Goal: Information Seeking & Learning: Compare options

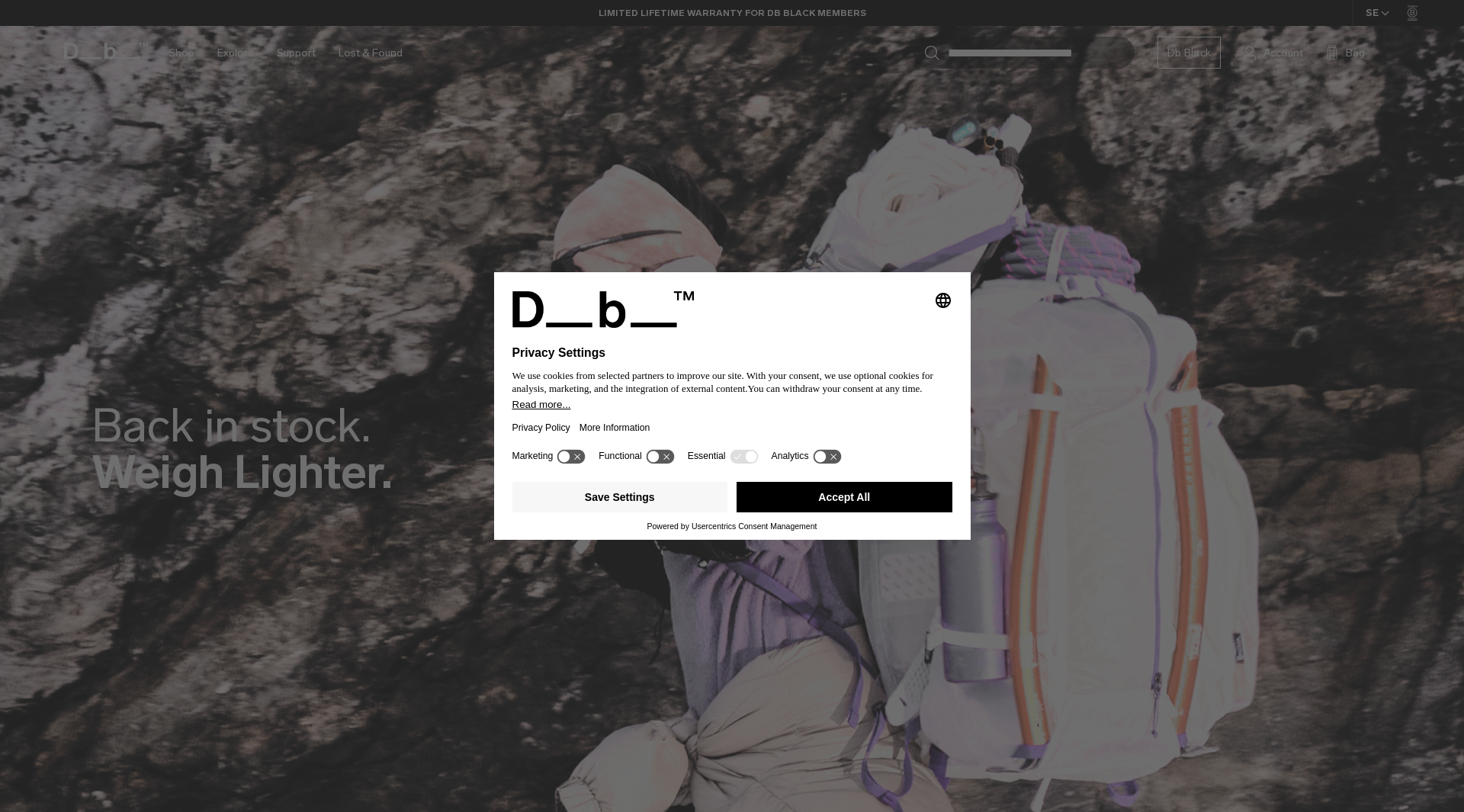
click at [833, 504] on button "Accept All" at bounding box center [845, 497] width 216 height 30
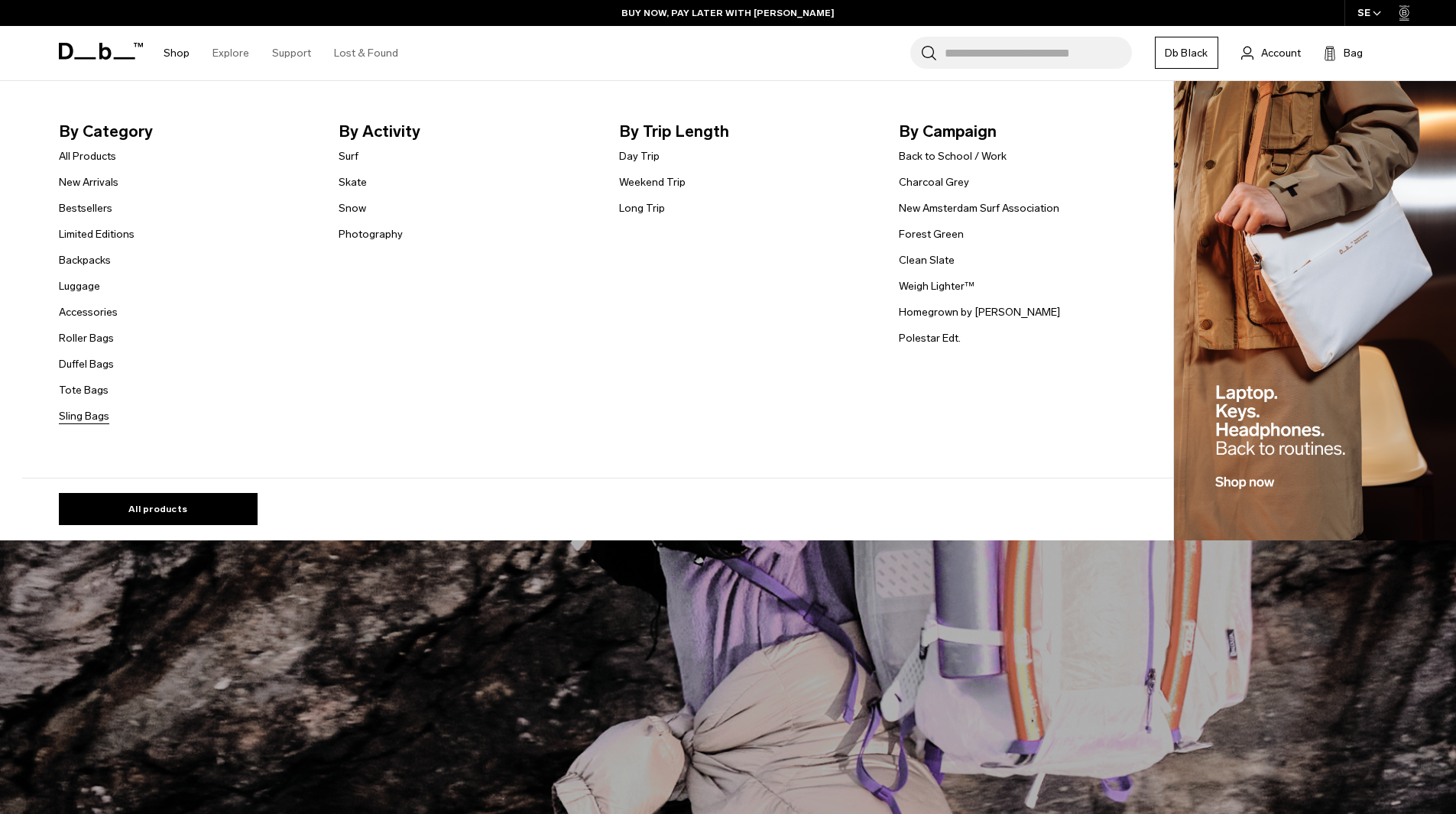
click at [102, 416] on link "Sling Bags" at bounding box center [83, 416] width 51 height 16
click at [96, 339] on link "Roller Bags" at bounding box center [86, 338] width 55 height 16
click at [97, 161] on link "All Products" at bounding box center [87, 156] width 58 height 16
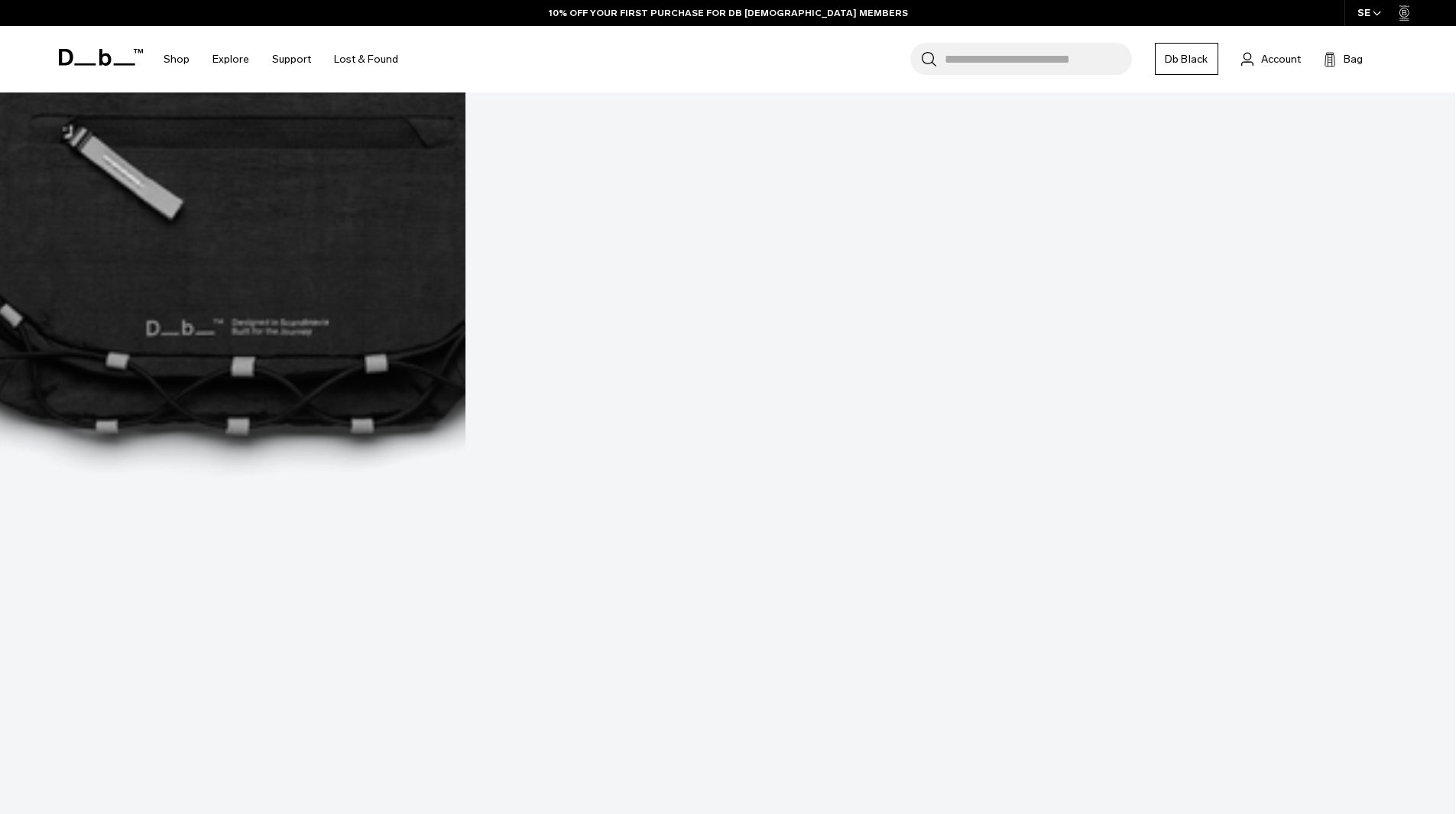
scroll to position [1299, 0]
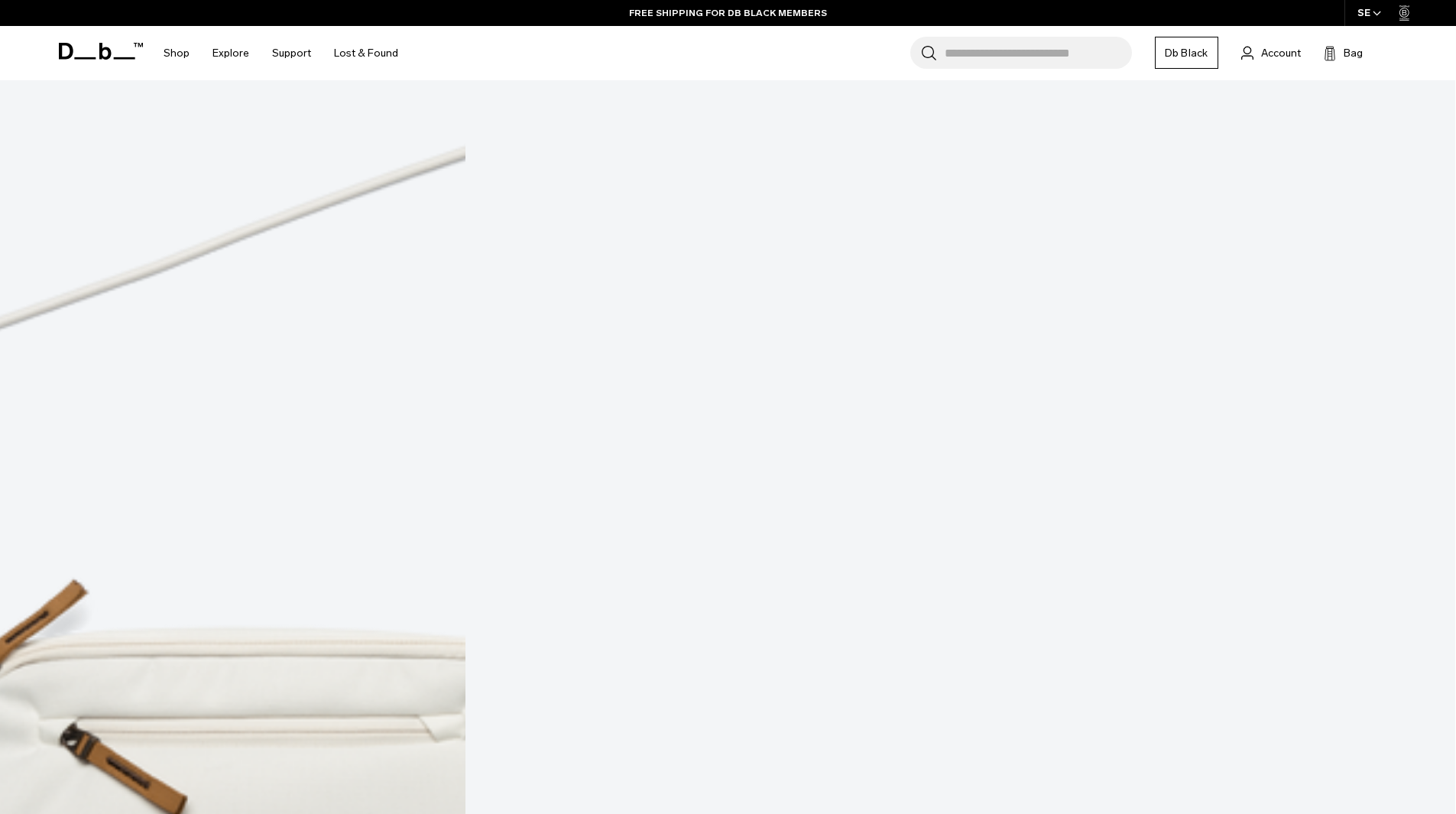
scroll to position [2344, 0]
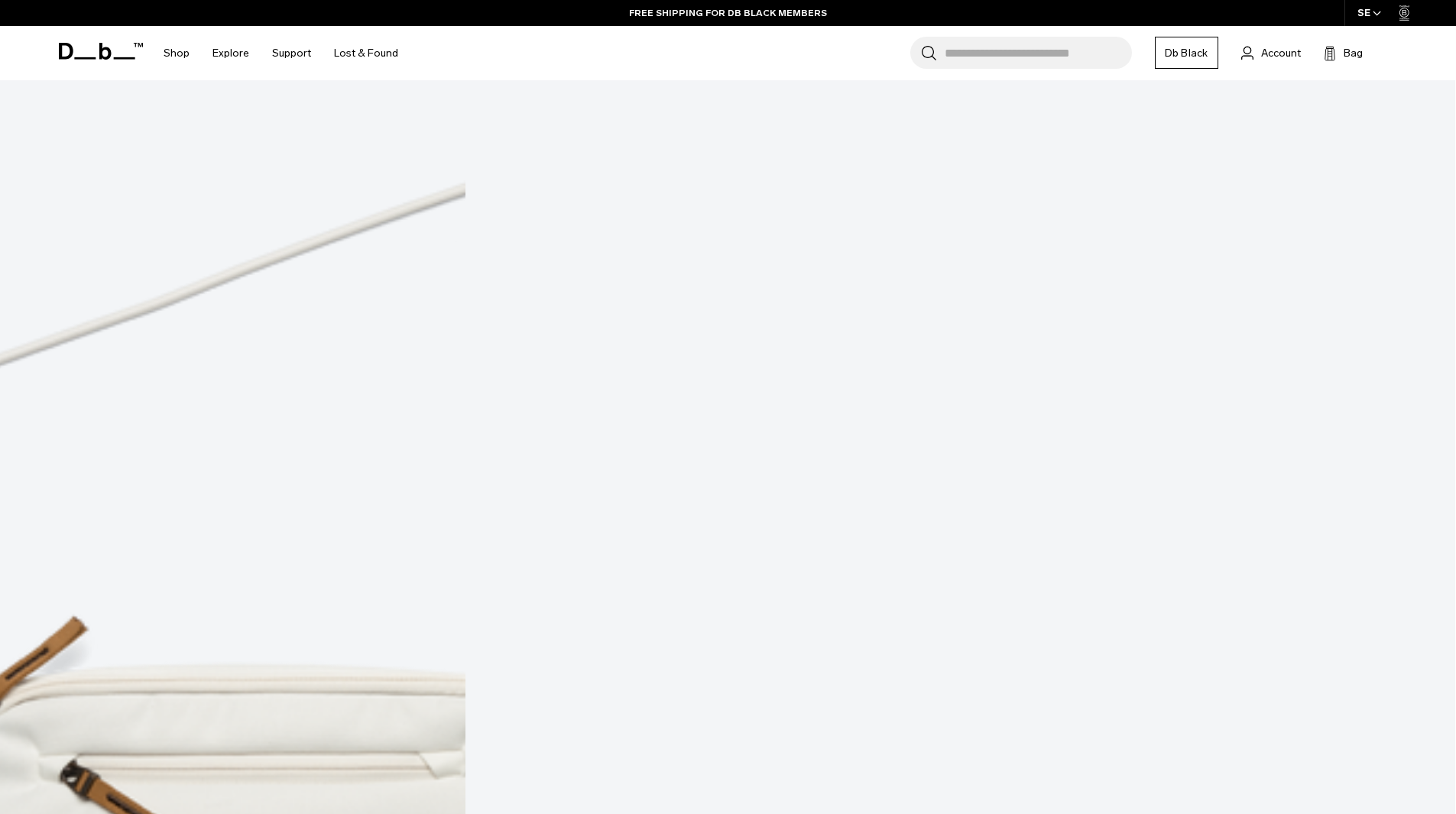
drag, startPoint x: 590, startPoint y: 402, endPoint x: 710, endPoint y: 640, distance: 266.5
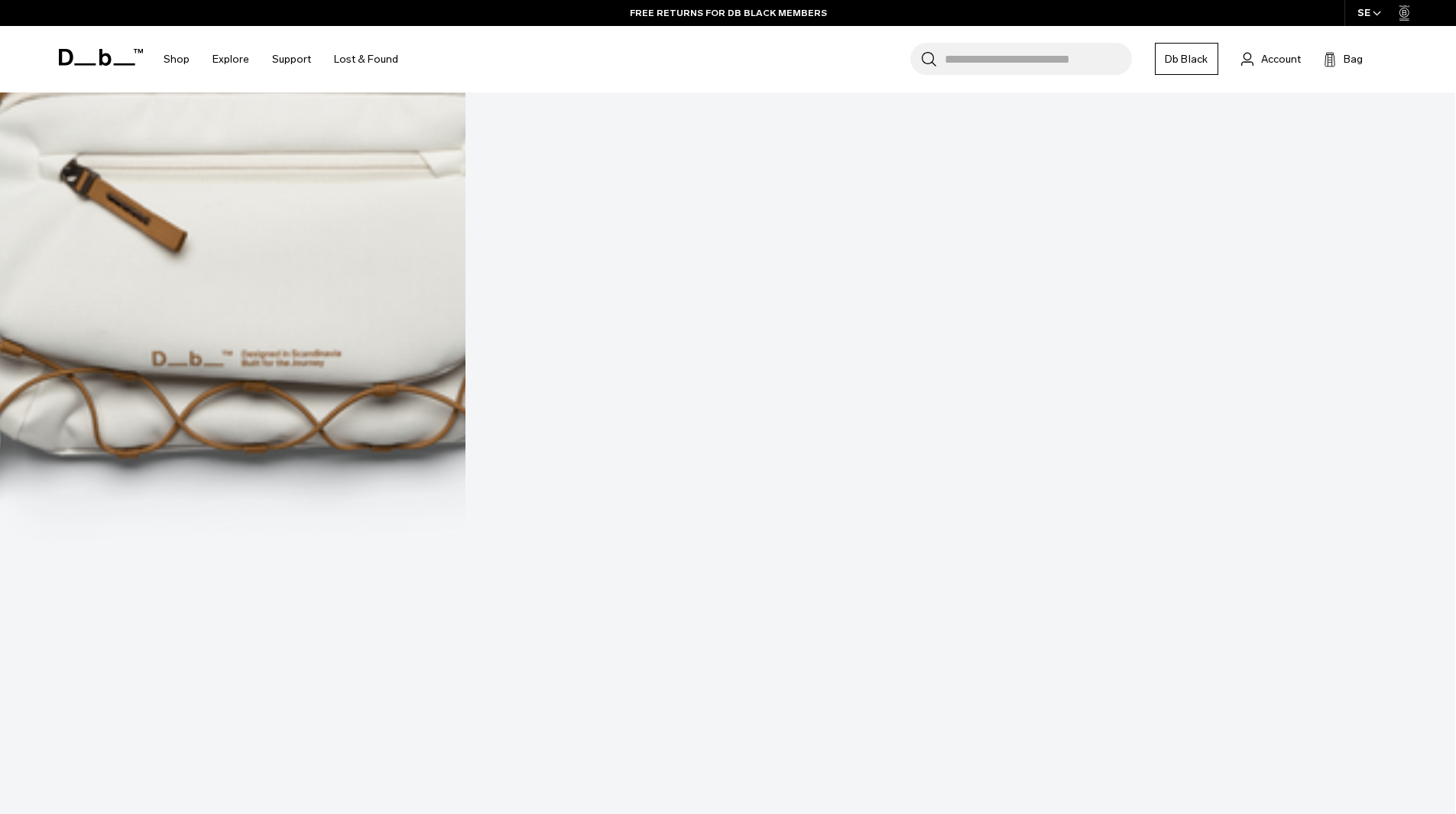
scroll to position [3109, 0]
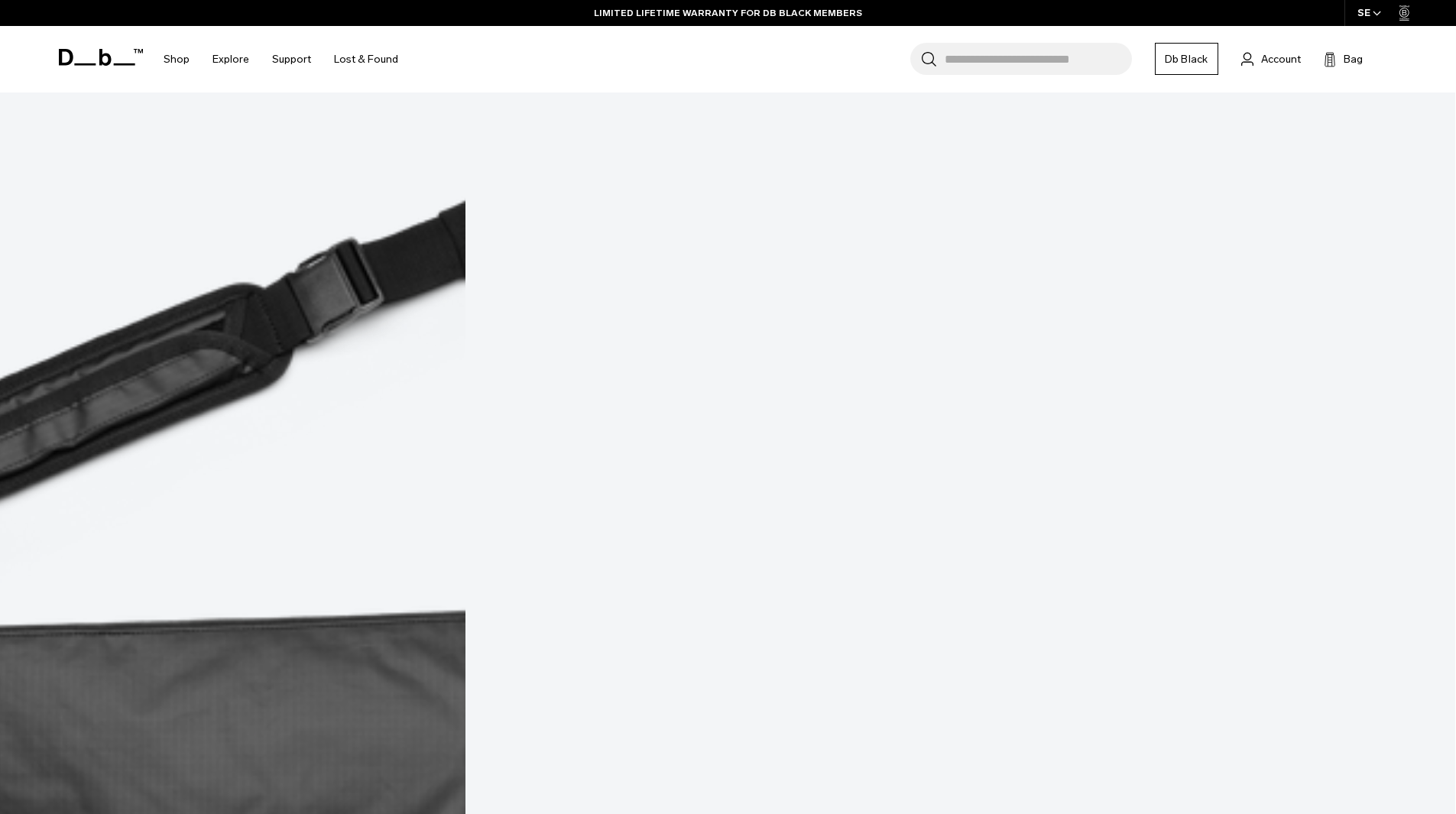
scroll to position [4026, 0]
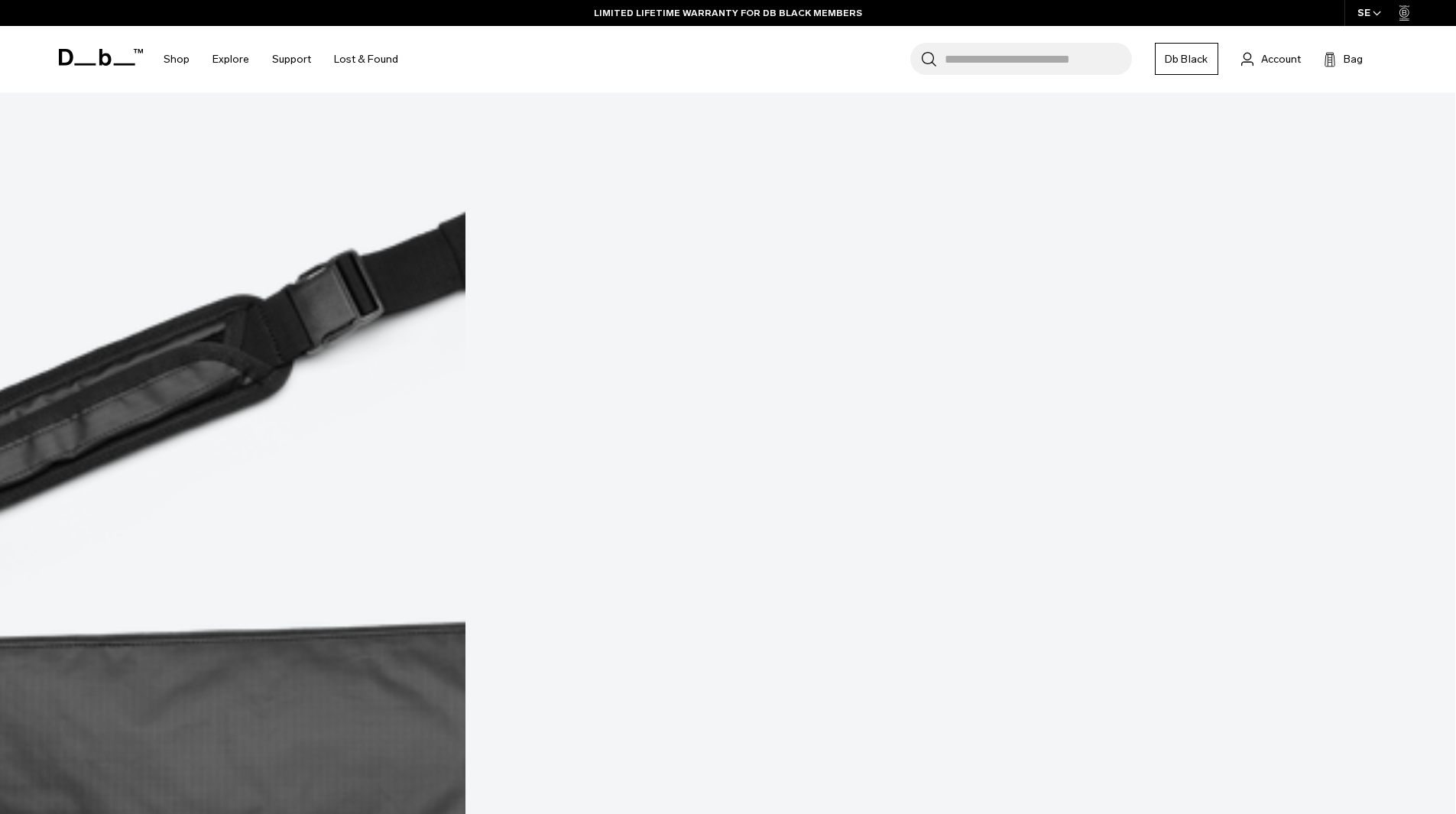
scroll to position [4038, 0]
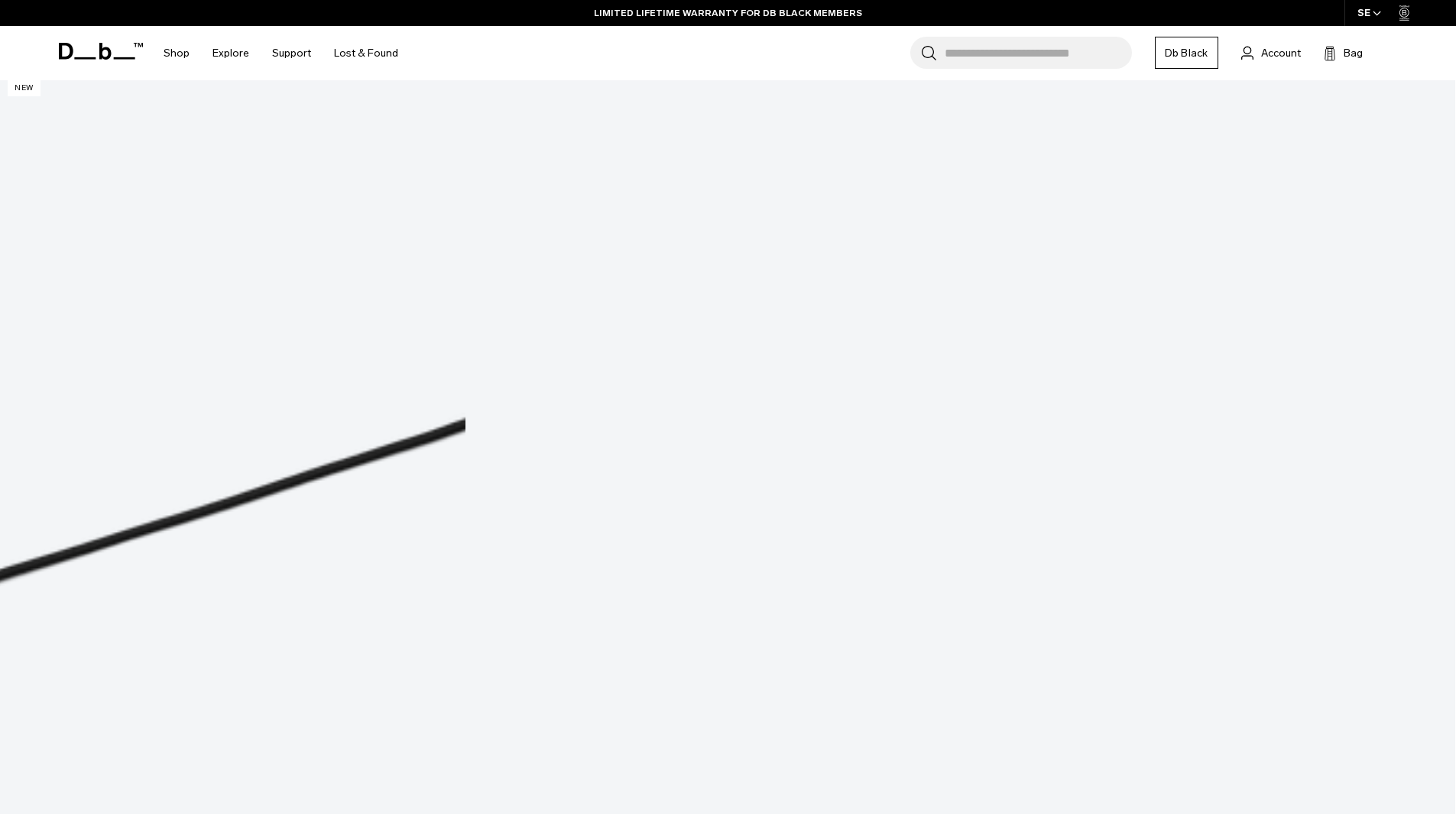
scroll to position [0, 0]
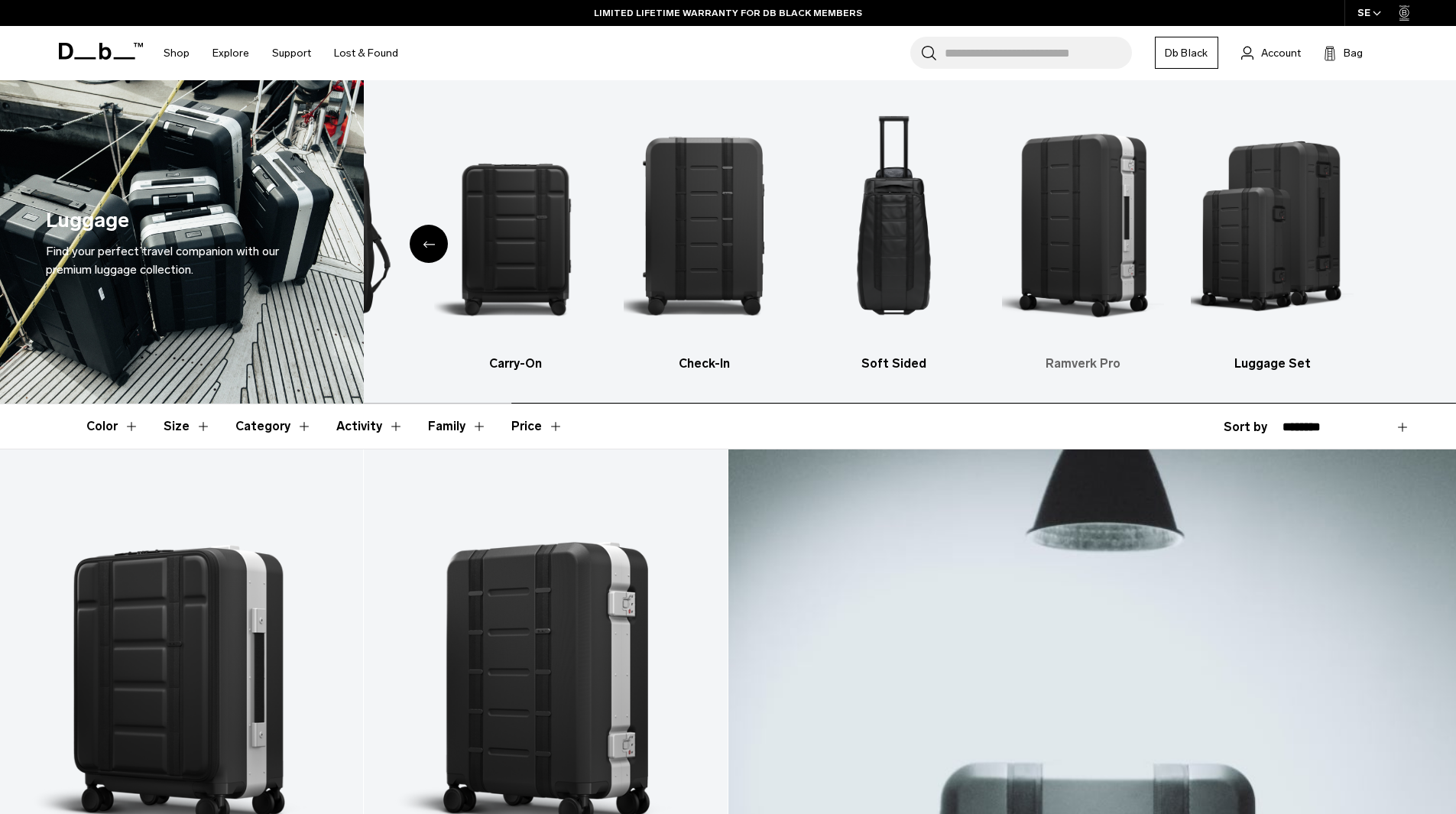
click at [1165, 233] on img "5 / 6" at bounding box center [1084, 224] width 163 height 244
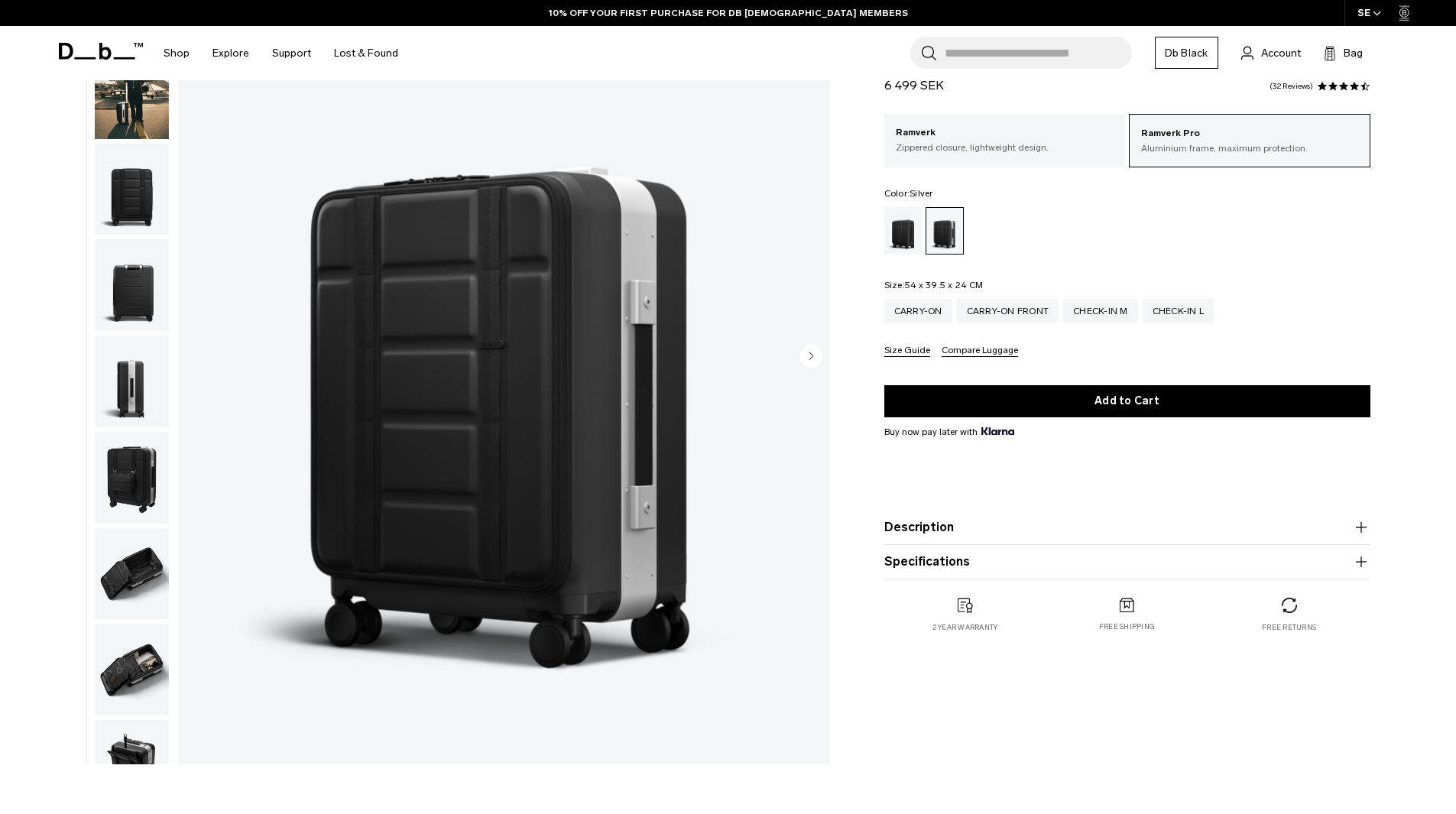
click at [154, 205] on img "button" at bounding box center [132, 189] width 74 height 91
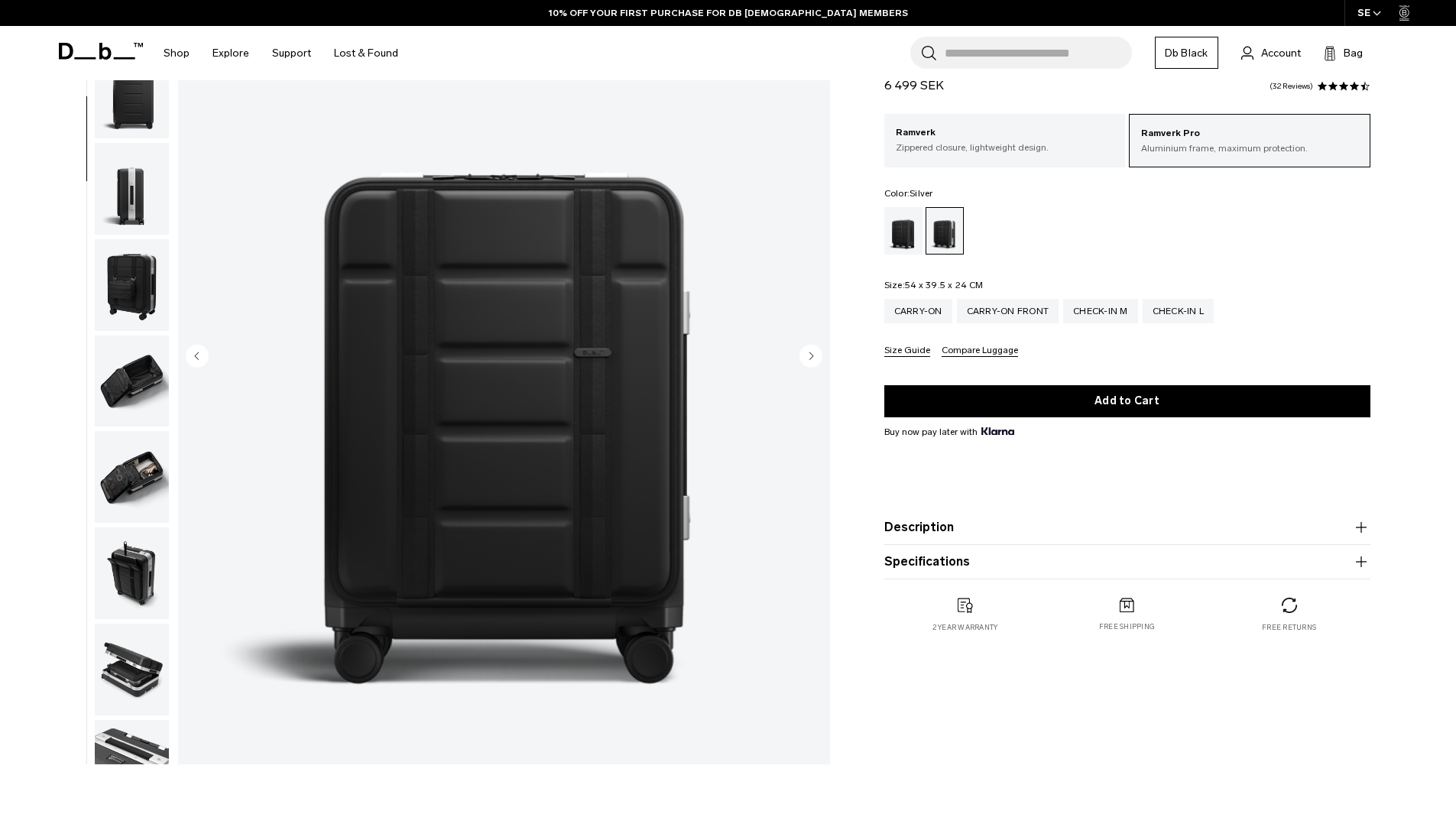
click at [136, 215] on img "button" at bounding box center [132, 188] width 74 height 91
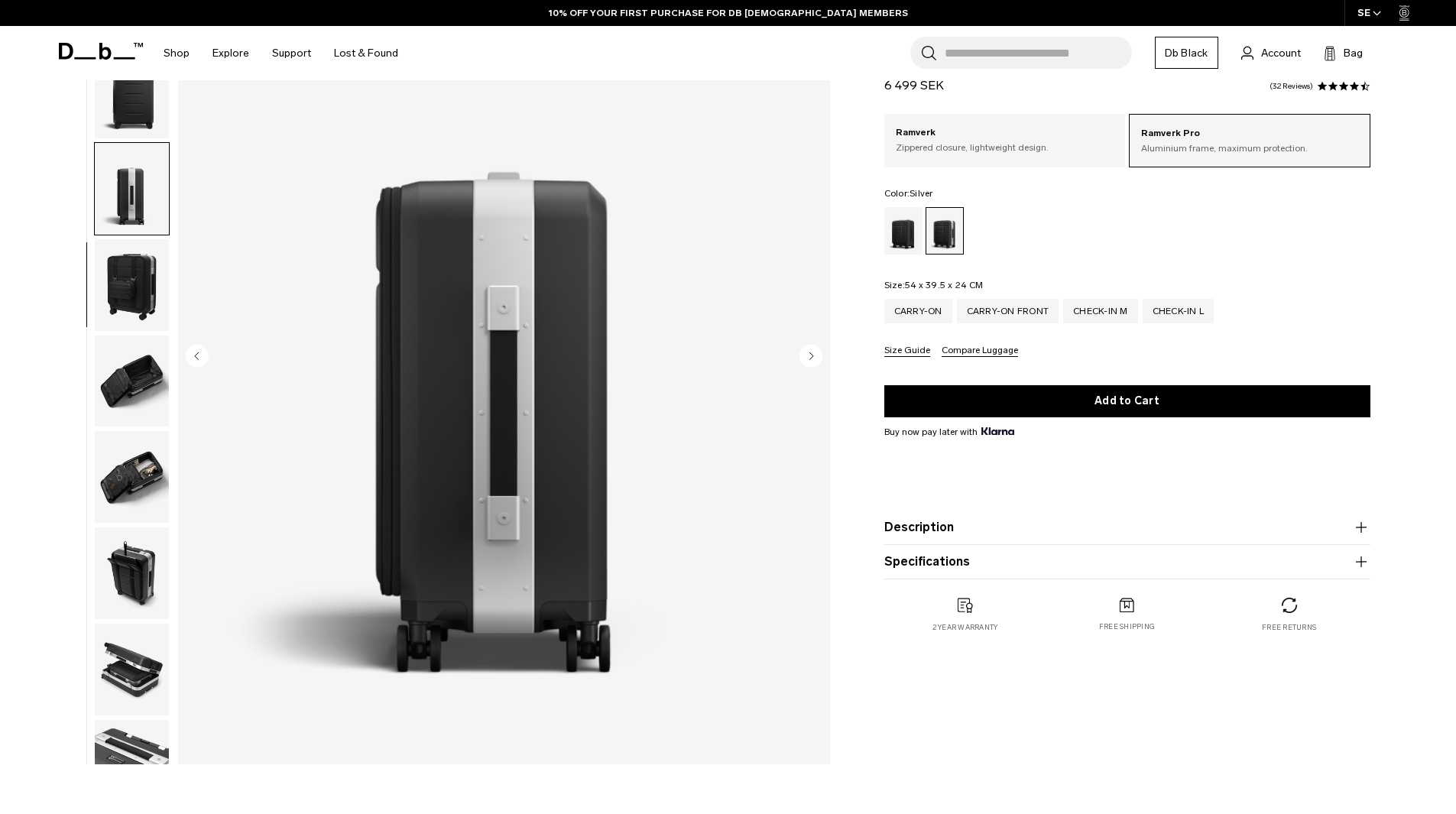
scroll to position [241, 0]
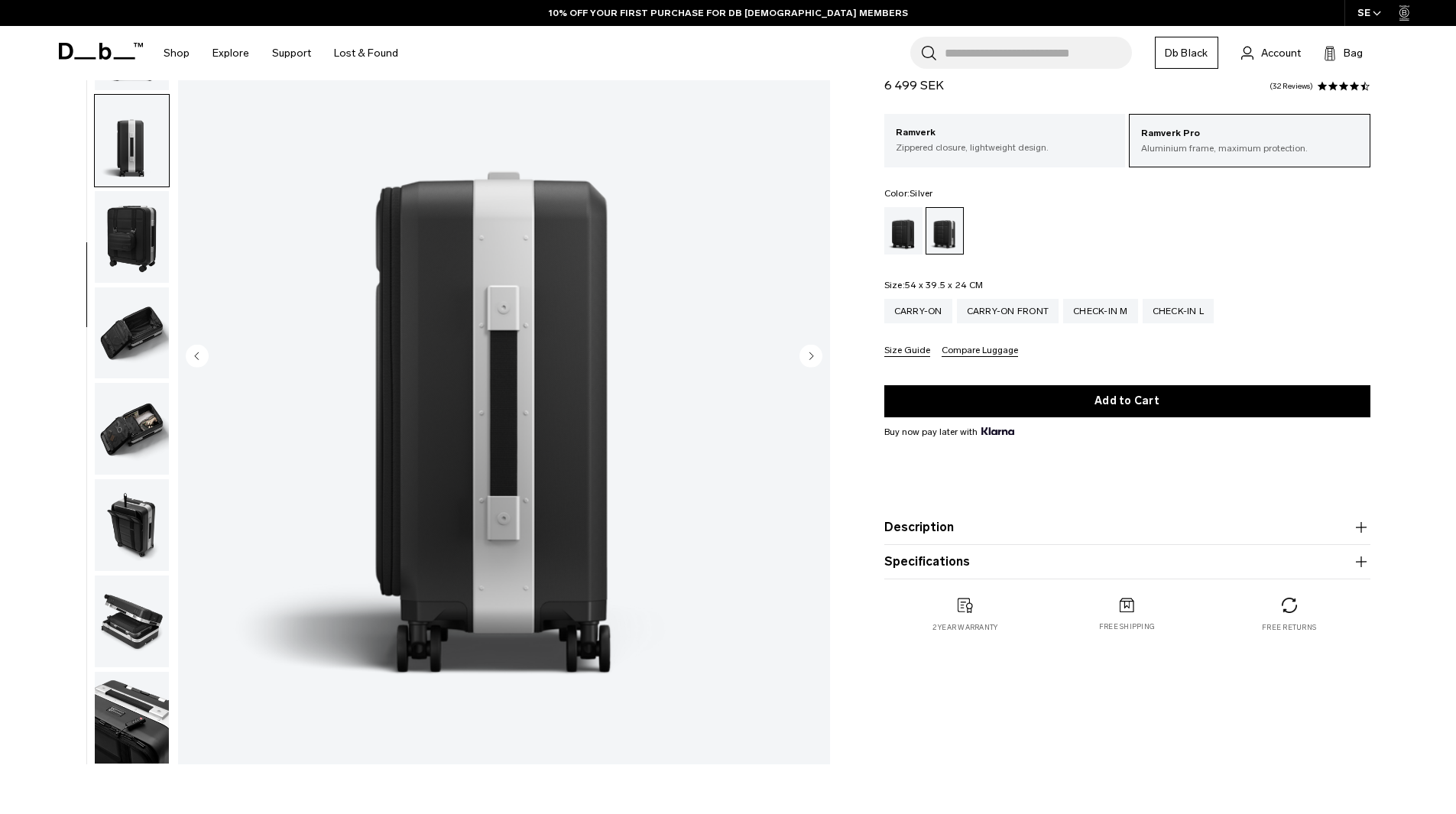
click at [136, 215] on img "button" at bounding box center [132, 237] width 74 height 91
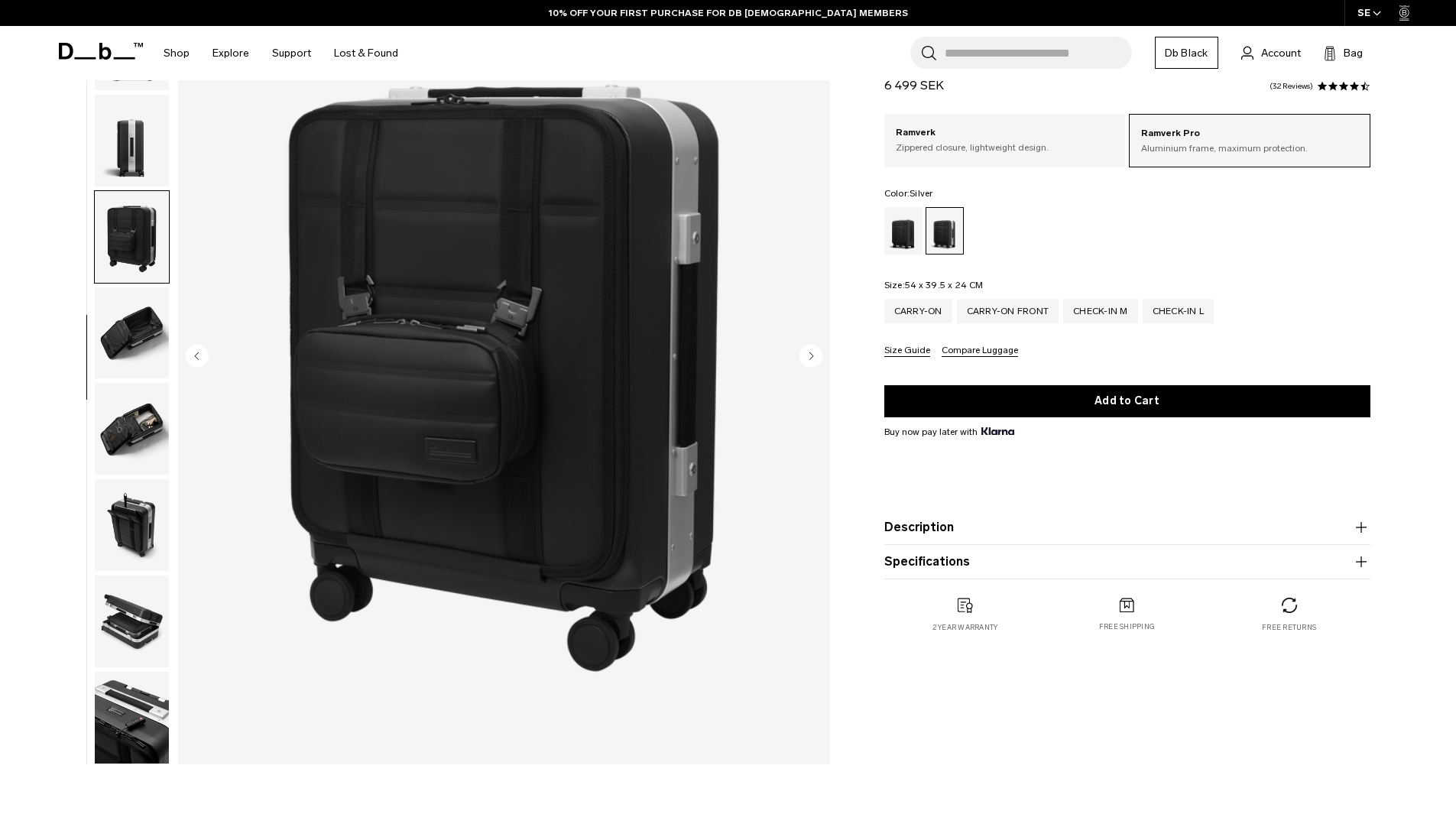
click at [129, 251] on img "button" at bounding box center [132, 237] width 74 height 91
click at [128, 280] on img "button" at bounding box center [132, 237] width 74 height 91
click at [176, 329] on div "06 / 11" at bounding box center [440, 361] width 798 height 822
click at [147, 342] on img "button" at bounding box center [132, 333] width 74 height 91
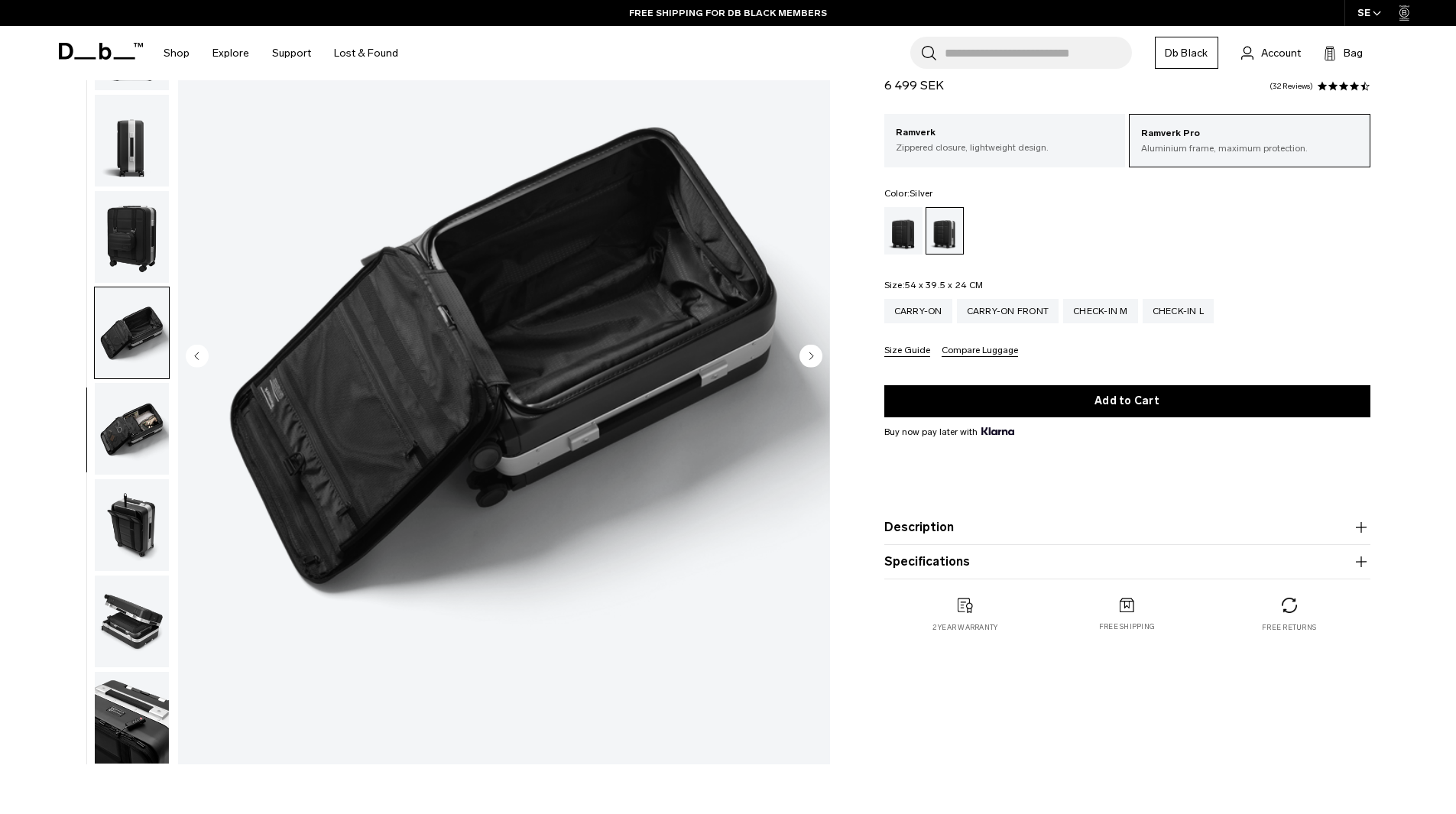
click at [143, 403] on img "button" at bounding box center [132, 428] width 74 height 91
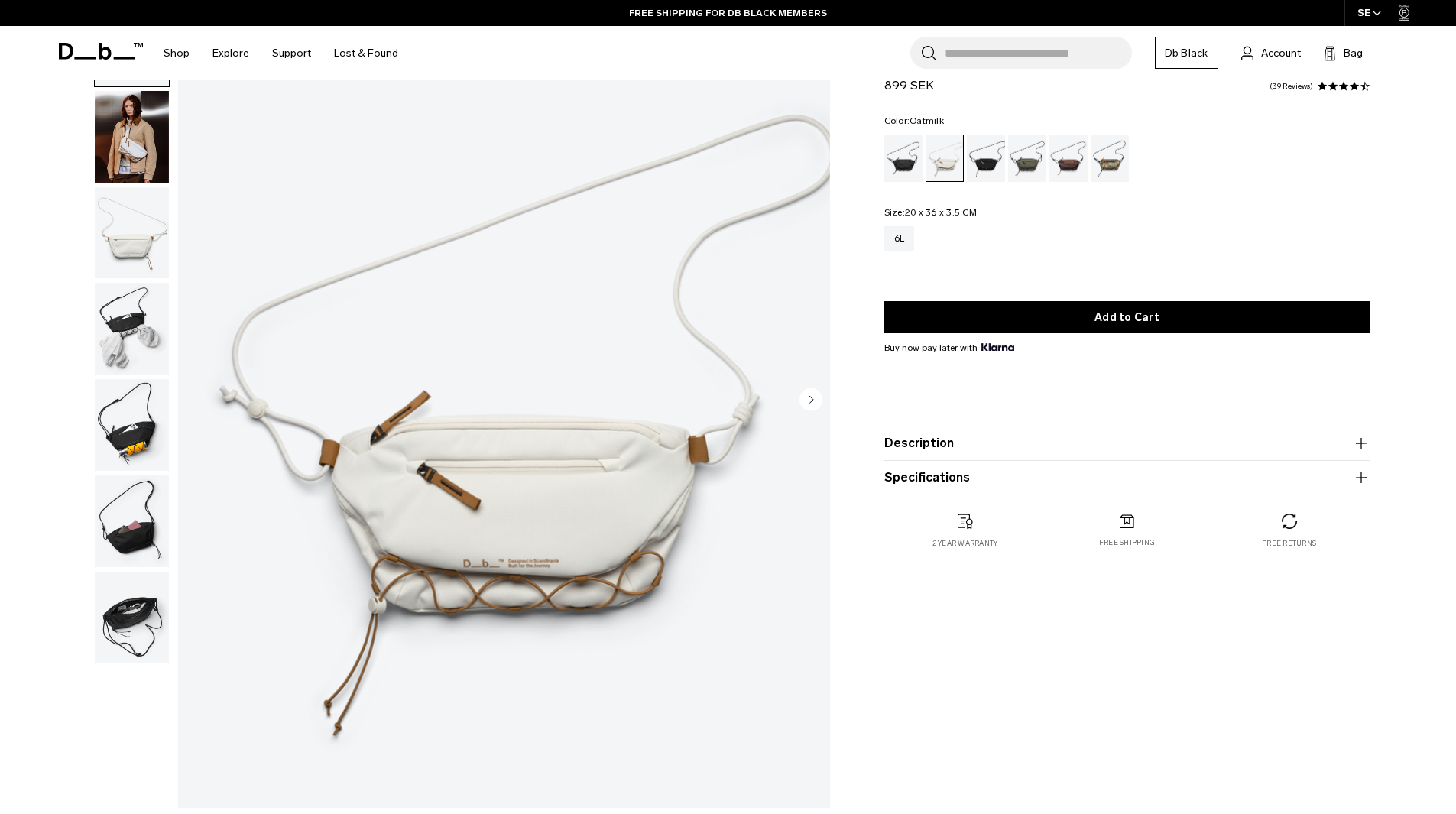
scroll to position [153, 0]
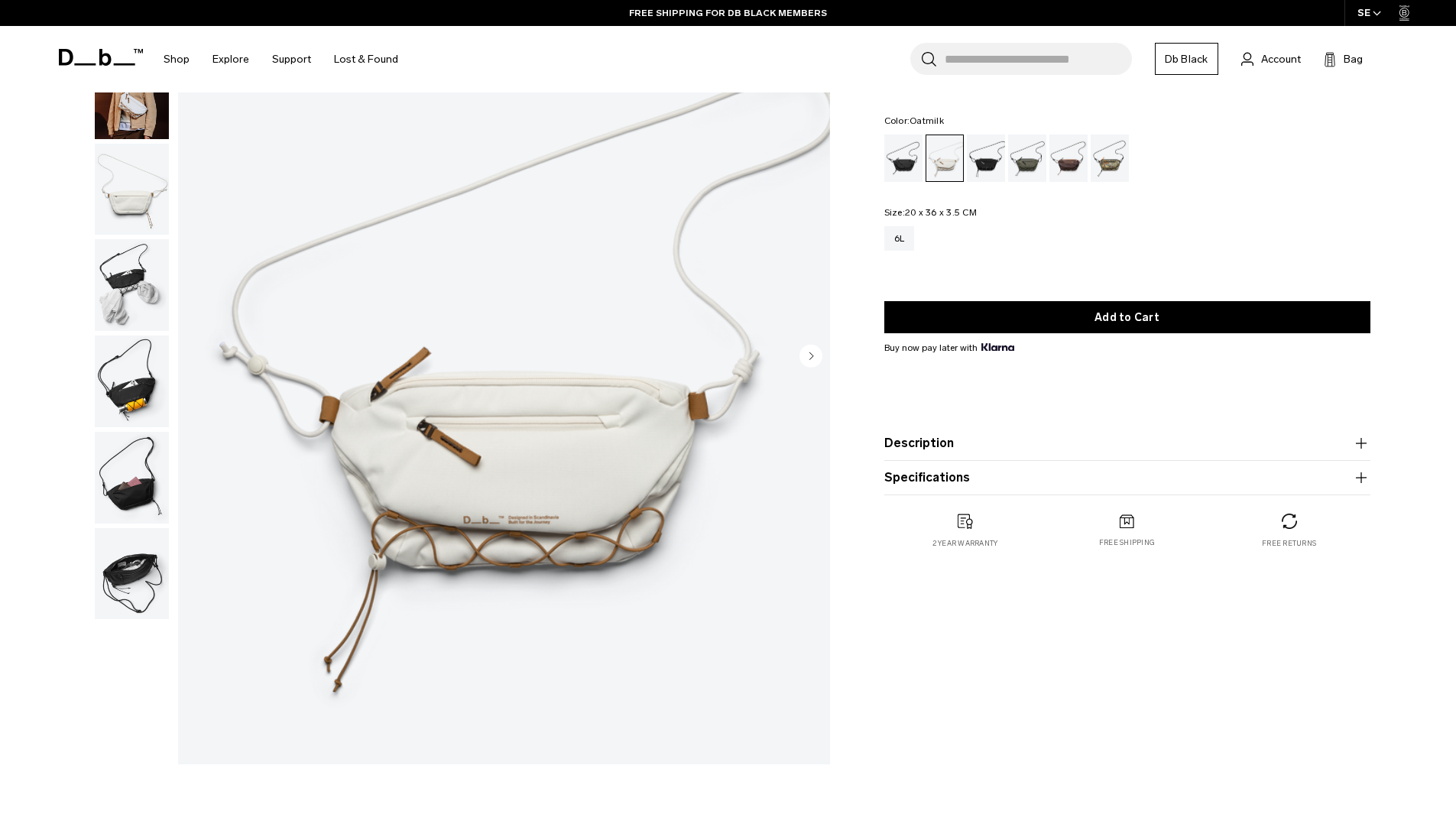
click at [479, 470] on img "1 / 7" at bounding box center [504, 357] width 652 height 814
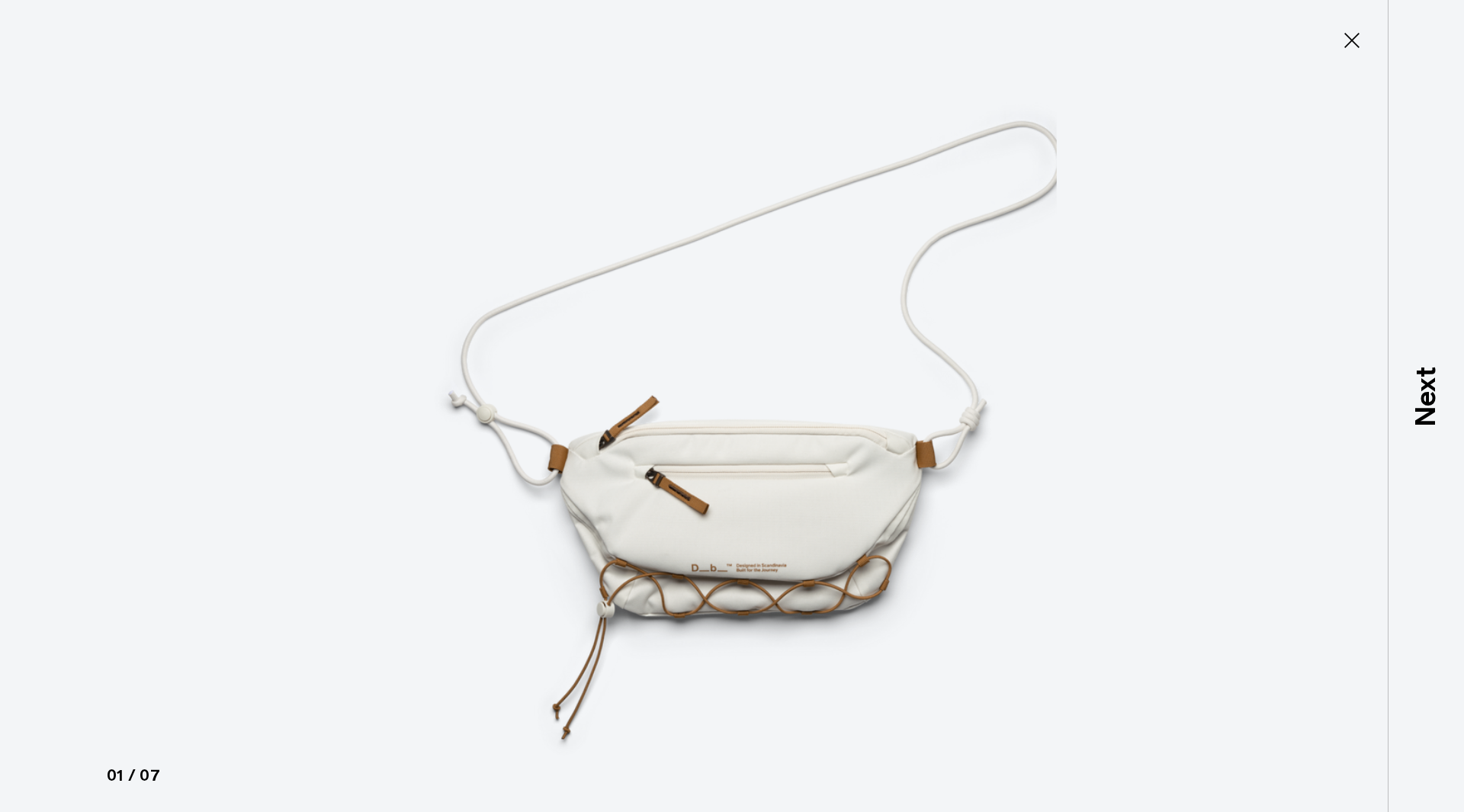
click at [623, 507] on img at bounding box center [732, 406] width 686 height 812
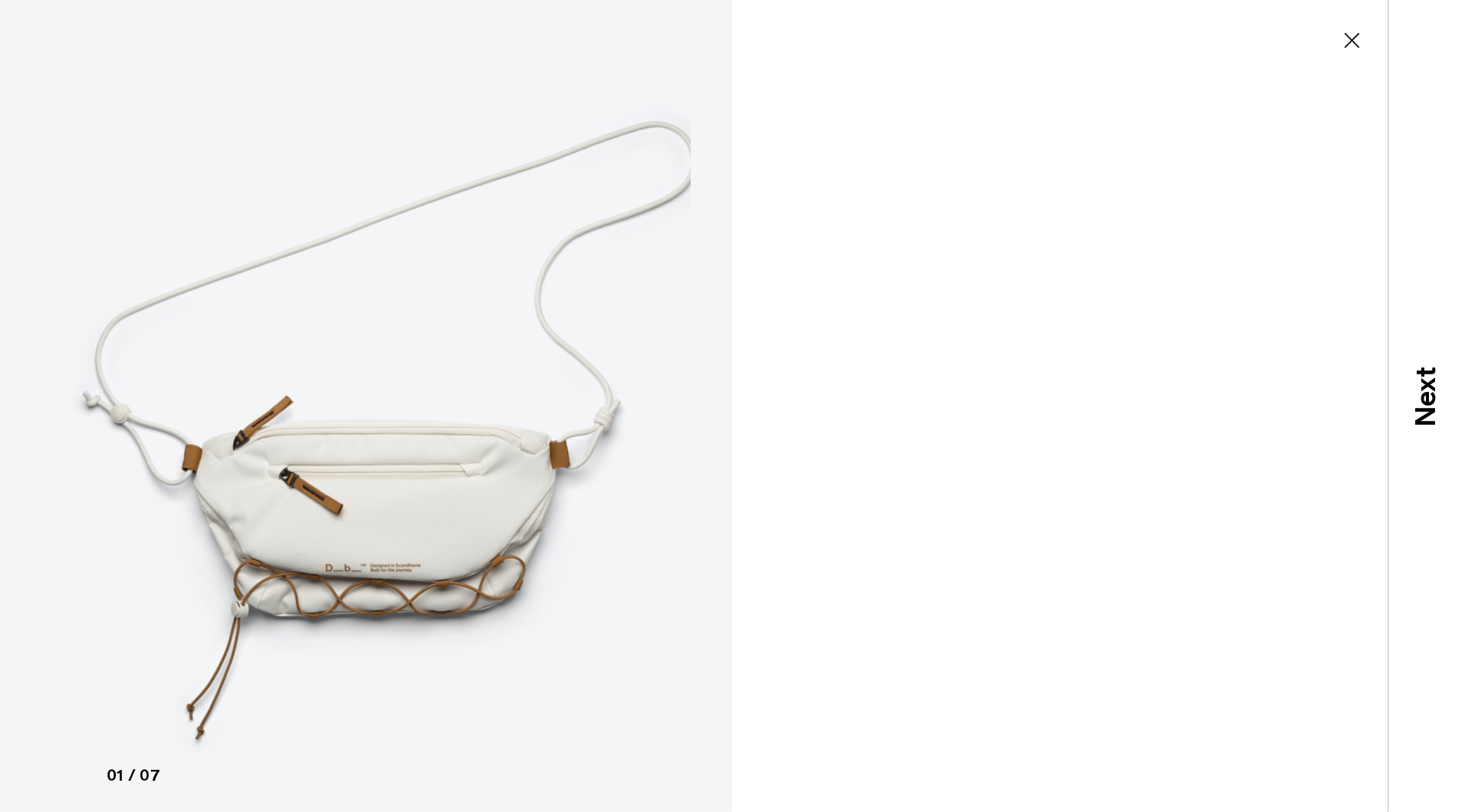
click at [578, 465] on img at bounding box center [366, 406] width 686 height 812
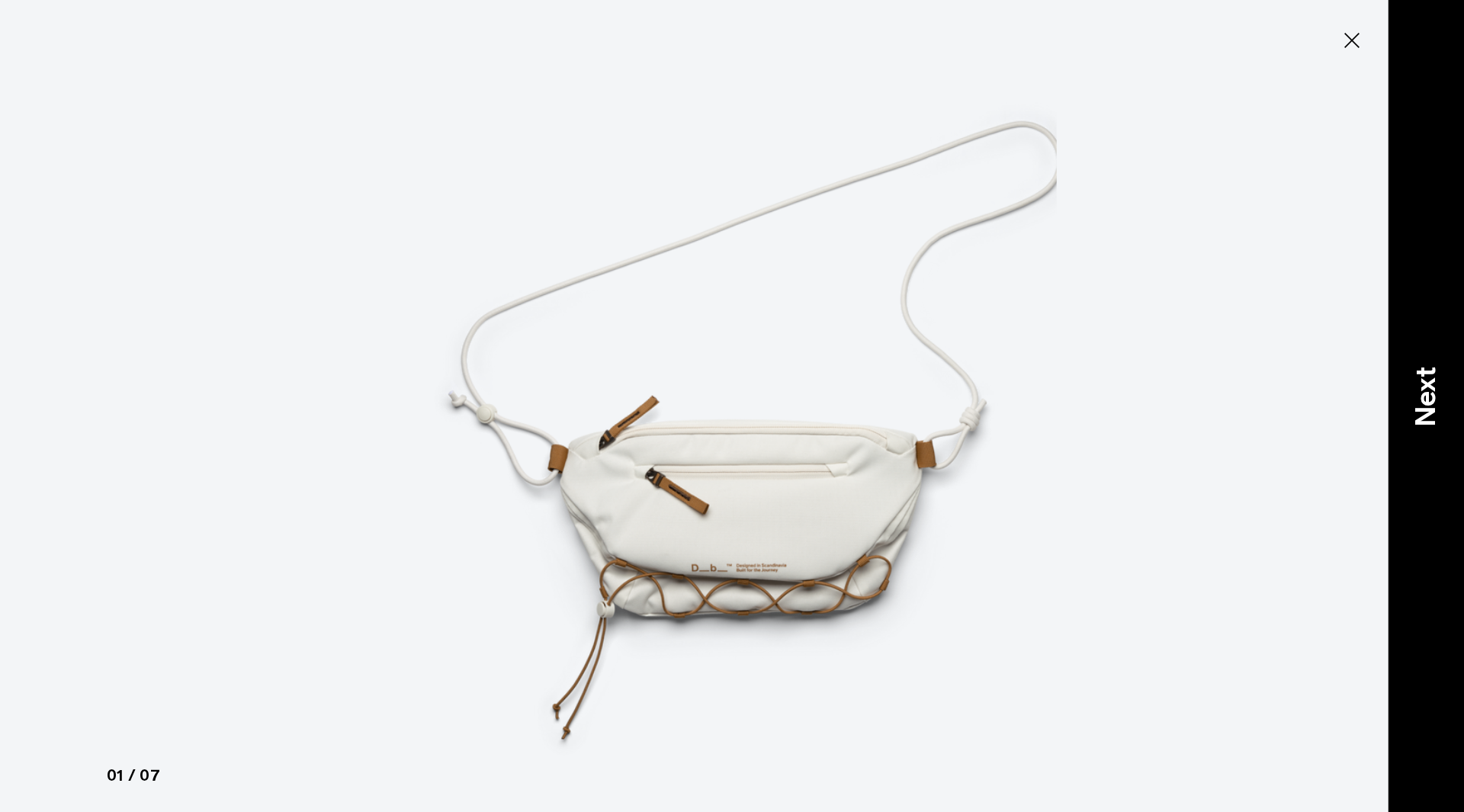
click at [1447, 387] on div "Next" at bounding box center [1426, 406] width 76 height 812
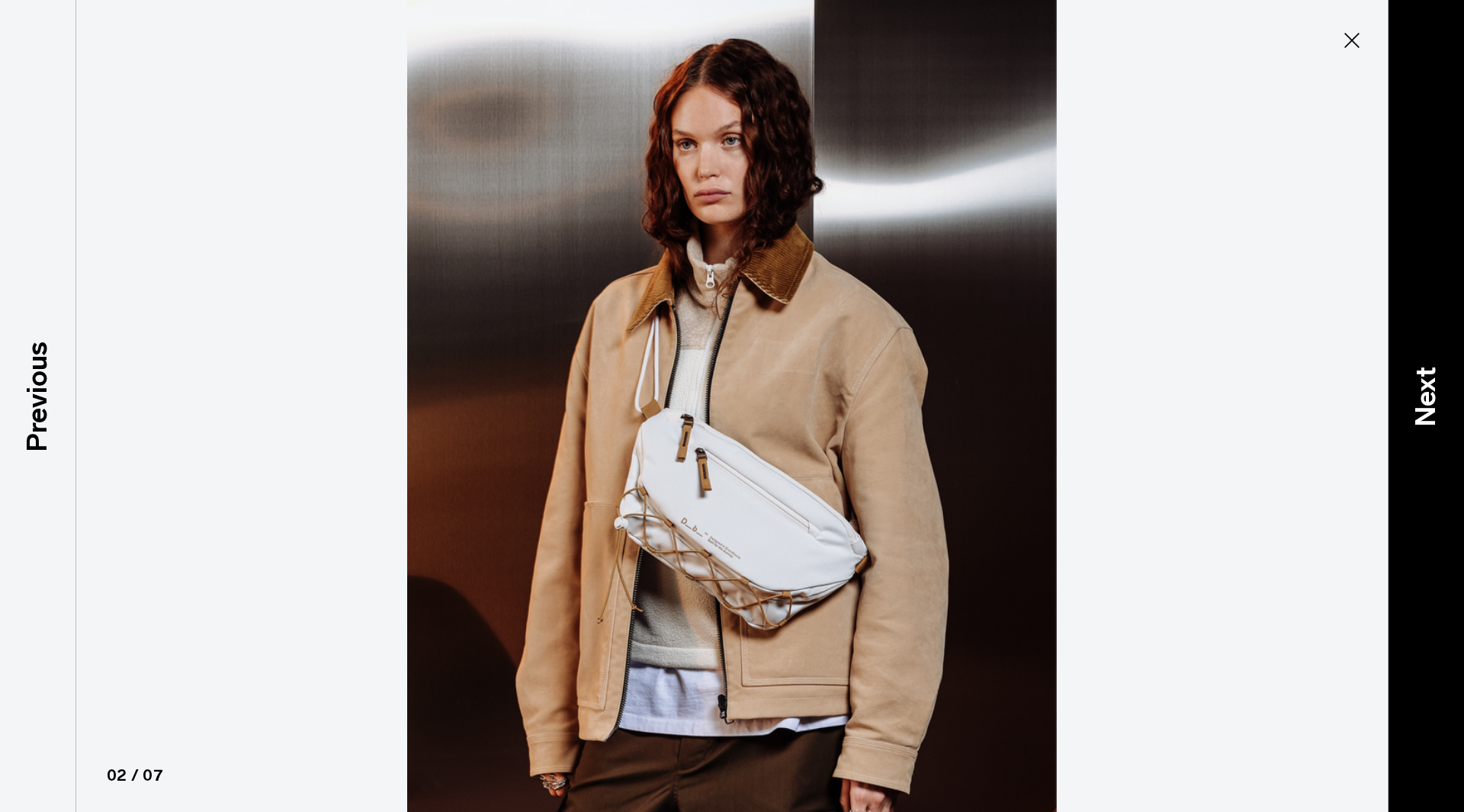
click at [1447, 386] on div "Next" at bounding box center [1426, 406] width 76 height 812
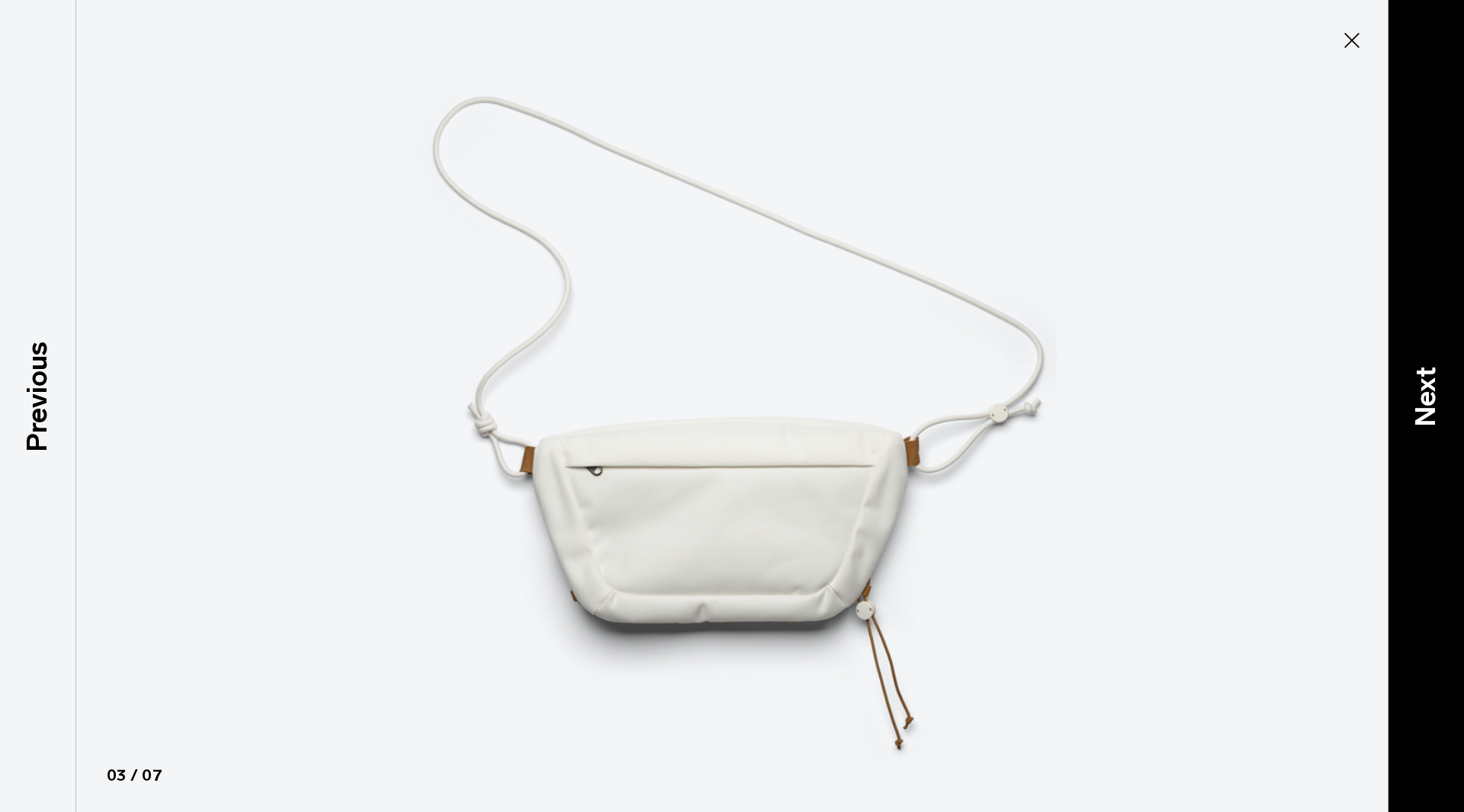
click at [1447, 386] on div "Next" at bounding box center [1426, 406] width 76 height 812
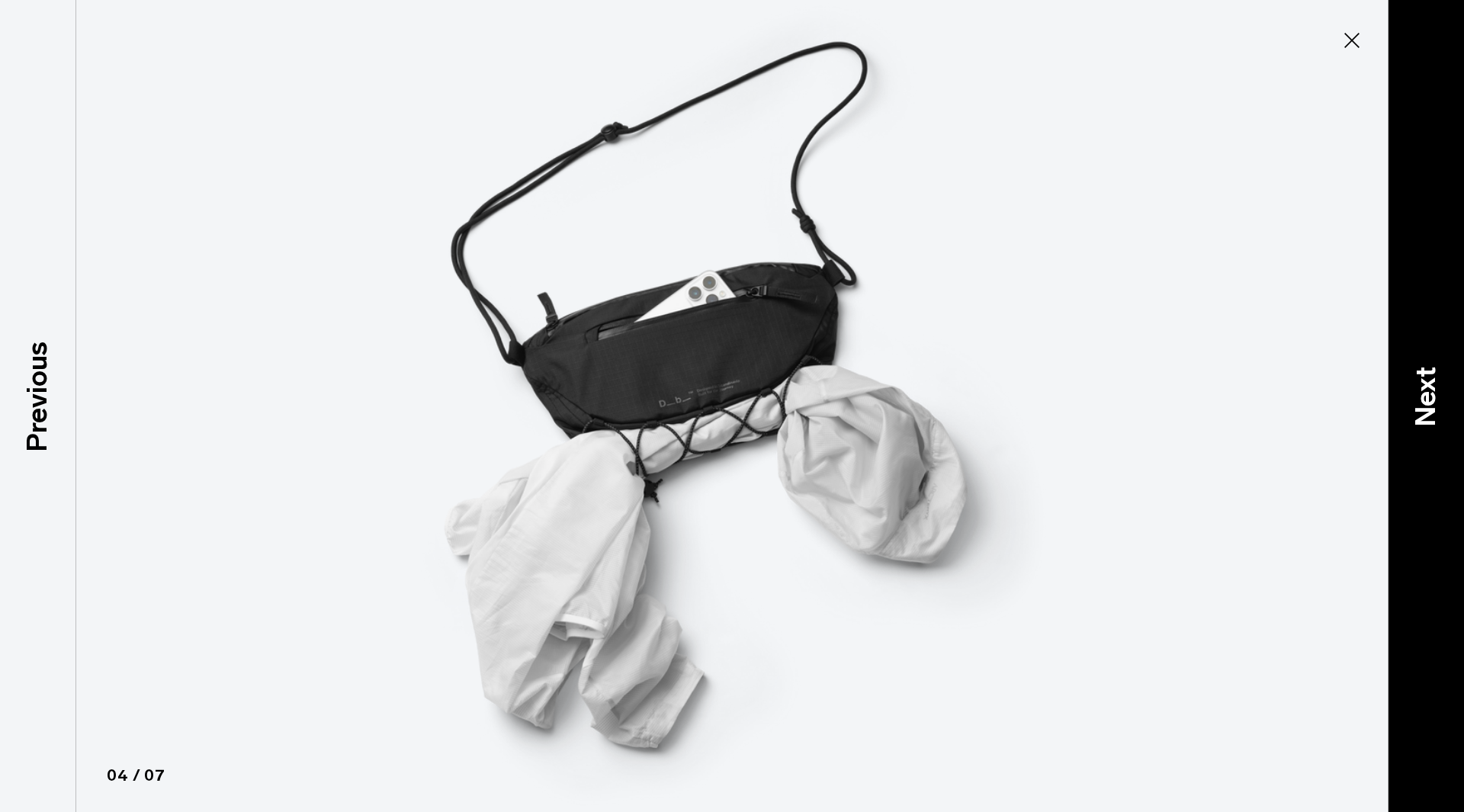
click at [1447, 386] on div "Next" at bounding box center [1426, 406] width 76 height 812
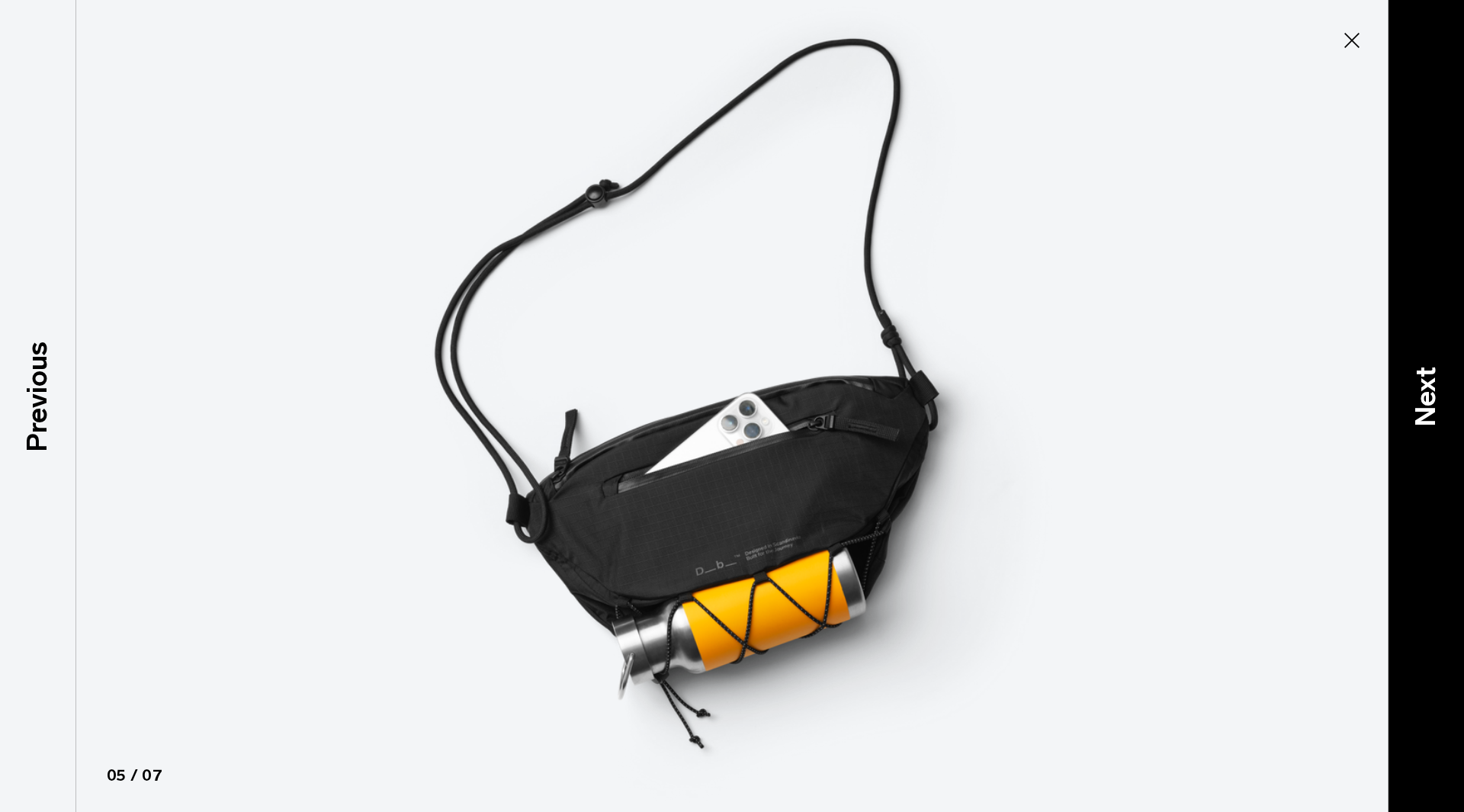
click at [1447, 385] on div "Next" at bounding box center [1426, 406] width 76 height 812
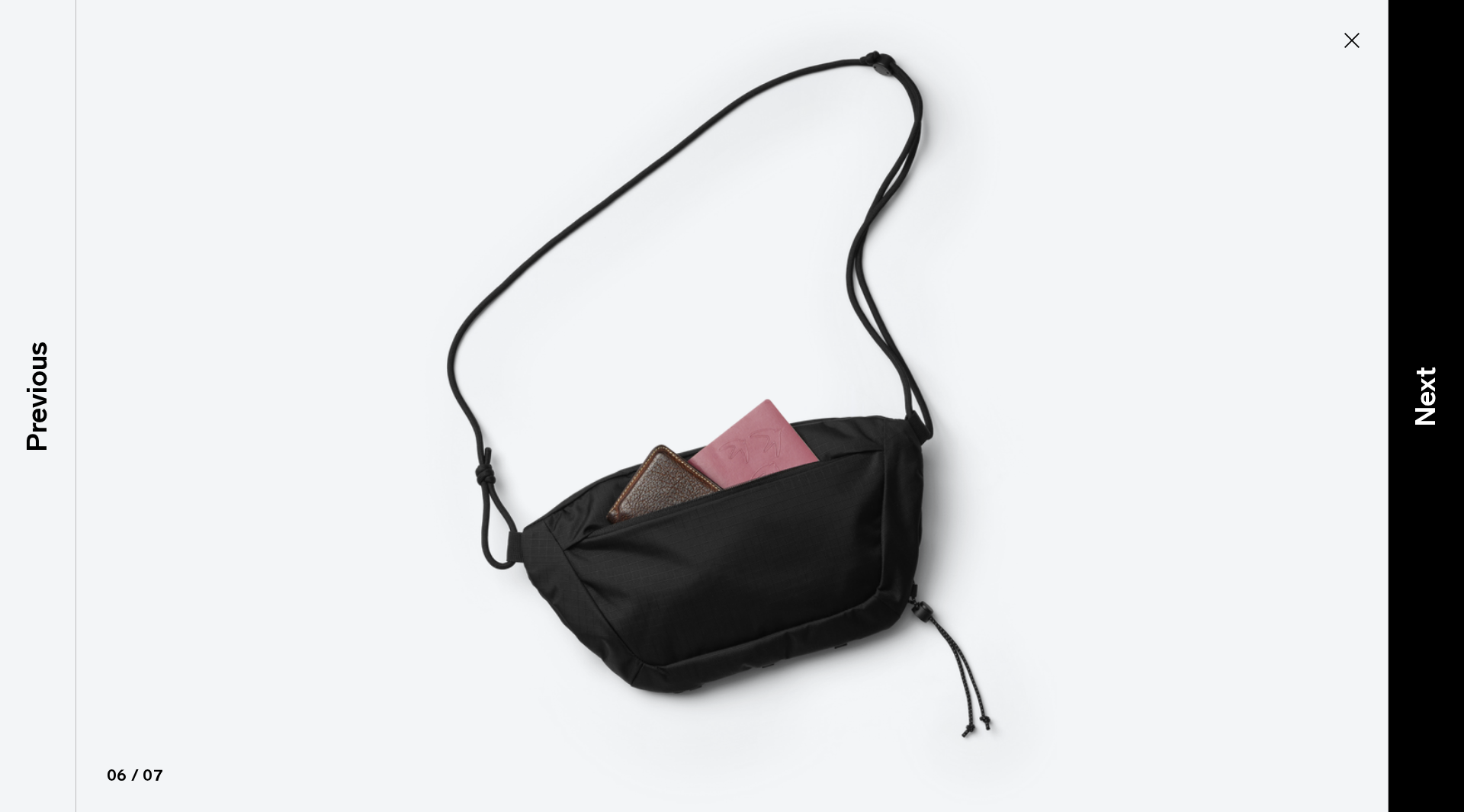
click at [1447, 385] on div "Next" at bounding box center [1426, 406] width 76 height 812
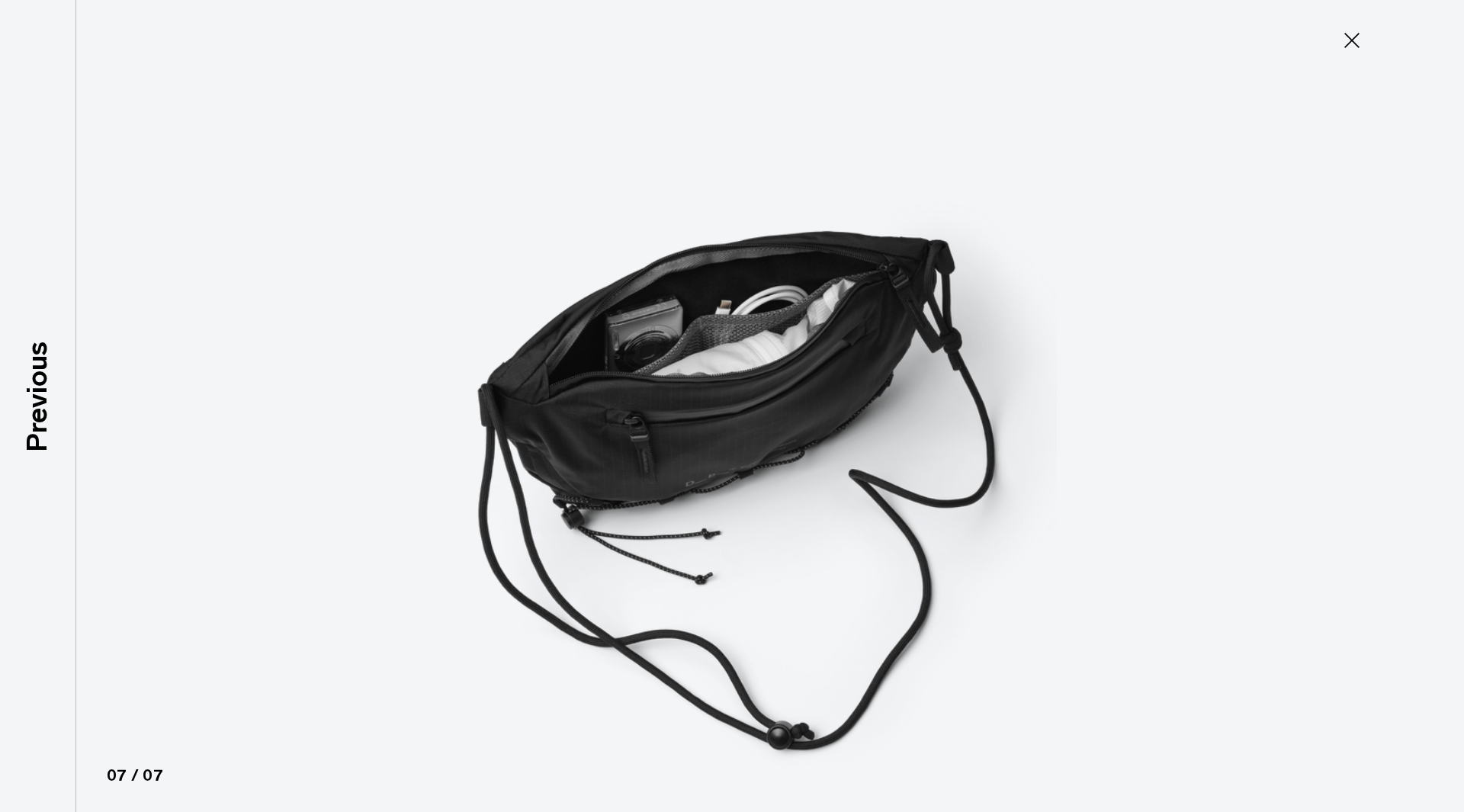
click at [1445, 383] on div at bounding box center [732, 406] width 1464 height 812
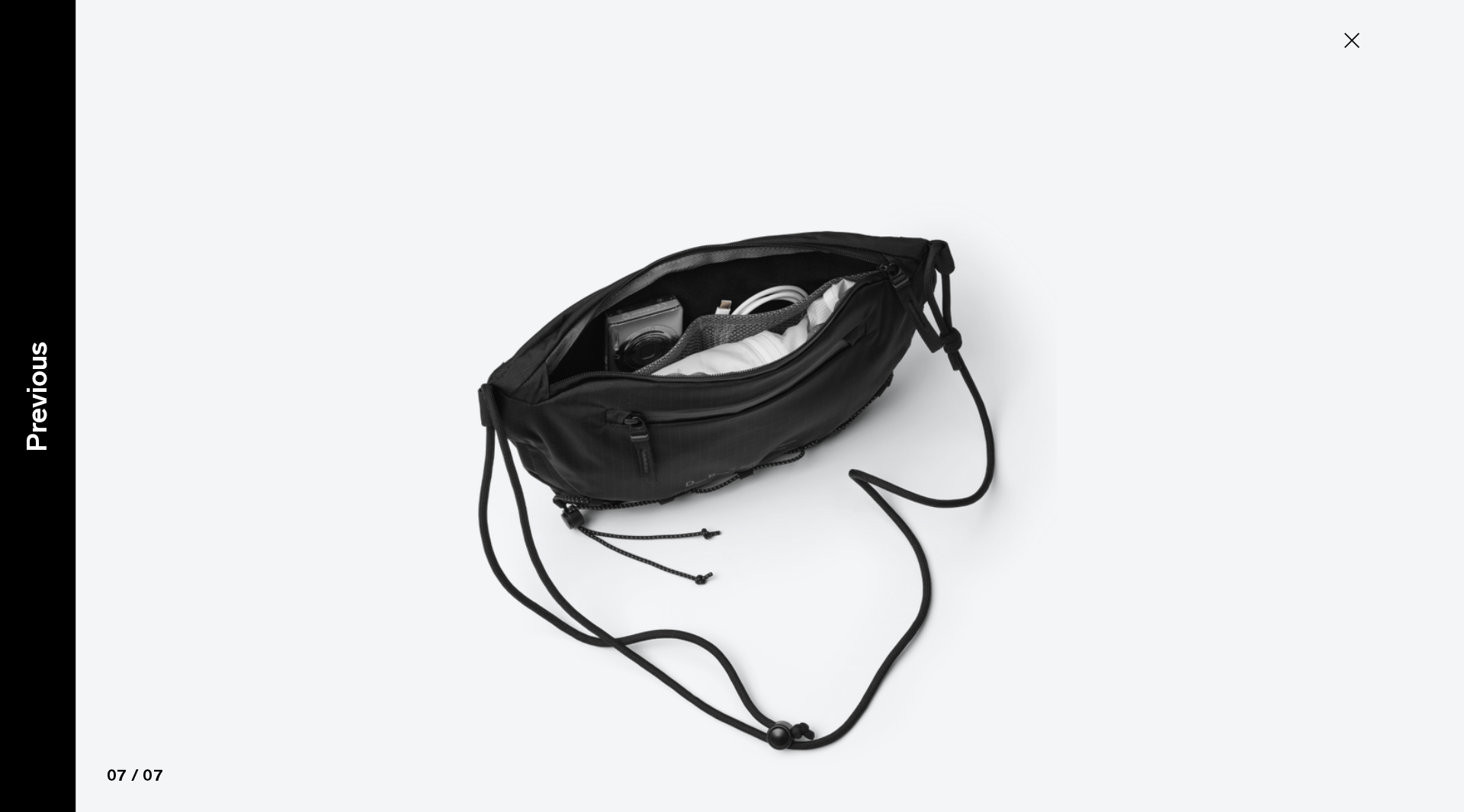
click at [52, 390] on p "Previous" at bounding box center [37, 396] width 42 height 111
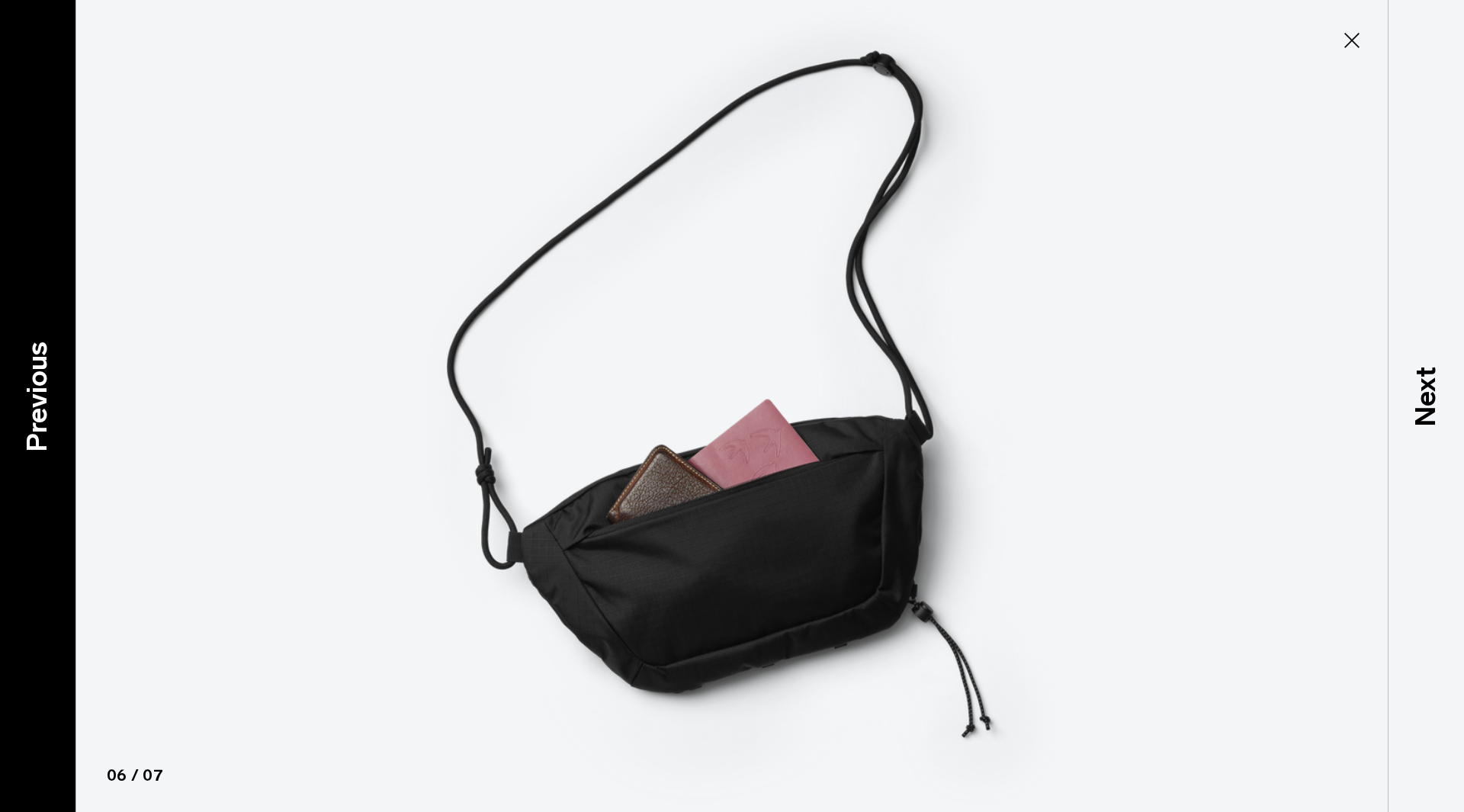
click at [50, 390] on p "Previous" at bounding box center [37, 396] width 42 height 111
click at [47, 390] on p "Previous" at bounding box center [37, 396] width 42 height 111
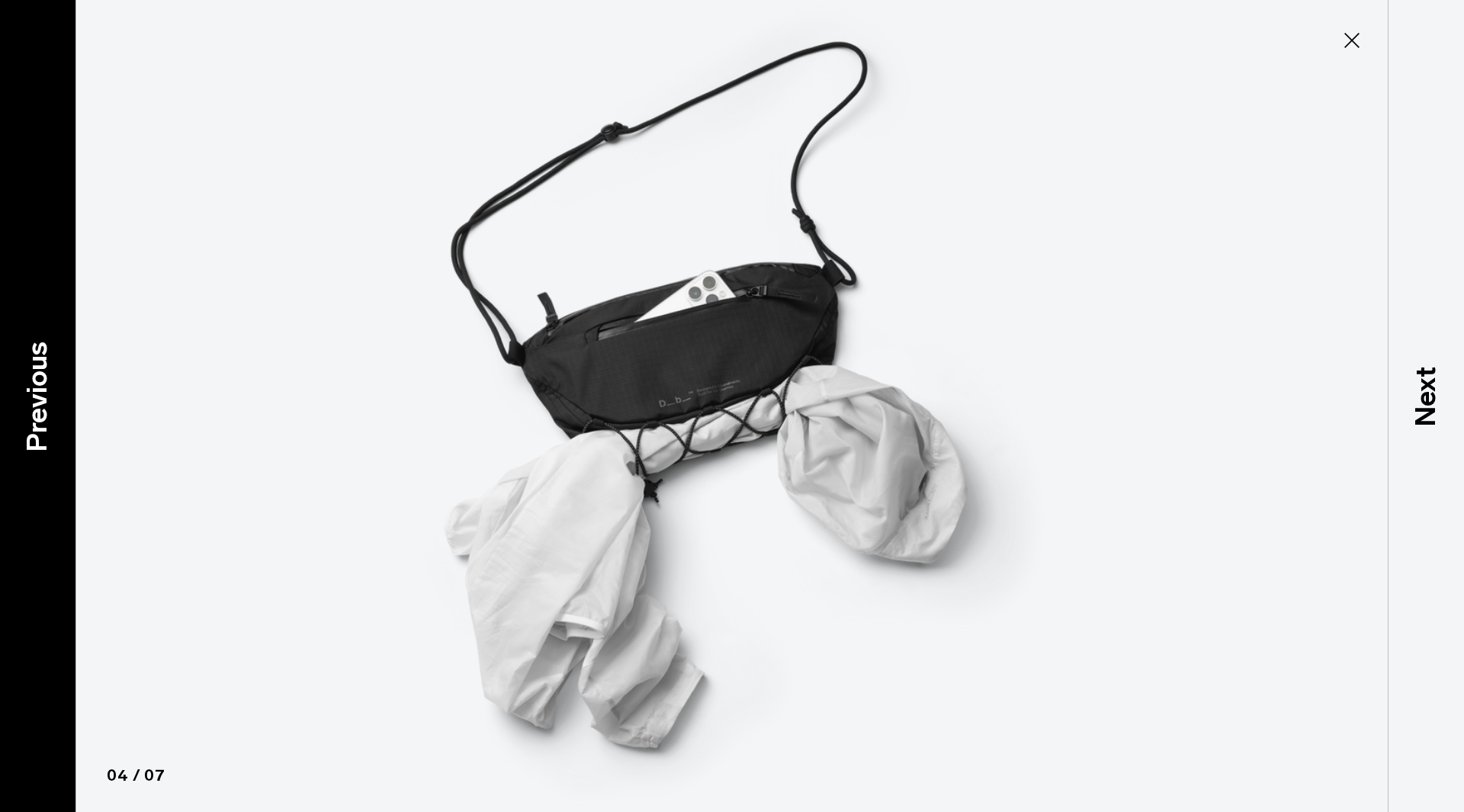
click at [46, 390] on p "Previous" at bounding box center [37, 396] width 42 height 111
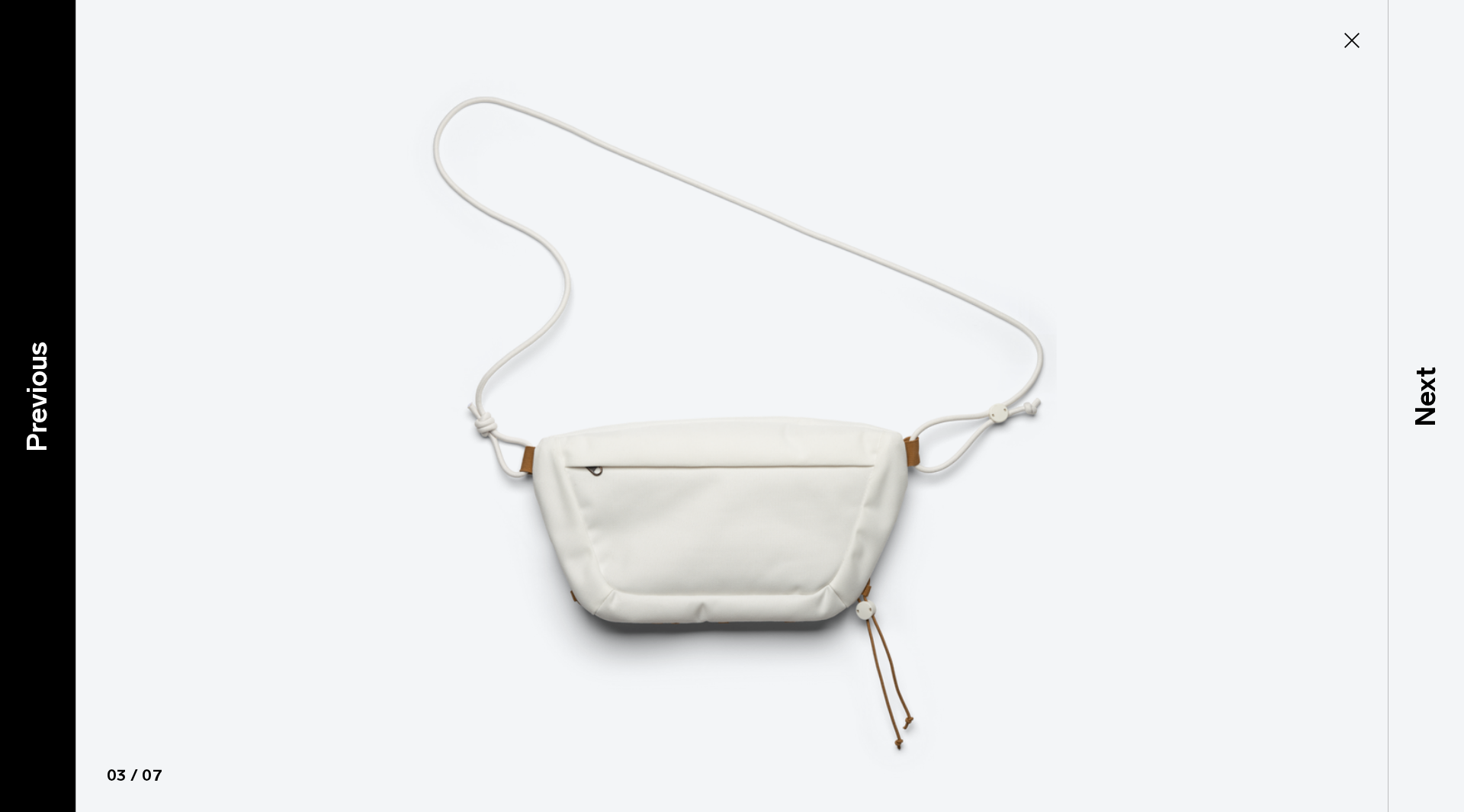
click at [44, 389] on p "Previous" at bounding box center [37, 396] width 42 height 111
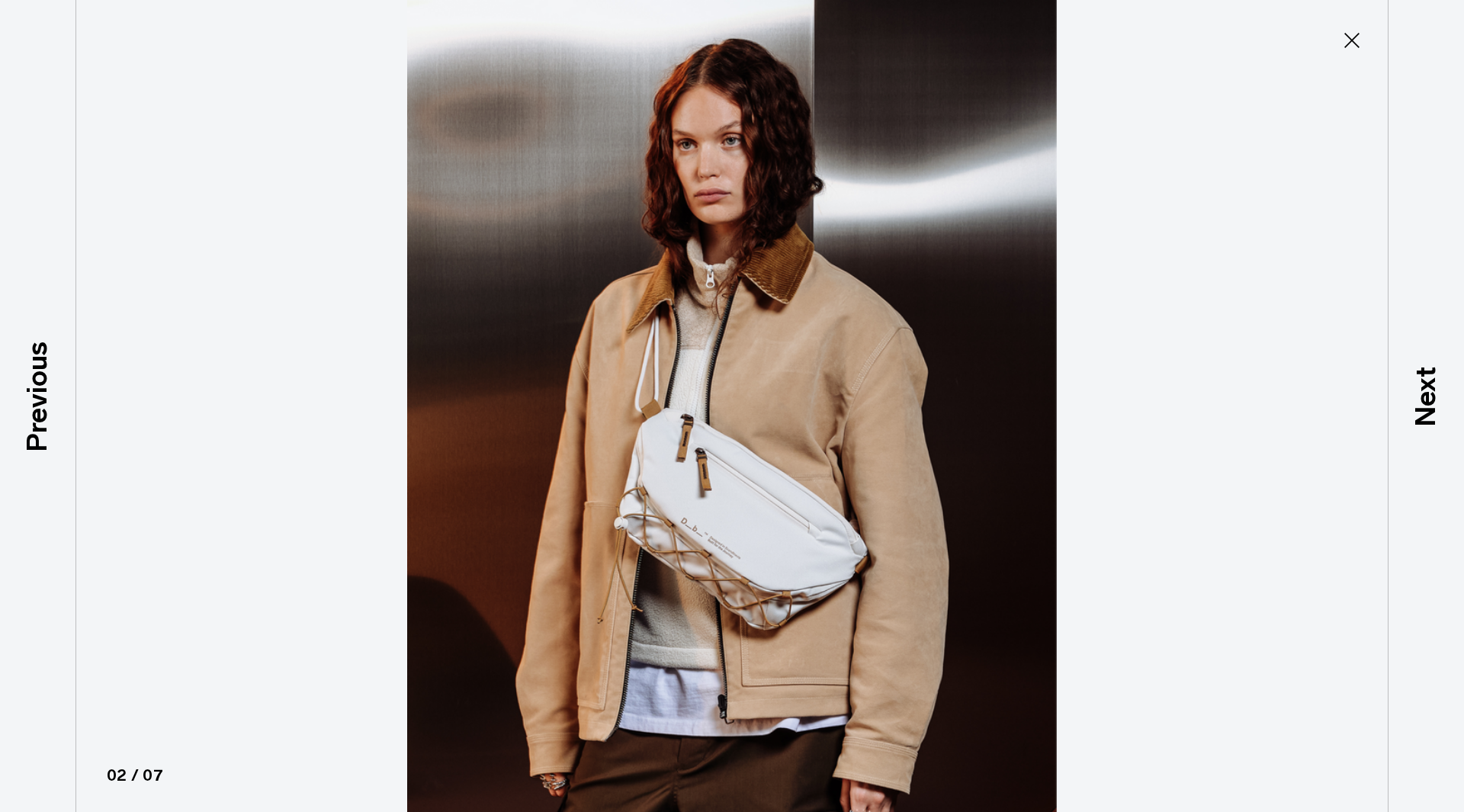
click at [1347, 39] on icon at bounding box center [1353, 41] width 25 height 25
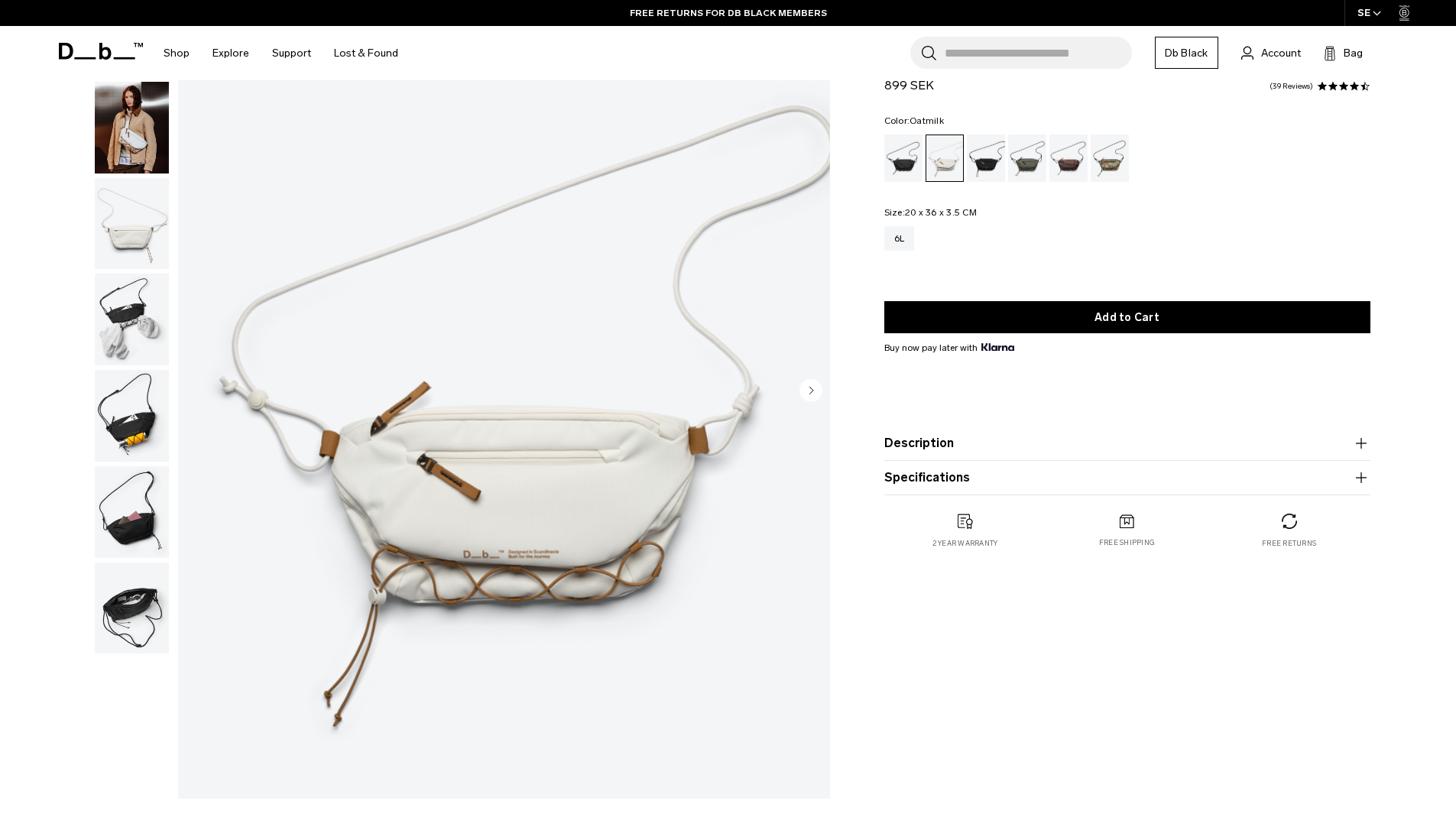
scroll to position [102, 0]
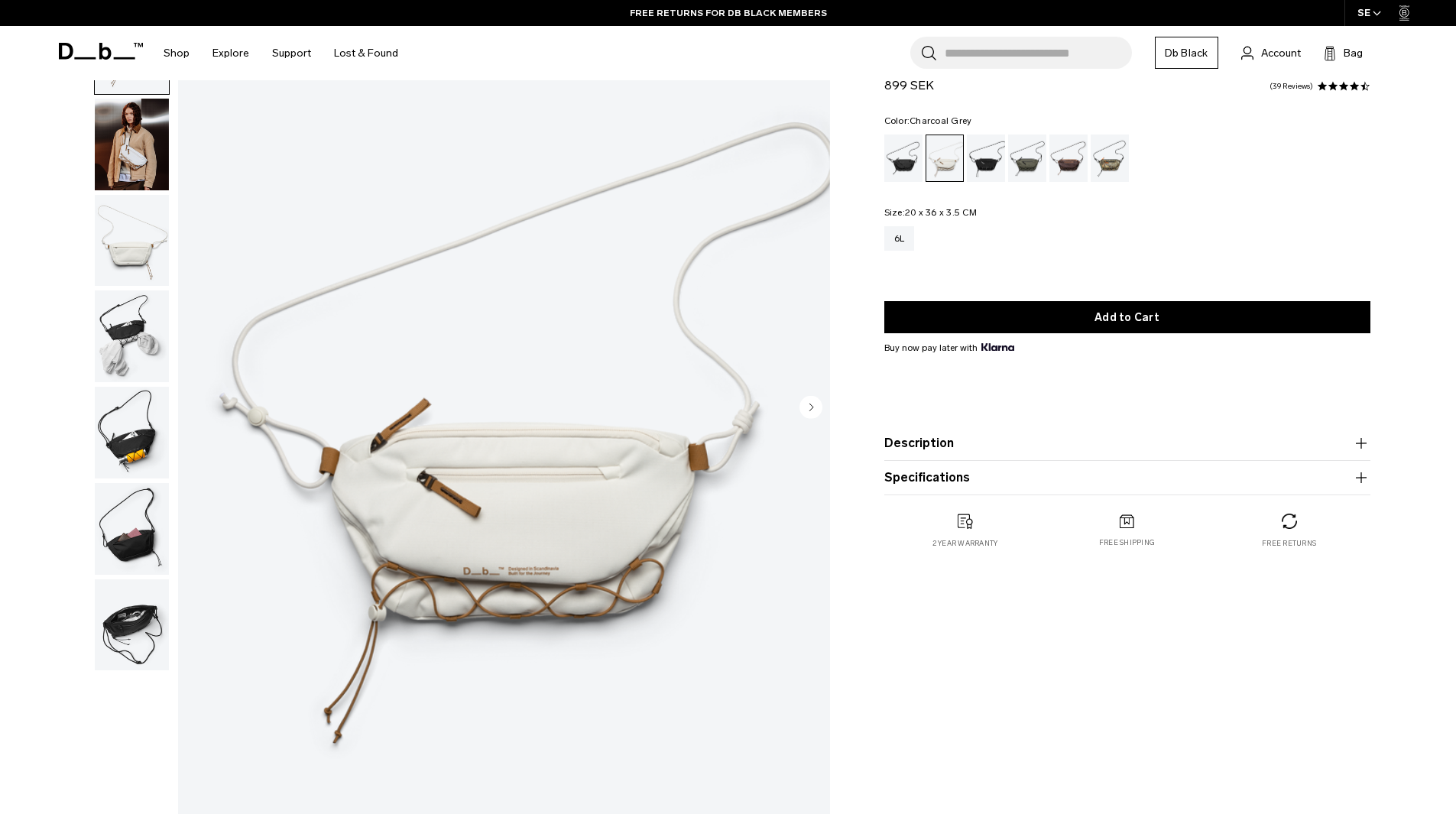
click at [984, 165] on div "Charcoal Grey" at bounding box center [986, 158] width 39 height 47
click at [1026, 166] on div "Forest Green" at bounding box center [1028, 158] width 39 height 47
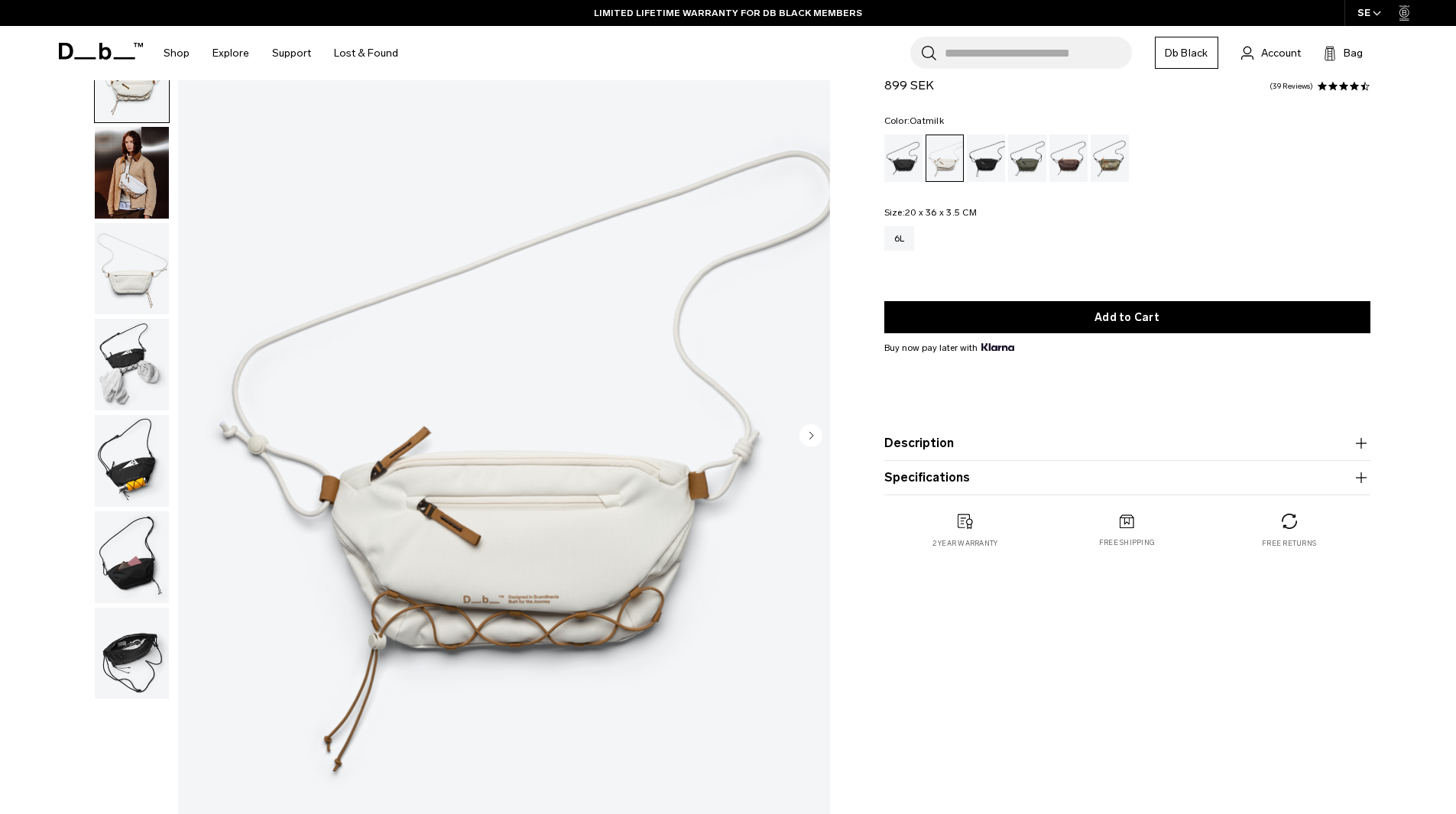
scroll to position [0, 0]
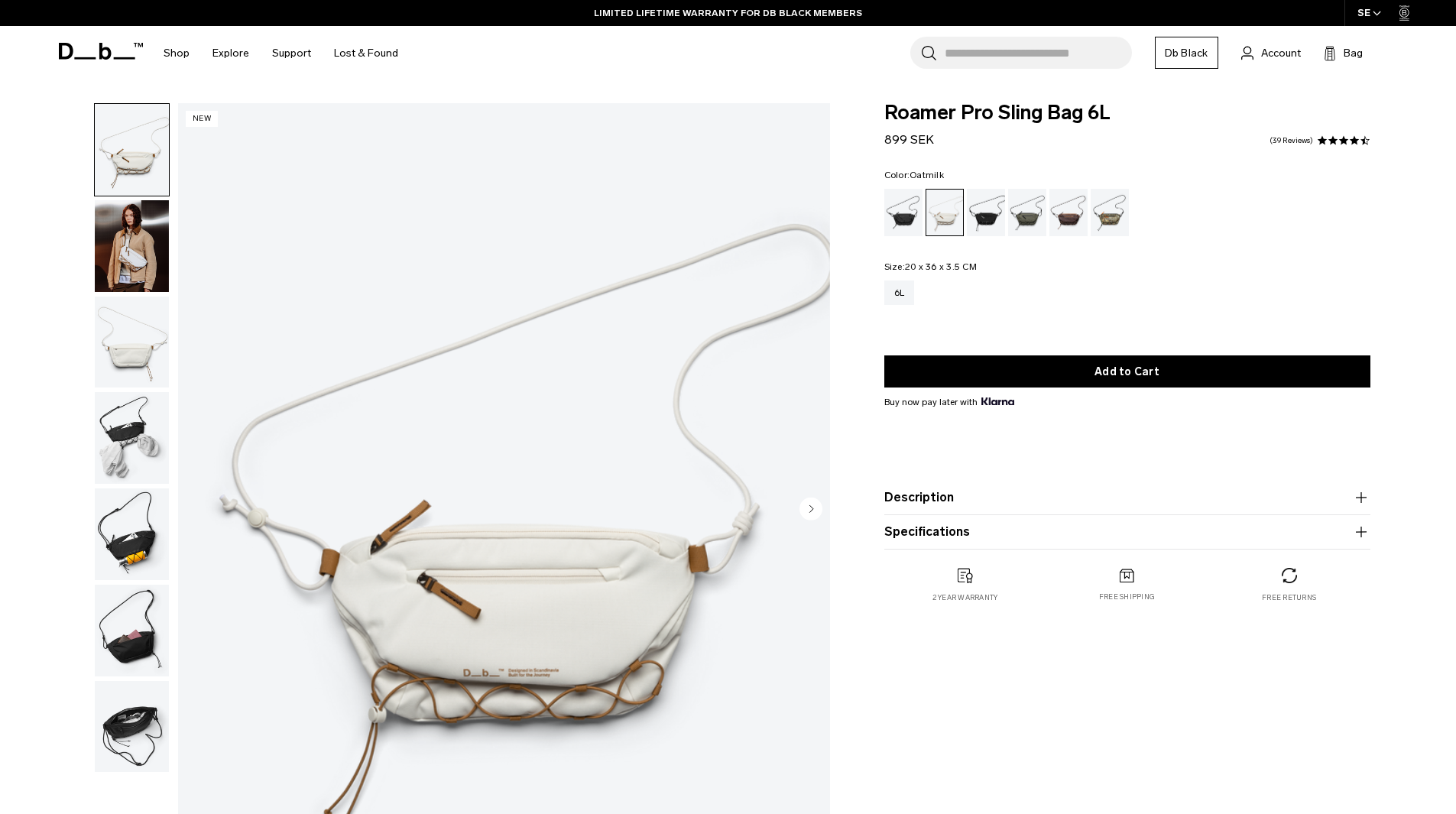
click at [662, 401] on img "1 / 7" at bounding box center [504, 510] width 652 height 814
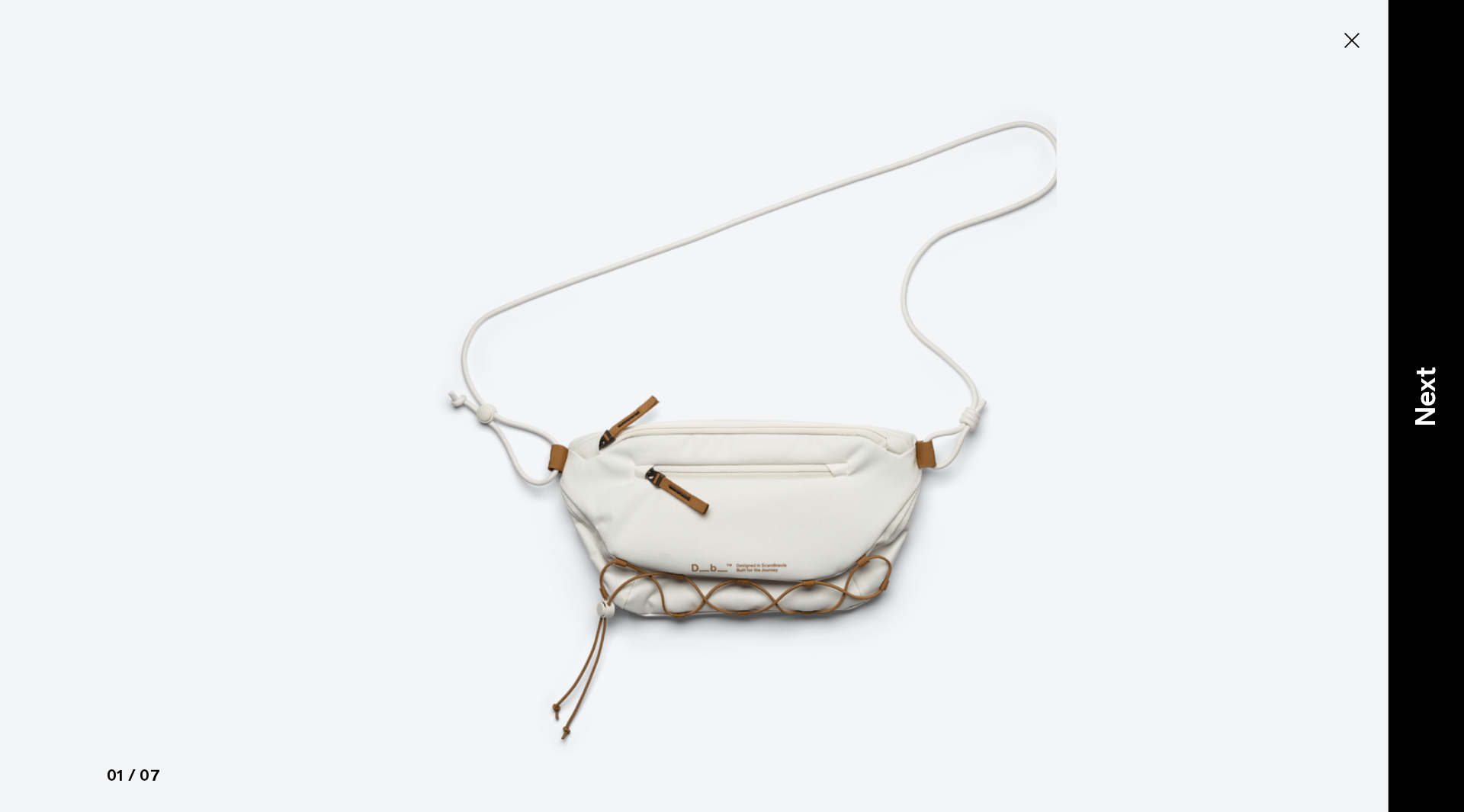
click at [1451, 392] on div "Next" at bounding box center [1426, 406] width 76 height 812
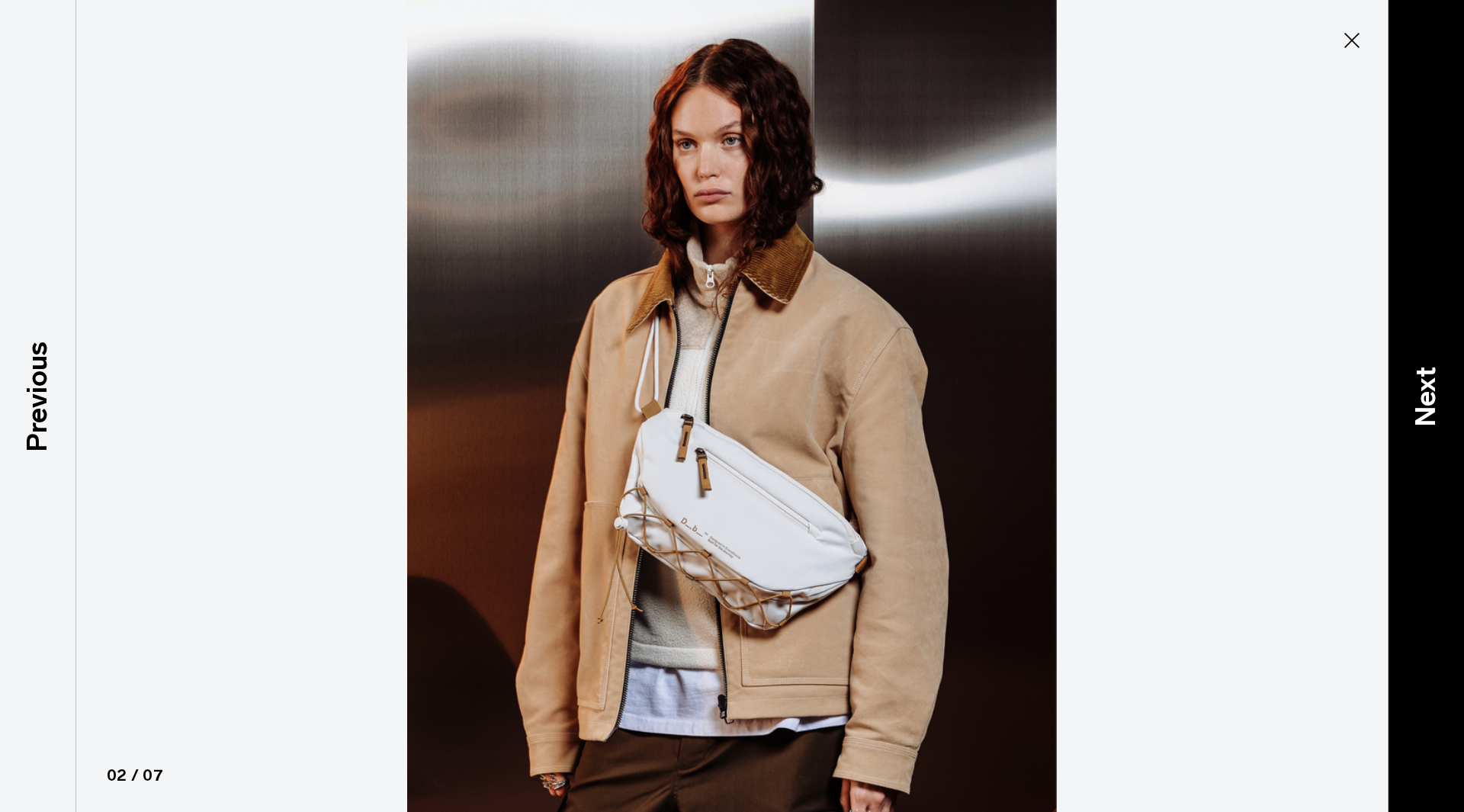
click at [1409, 425] on p "Next" at bounding box center [1426, 397] width 42 height 60
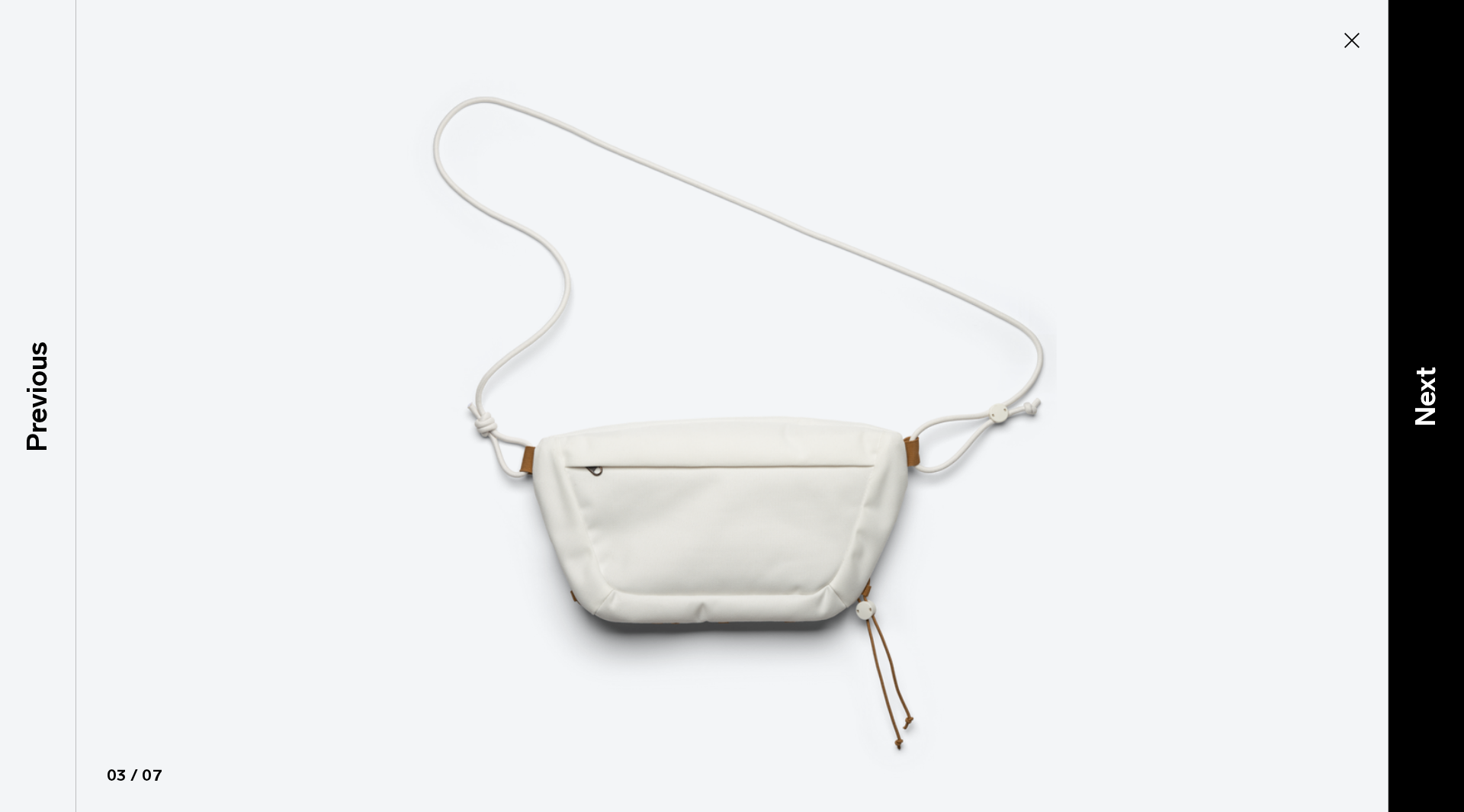
click at [1409, 424] on p "Next" at bounding box center [1426, 397] width 42 height 60
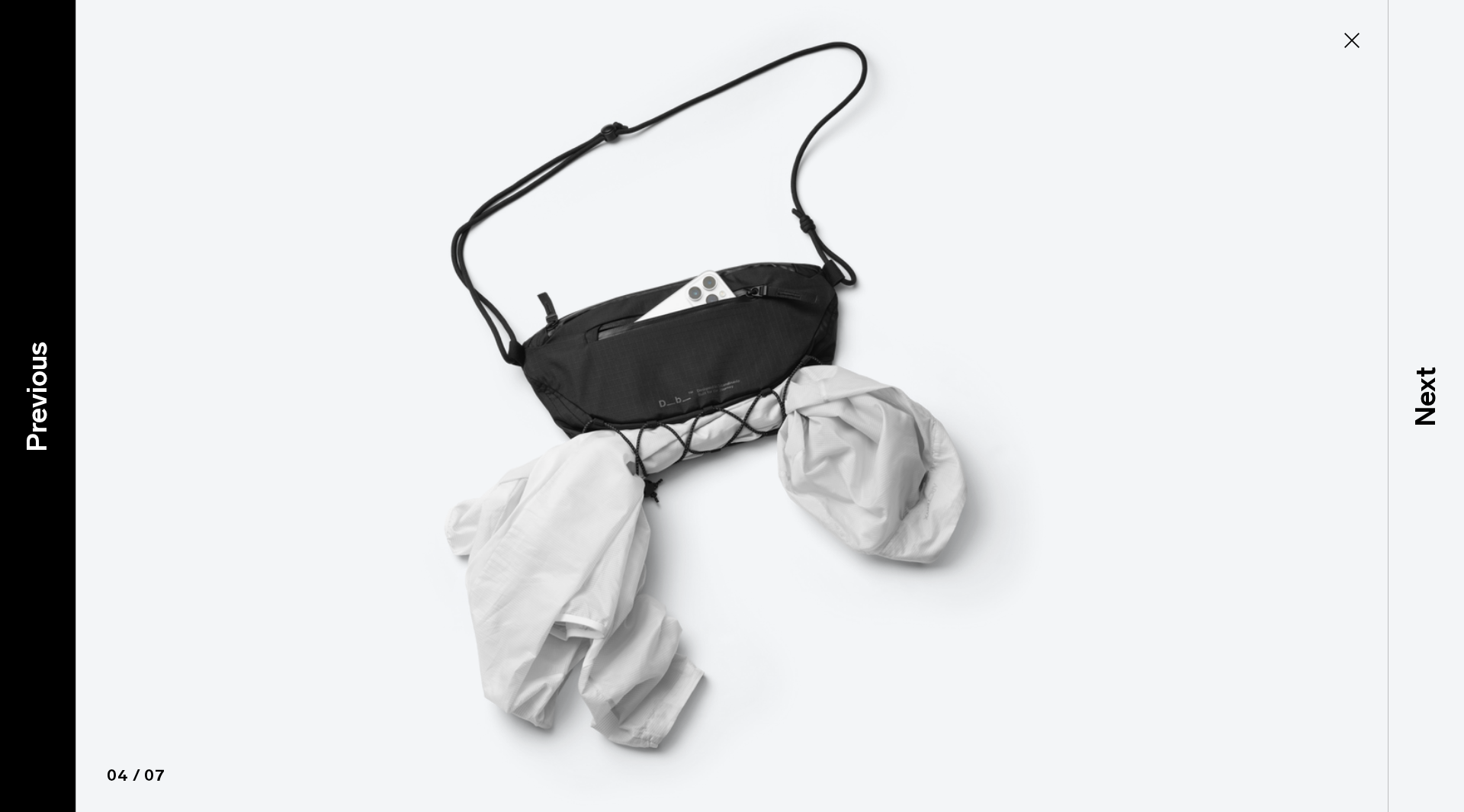
click at [9, 451] on div "Previous" at bounding box center [38, 406] width 76 height 812
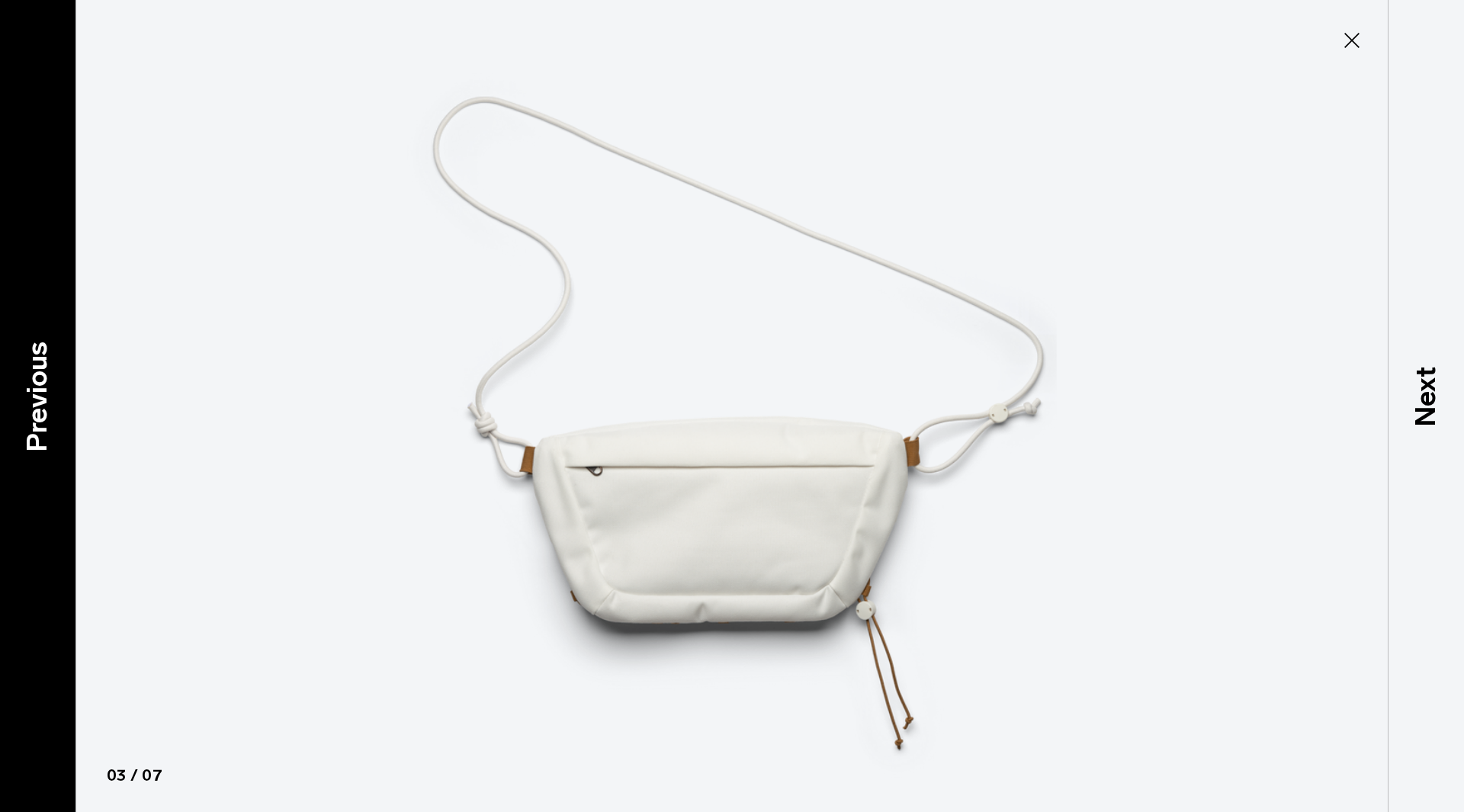
click at [27, 448] on p "Previous" at bounding box center [37, 396] width 42 height 111
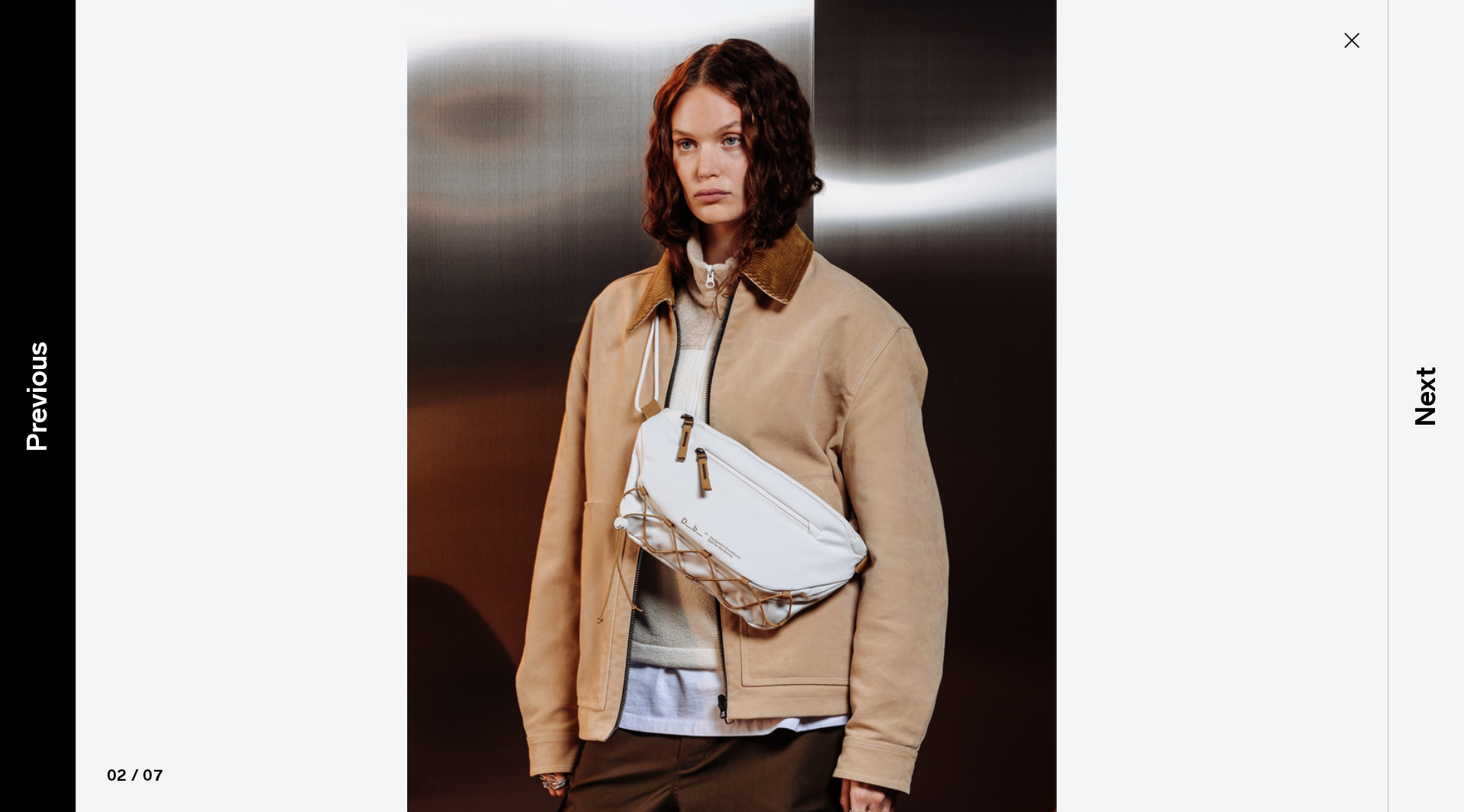
click at [0, 454] on div "Previous" at bounding box center [38, 406] width 76 height 812
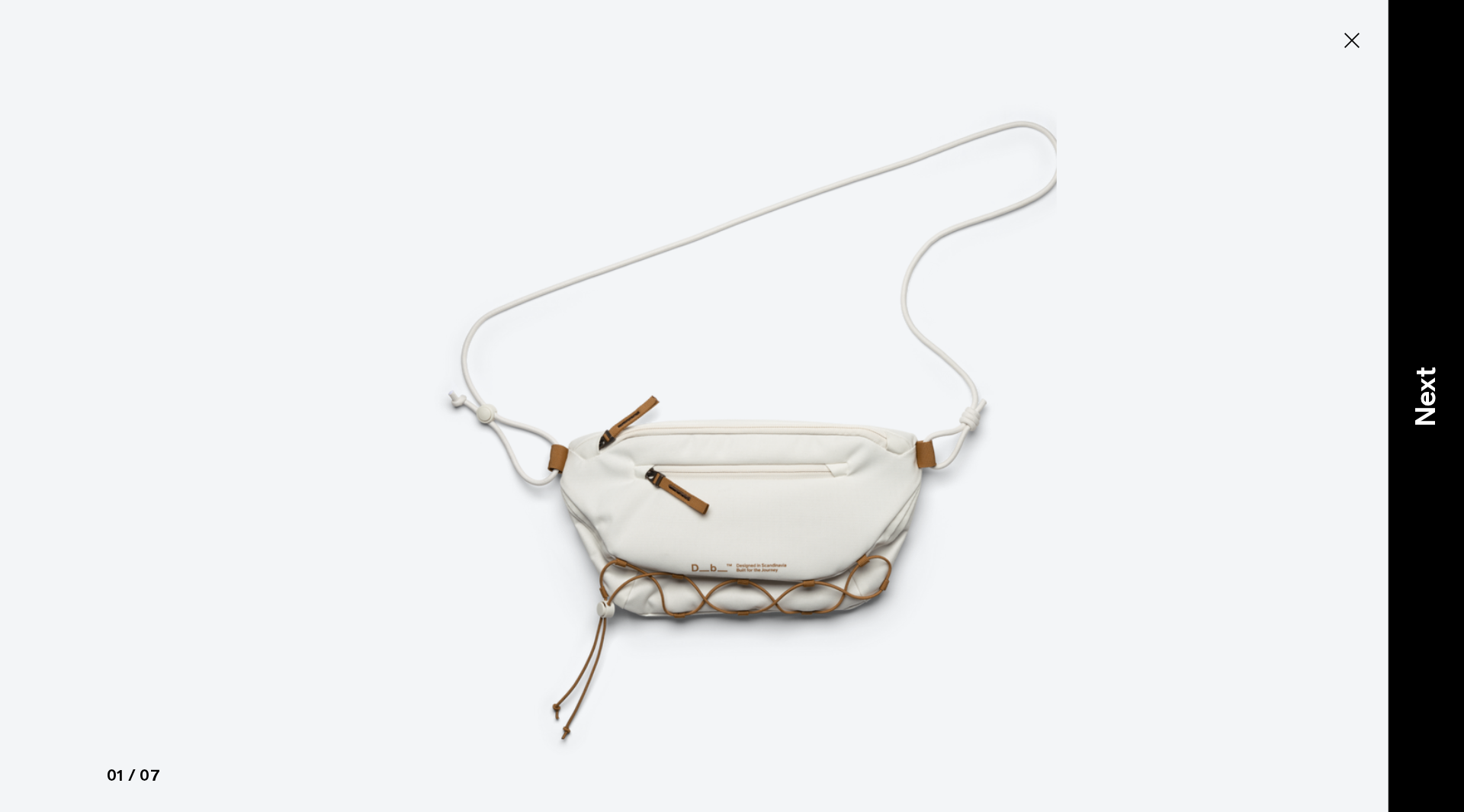
click at [1407, 350] on div "Next" at bounding box center [1426, 406] width 76 height 812
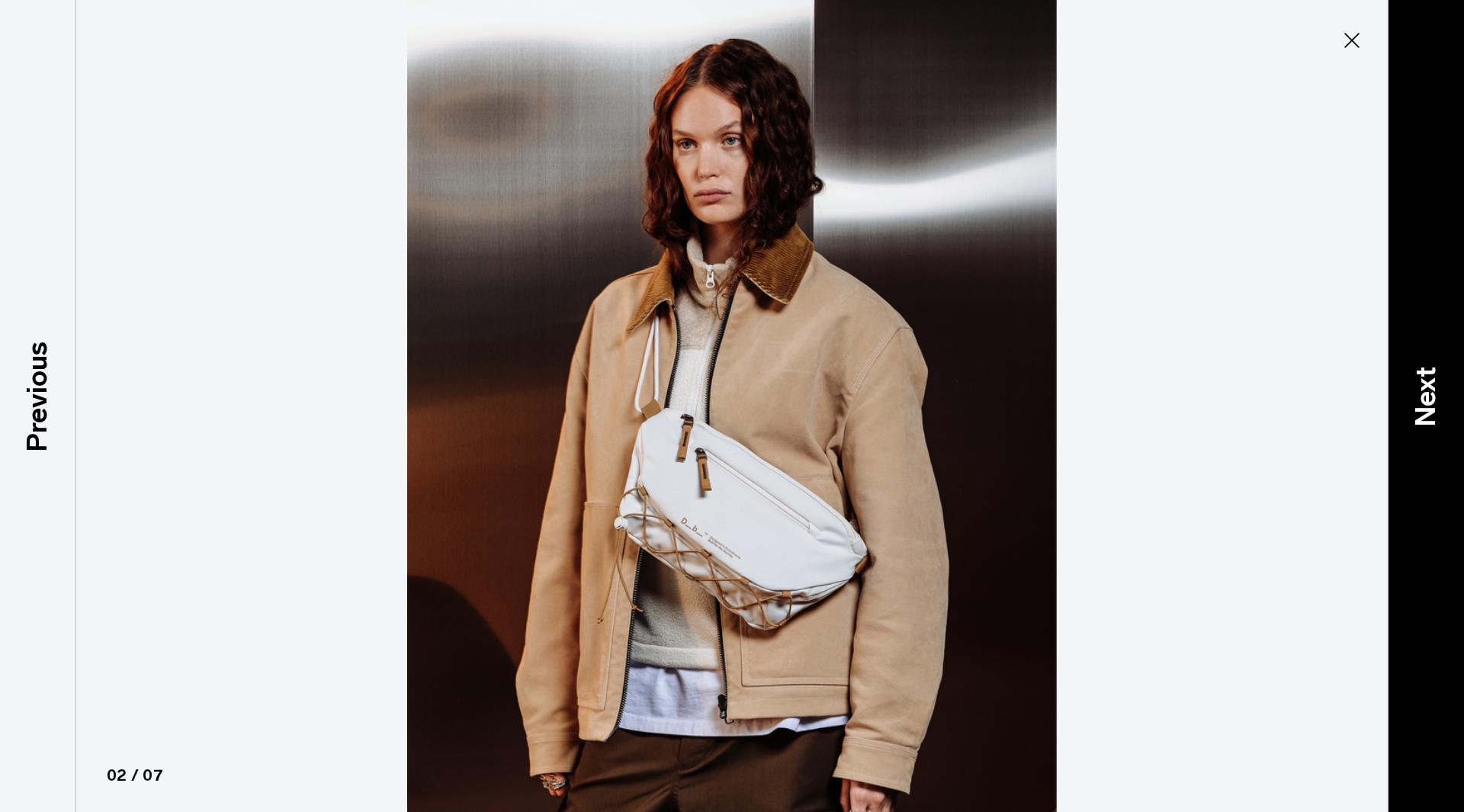
click at [1452, 414] on div "Next" at bounding box center [1426, 406] width 76 height 812
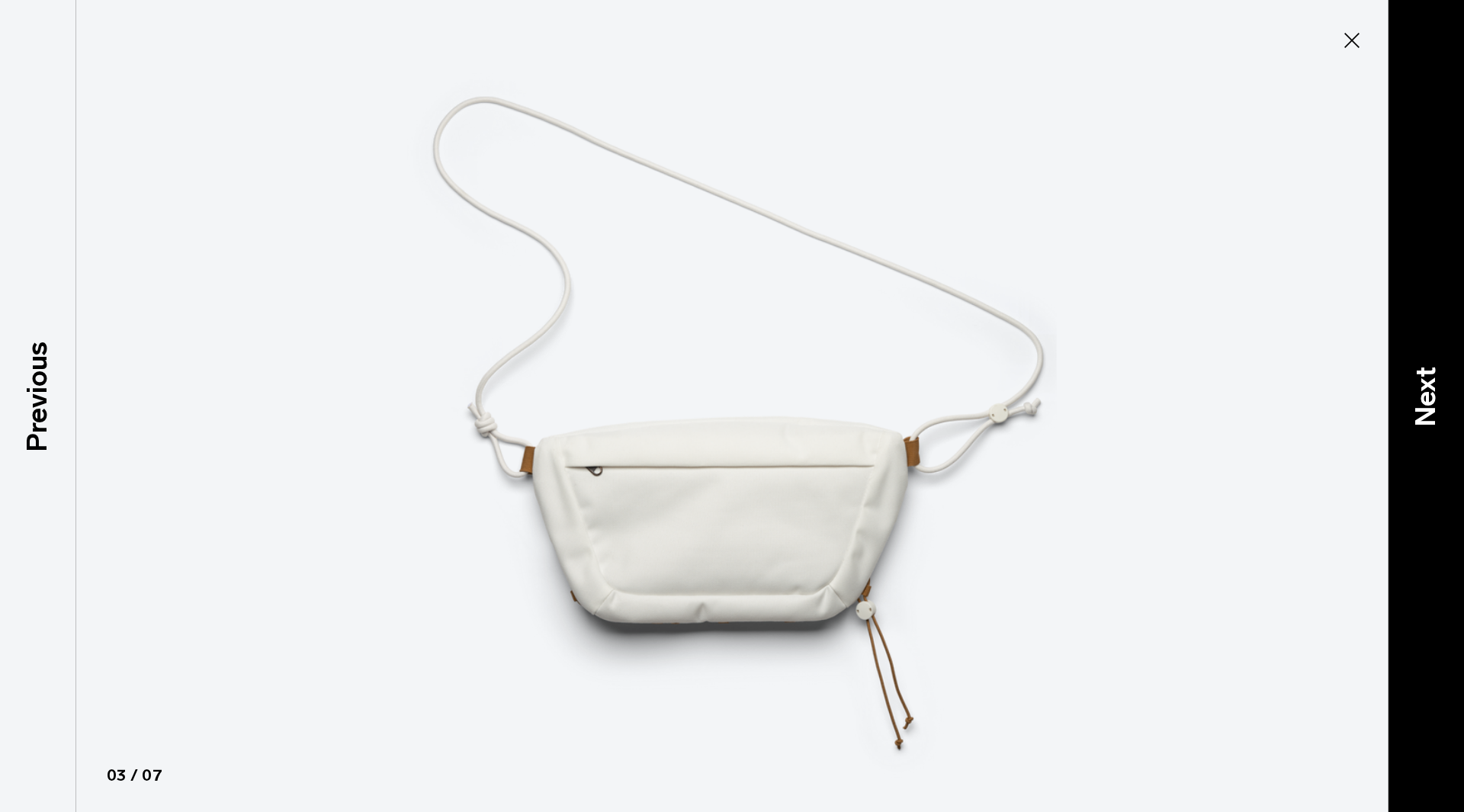
click at [1452, 412] on div "Next" at bounding box center [1426, 406] width 76 height 812
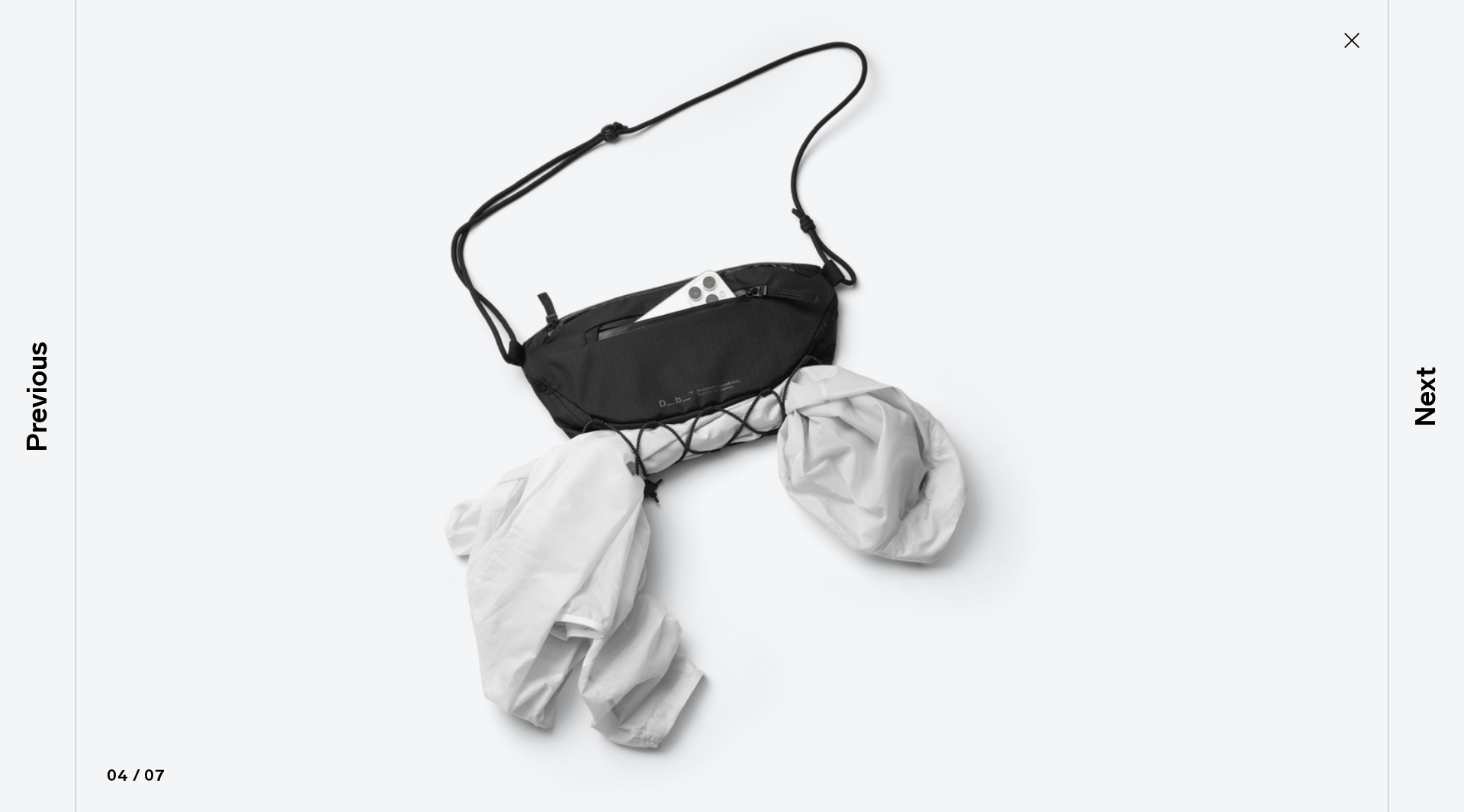
click at [1353, 36] on icon at bounding box center [1353, 41] width 25 height 25
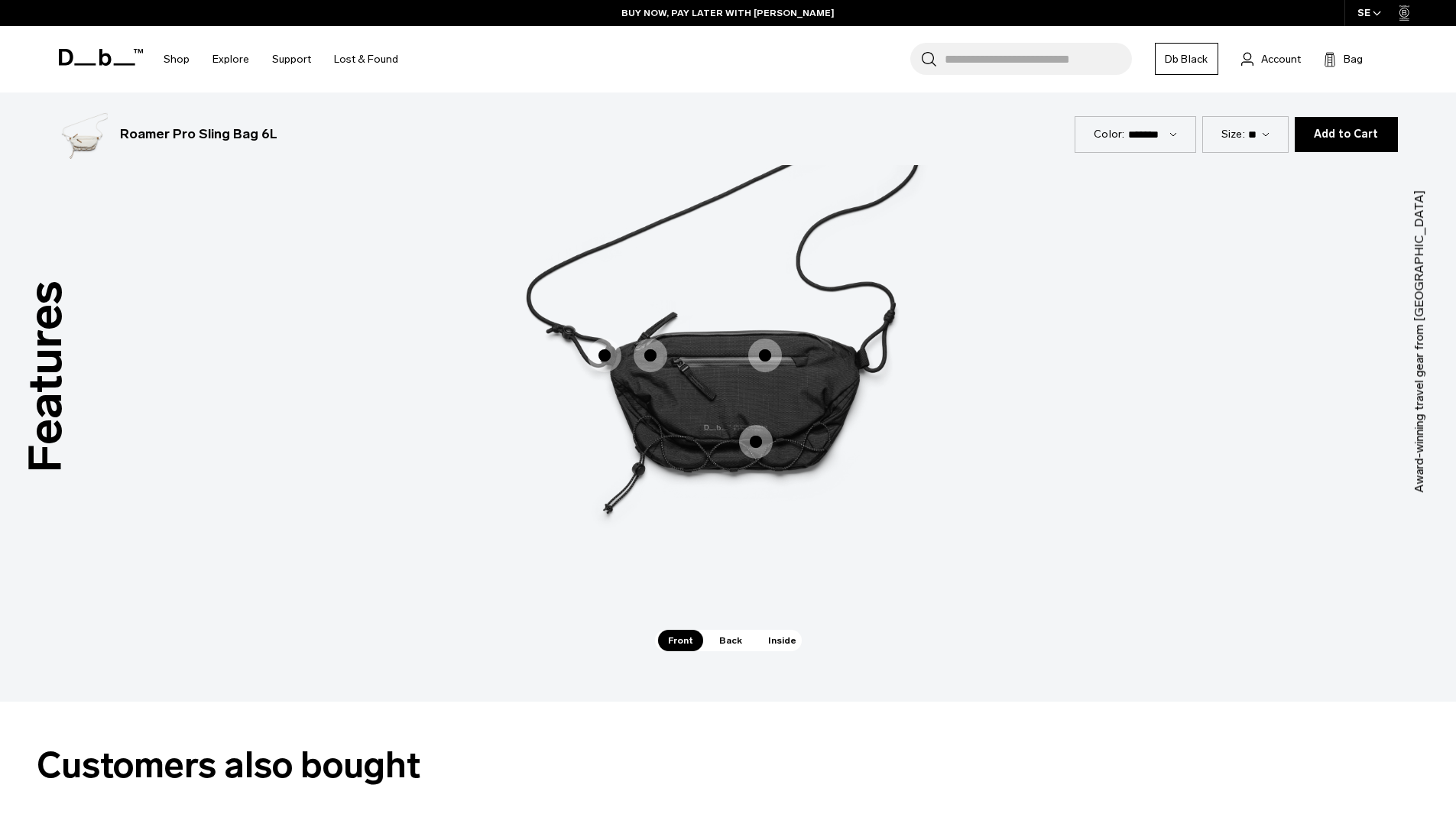
scroll to position [2293, 0]
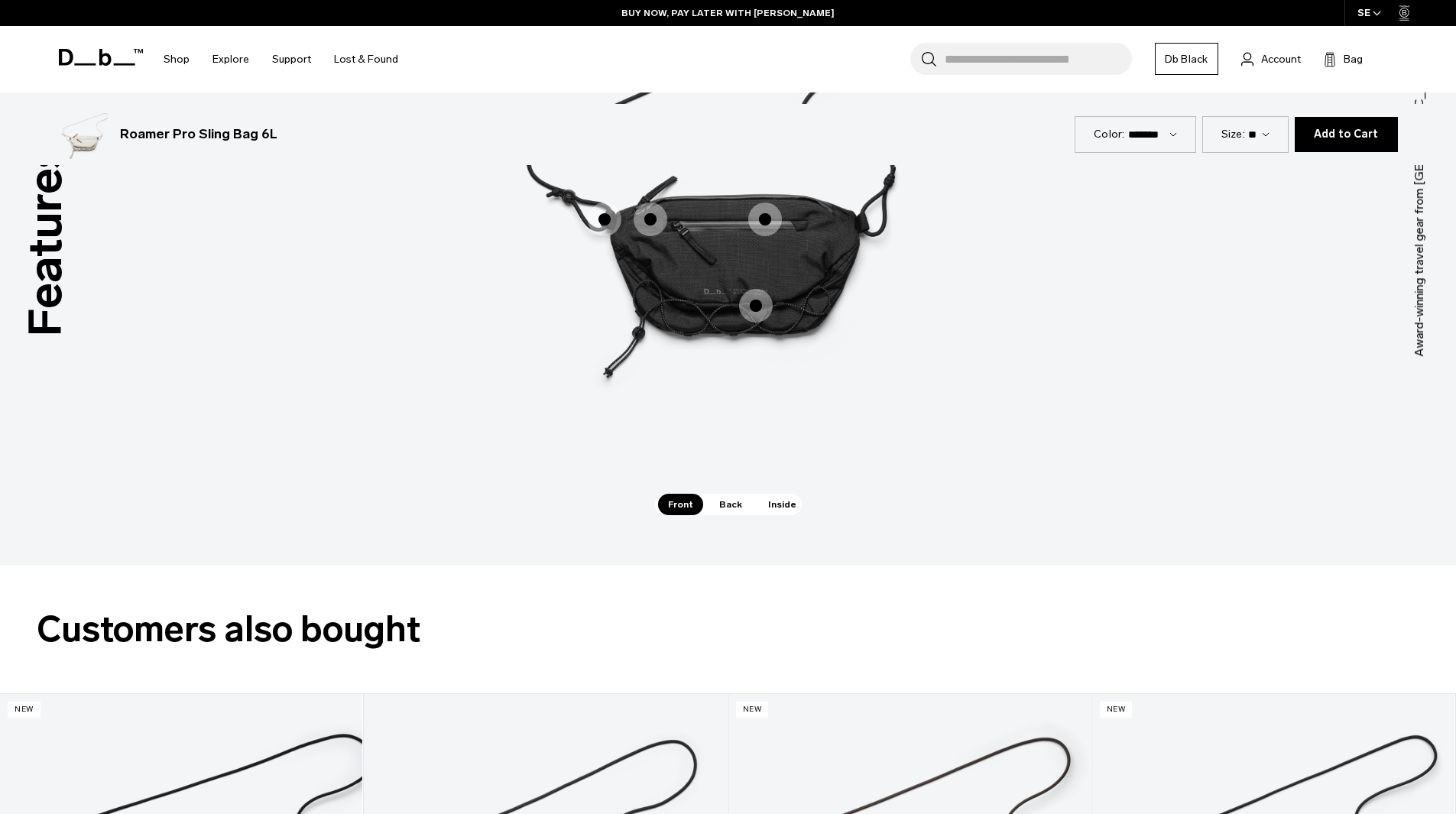
click at [606, 212] on span "1 / 3" at bounding box center [605, 219] width 34 height 34
click at [606, 221] on span "1 / 3" at bounding box center [605, 219] width 34 height 34
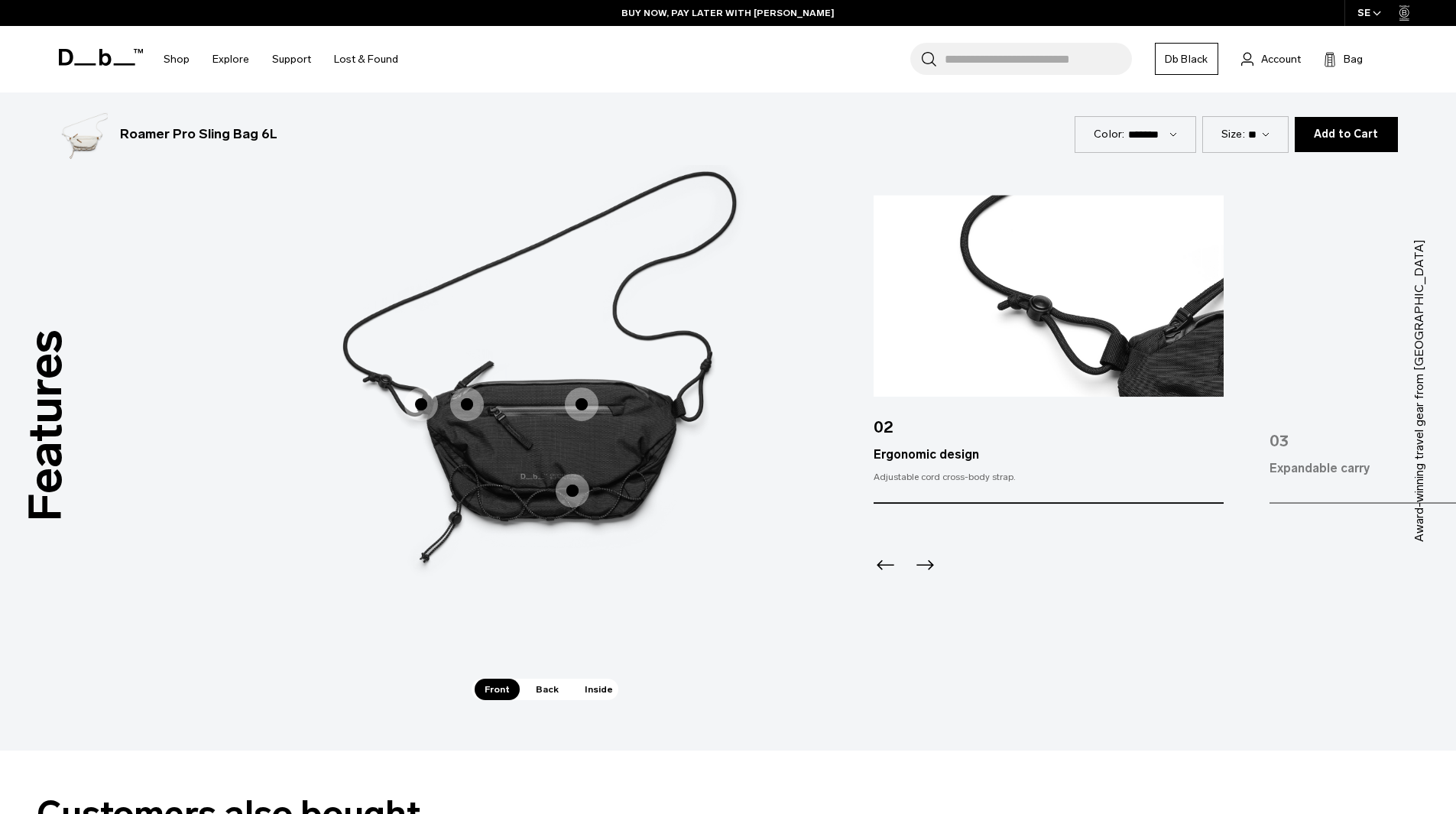
scroll to position [2064, 0]
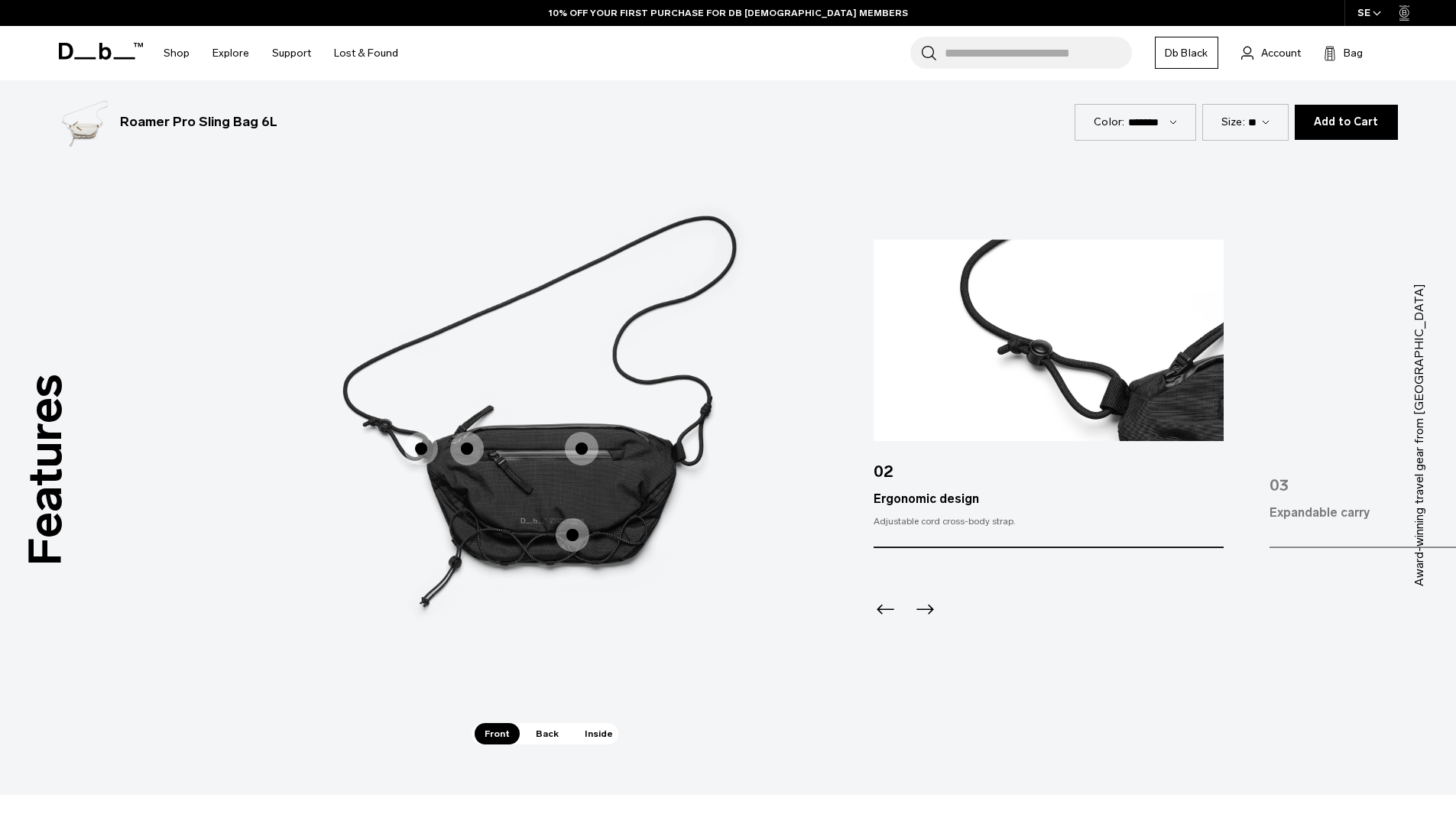
click at [928, 616] on icon "Next slide" at bounding box center [925, 609] width 25 height 25
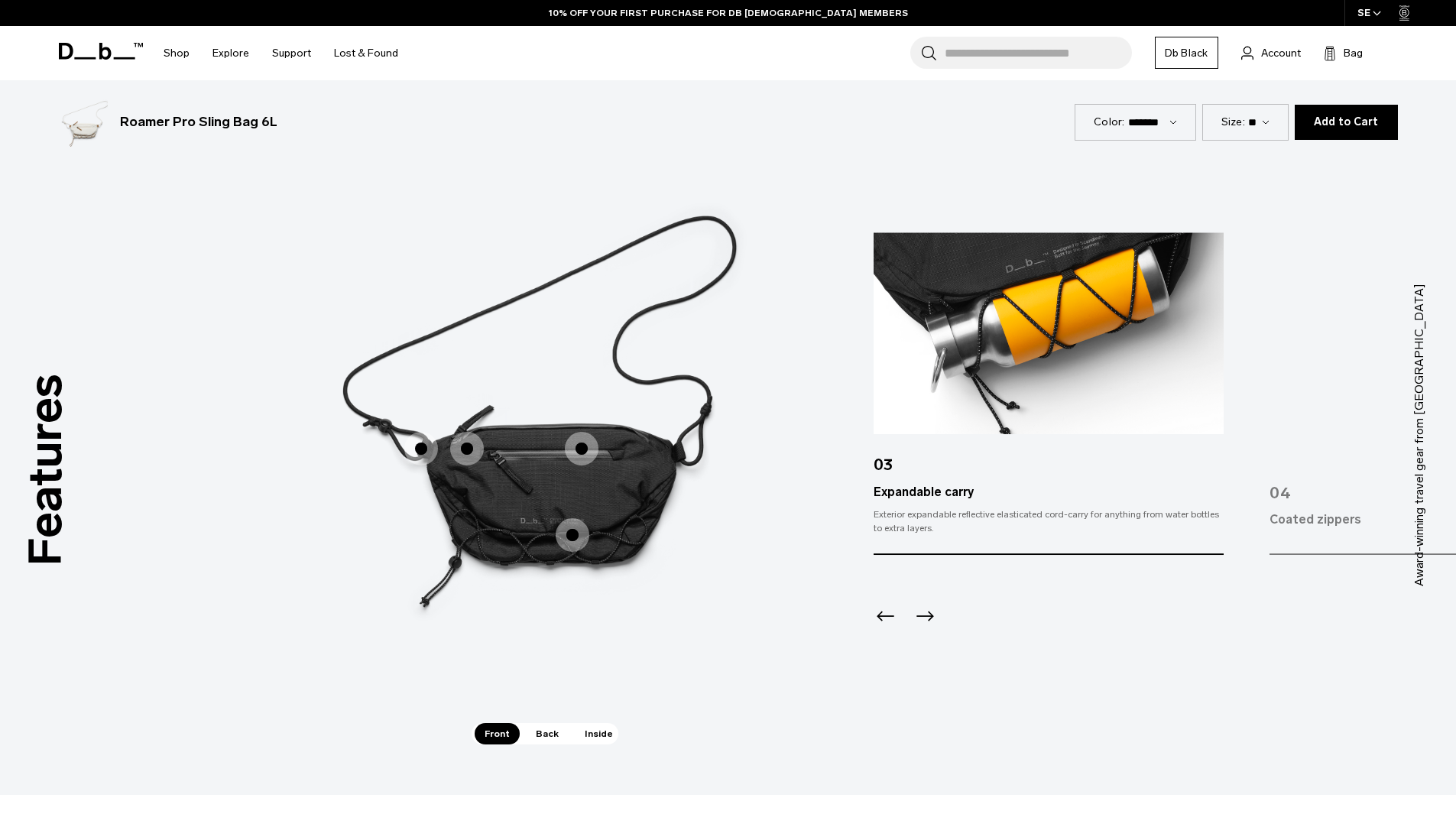
click at [928, 614] on icon "Next slide" at bounding box center [925, 616] width 25 height 25
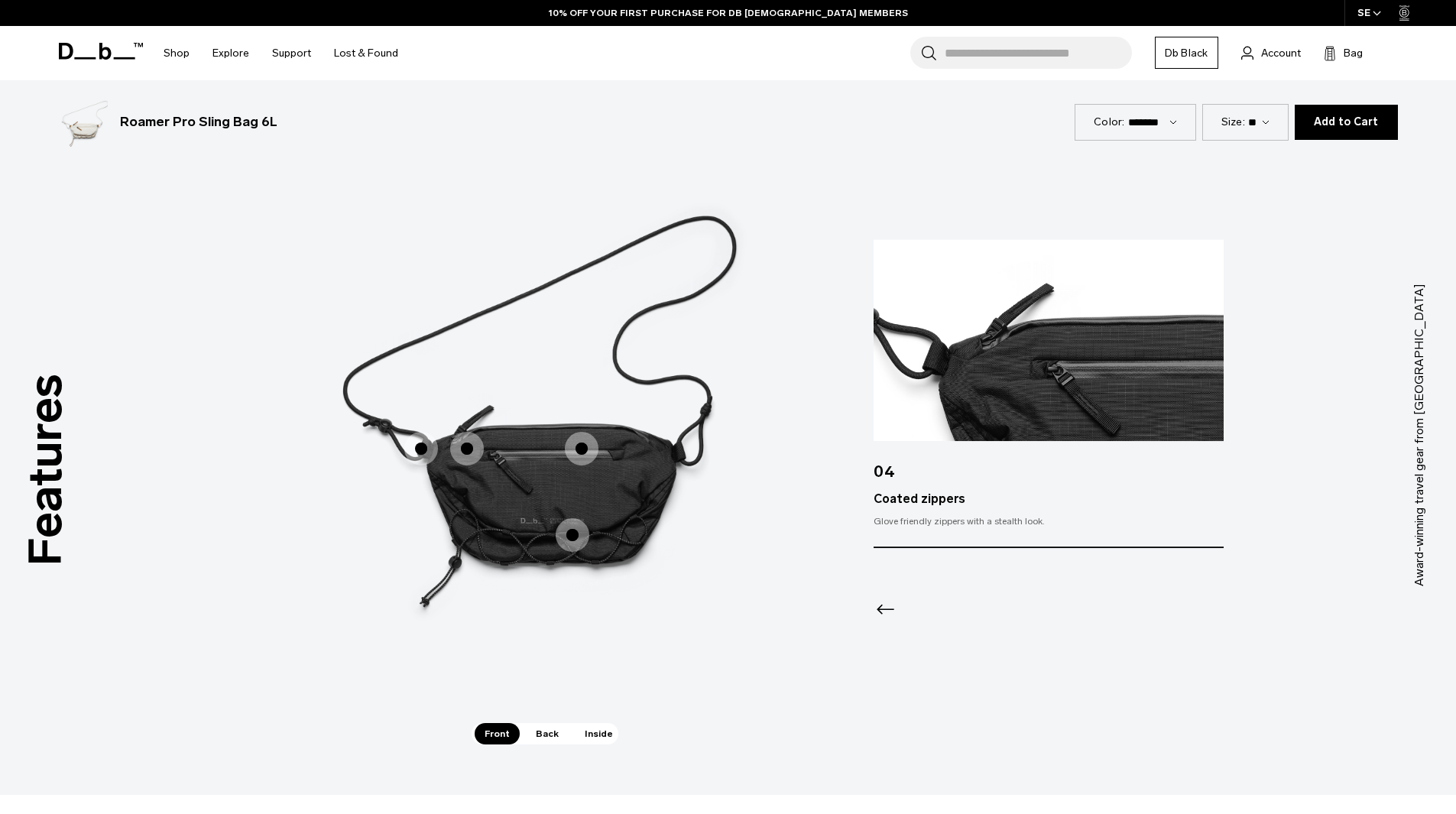
drag, startPoint x: 865, startPoint y: 611, endPoint x: 873, endPoint y: 608, distance: 8.5
click at [867, 611] on img "2 / 3" at bounding box center [1015, 412] width 458 height 574
click at [888, 606] on icon "Previous slide" at bounding box center [886, 609] width 25 height 25
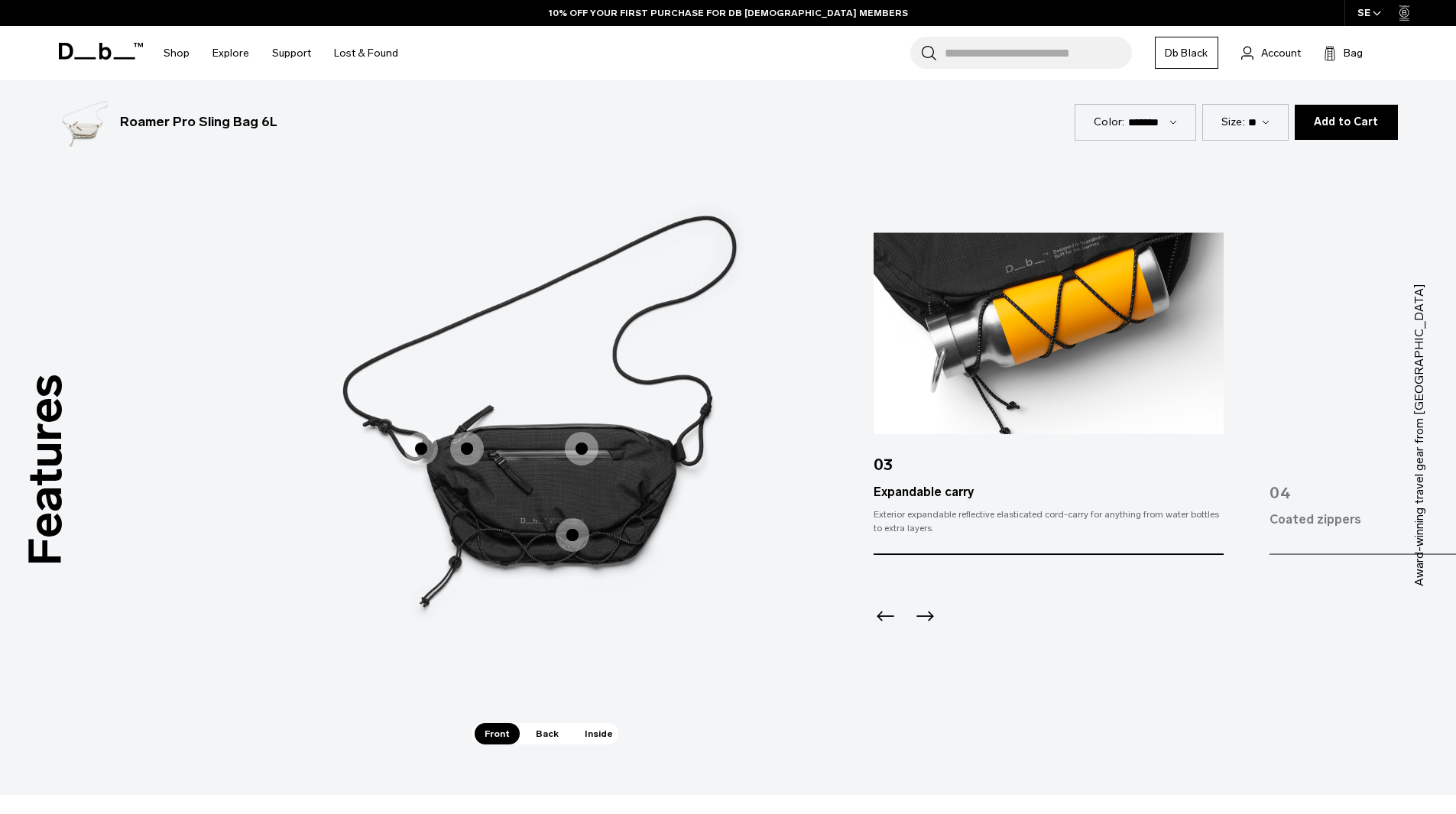
click at [935, 601] on div at bounding box center [1048, 596] width 349 height 82
click at [928, 642] on img "2 / 3" at bounding box center [1015, 412] width 458 height 574
click at [924, 624] on icon "Next slide" at bounding box center [925, 616] width 25 height 25
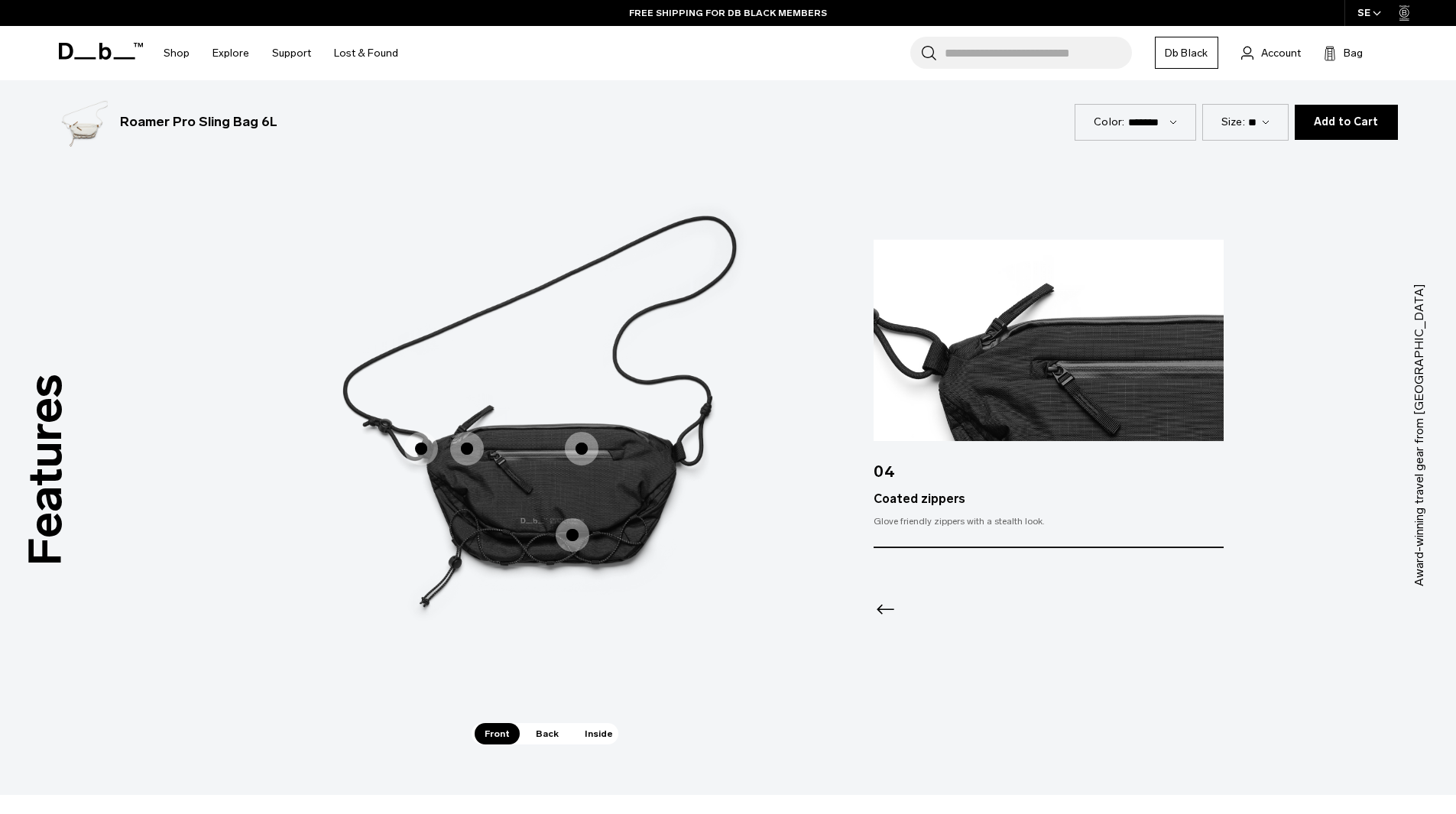
click at [755, 632] on img "1 / 3" at bounding box center [544, 412] width 458 height 574
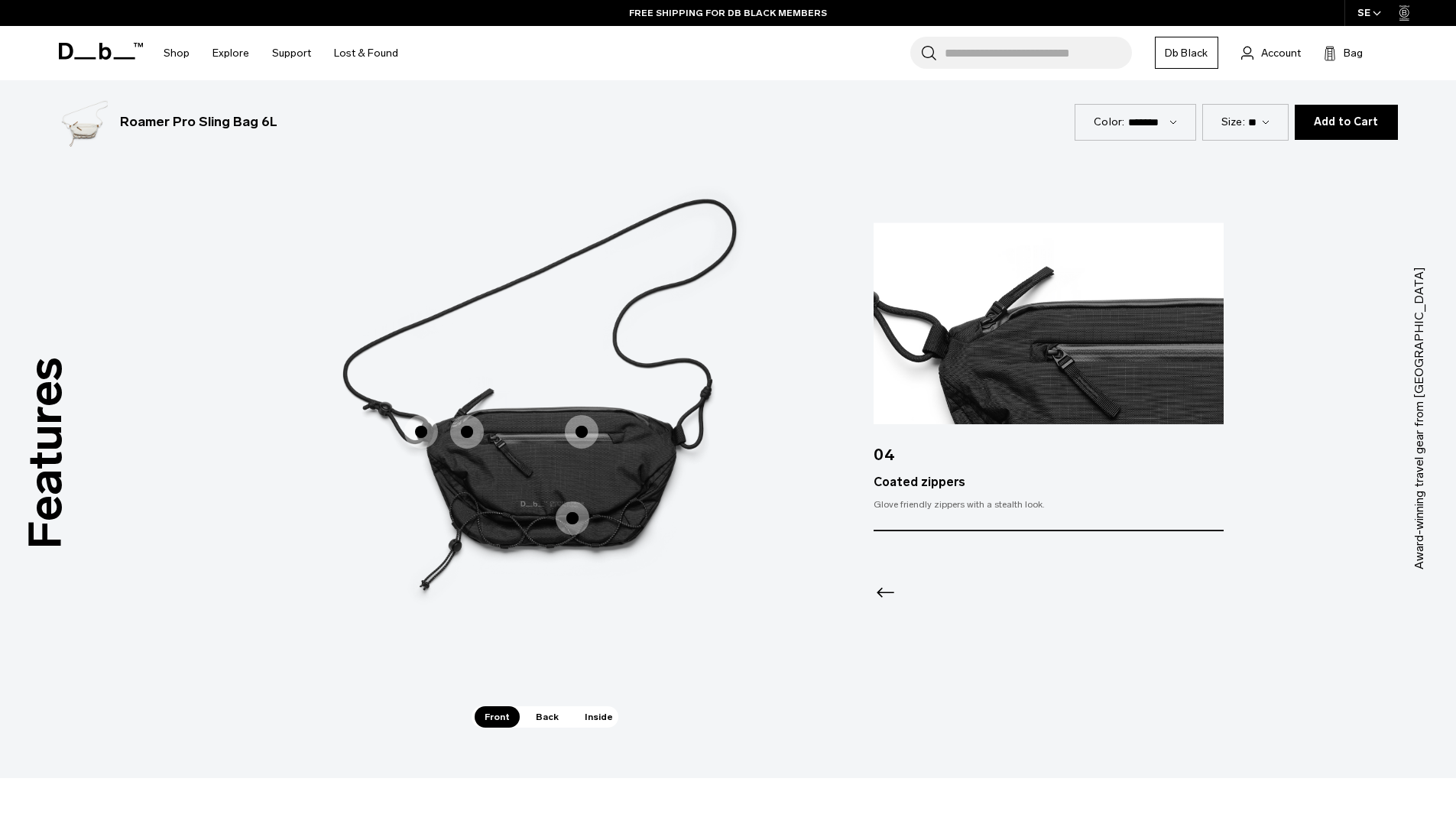
scroll to position [2141, 0]
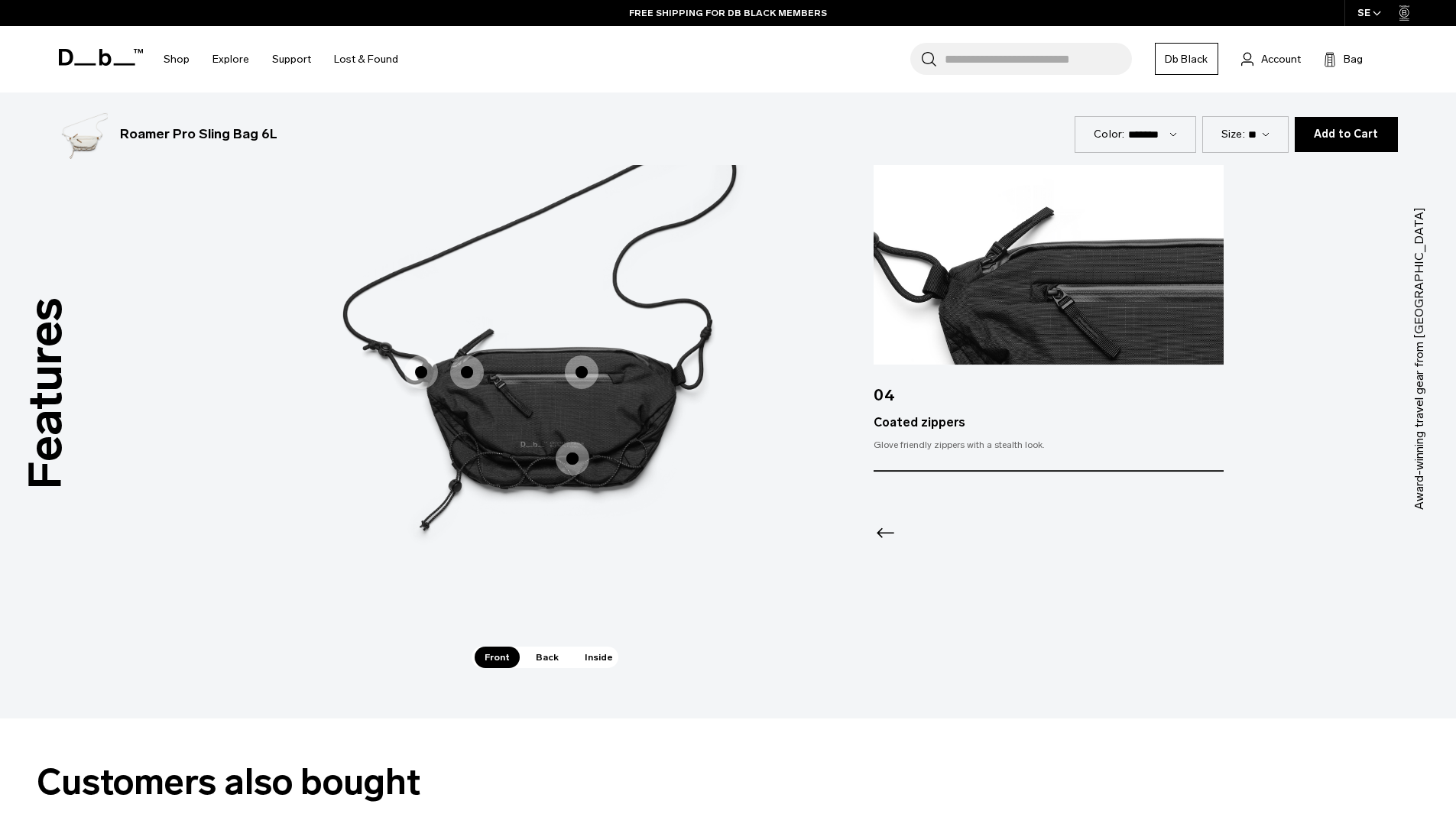
click at [556, 653] on span "Back" at bounding box center [547, 657] width 43 height 21
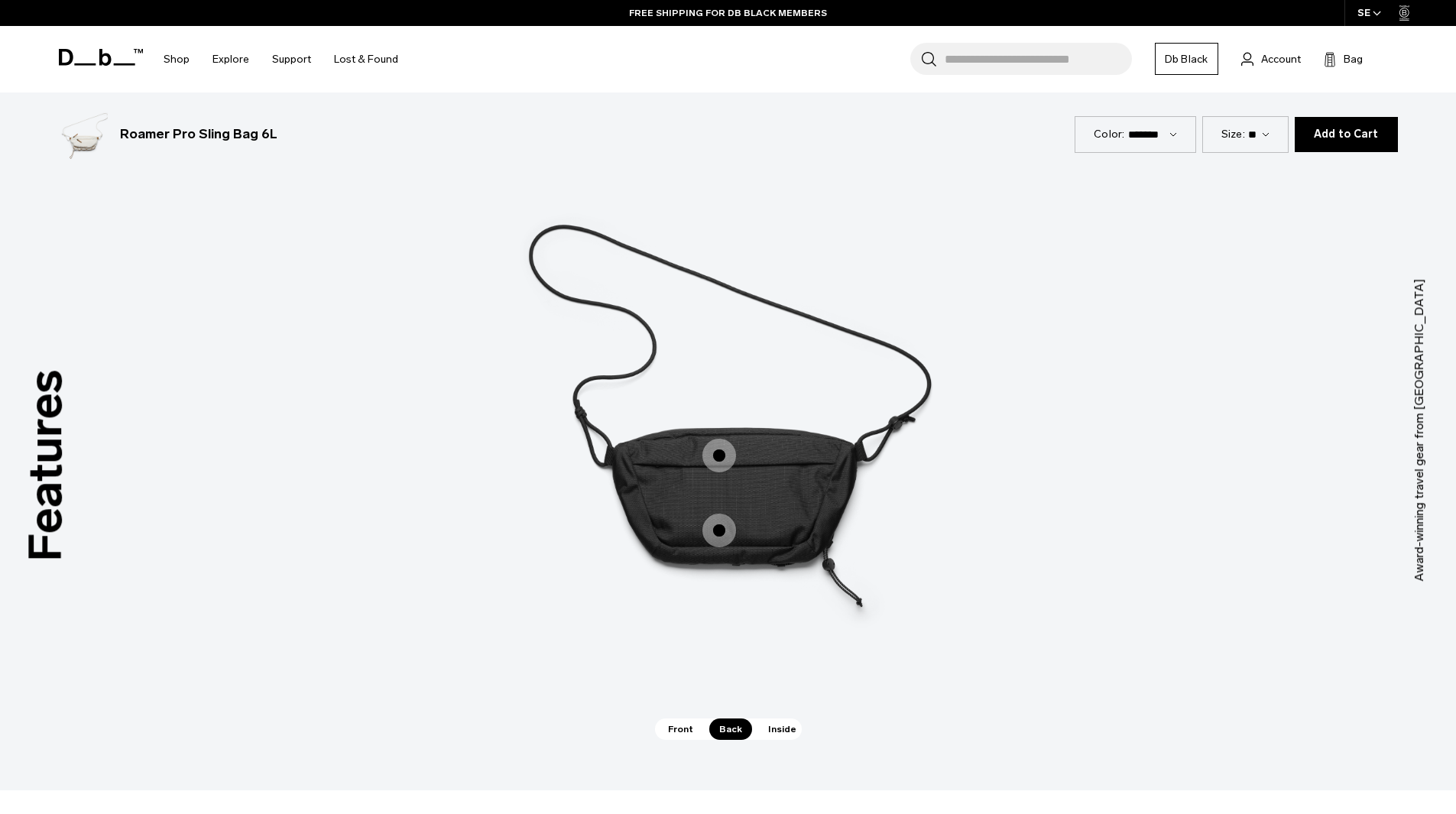
scroll to position [2064, 0]
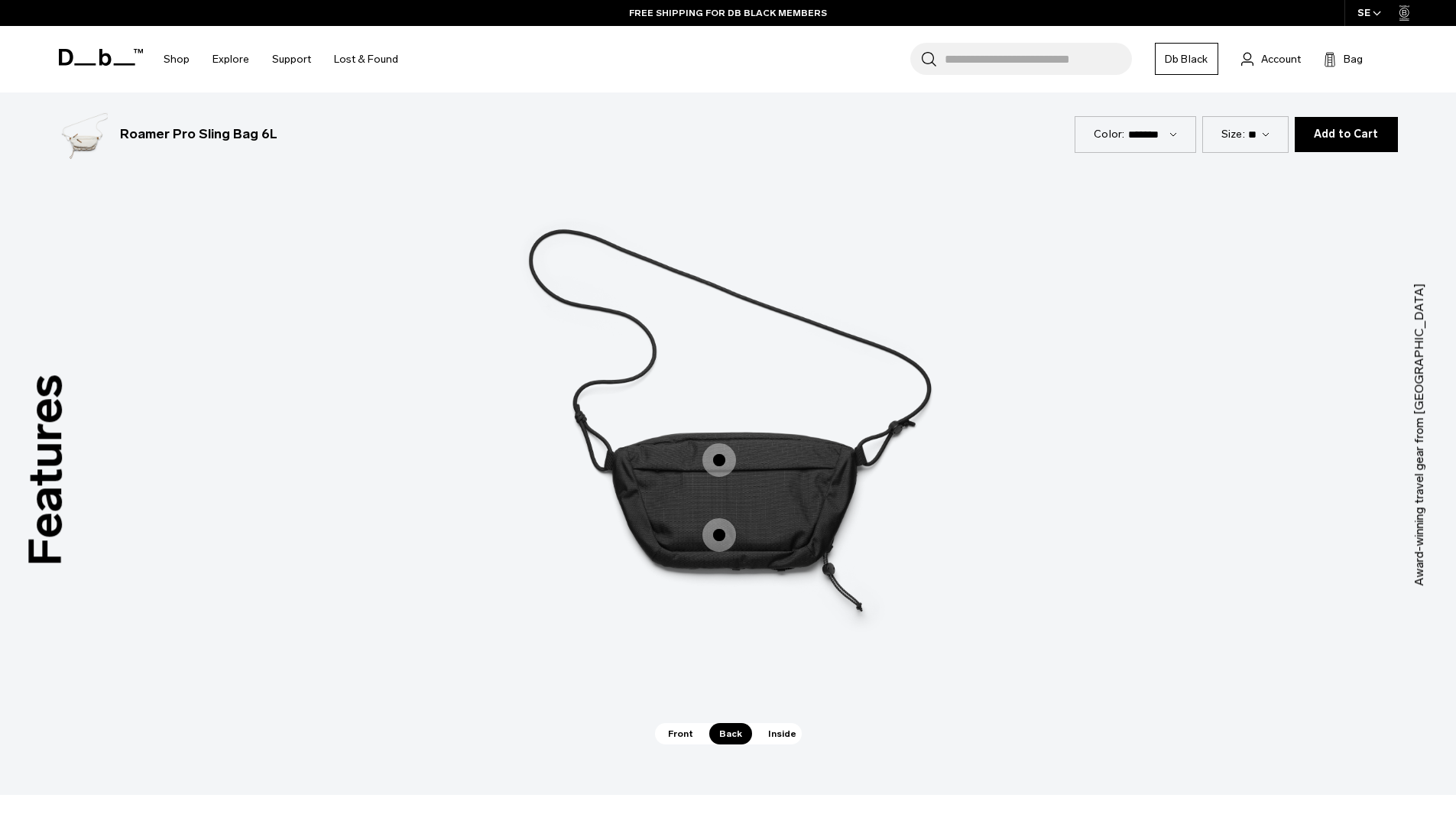
click at [767, 743] on span "Inside" at bounding box center [782, 733] width 48 height 21
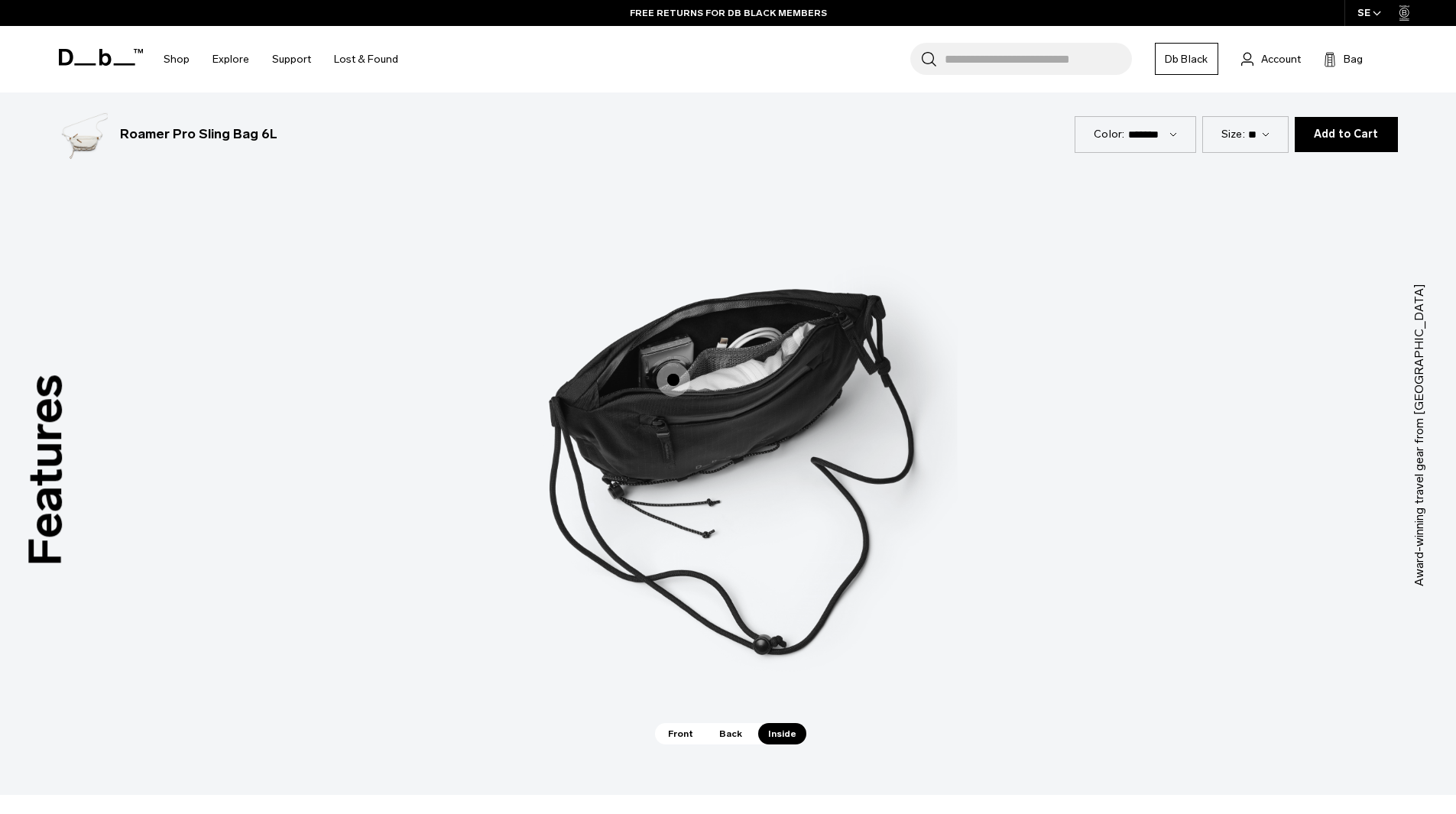
click at [737, 734] on span "Back" at bounding box center [731, 733] width 43 height 21
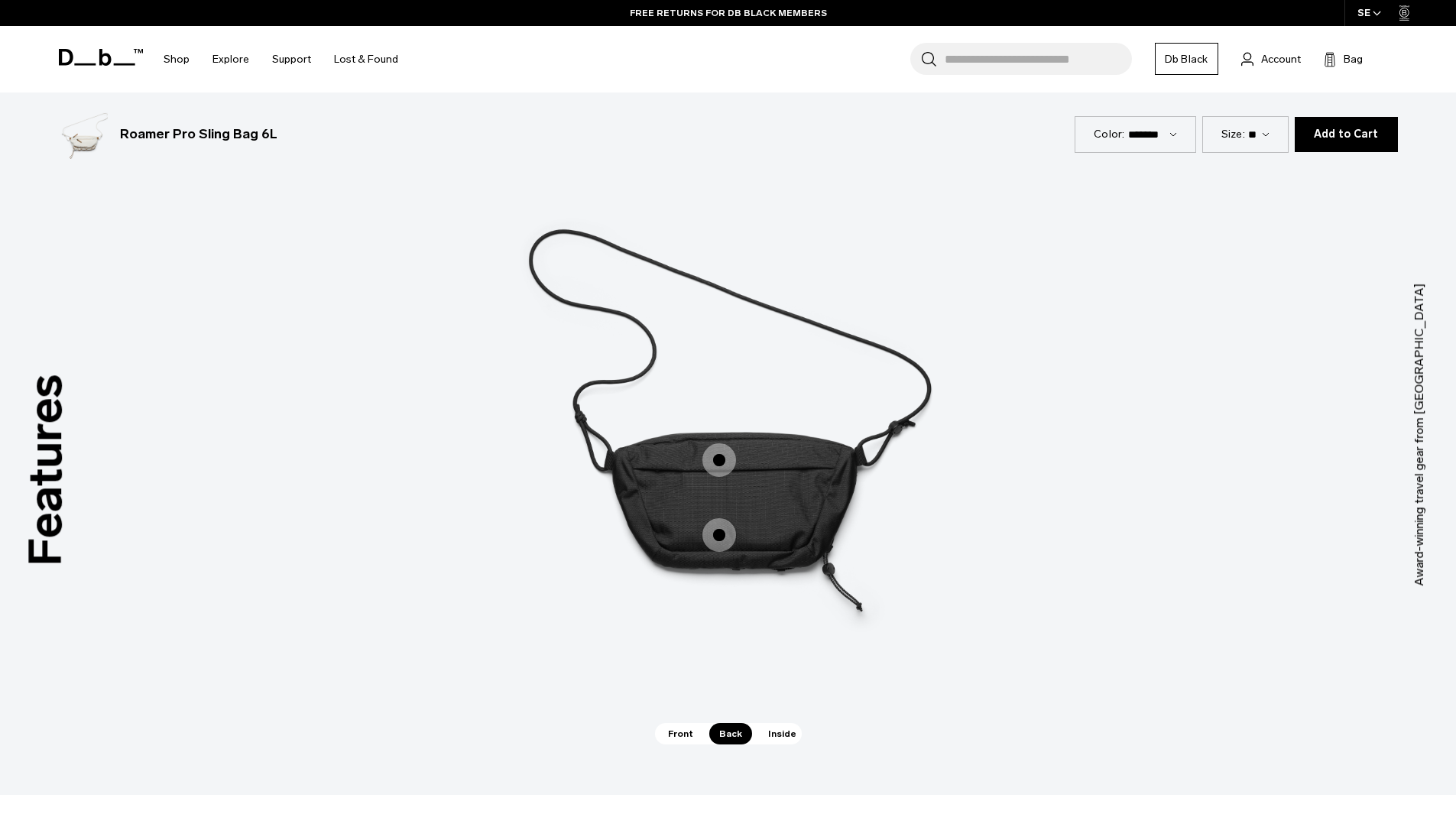
click at [721, 474] on span "2 / 3" at bounding box center [719, 460] width 34 height 34
click at [717, 447] on span "2 / 3" at bounding box center [719, 460] width 34 height 34
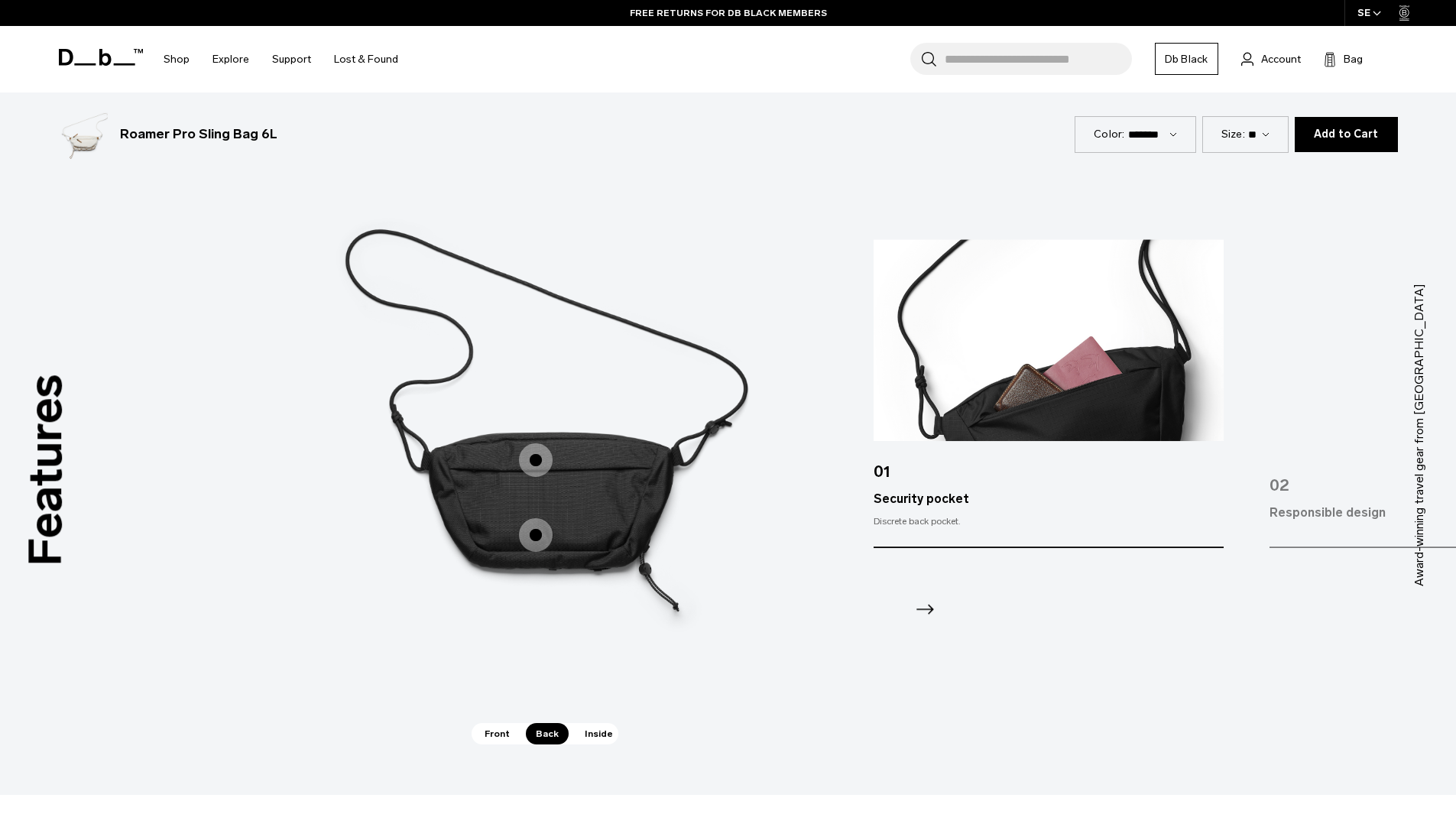
click at [912, 608] on div at bounding box center [1048, 589] width 349 height 82
click at [923, 605] on icon "Next slide" at bounding box center [925, 609] width 25 height 25
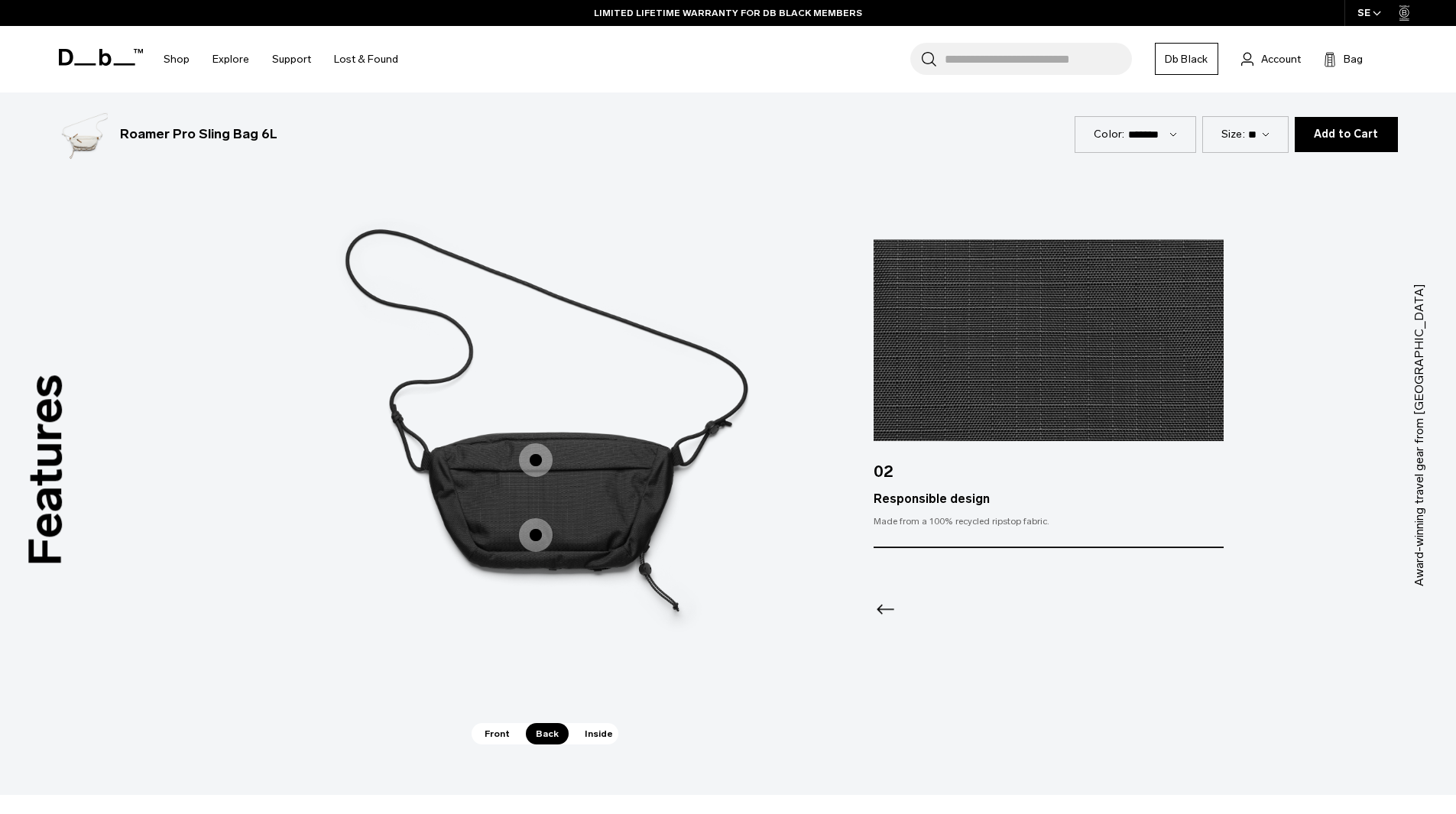
click at [592, 737] on span "Inside" at bounding box center [599, 733] width 48 height 21
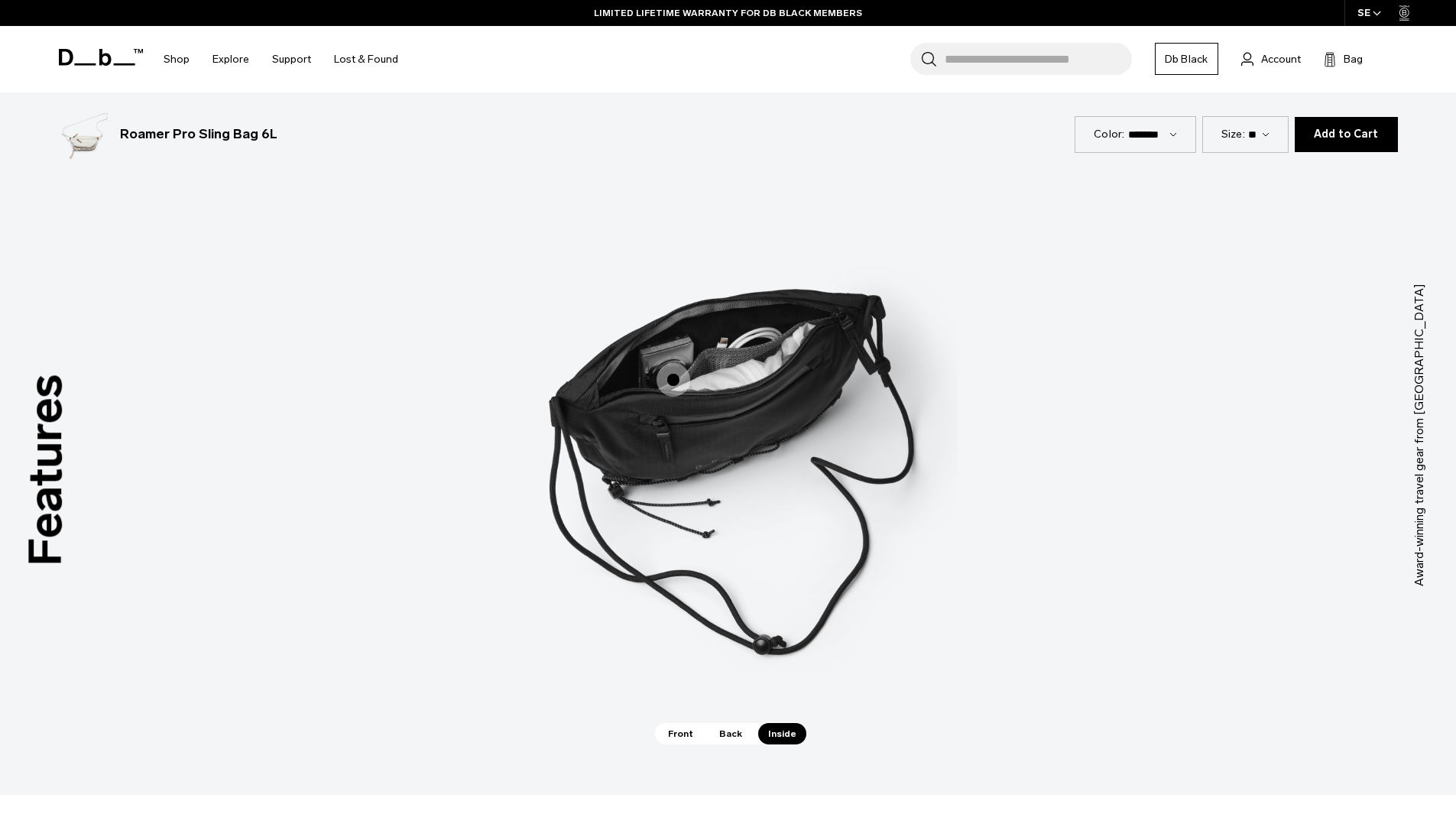
click at [672, 384] on span "3 / 3" at bounding box center [673, 380] width 34 height 34
click at [662, 379] on span "3 / 3" at bounding box center [673, 380] width 34 height 34
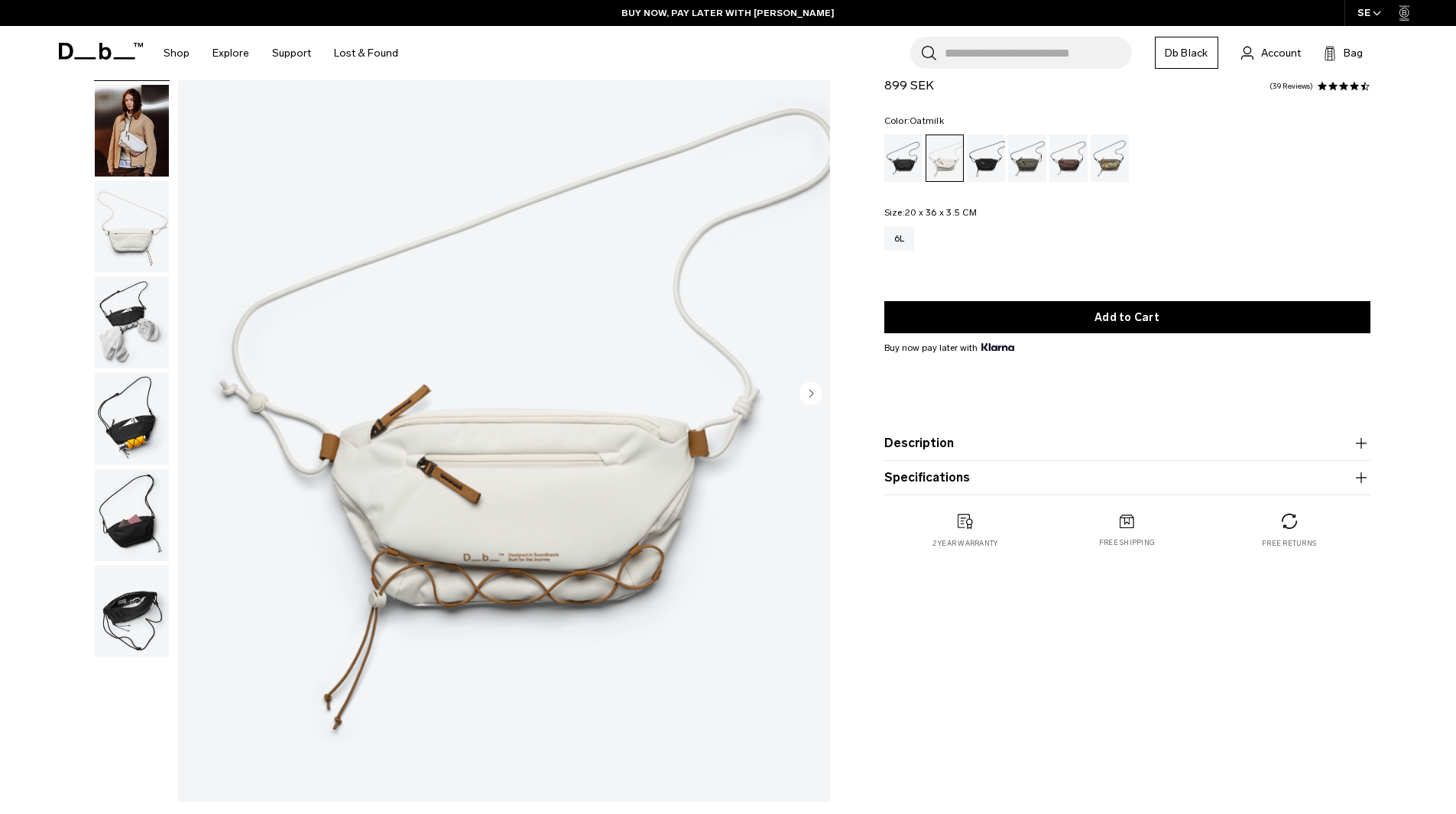
scroll to position [0, 0]
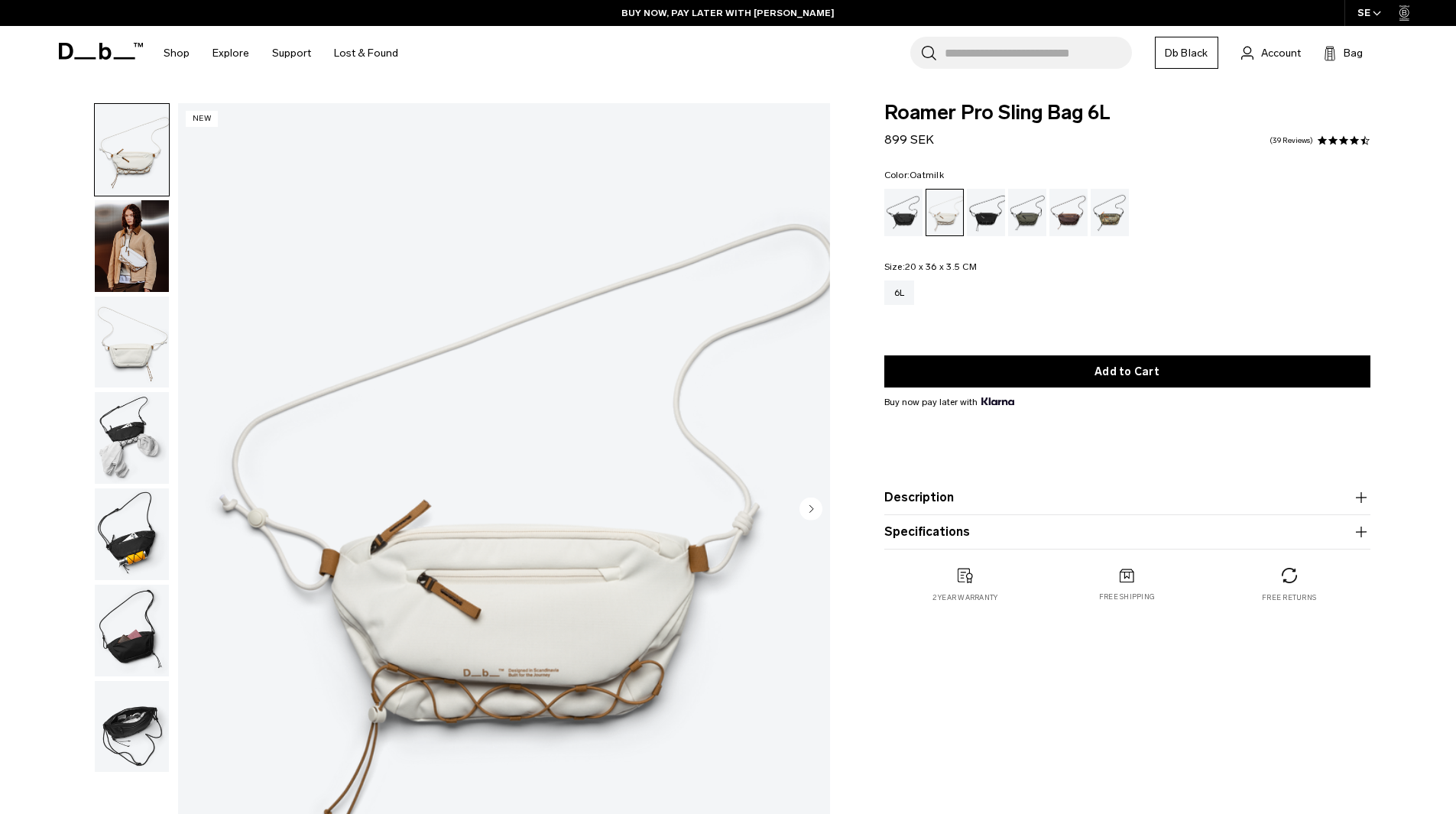
click at [556, 608] on img "1 / 7" at bounding box center [504, 510] width 652 height 814
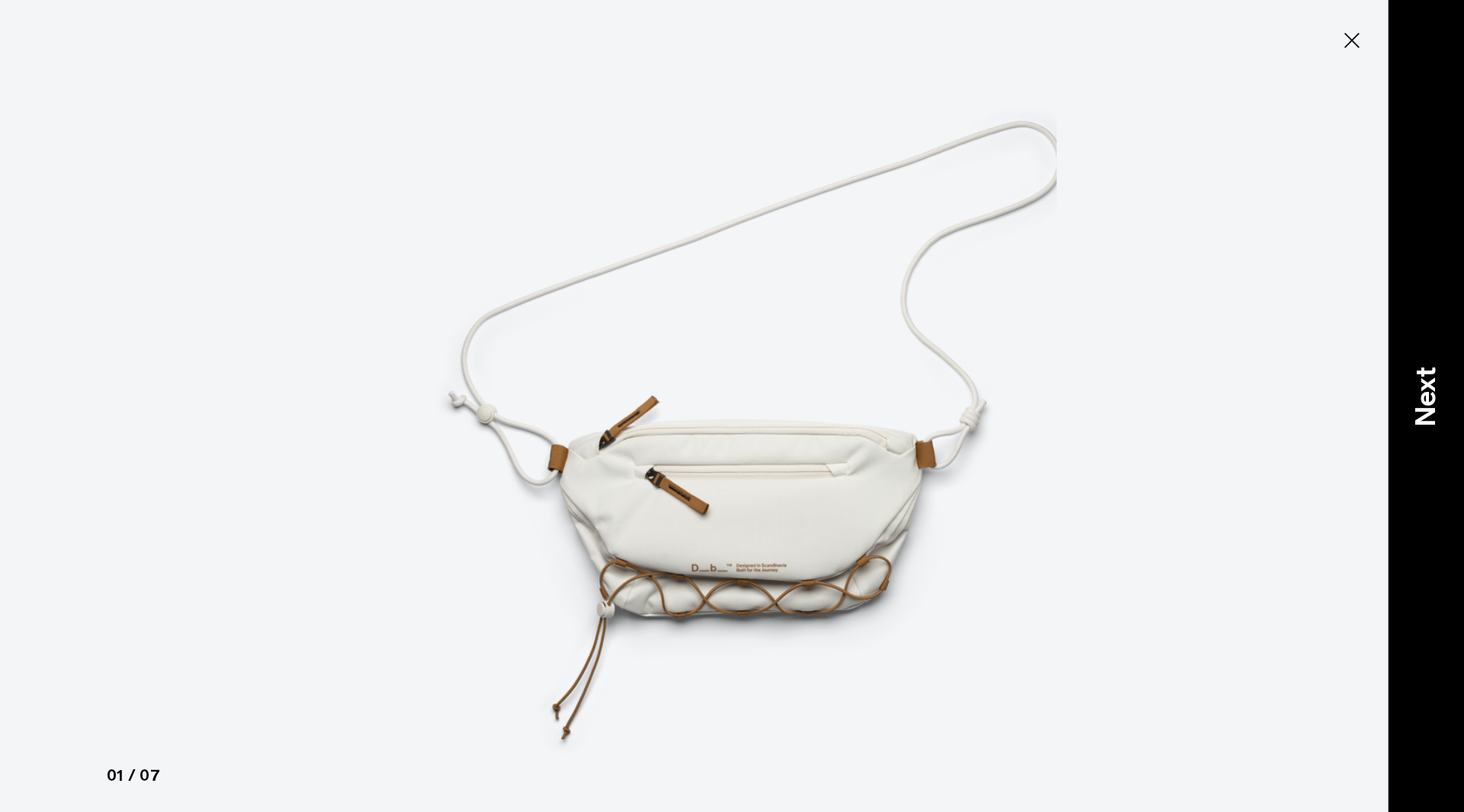
click at [1395, 350] on div "Next" at bounding box center [1426, 406] width 76 height 812
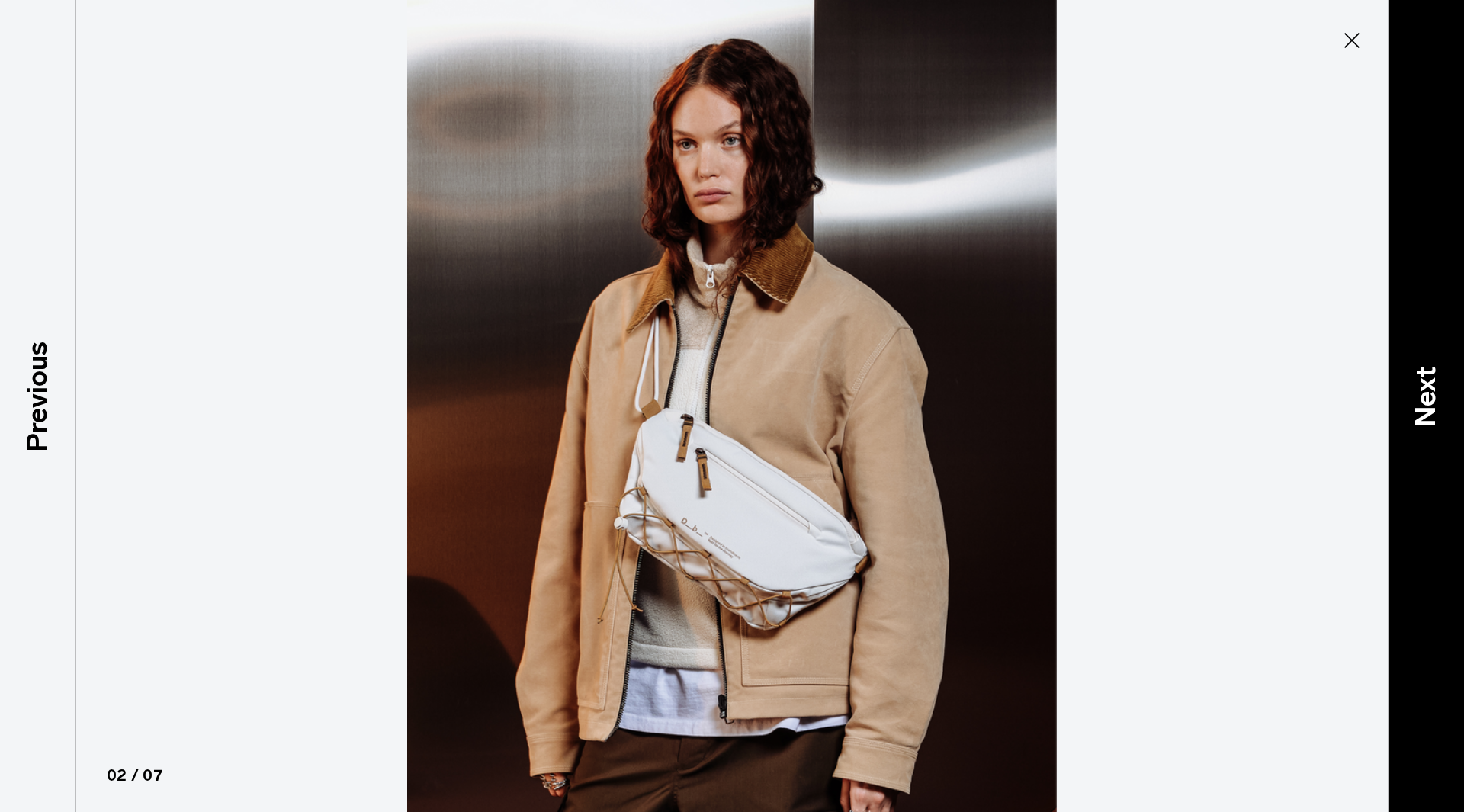
click at [1452, 319] on div "Next" at bounding box center [1426, 406] width 76 height 812
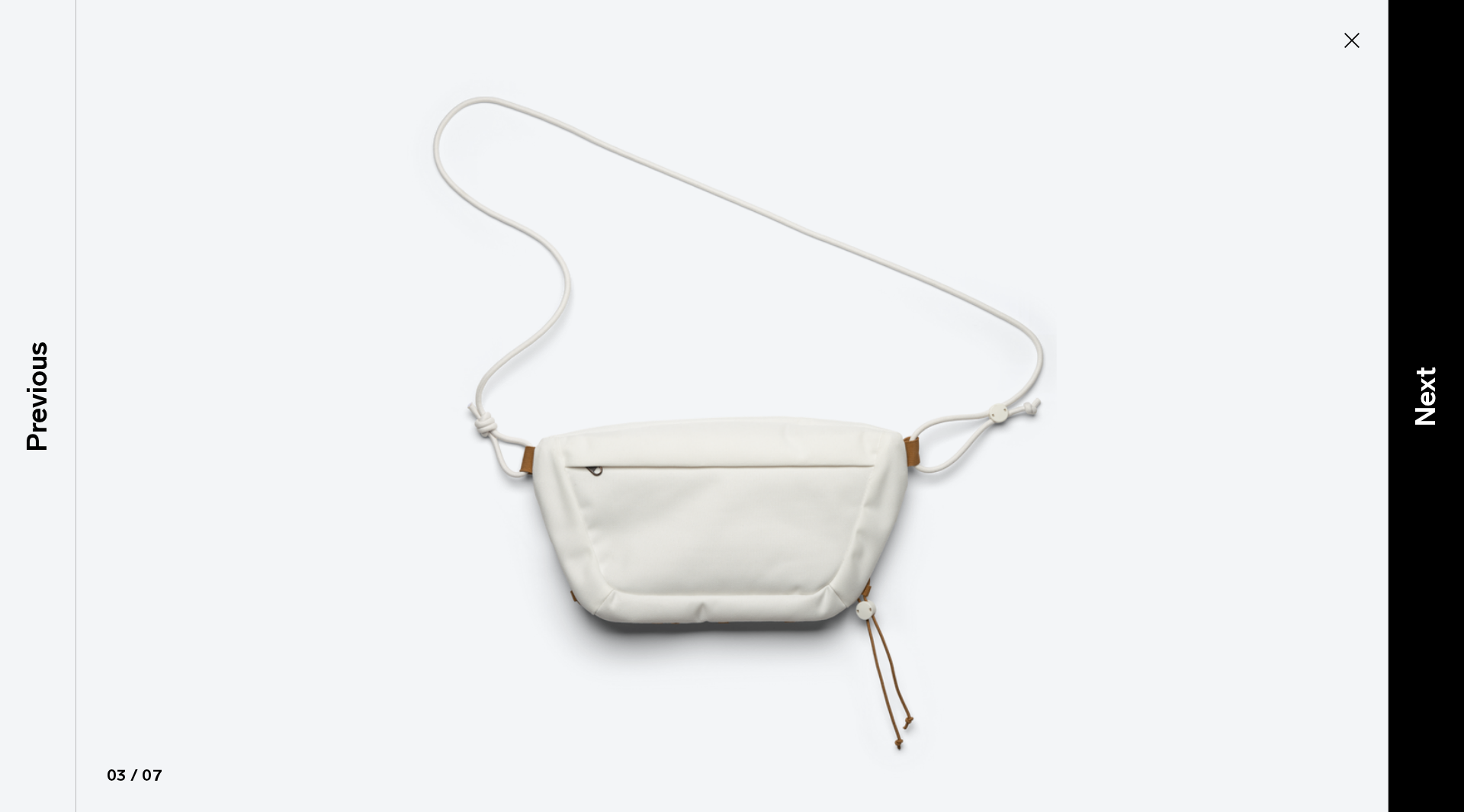
click at [1452, 319] on div "Next" at bounding box center [1426, 406] width 76 height 812
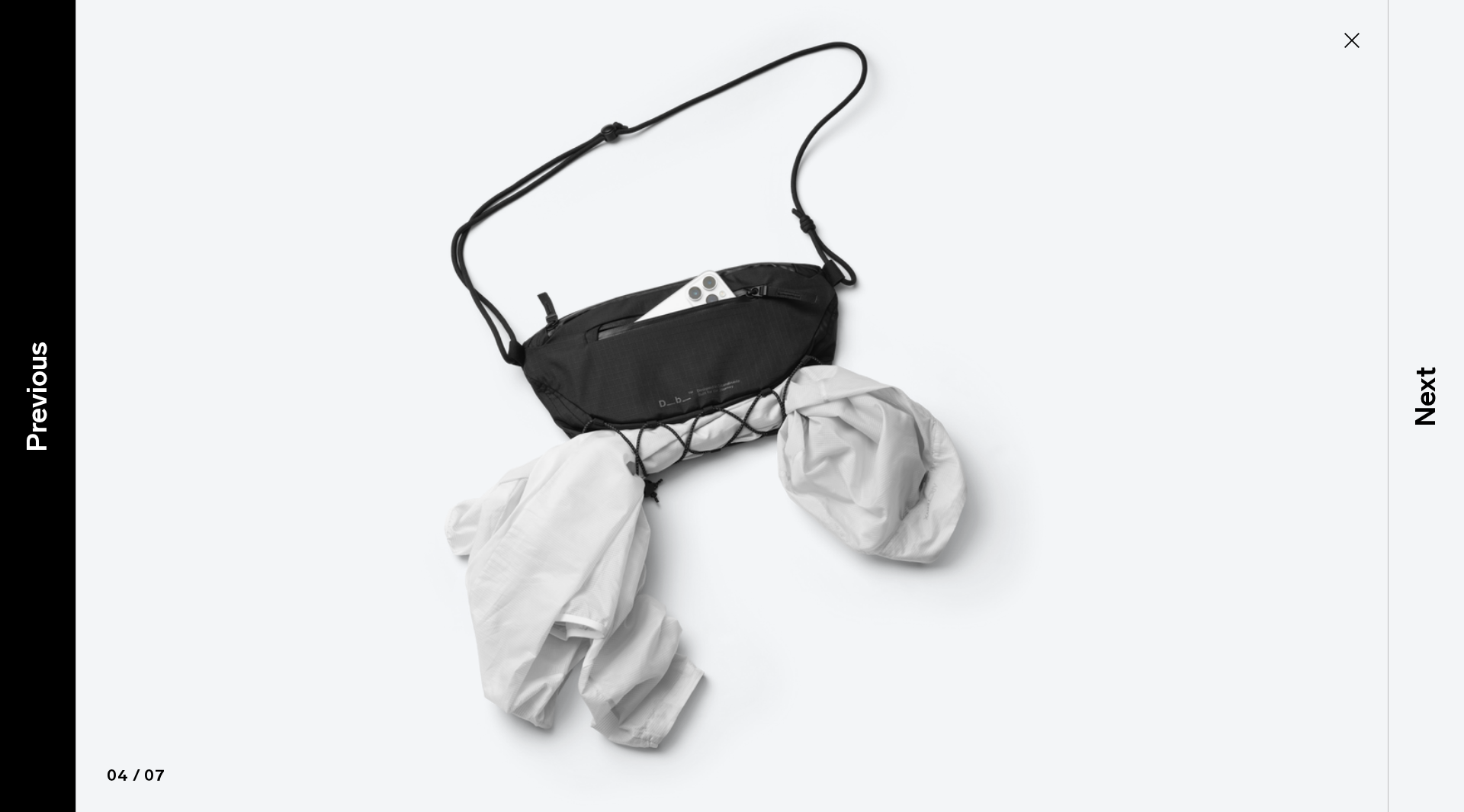
click at [0, 379] on div "Previous" at bounding box center [38, 406] width 76 height 812
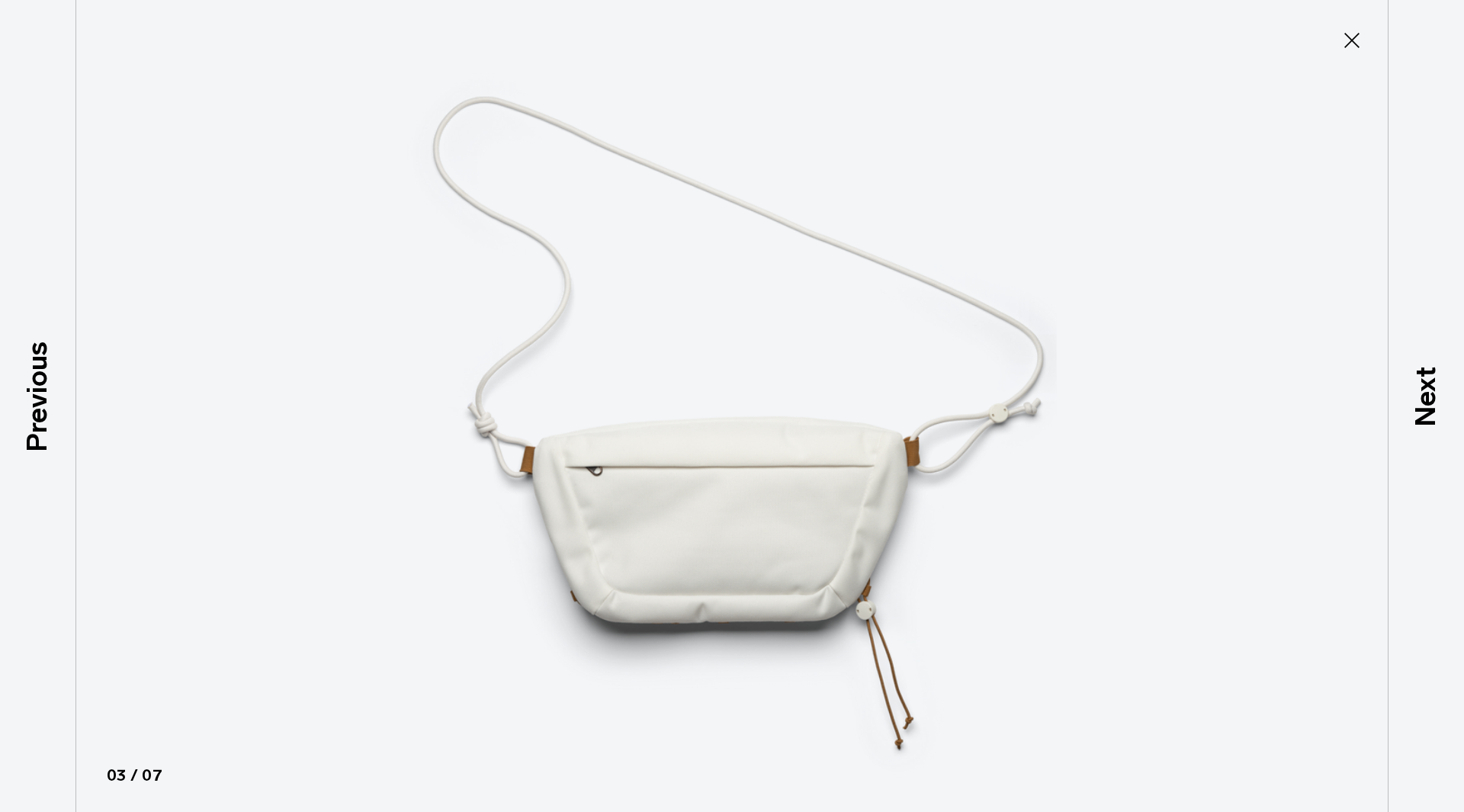
click at [1346, 34] on icon at bounding box center [1352, 40] width 15 height 15
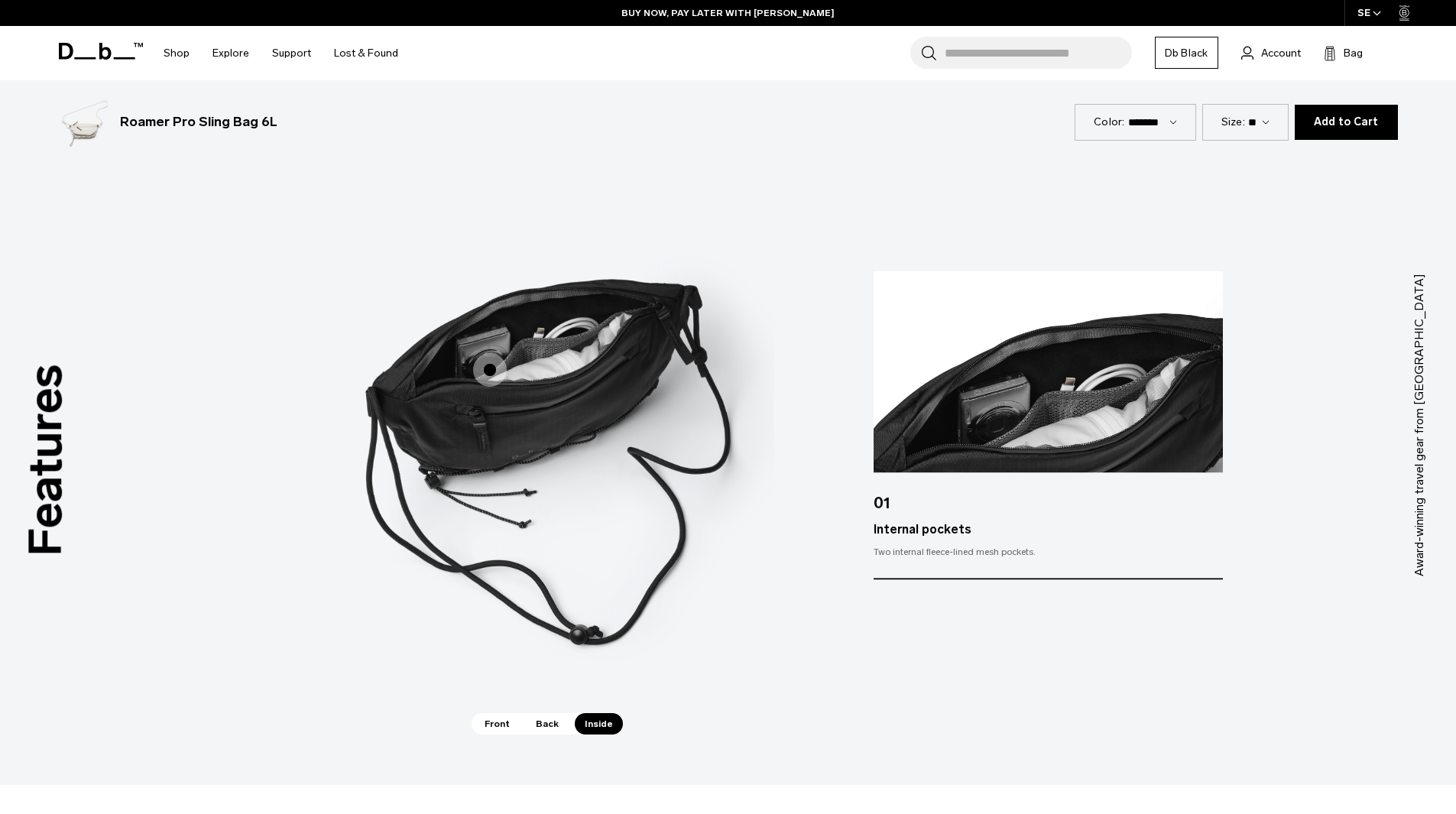
scroll to position [2039, 0]
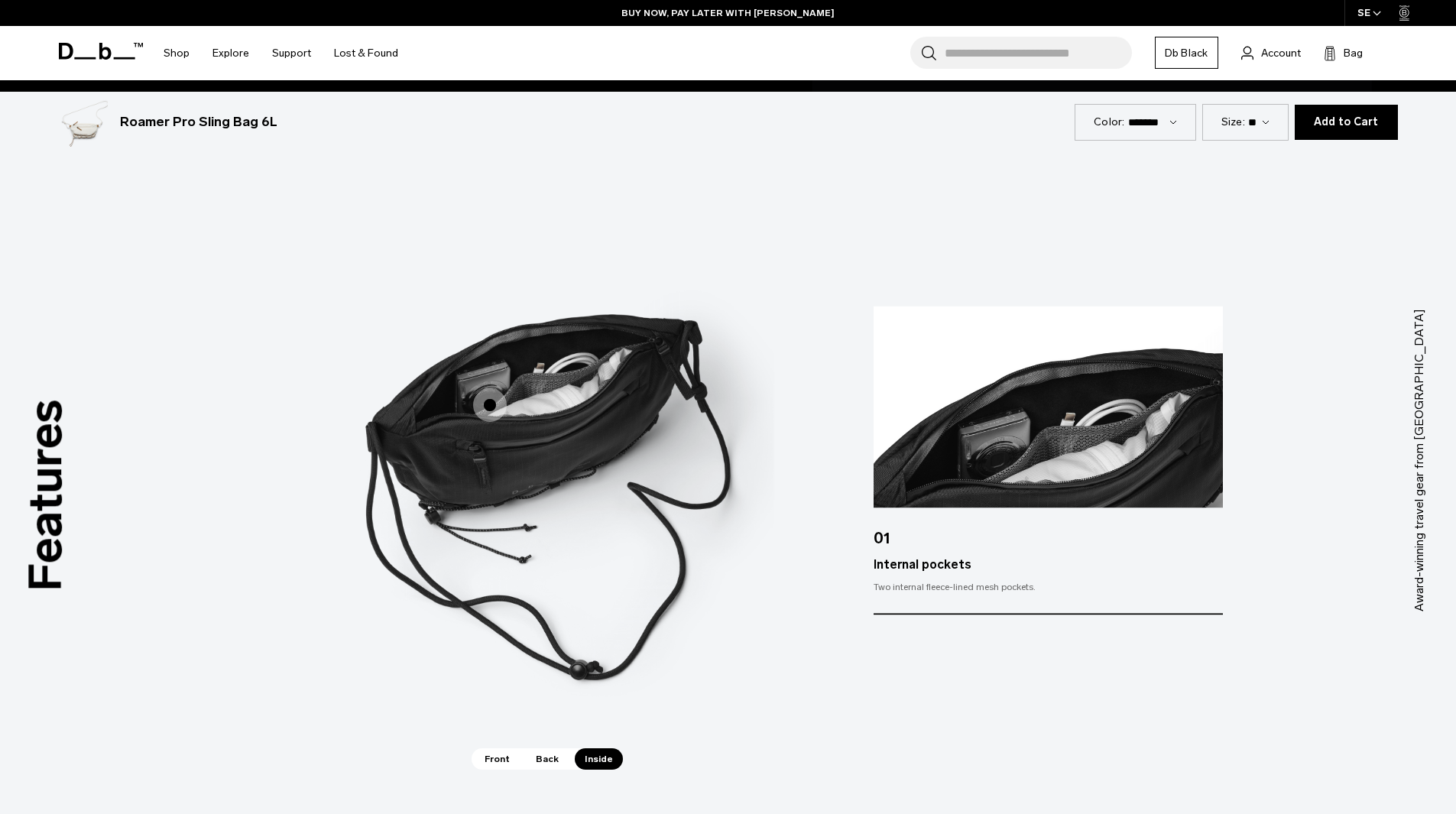
click at [538, 762] on span "Back" at bounding box center [547, 759] width 43 height 21
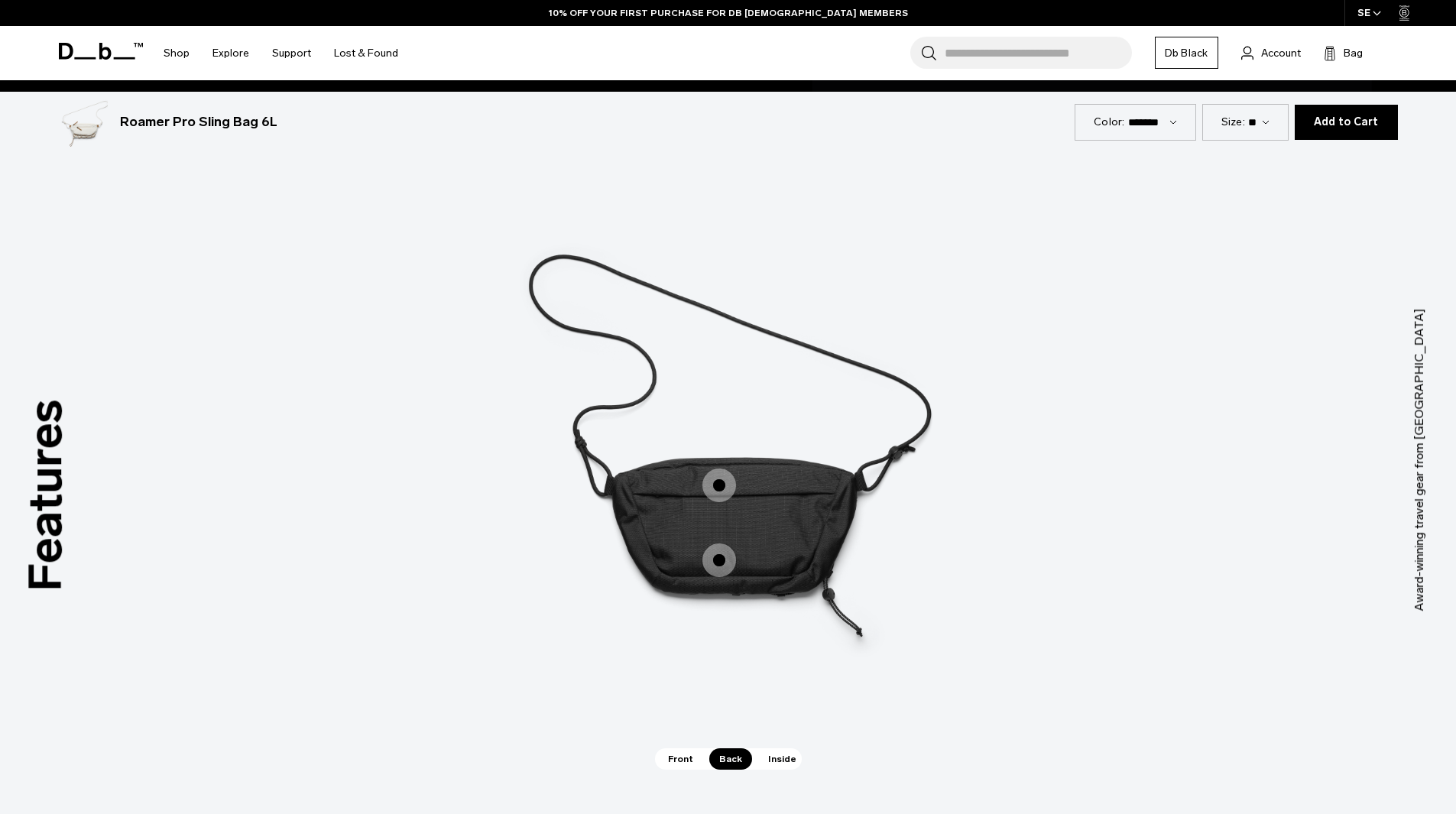
click at [724, 560] on span "2 / 3" at bounding box center [719, 560] width 34 height 34
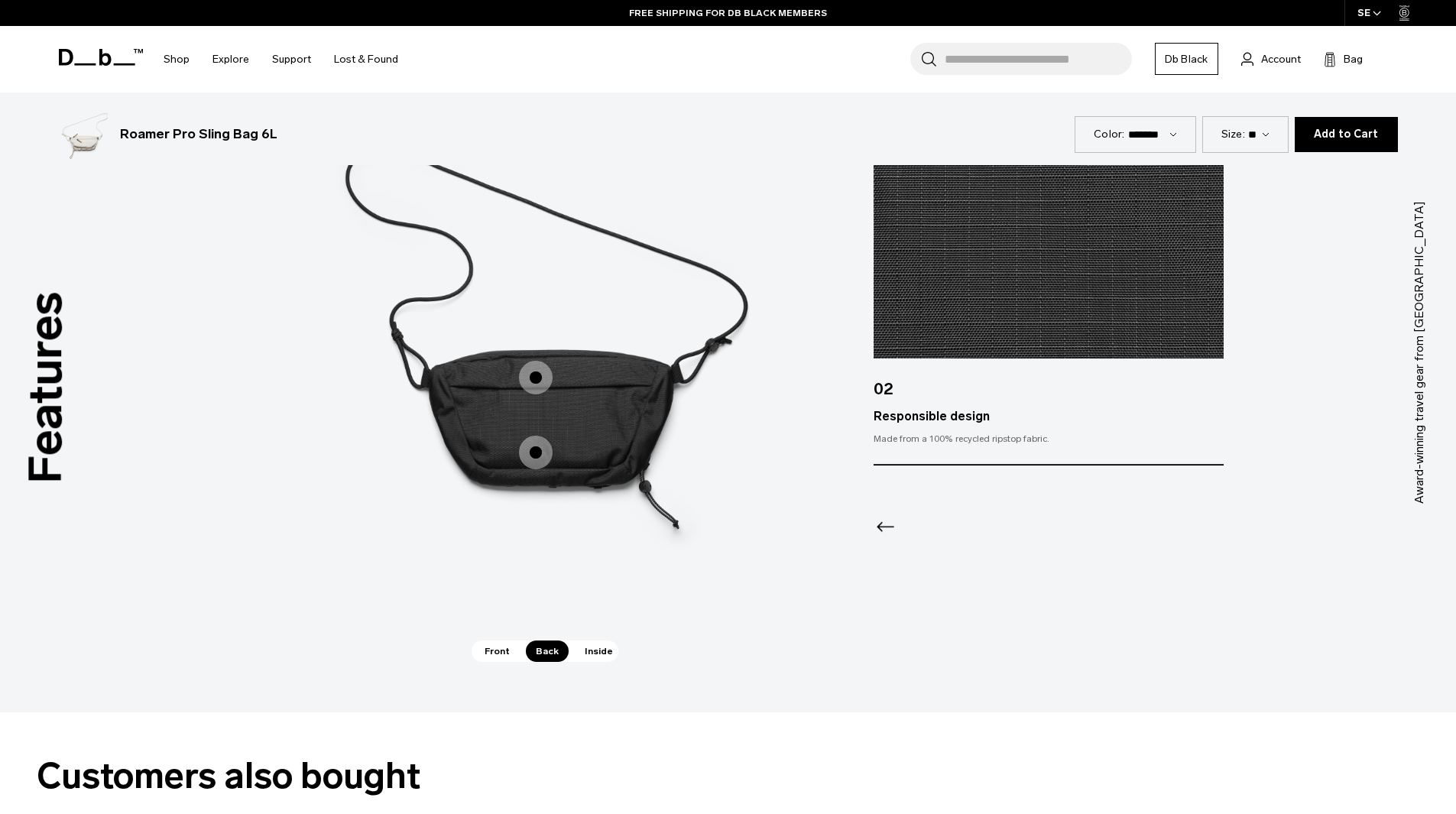
scroll to position [2165, 0]
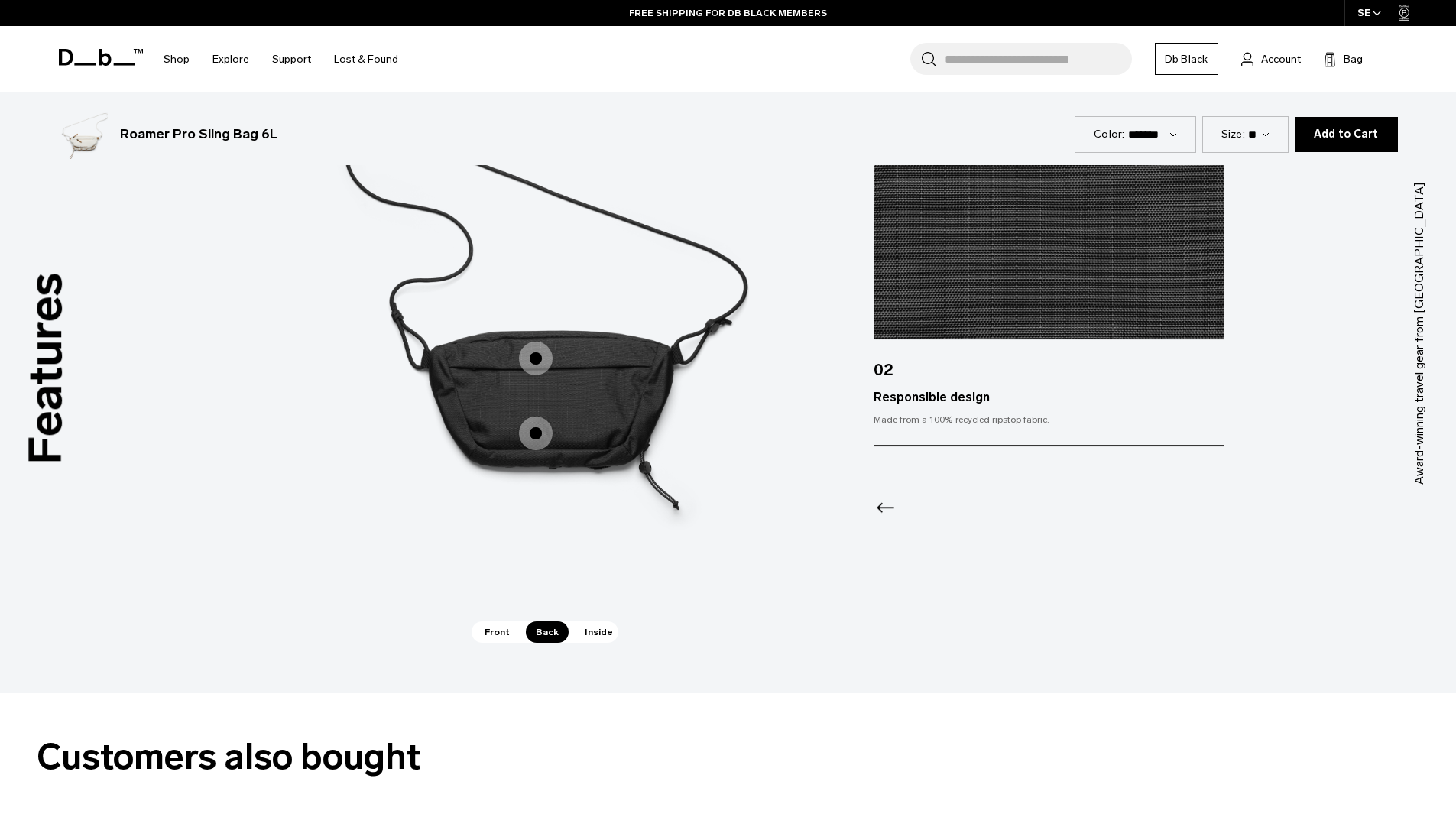
click at [513, 629] on span "Front" at bounding box center [497, 632] width 45 height 21
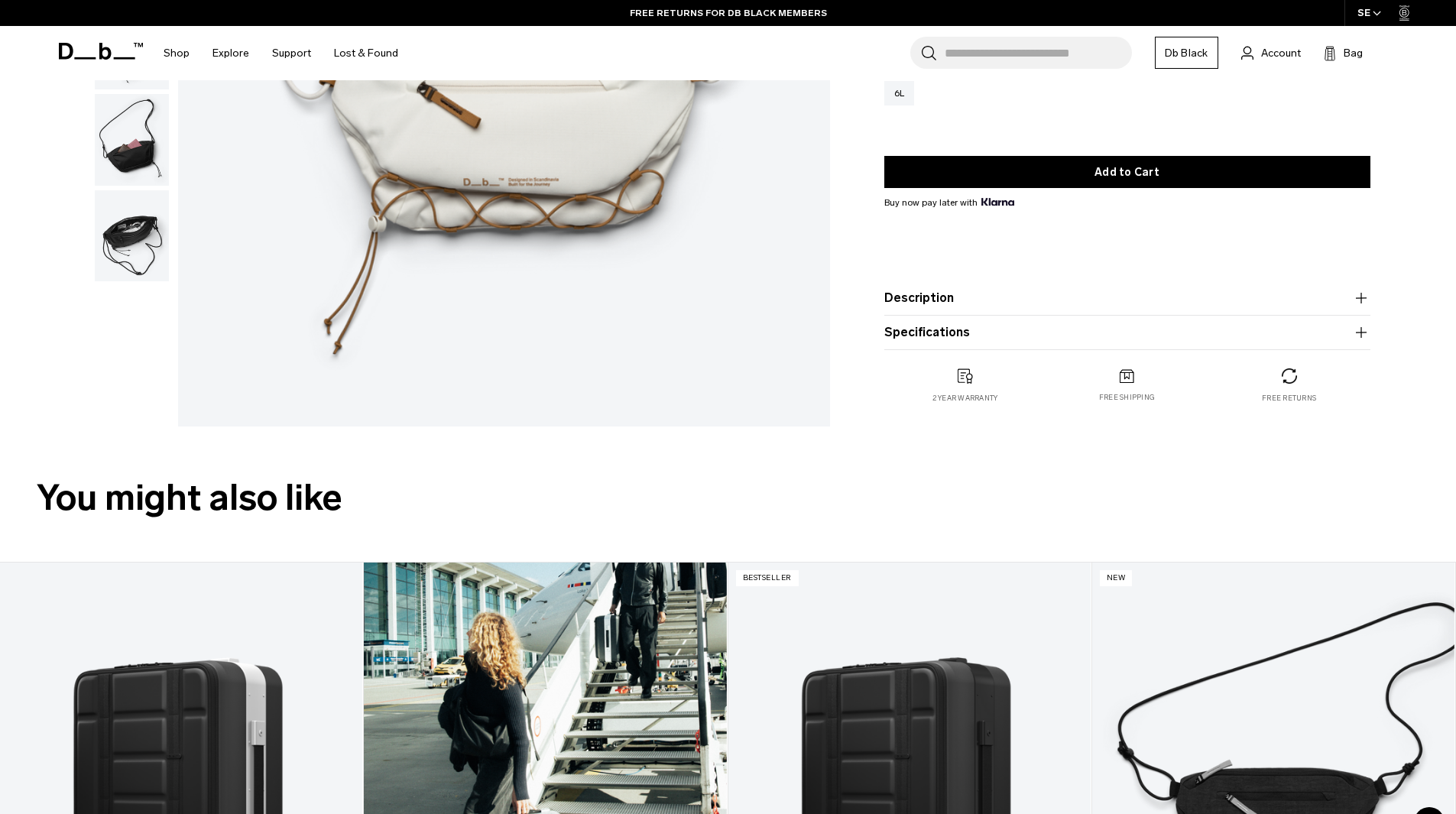
scroll to position [0, 0]
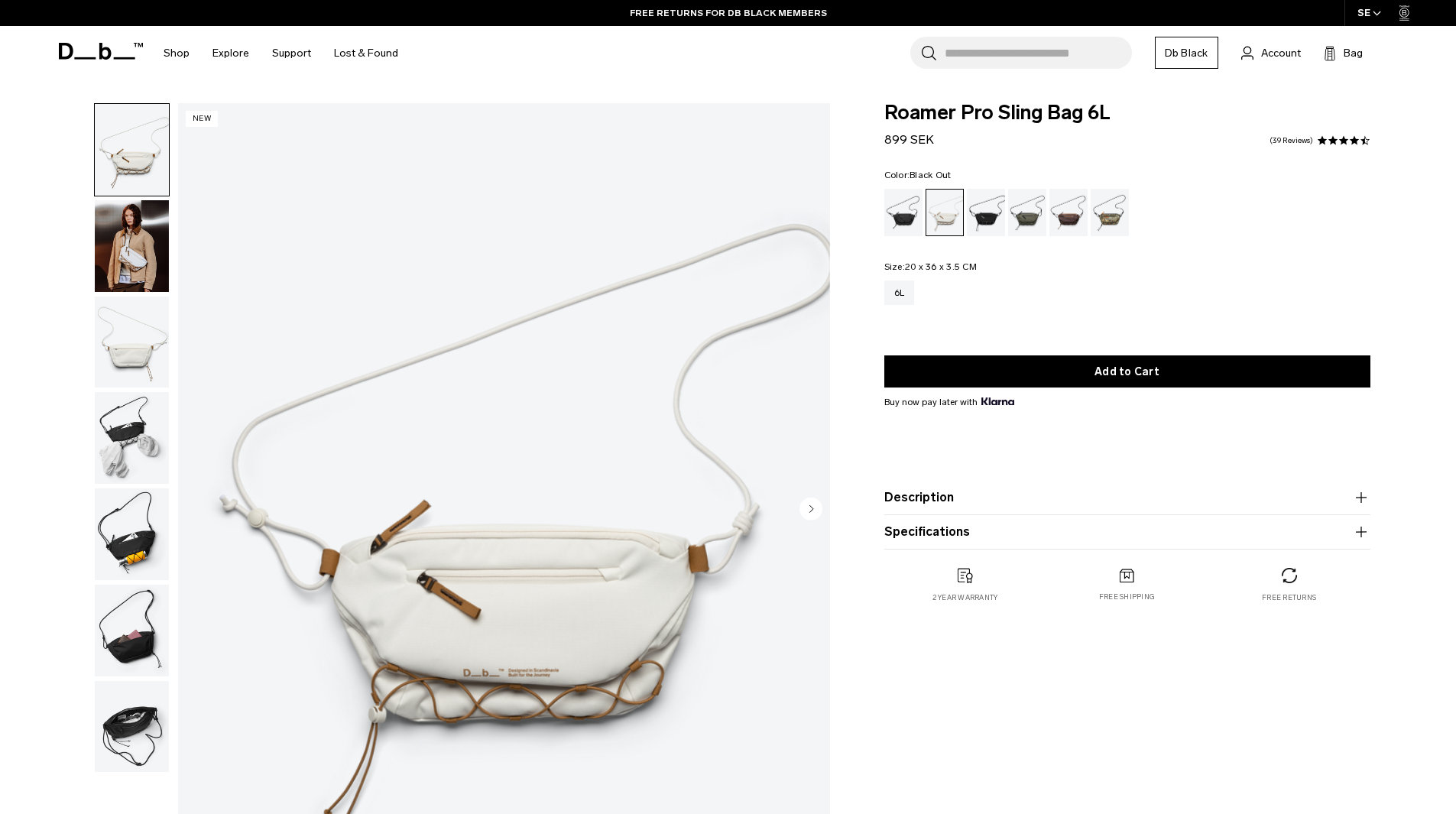
click at [895, 202] on div "Black Out" at bounding box center [904, 212] width 39 height 47
click at [912, 210] on div "Black Out" at bounding box center [904, 212] width 39 height 47
click at [137, 299] on img "button" at bounding box center [132, 341] width 74 height 91
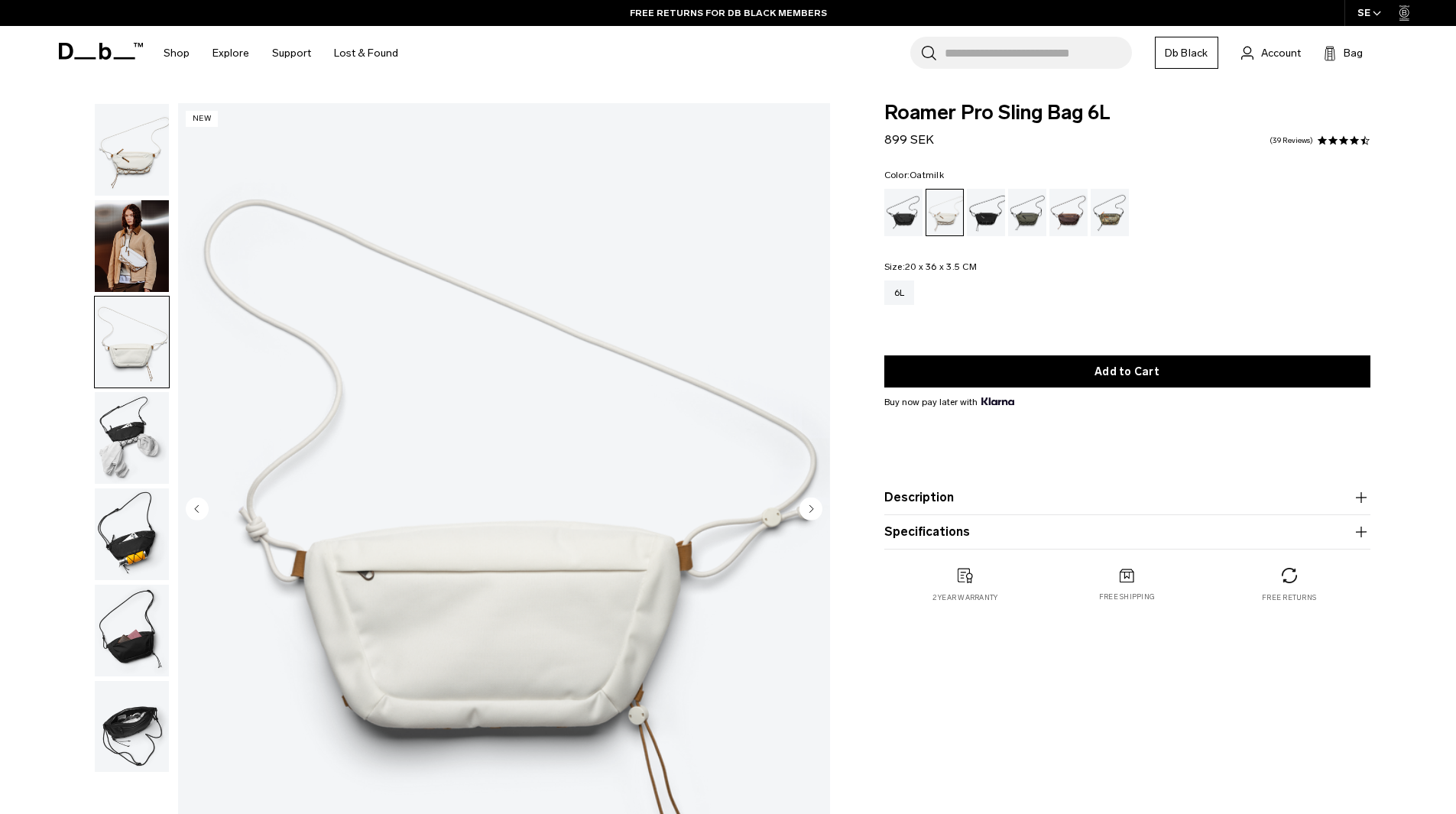
click at [442, 729] on img "3 / 7" at bounding box center [504, 510] width 652 height 814
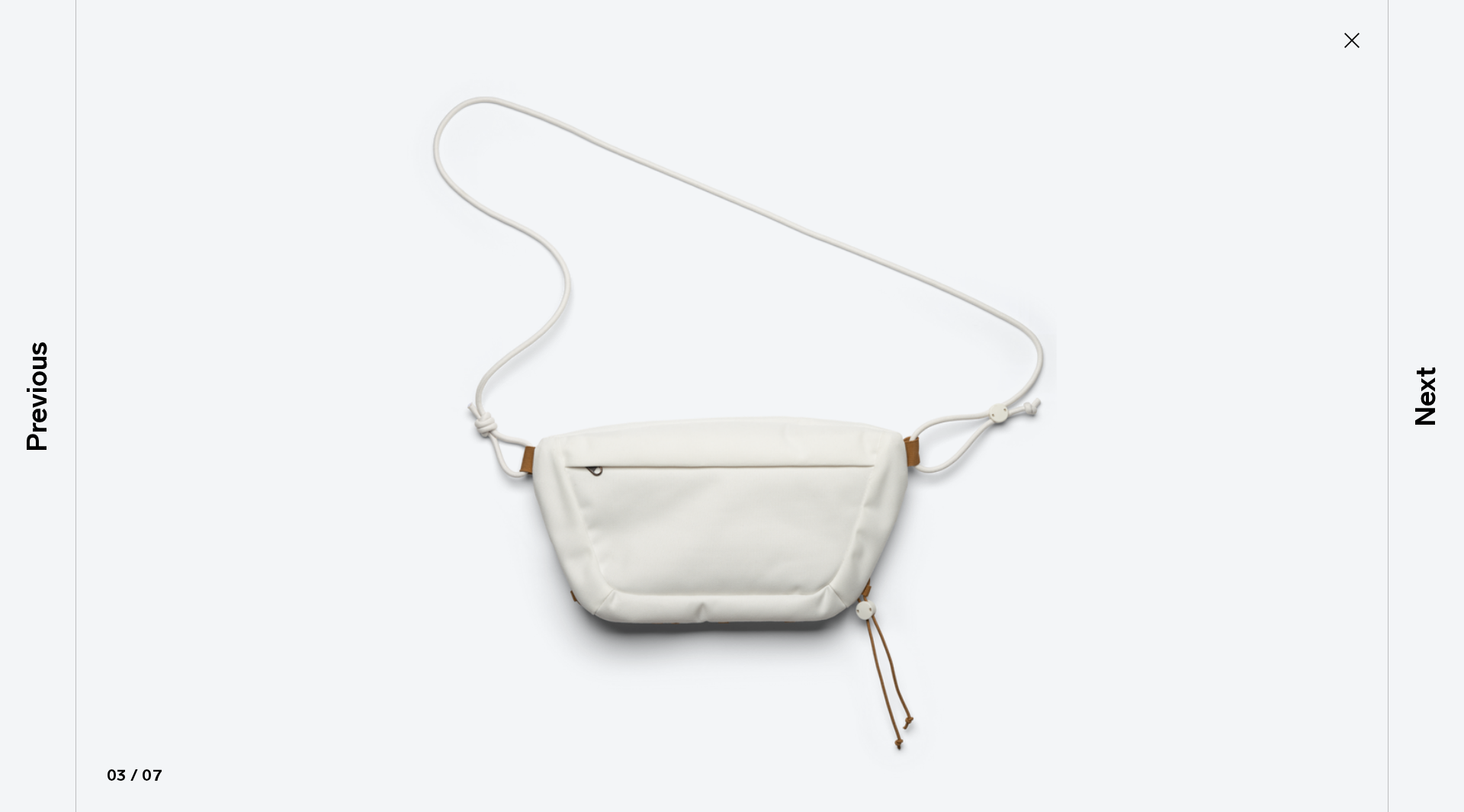
click at [1346, 52] on button "Close" at bounding box center [1352, 41] width 50 height 32
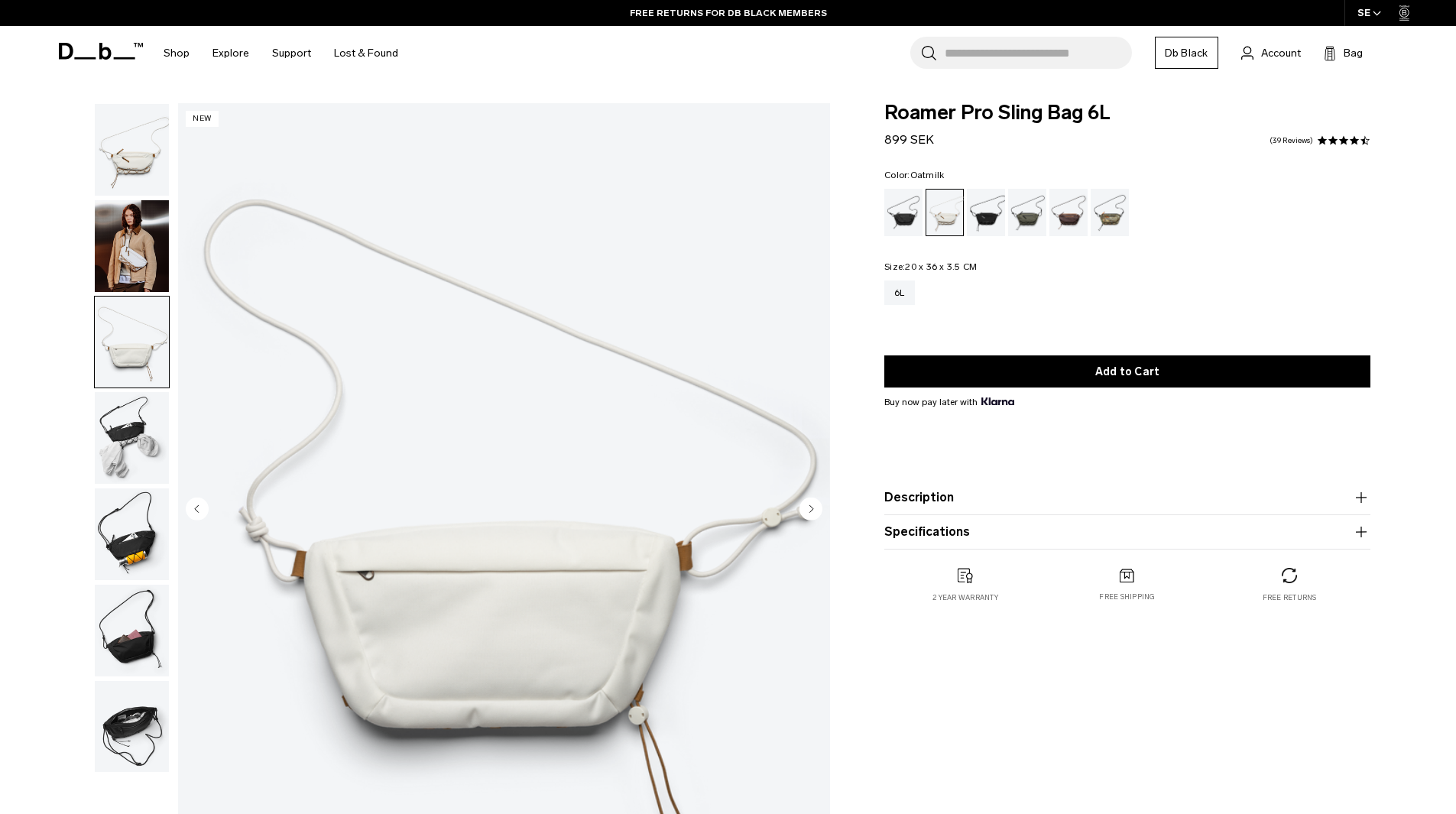
click at [144, 436] on img "button" at bounding box center [132, 437] width 74 height 91
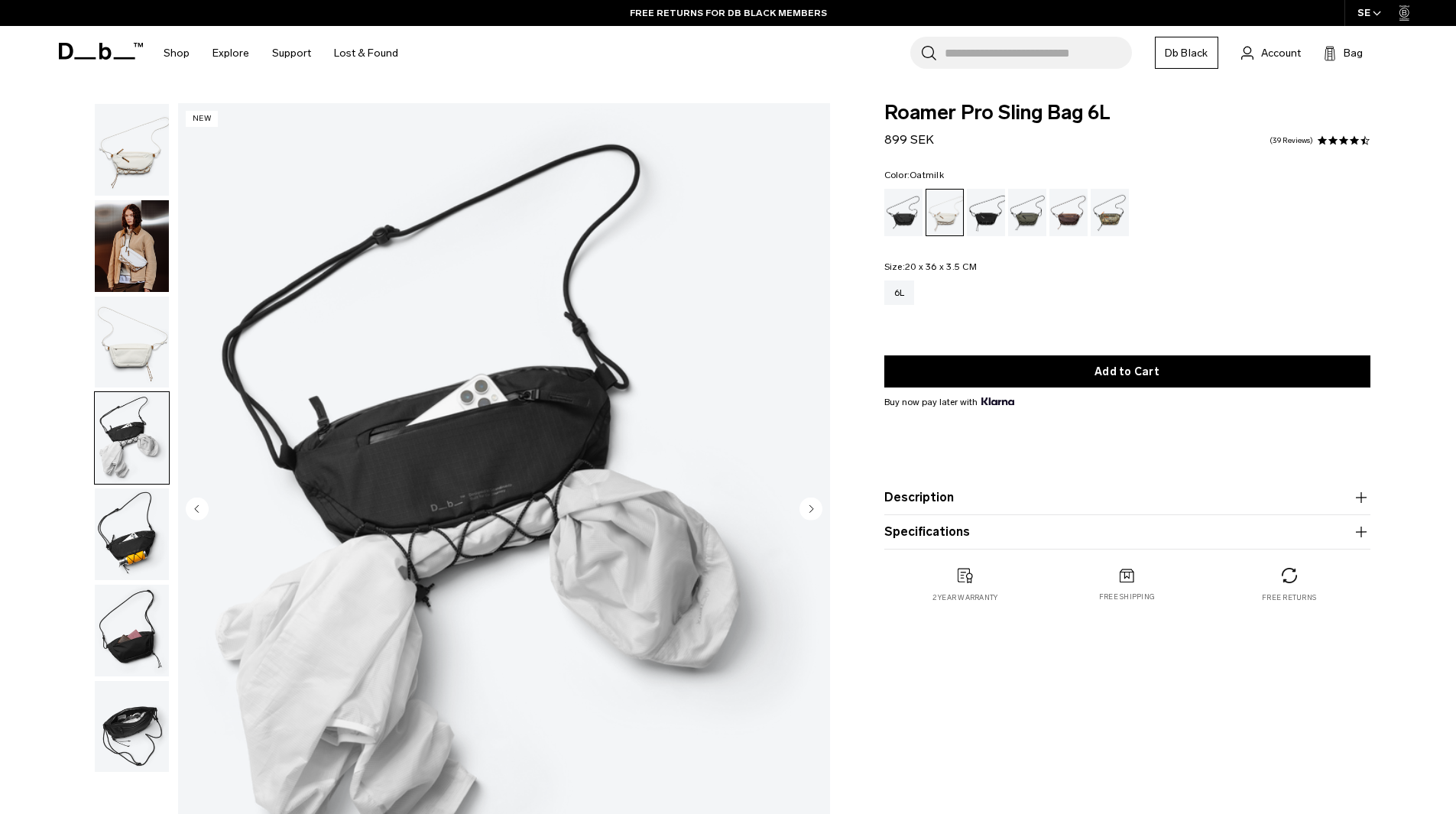
click at [141, 98] on body "Skip to content BUY NOW, PAY LATER WITH KLARNA 10% OFF YOUR FIRST PURCHASE FOR …" at bounding box center [728, 407] width 1456 height 814
click at [143, 153] on img "button" at bounding box center [132, 149] width 74 height 91
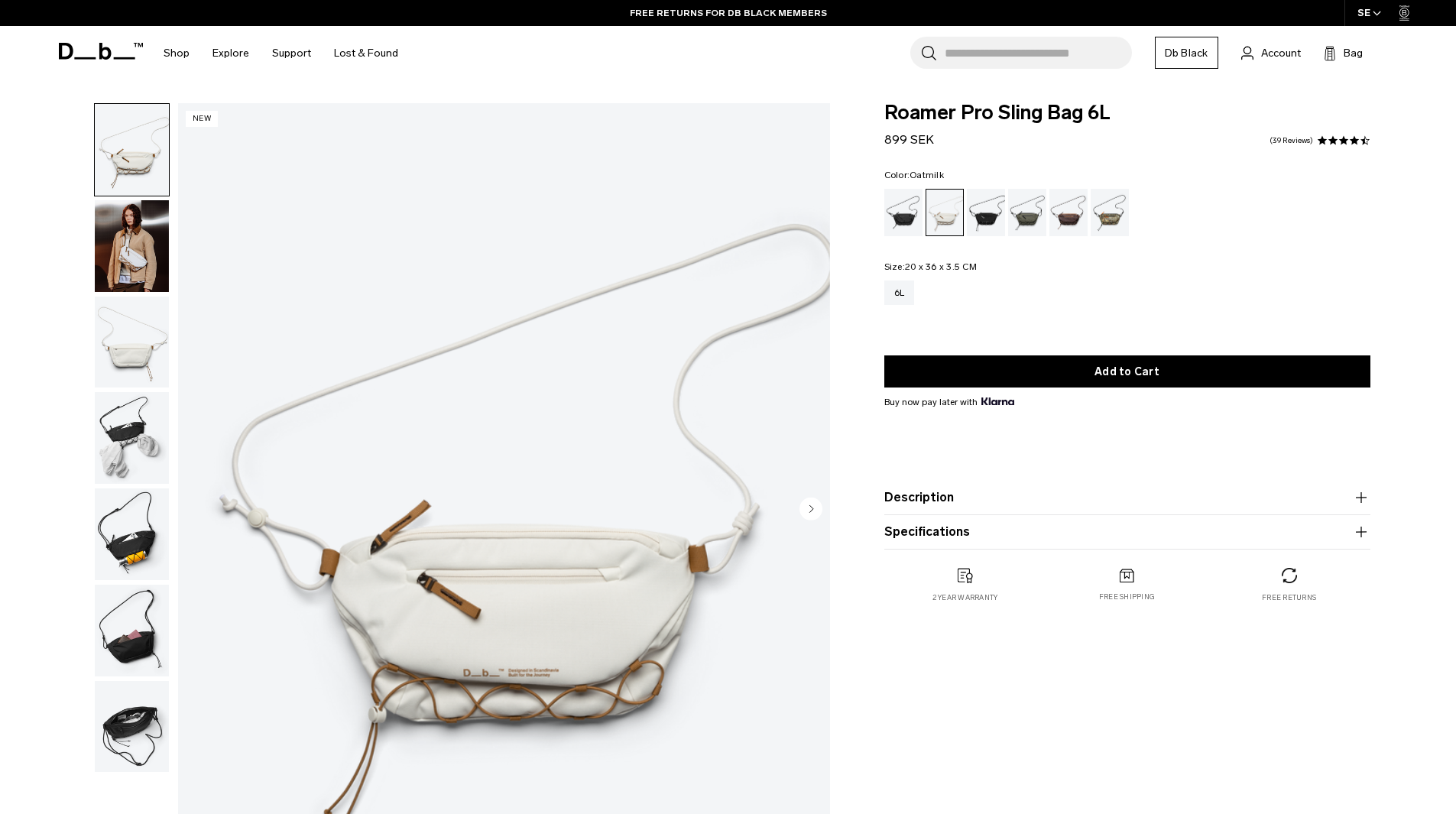
click at [137, 280] on img "button" at bounding box center [132, 246] width 74 height 91
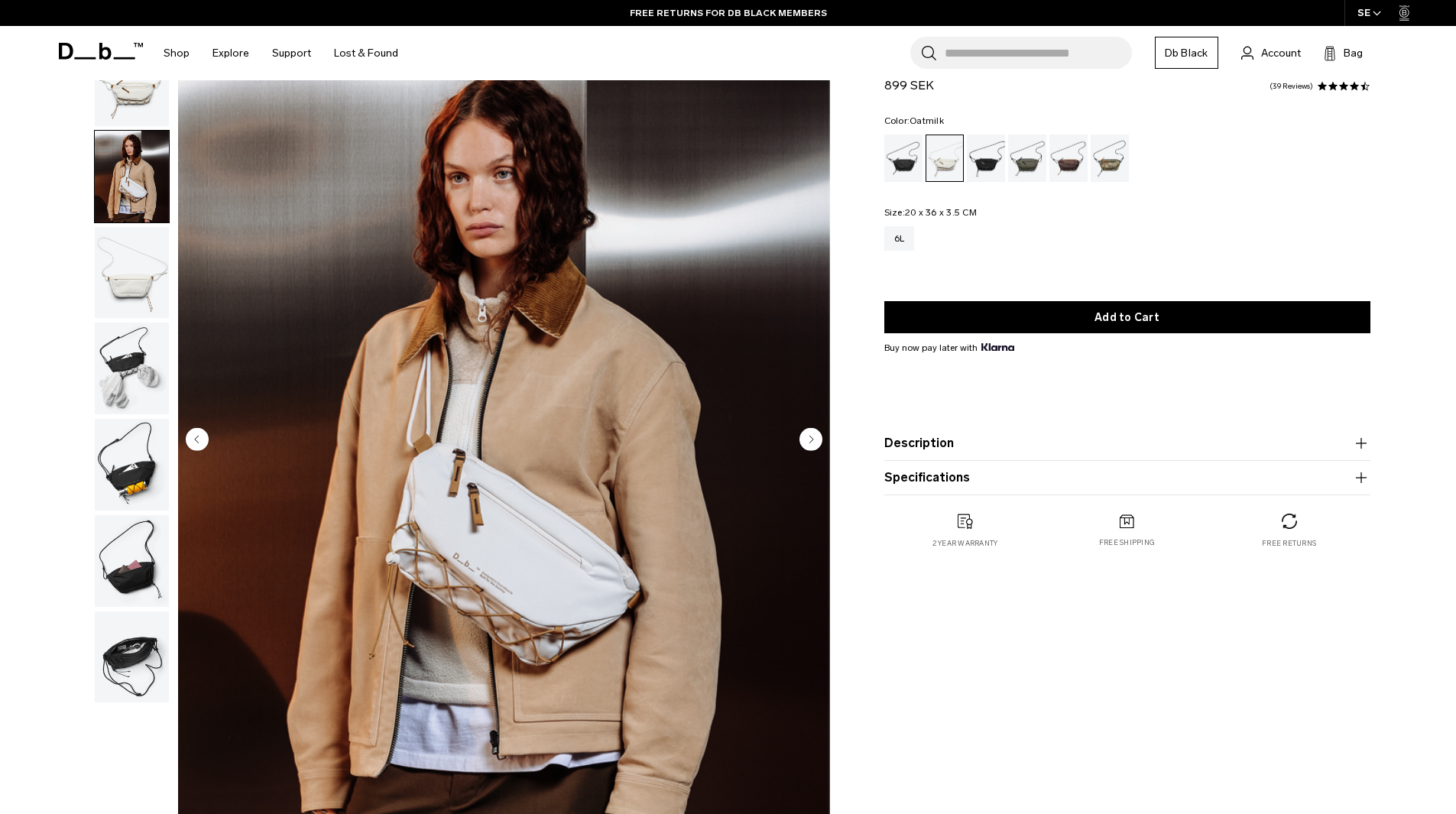
scroll to position [76, 0]
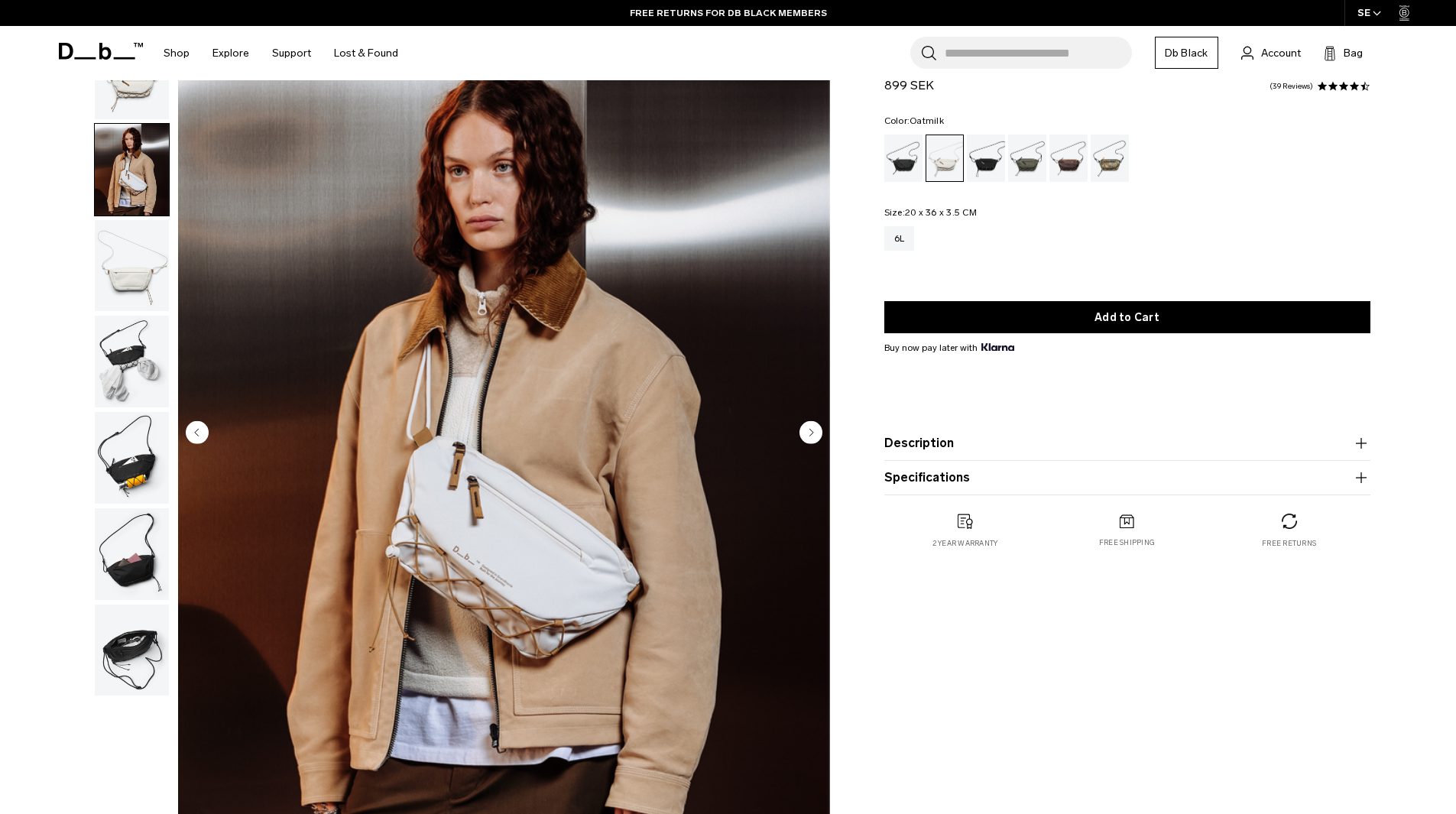
click at [888, 215] on div "Gallery 3D Details Dimensions 02 / 07 New" at bounding box center [729, 437] width 1376 height 822
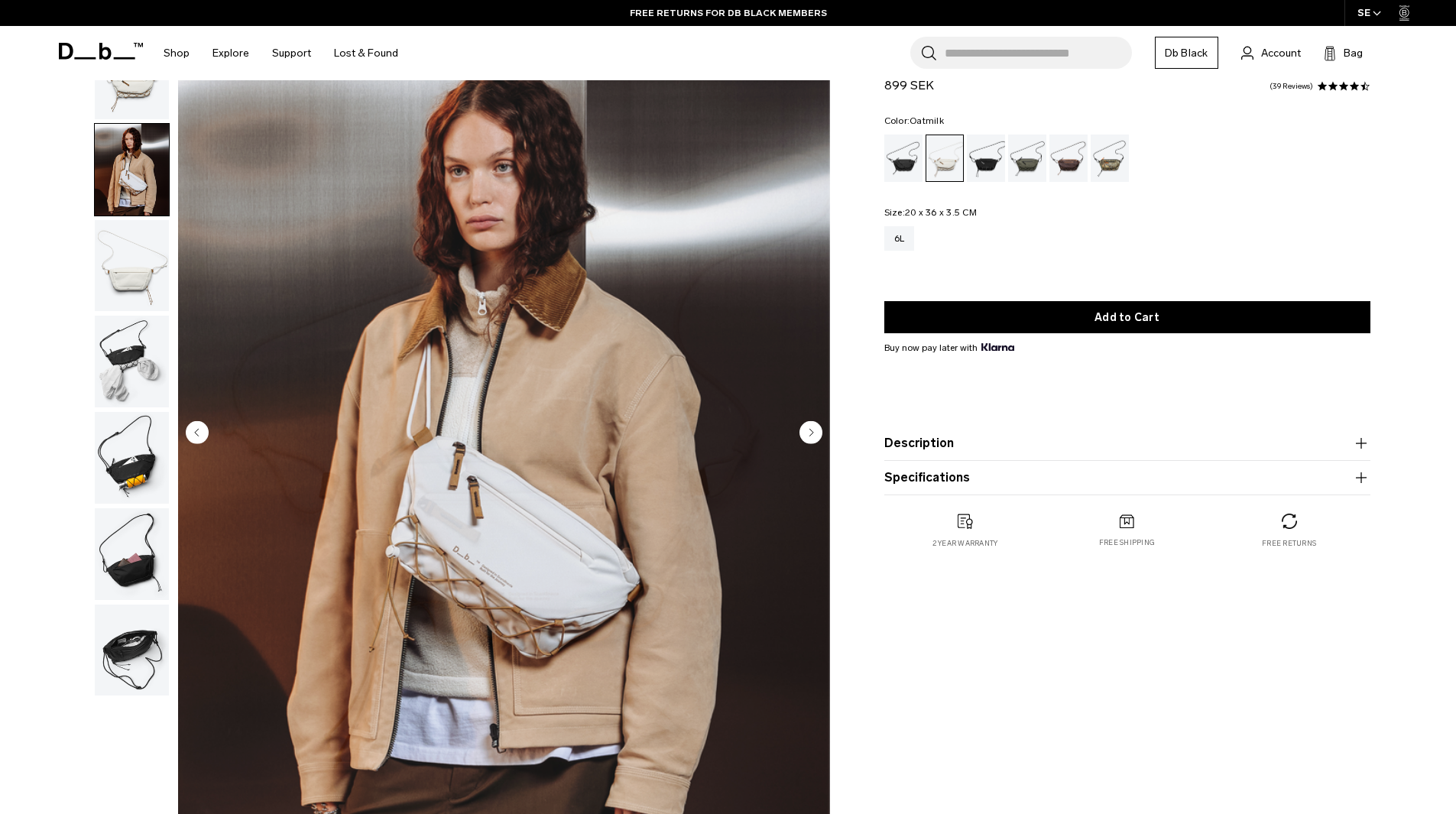
click at [458, 465] on img "2 / 7" at bounding box center [504, 434] width 652 height 814
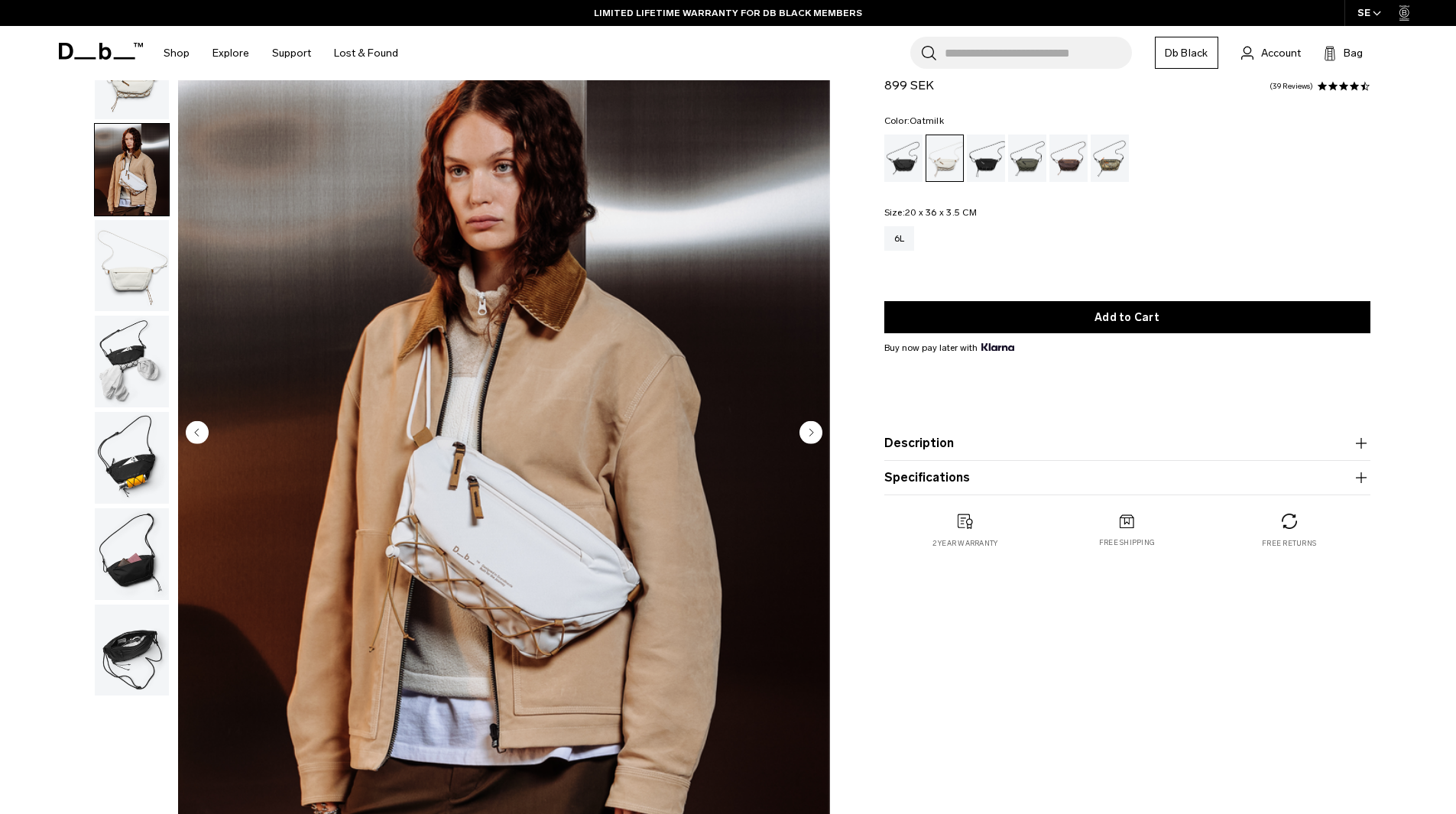
click at [374, 340] on img "2 / 7" at bounding box center [504, 434] width 652 height 814
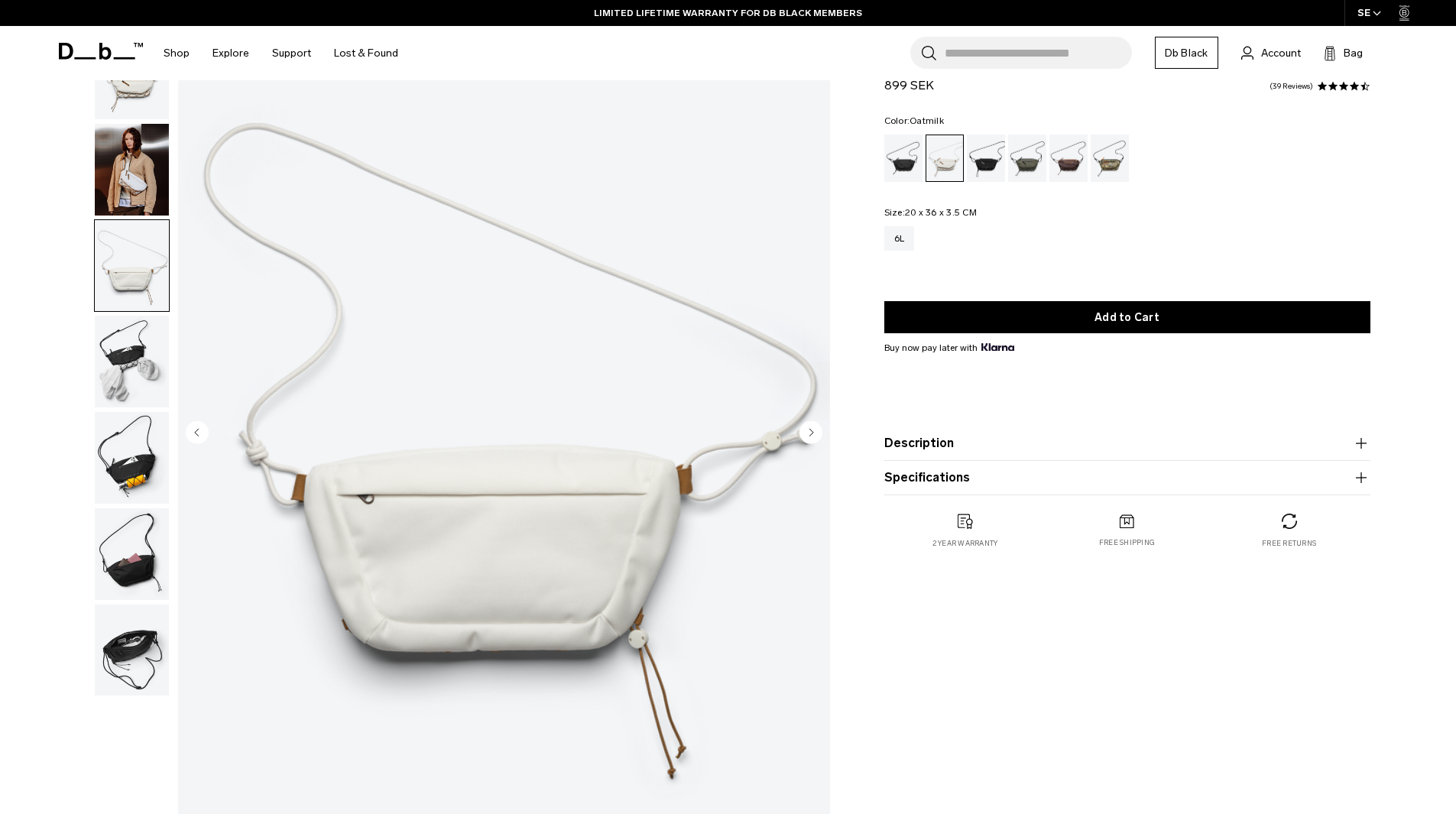
click at [153, 158] on img "button" at bounding box center [132, 169] width 74 height 91
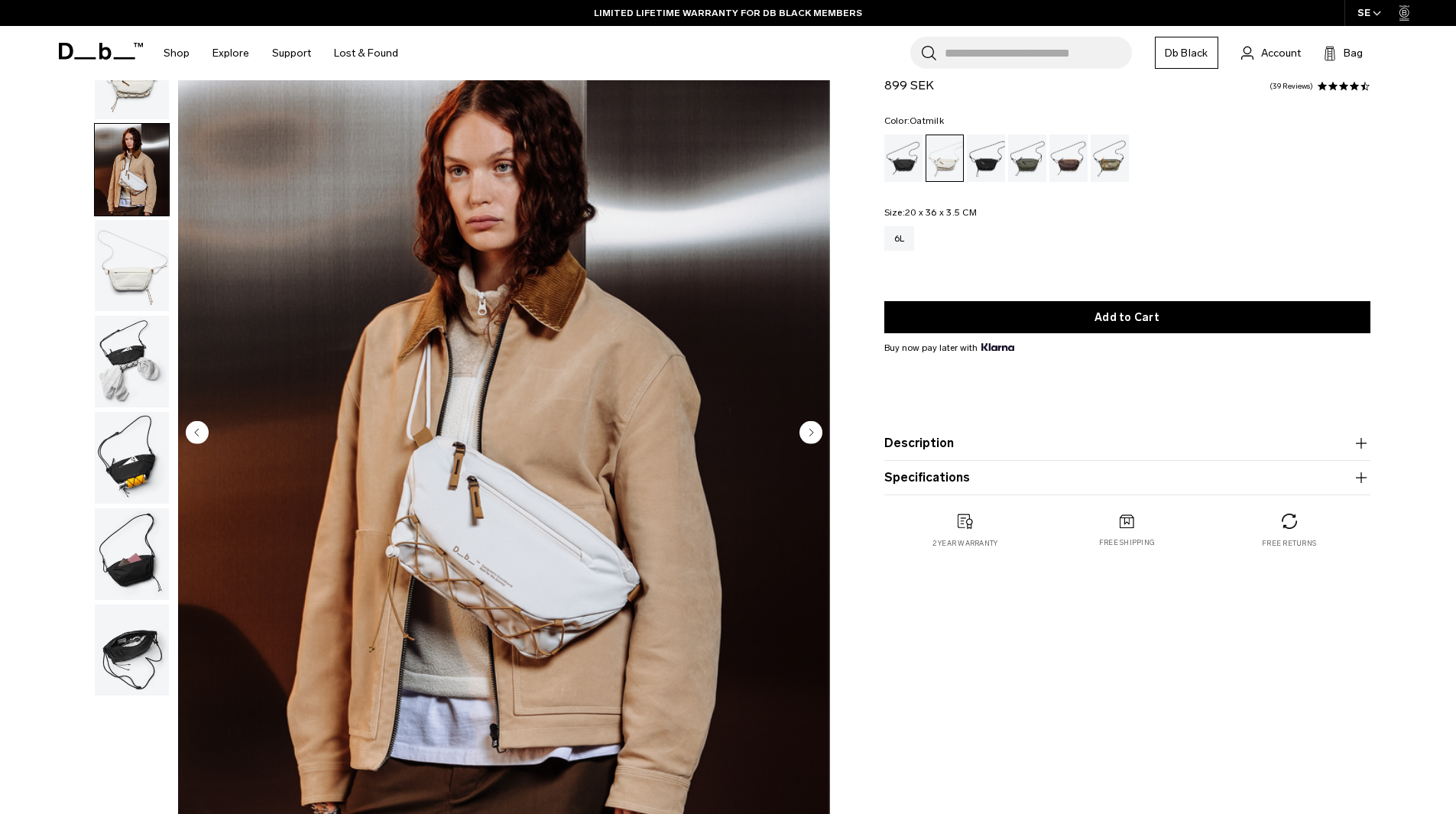
click at [518, 590] on img "2 / 7" at bounding box center [504, 434] width 652 height 814
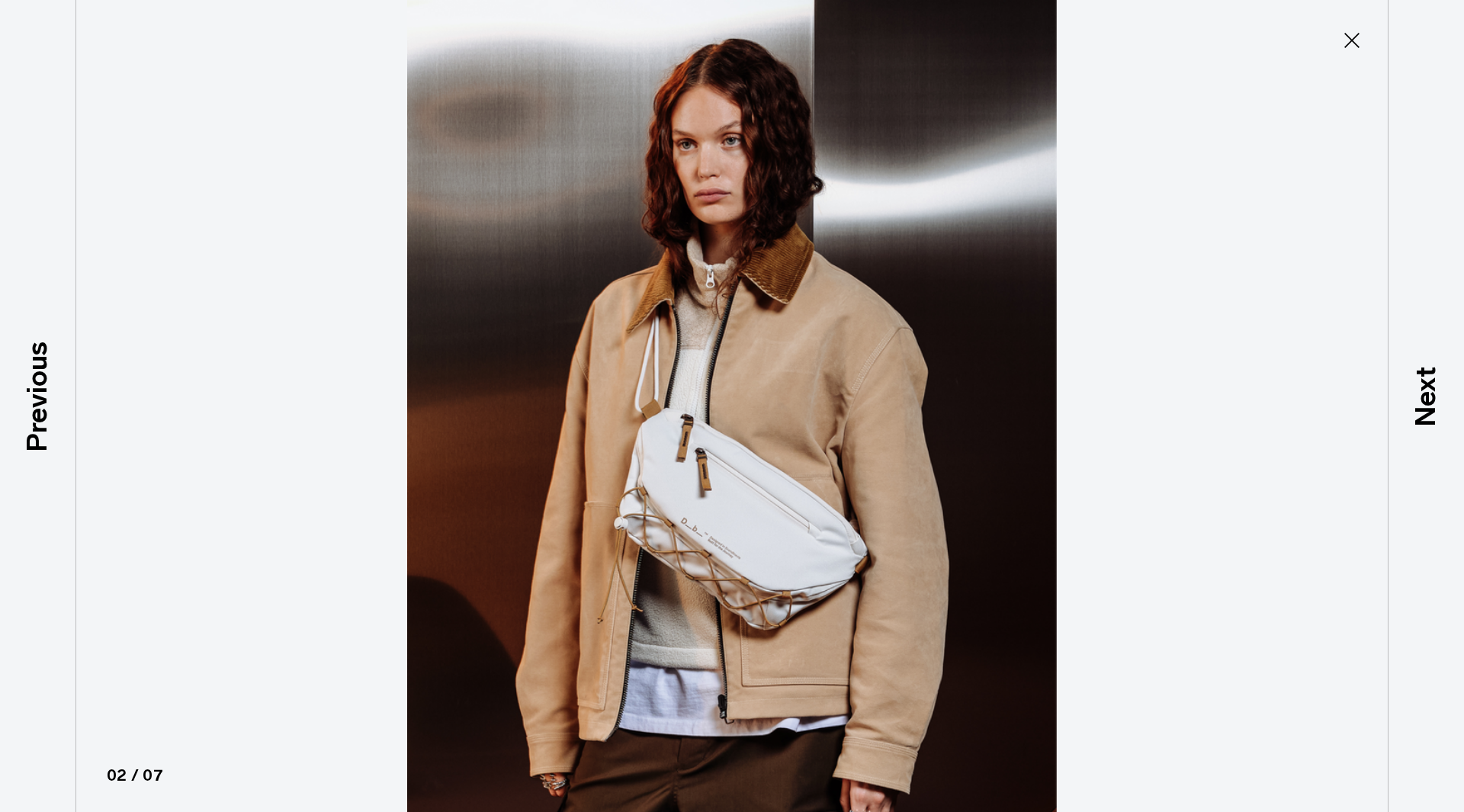
click at [5, 329] on div "Previous" at bounding box center [38, 406] width 76 height 812
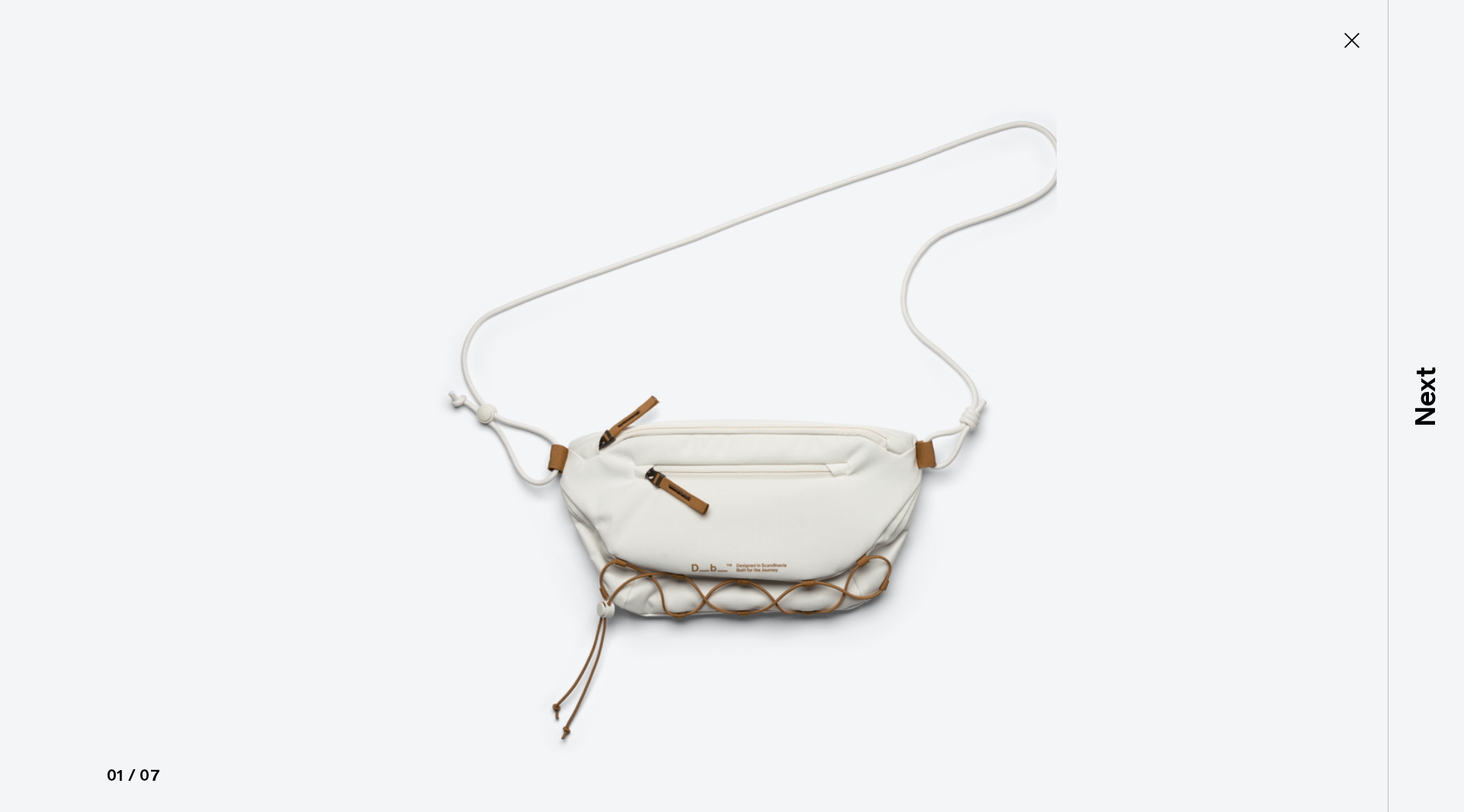
click at [1352, 34] on icon at bounding box center [1353, 41] width 25 height 25
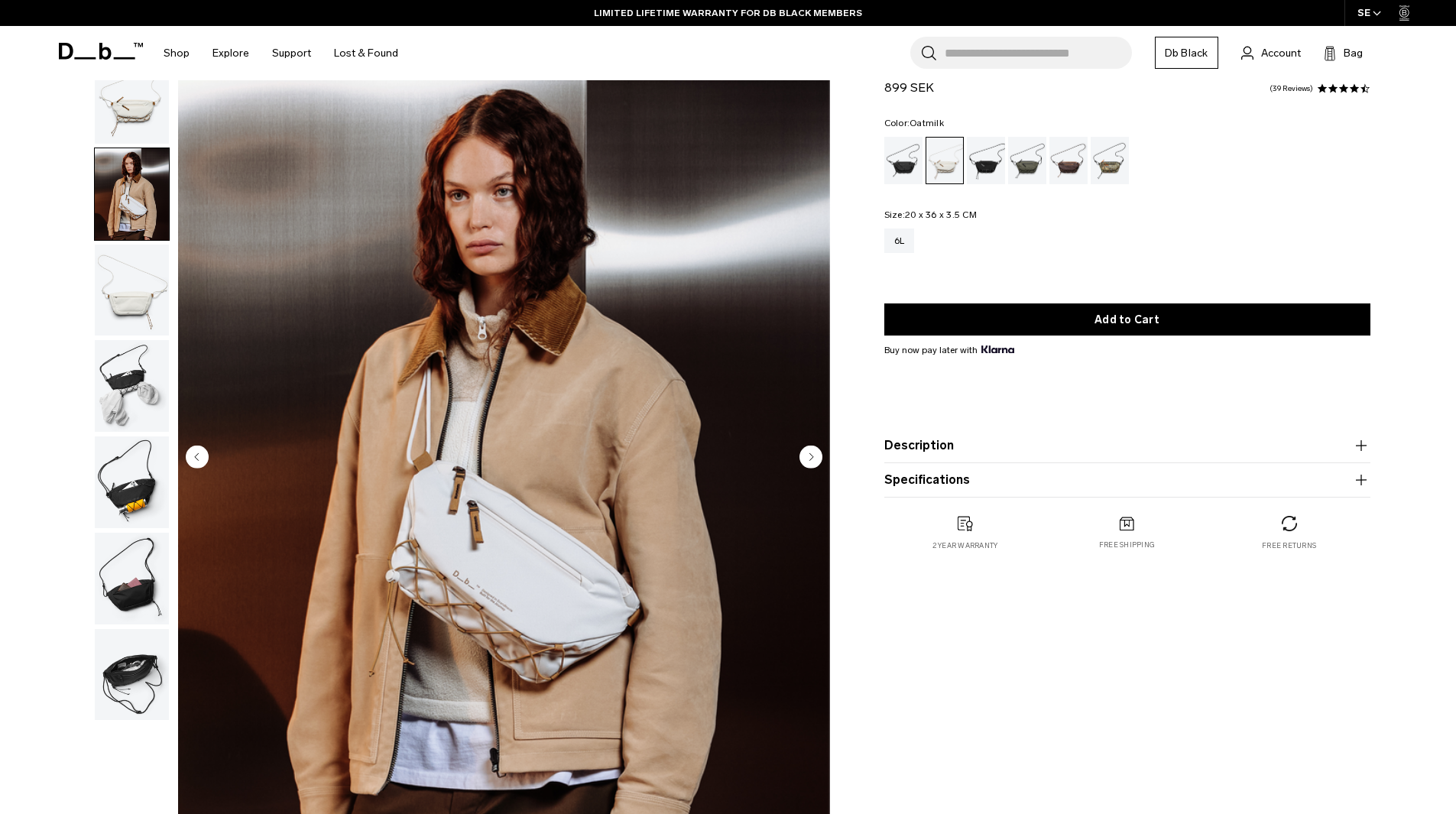
scroll to position [51, 0]
drag, startPoint x: 935, startPoint y: 216, endPoint x: 928, endPoint y: 216, distance: 7.0
click at [928, 216] on span "20 x 36 x 3.5 CM" at bounding box center [941, 215] width 72 height 11
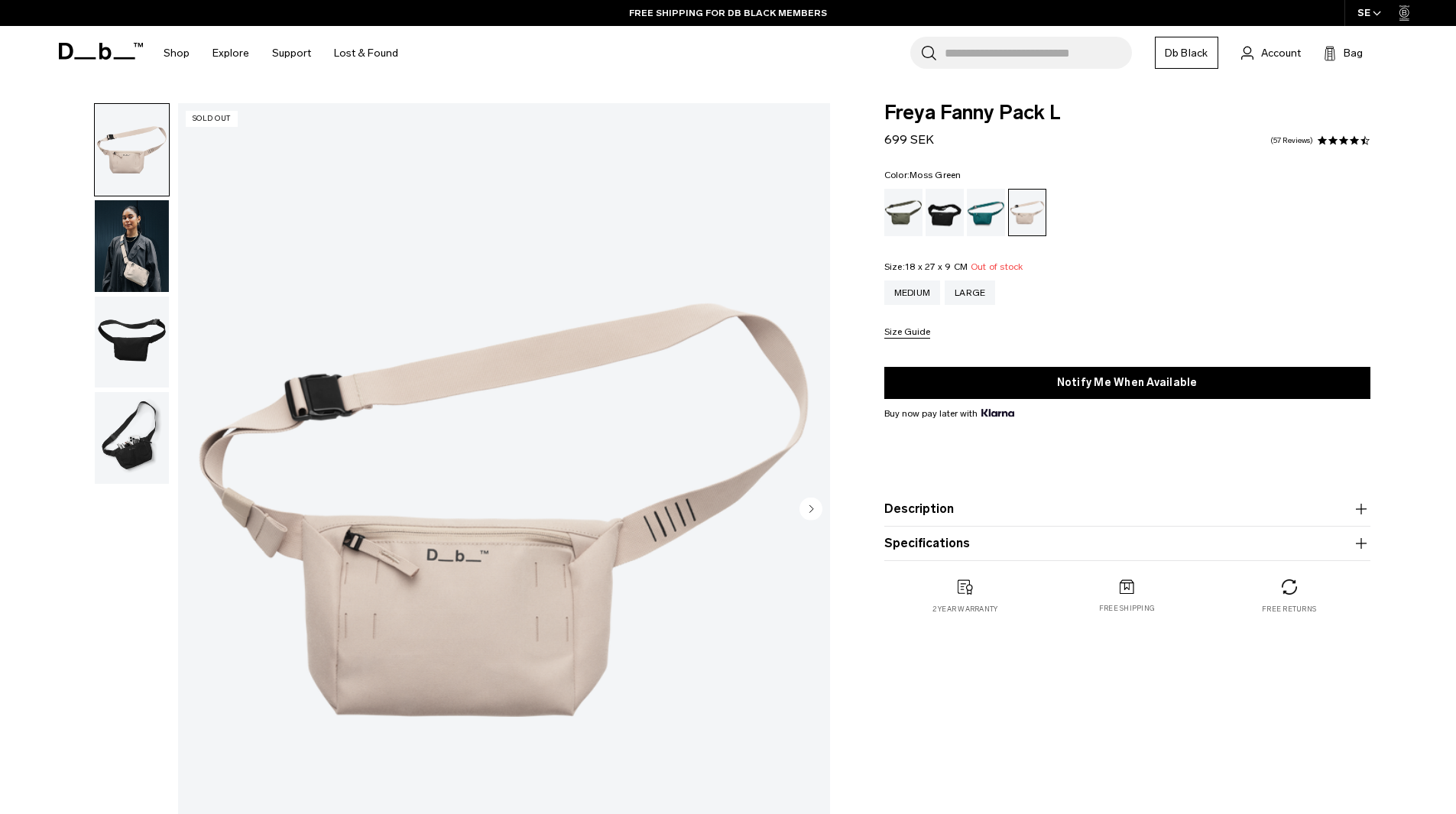
click at [913, 200] on div "Moss Green" at bounding box center [904, 212] width 39 height 47
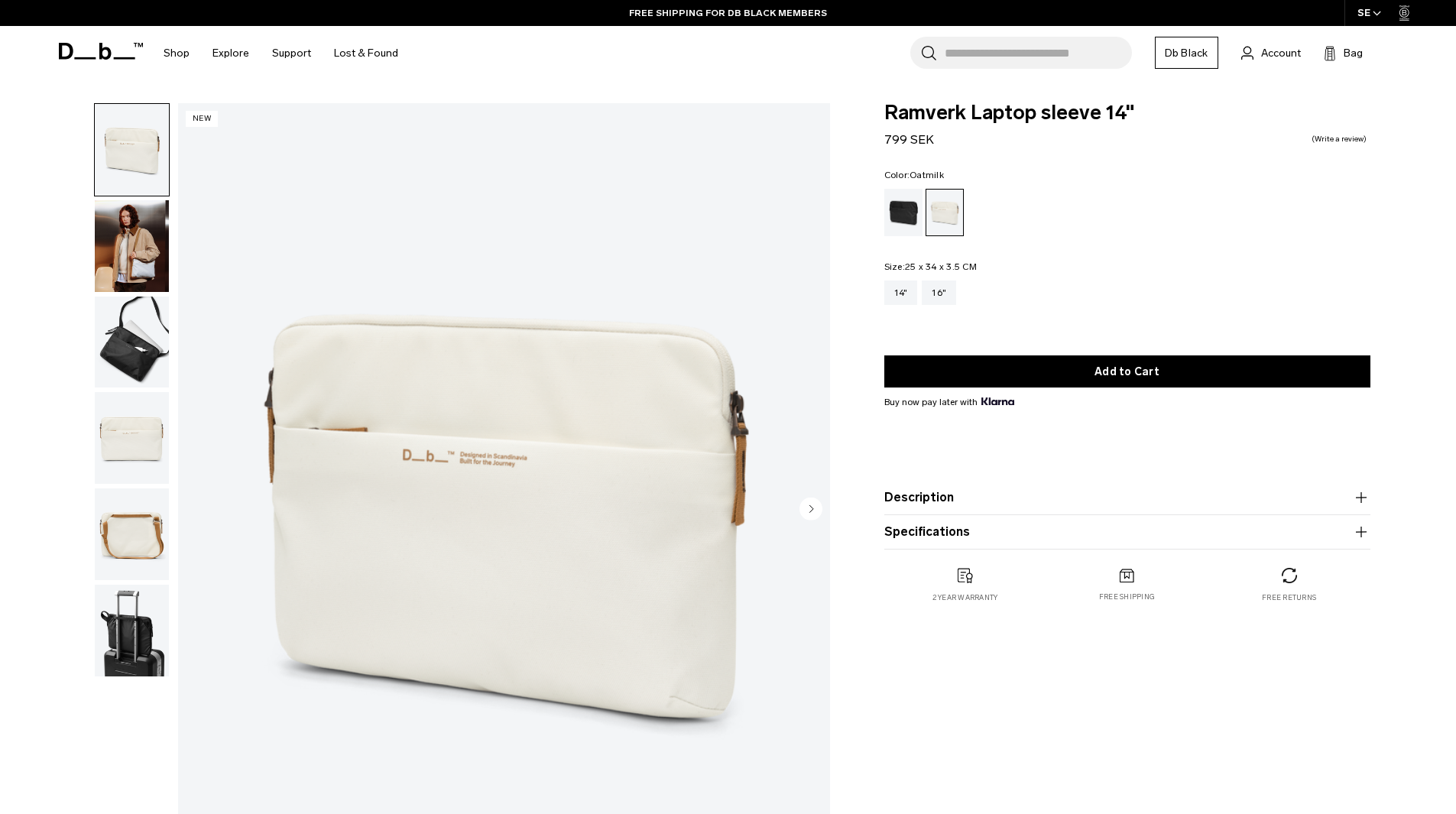
click at [106, 247] on img "button" at bounding box center [132, 246] width 74 height 91
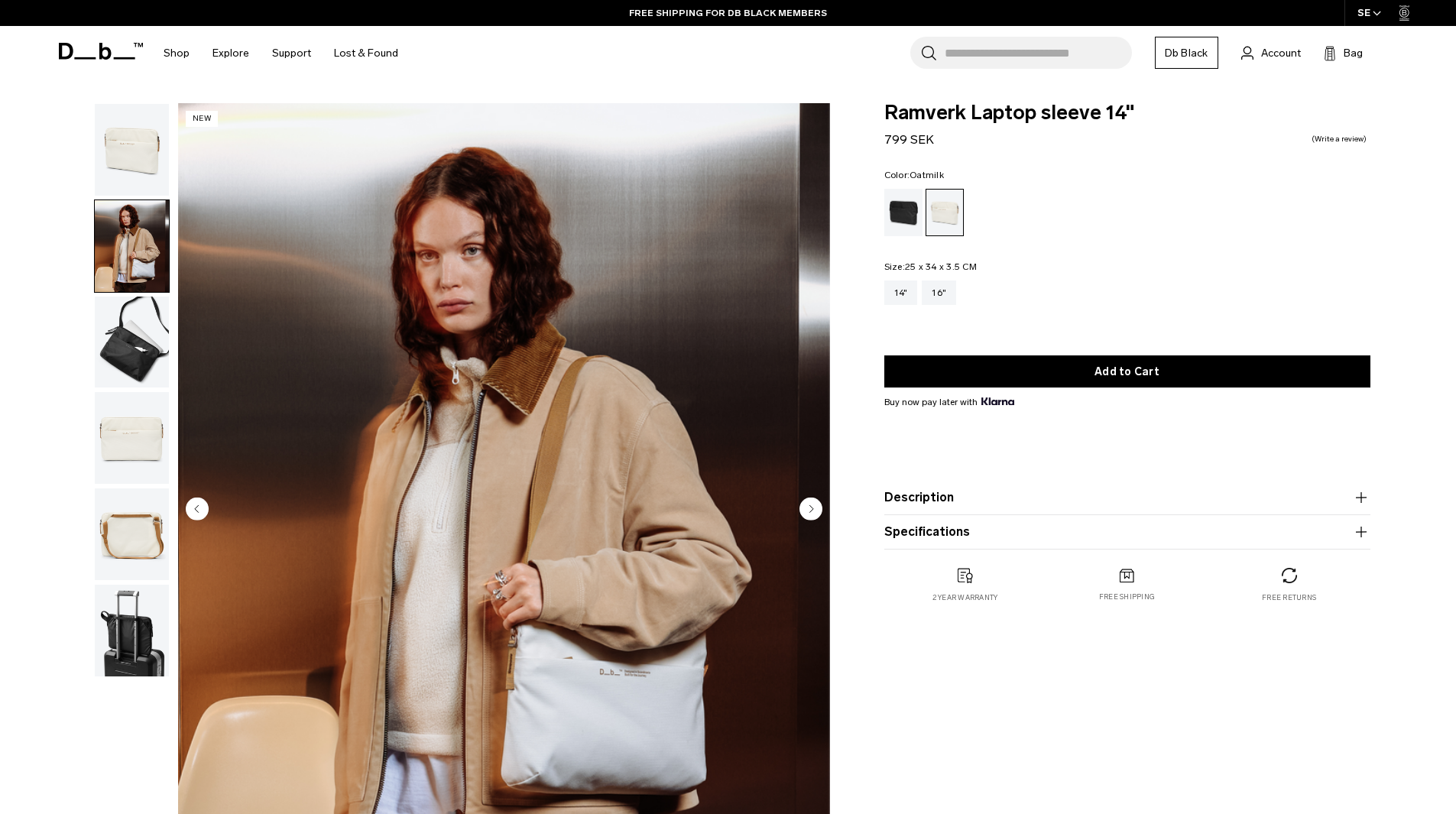
click at [159, 558] on img "button" at bounding box center [132, 534] width 74 height 91
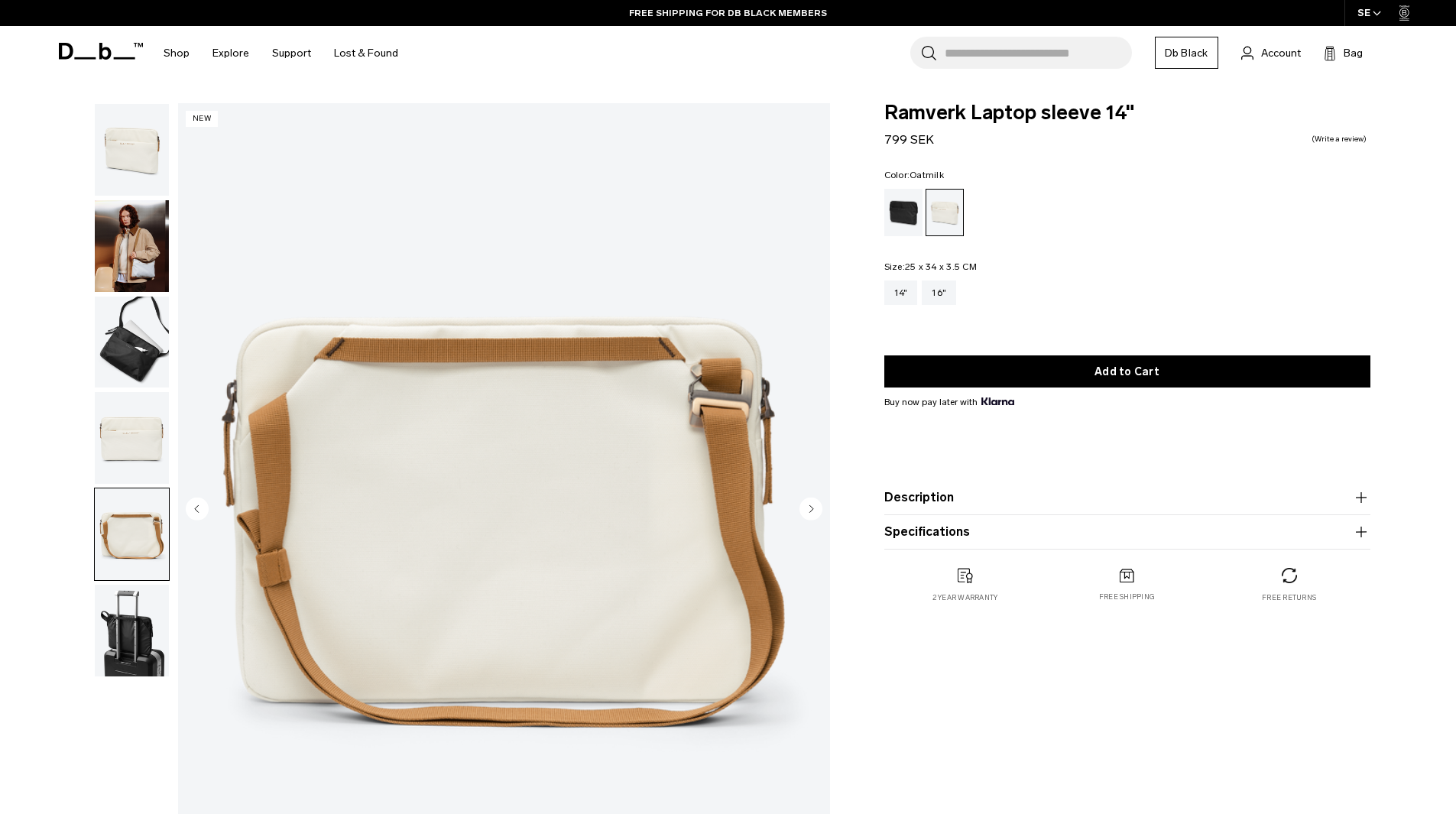
click at [129, 378] on img "button" at bounding box center [132, 341] width 74 height 91
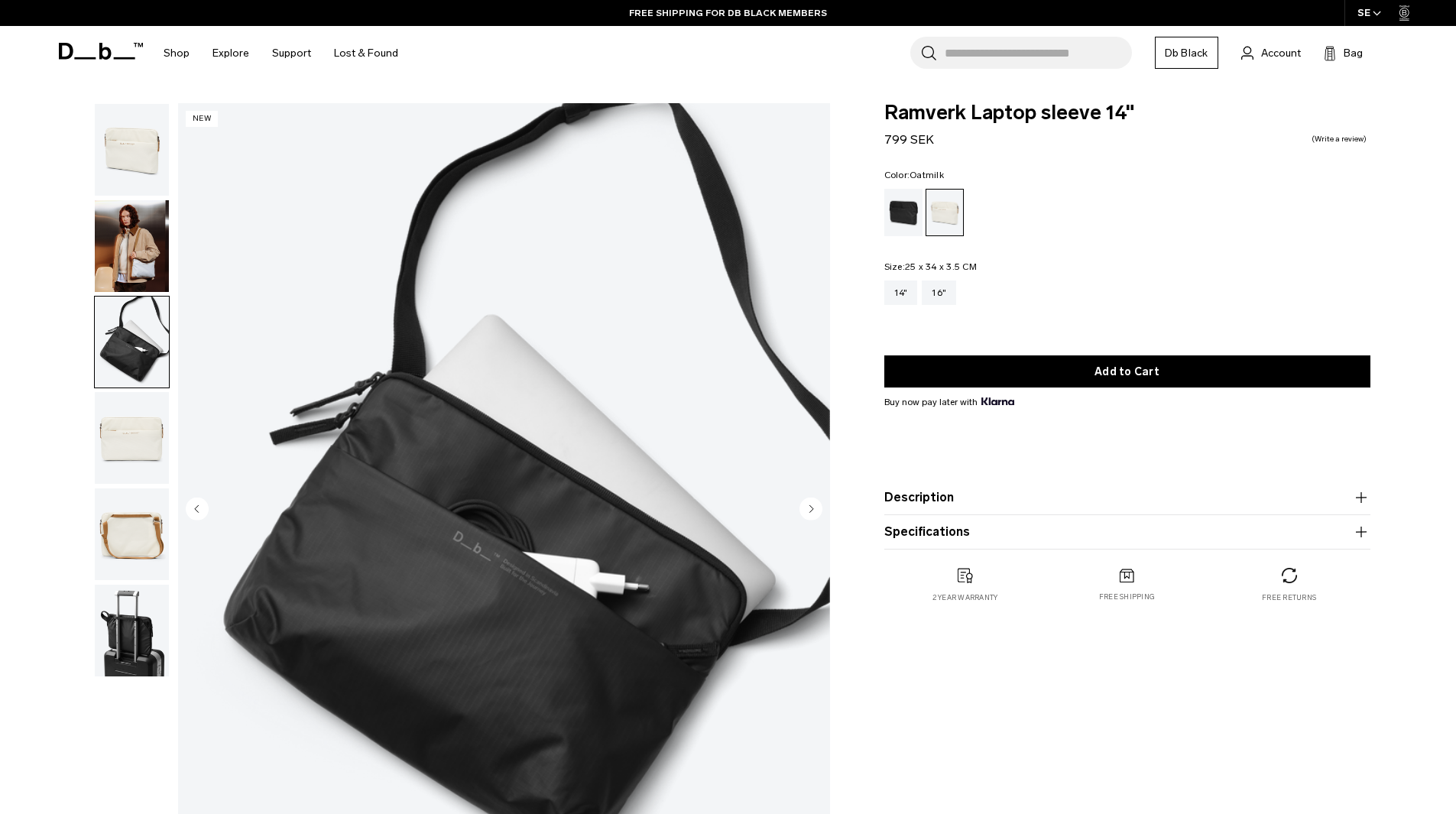
click at [145, 276] on img "button" at bounding box center [132, 246] width 74 height 91
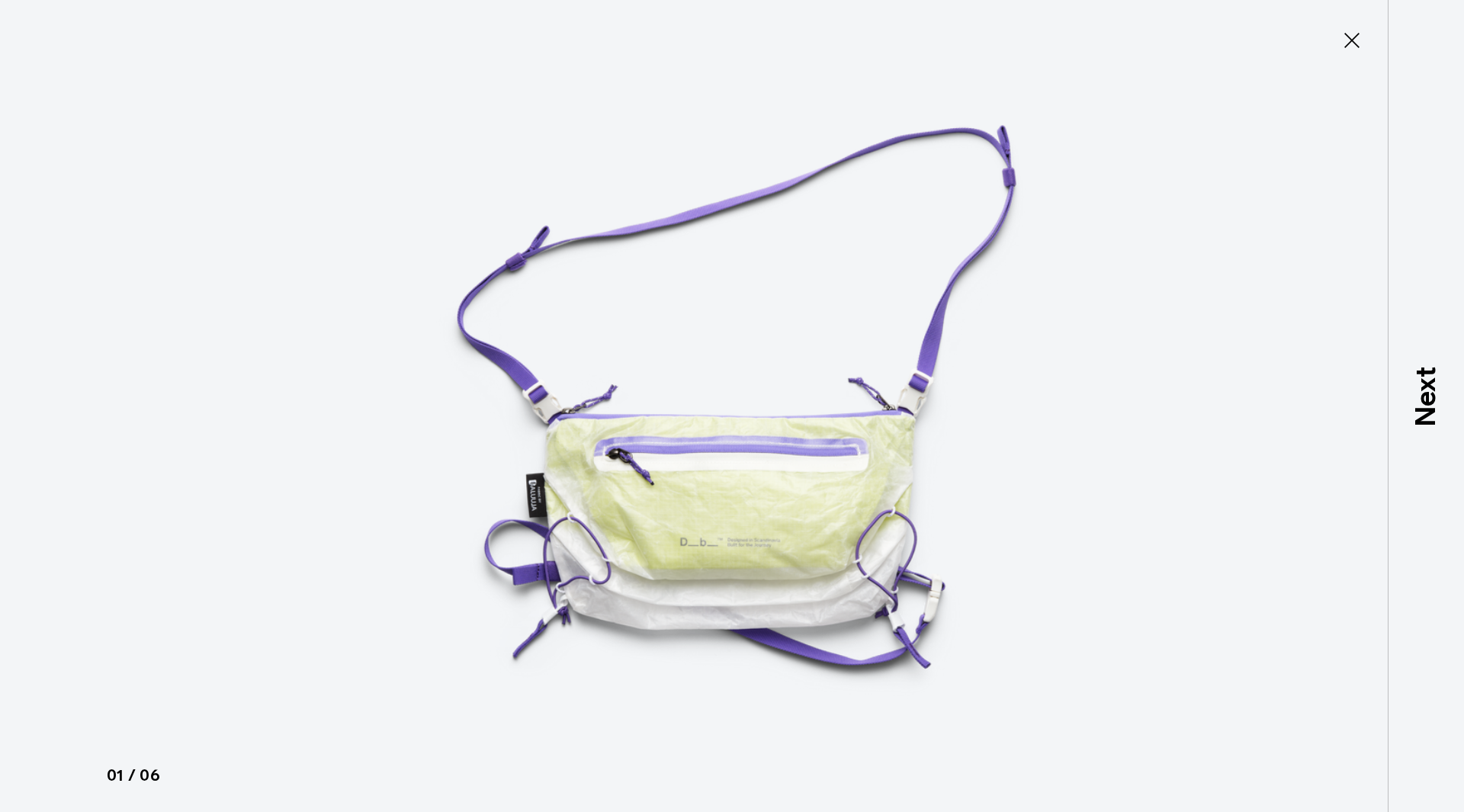
type button "Close"
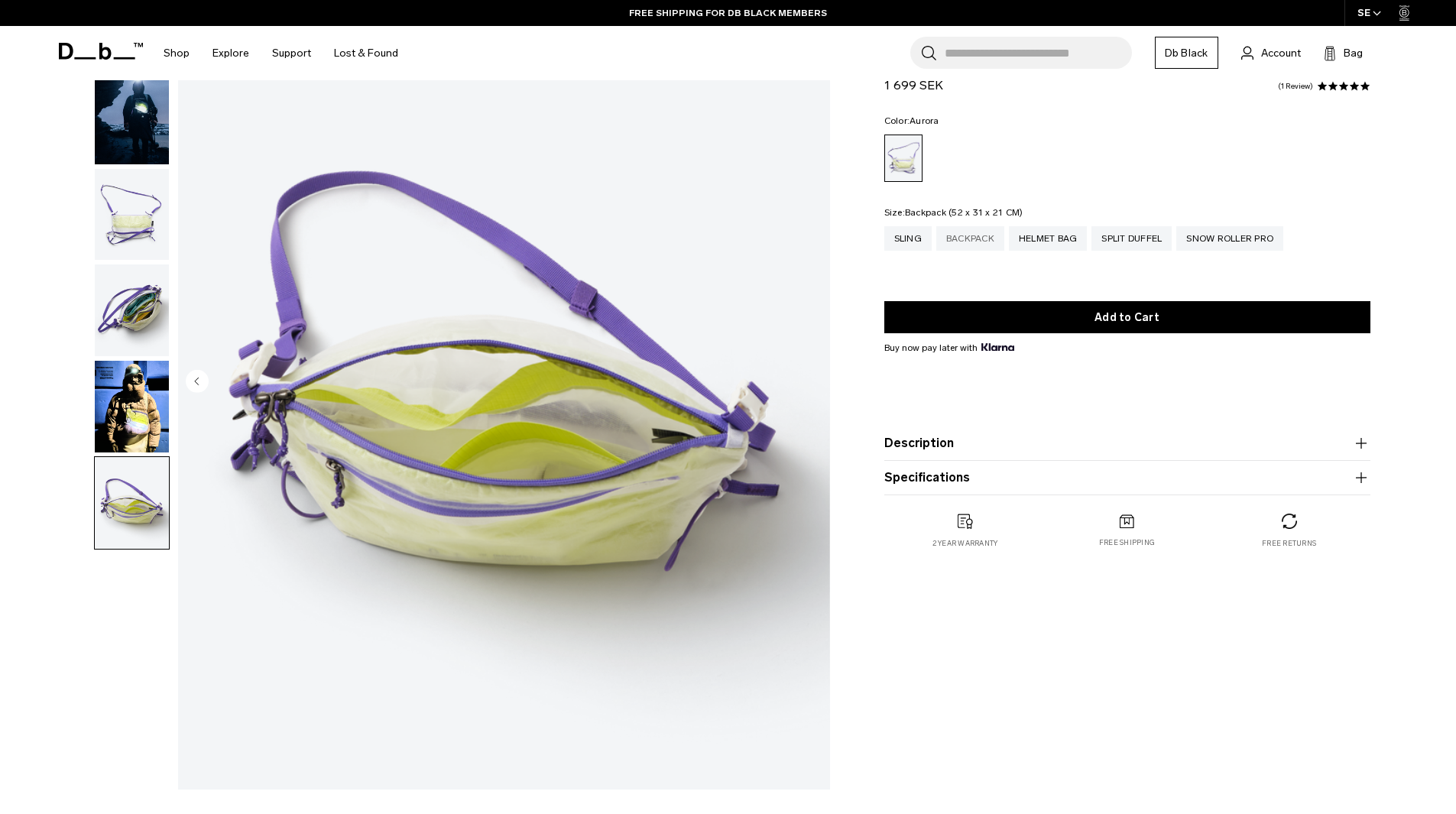
click at [951, 244] on div "Backpack" at bounding box center [970, 239] width 68 height 25
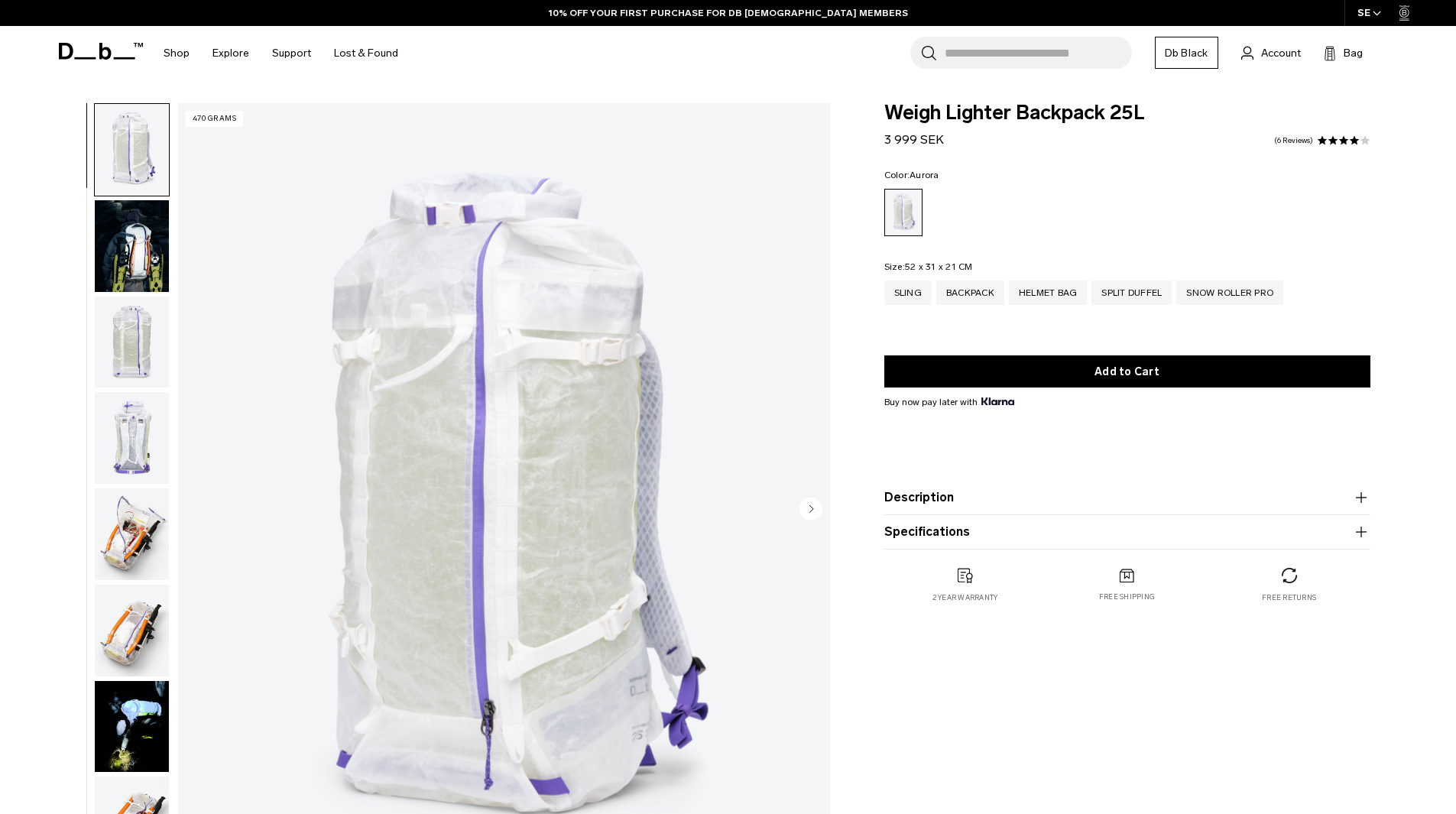
click at [457, 388] on img "1 / 18" at bounding box center [504, 510] width 652 height 814
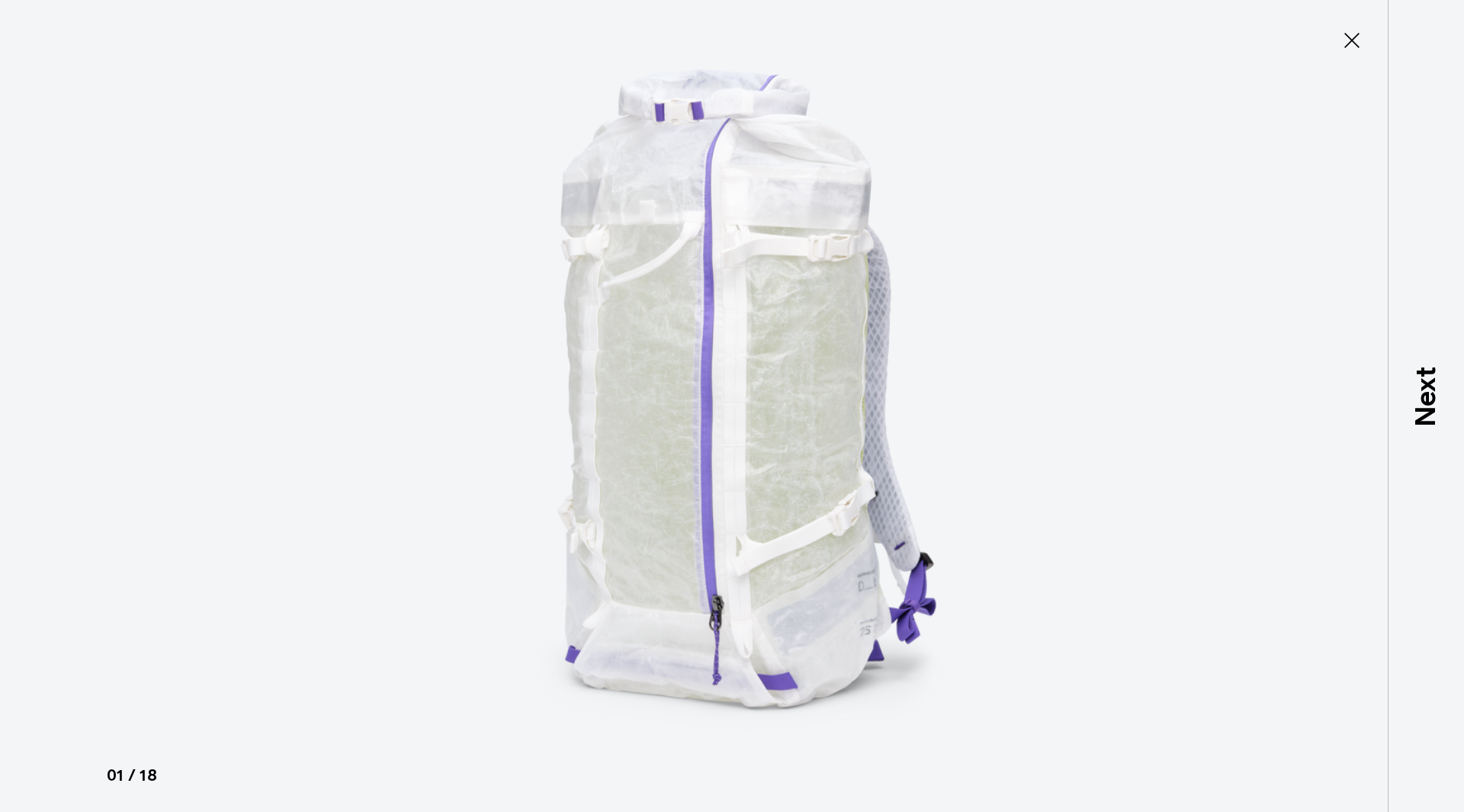
type button "Close"
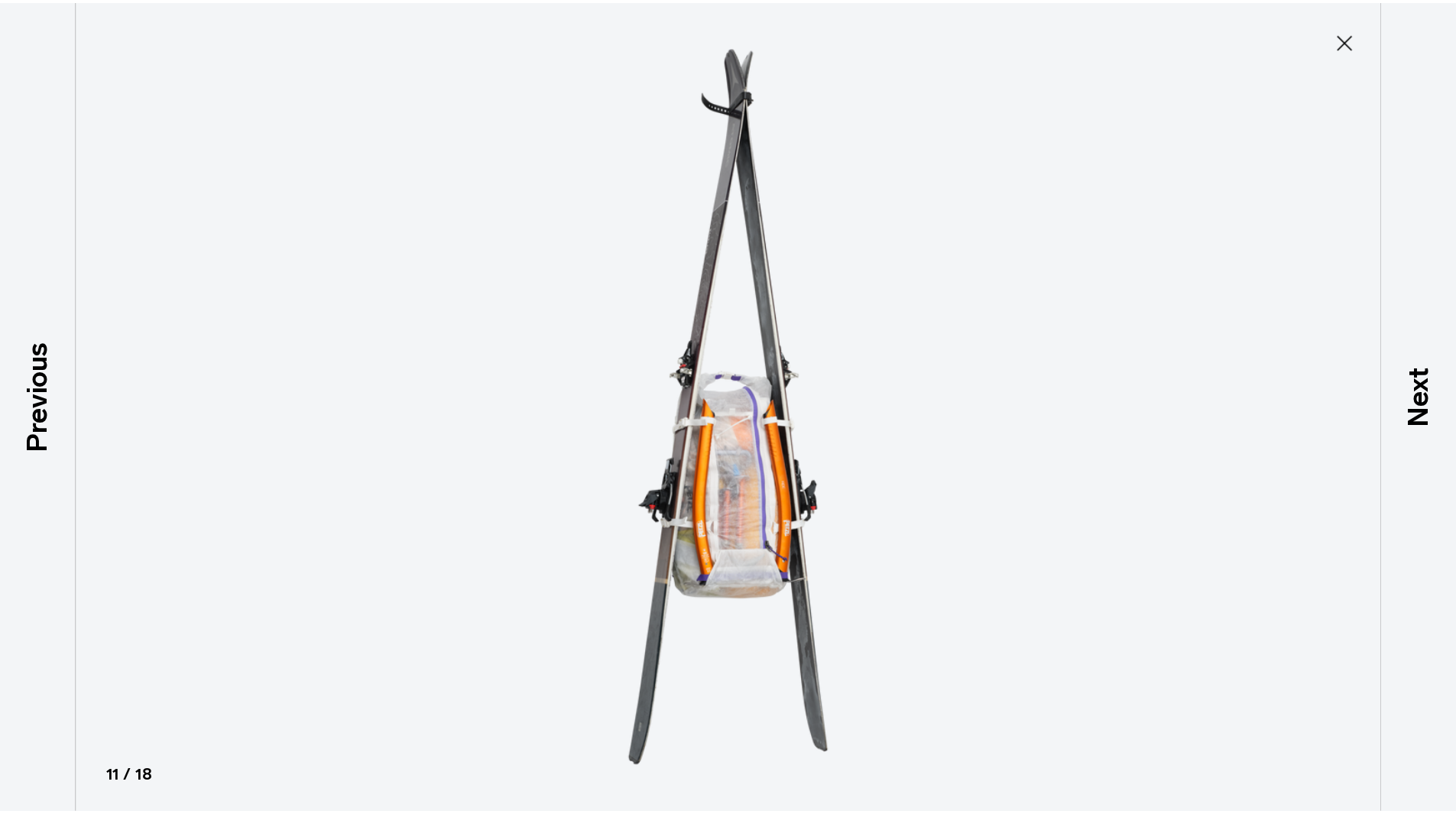
scroll to position [913, 0]
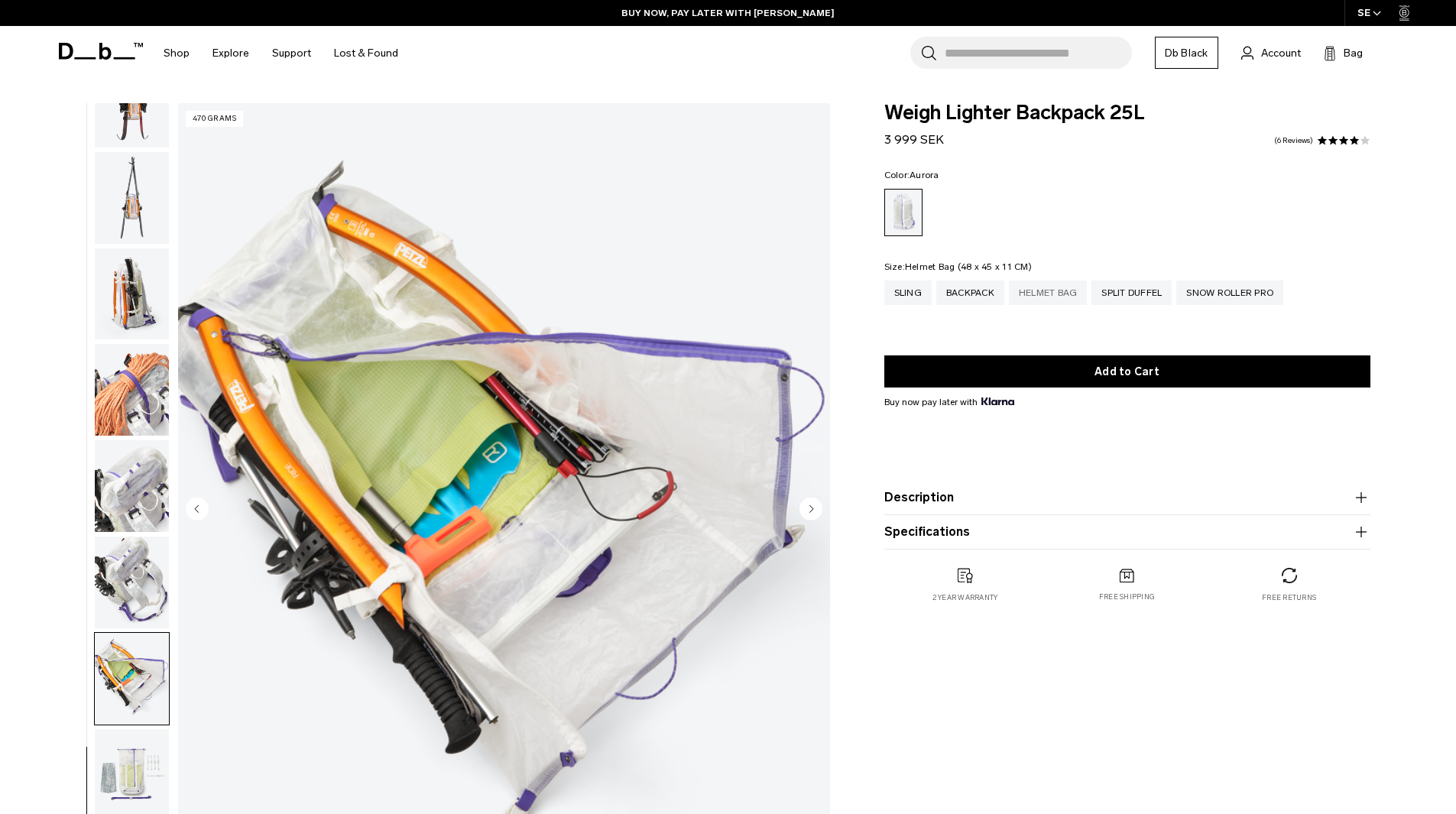
click at [1030, 297] on div "Helmet Bag" at bounding box center [1048, 293] width 79 height 25
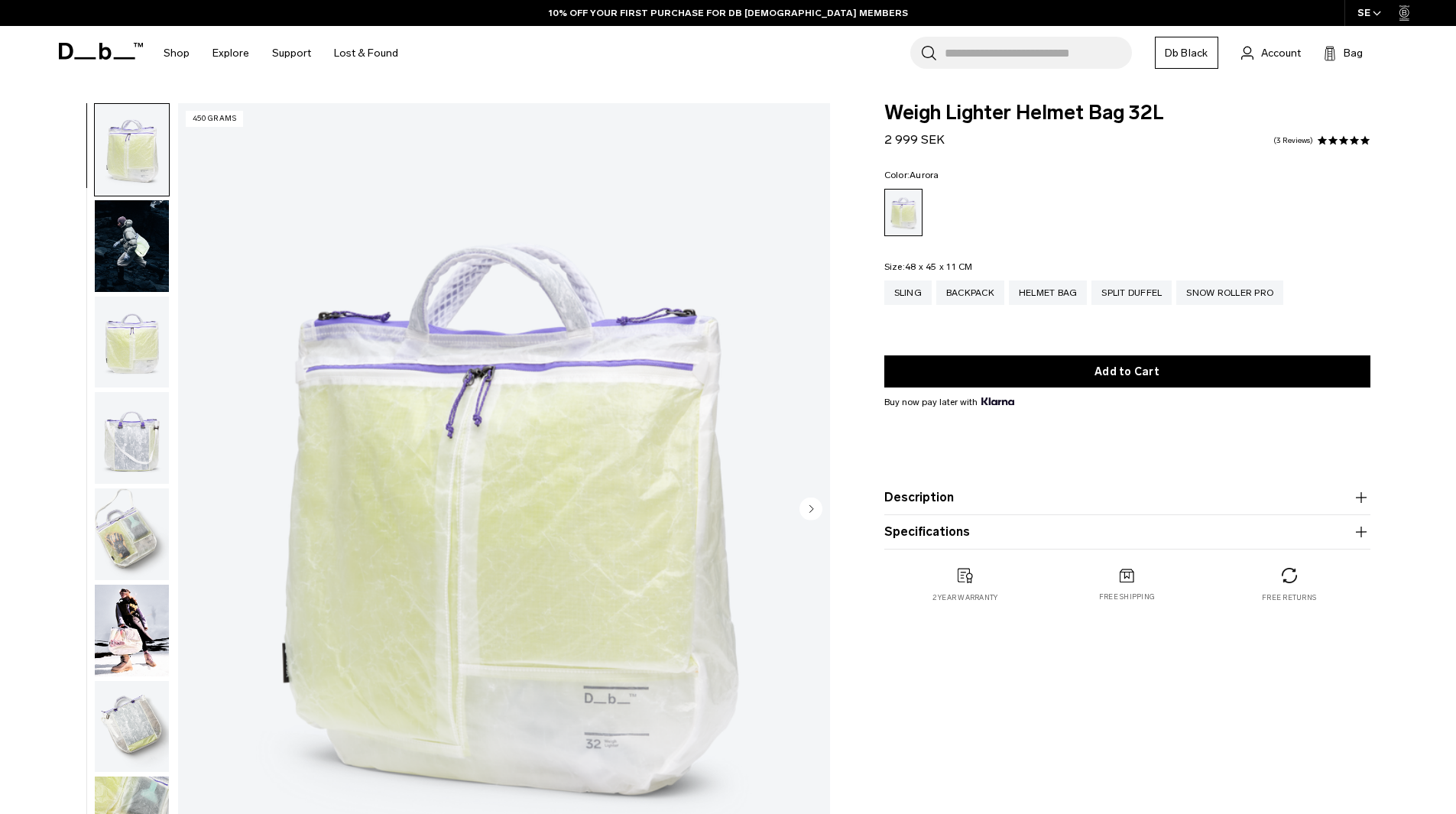
click at [616, 557] on img "1 / 10" at bounding box center [504, 510] width 652 height 814
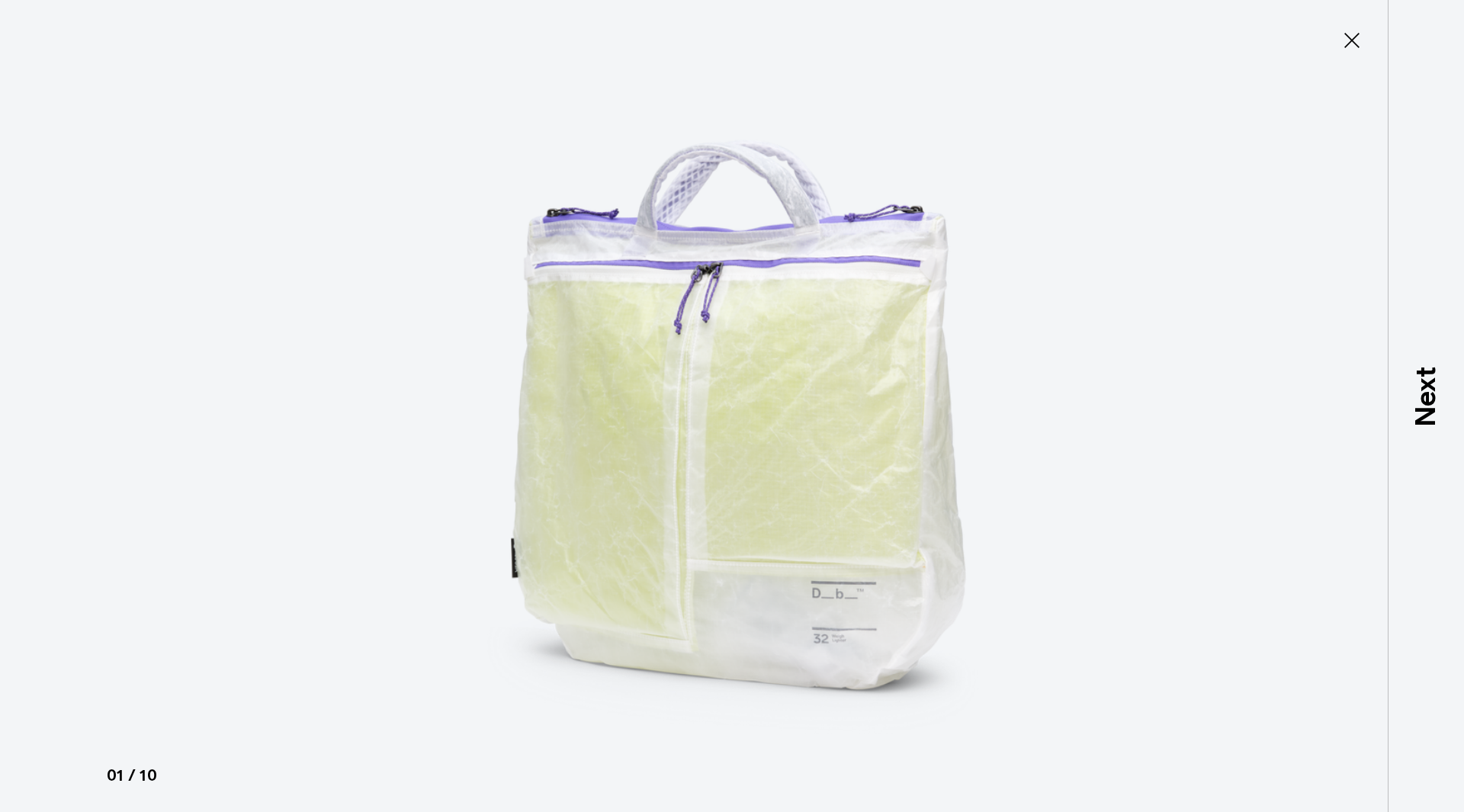
type button "Close"
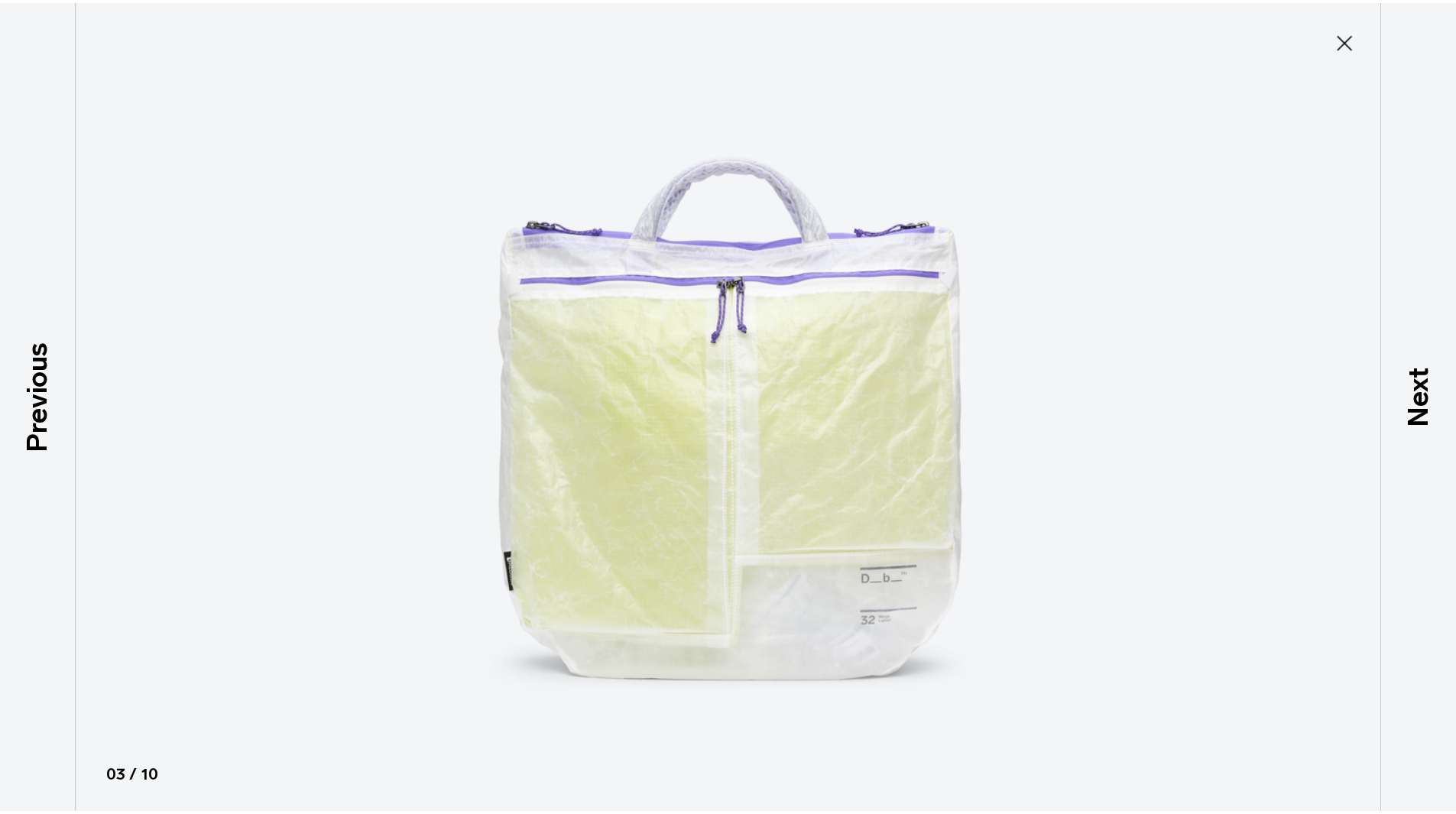
scroll to position [145, 0]
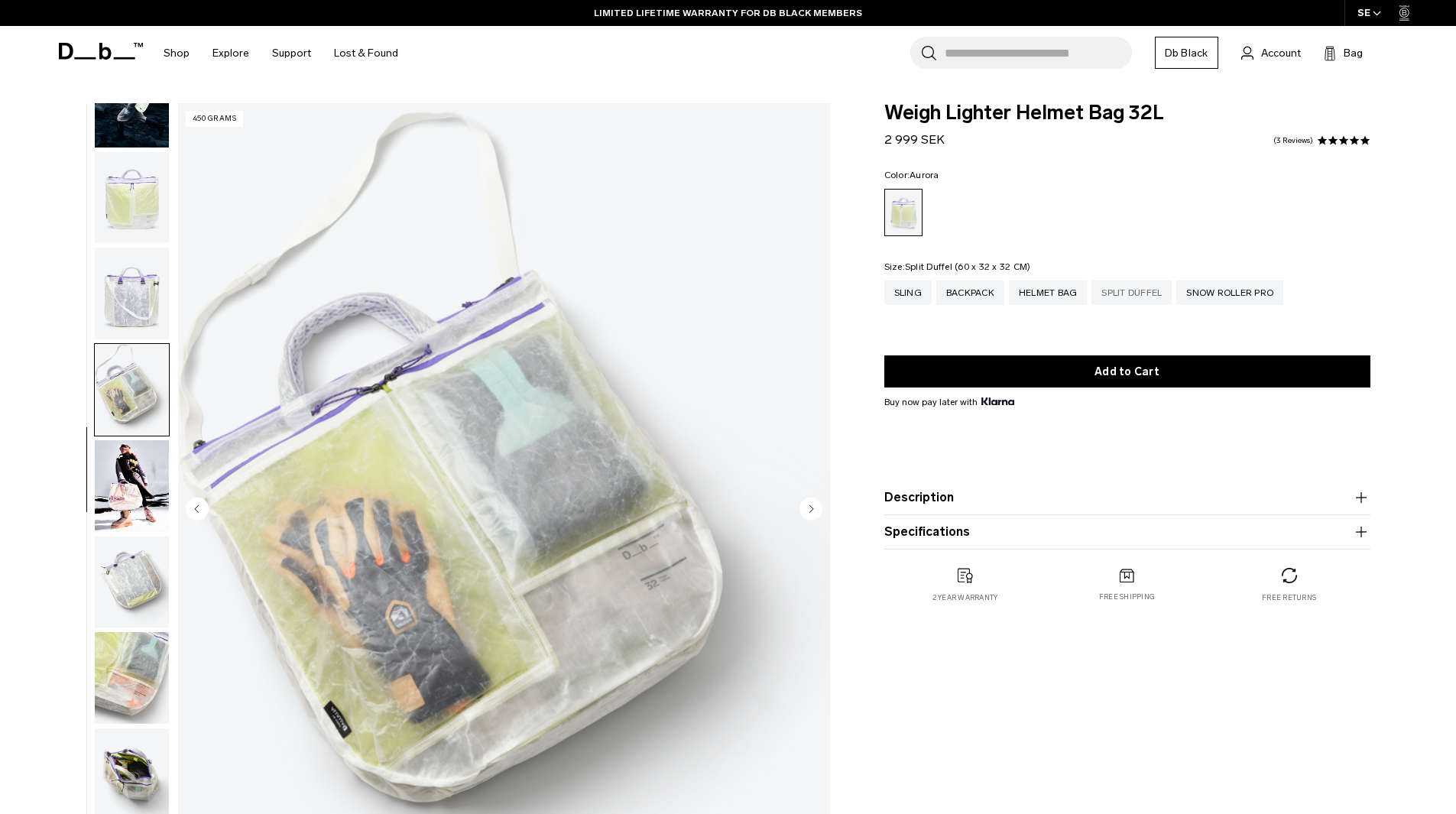
click at [1108, 295] on div "Split Duffel" at bounding box center [1131, 293] width 81 height 25
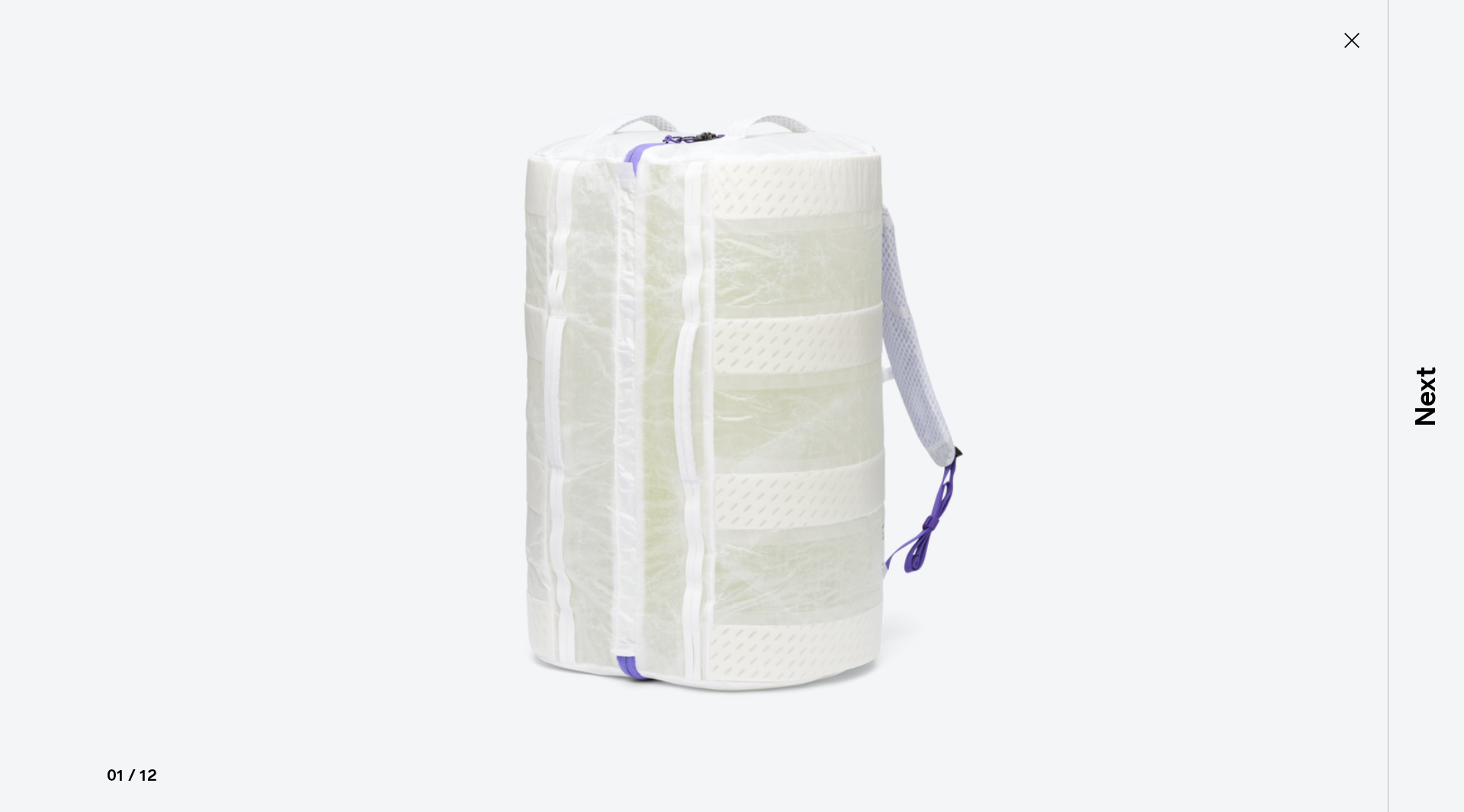
type button "Close"
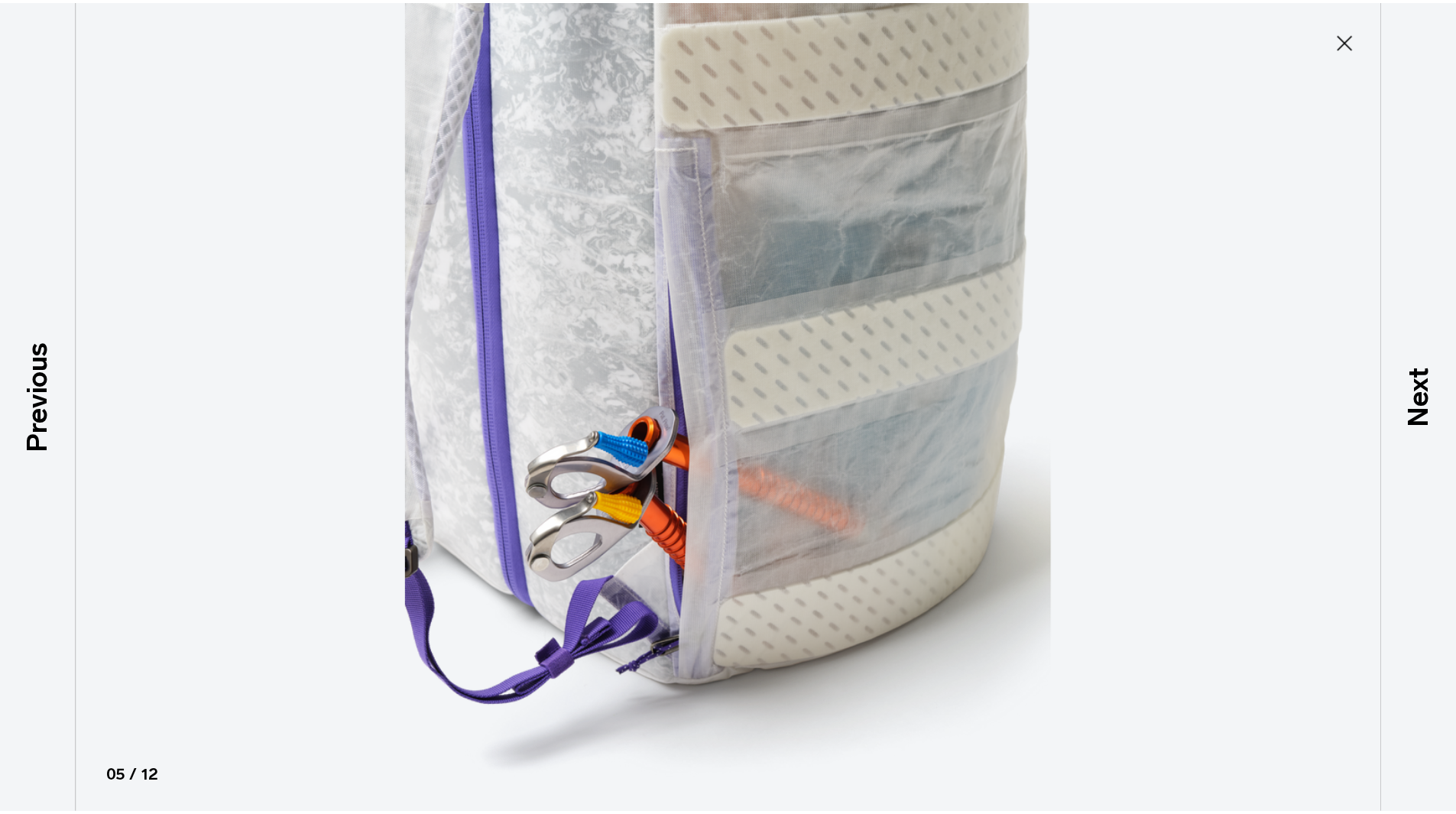
scroll to position [336, 0]
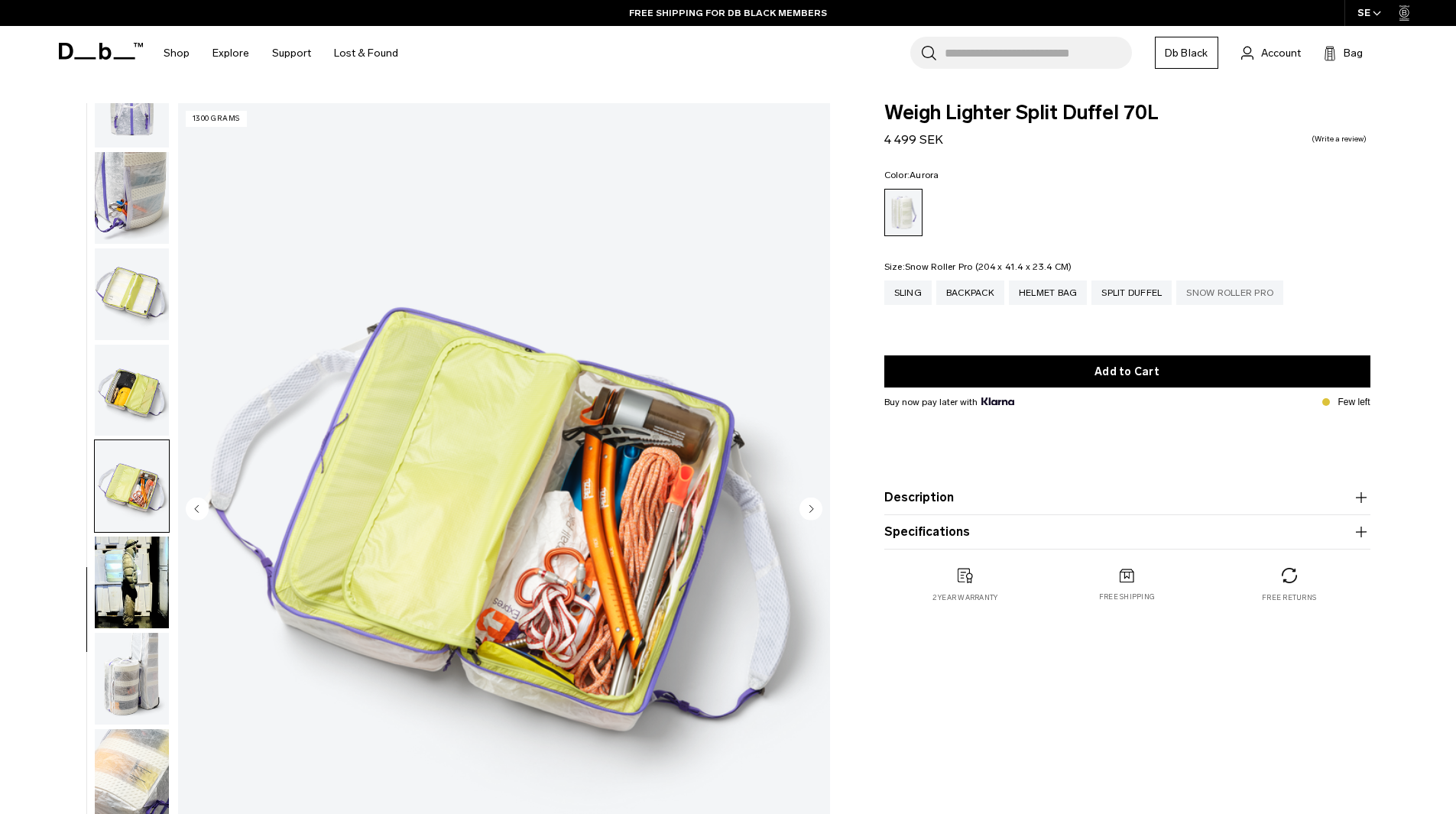
click at [1202, 296] on div "Snow Roller Pro" at bounding box center [1230, 293] width 107 height 25
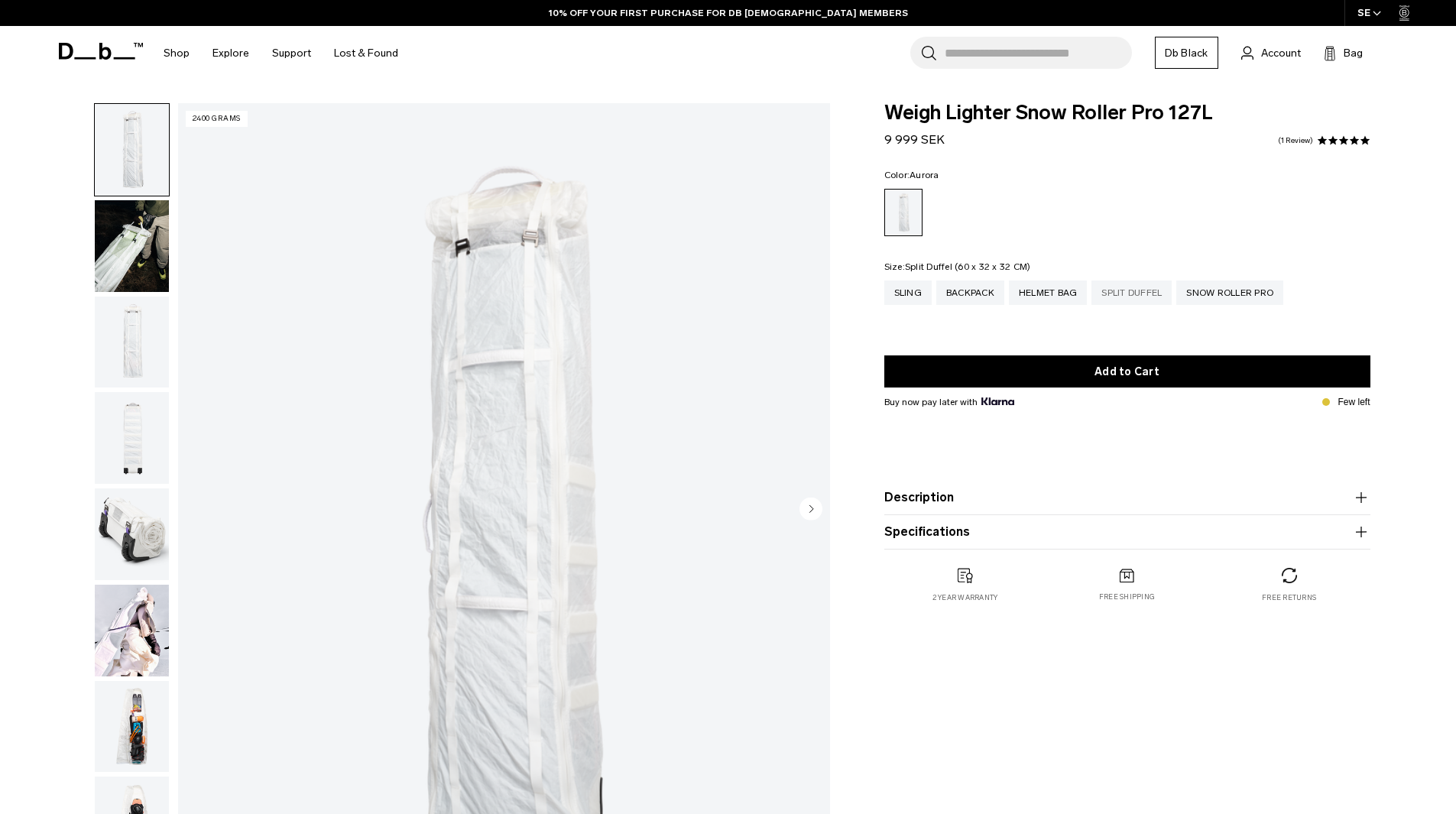
click at [1108, 285] on div "Split Duffel" at bounding box center [1131, 293] width 81 height 25
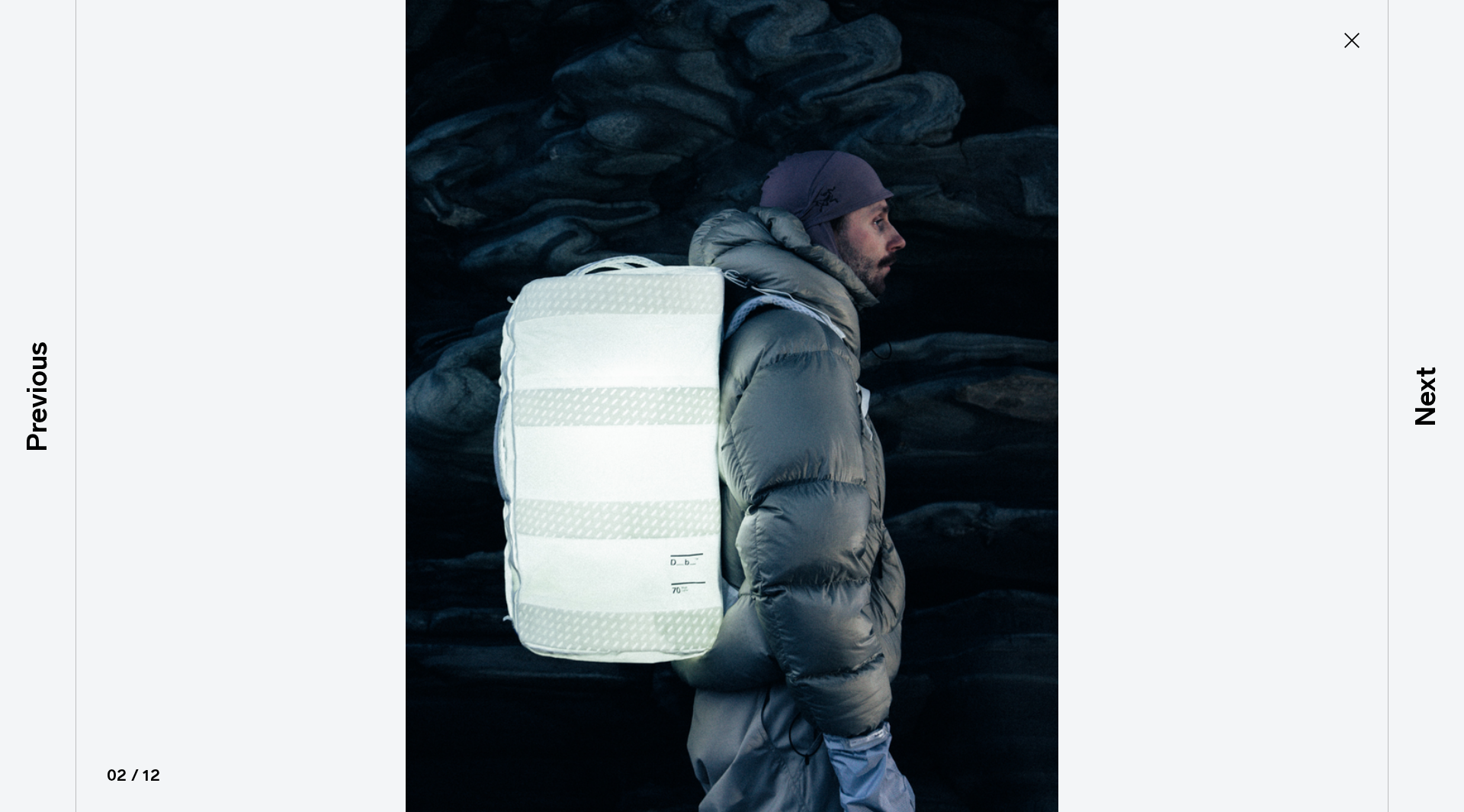
type button "Close"
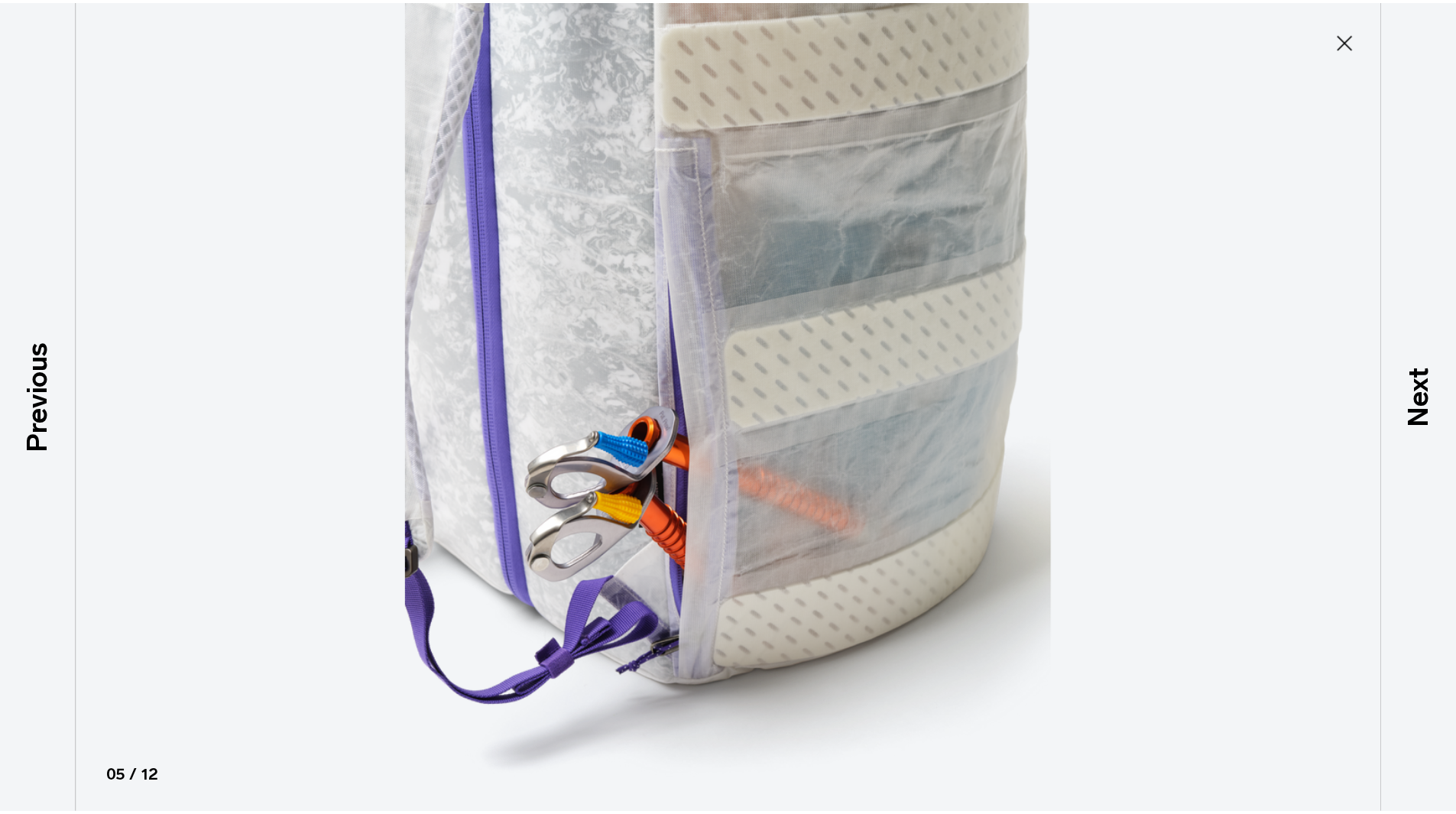
scroll to position [336, 0]
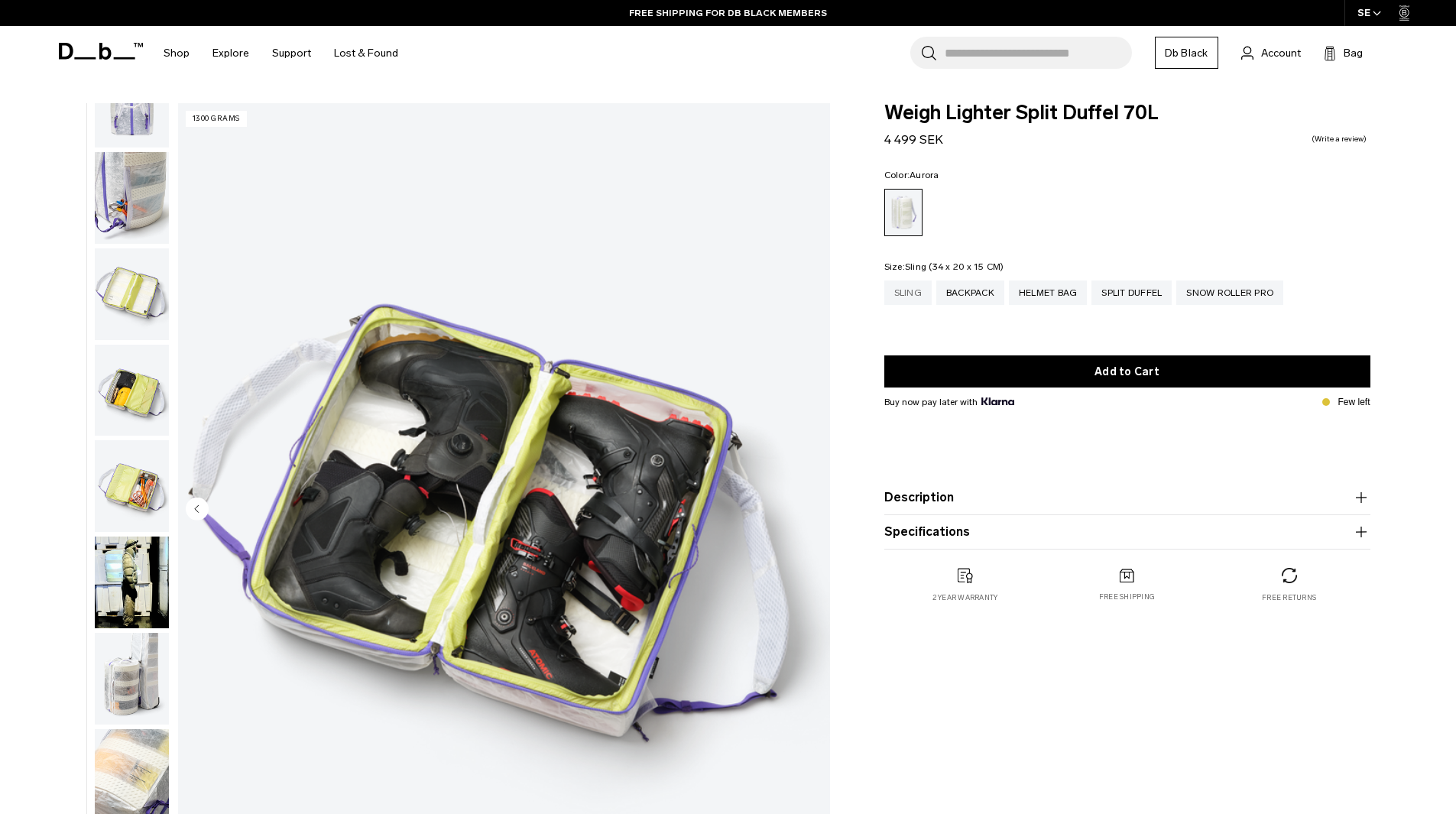
click at [890, 298] on div "Sling" at bounding box center [907, 293] width 47 height 25
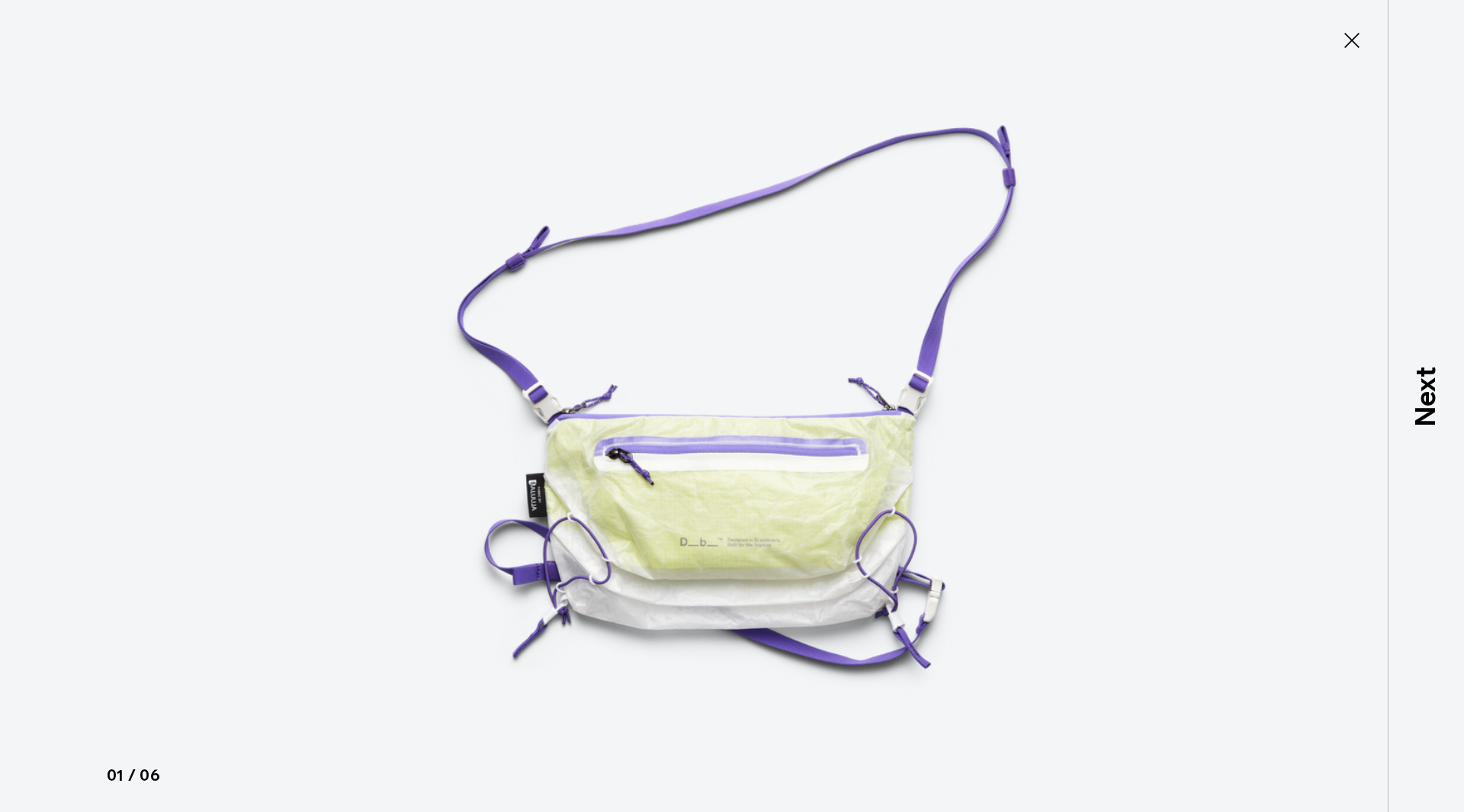
type button "Close"
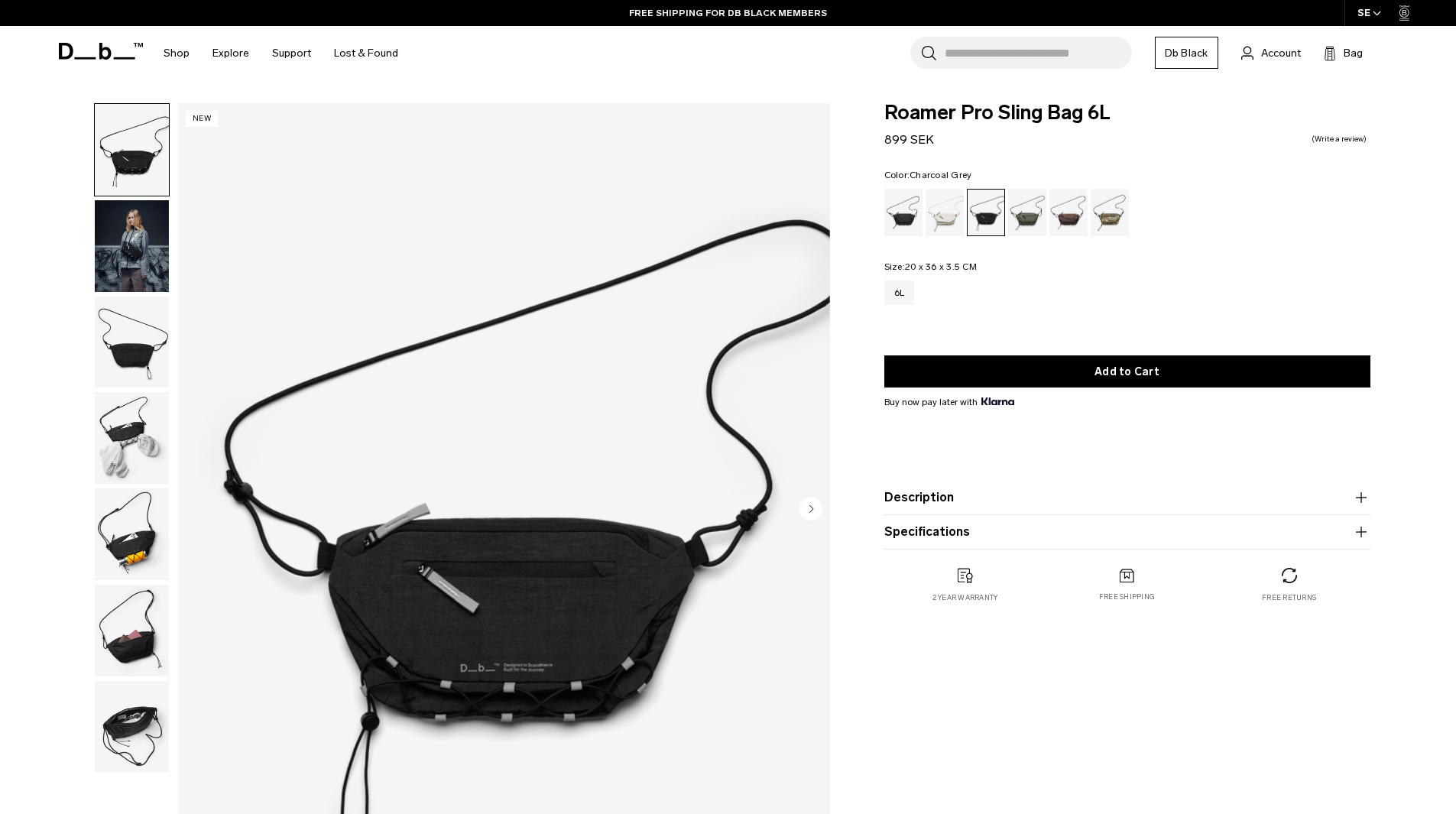
click at [583, 584] on img "1 / 7" at bounding box center [504, 510] width 652 height 814
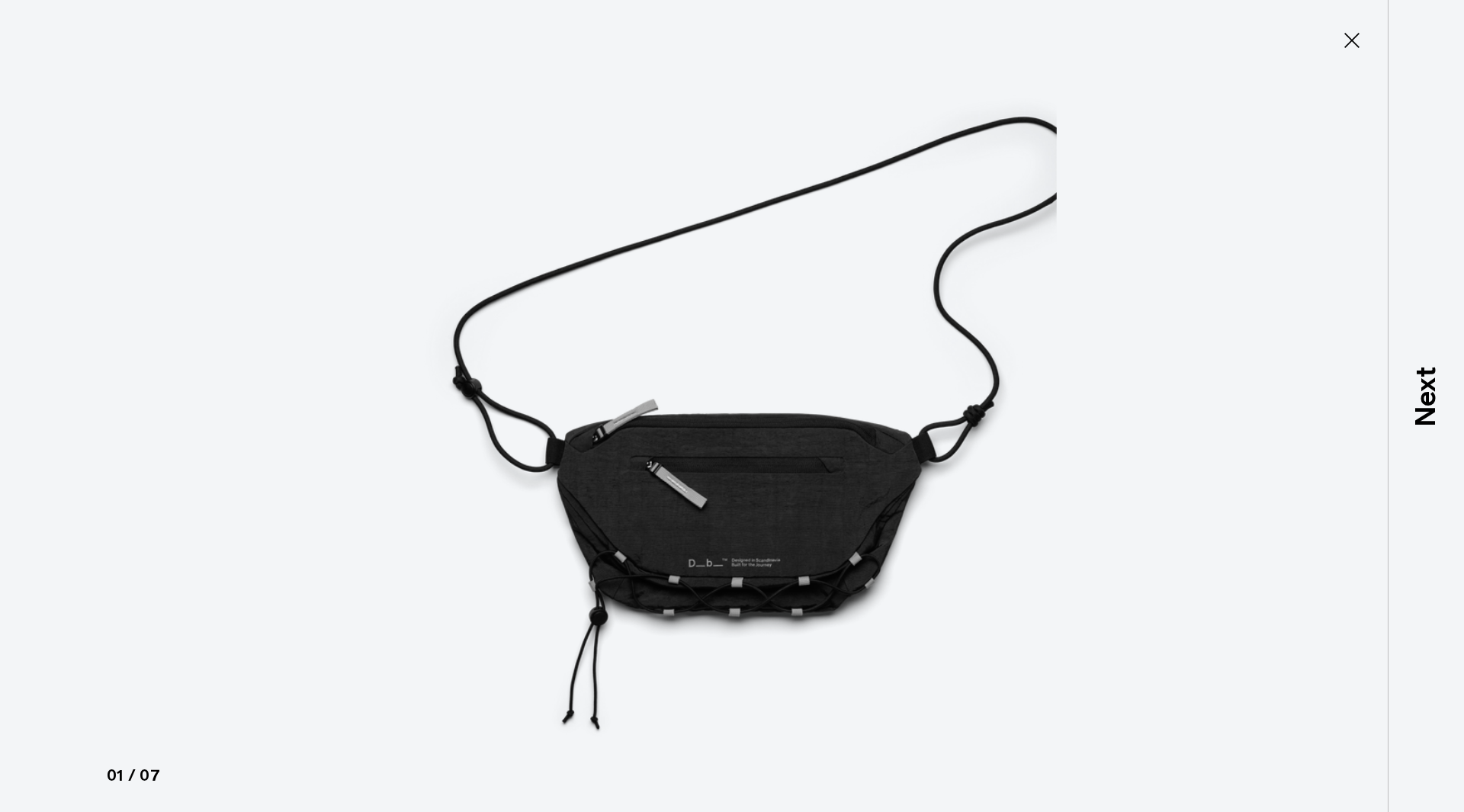
click at [657, 523] on img at bounding box center [732, 406] width 686 height 812
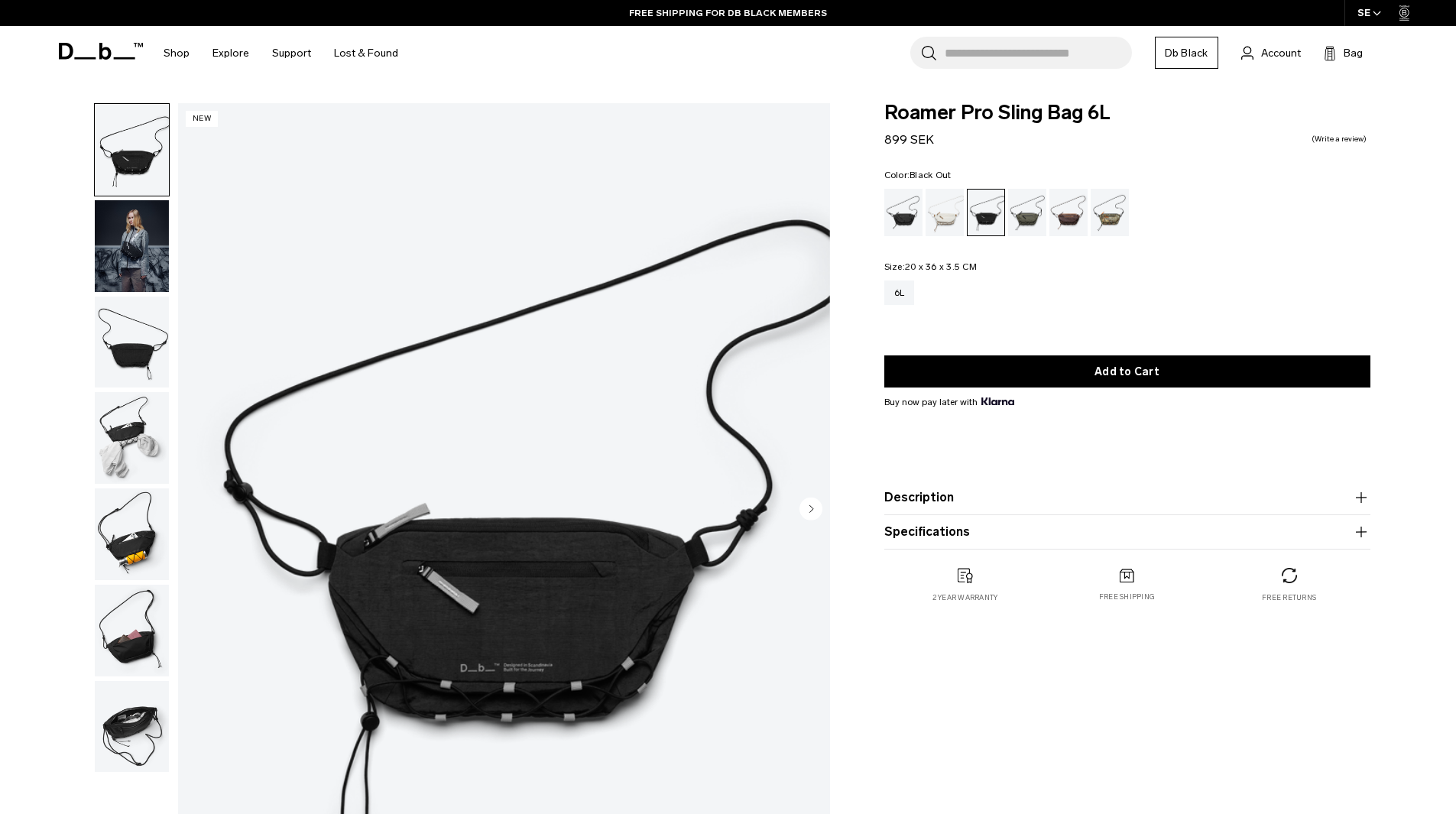
click at [912, 207] on div "Black Out" at bounding box center [904, 212] width 39 height 47
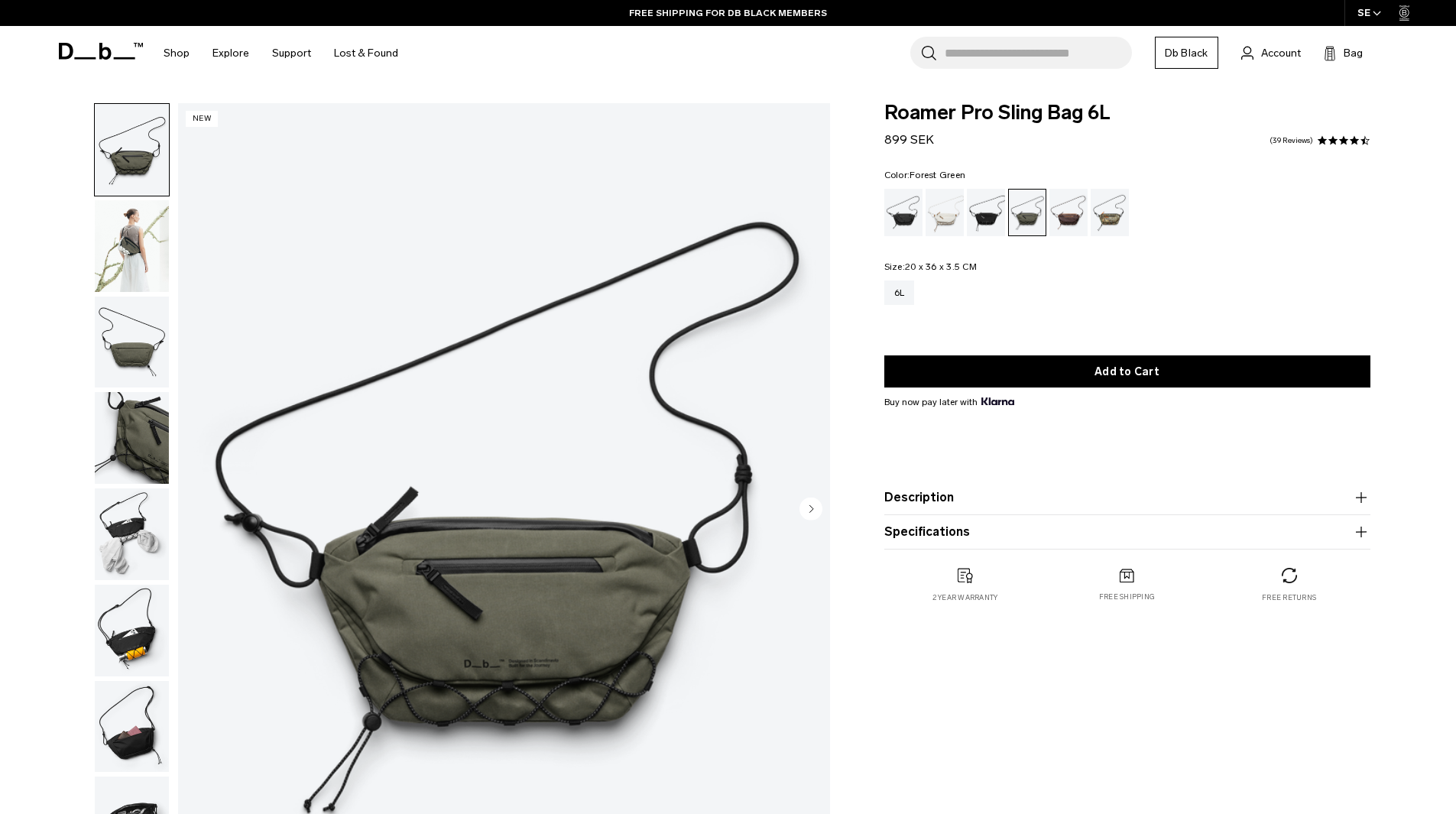
click at [574, 574] on img "1 / 8" at bounding box center [504, 510] width 652 height 814
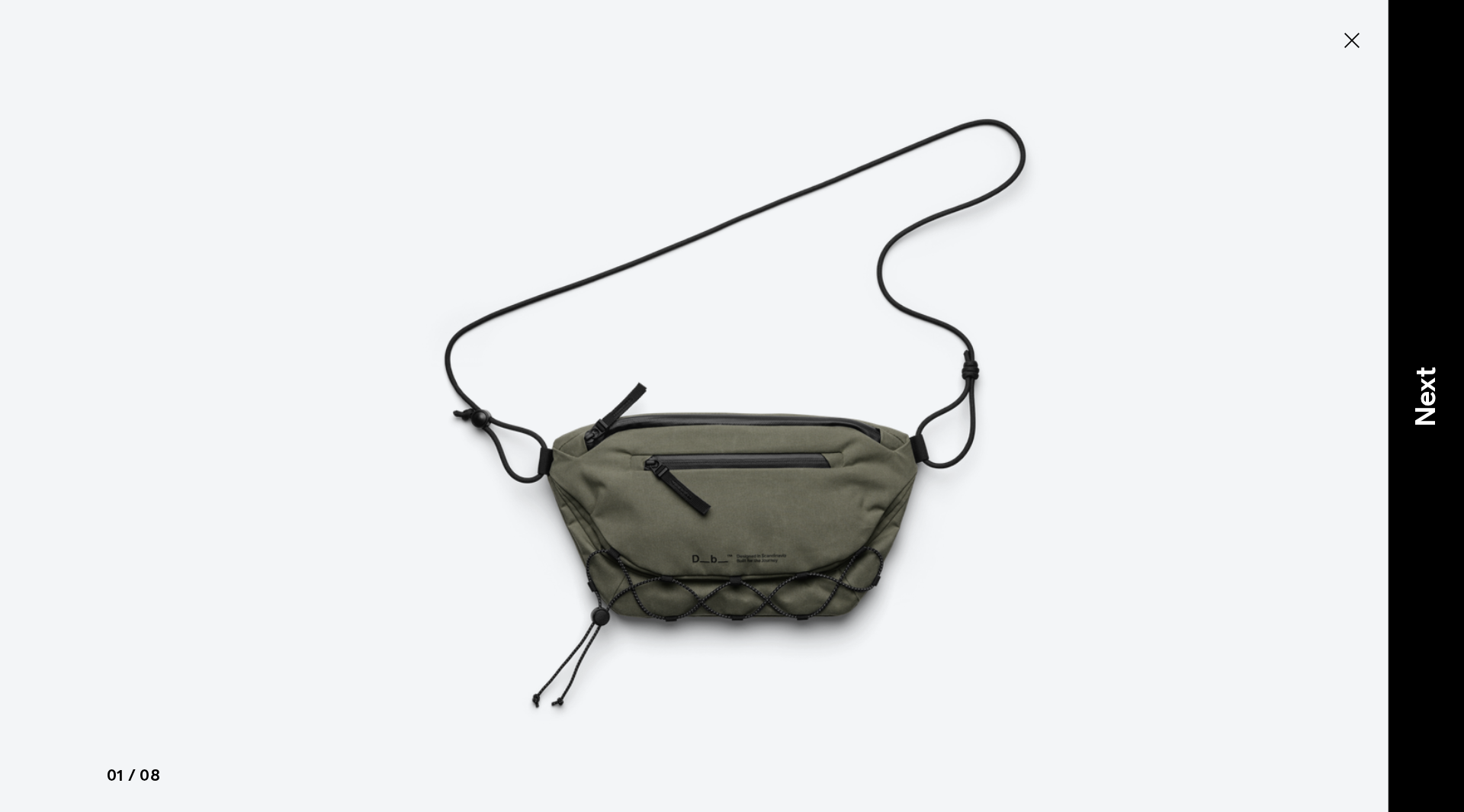
click at [1452, 395] on div "Next" at bounding box center [1426, 406] width 76 height 812
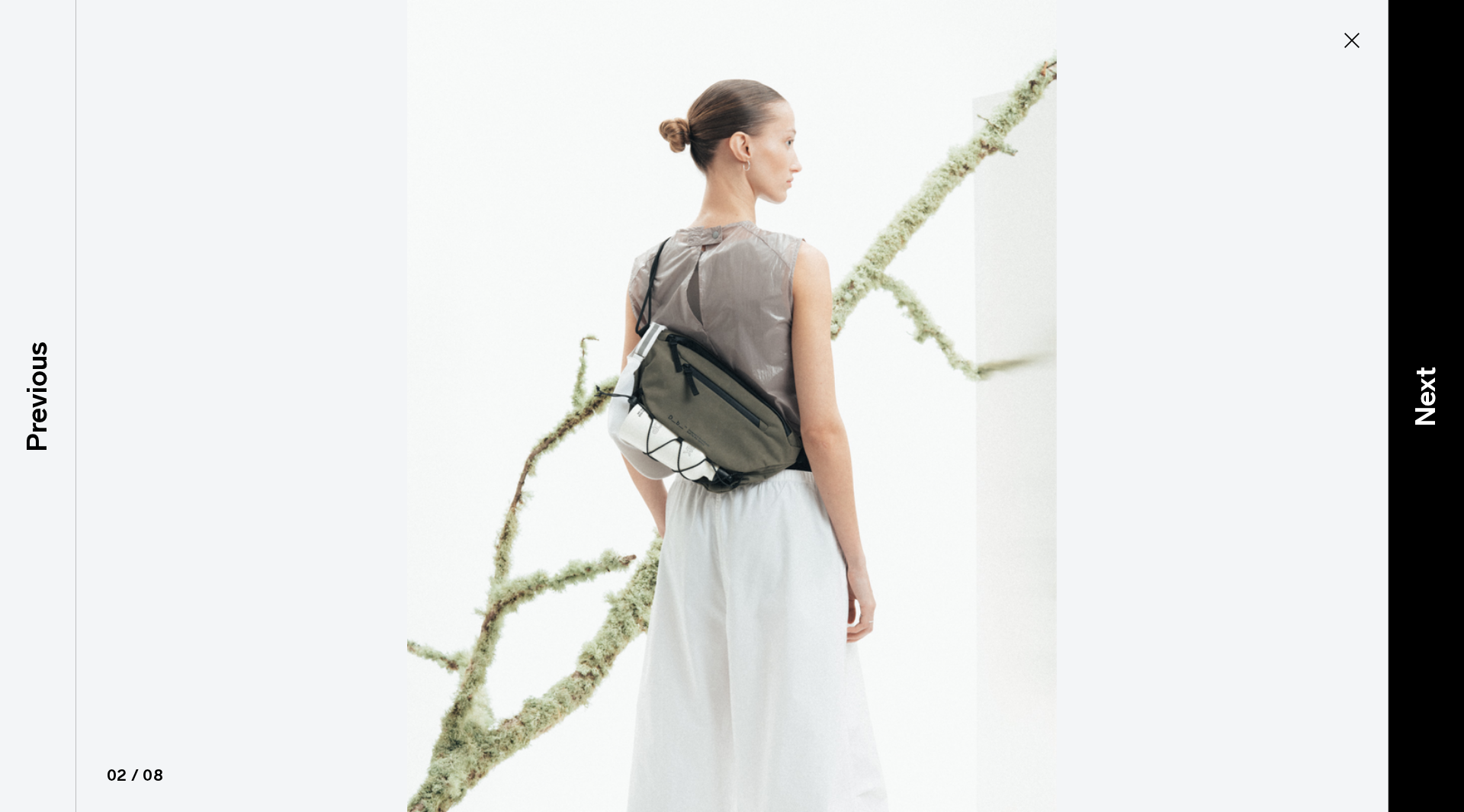
click at [1450, 394] on div "Next" at bounding box center [1426, 406] width 76 height 812
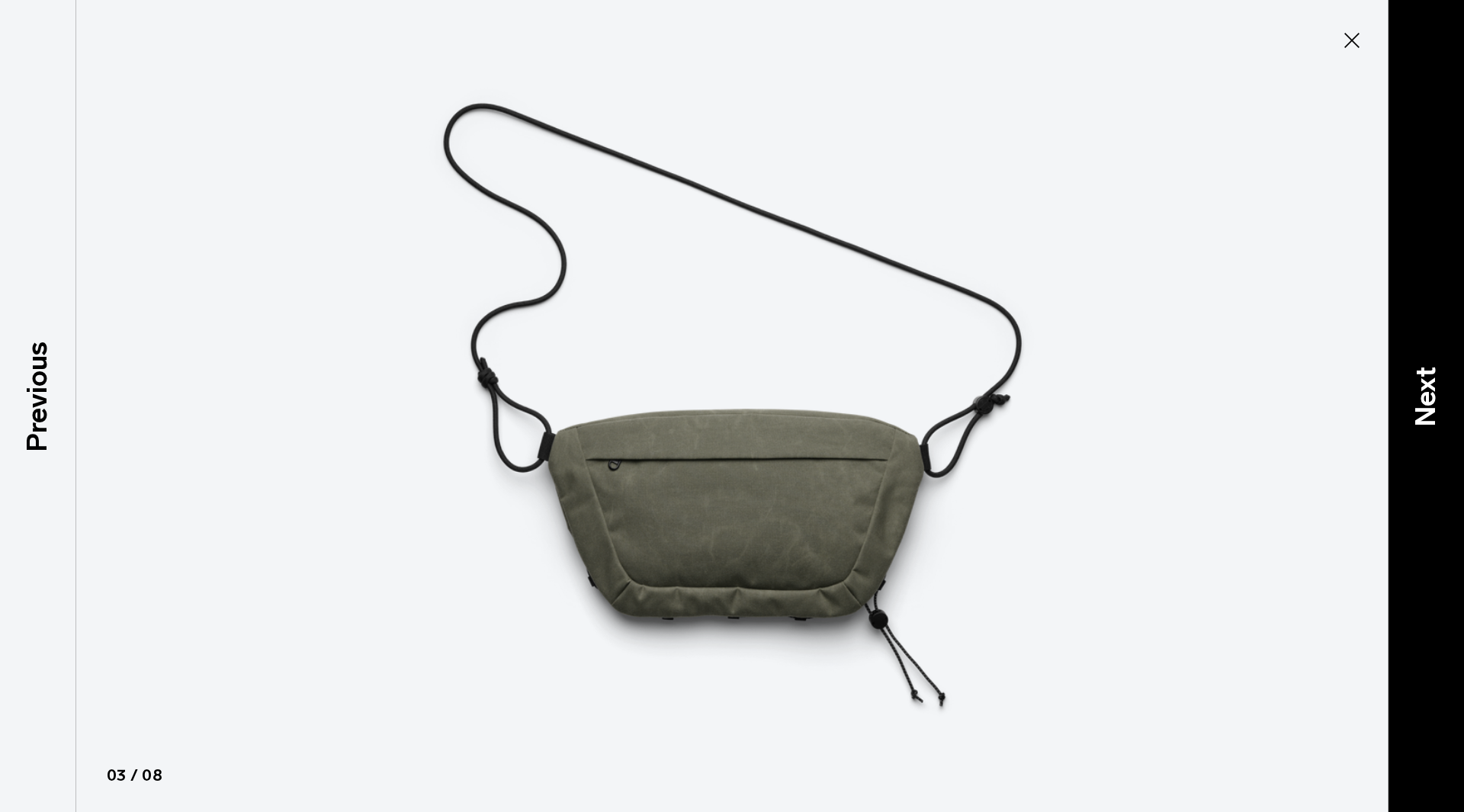
click at [1447, 394] on div "Next" at bounding box center [1426, 406] width 76 height 812
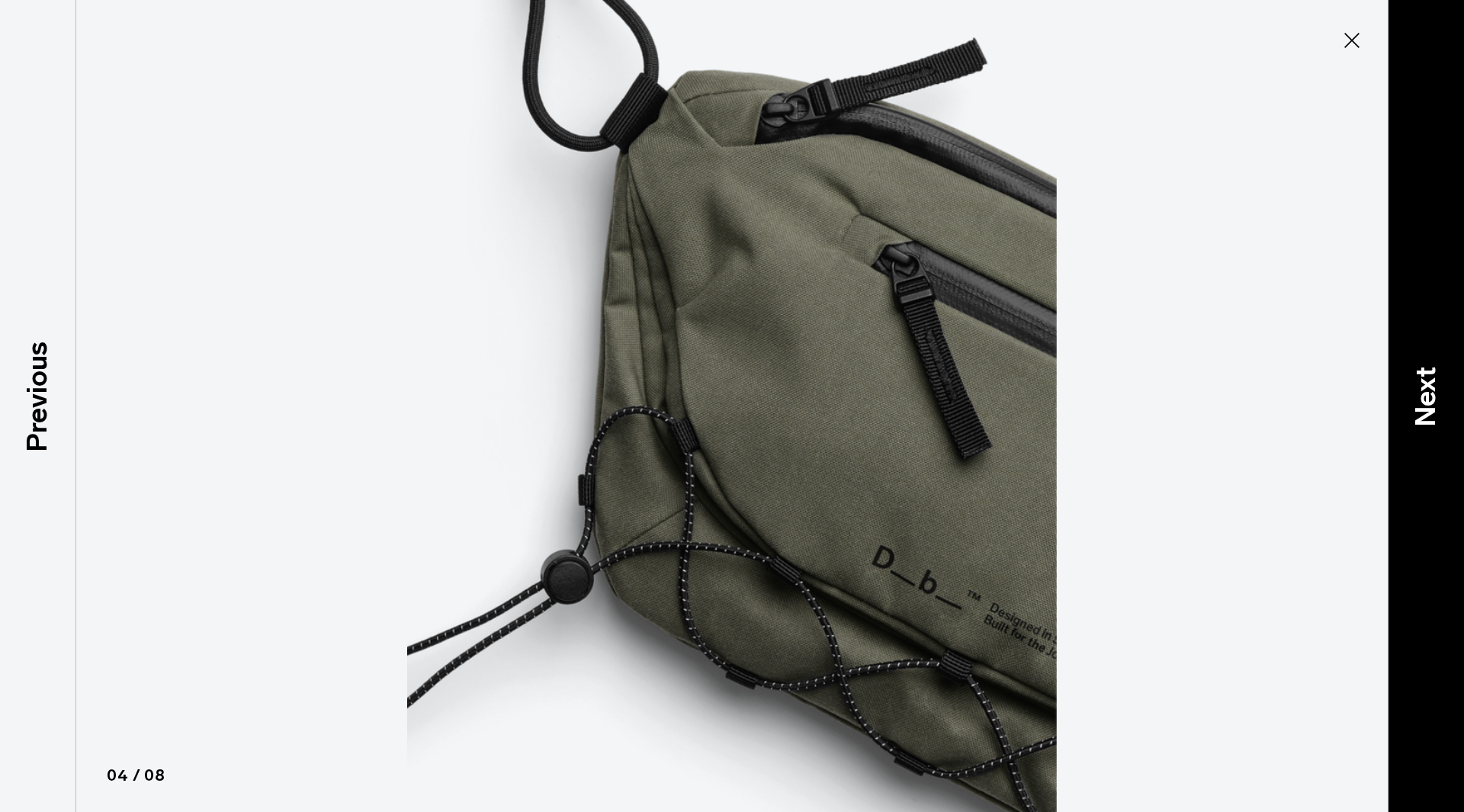
click at [1422, 338] on div "Next" at bounding box center [1426, 406] width 76 height 812
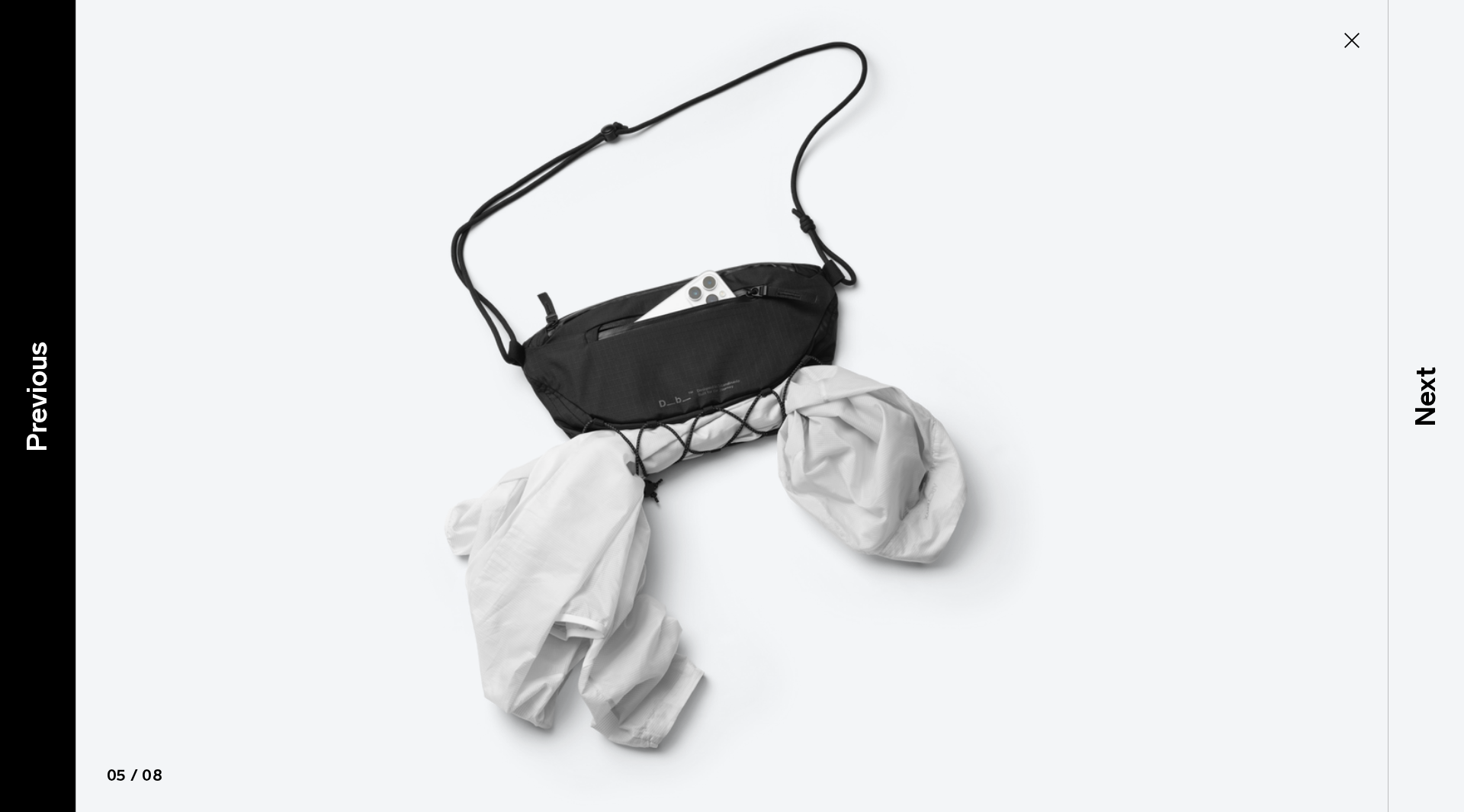
click at [2, 328] on div "Previous" at bounding box center [38, 406] width 76 height 812
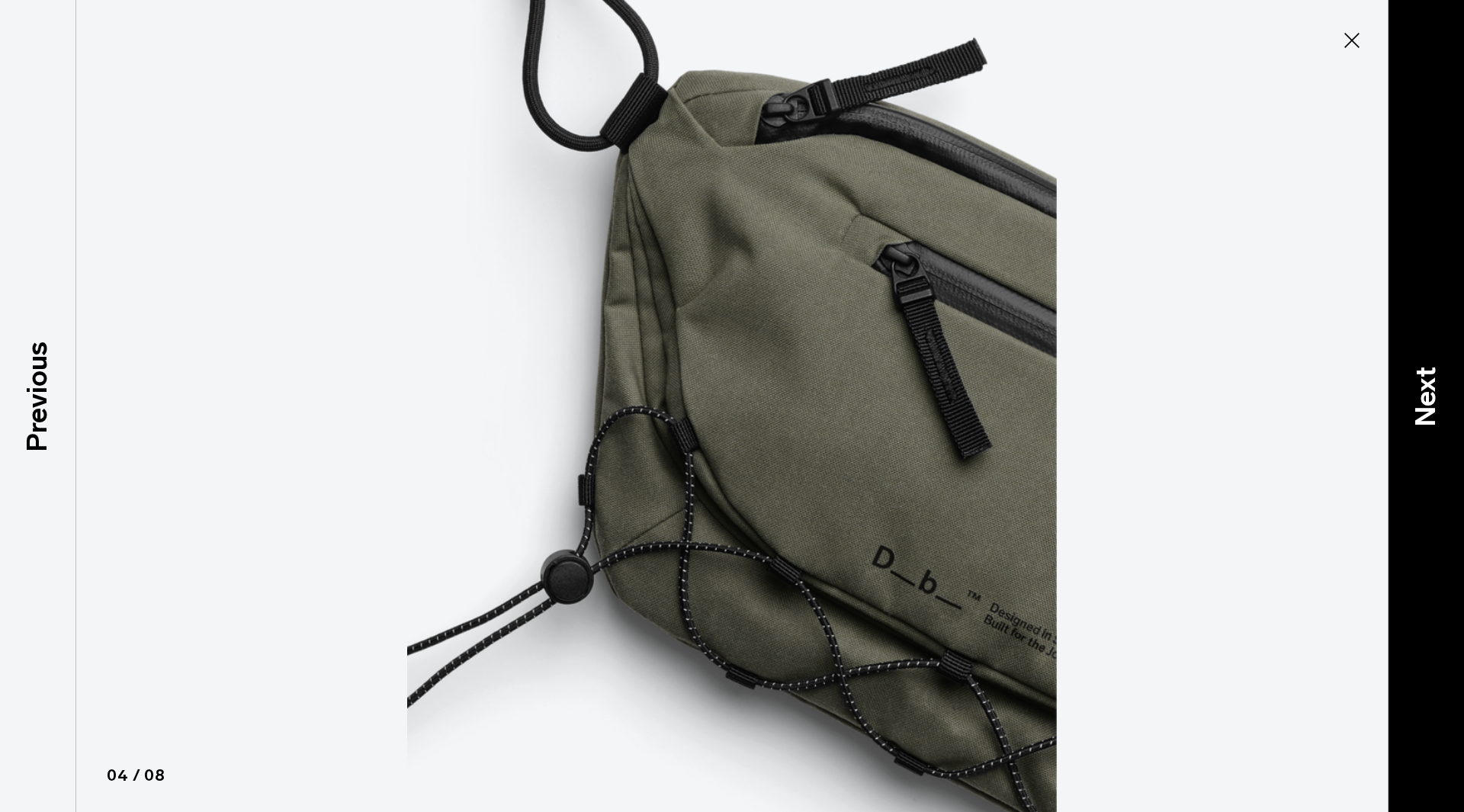
click at [1390, 395] on div "Next" at bounding box center [1426, 406] width 76 height 812
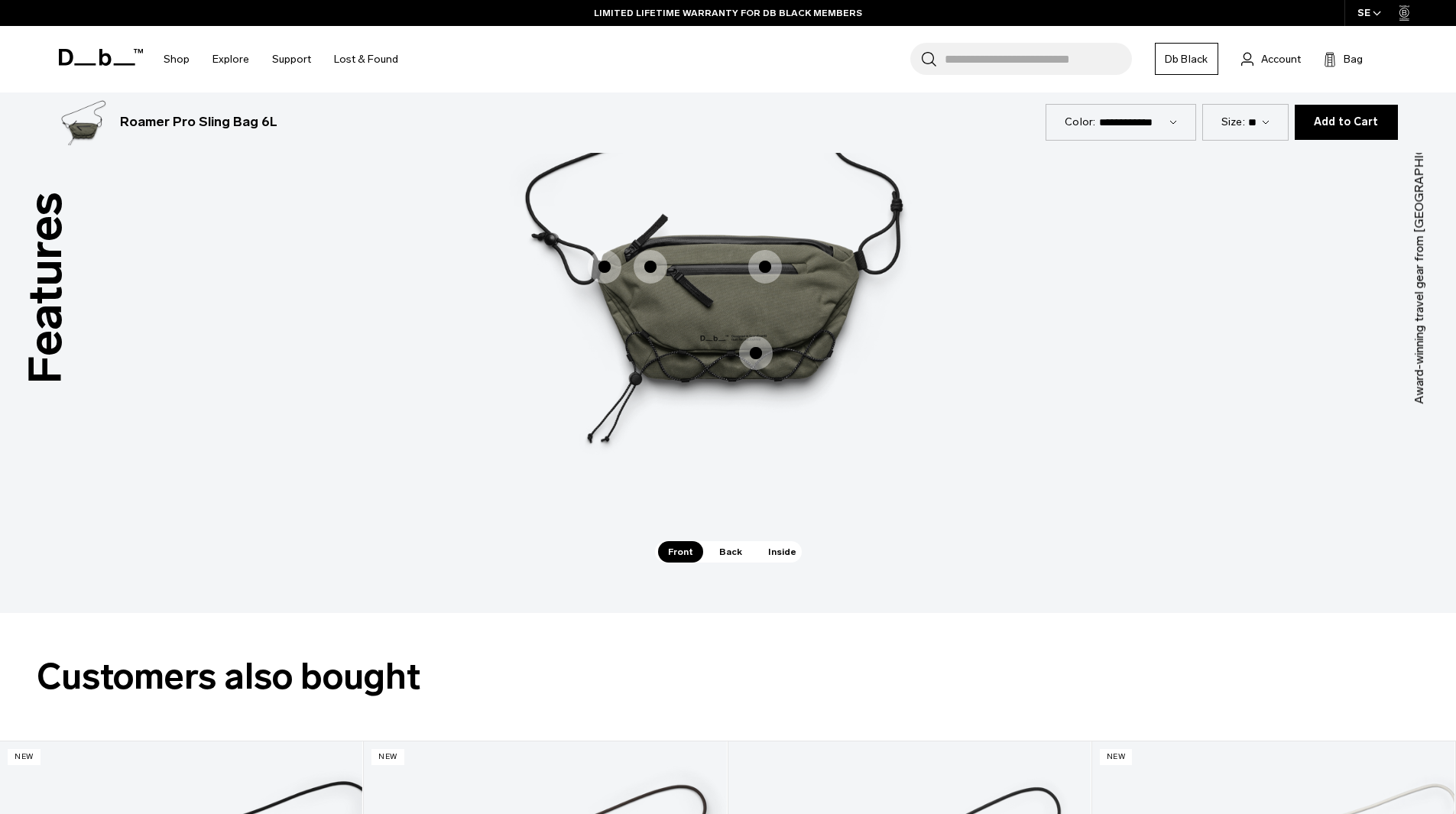
scroll to position [2242, 0]
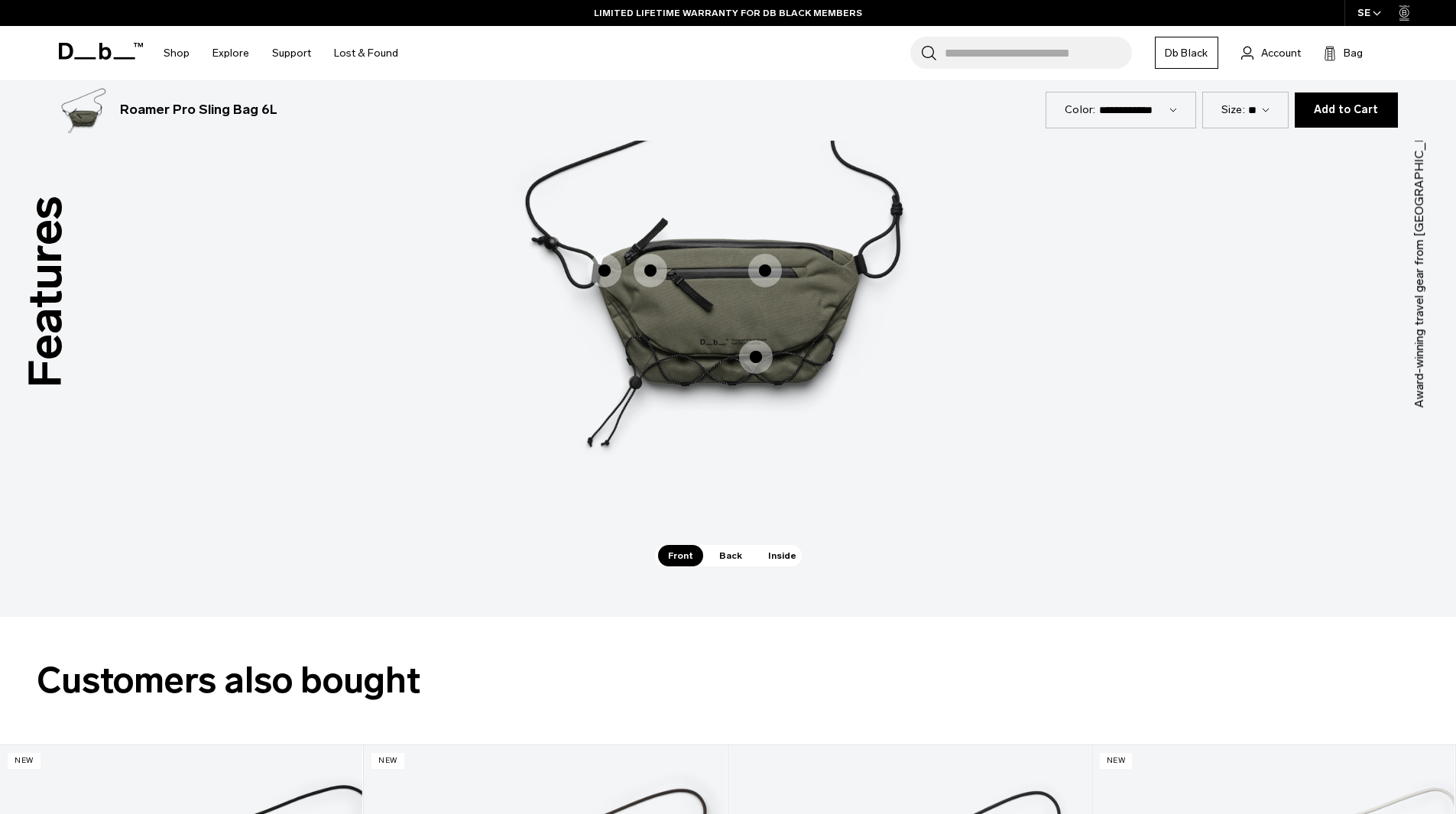
click at [759, 361] on span "1 / 3" at bounding box center [756, 357] width 34 height 34
click at [755, 349] on span "1 / 3" at bounding box center [756, 357] width 34 height 34
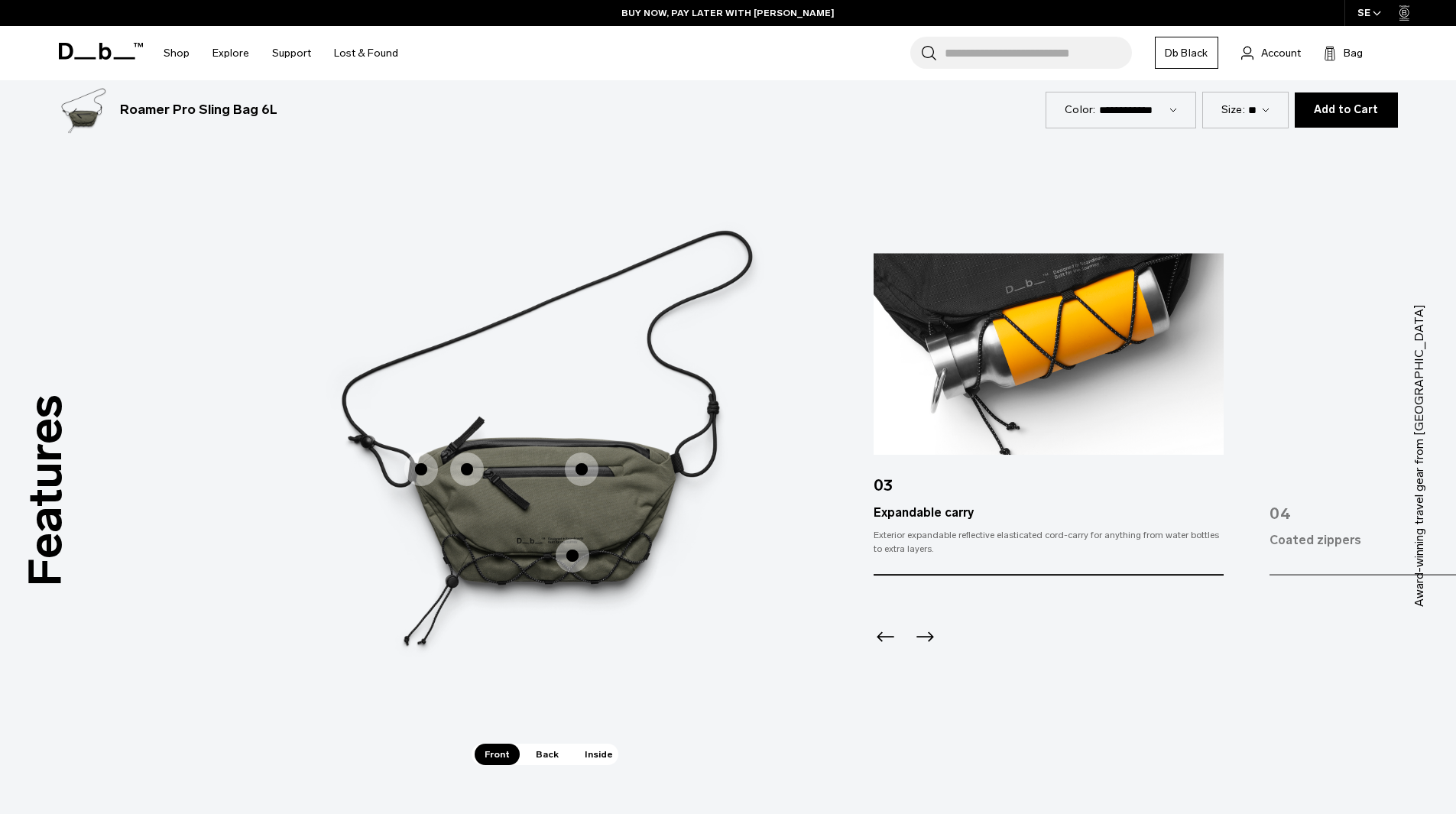
scroll to position [2013, 0]
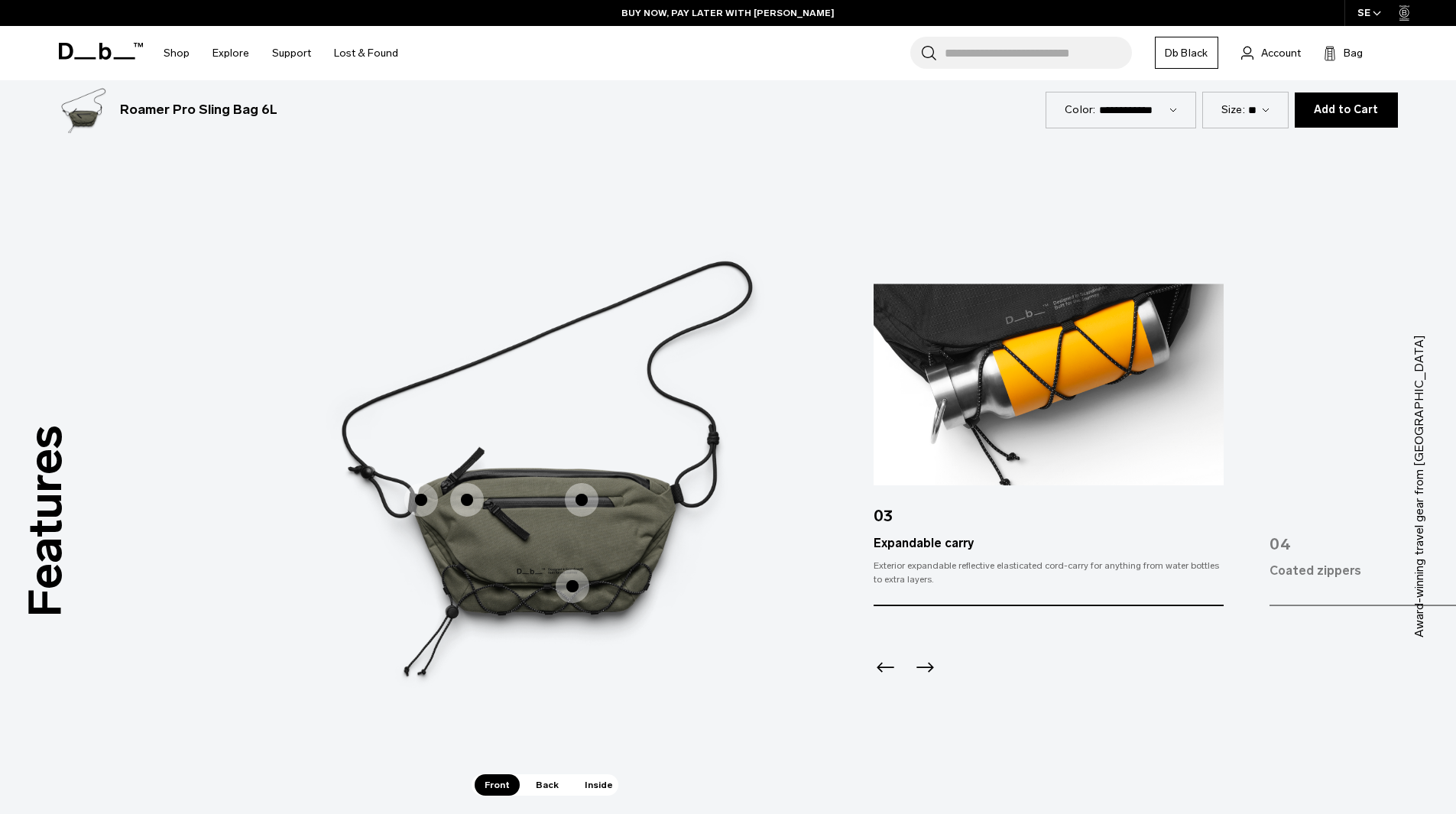
click at [882, 646] on div at bounding box center [1048, 647] width 349 height 82
click at [888, 668] on icon "Previous slide" at bounding box center [886, 667] width 18 height 10
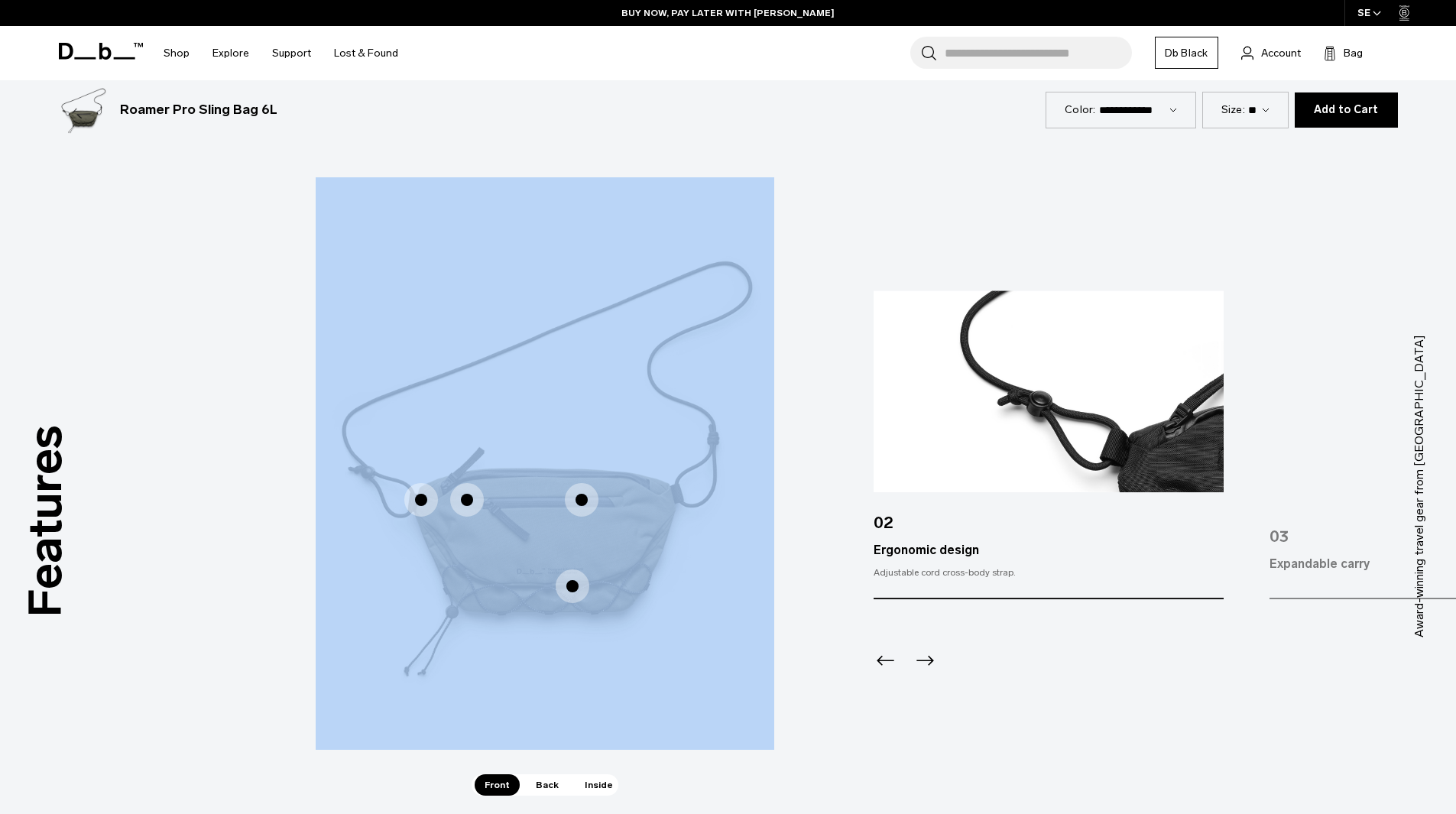
click at [888, 667] on icon "Previous slide" at bounding box center [886, 661] width 25 height 25
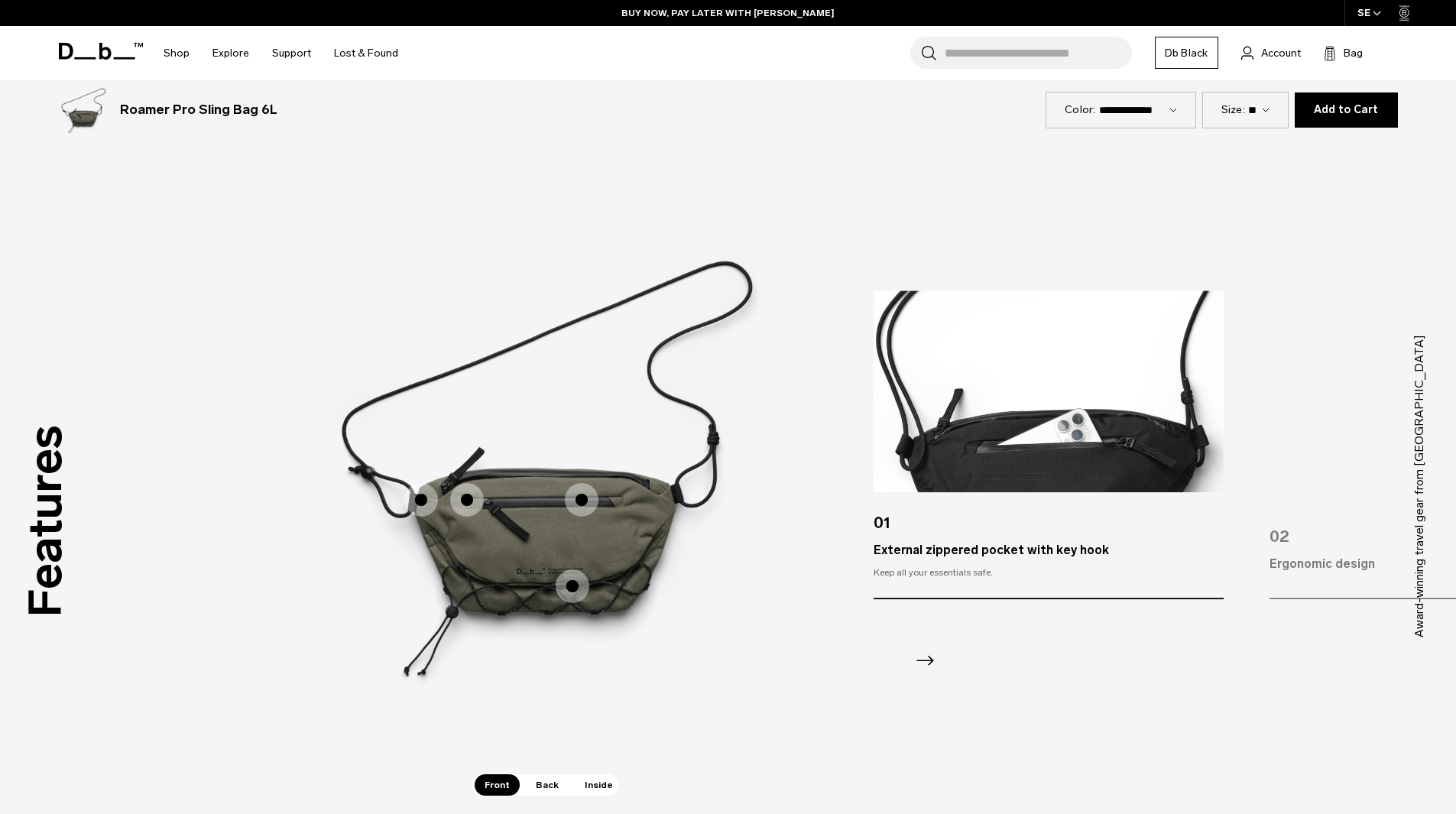
click at [944, 661] on div at bounding box center [1048, 640] width 349 height 82
click at [931, 656] on icon "Next slide" at bounding box center [925, 661] width 25 height 25
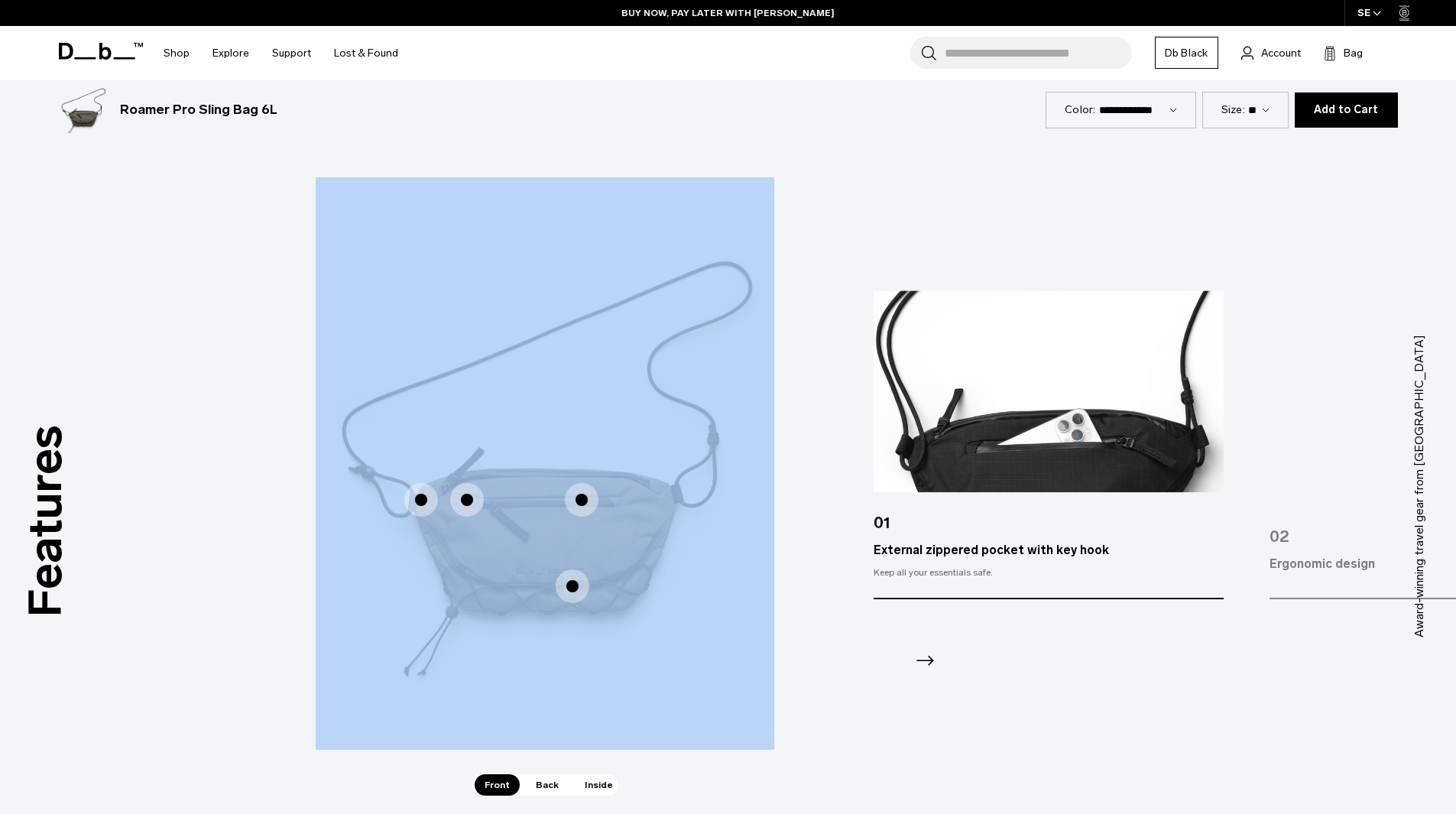
click at [930, 656] on icon "Next slide" at bounding box center [925, 661] width 25 height 25
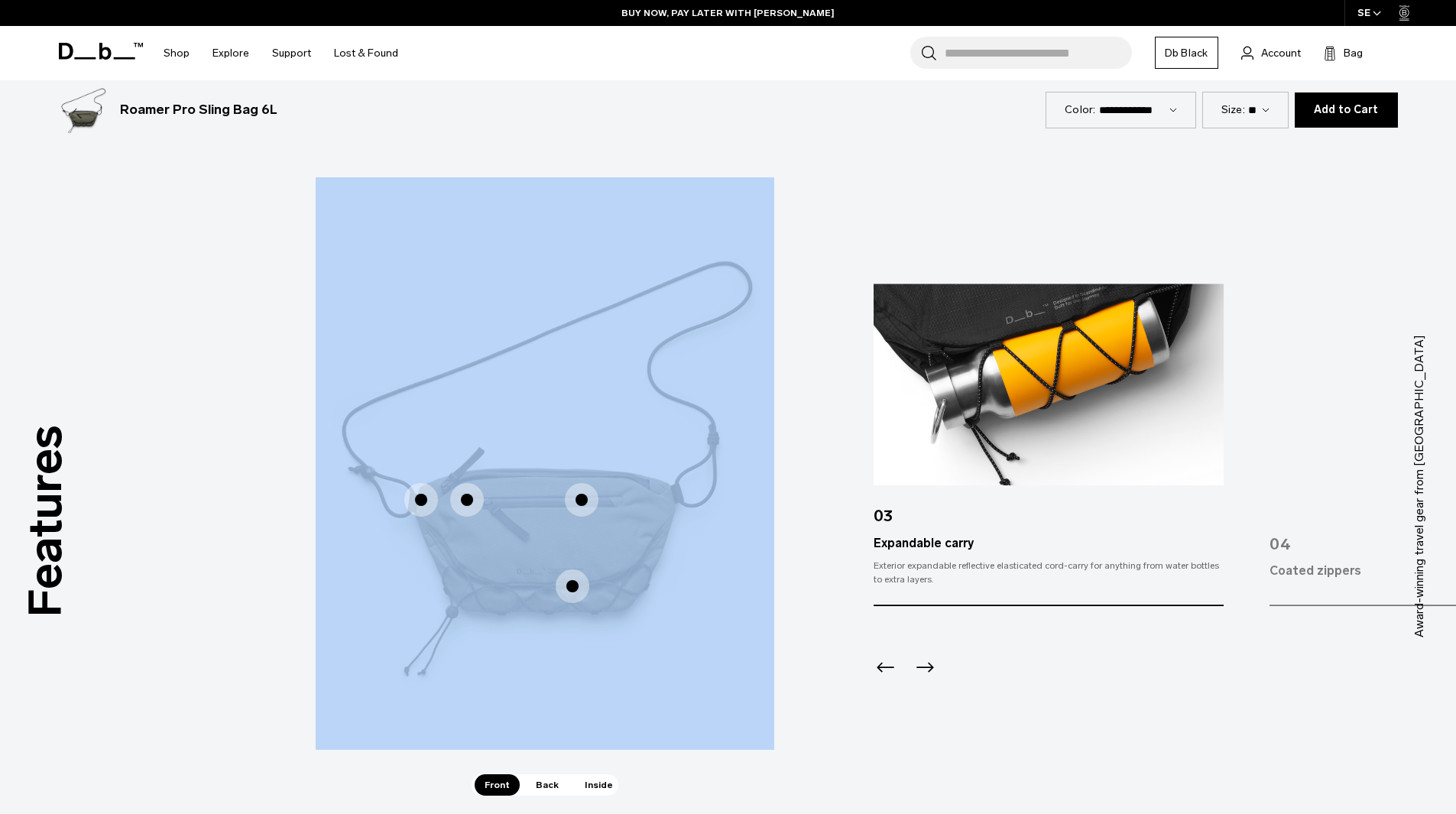
click at [930, 656] on icon "Next slide" at bounding box center [925, 668] width 25 height 25
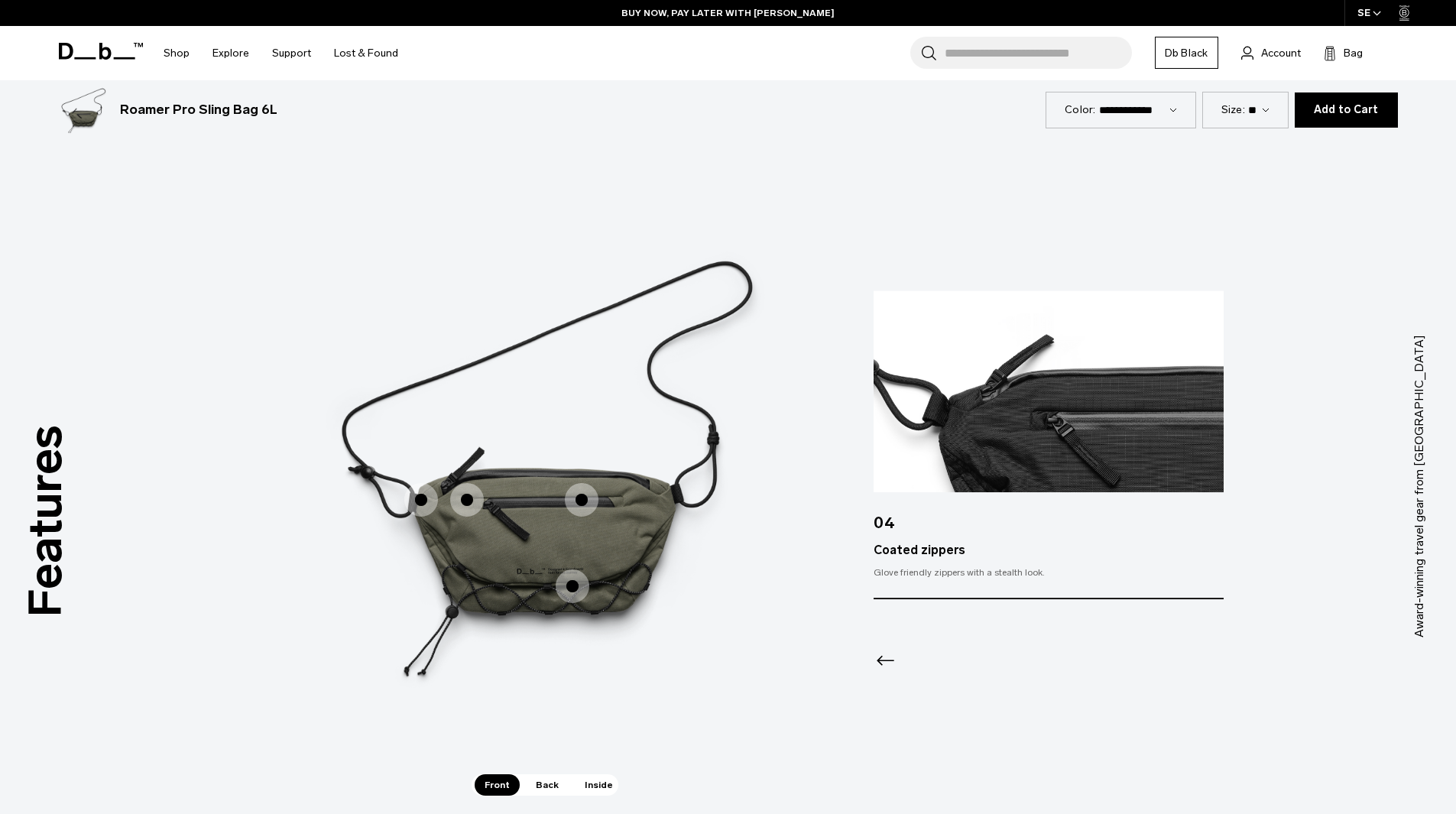
click at [928, 656] on div at bounding box center [1048, 640] width 349 height 82
click at [541, 779] on span "Back" at bounding box center [547, 785] width 43 height 21
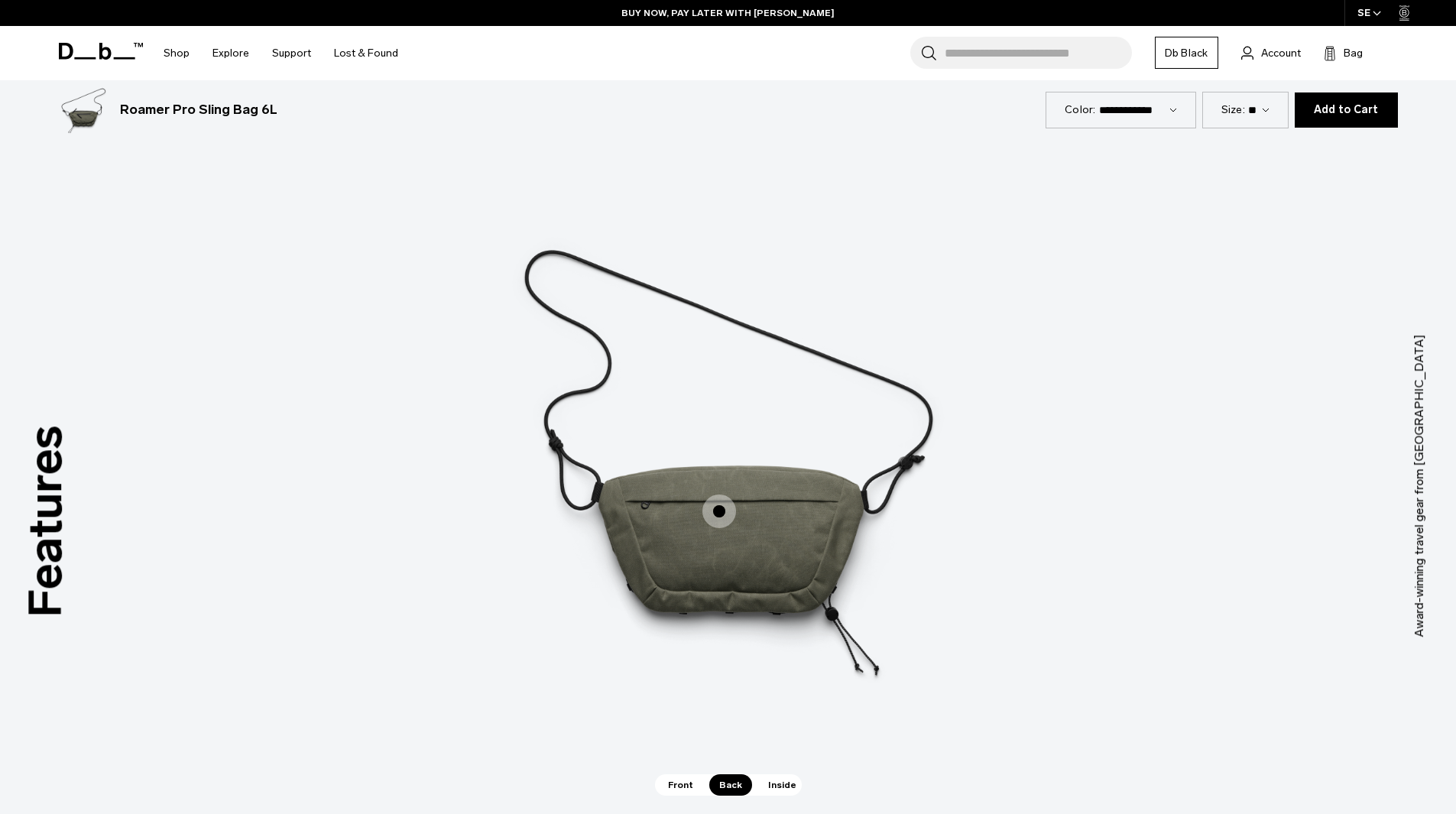
click at [776, 778] on span "Inside" at bounding box center [782, 785] width 48 height 21
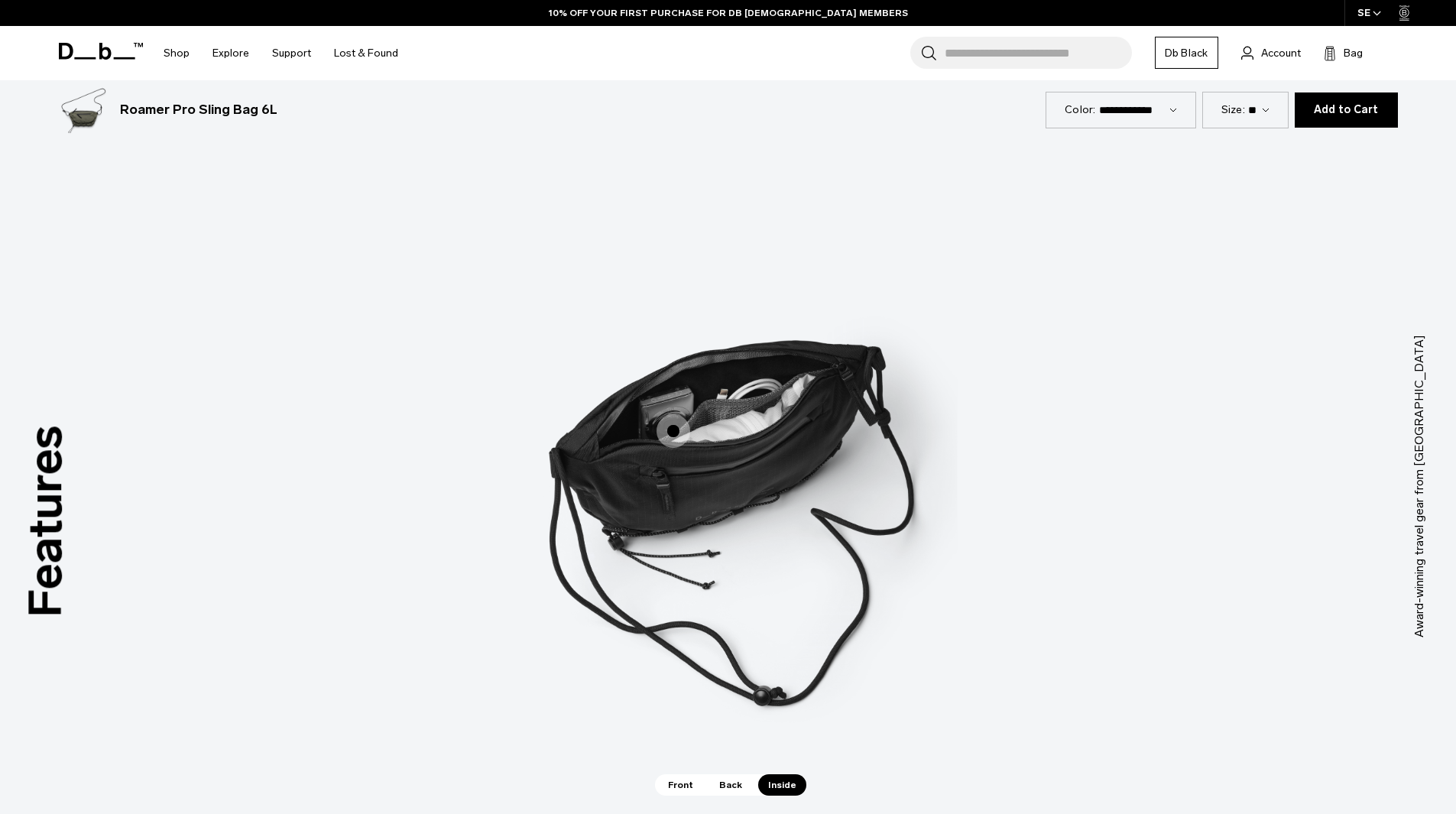
drag, startPoint x: 737, startPoint y: 798, endPoint x: 734, endPoint y: 790, distance: 8.5
click at [735, 797] on div "Features Tap a hotspot to learn more Award-winning travel gear from Scandinavia…" at bounding box center [728, 487] width 1456 height 720
click at [732, 788] on span "Back" at bounding box center [731, 785] width 43 height 21
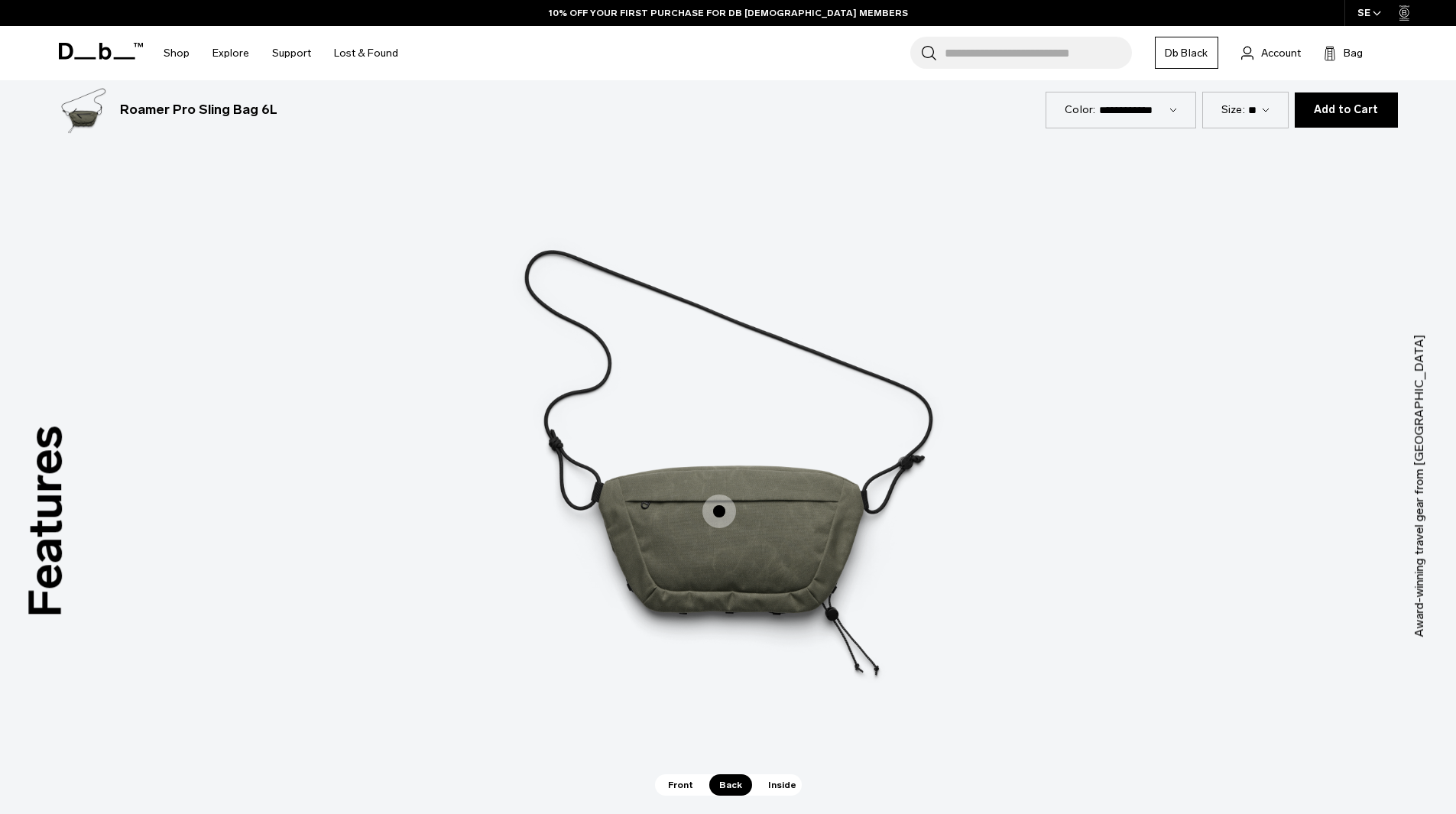
click at [713, 513] on span "2 / 3" at bounding box center [719, 512] width 34 height 34
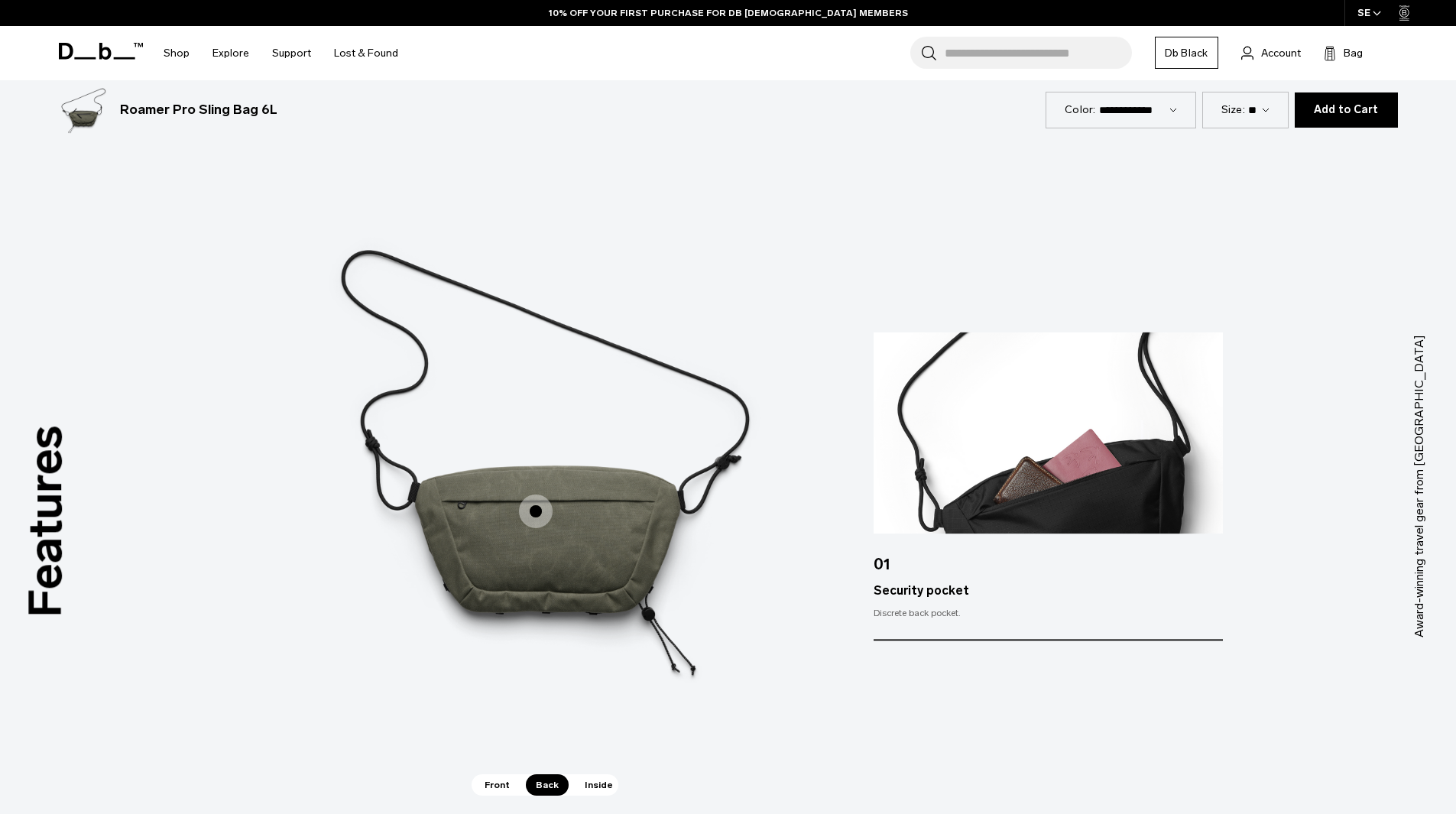
click at [775, 697] on div "Features Tap a hotspot to learn more Award-winning travel gear from Scandinavia…" at bounding box center [728, 487] width 1456 height 720
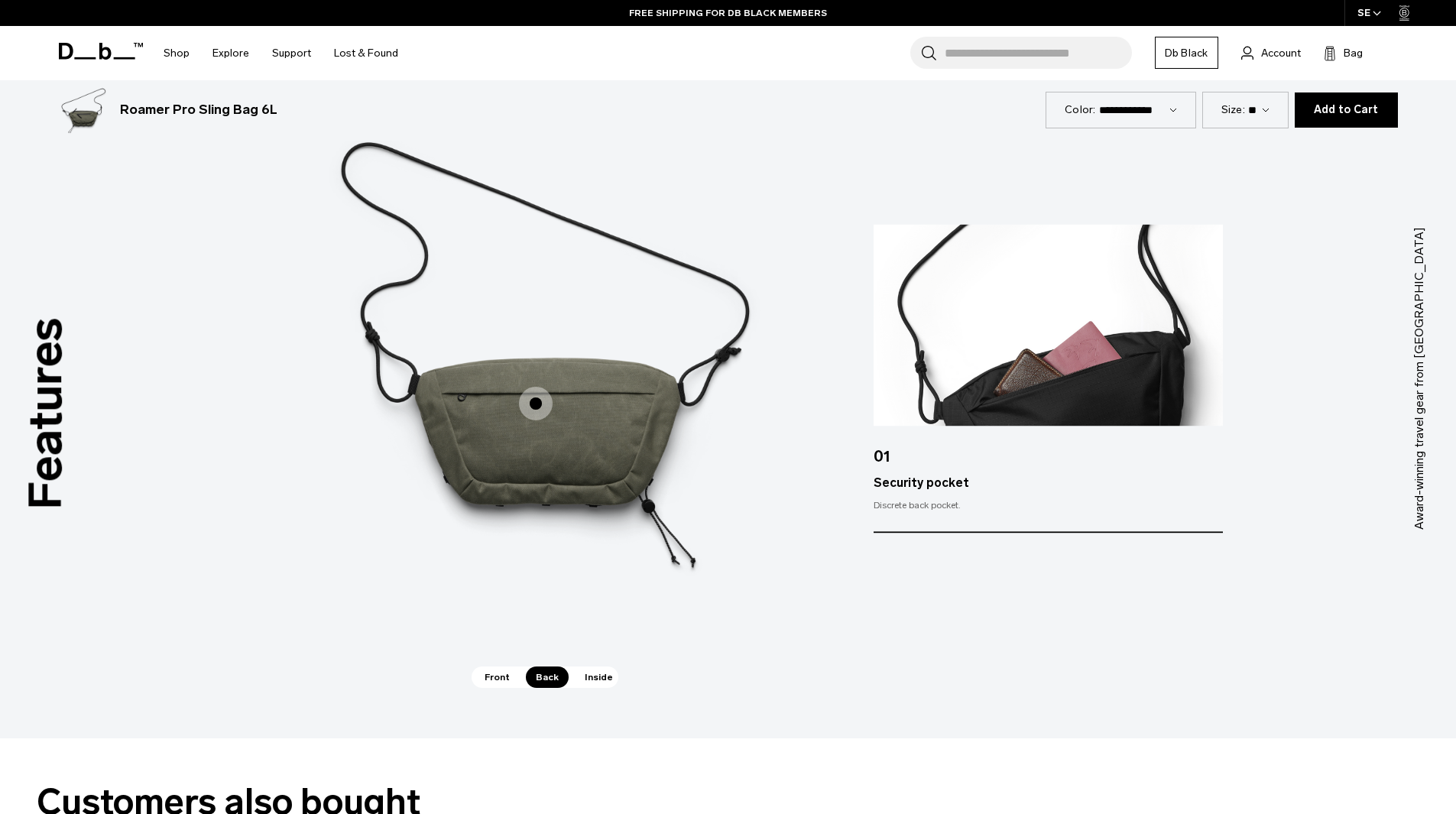
scroll to position [2115, 0]
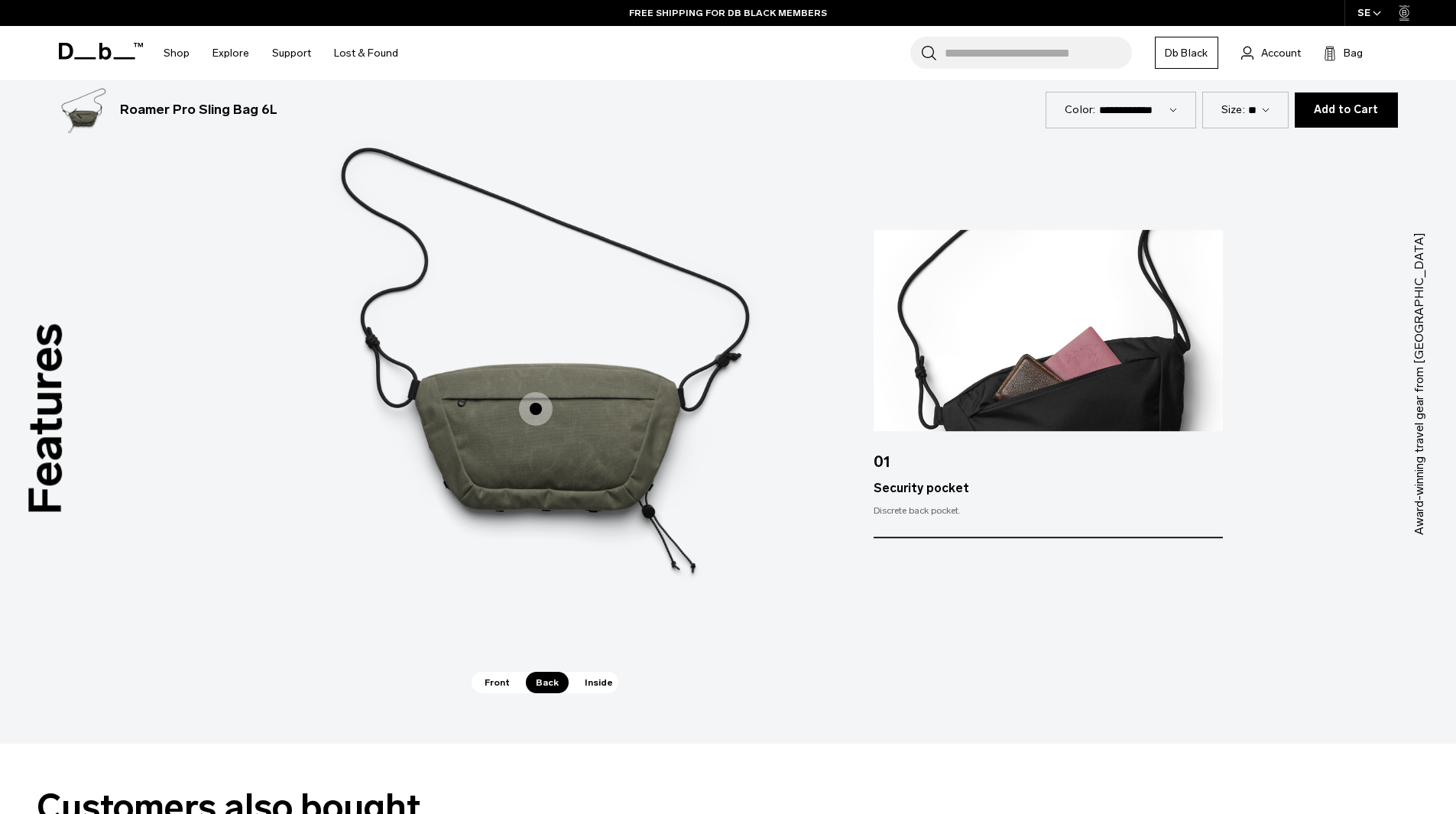
click at [535, 422] on span "2 / 3" at bounding box center [536, 409] width 34 height 34
click at [501, 688] on span "Front" at bounding box center [497, 683] width 45 height 21
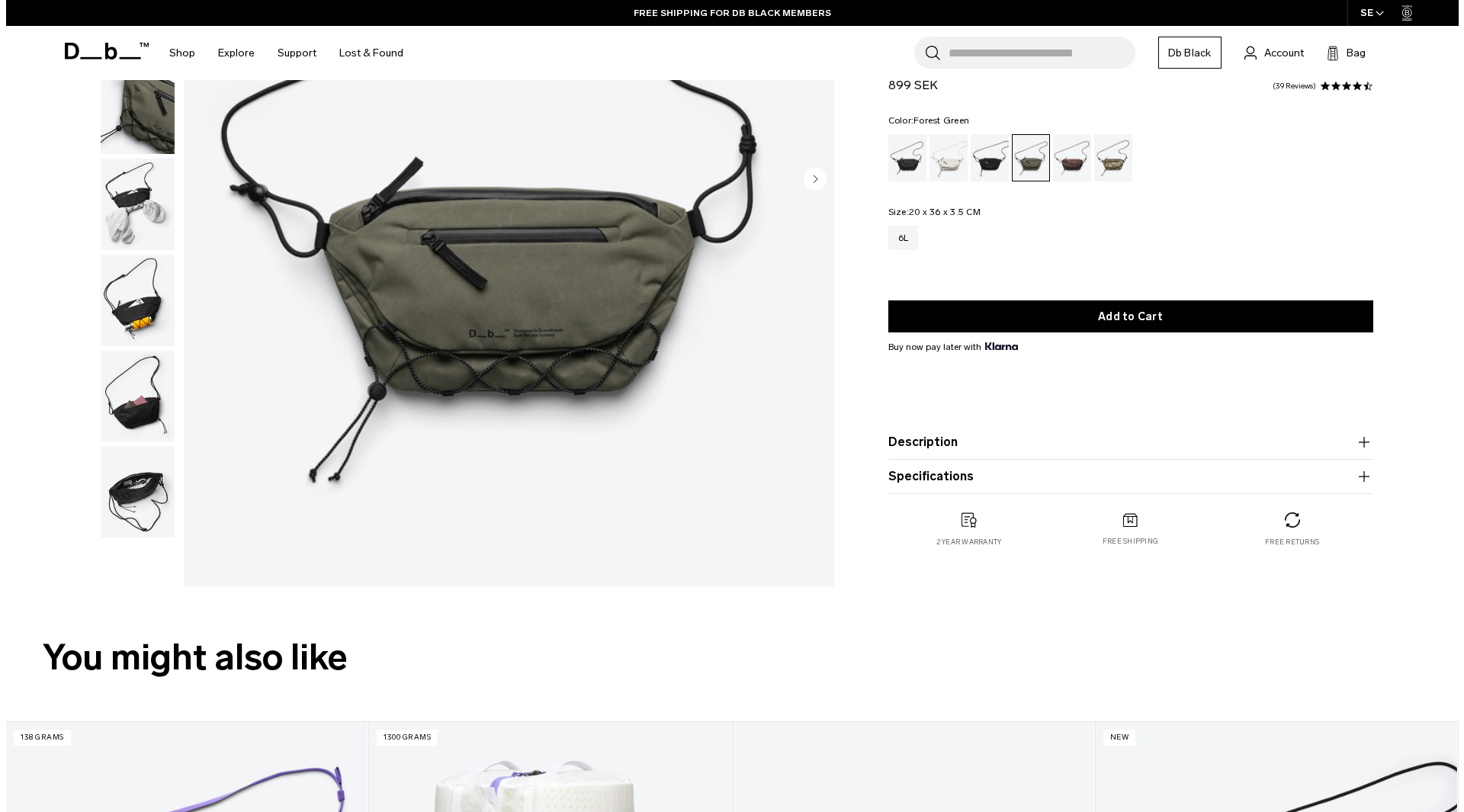
scroll to position [305, 0]
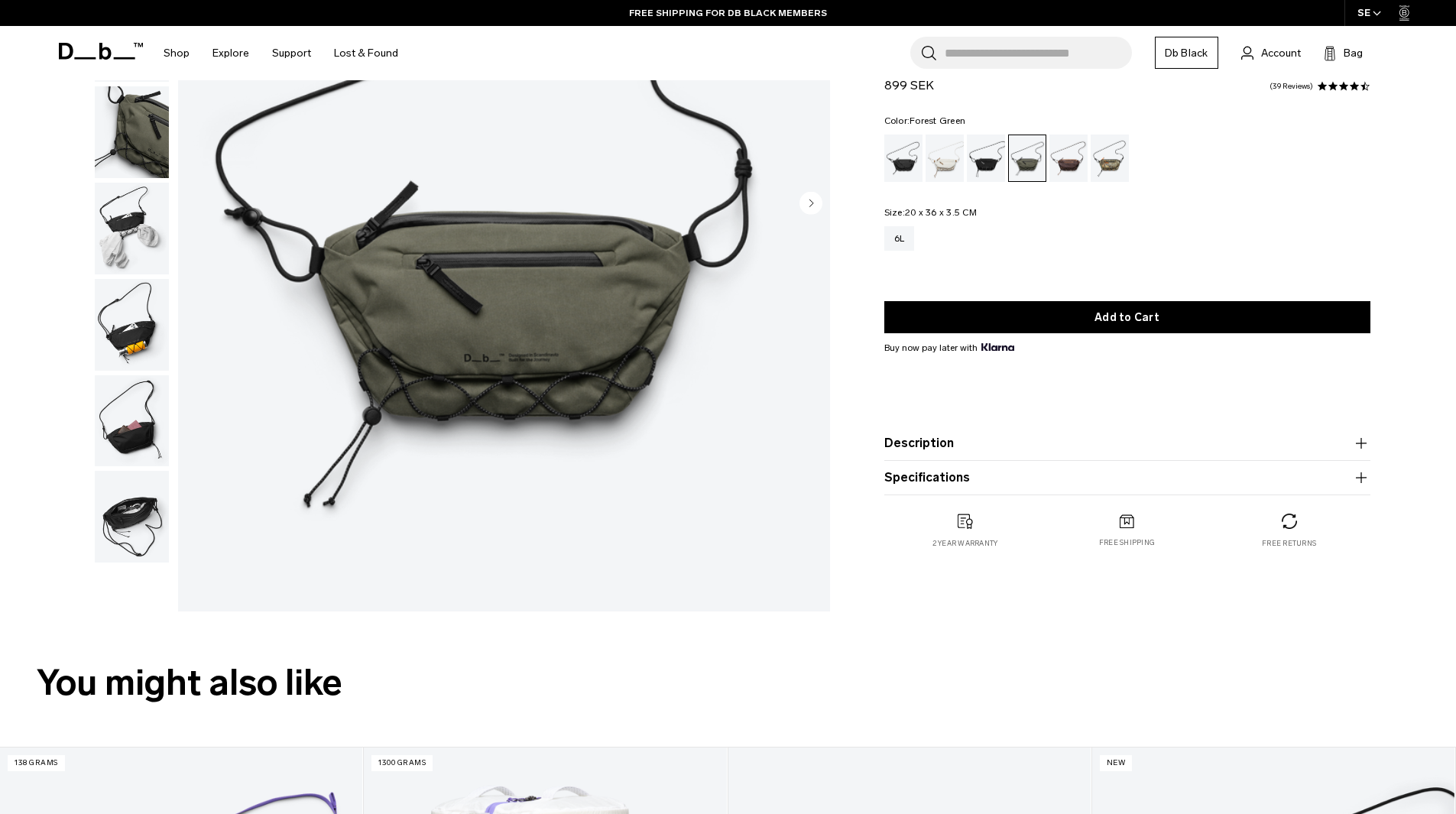
click at [544, 397] on img "1 / 8" at bounding box center [504, 205] width 652 height 814
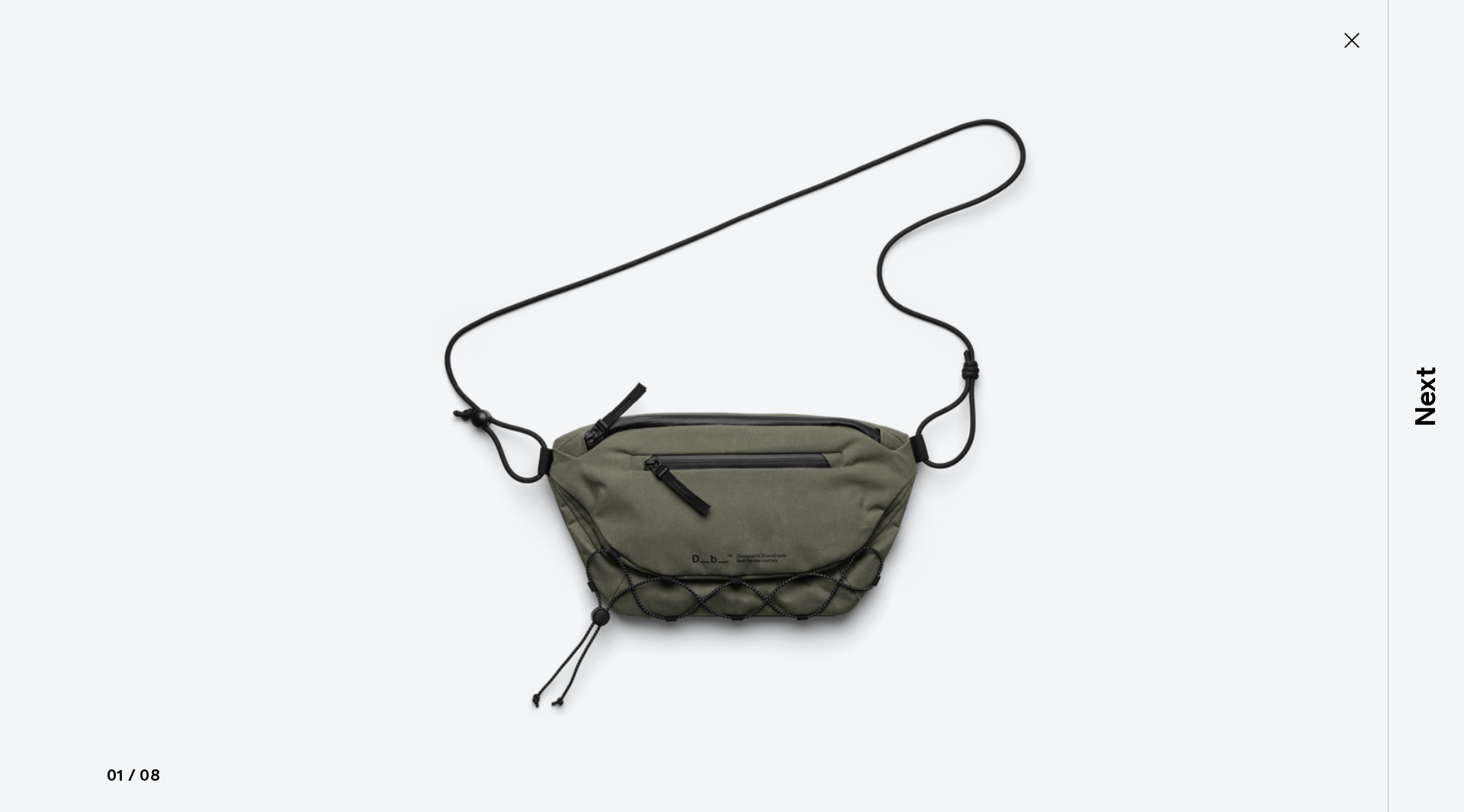
type button "Close"
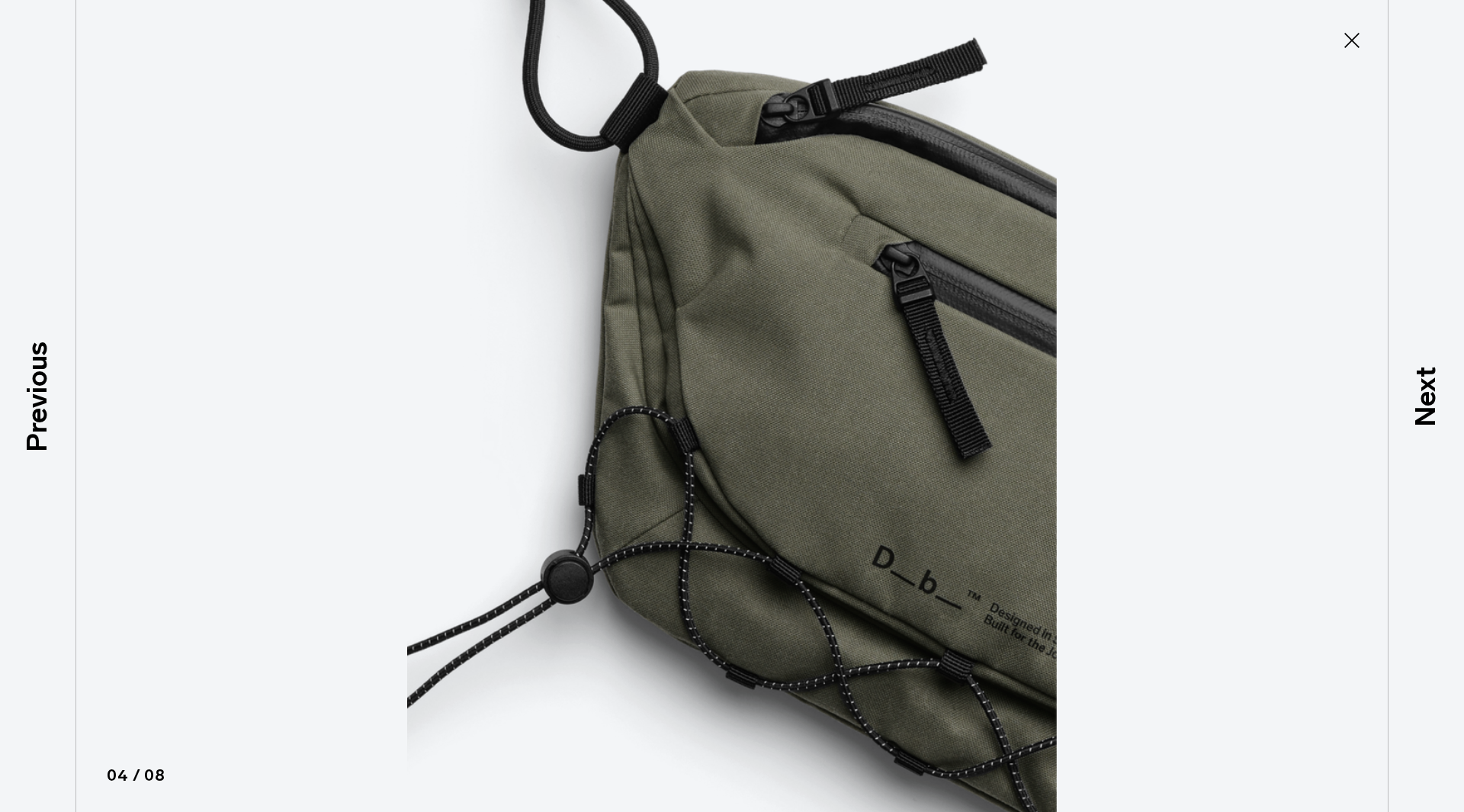
click at [740, 441] on img at bounding box center [732, 406] width 686 height 812
click at [1371, 37] on button "Close" at bounding box center [1352, 41] width 50 height 32
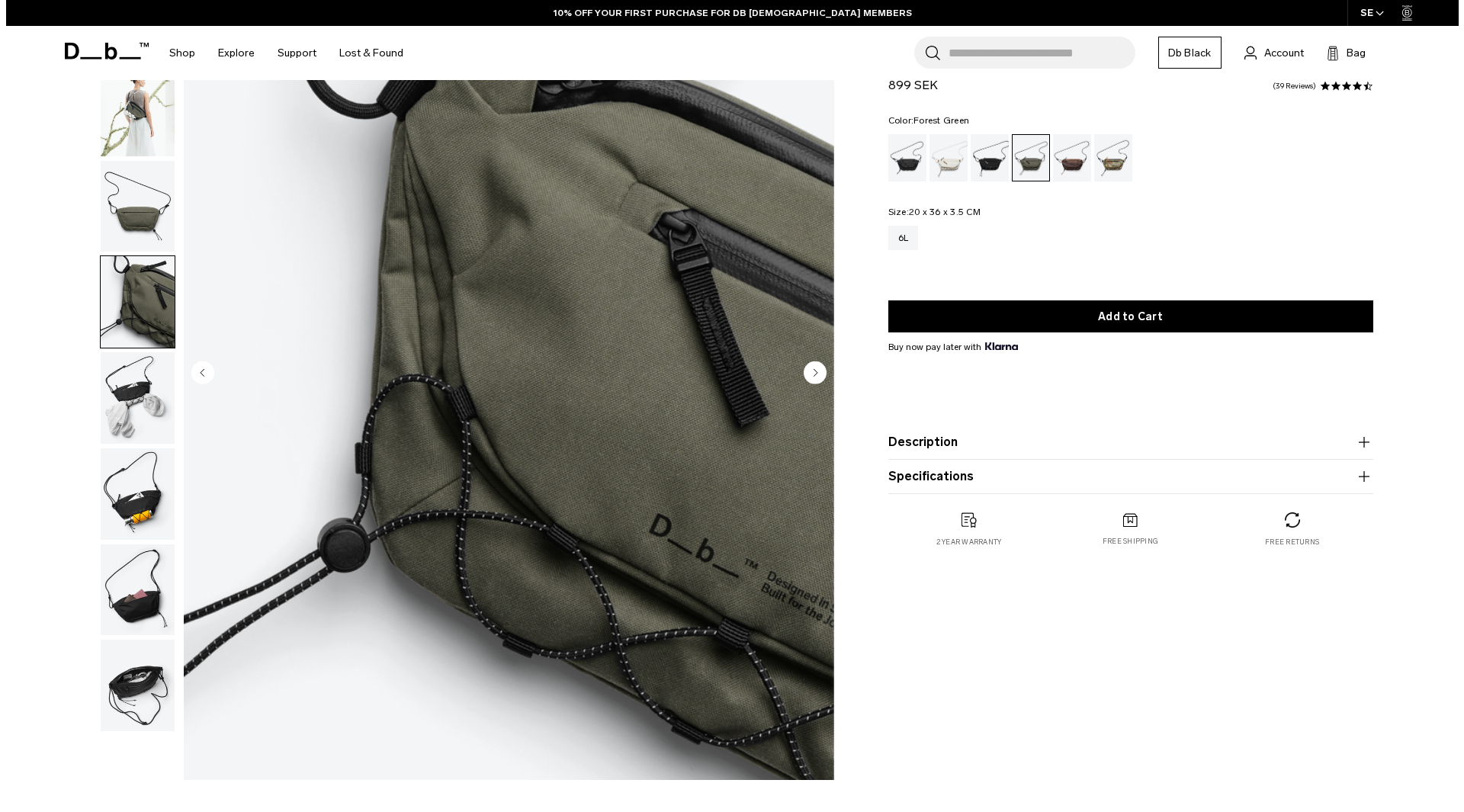
scroll to position [0, 0]
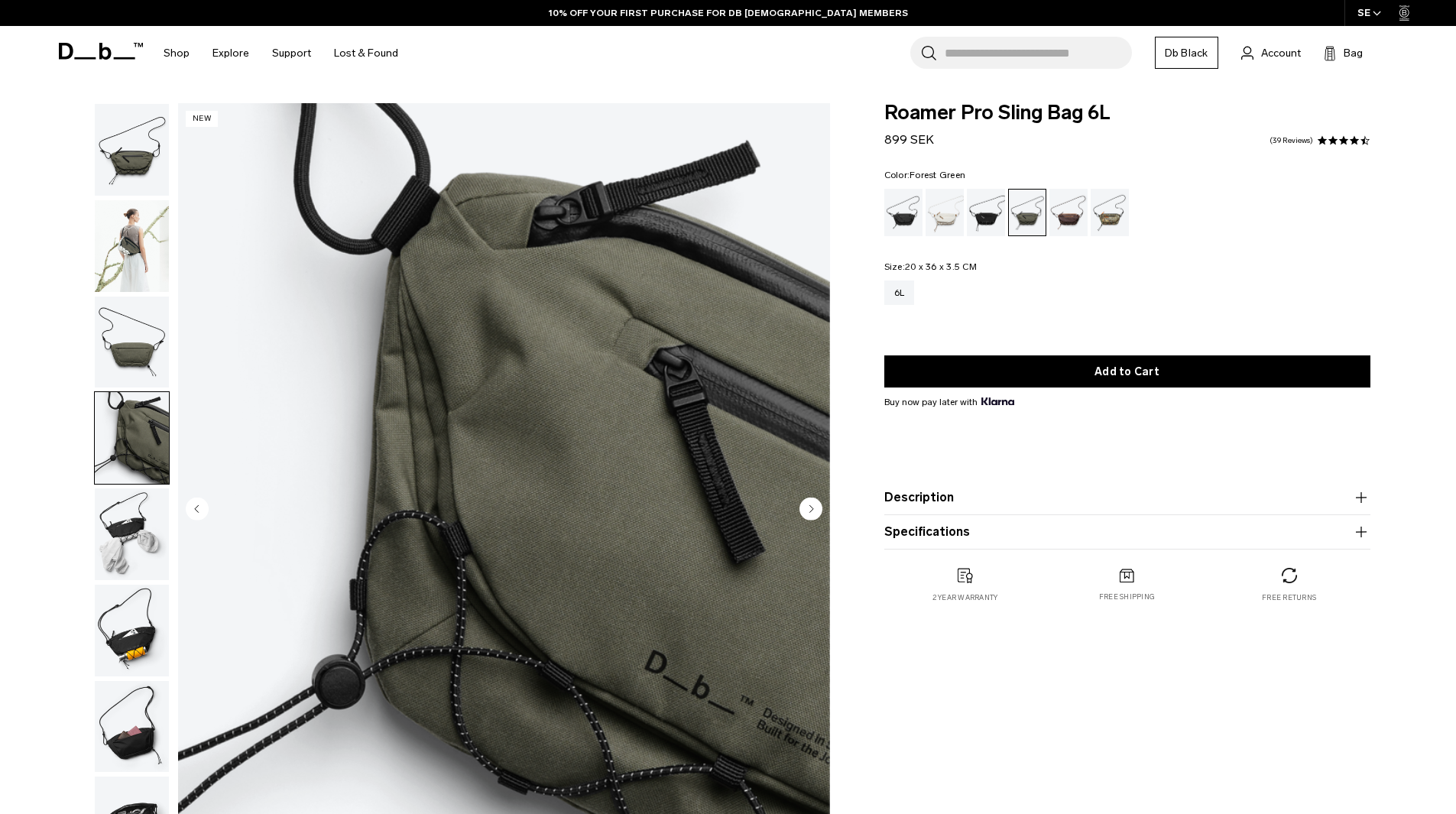
drag, startPoint x: 96, startPoint y: 147, endPoint x: 105, endPoint y: 151, distance: 9.8
click at [97, 149] on img "button" at bounding box center [132, 149] width 74 height 91
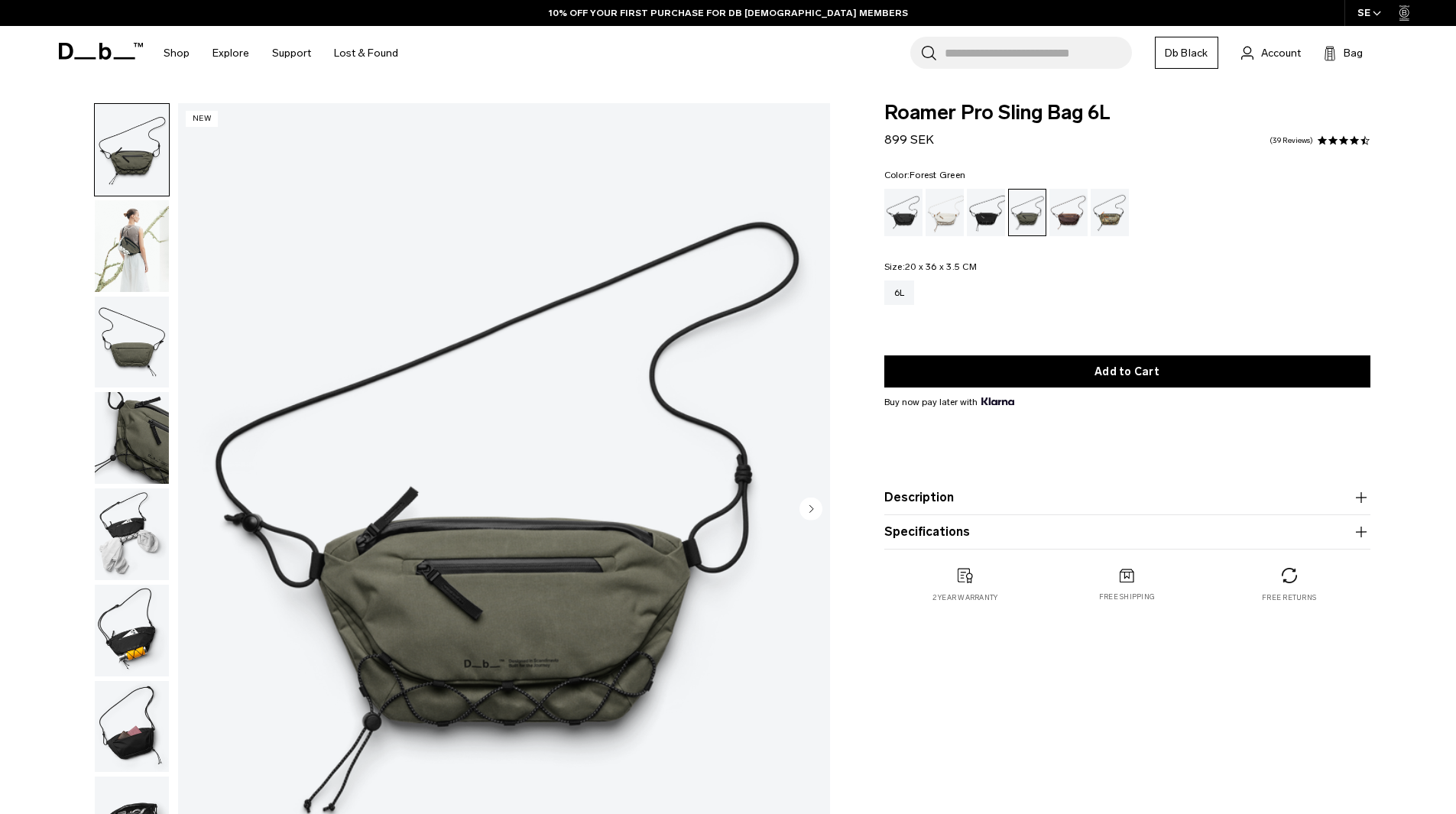
click at [298, 463] on img "1 / 8" at bounding box center [504, 510] width 652 height 814
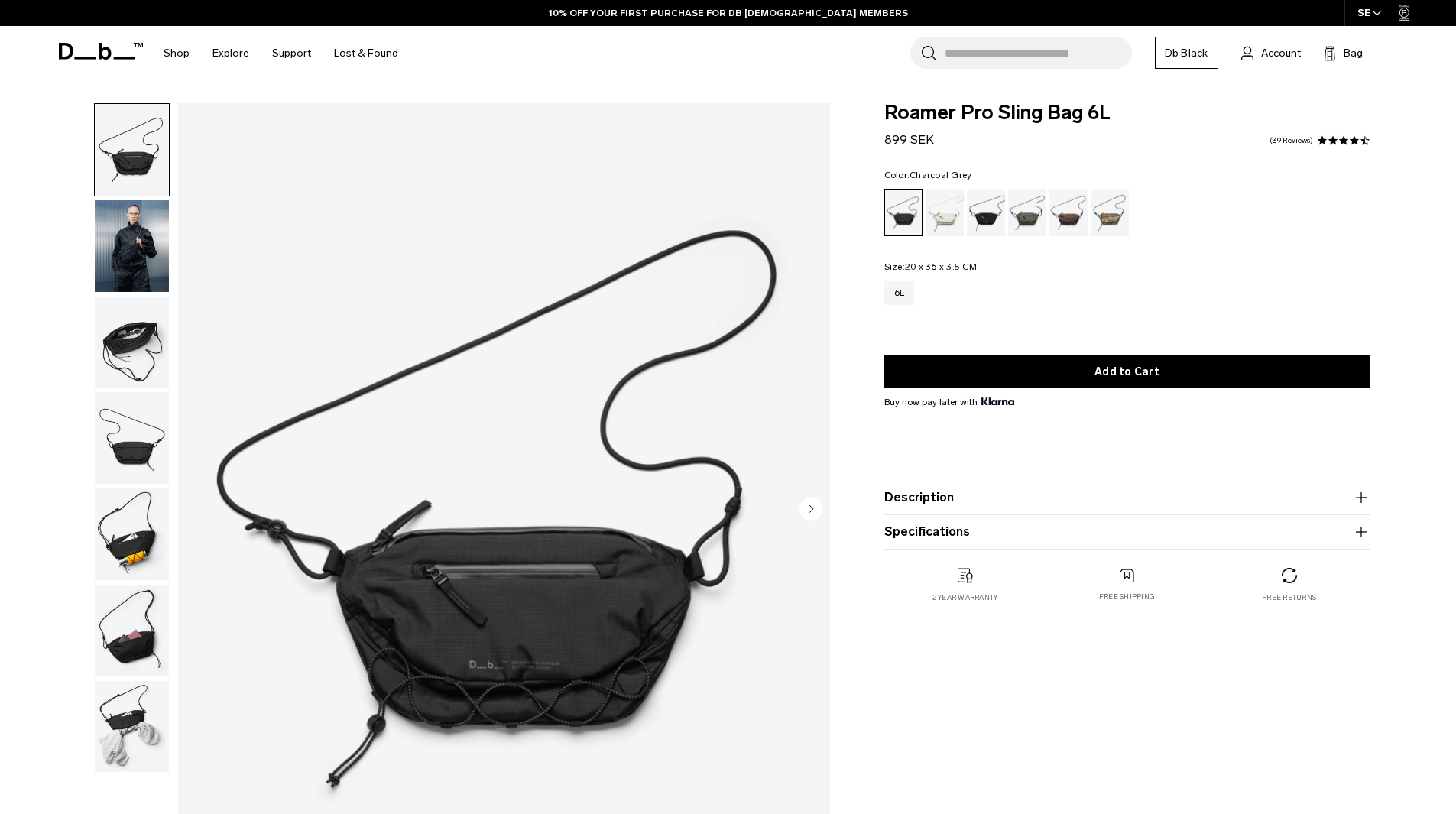
click at [994, 219] on div "Charcoal Grey" at bounding box center [986, 212] width 39 height 47
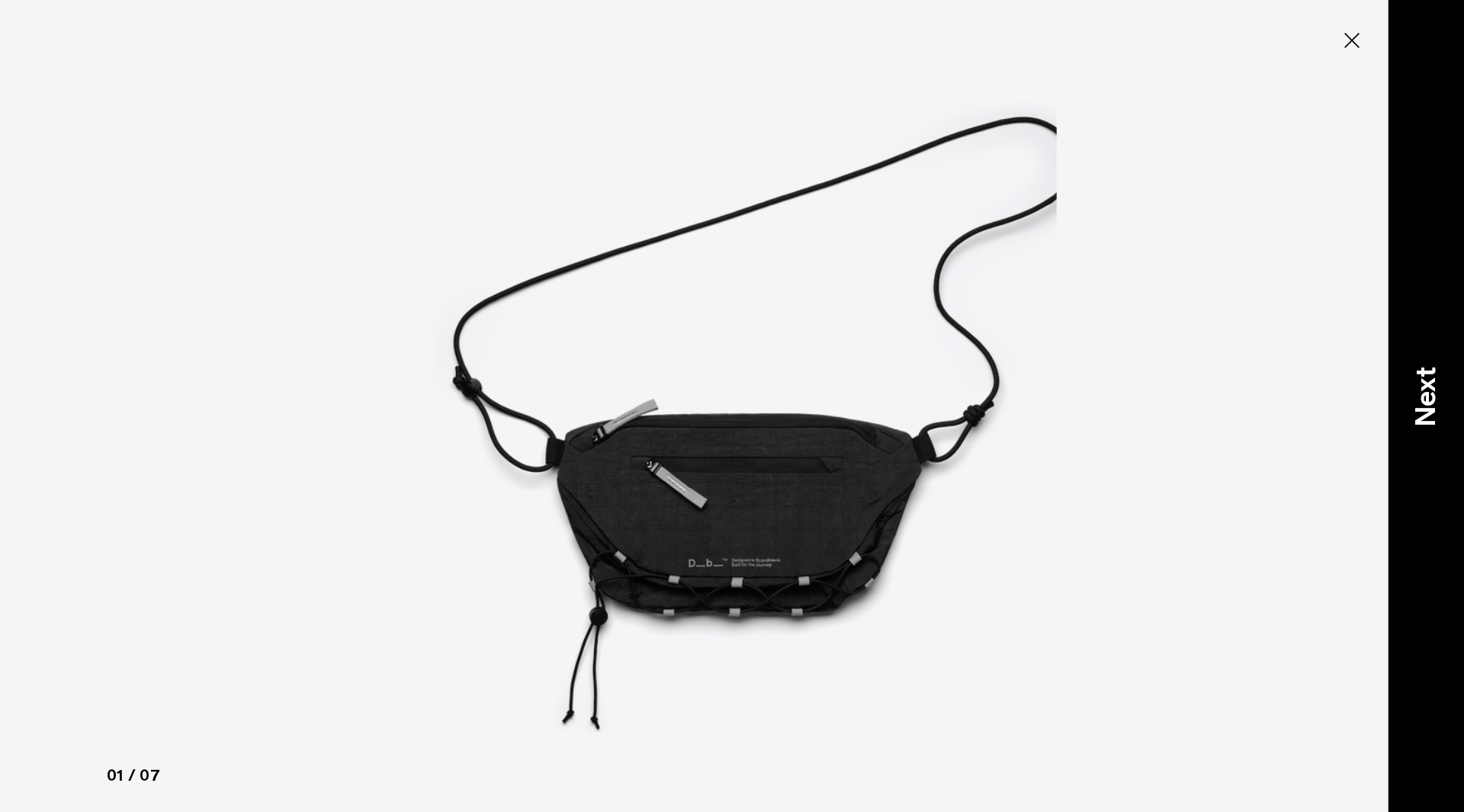
click at [1452, 360] on div "Next" at bounding box center [1426, 406] width 76 height 812
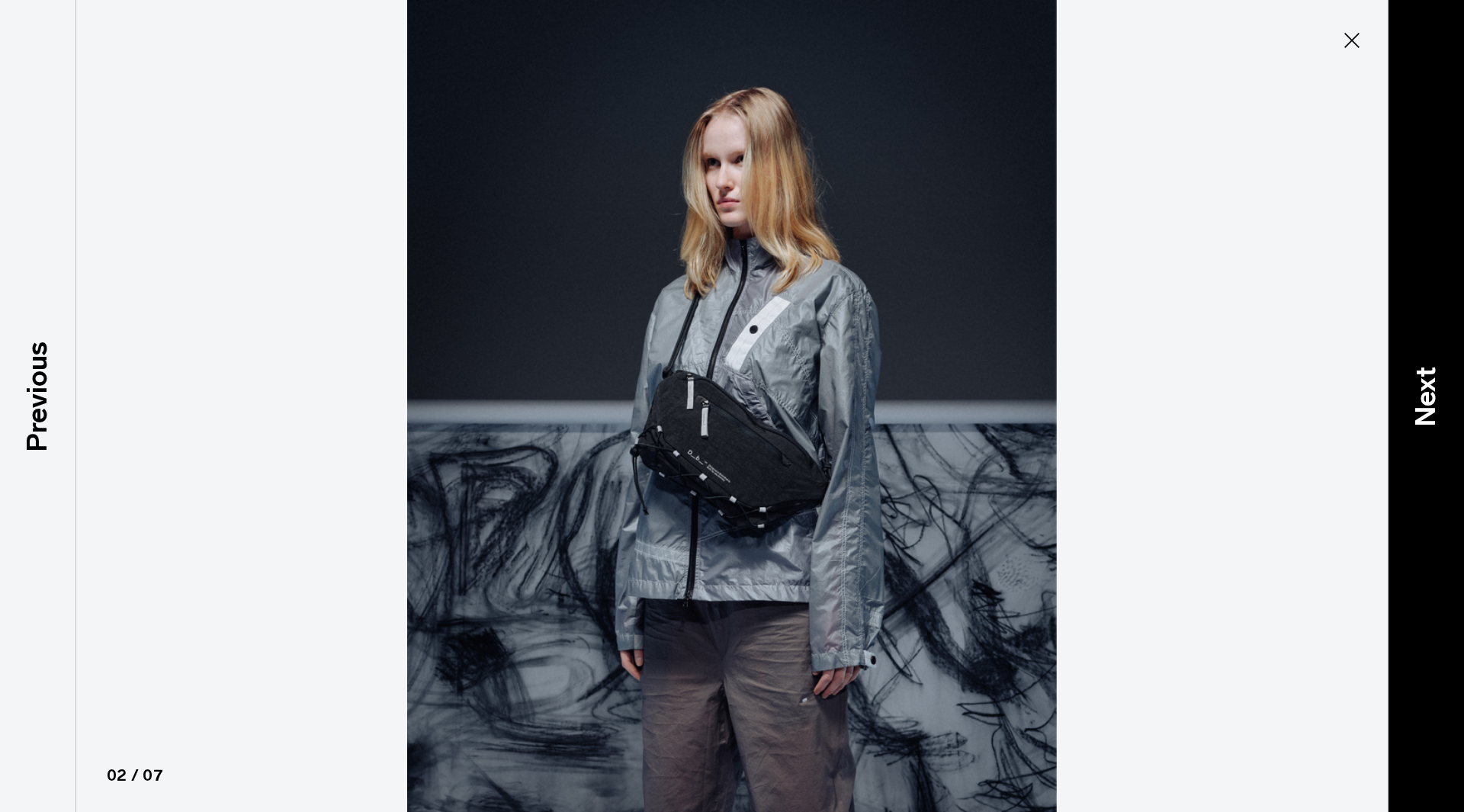
click at [1452, 362] on div "Next" at bounding box center [1426, 406] width 76 height 812
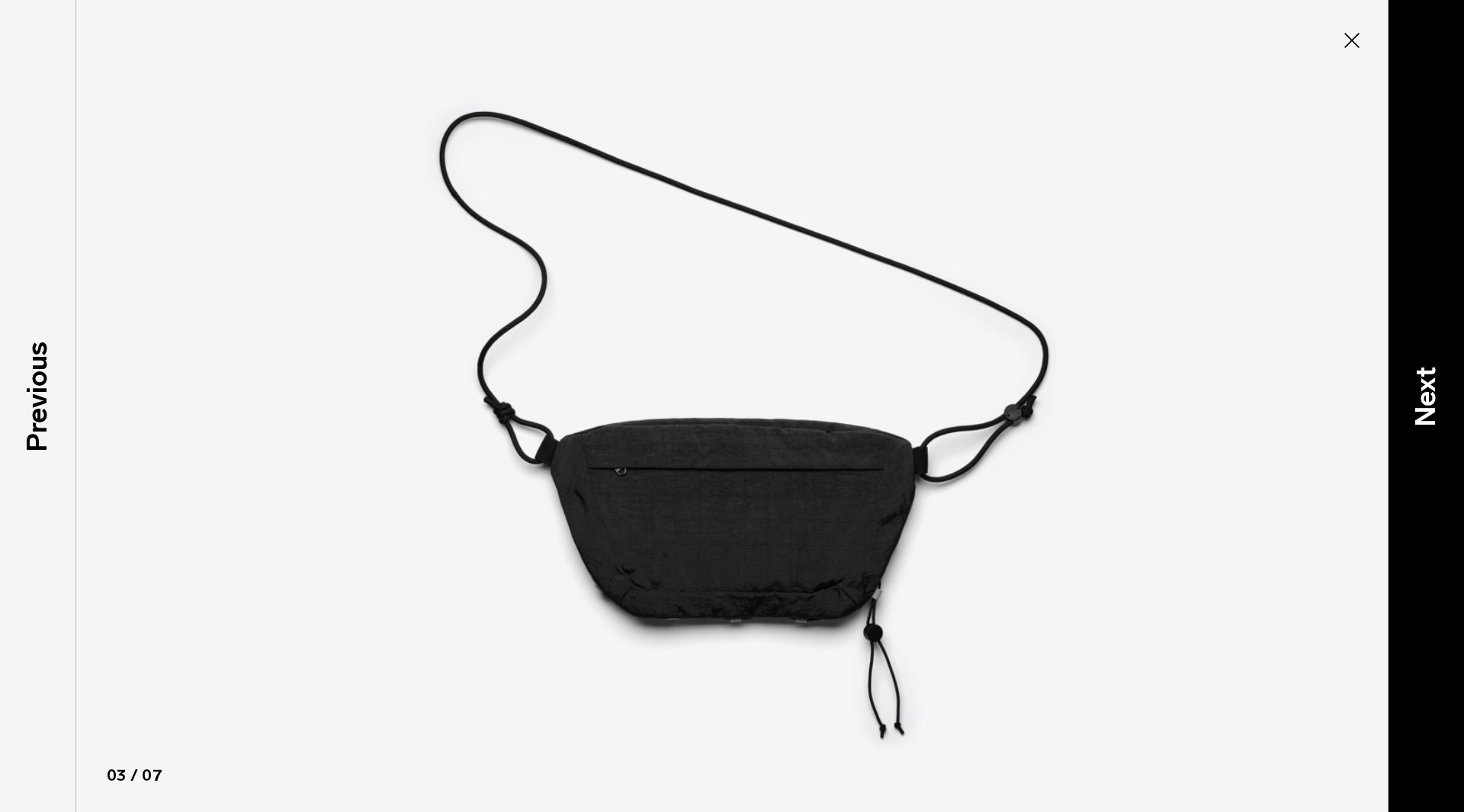
click at [1452, 362] on div "Next" at bounding box center [1426, 406] width 76 height 812
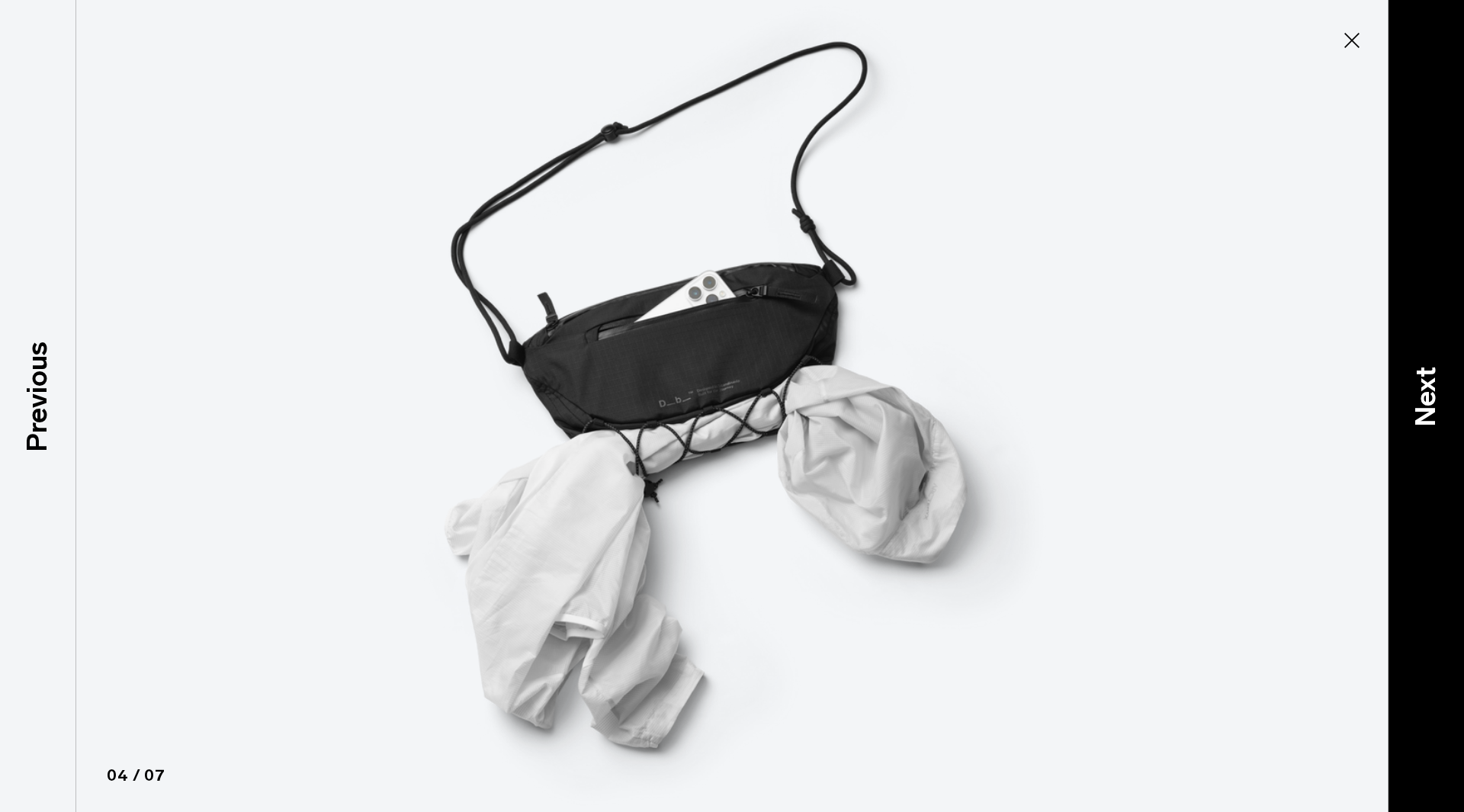
click at [1451, 362] on div "Next" at bounding box center [1426, 406] width 76 height 812
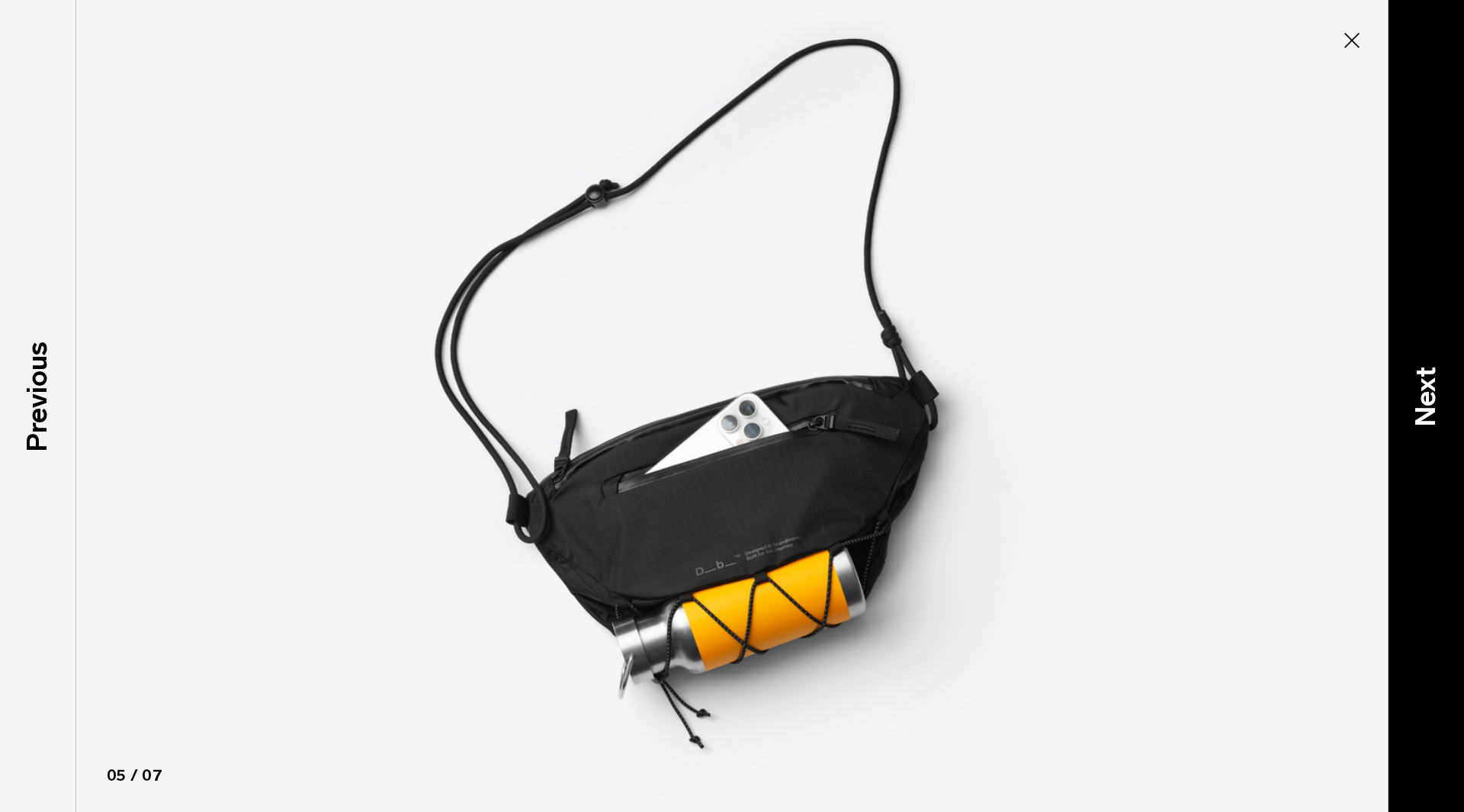
click at [1447, 364] on div "Next" at bounding box center [1426, 406] width 76 height 812
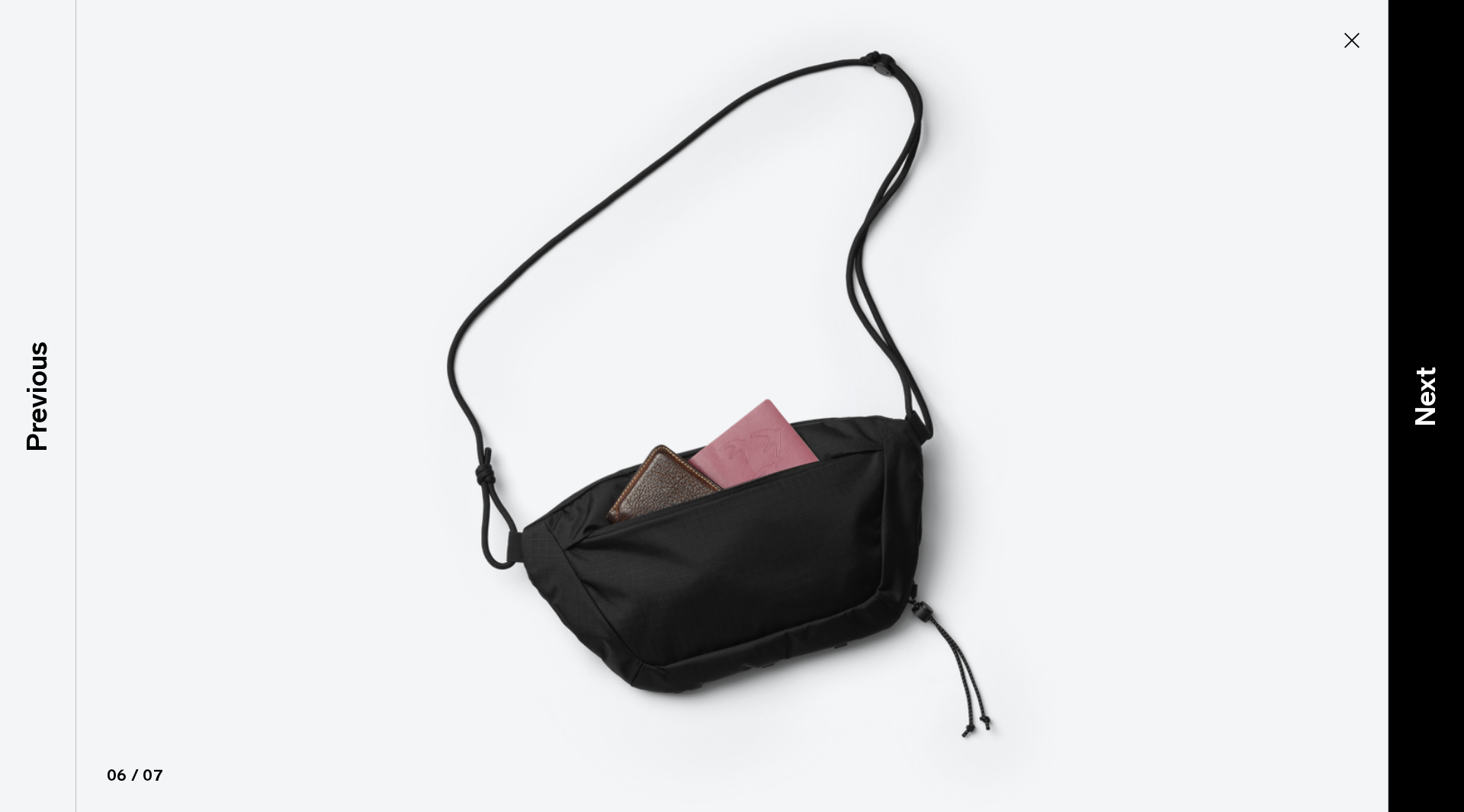
click at [1447, 364] on div "Next" at bounding box center [1426, 406] width 76 height 812
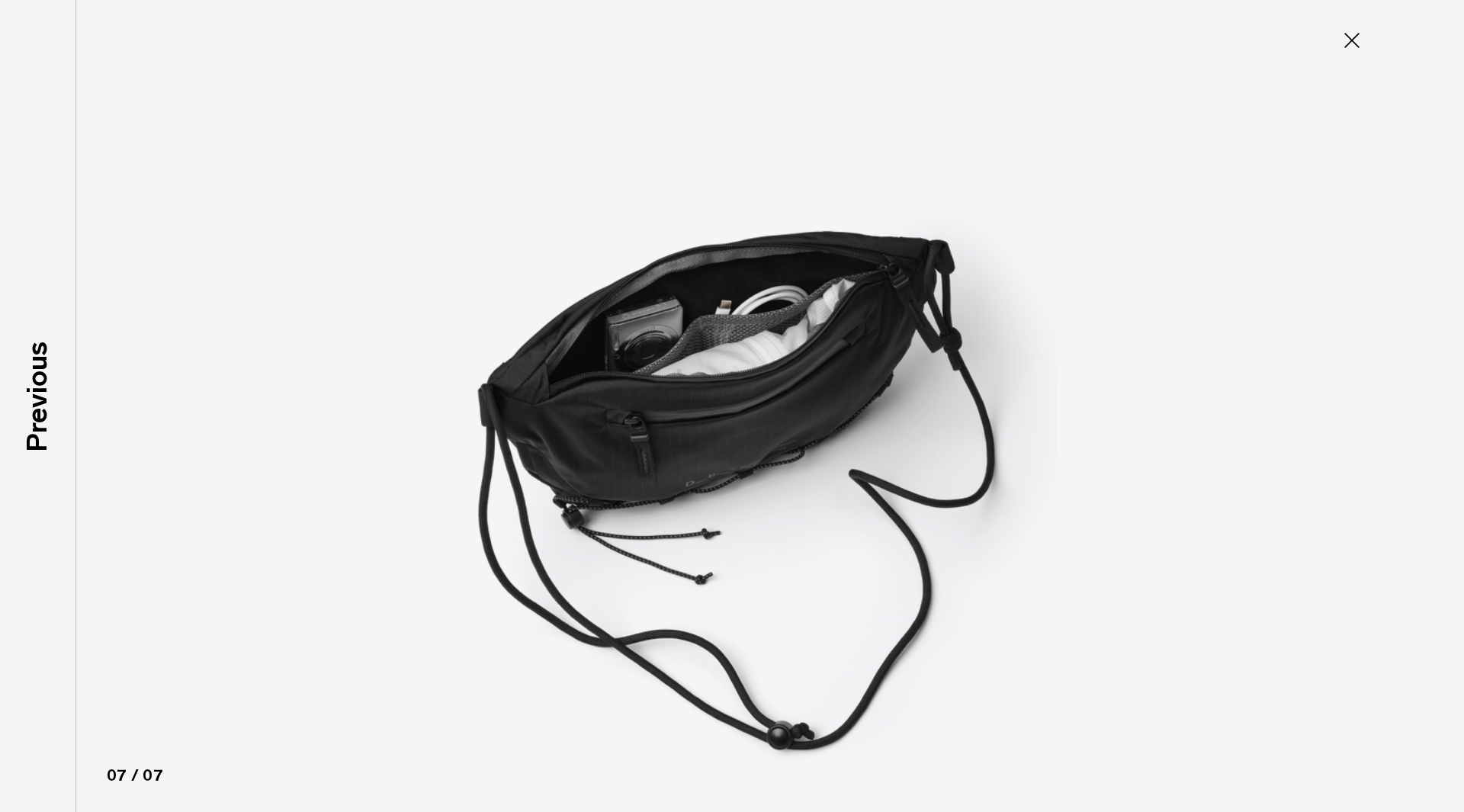
click at [1445, 364] on div at bounding box center [732, 406] width 1464 height 812
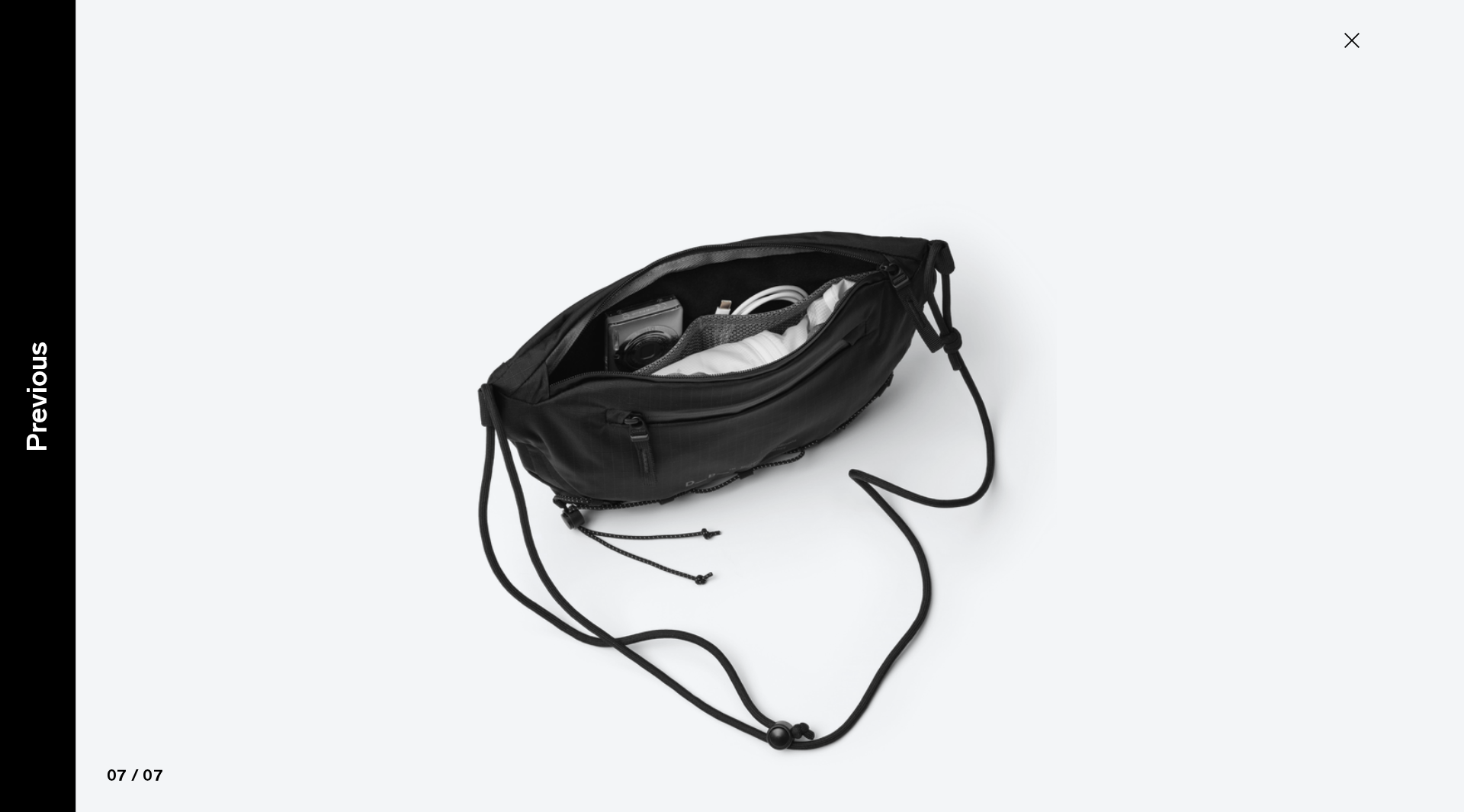
click at [0, 426] on div "Previous" at bounding box center [38, 406] width 76 height 812
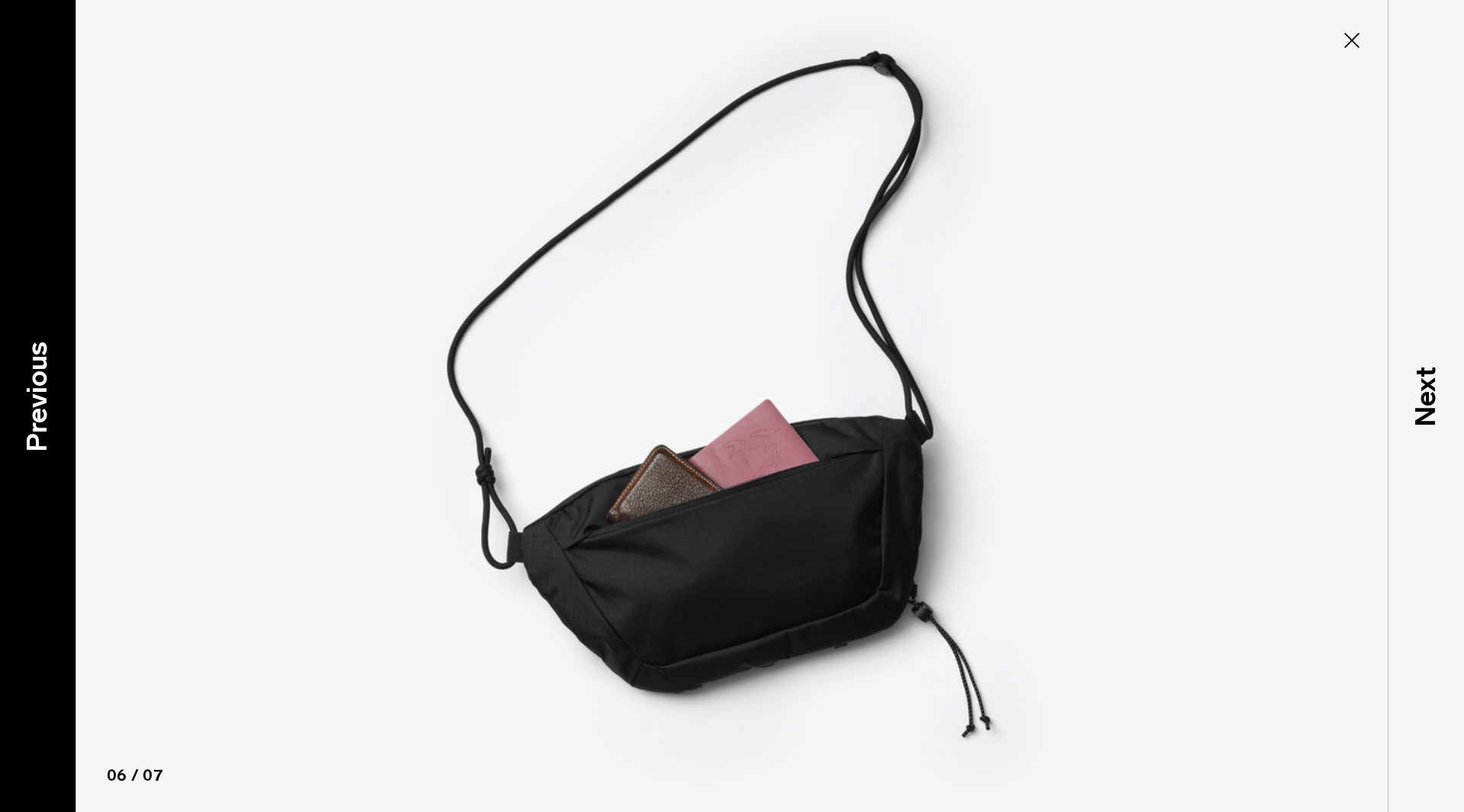
click at [17, 418] on p "Previous" at bounding box center [37, 396] width 42 height 111
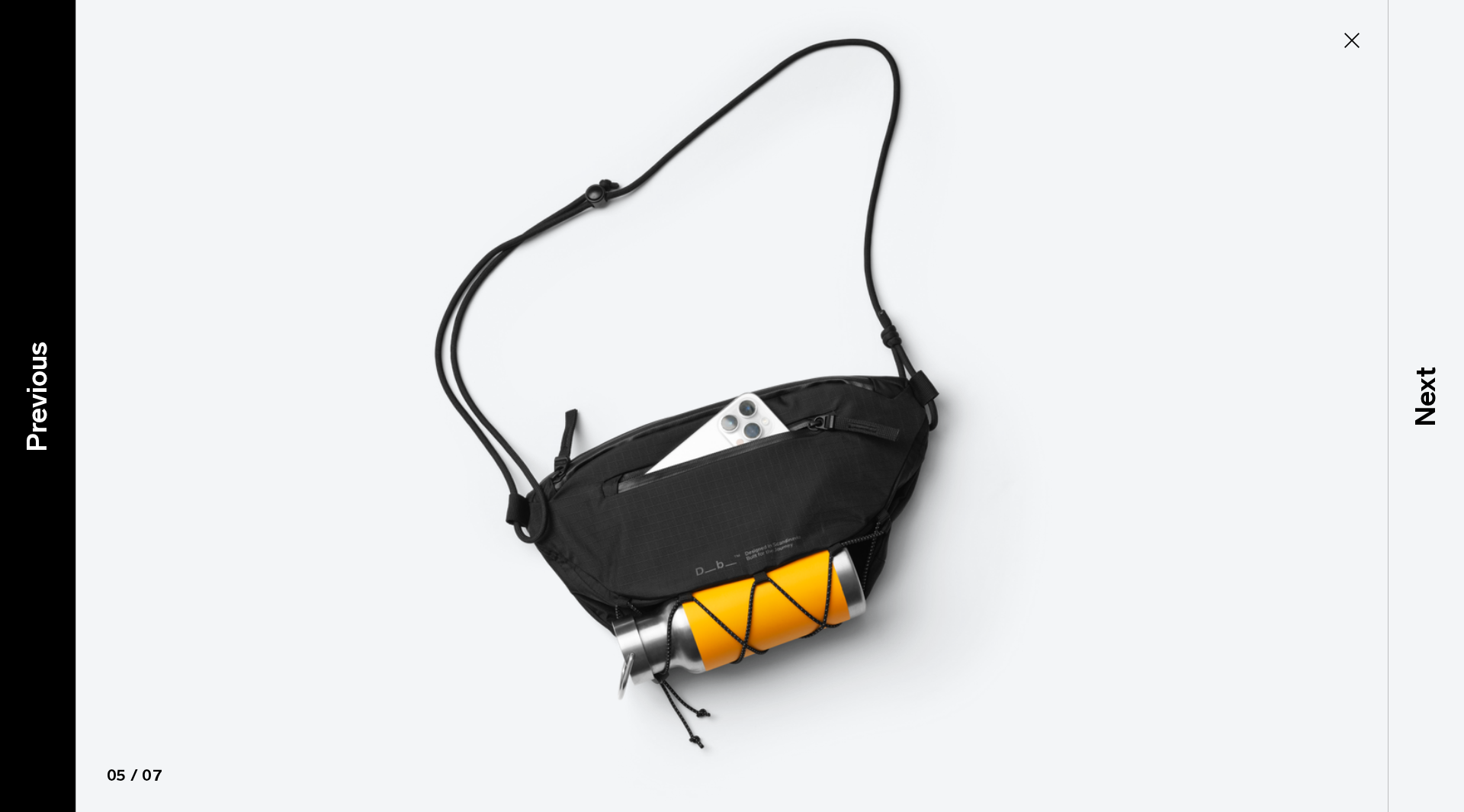
click at [19, 417] on p "Previous" at bounding box center [37, 396] width 42 height 111
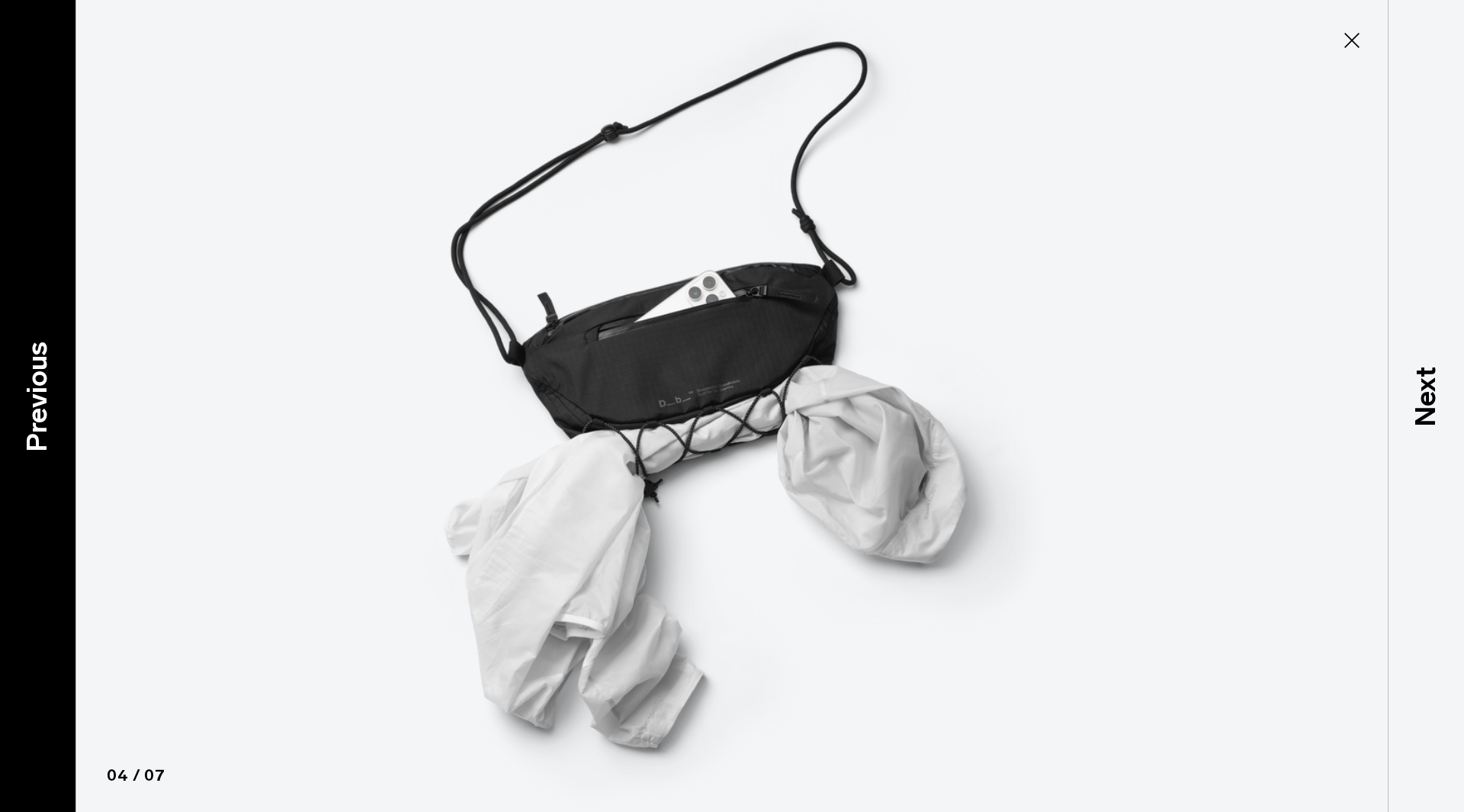
click at [19, 417] on p "Previous" at bounding box center [37, 396] width 42 height 111
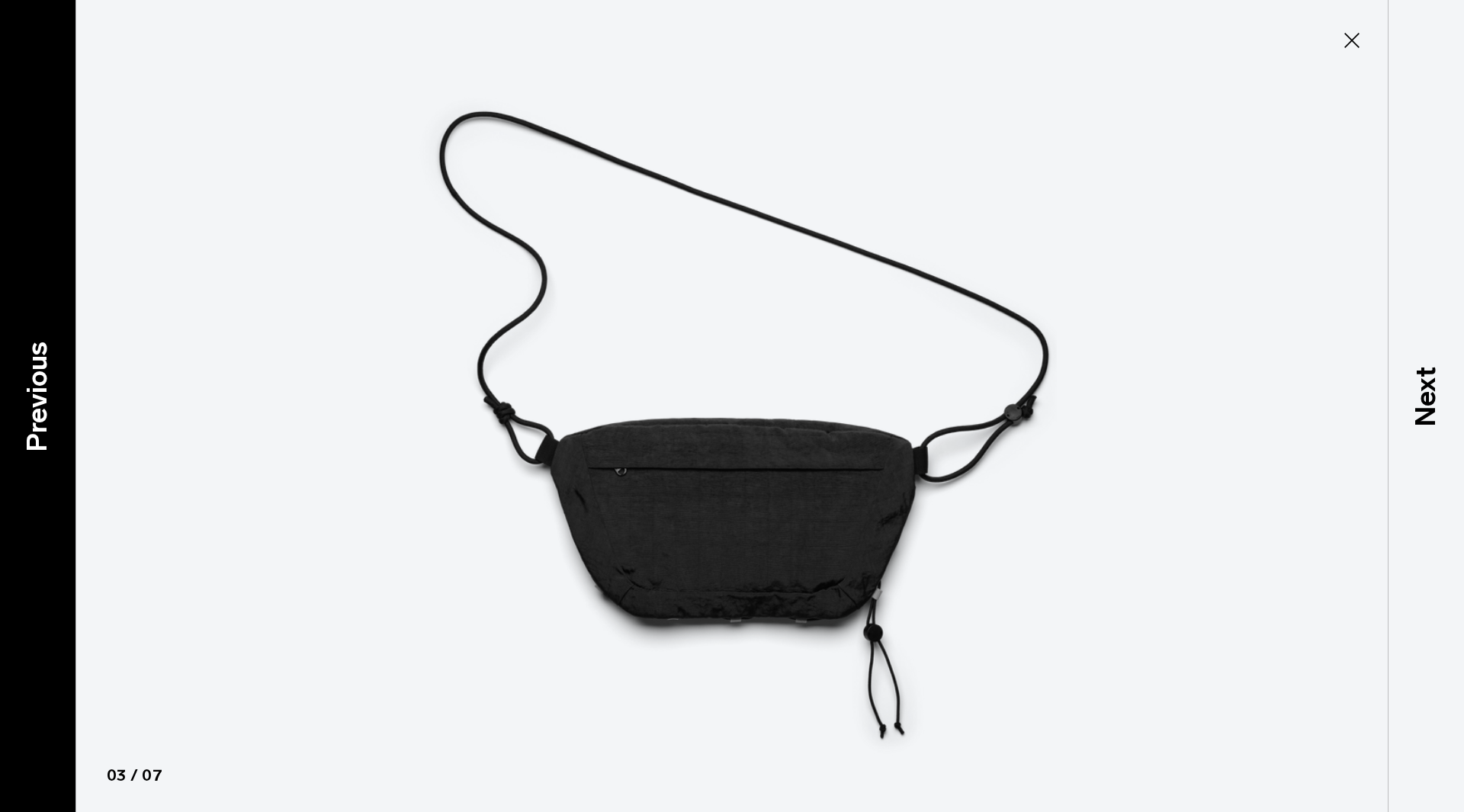
click at [19, 417] on p "Previous" at bounding box center [37, 396] width 42 height 111
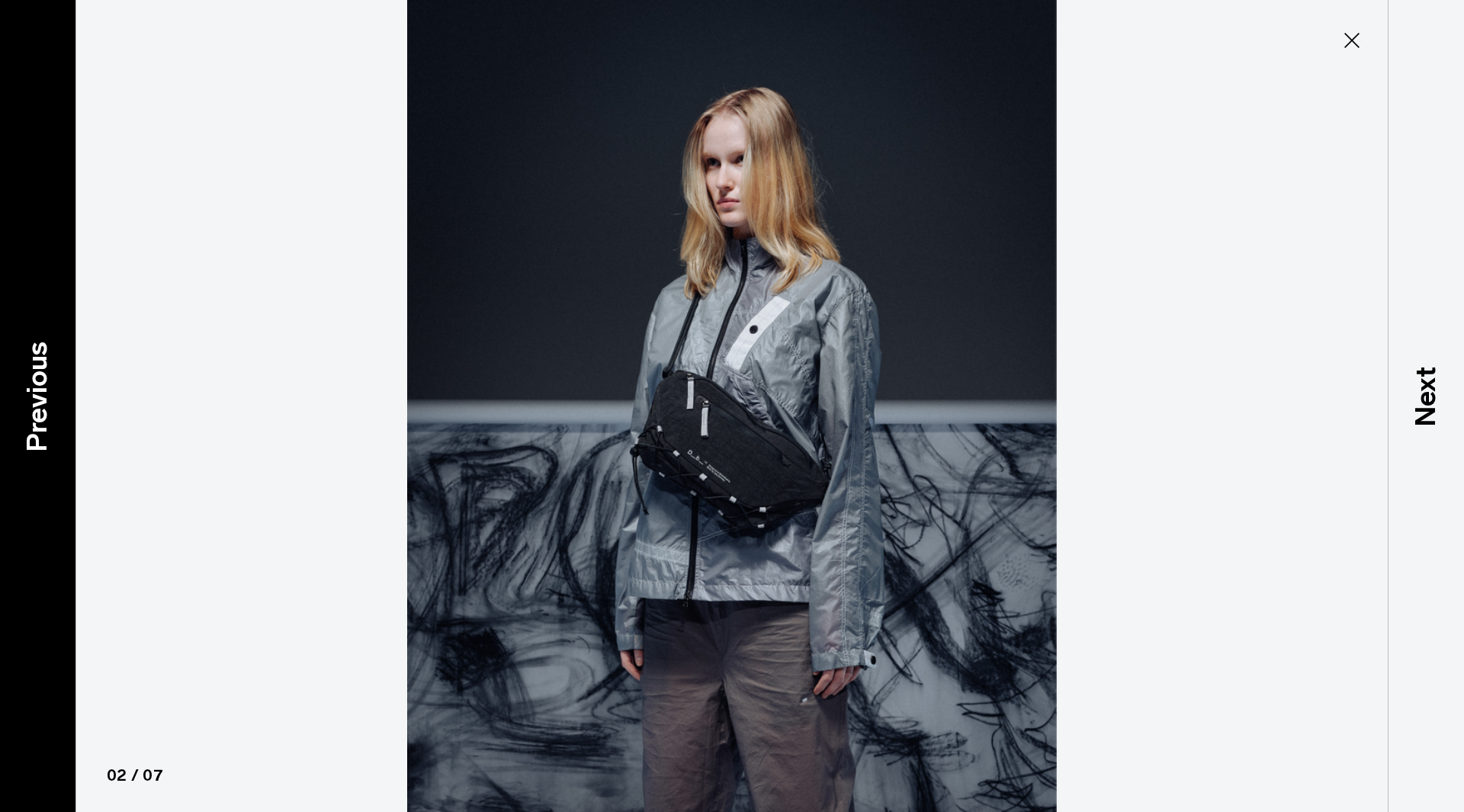
click at [19, 417] on p "Previous" at bounding box center [37, 396] width 42 height 111
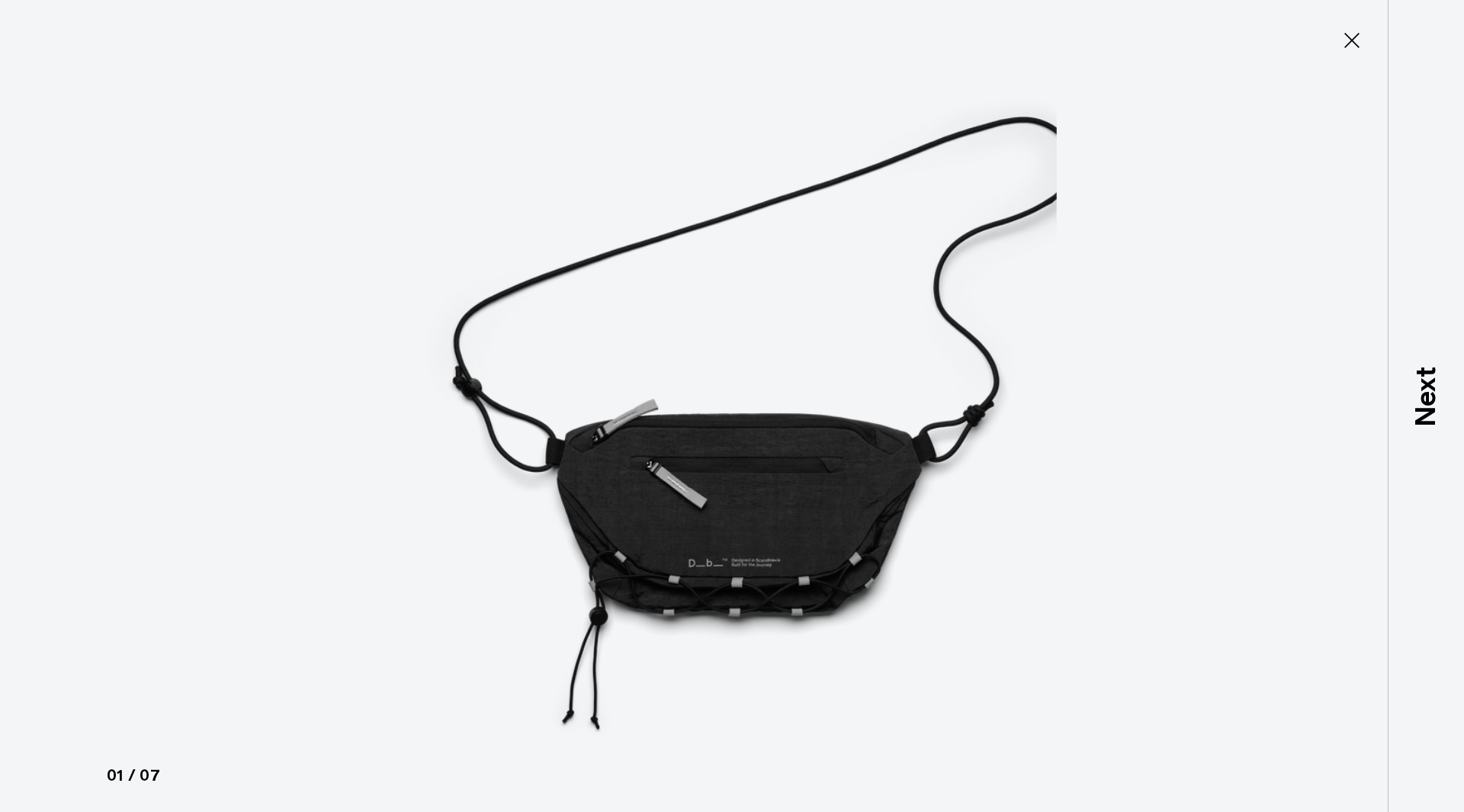
click at [408, 211] on img at bounding box center [732, 406] width 686 height 812
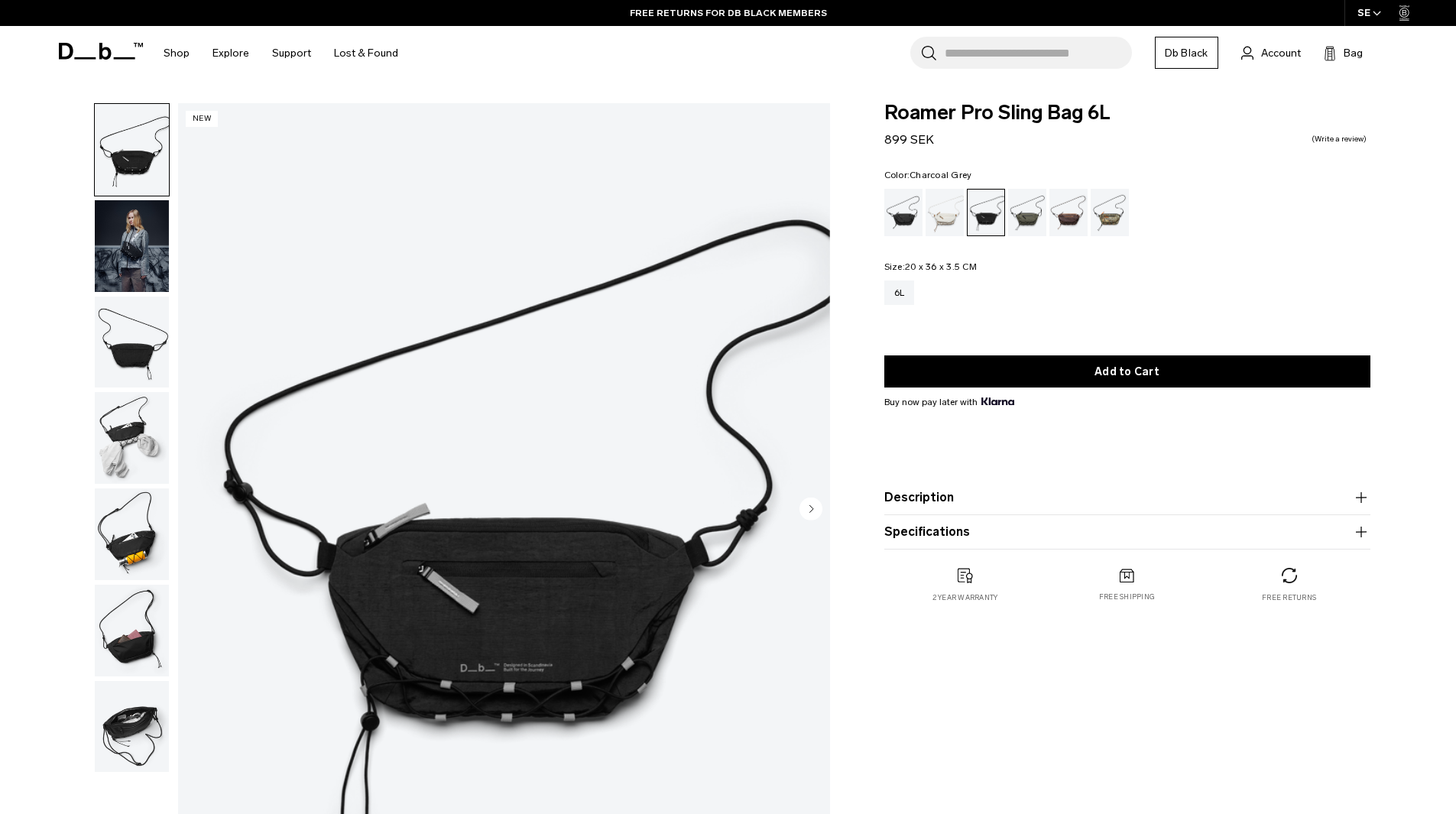
click at [430, 644] on img "1 / 7" at bounding box center [504, 510] width 652 height 814
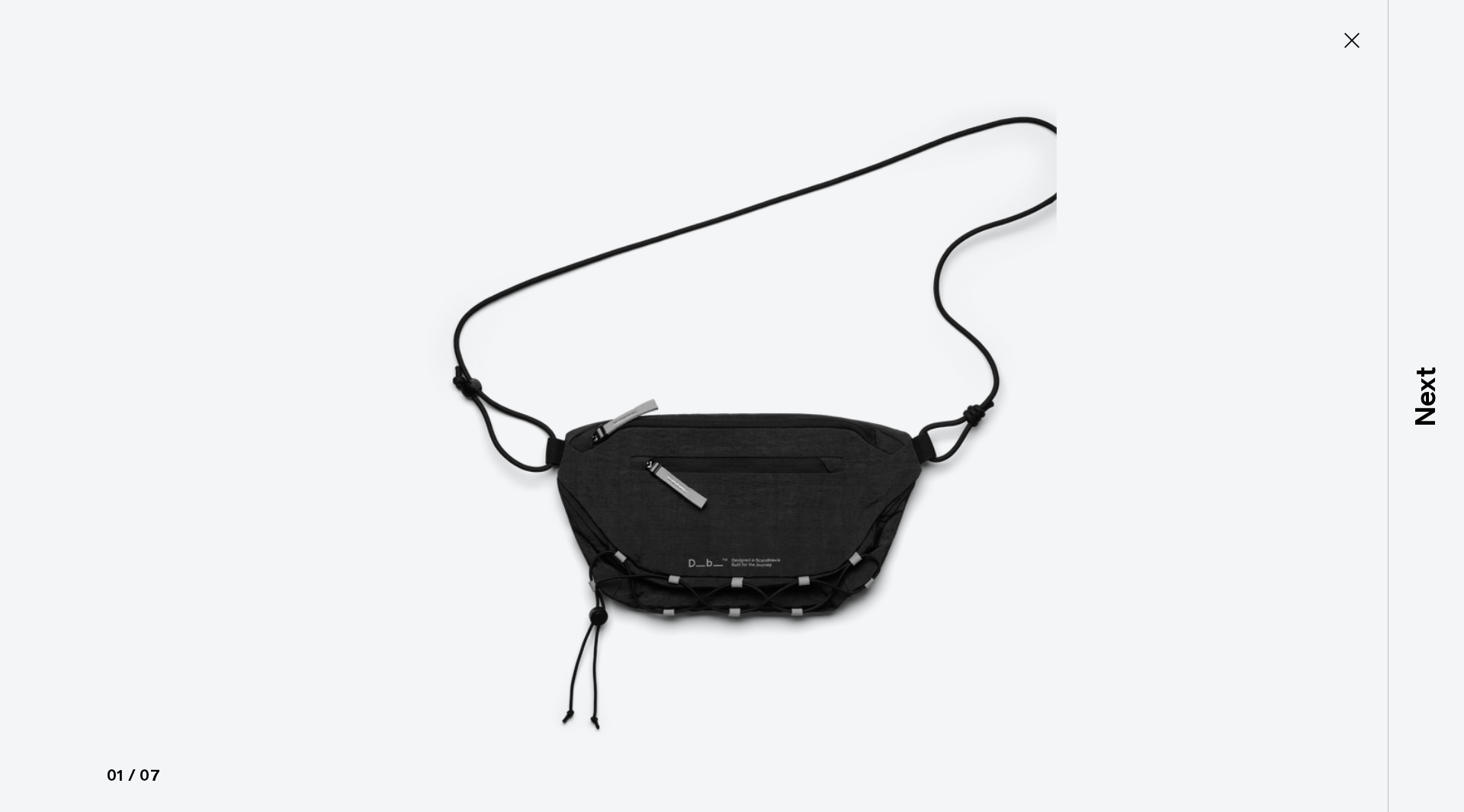
click at [540, 593] on img at bounding box center [732, 406] width 686 height 812
click at [0, 403] on div at bounding box center [732, 406] width 1464 height 812
click at [1361, 53] on button "Close" at bounding box center [1352, 41] width 50 height 32
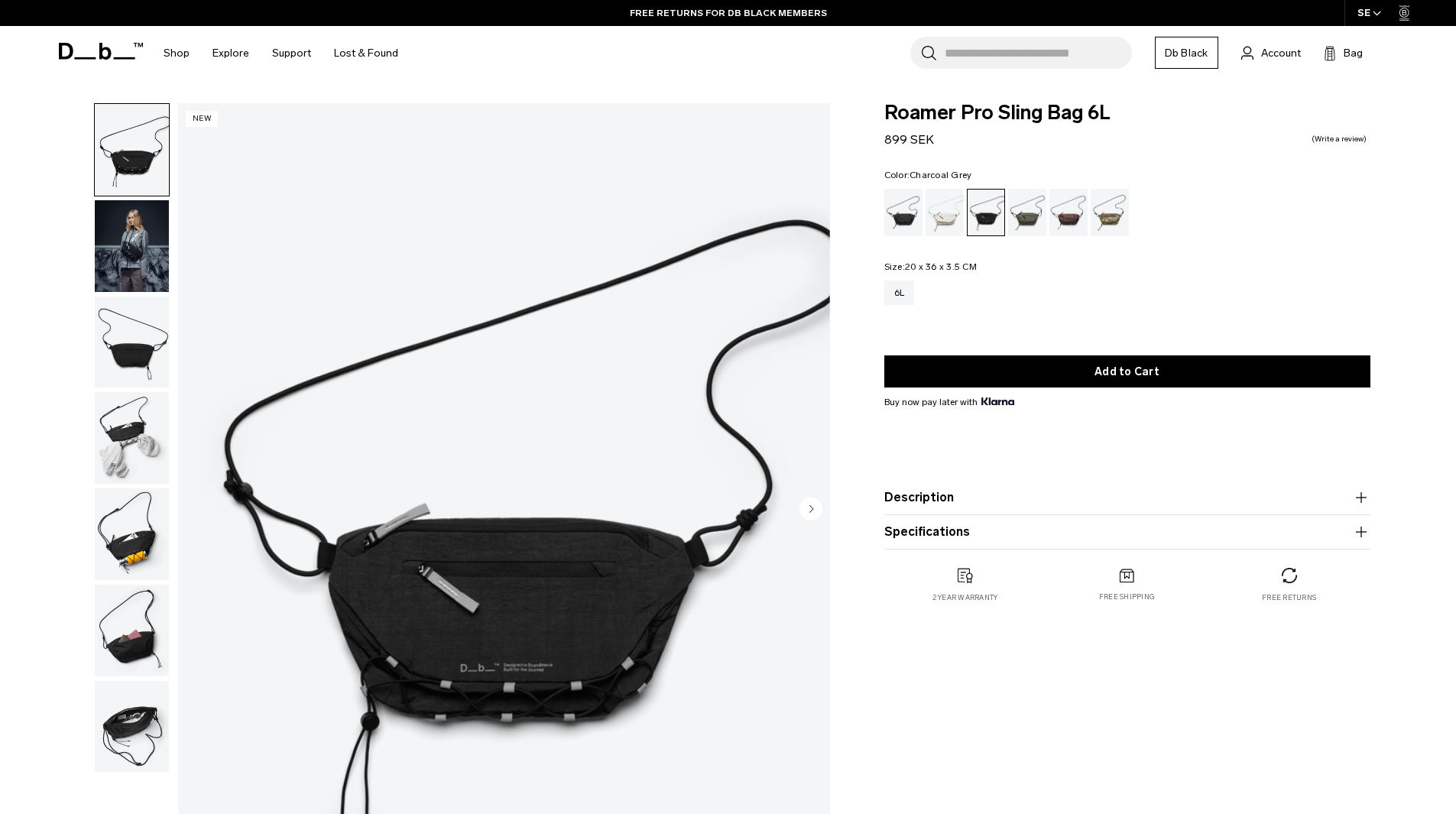
click at [121, 353] on img "button" at bounding box center [132, 341] width 74 height 91
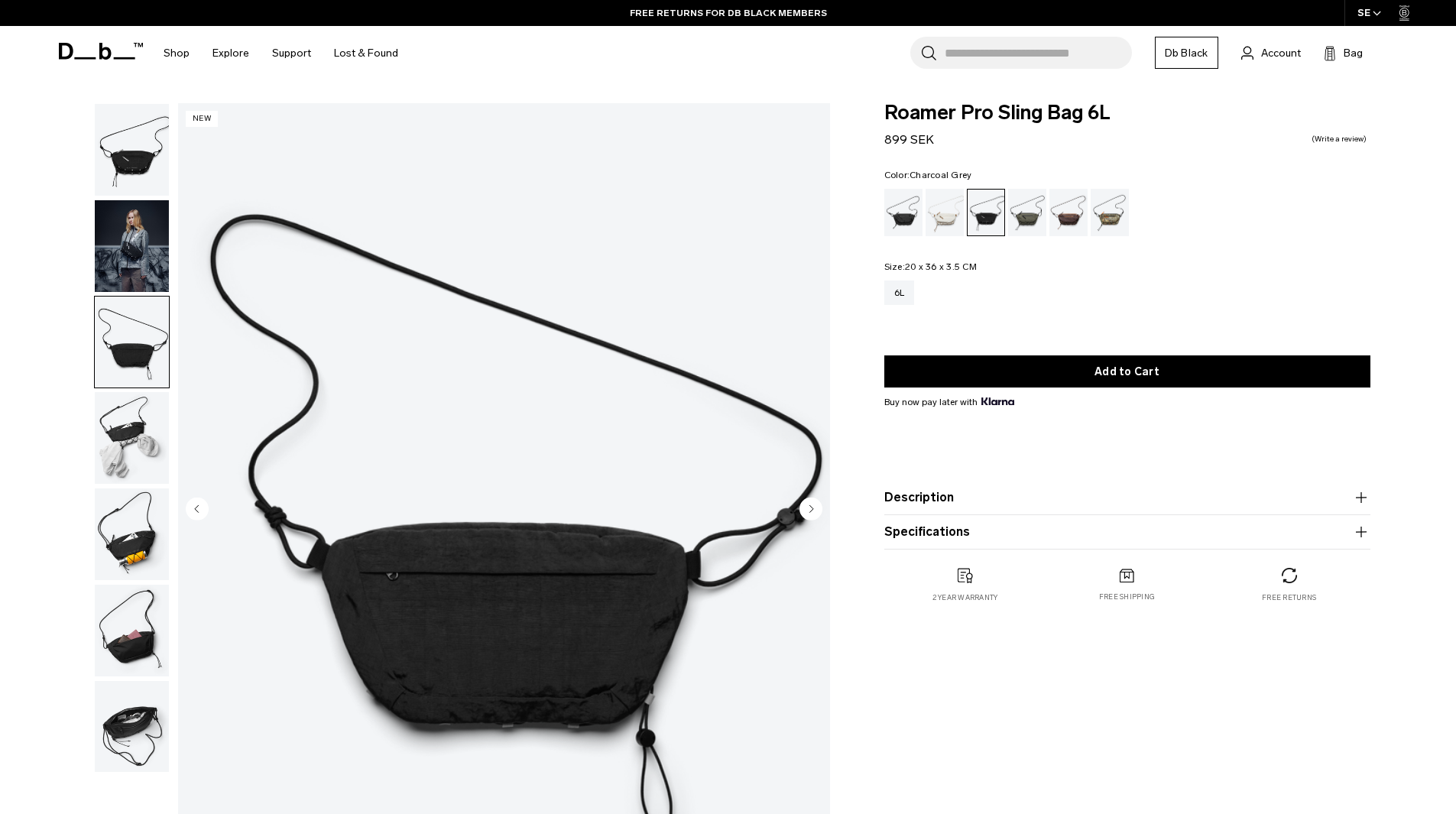
click at [527, 653] on img "3 / 7" at bounding box center [504, 510] width 652 height 814
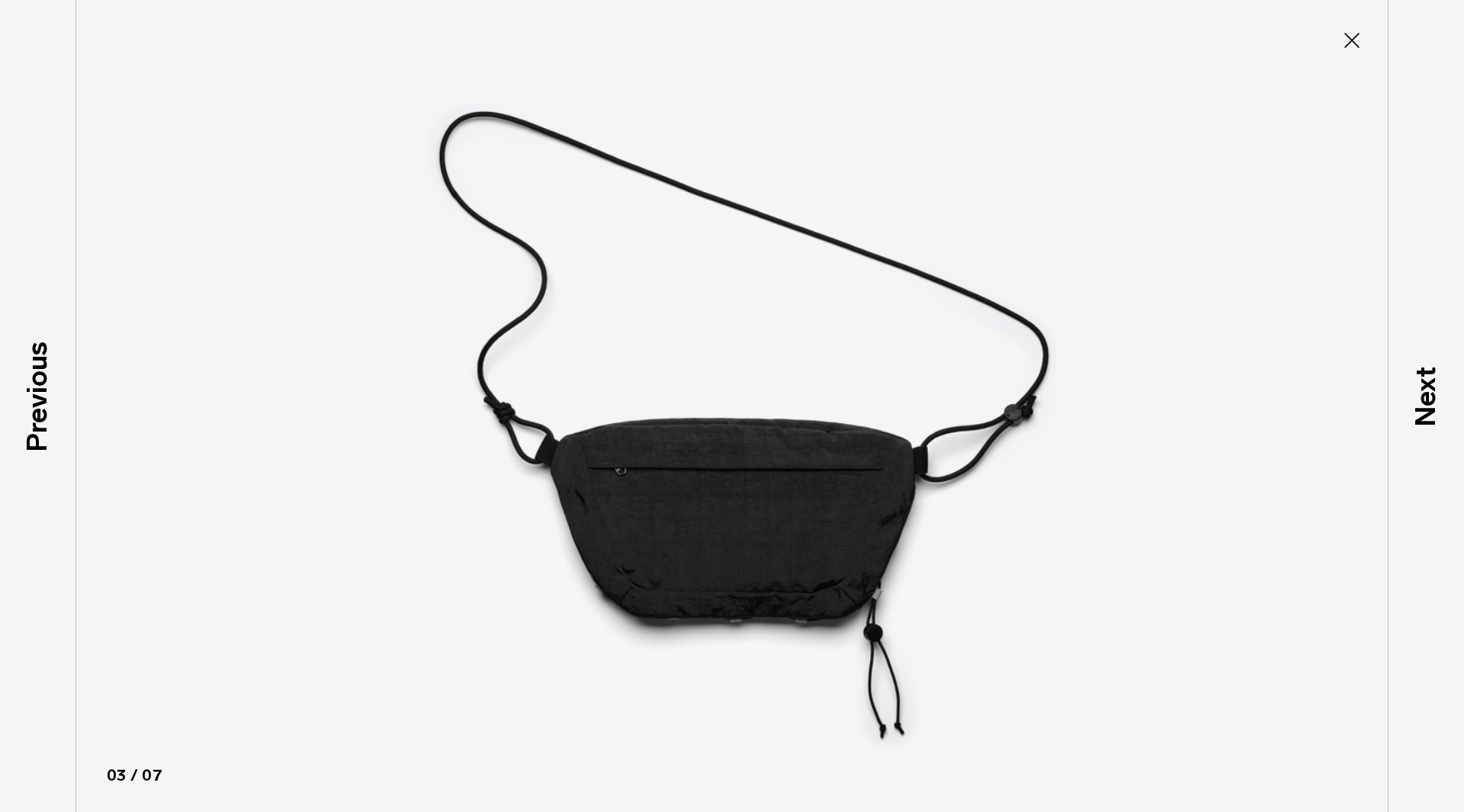
click at [981, 516] on img at bounding box center [732, 406] width 686 height 812
click at [1357, 34] on icon at bounding box center [1353, 41] width 25 height 25
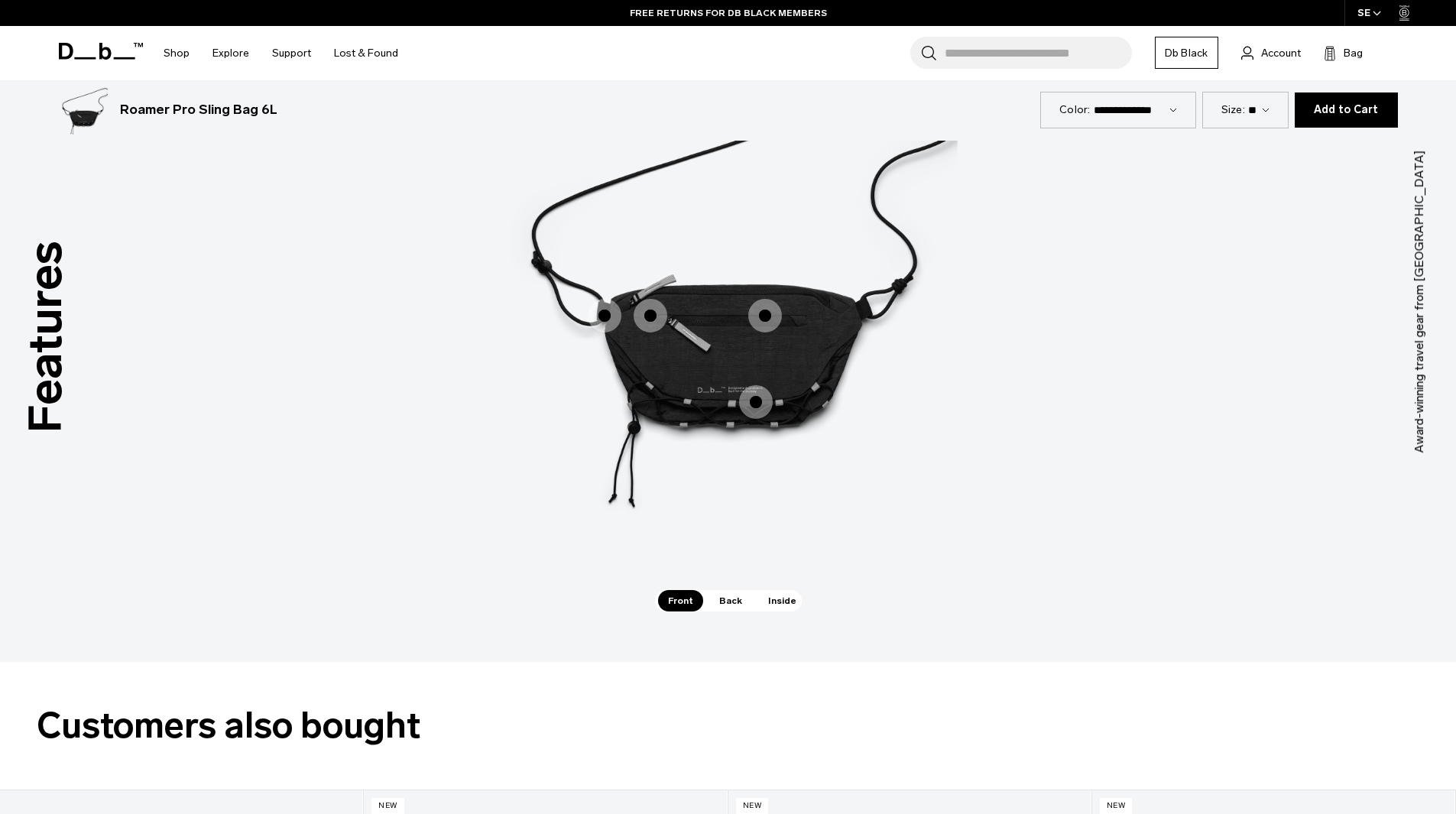
scroll to position [2191, 0]
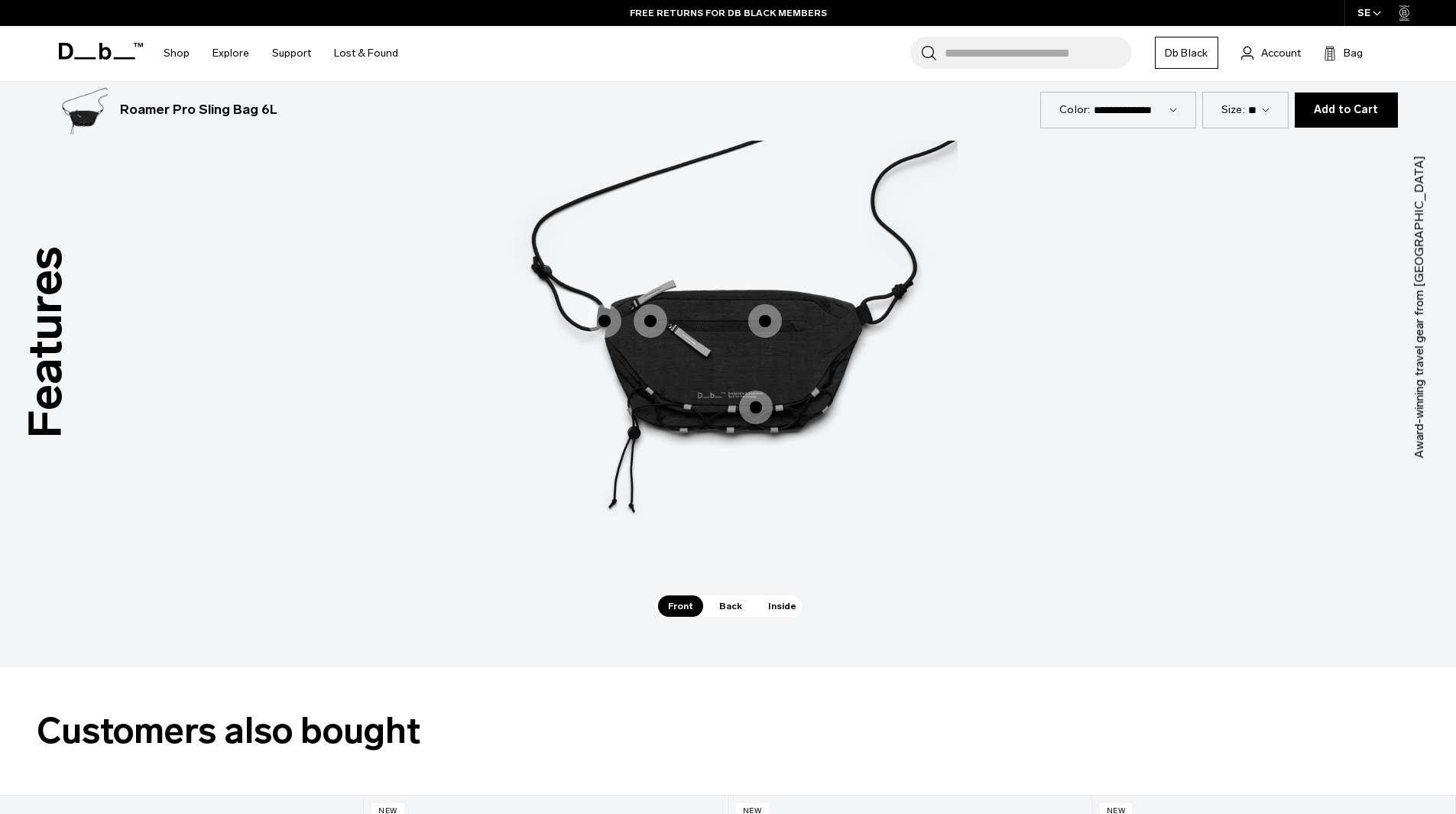
click at [747, 413] on span "1 / 3" at bounding box center [756, 408] width 34 height 34
click at [756, 402] on span "1 / 3" at bounding box center [756, 408] width 34 height 34
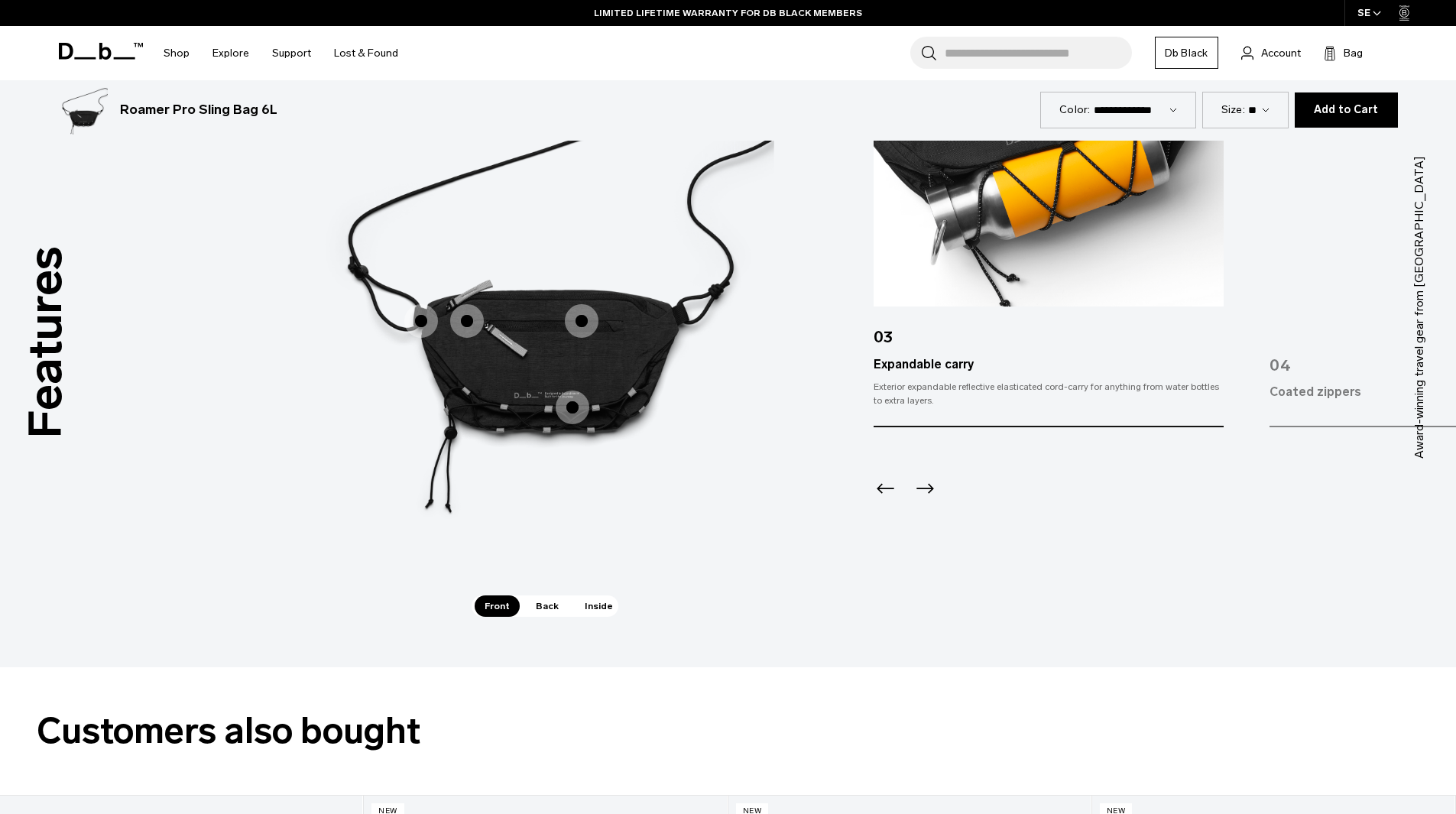
click at [556, 596] on div "External zippered pocket with key hook External zippered pocket with key hook E…" at bounding box center [544, 297] width 458 height 598
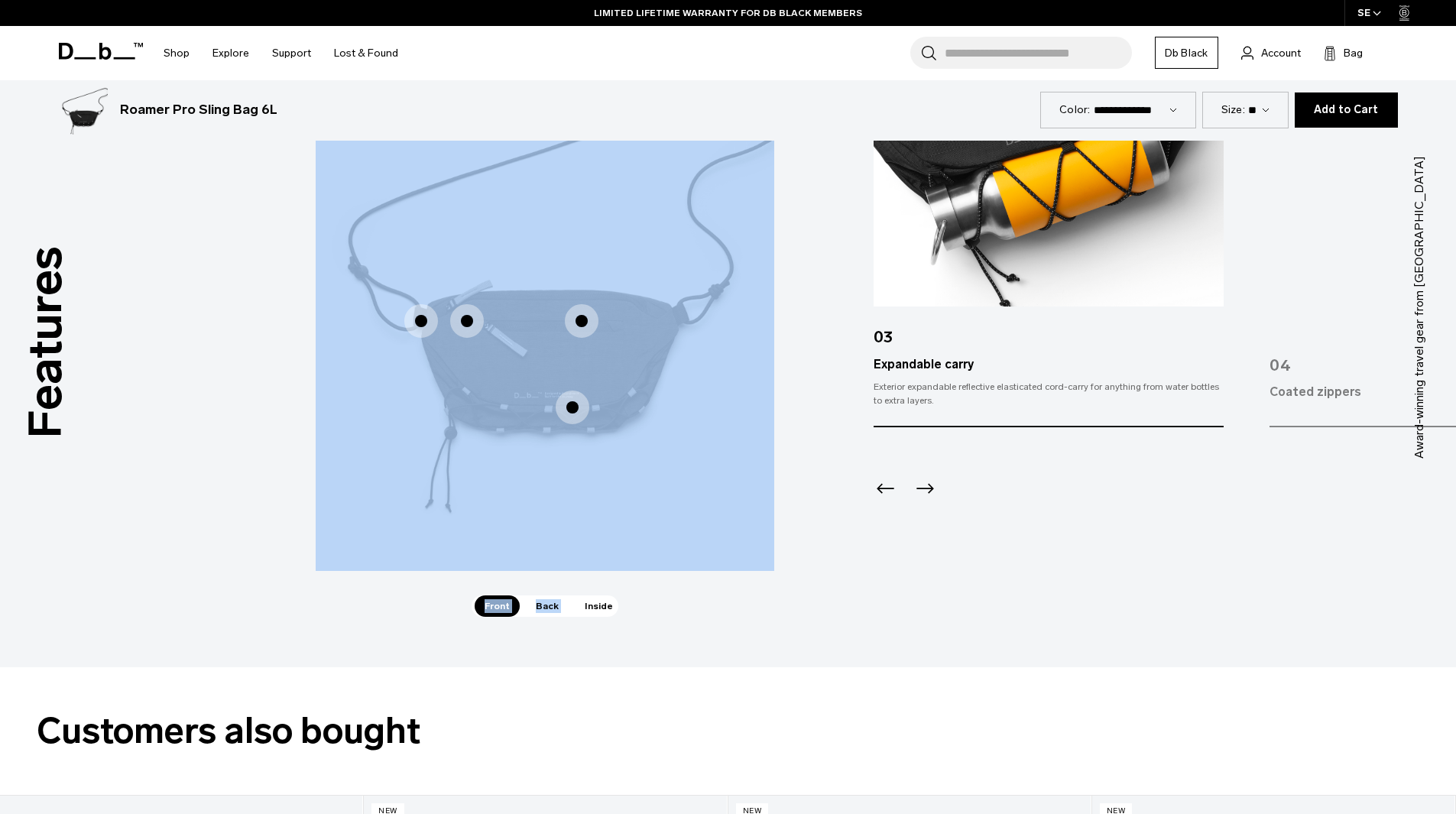
click at [556, 596] on div "External zippered pocket with key hook External zippered pocket with key hook E…" at bounding box center [544, 308] width 458 height 619
click at [556, 598] on span "Back" at bounding box center [547, 607] width 43 height 21
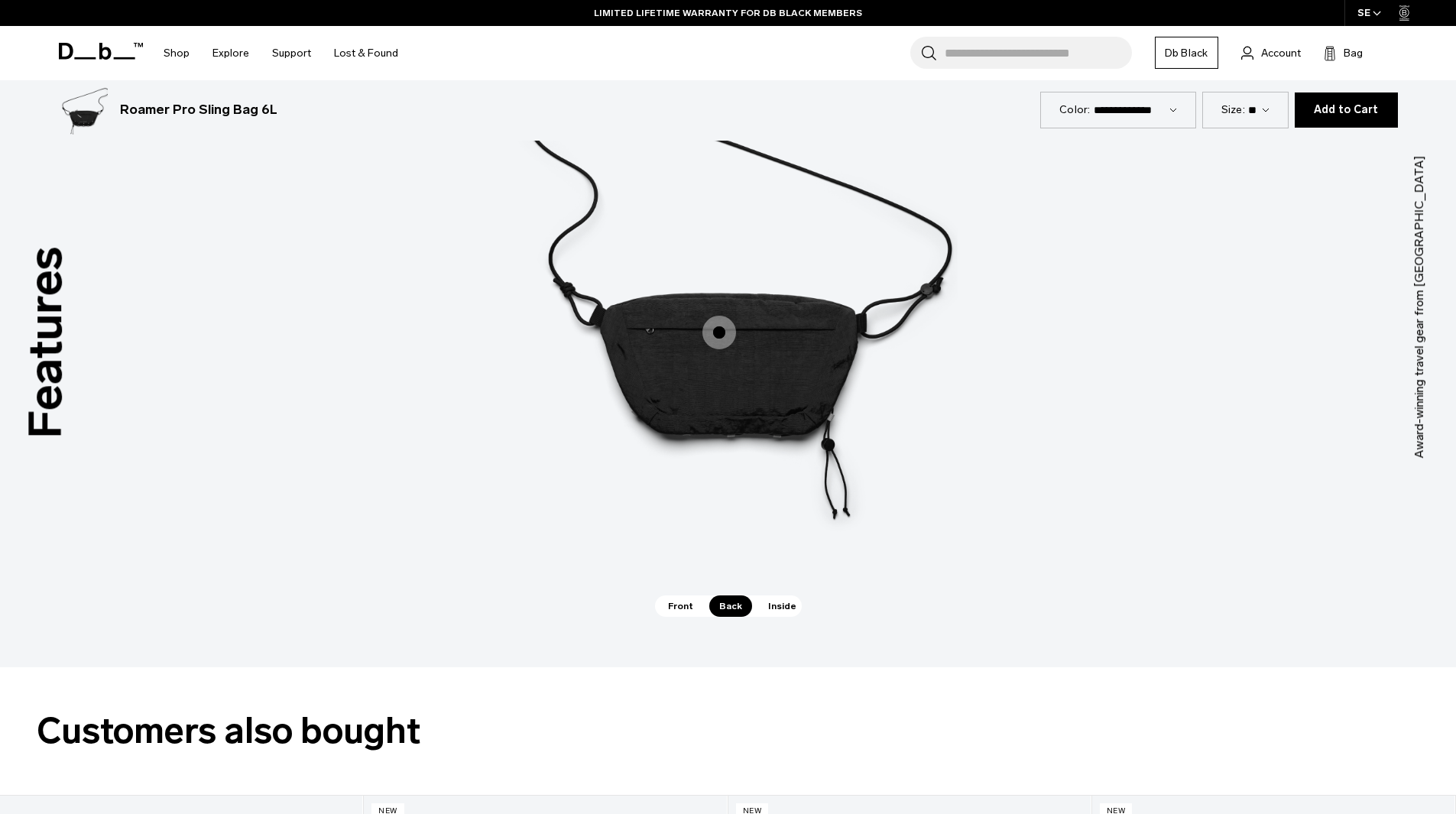
click at [774, 612] on span "Inside" at bounding box center [782, 607] width 48 height 21
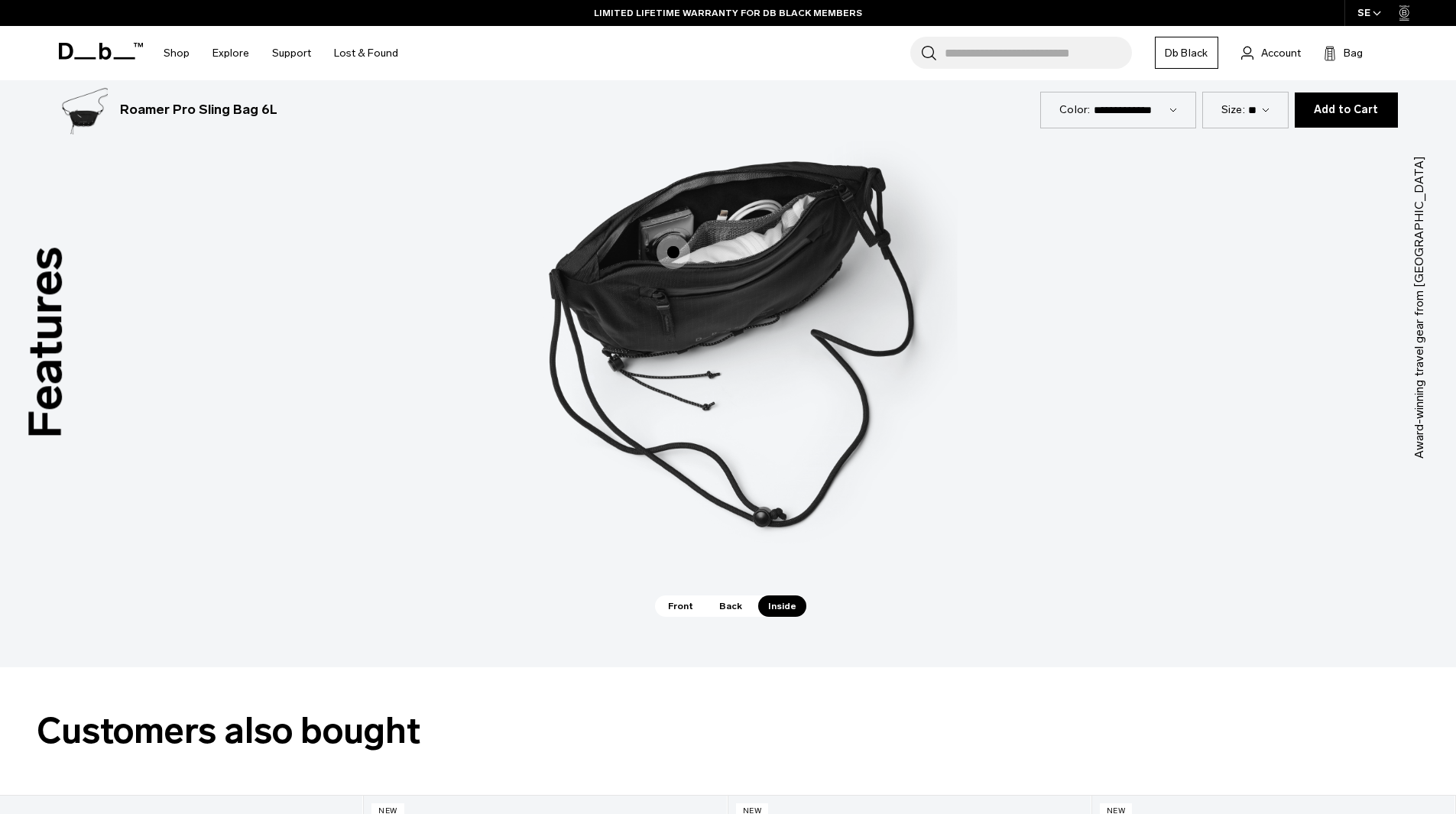
click at [716, 602] on span "Back" at bounding box center [731, 607] width 43 height 21
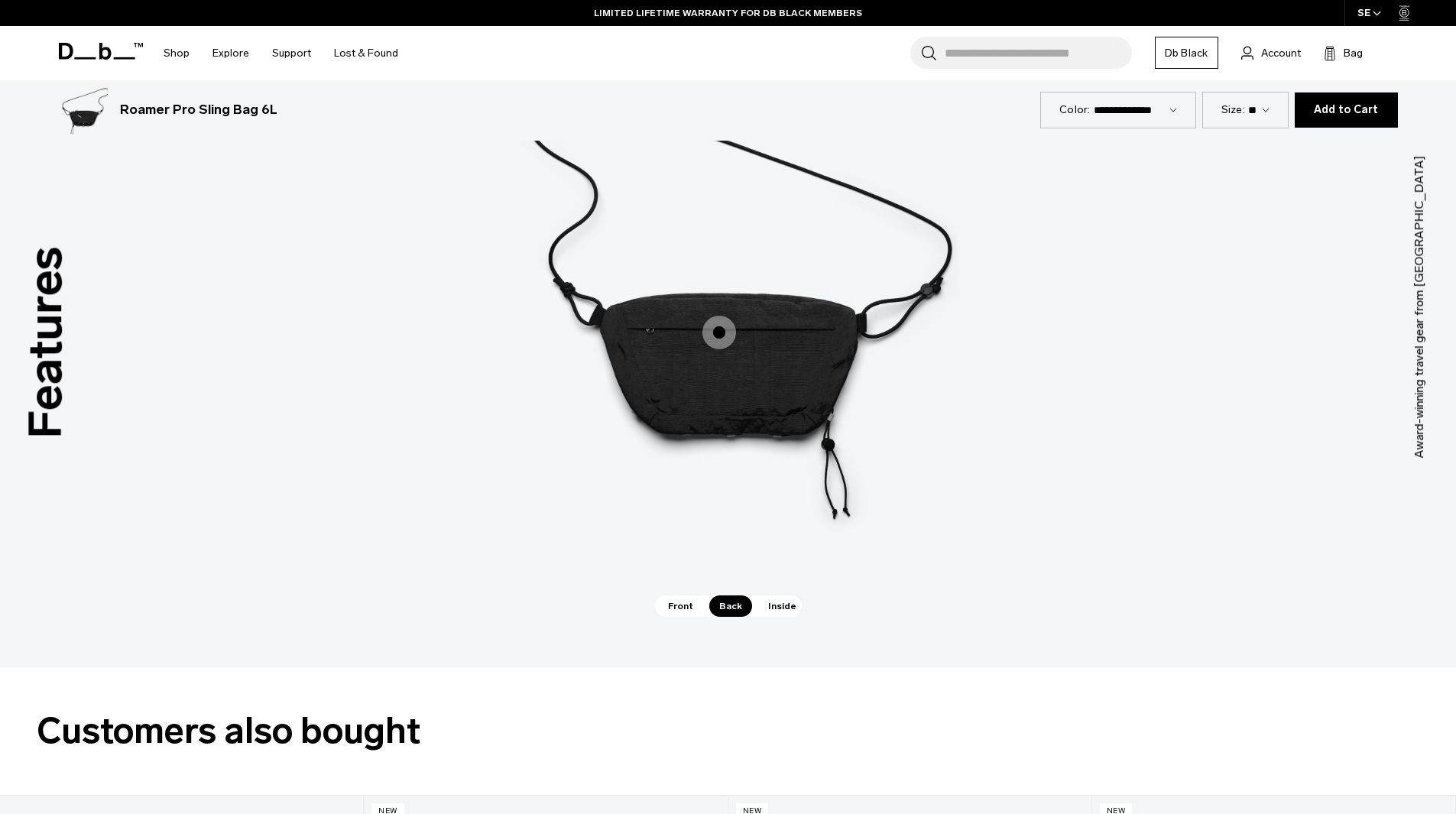
click at [686, 605] on span "Front" at bounding box center [680, 607] width 45 height 21
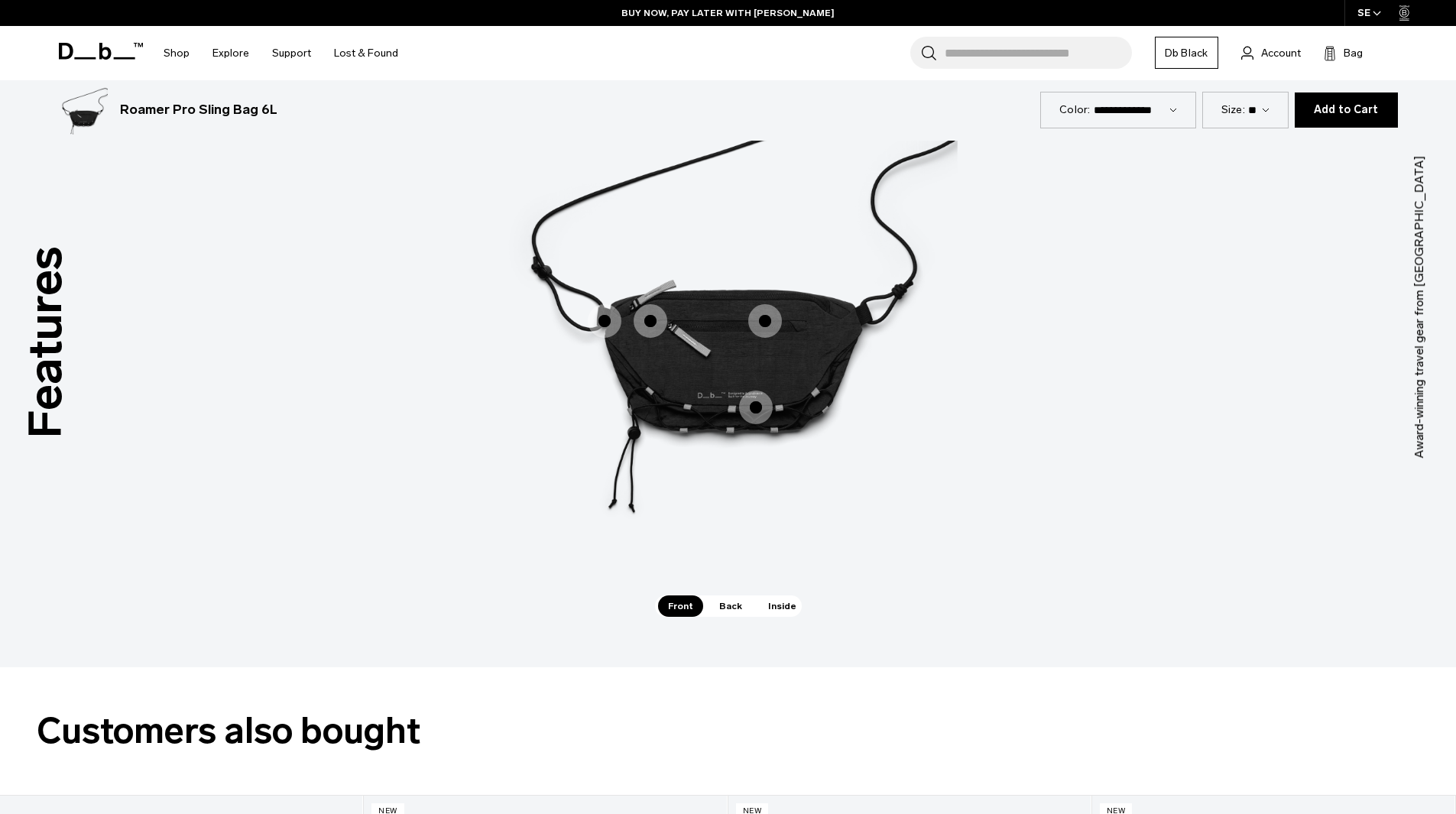
click at [770, 325] on span "1 / 3" at bounding box center [765, 321] width 34 height 34
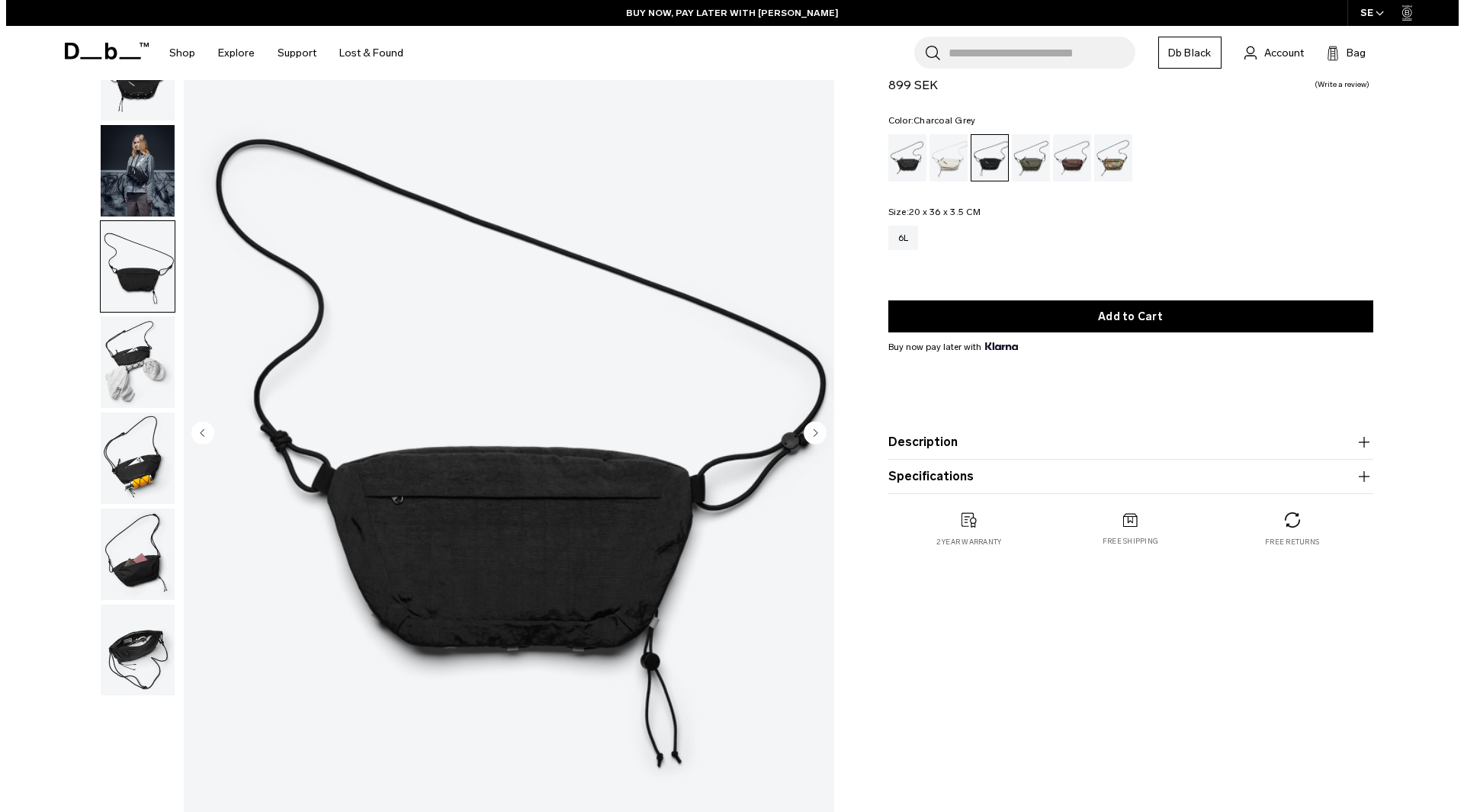
scroll to position [0, 0]
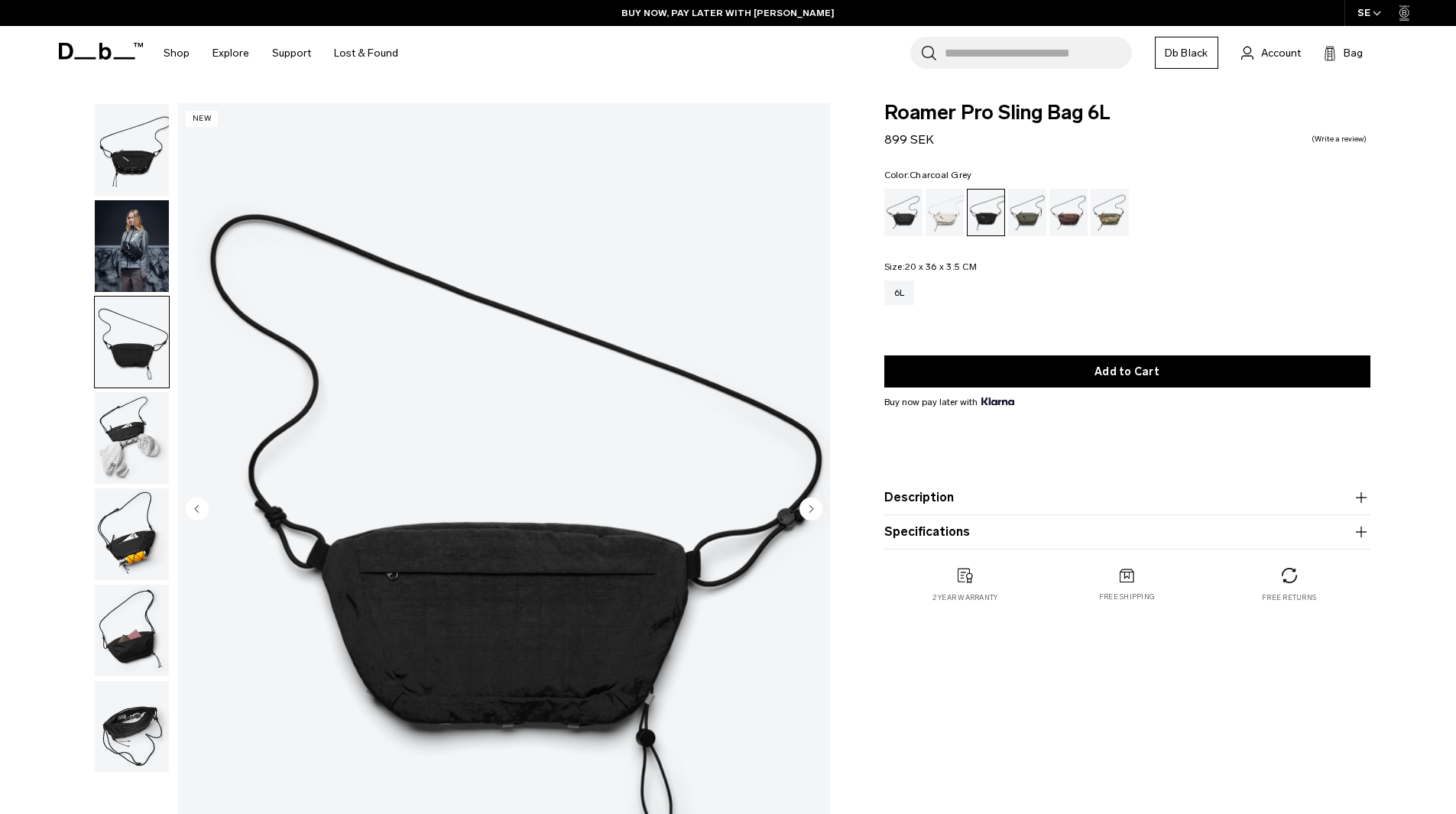
click at [150, 165] on img "button" at bounding box center [132, 149] width 74 height 91
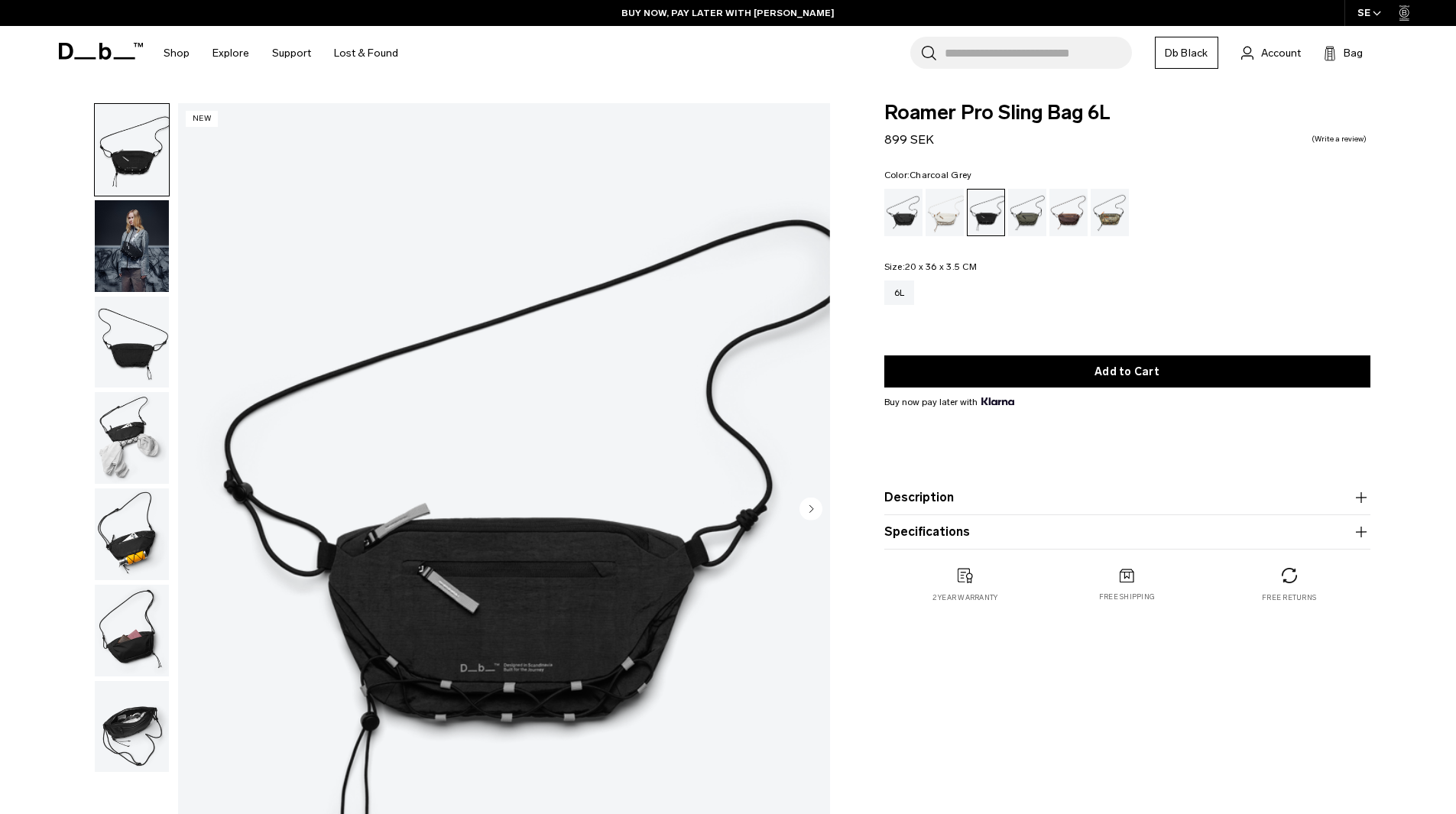
click at [450, 567] on img "1 / 7" at bounding box center [504, 510] width 652 height 814
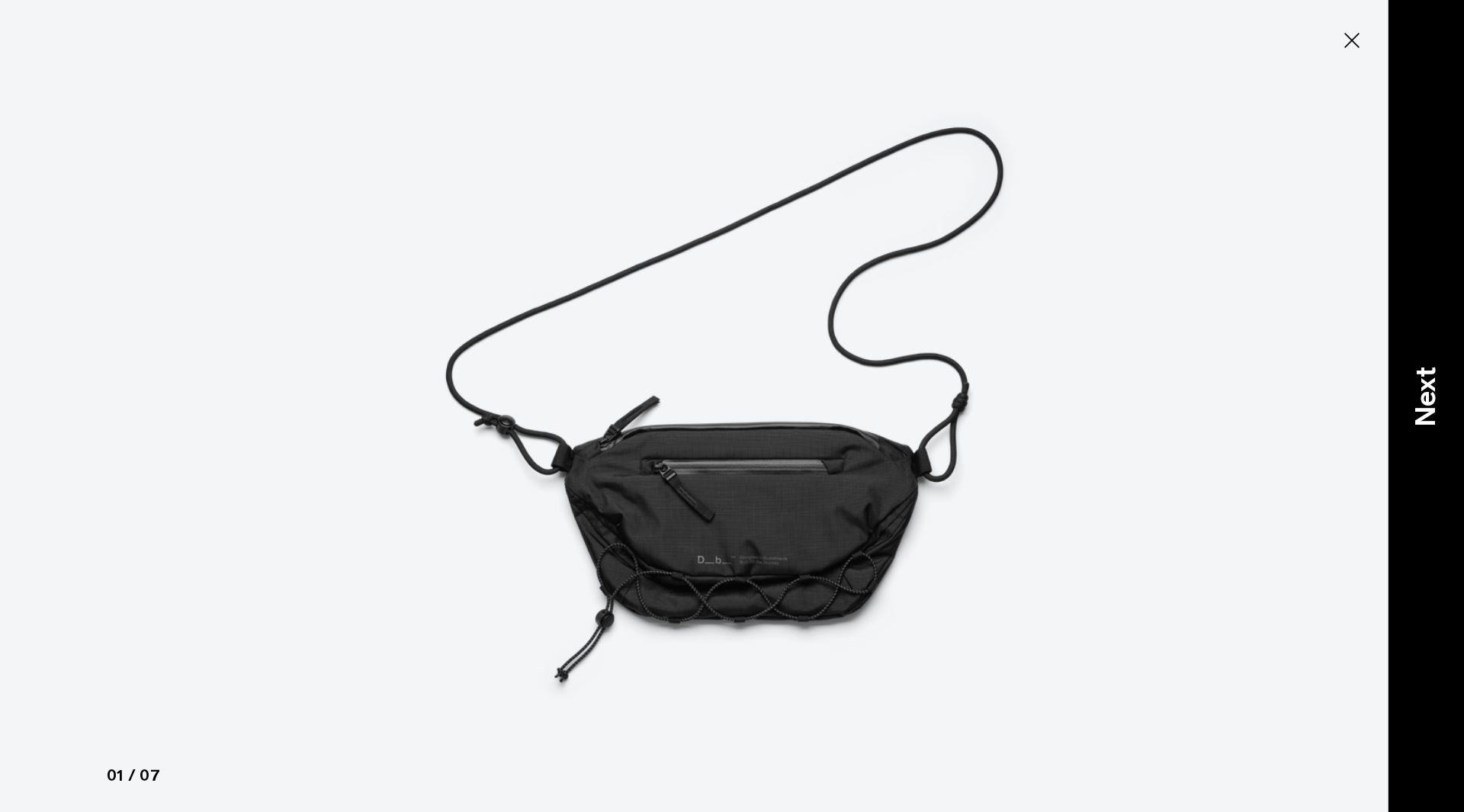
click at [1399, 381] on div "Next" at bounding box center [1426, 406] width 76 height 812
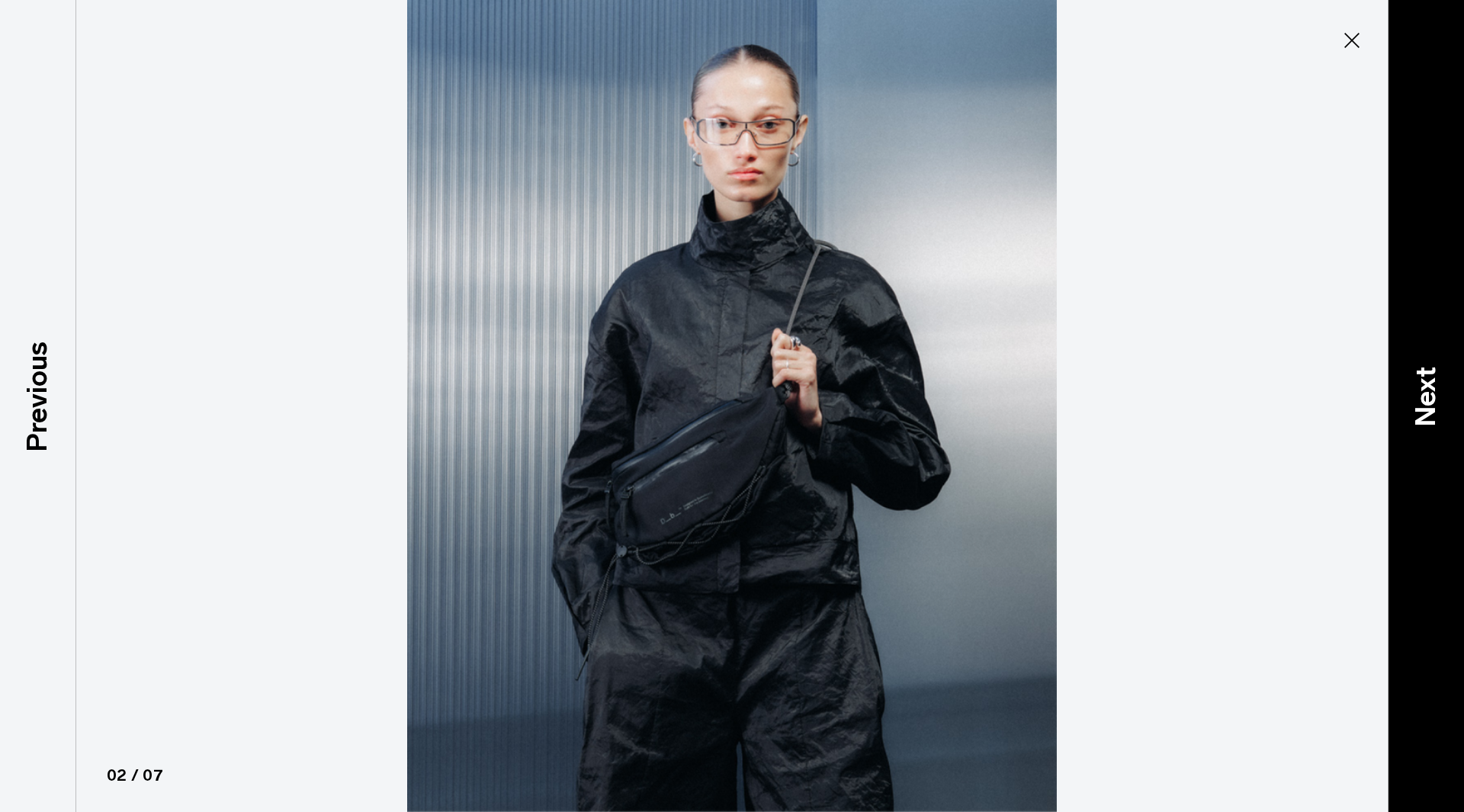
click at [1397, 379] on div "Next" at bounding box center [1426, 406] width 76 height 812
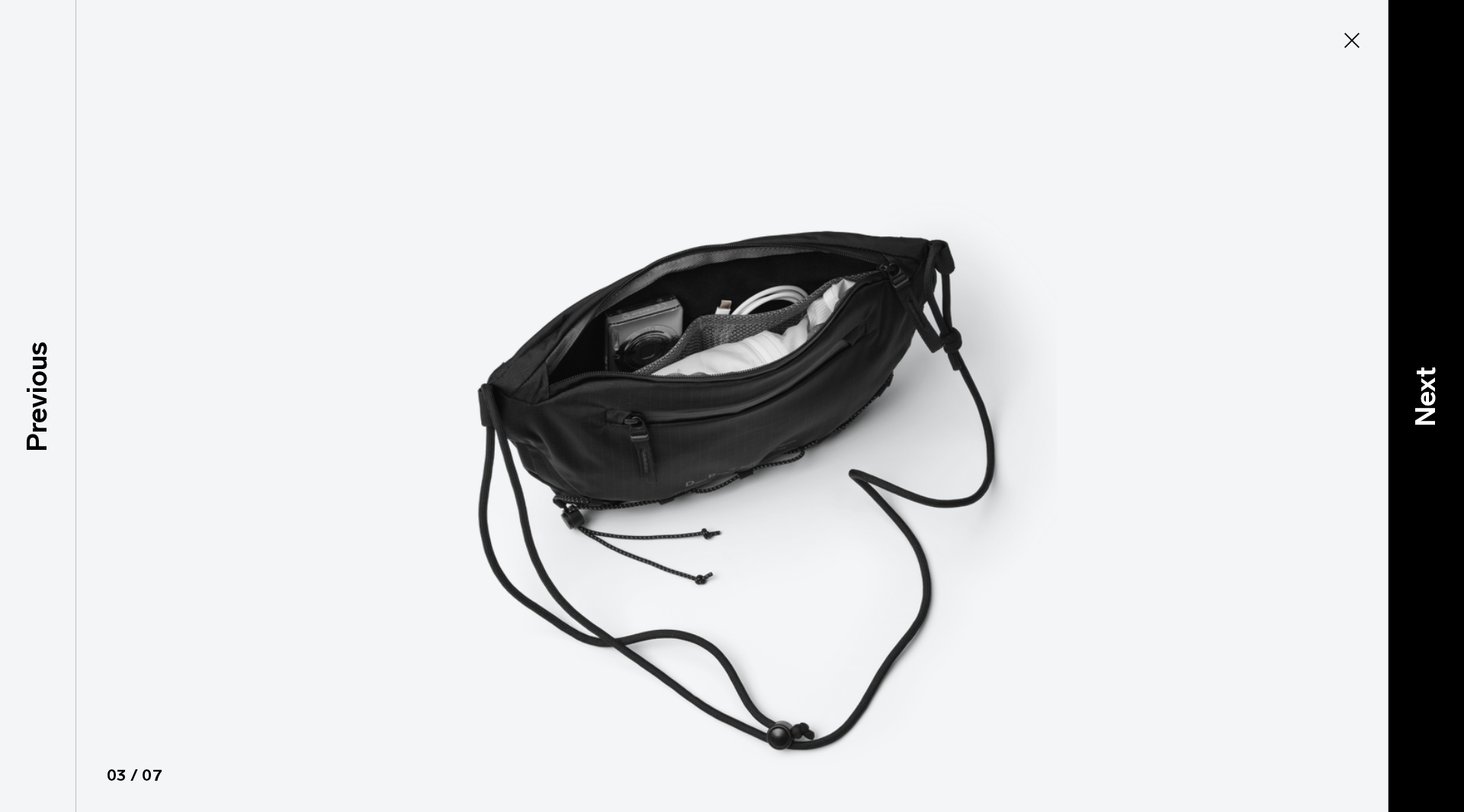
click at [1397, 379] on div "Next" at bounding box center [1426, 406] width 76 height 812
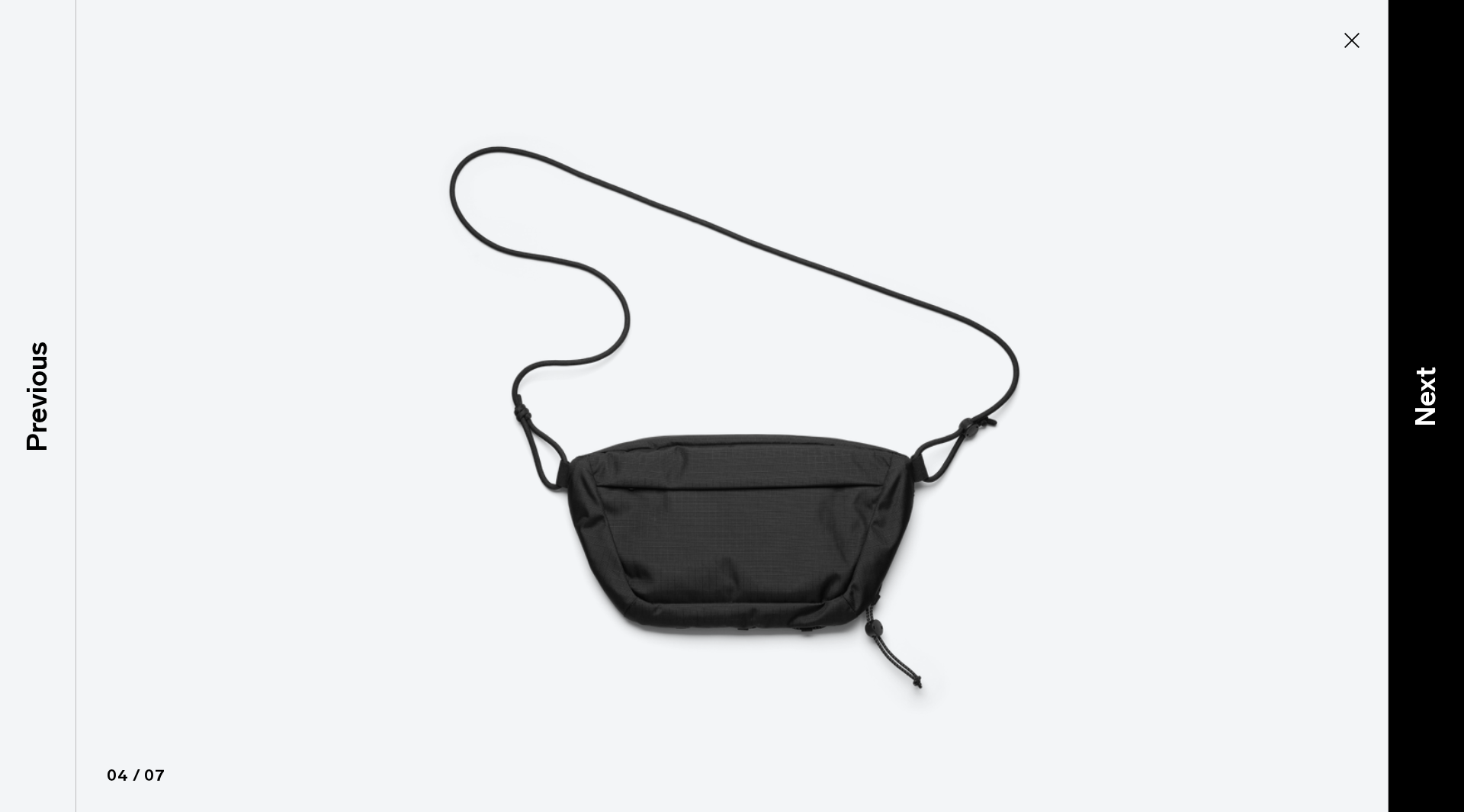
click at [1405, 360] on div "Next" at bounding box center [1426, 406] width 76 height 812
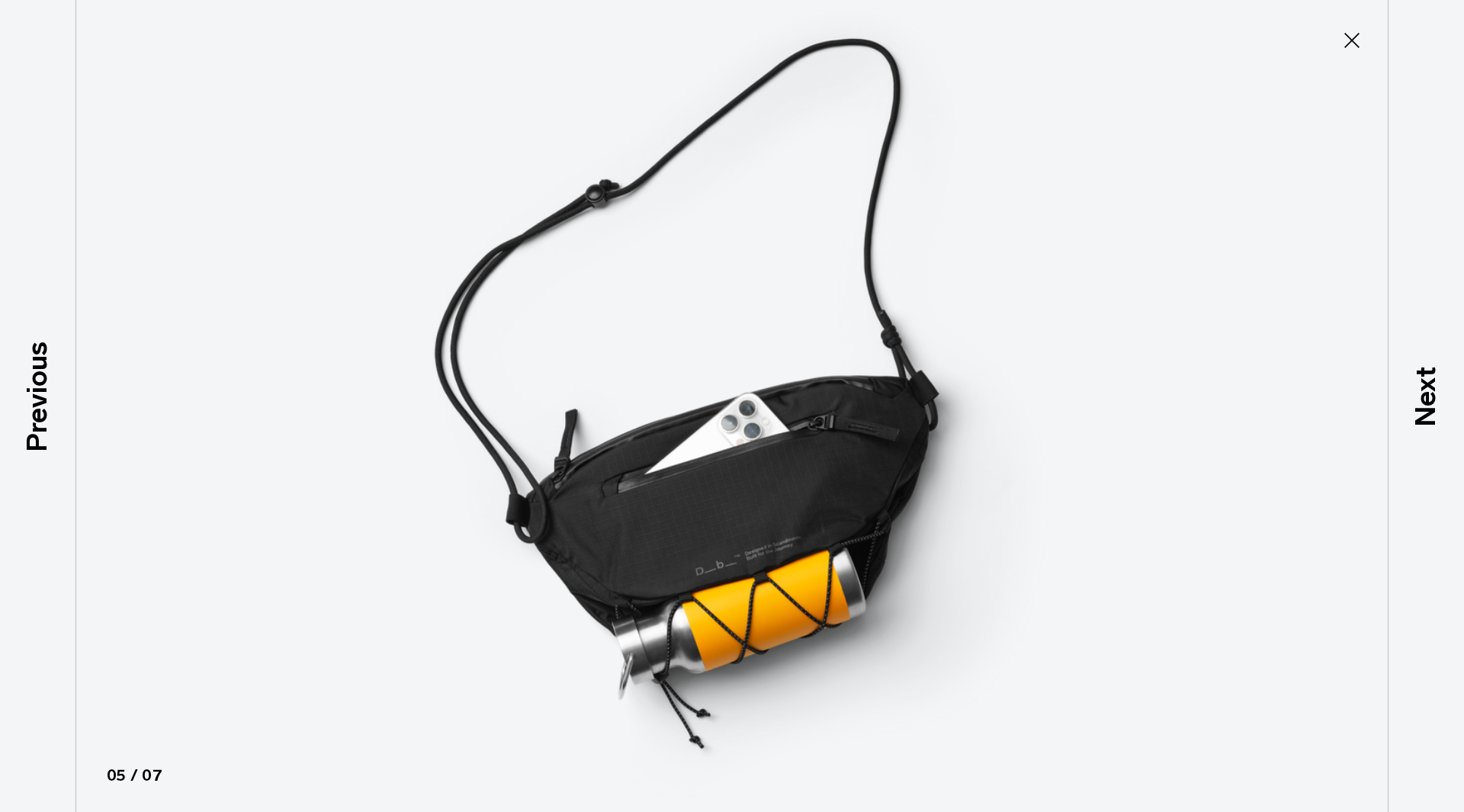
click at [814, 512] on img at bounding box center [732, 406] width 686 height 812
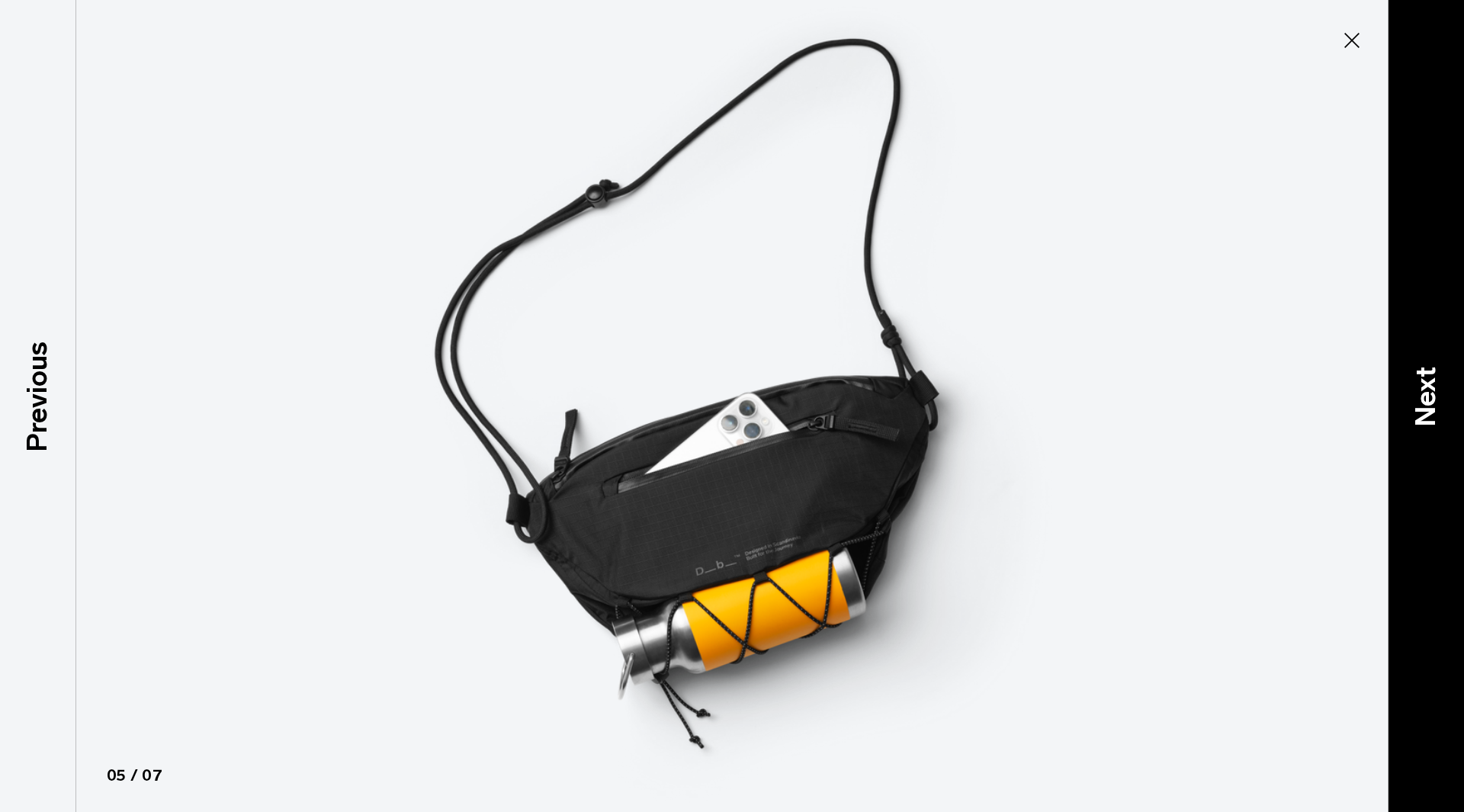
click at [1452, 368] on div "Next" at bounding box center [1426, 406] width 76 height 812
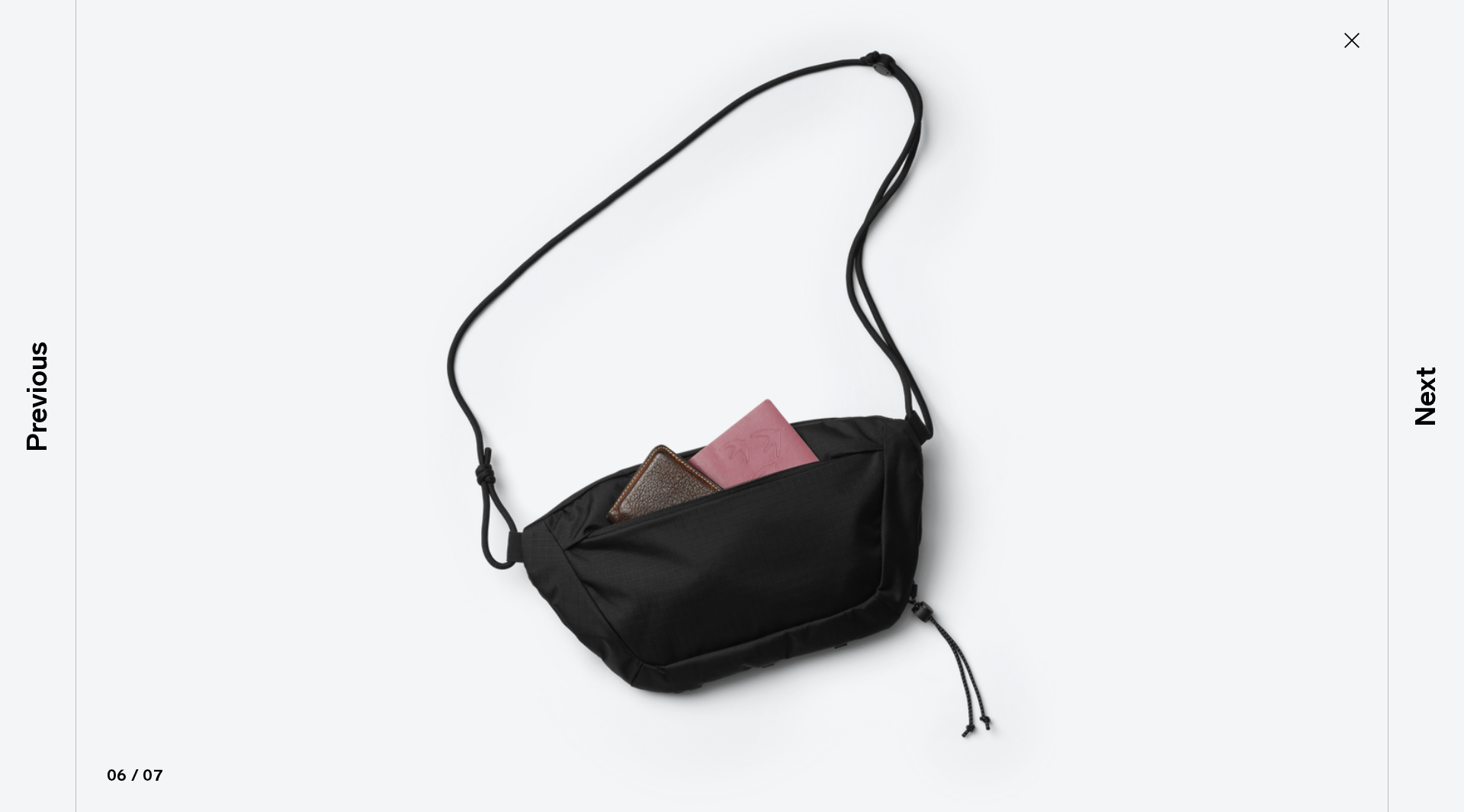
click at [1451, 370] on div "Next" at bounding box center [1426, 406] width 76 height 812
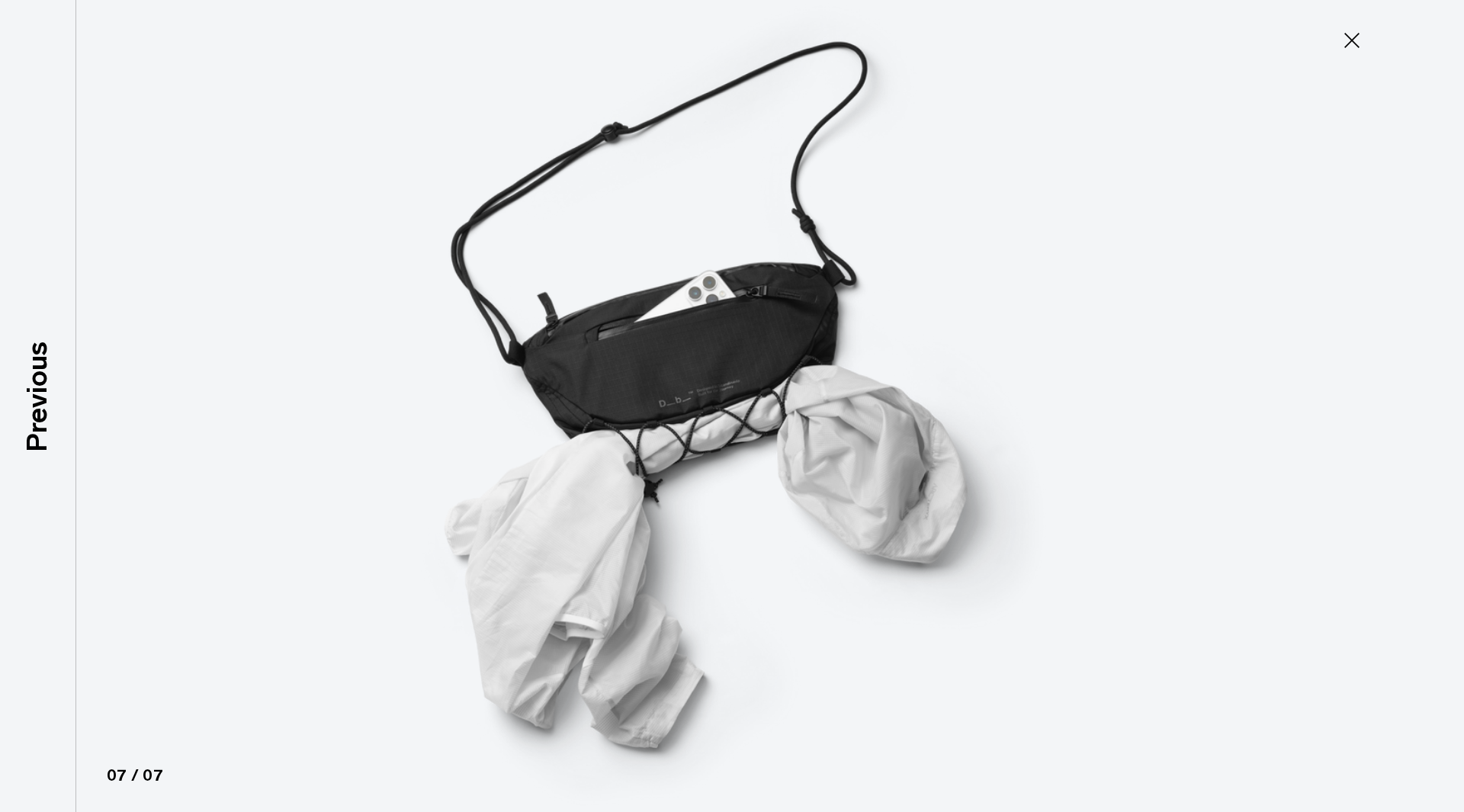
click at [1451, 370] on div at bounding box center [732, 406] width 1464 height 812
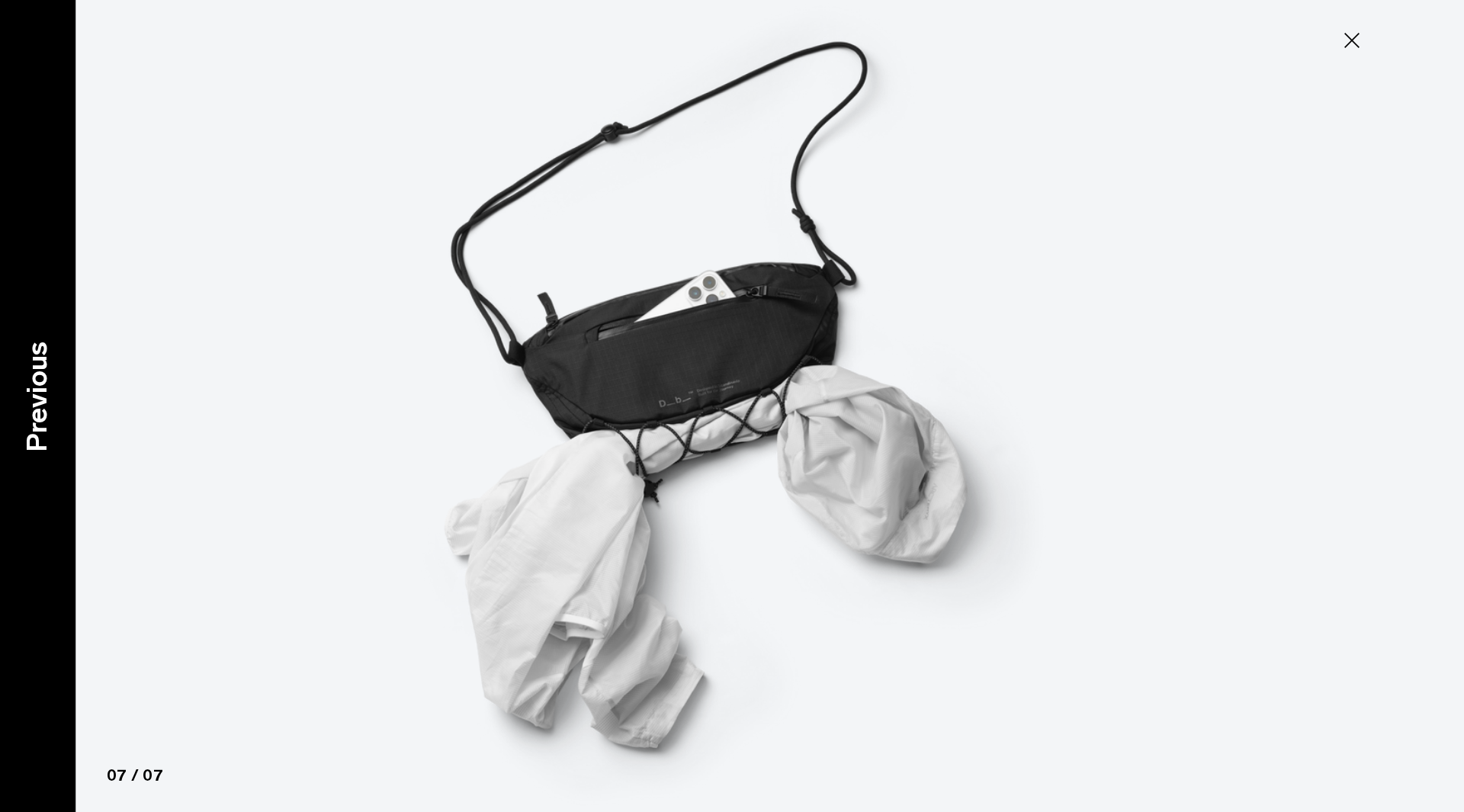
click at [2, 379] on div "Previous" at bounding box center [38, 406] width 76 height 812
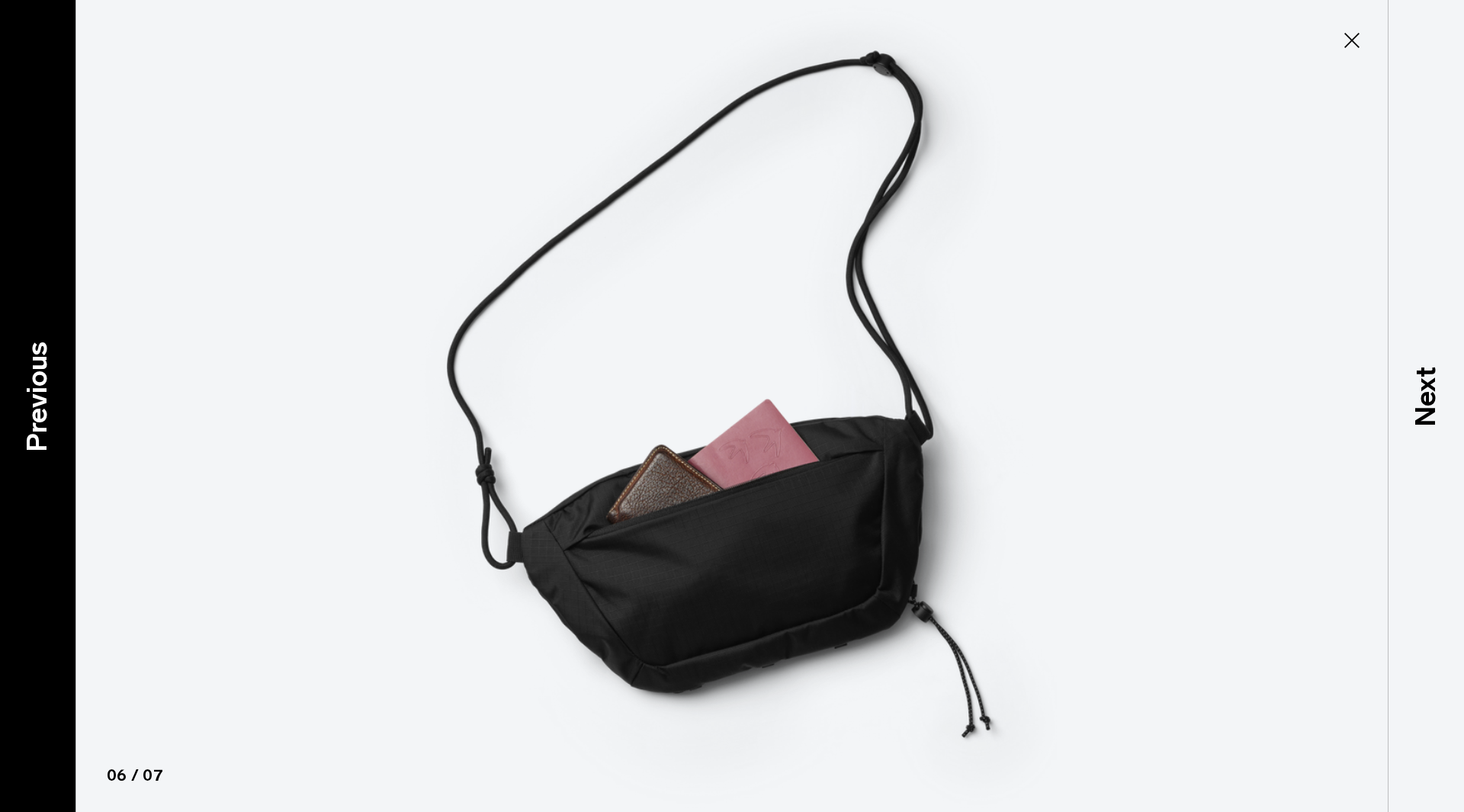
click at [2, 379] on div "Previous" at bounding box center [38, 406] width 76 height 812
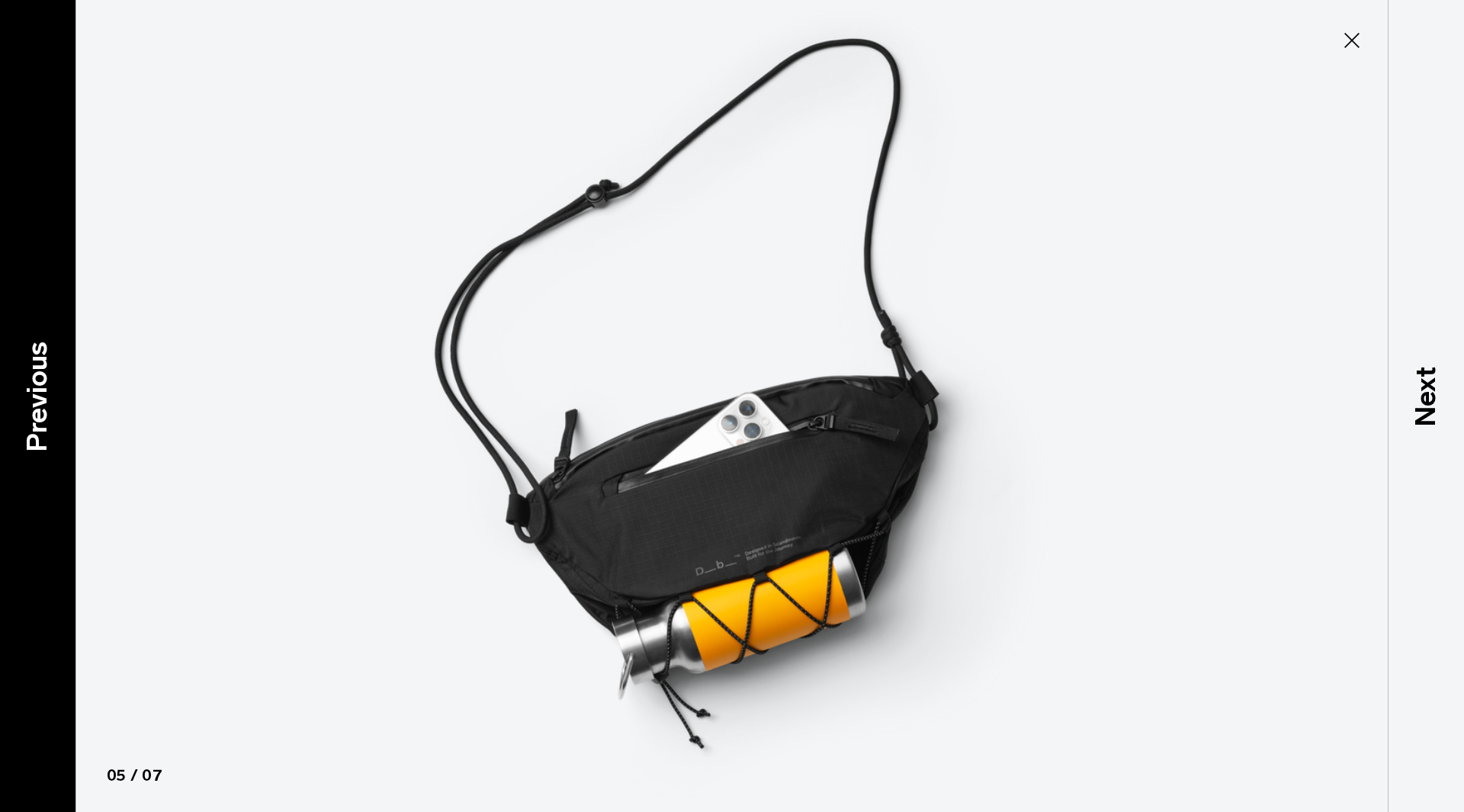
click at [3, 379] on div "Previous" at bounding box center [38, 406] width 76 height 812
click at [4, 381] on div "Previous" at bounding box center [38, 406] width 76 height 812
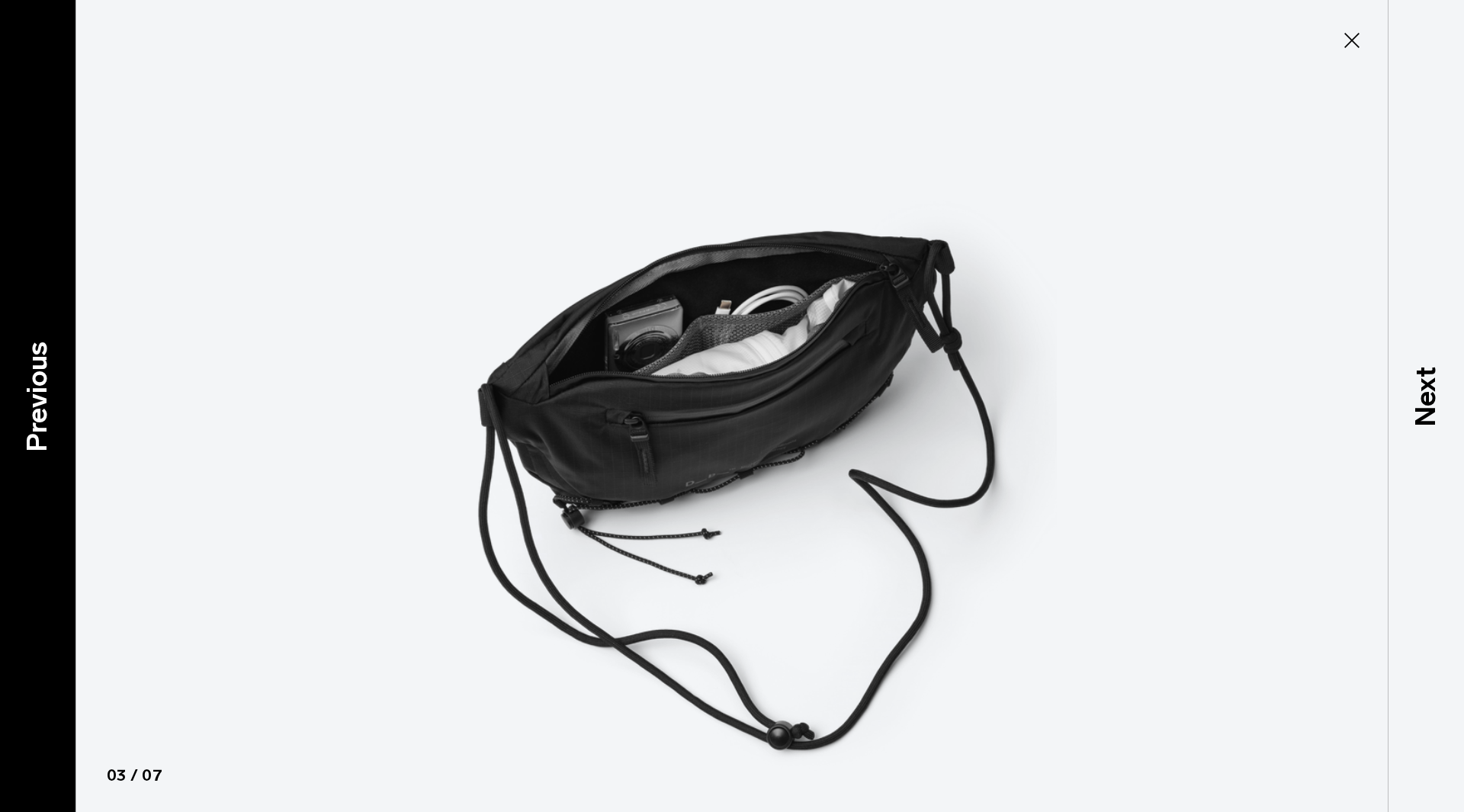
click at [5, 382] on div "Previous" at bounding box center [38, 406] width 76 height 812
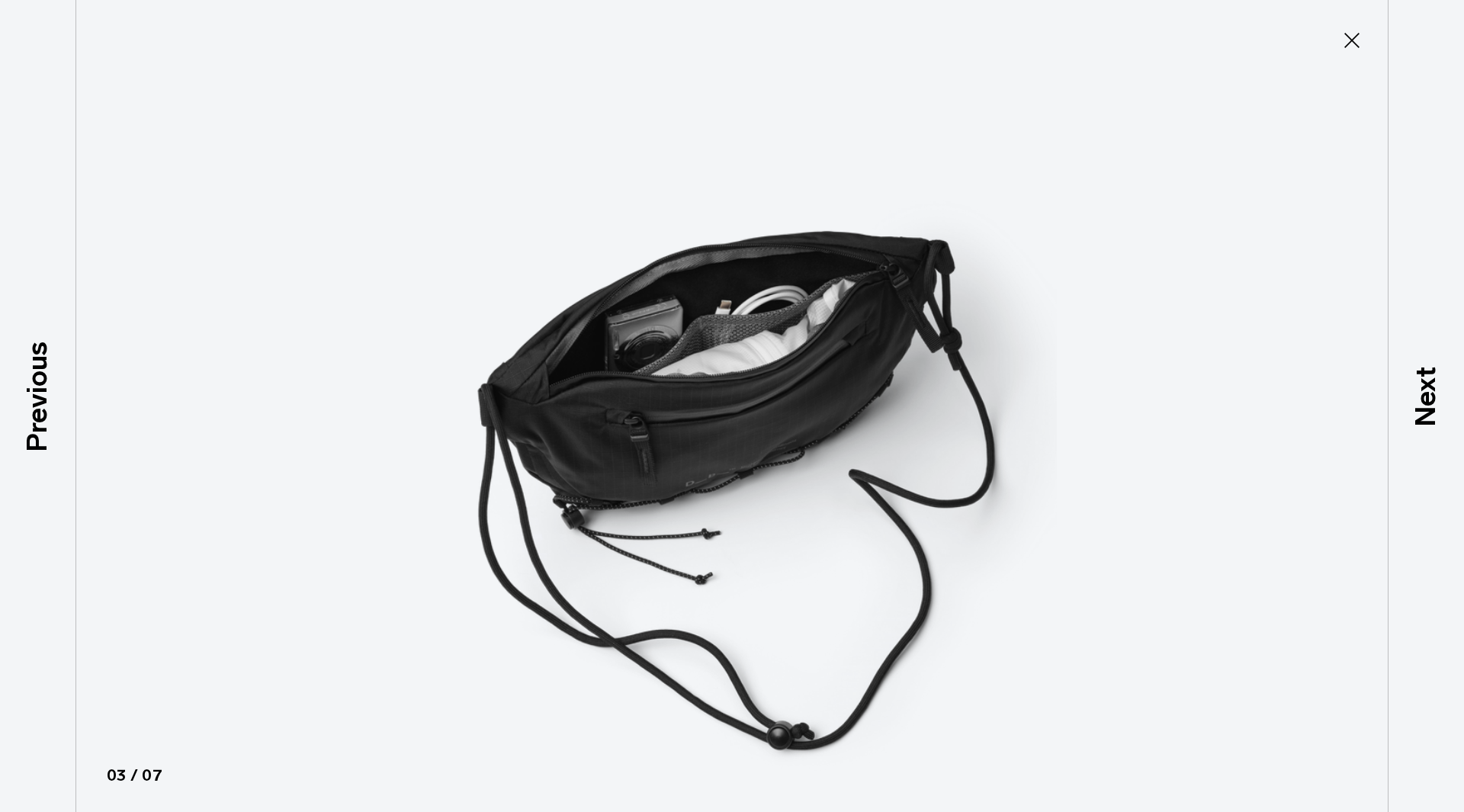
click at [8, 385] on div "Previous" at bounding box center [38, 406] width 76 height 812
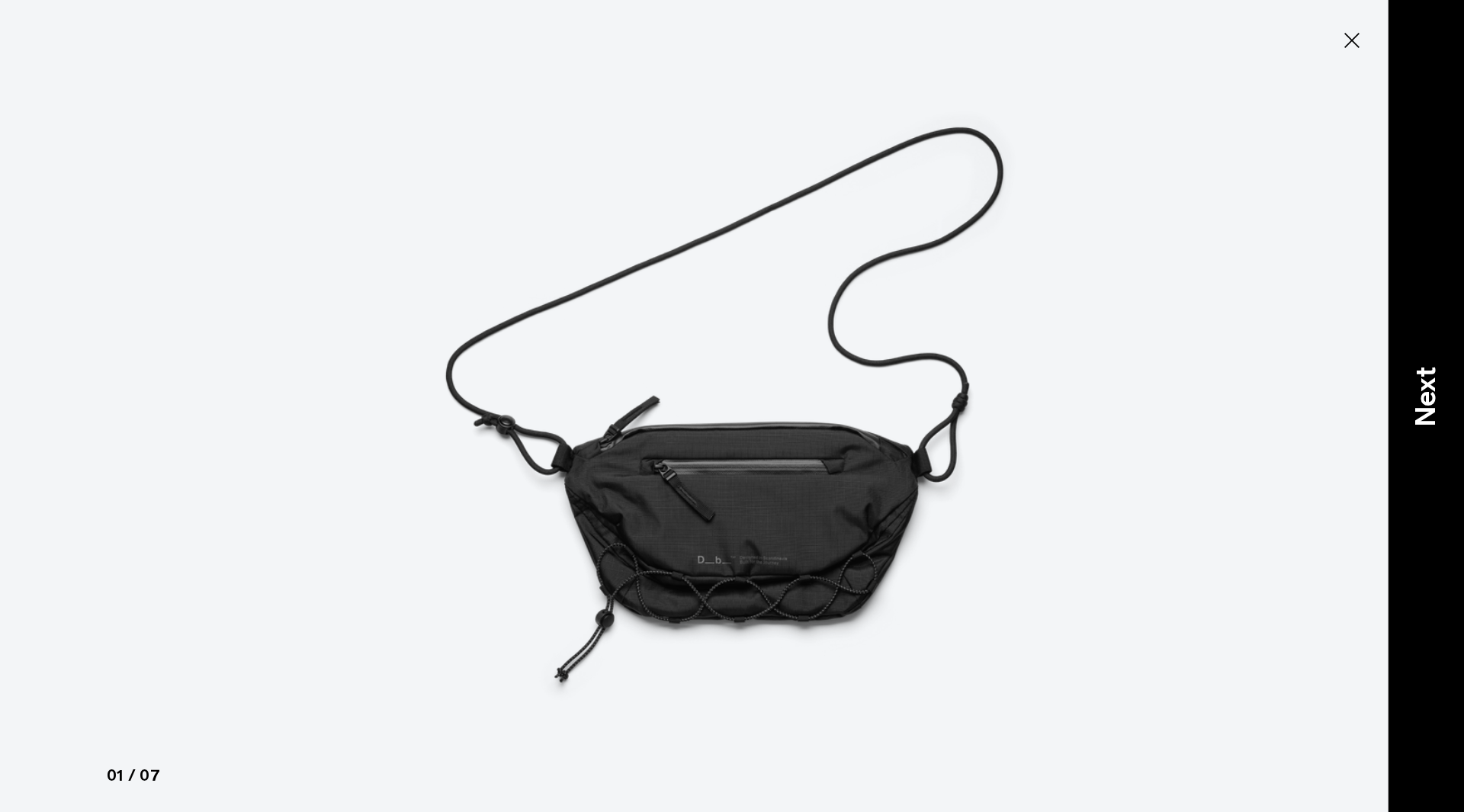
click at [1407, 381] on p "Next" at bounding box center [1426, 397] width 42 height 60
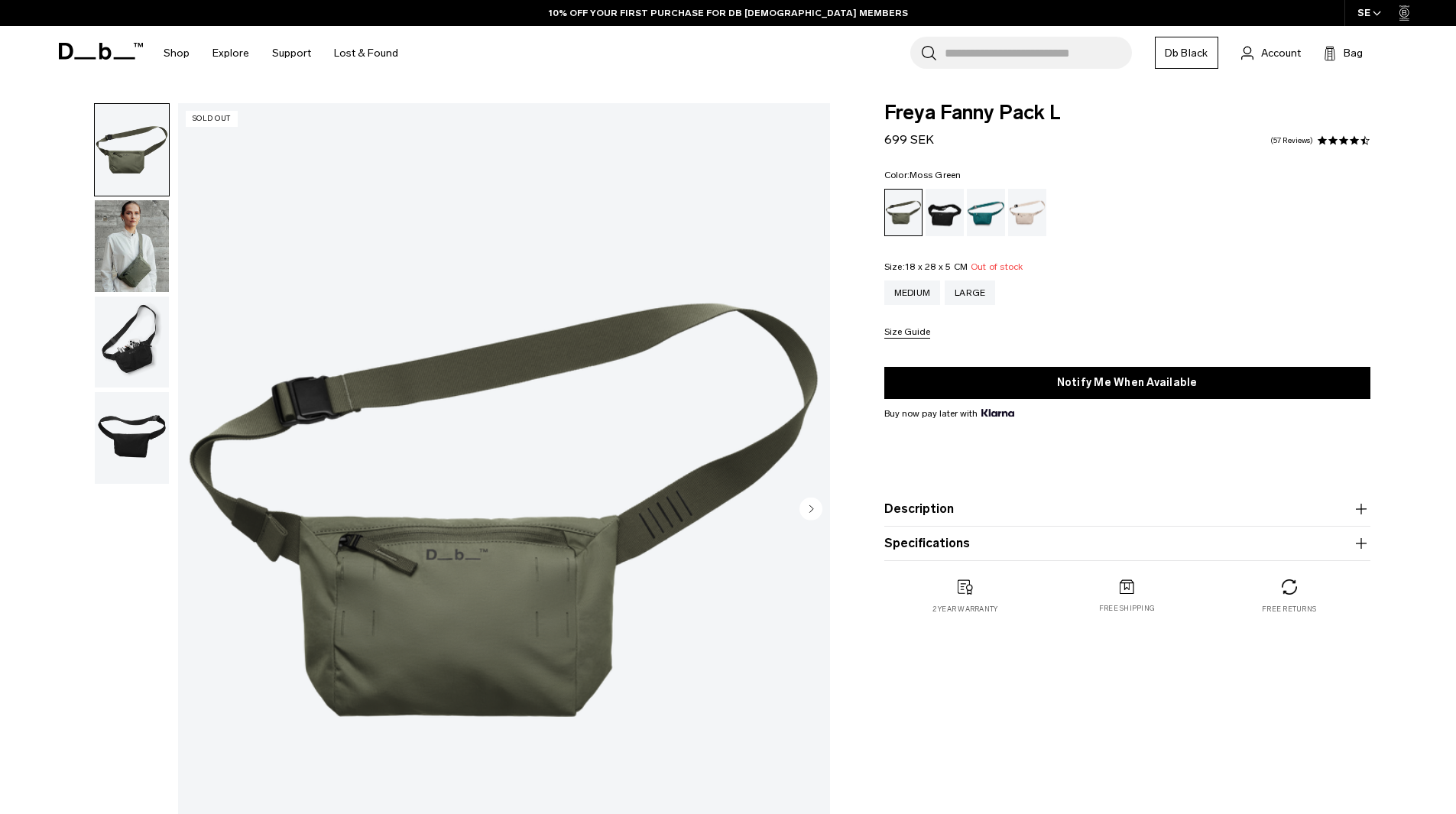
click at [143, 247] on img "button" at bounding box center [132, 246] width 74 height 91
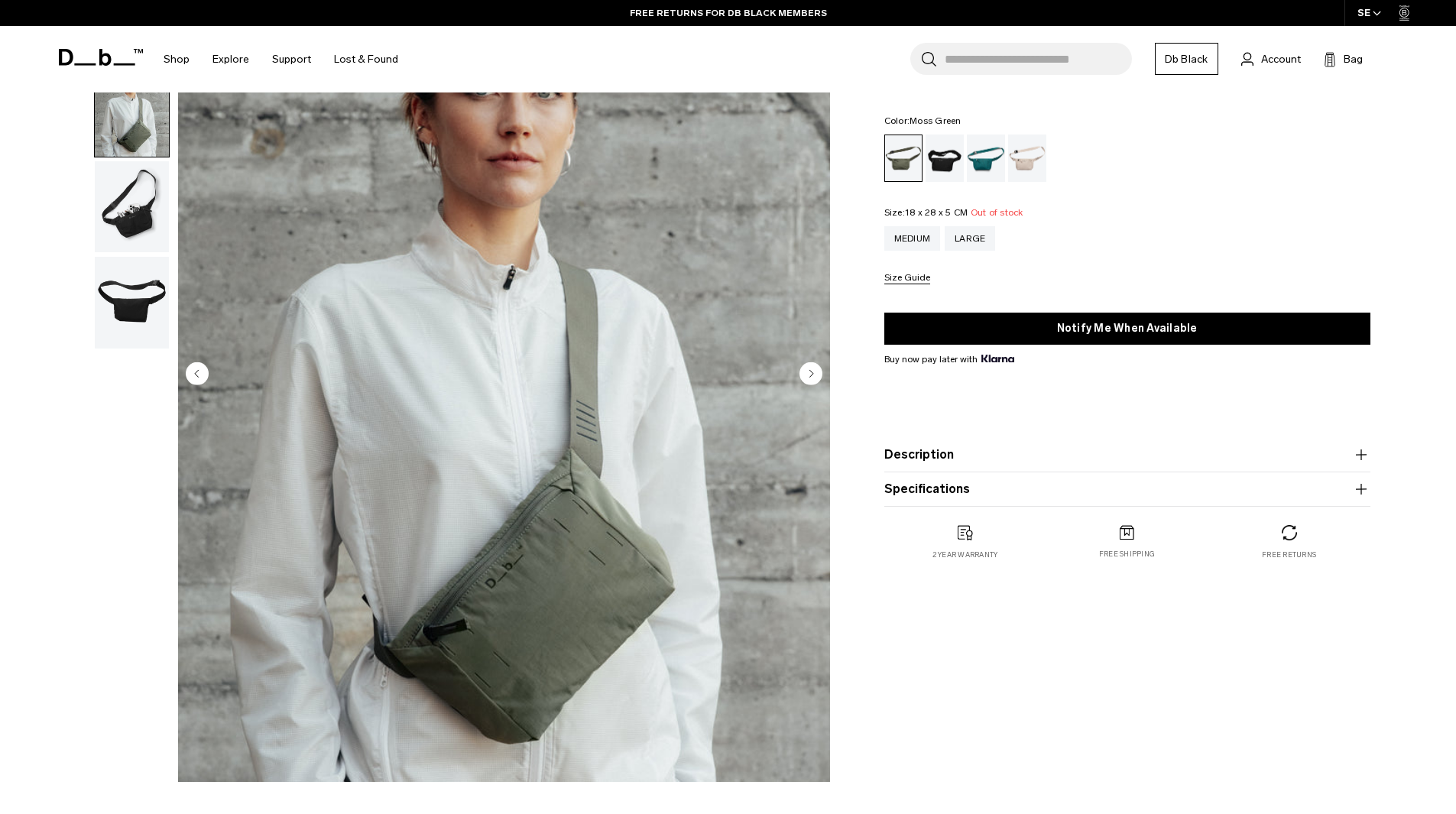
scroll to position [128, 0]
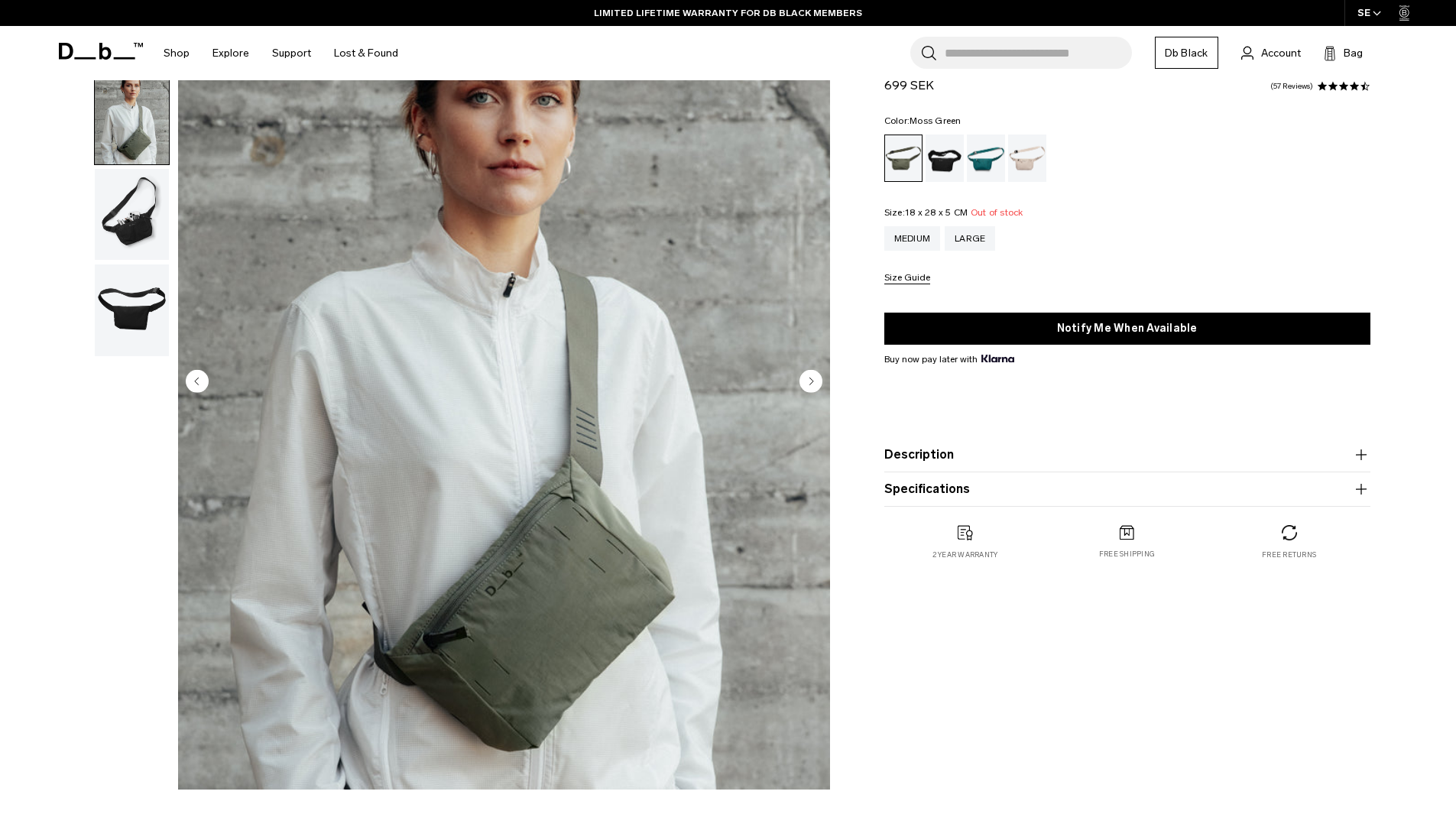
click at [144, 195] on img "button" at bounding box center [132, 215] width 74 height 91
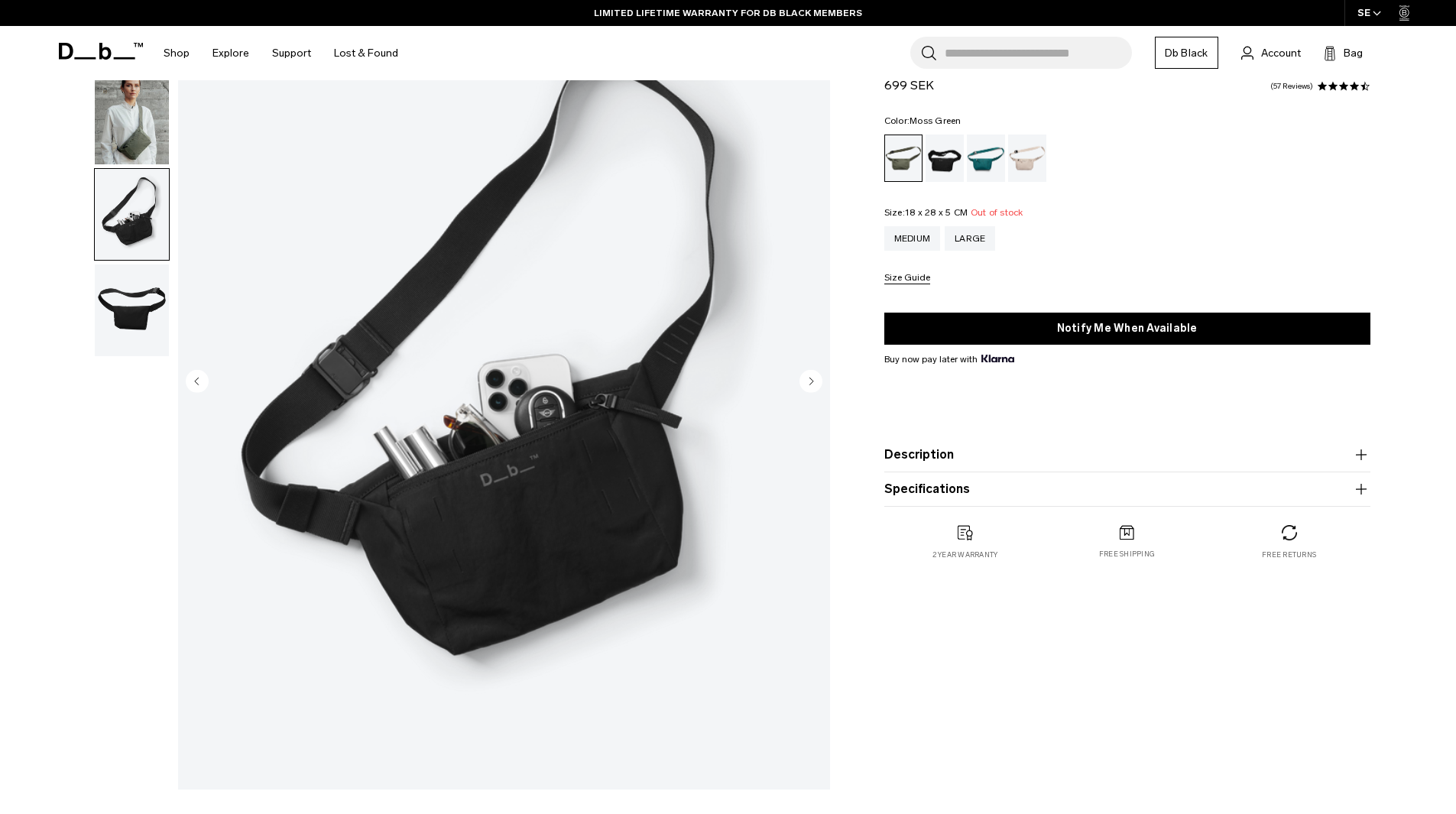
click at [61, 304] on div "03 / 04 Sold Out Close 01 / 04 Previous Next" at bounding box center [440, 386] width 798 height 822
click at [98, 316] on img "button" at bounding box center [132, 309] width 74 height 91
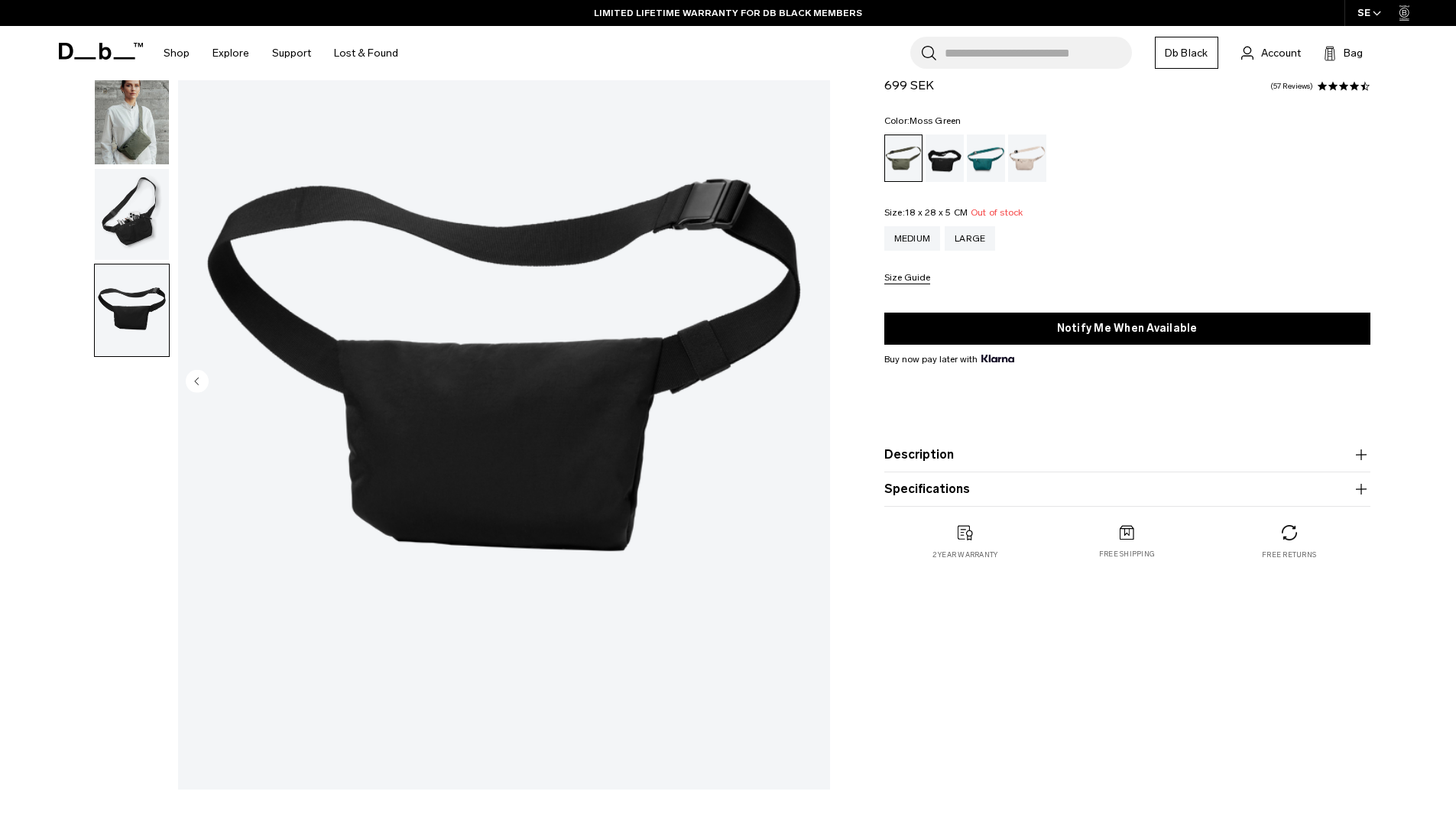
click at [125, 117] on img "button" at bounding box center [132, 118] width 74 height 91
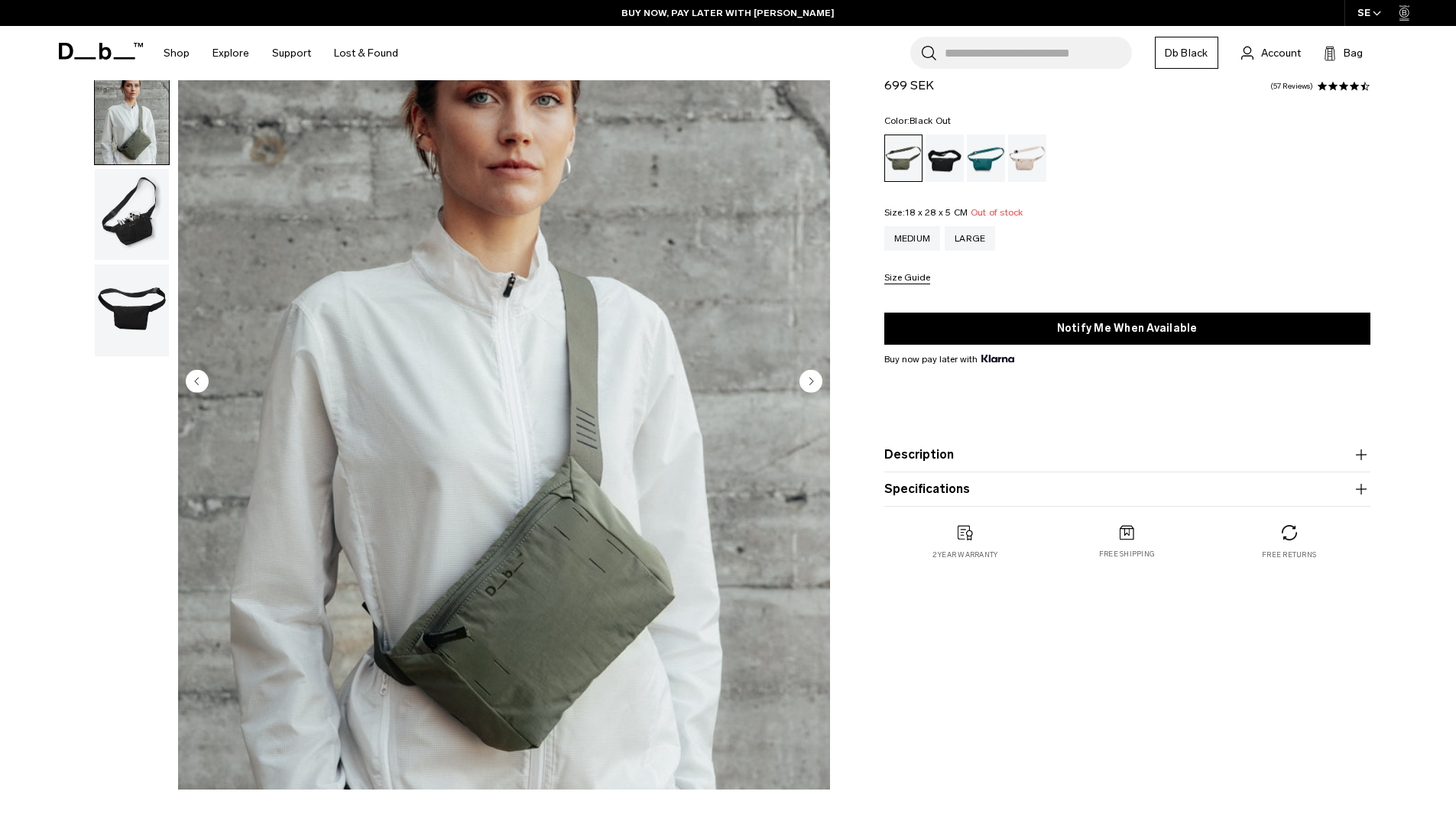
click at [934, 166] on div "Black Out" at bounding box center [945, 158] width 39 height 47
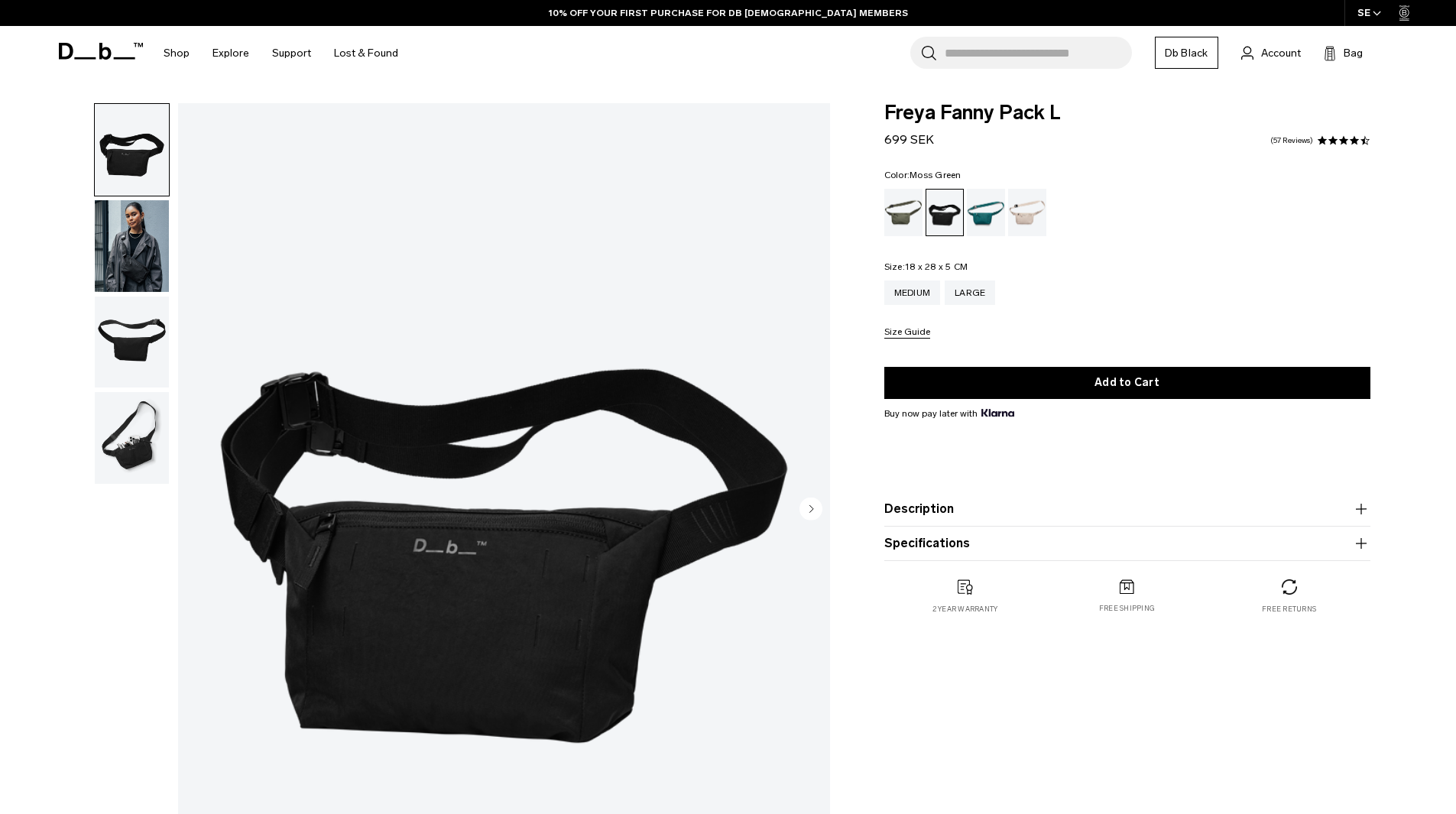
click at [899, 223] on div "Moss Green" at bounding box center [904, 212] width 39 height 47
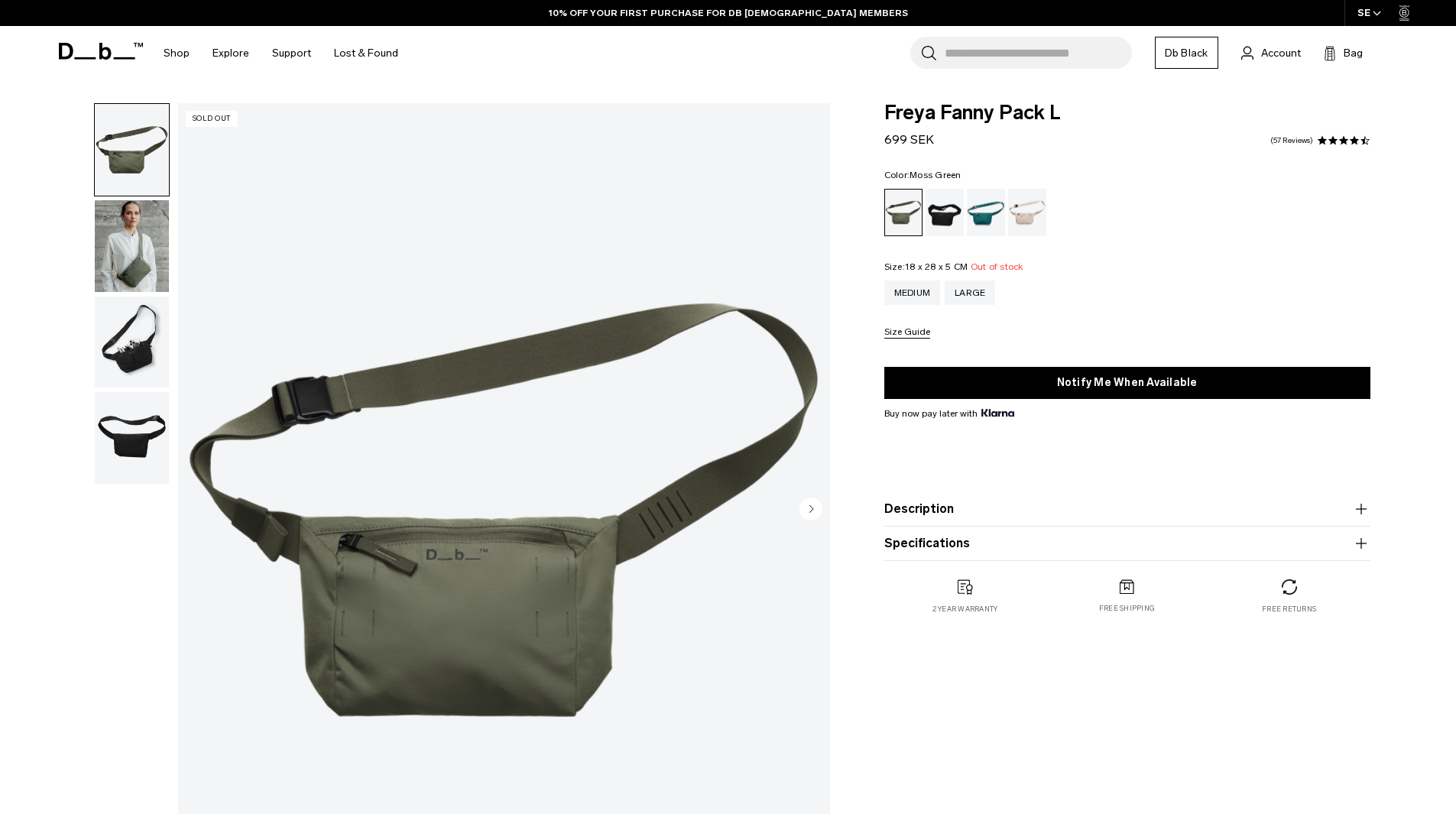
click at [129, 219] on img "button" at bounding box center [132, 246] width 74 height 91
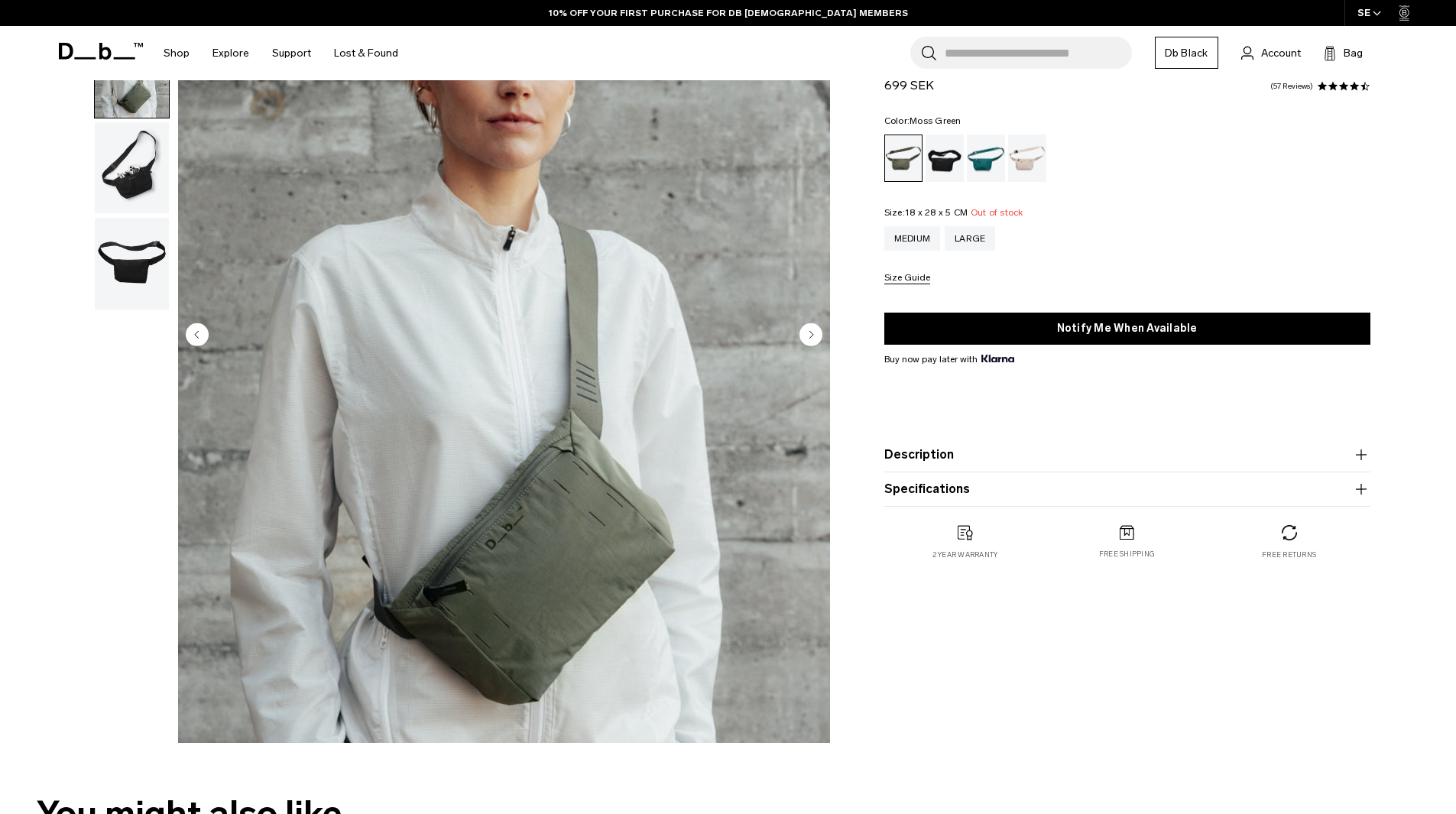
scroll to position [128, 0]
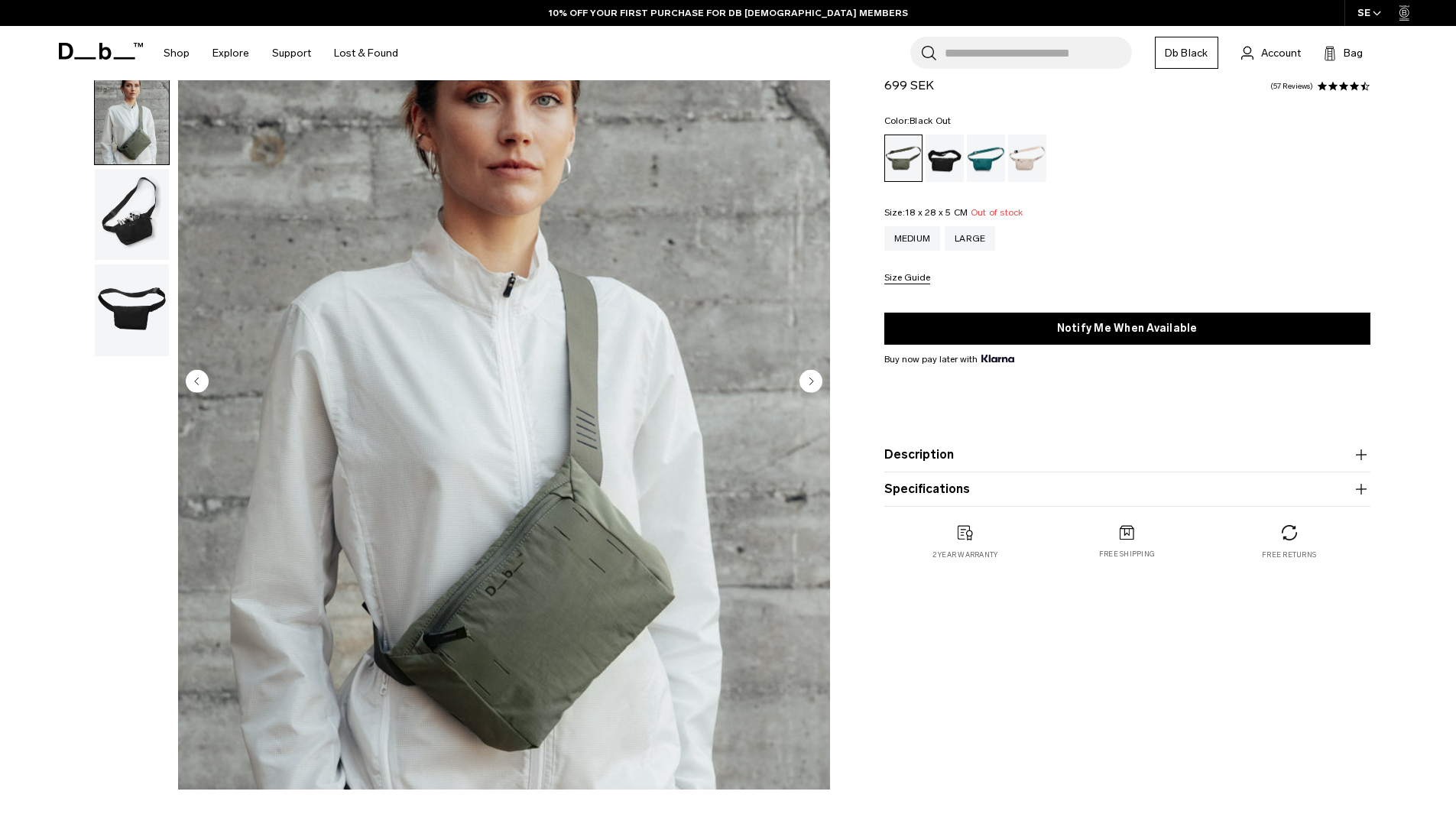
click at [940, 165] on div "Black Out" at bounding box center [945, 158] width 39 height 47
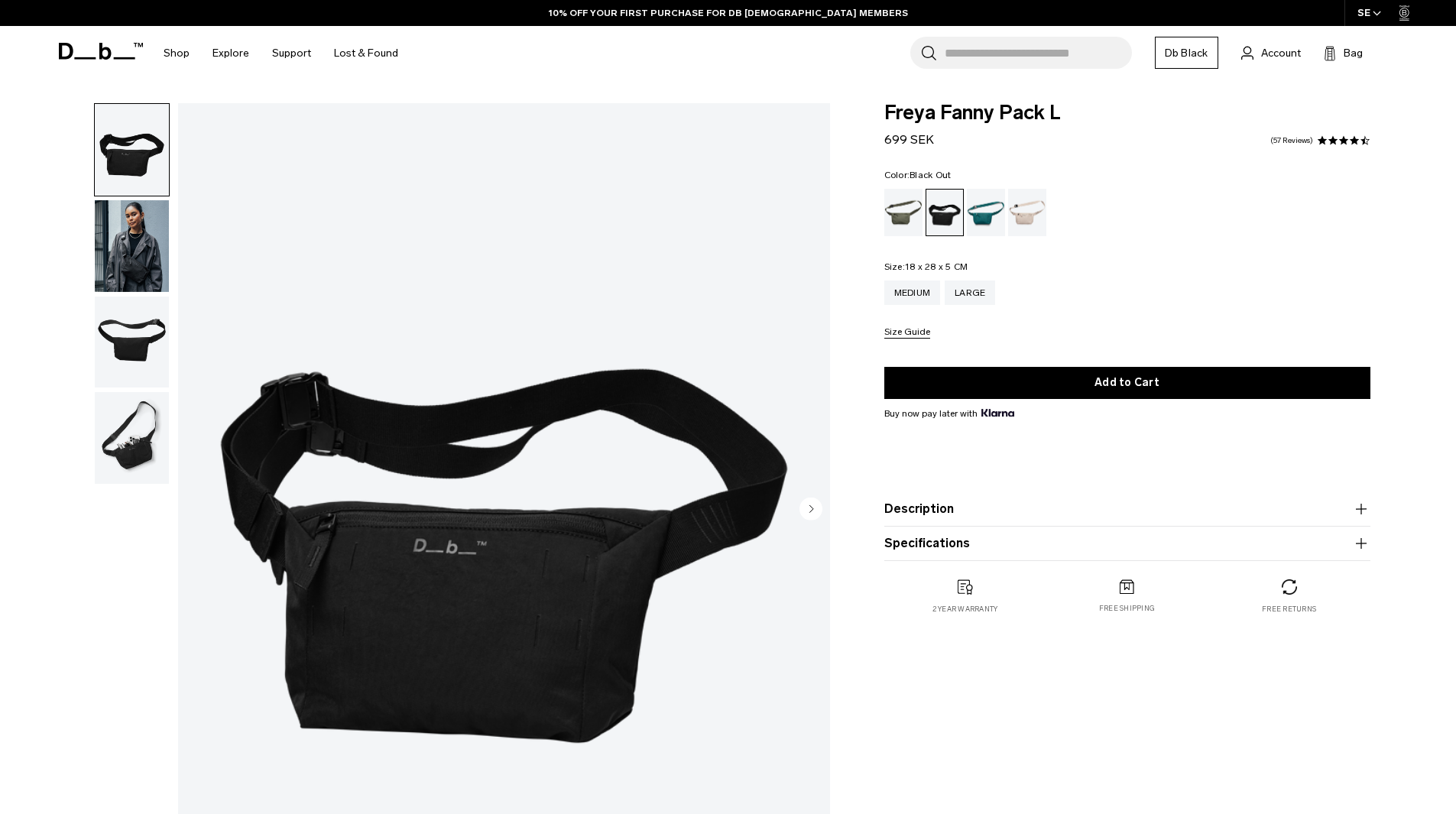
click at [144, 236] on img "button" at bounding box center [132, 246] width 74 height 91
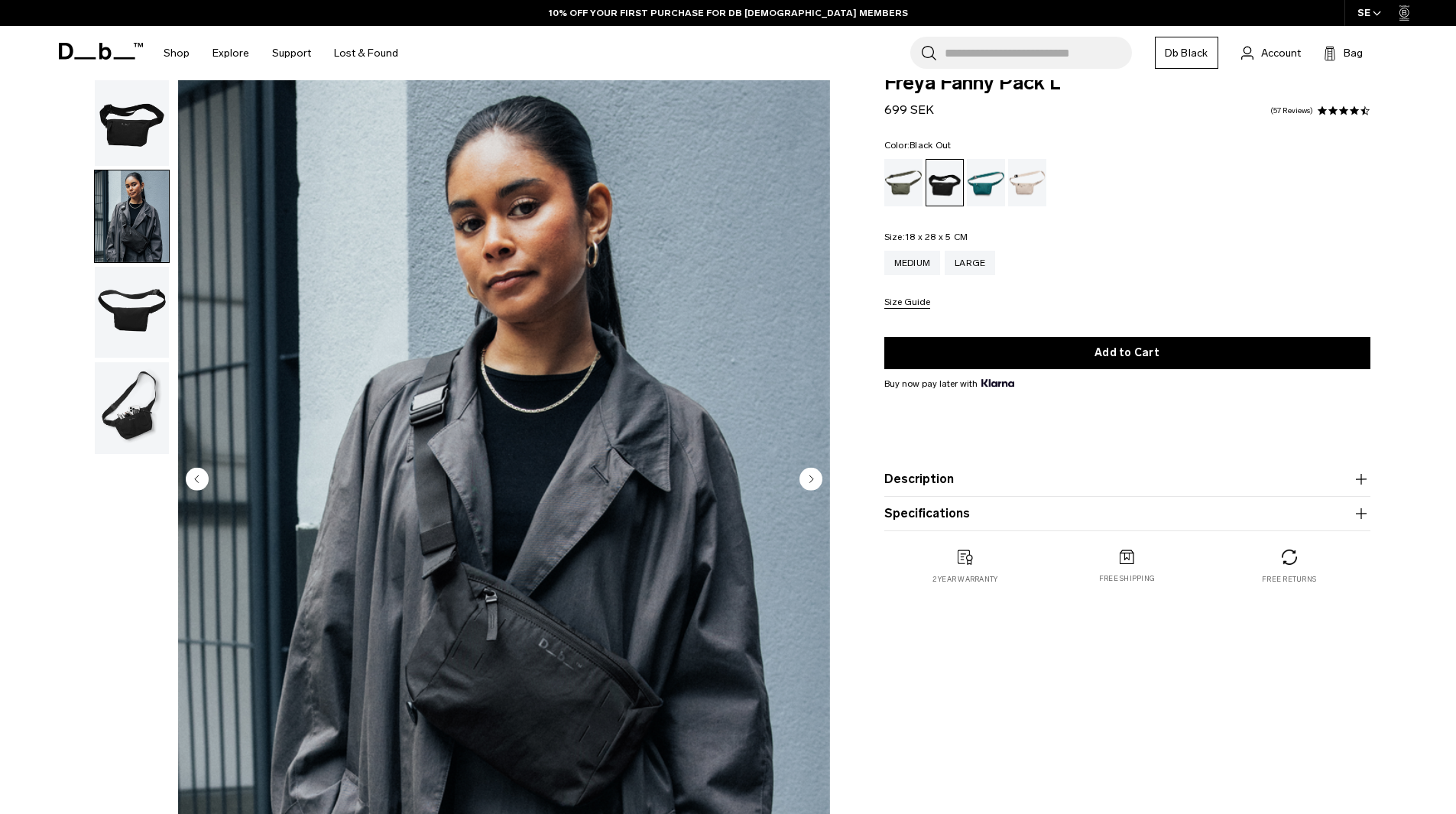
scroll to position [102, 0]
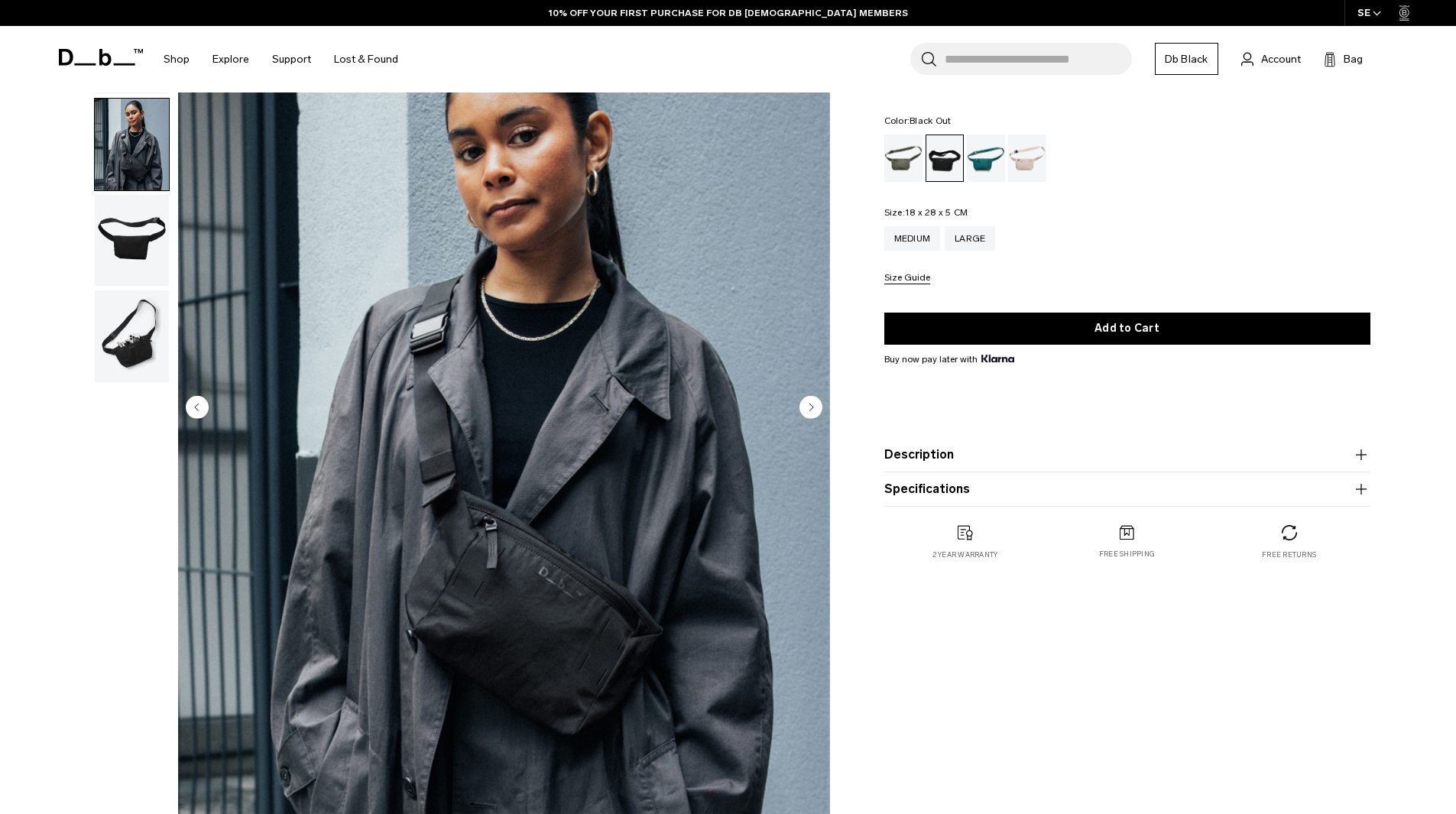
click at [1180, 67] on link "Db Black" at bounding box center [1187, 59] width 64 height 32
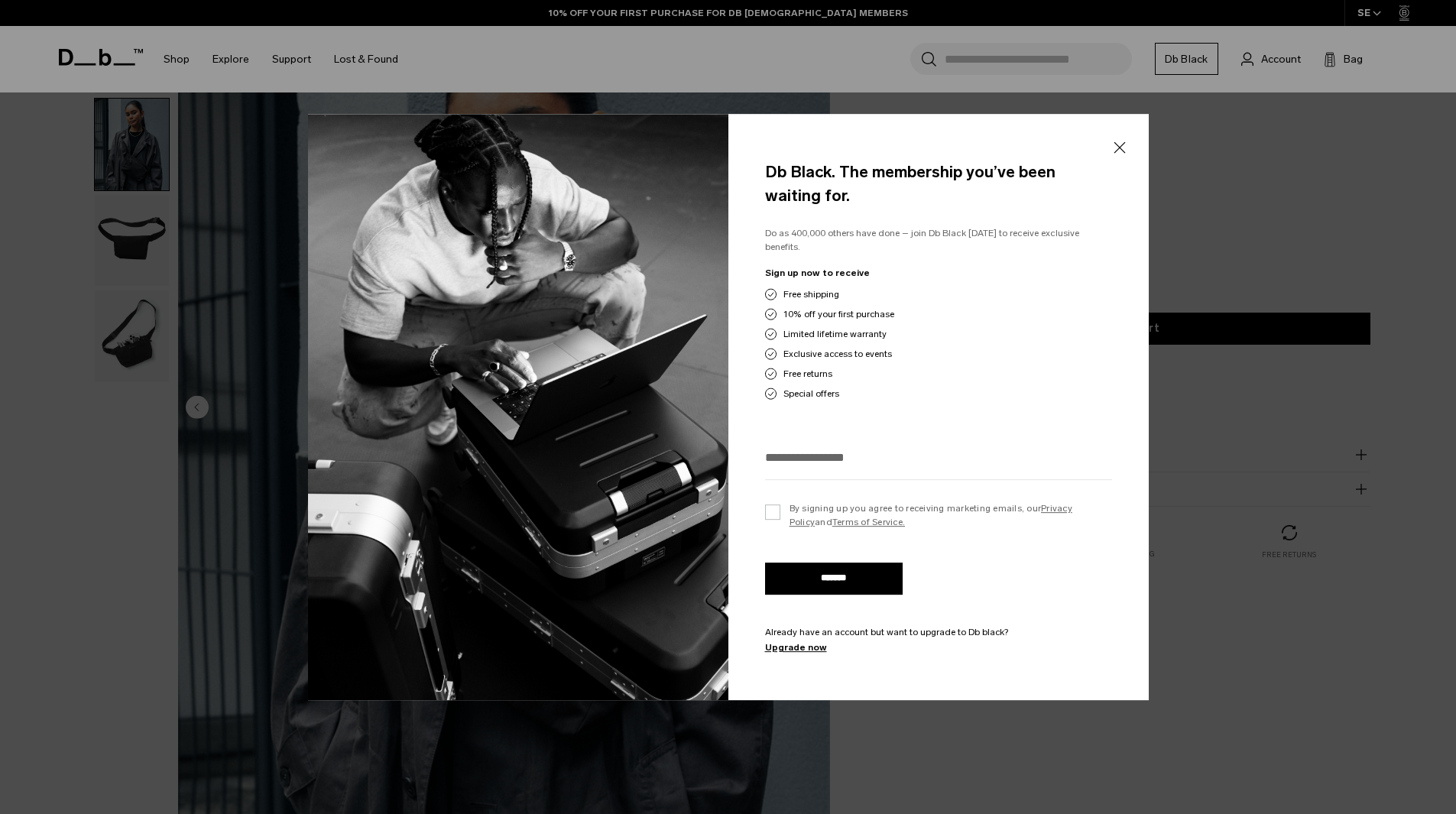
click at [1121, 153] on button "Close" at bounding box center [1120, 148] width 20 height 32
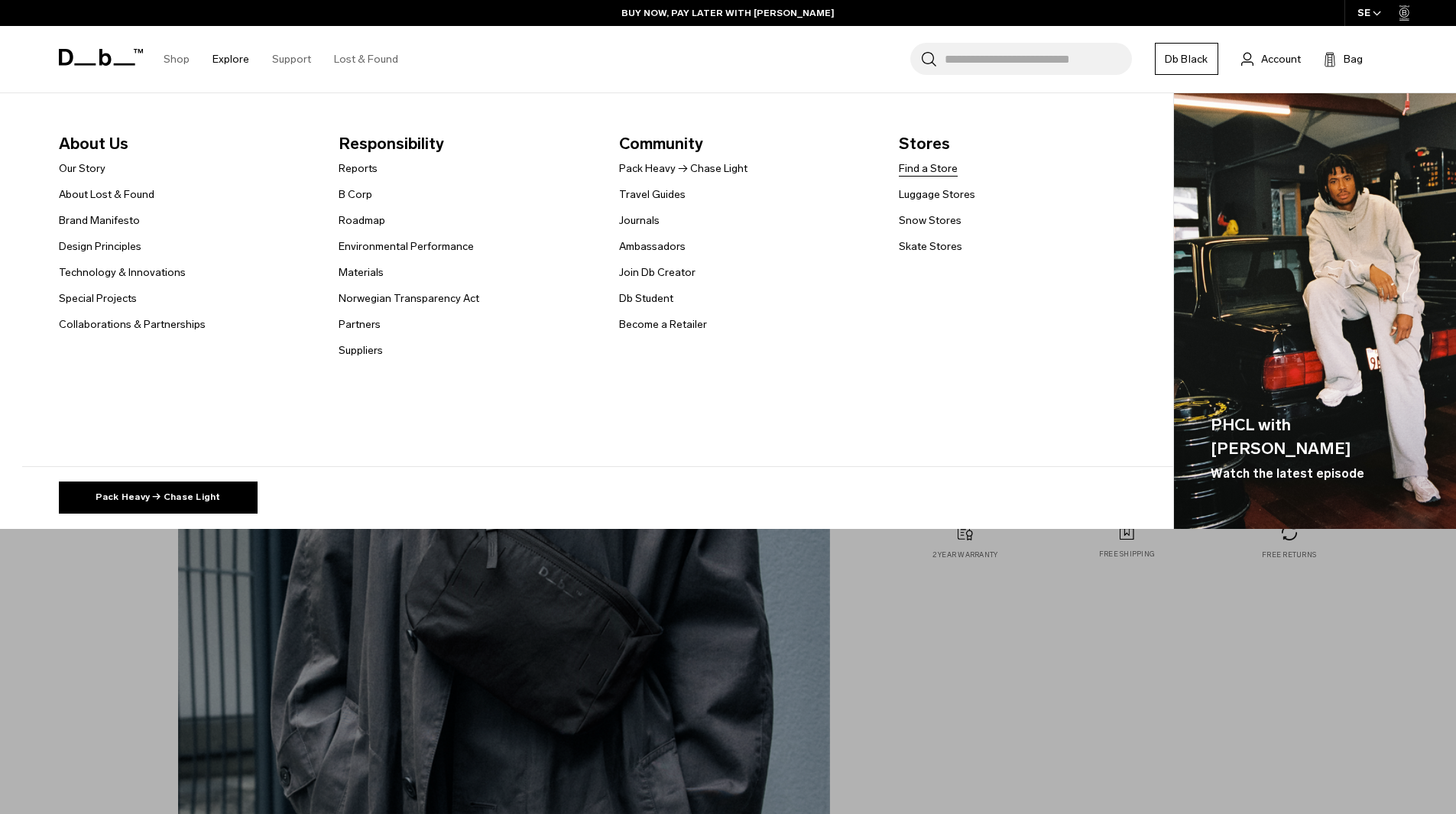
click at [922, 169] on link "Find a Store" at bounding box center [928, 168] width 59 height 16
click at [920, 218] on link "Snow Stores" at bounding box center [930, 221] width 63 height 16
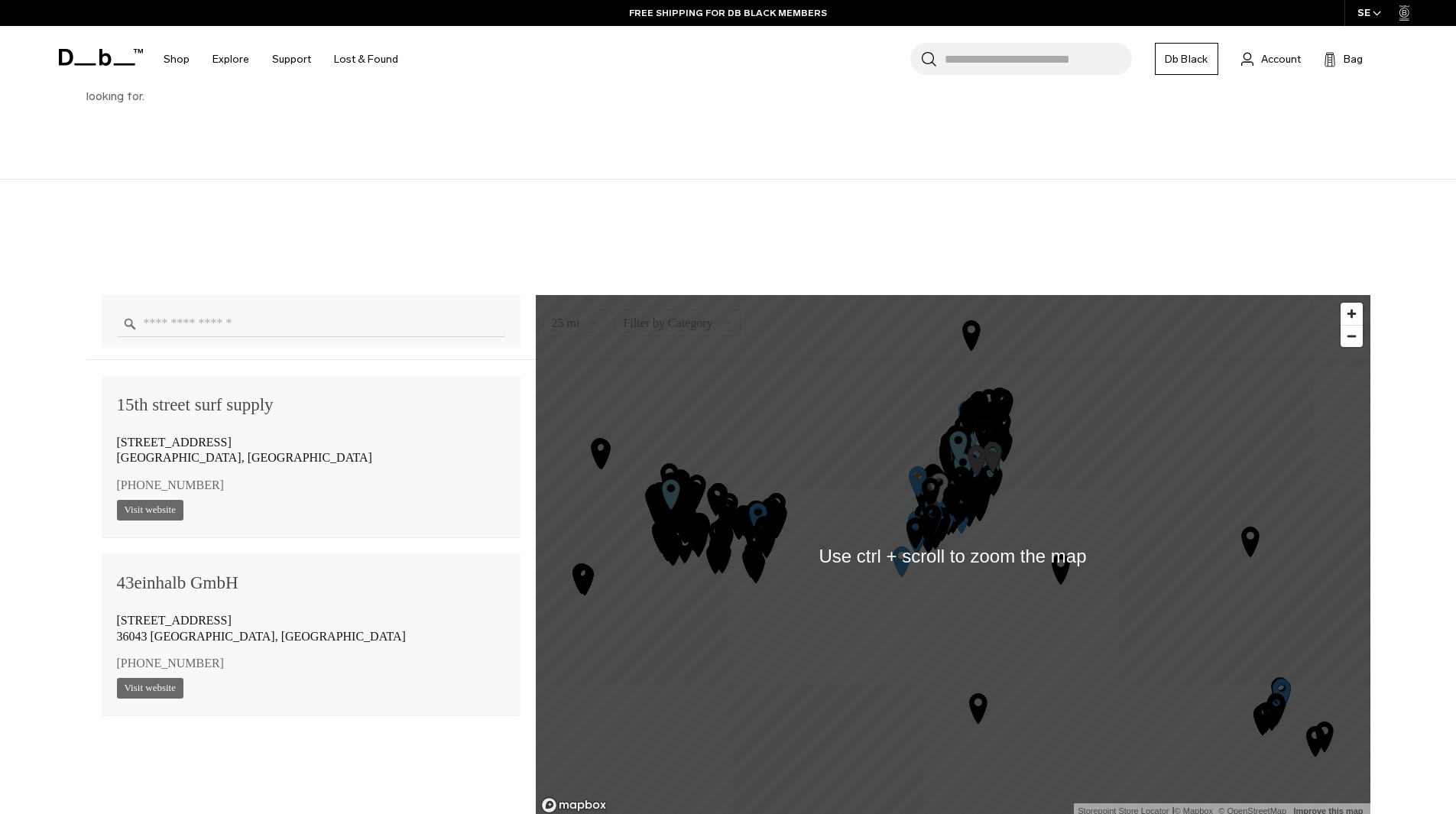
scroll to position [1019, 0]
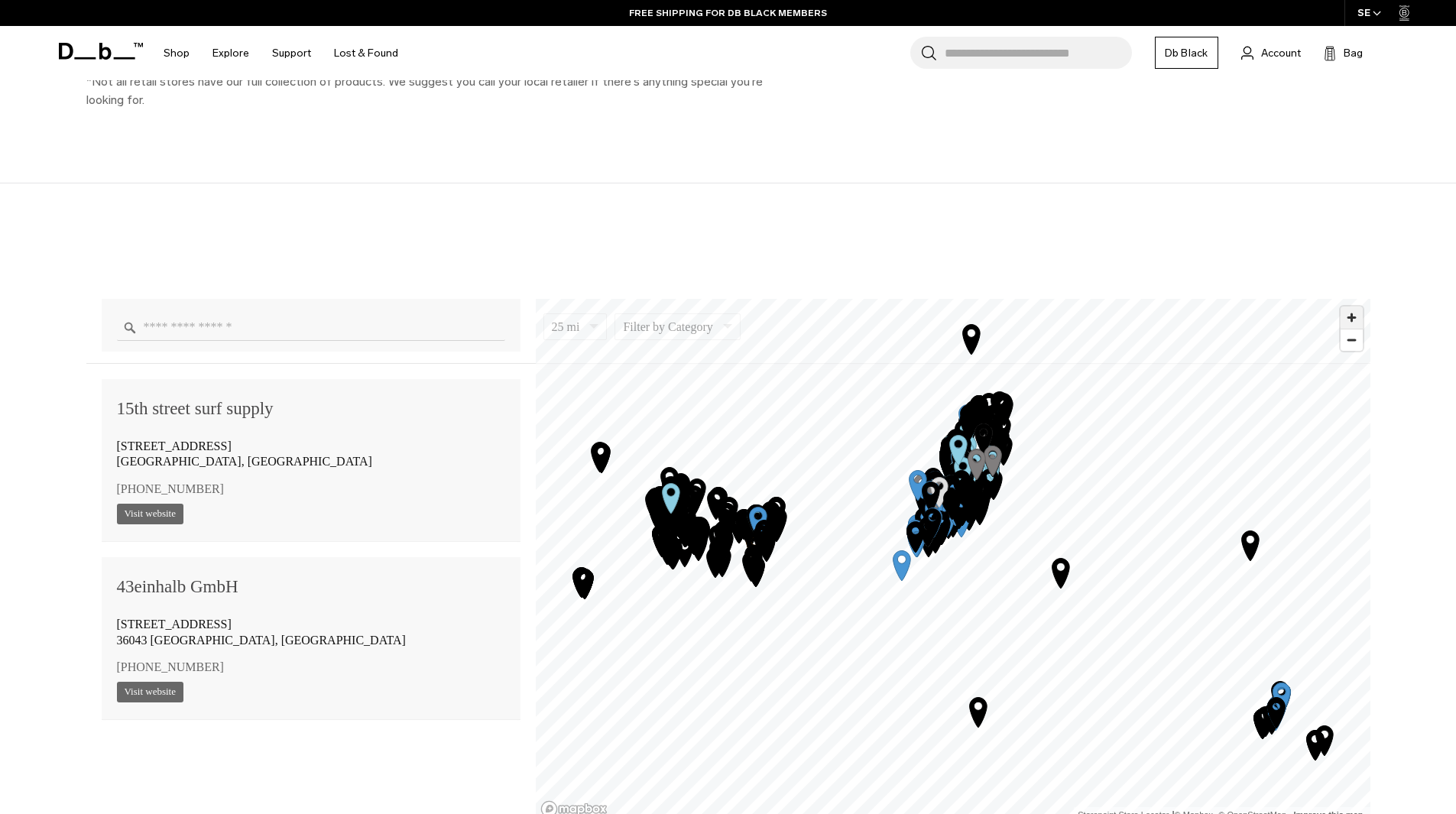
click at [1355, 311] on span "Zoom in" at bounding box center [1351, 317] width 22 height 22
click at [1358, 312] on span "Zoom in" at bounding box center [1351, 317] width 22 height 22
click at [1357, 312] on span "Zoom in" at bounding box center [1351, 317] width 22 height 22
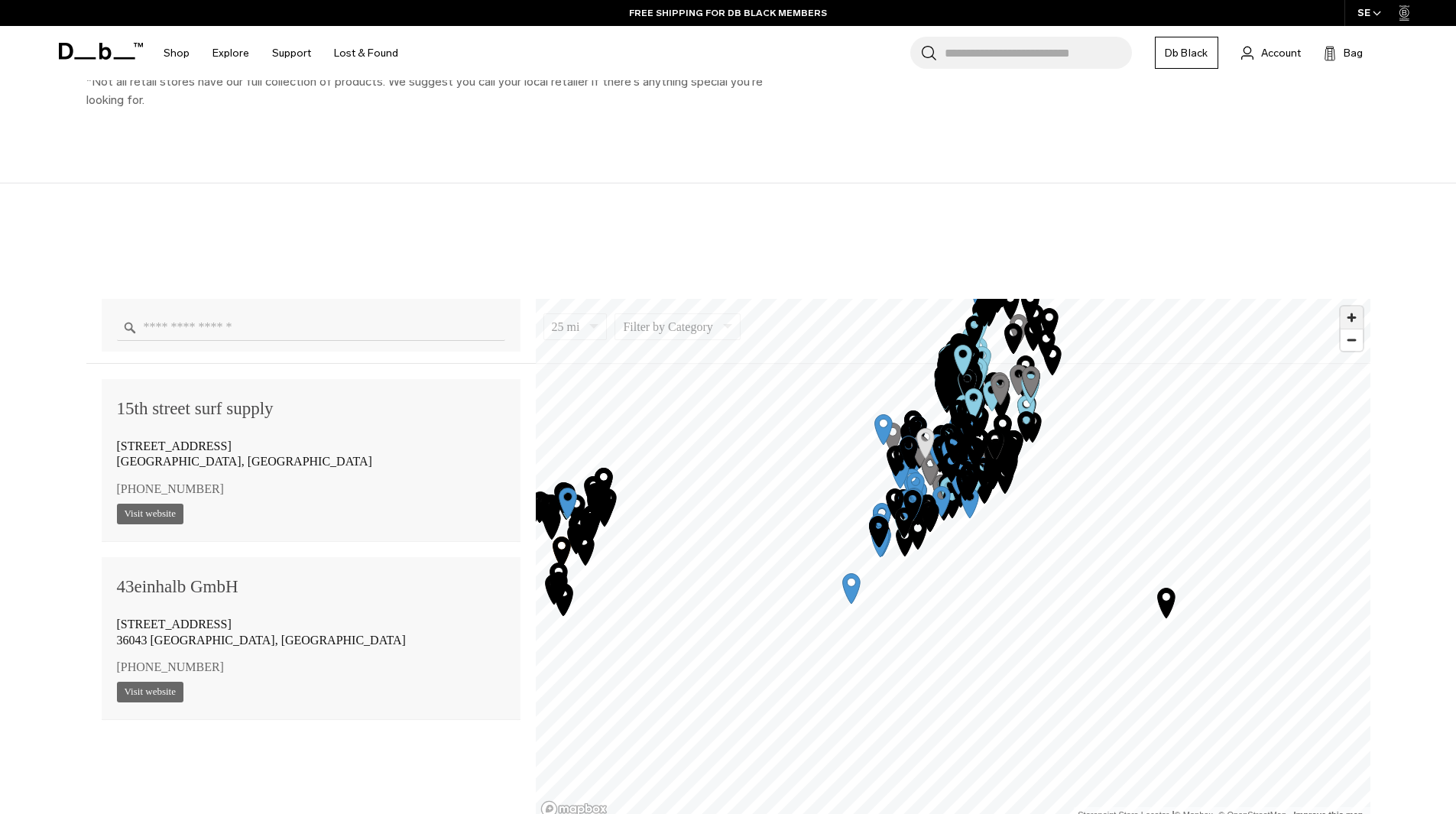
click at [1356, 311] on span "Zoom in" at bounding box center [1351, 317] width 22 height 22
click at [1355, 310] on span "Zoom in" at bounding box center [1351, 317] width 22 height 22
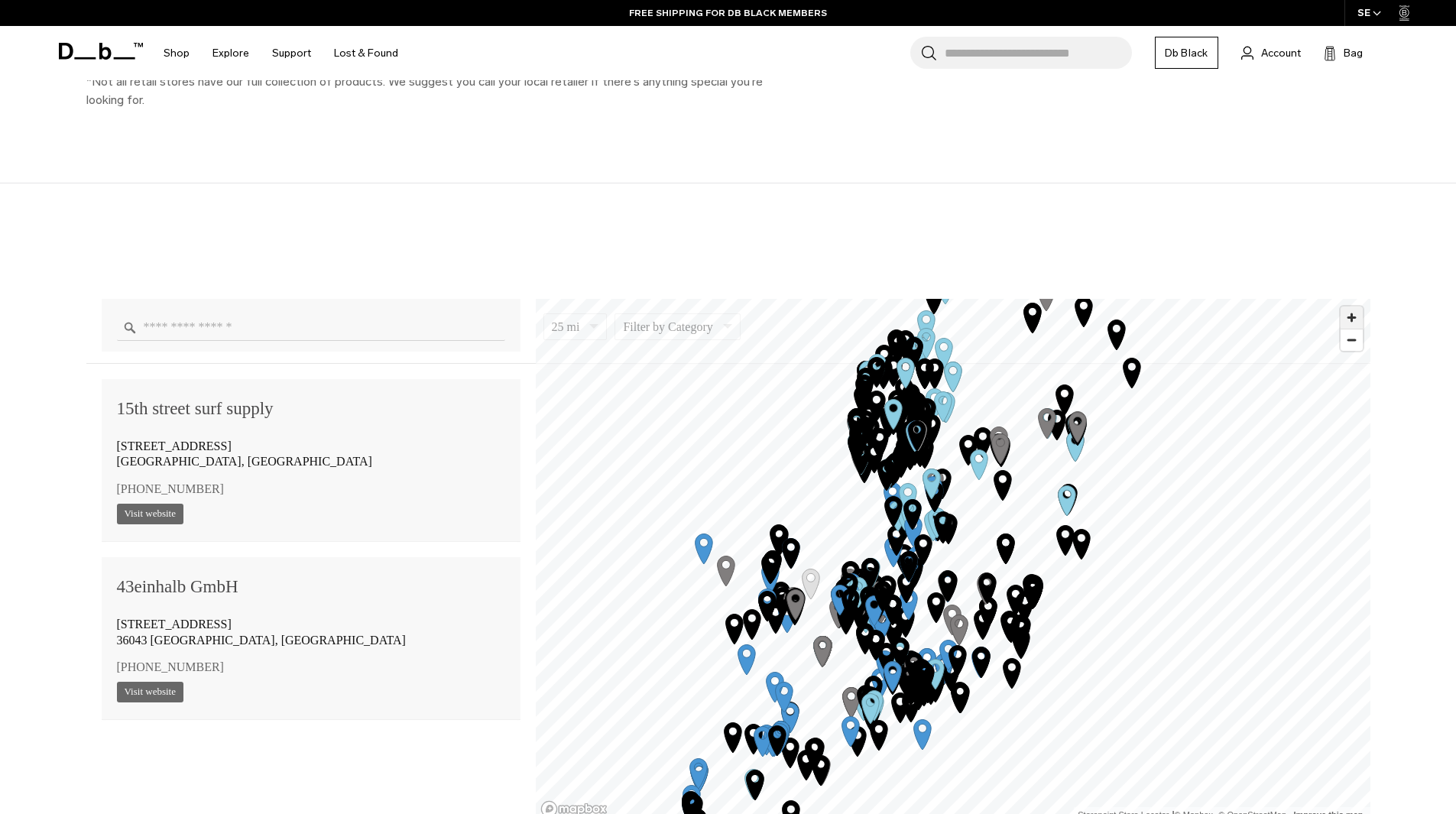
click at [1350, 321] on span "Zoom in" at bounding box center [1351, 317] width 22 height 22
click at [1350, 319] on span "Zoom in" at bounding box center [1351, 317] width 22 height 22
click at [1350, 318] on span "Zoom in" at bounding box center [1351, 317] width 22 height 22
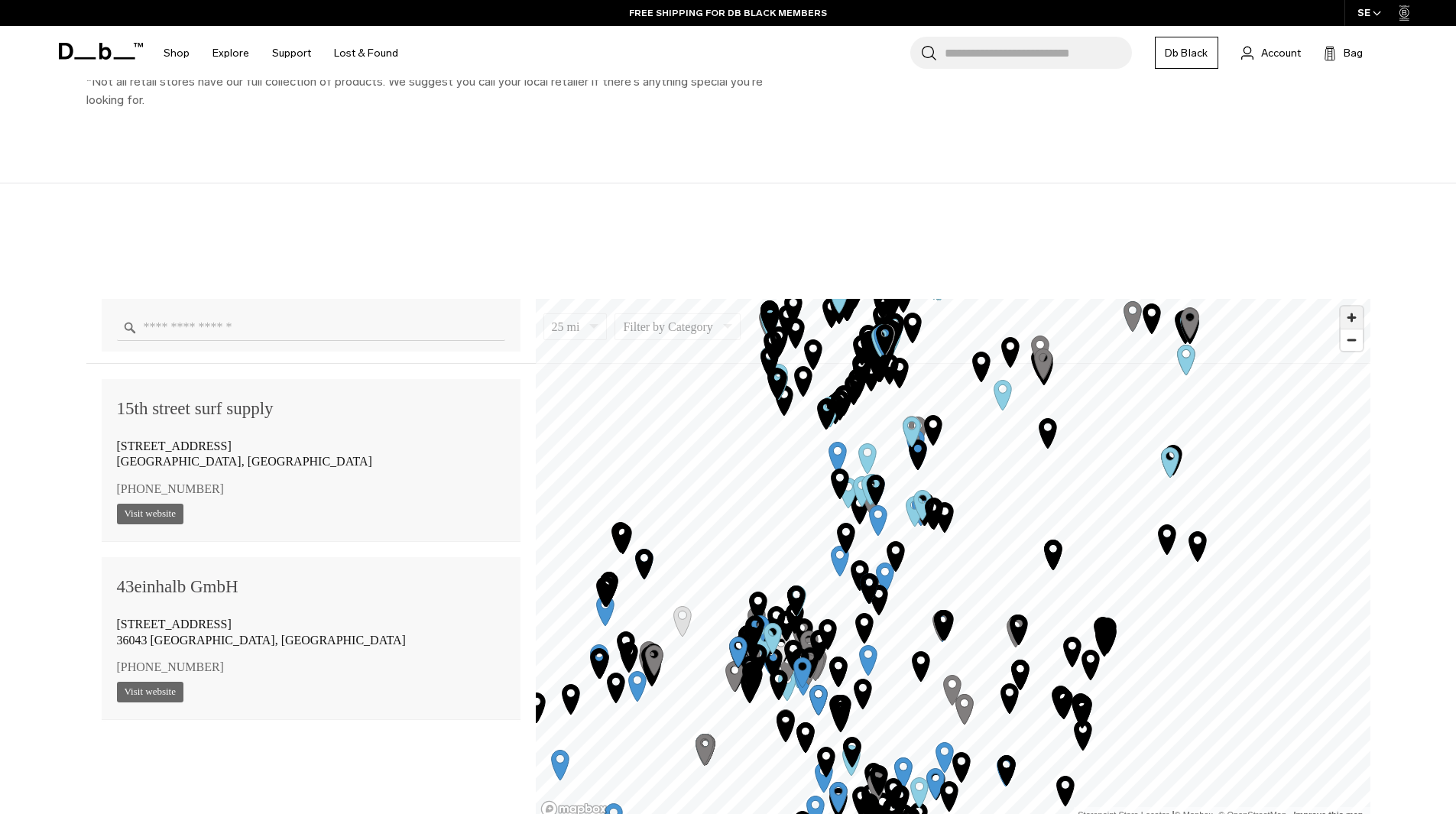
click at [1350, 318] on span "Zoom in" at bounding box center [1351, 317] width 22 height 22
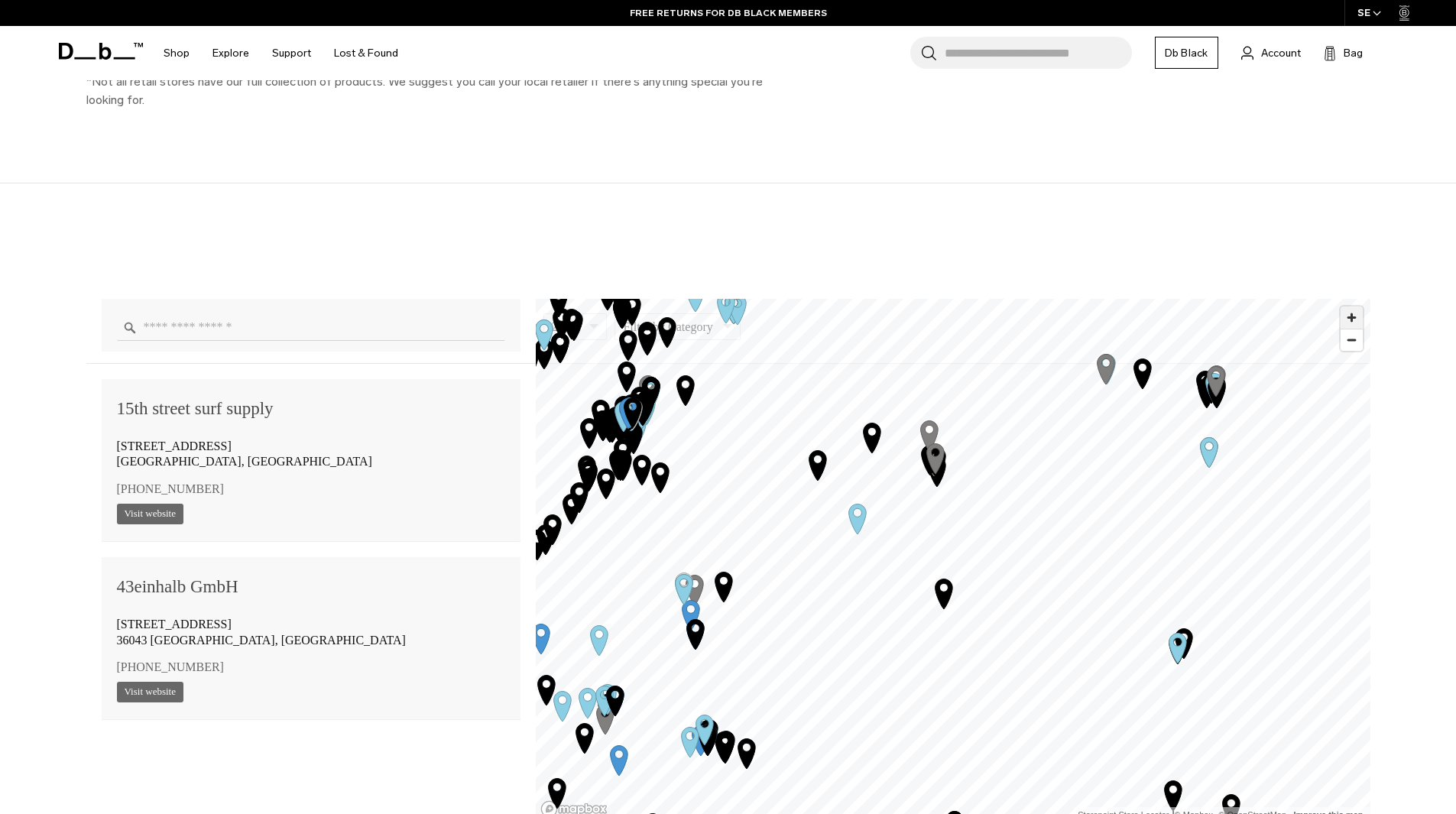
click at [1350, 319] on span "Zoom in" at bounding box center [1351, 317] width 22 height 22
click at [1350, 318] on span "Zoom in" at bounding box center [1351, 317] width 22 height 22
click at [1350, 318] on span "Zoom in" at bounding box center [1351, 317] width 22 height 22
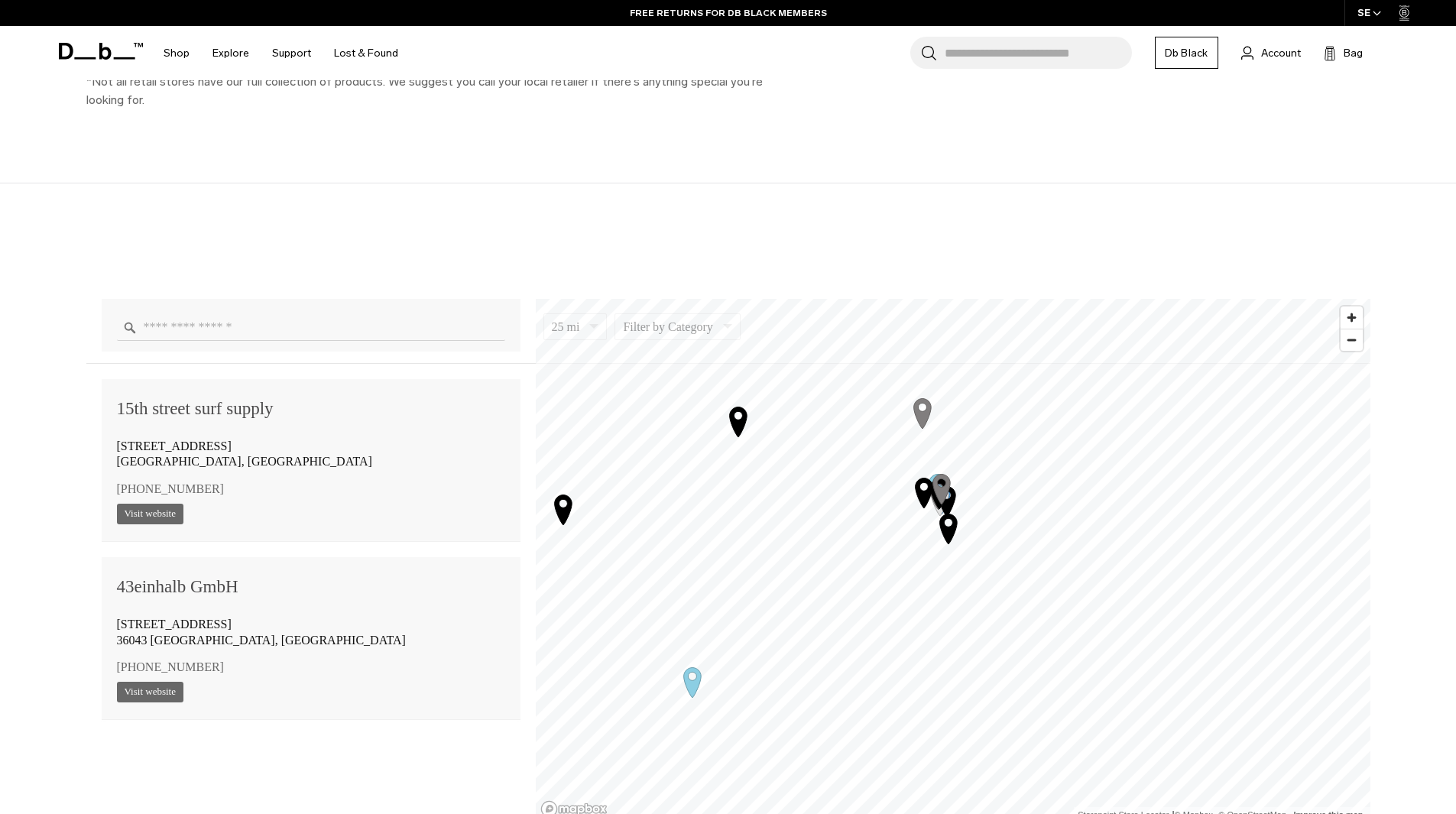
drag, startPoint x: 961, startPoint y: 538, endPoint x: 977, endPoint y: 540, distance: 16.1
click at [967, 541] on icon "Map marker" at bounding box center [948, 528] width 38 height 38
click at [1358, 323] on span "Zoom in" at bounding box center [1351, 317] width 22 height 22
click at [1358, 321] on span "Zoom in" at bounding box center [1351, 317] width 22 height 22
click at [1358, 317] on span "Zoom in" at bounding box center [1351, 317] width 22 height 22
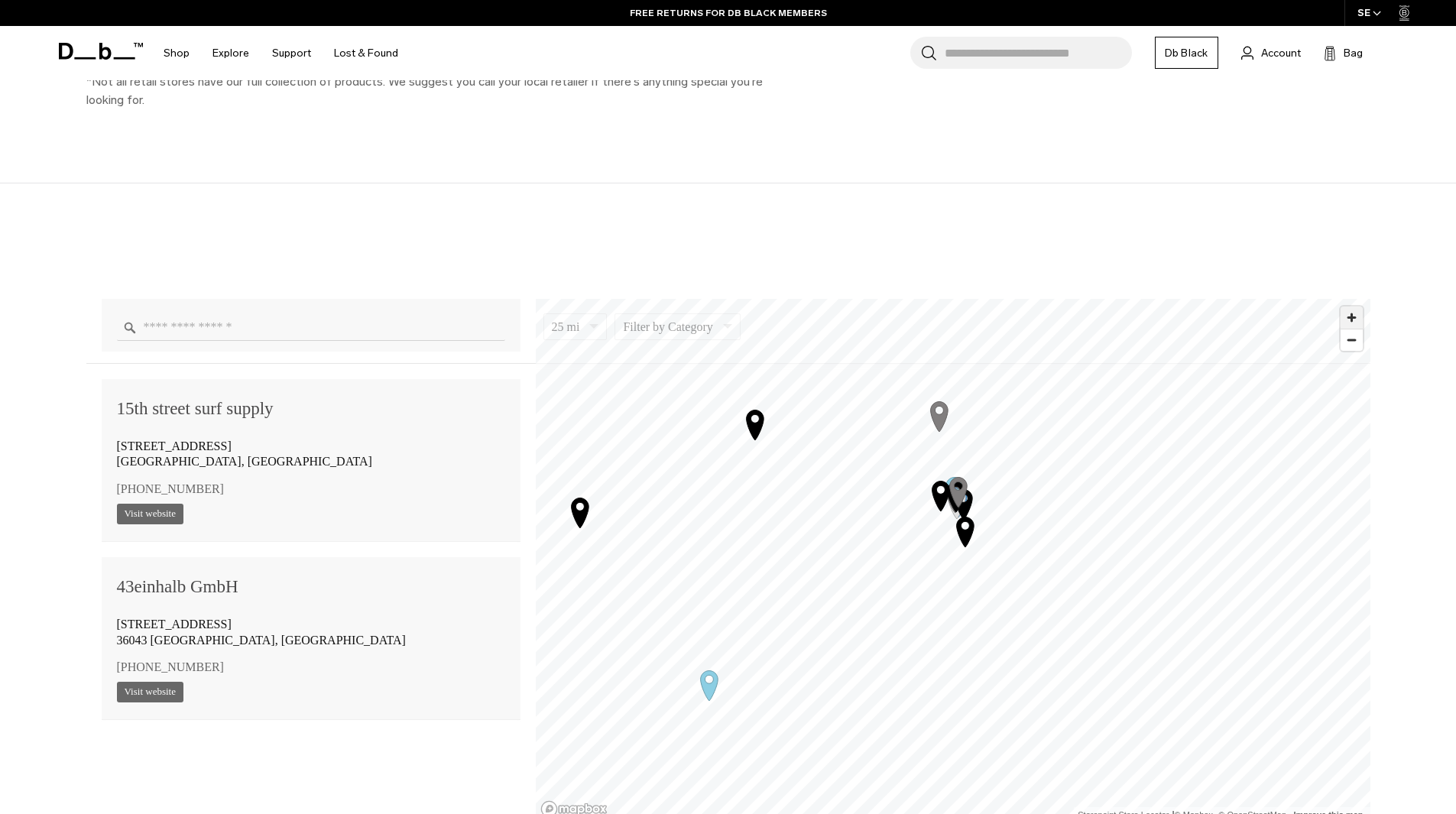
click at [1357, 314] on span "Zoom in" at bounding box center [1351, 317] width 22 height 22
click at [1356, 314] on span "Zoom in" at bounding box center [1351, 317] width 22 height 22
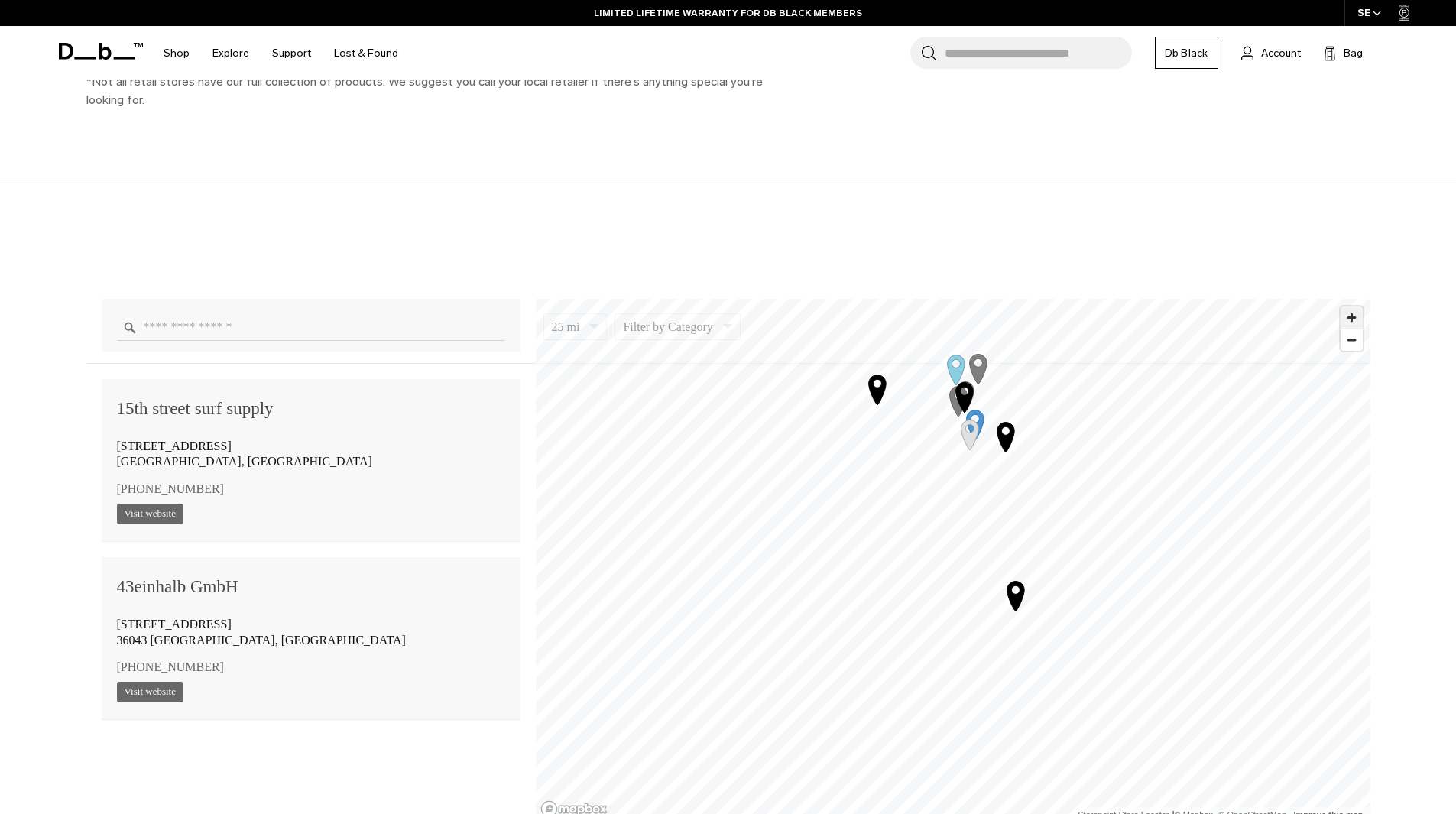
click at [1343, 317] on span "Zoom in" at bounding box center [1351, 317] width 22 height 22
click at [1345, 317] on span "Zoom in" at bounding box center [1351, 317] width 22 height 22
click at [1345, 315] on span "Zoom in" at bounding box center [1351, 317] width 22 height 22
click at [1344, 313] on span "Zoom in" at bounding box center [1351, 317] width 22 height 22
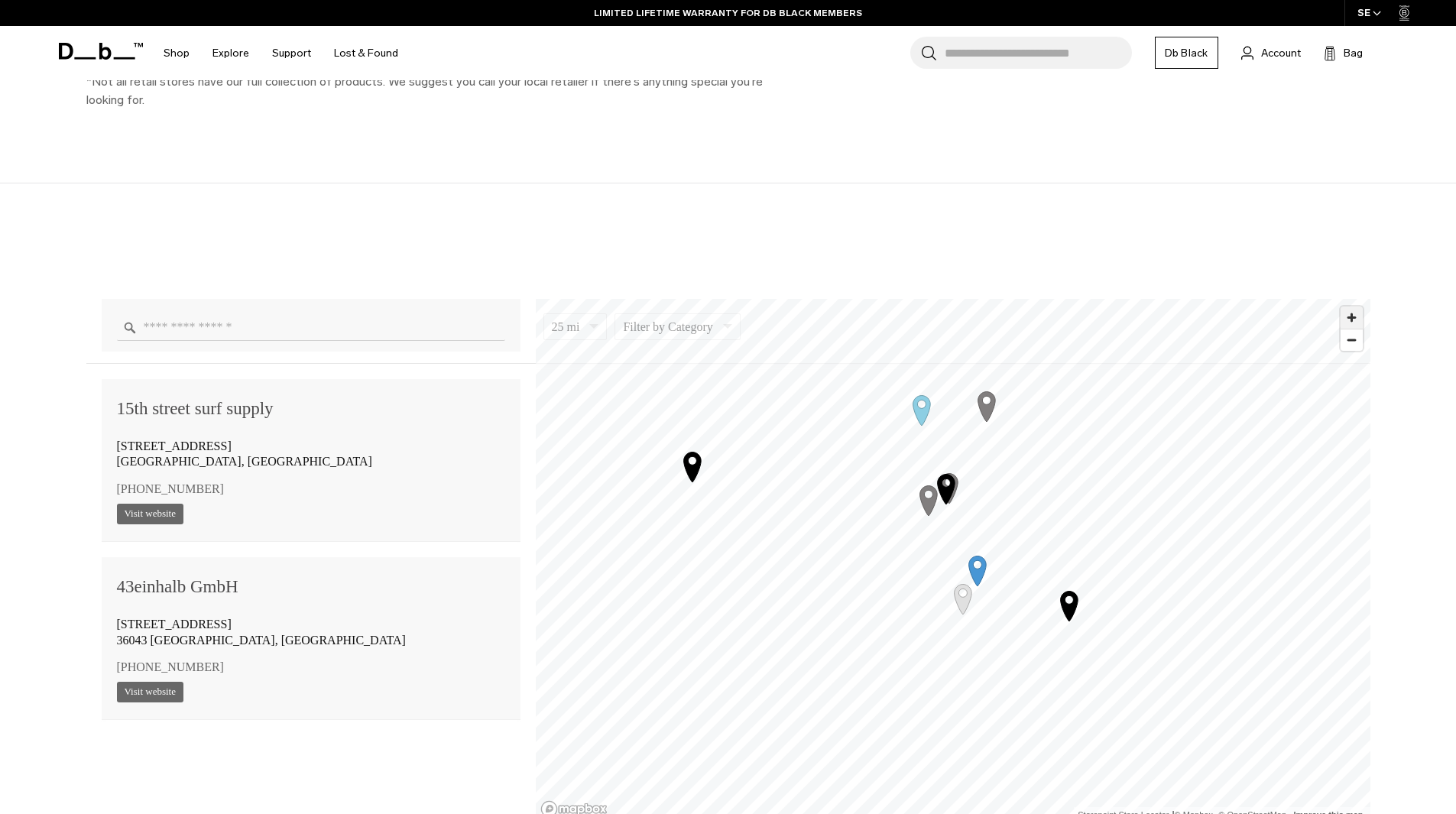
click at [1351, 309] on span "Zoom in" at bounding box center [1351, 317] width 22 height 22
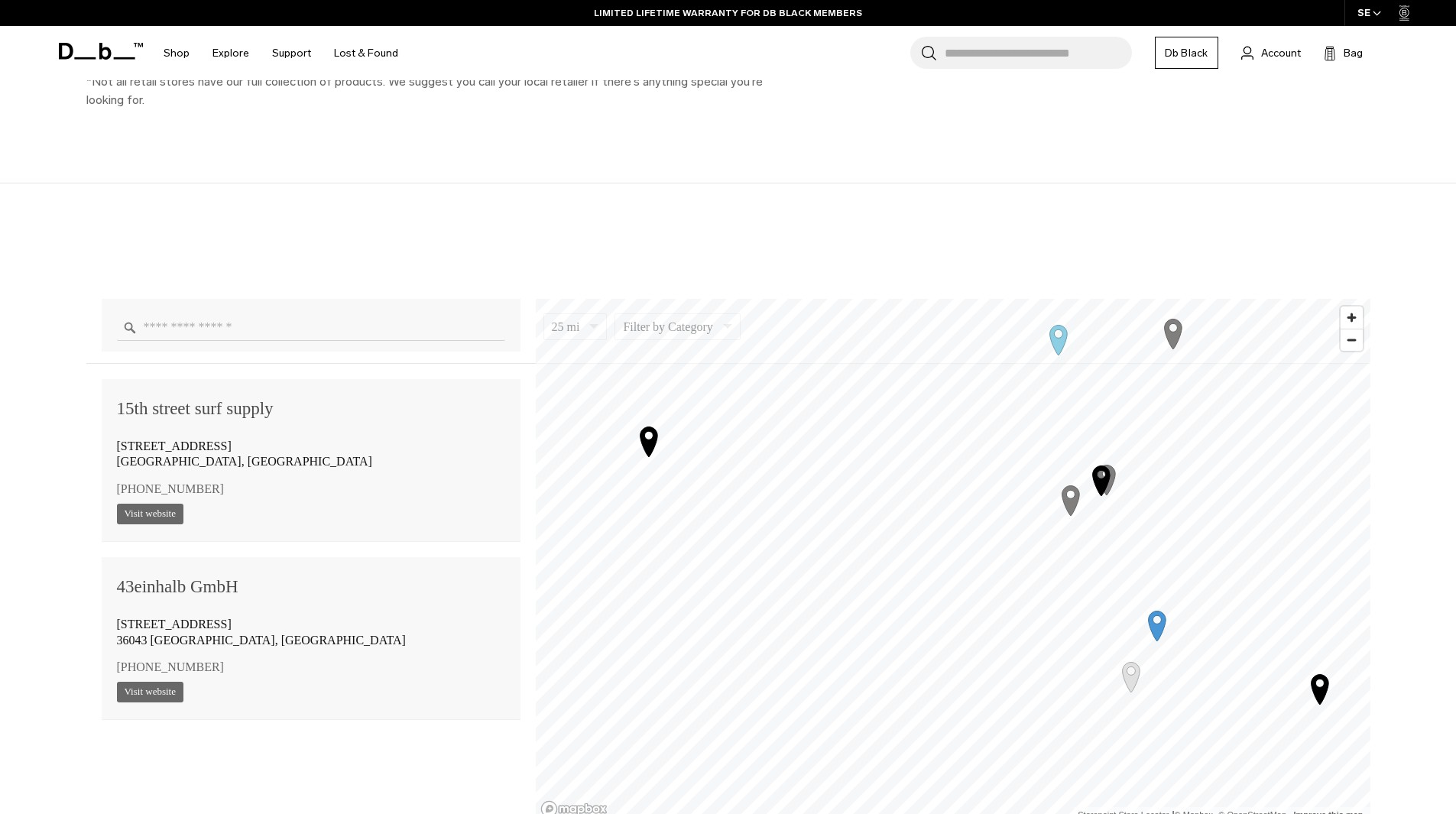
click at [1083, 463] on icon "Map marker" at bounding box center [1101, 480] width 38 height 38
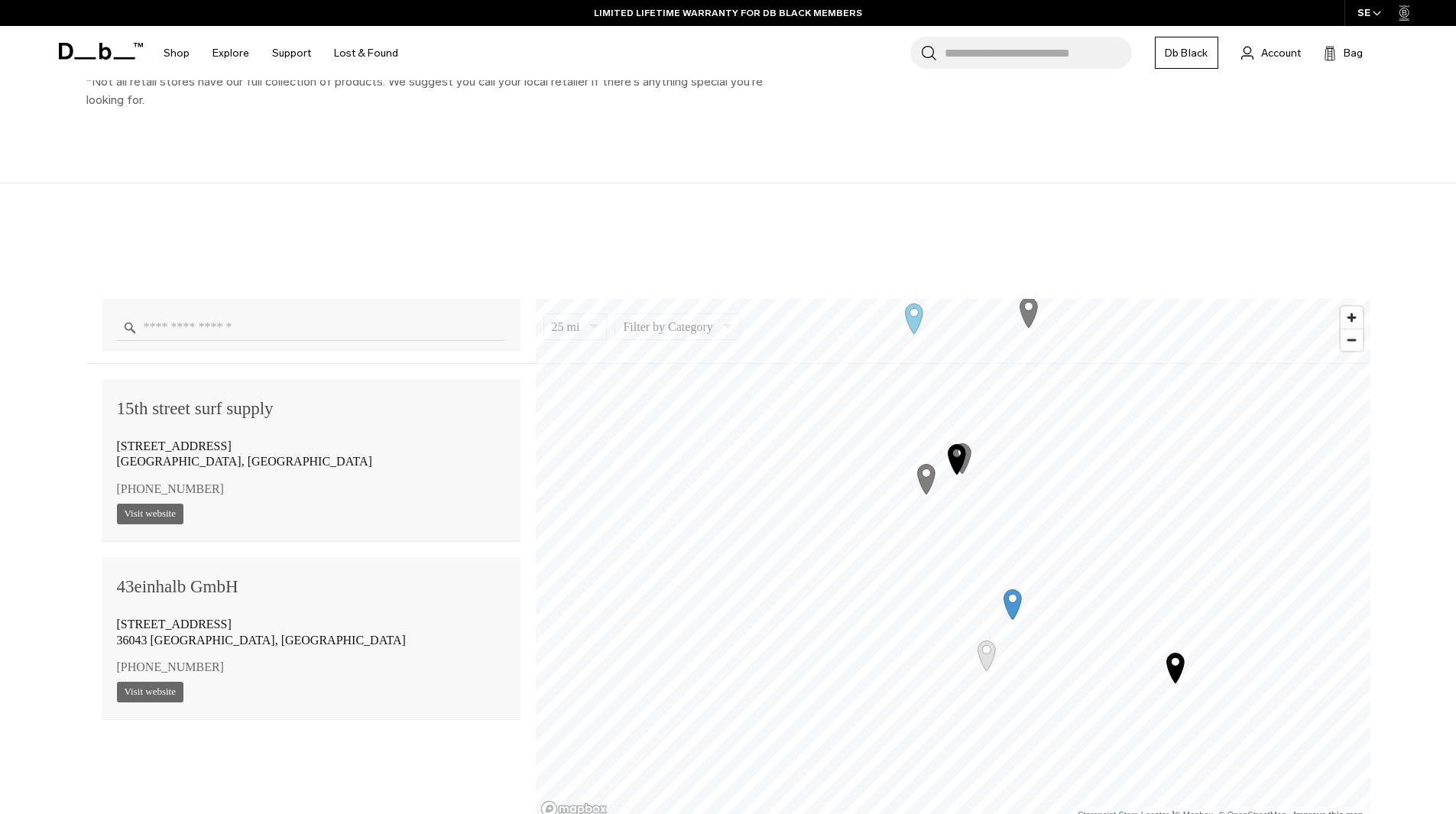
click at [1174, 673] on icon "Map marker" at bounding box center [1175, 668] width 18 height 30
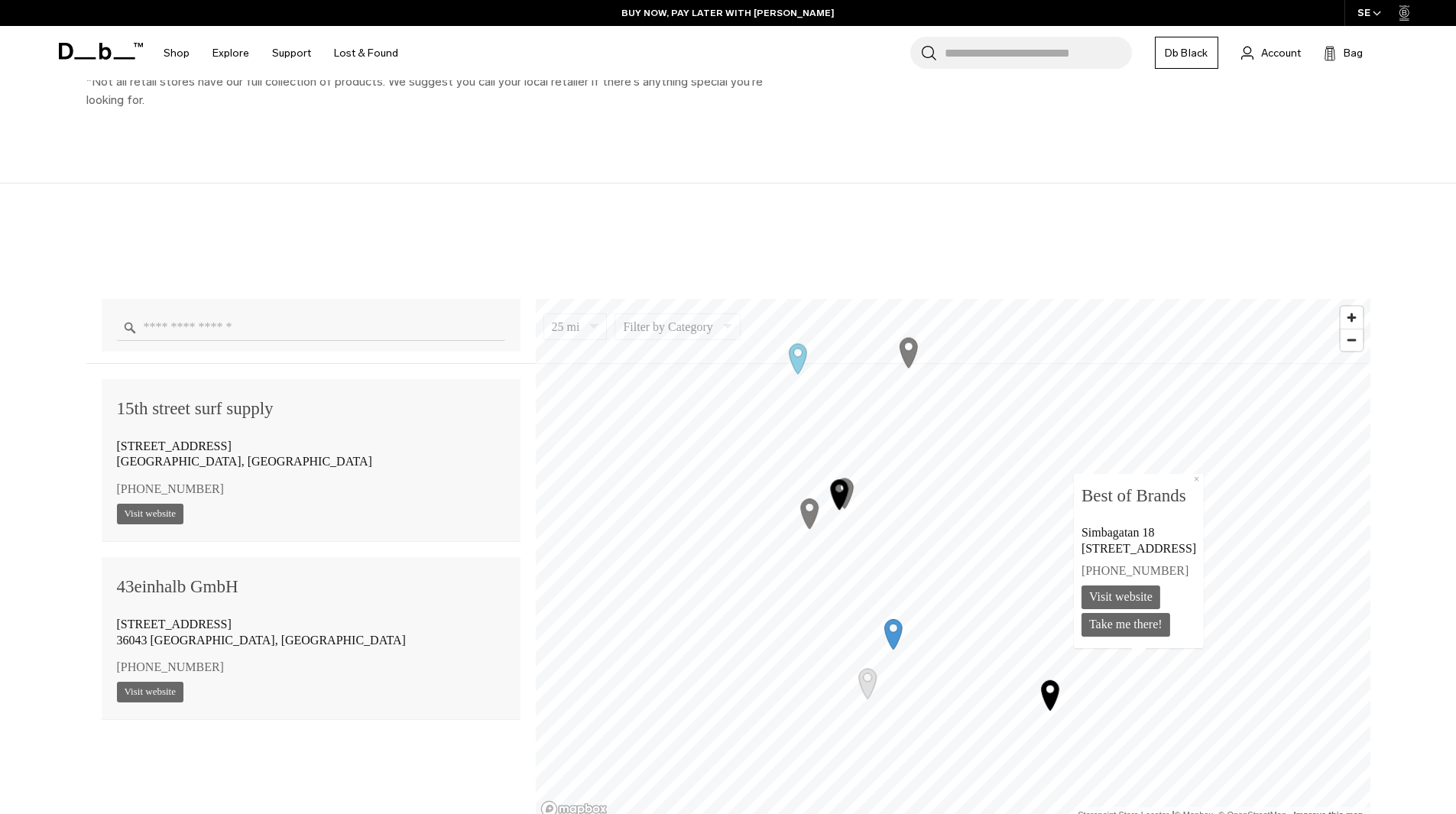
scroll to position [16573, 0]
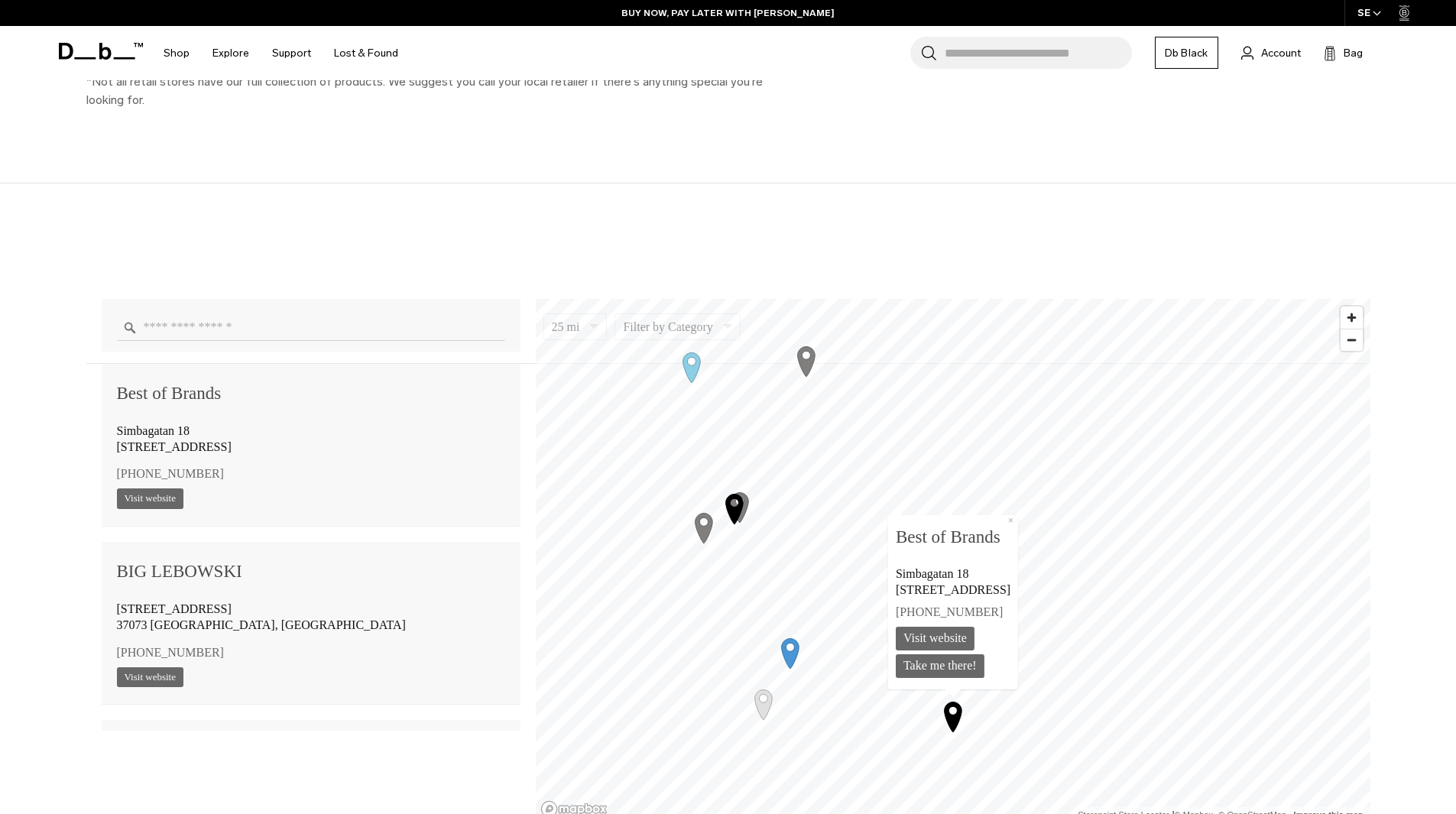
click at [794, 661] on icon "Map marker" at bounding box center [790, 653] width 38 height 38
click at [789, 652] on icon "Map marker" at bounding box center [787, 651] width 18 height 30
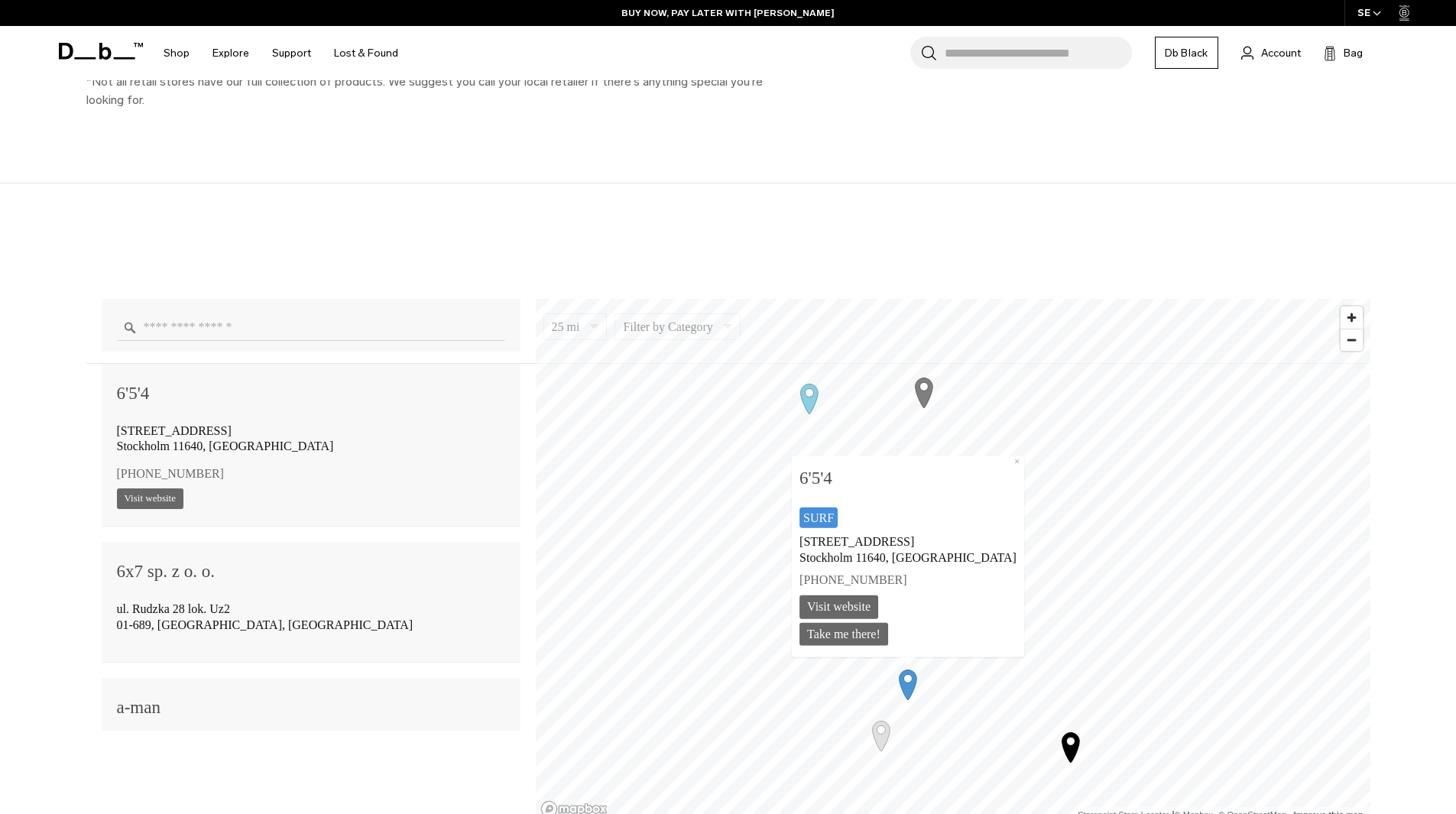
click at [884, 745] on icon "Map marker" at bounding box center [881, 736] width 18 height 30
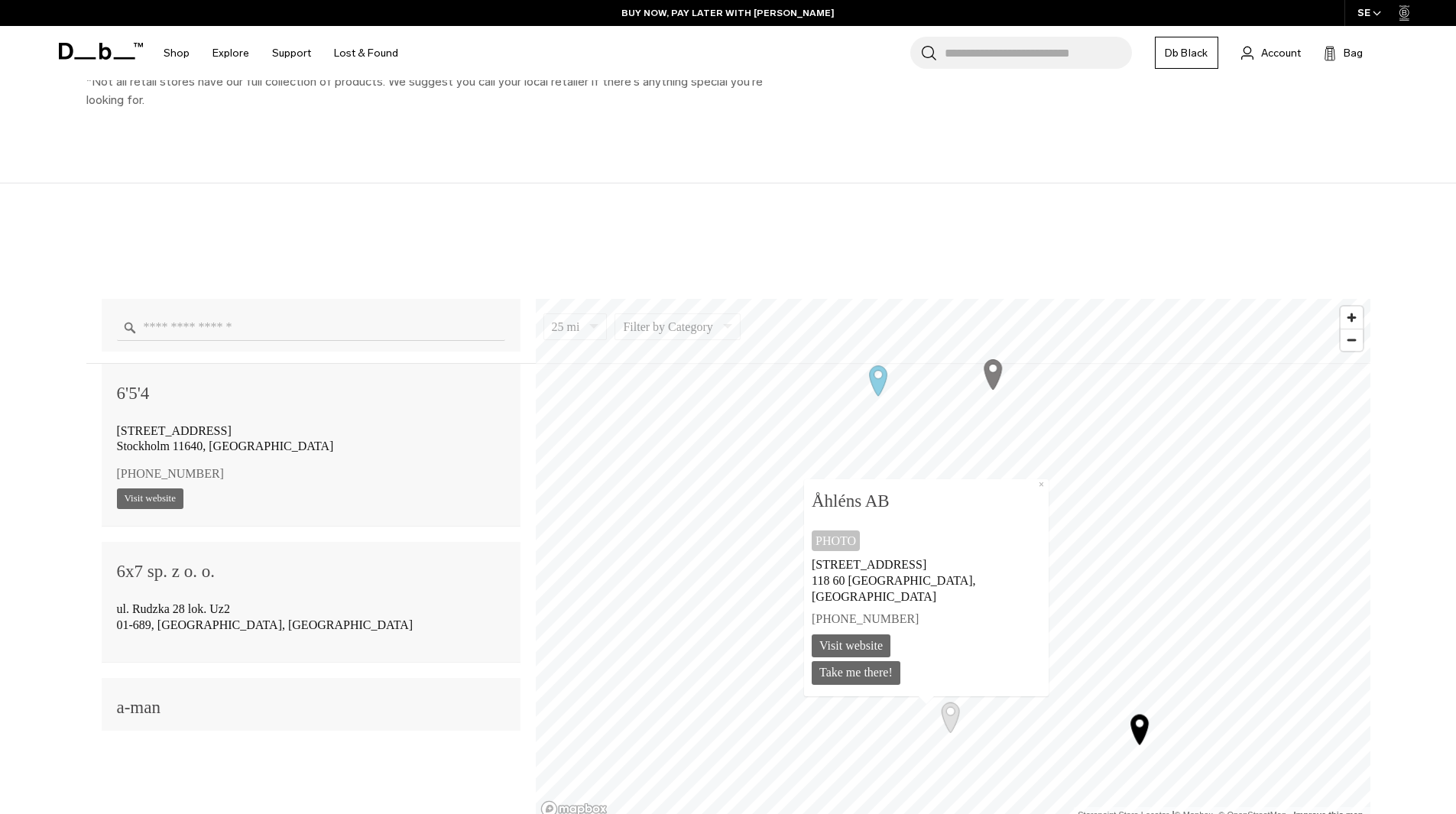
scroll to position [2601, 0]
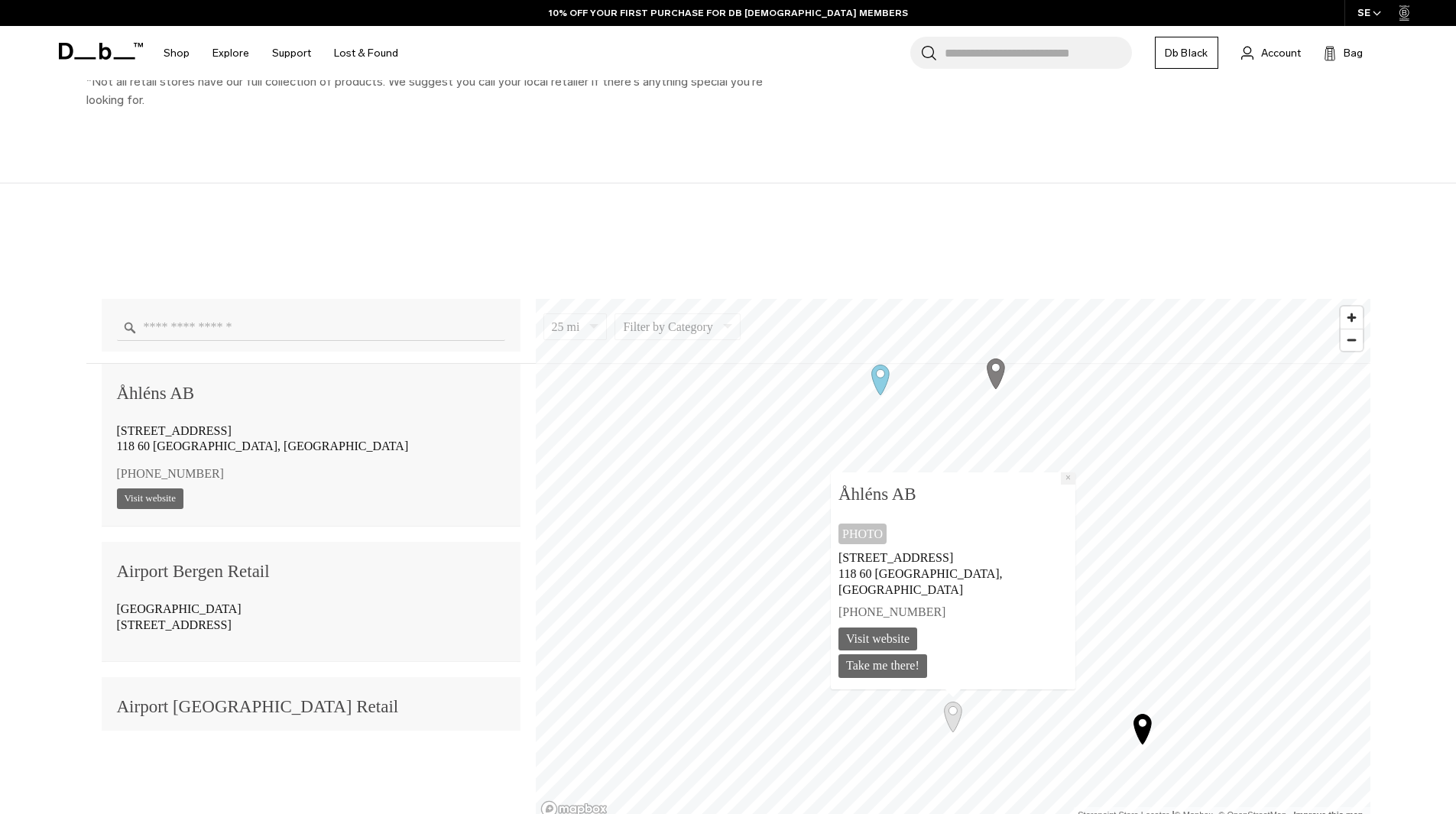
click at [1012, 495] on div "Åhléns AB Photo Ringvägen 100 118 60 Stockholm, Sweden +46 8 743 74 00 www.ahle…" at bounding box center [953, 580] width 245 height 217
click at [1061, 484] on button "×" at bounding box center [1068, 478] width 14 height 12
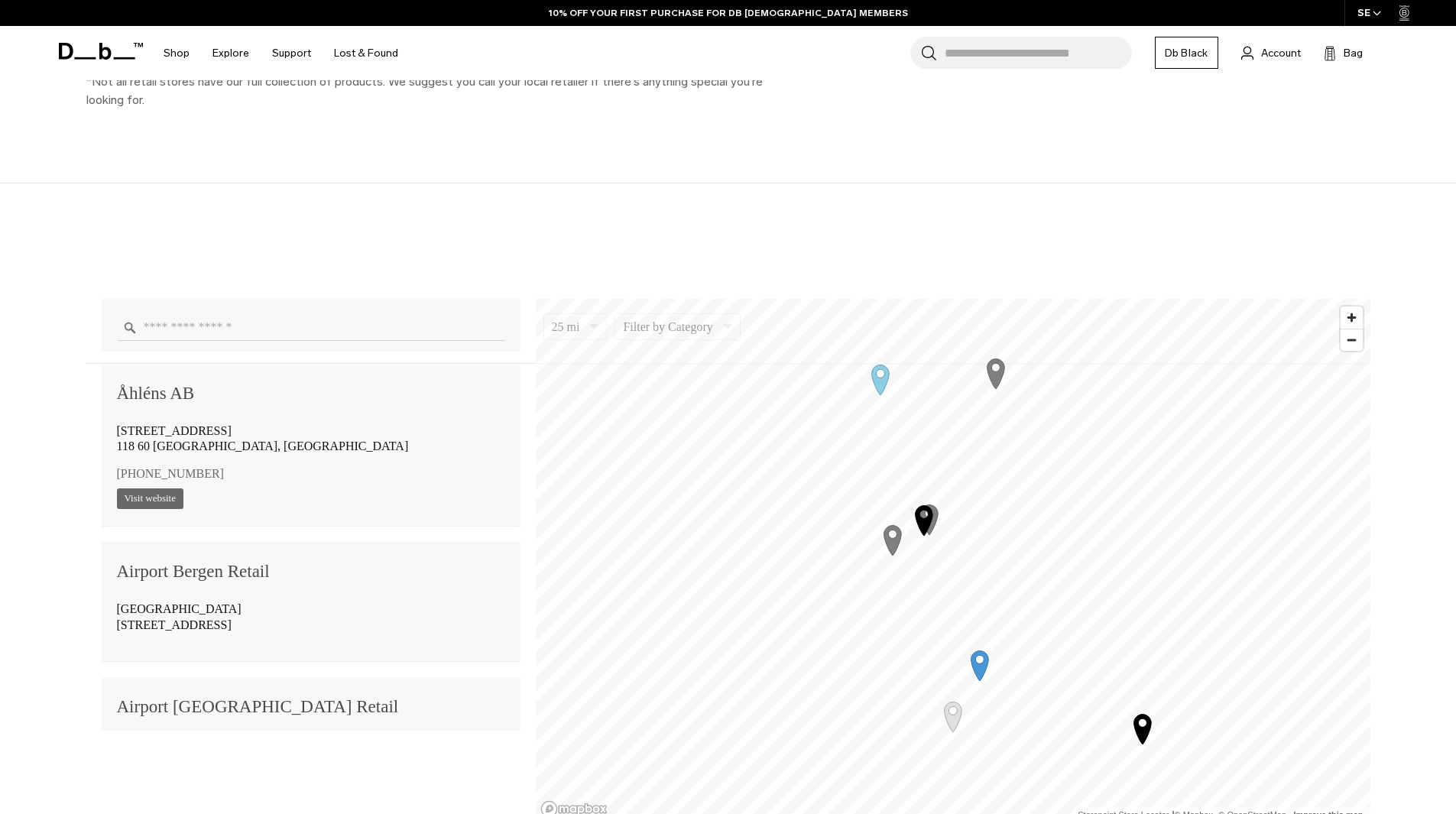
click at [897, 552] on icon "Map marker" at bounding box center [892, 539] width 38 height 38
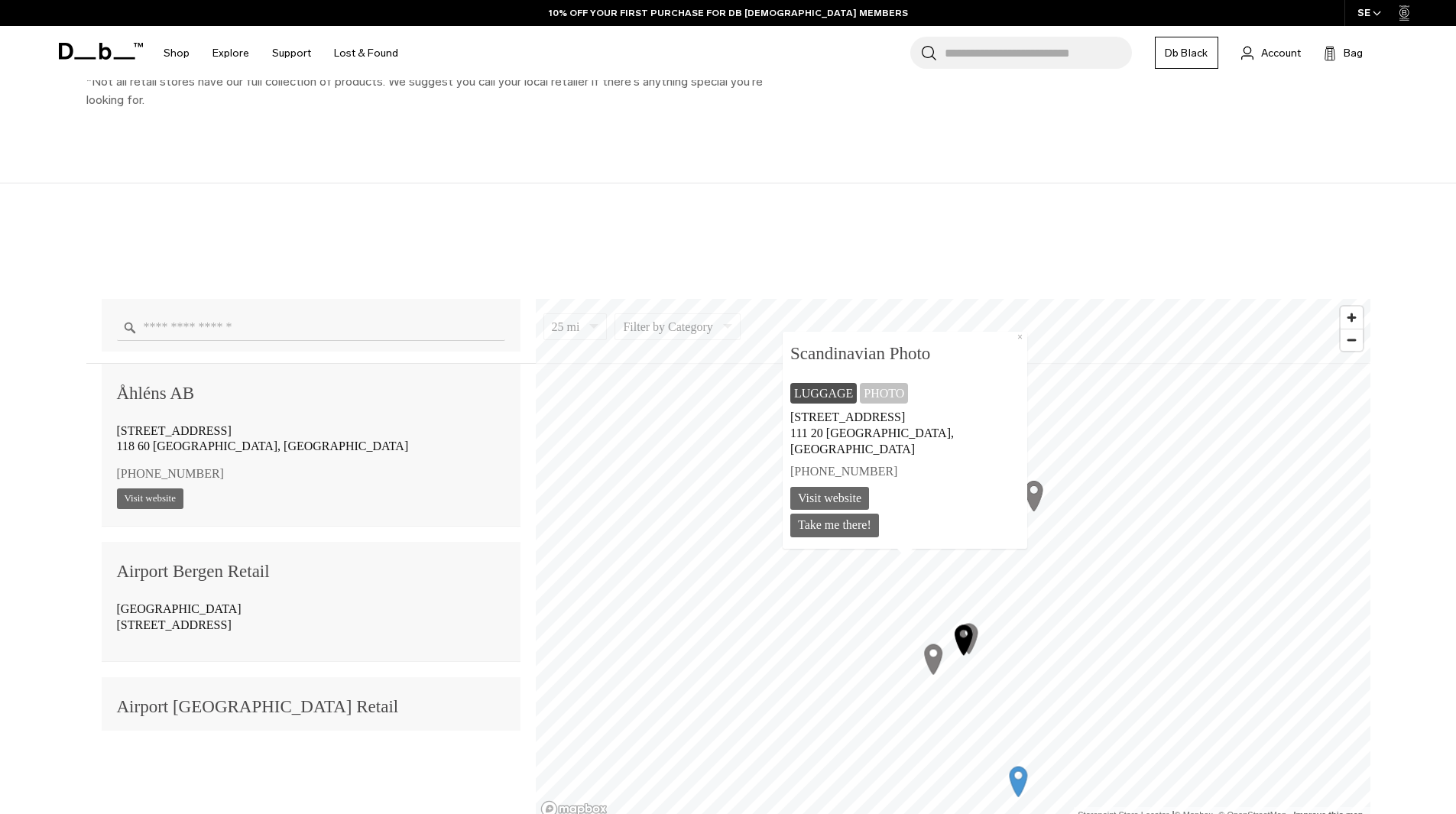
scroll to position [96850, 0]
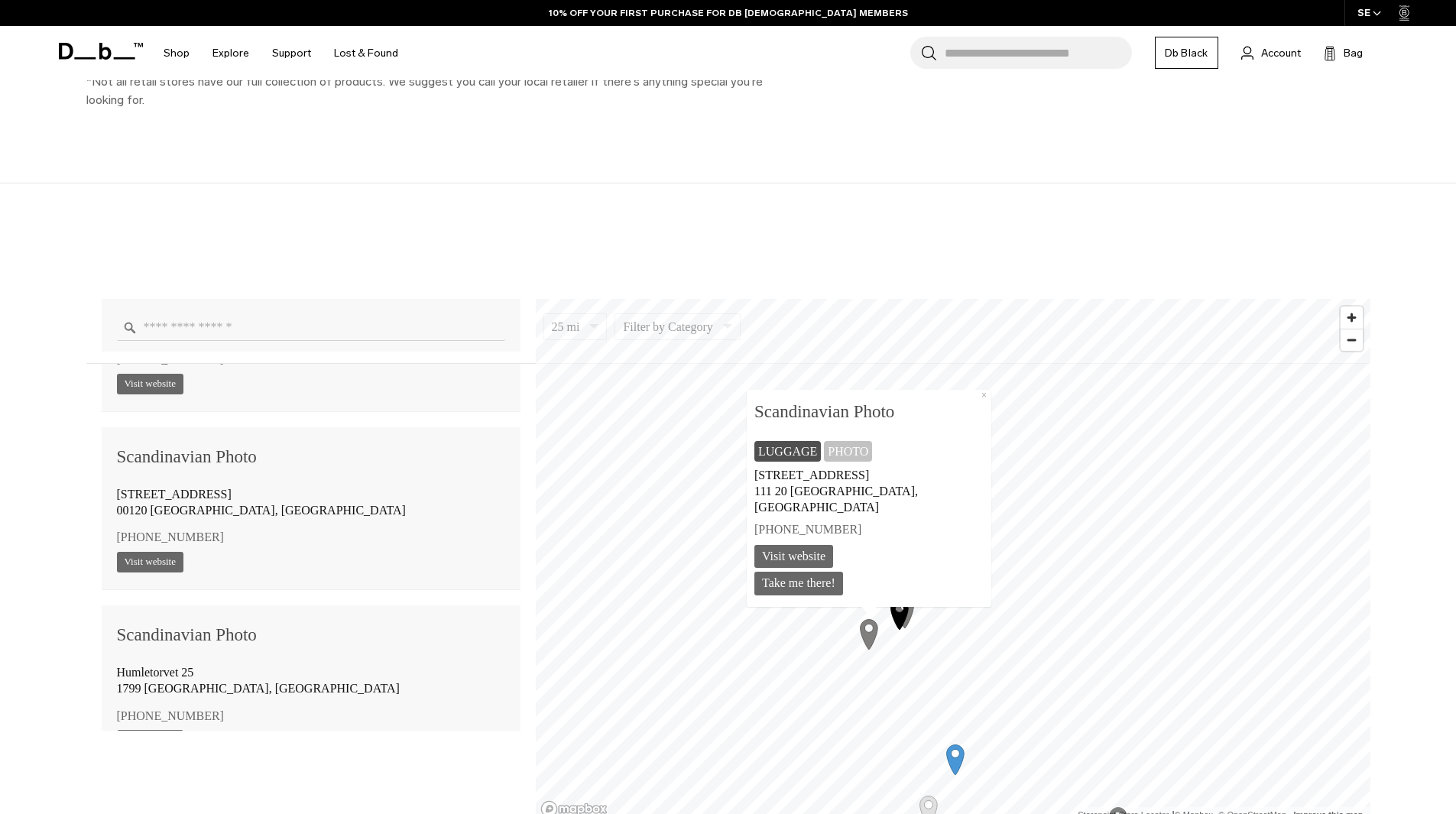
click at [904, 625] on icon "Map marker" at bounding box center [899, 614] width 38 height 38
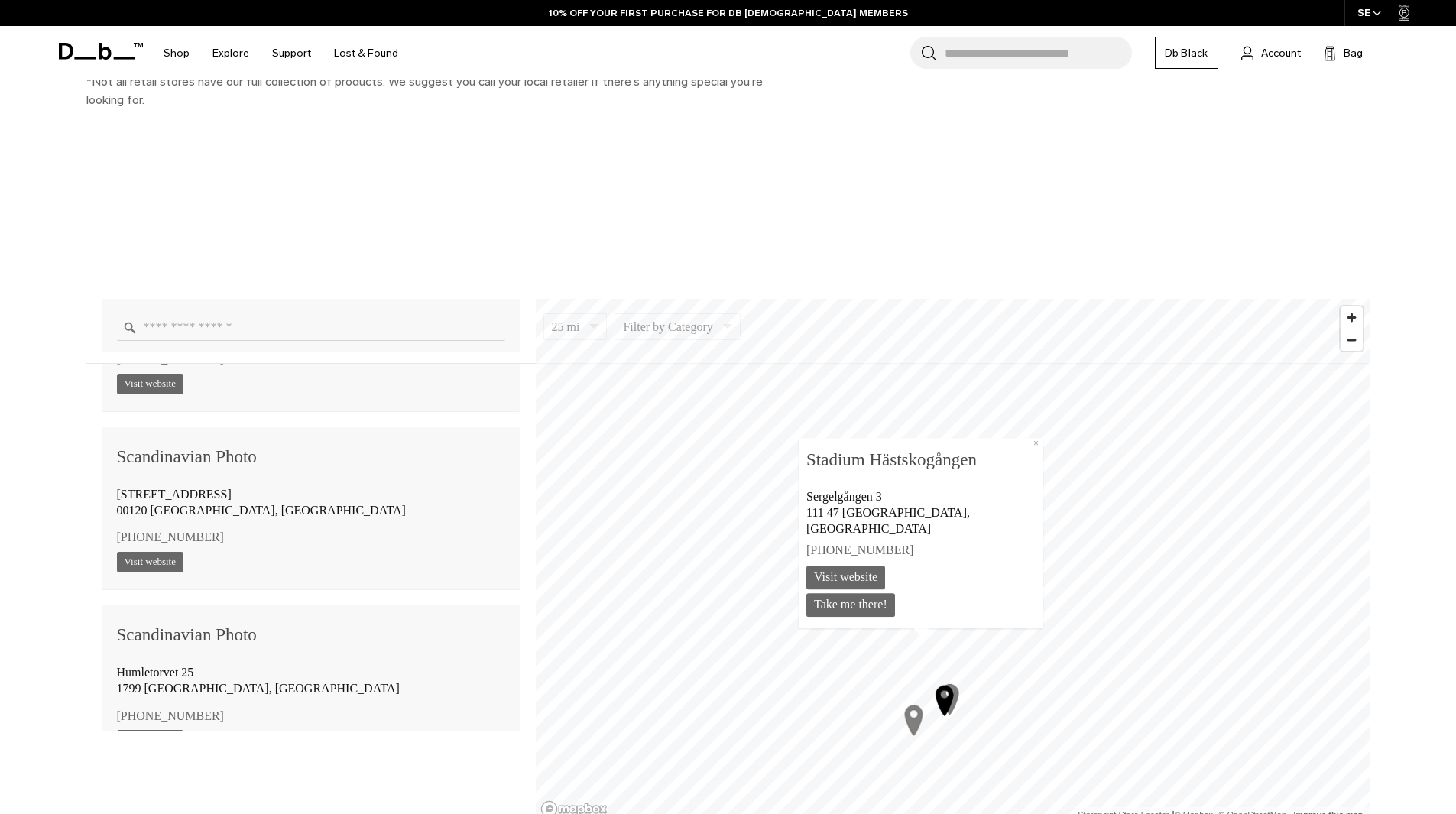
scroll to position [126955, 0]
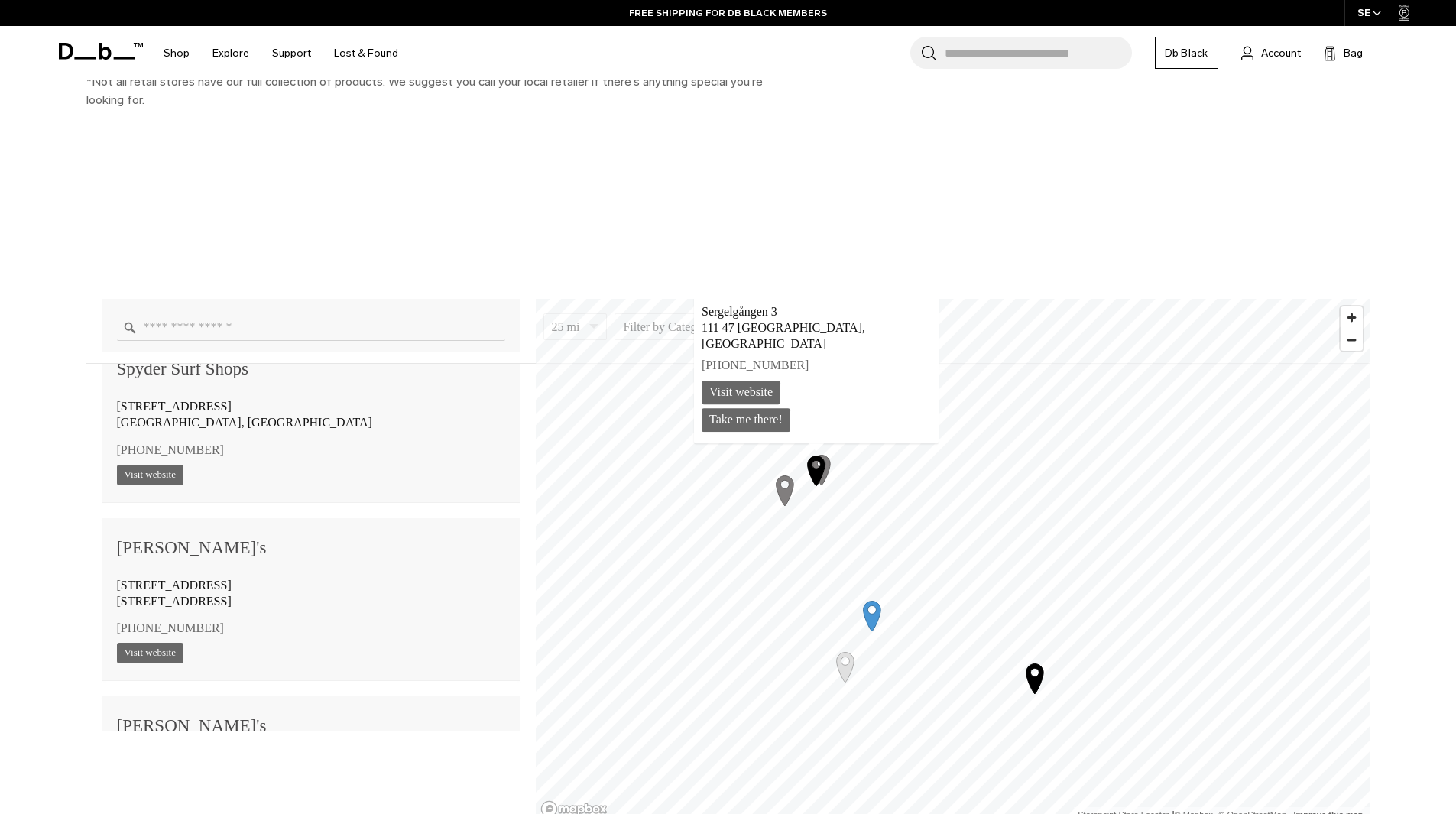
click at [828, 473] on icon "Map marker" at bounding box center [816, 470] width 38 height 38
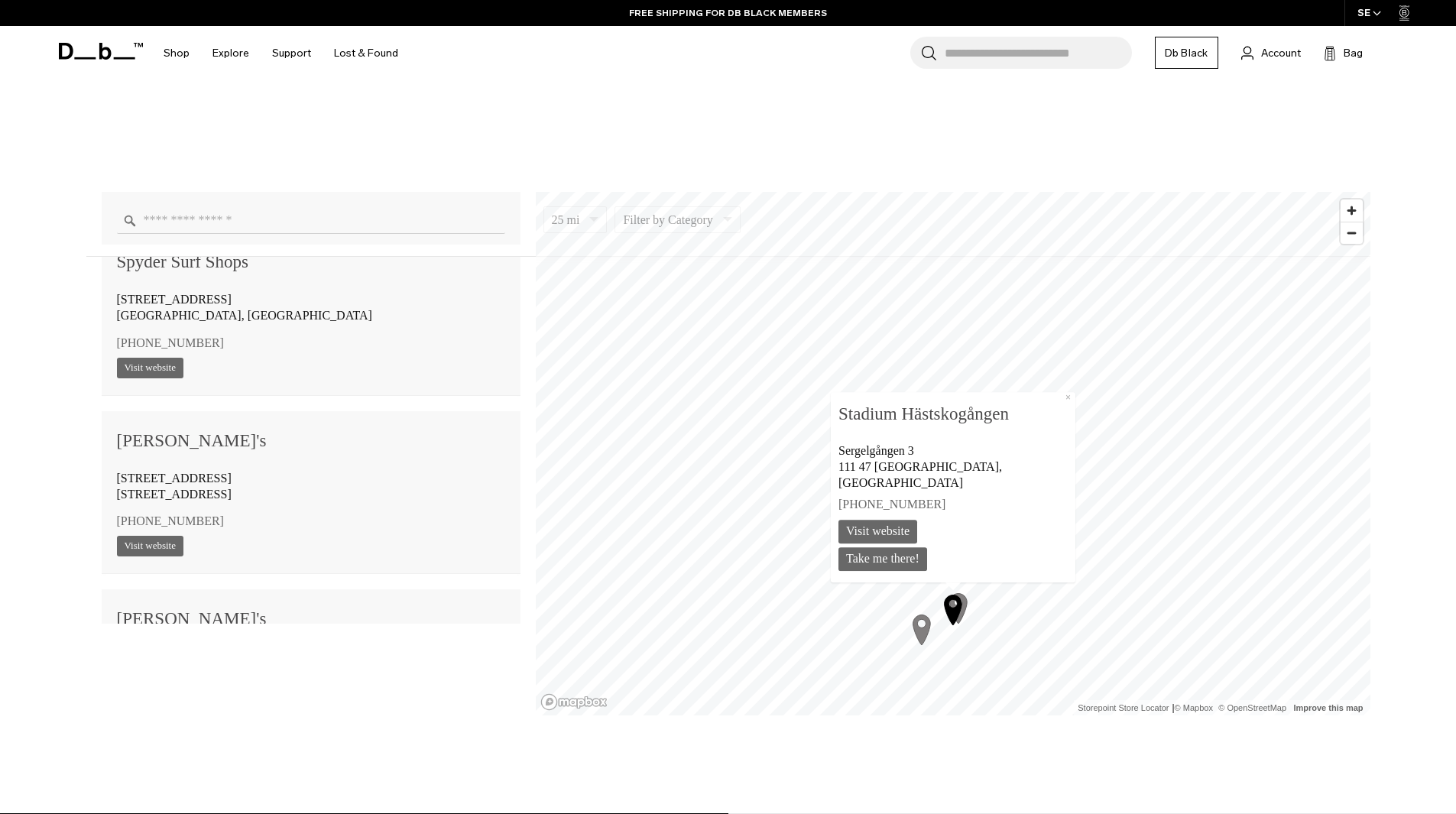
scroll to position [1147, 0]
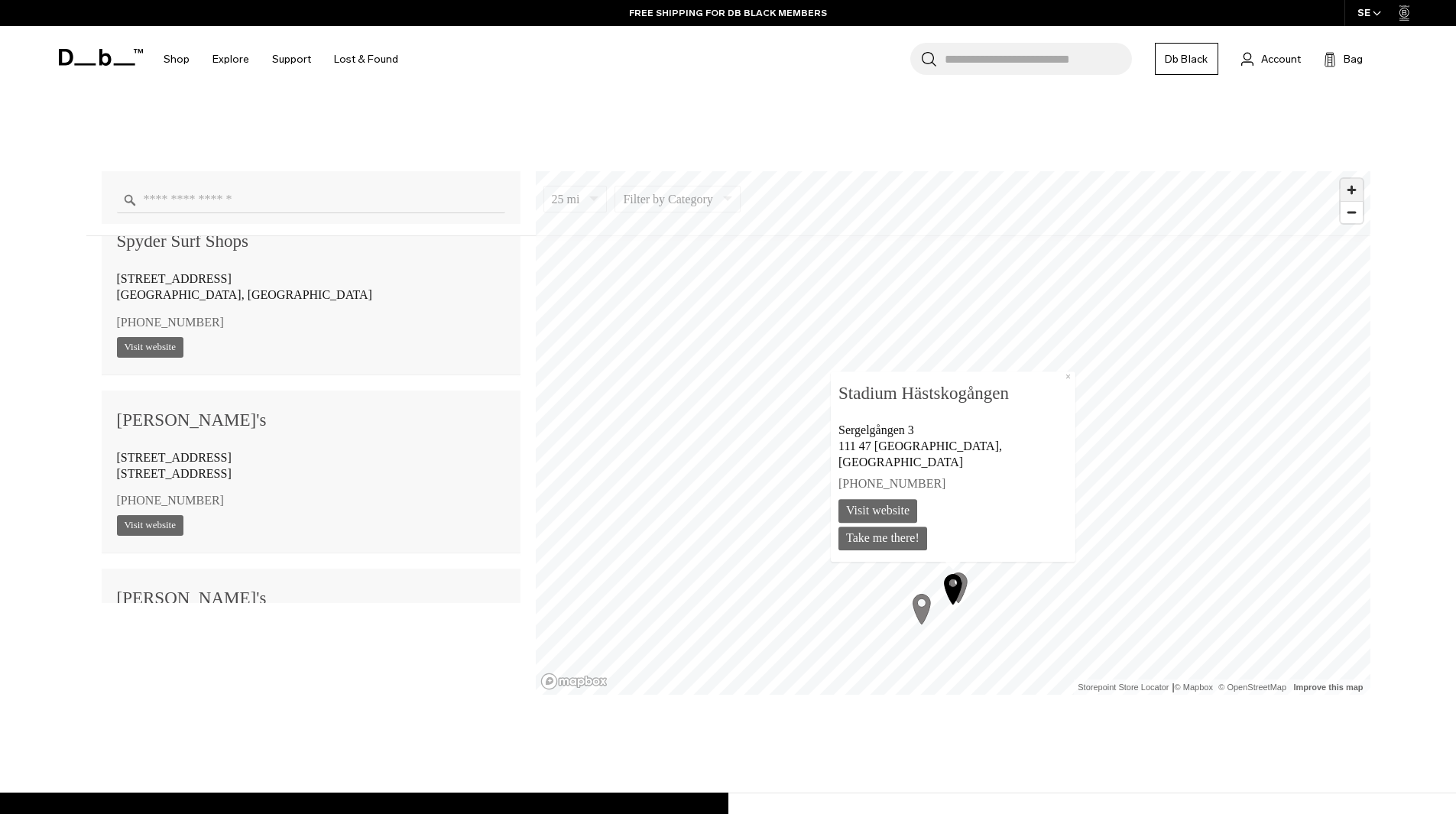
click at [1356, 185] on span "Zoom in" at bounding box center [1351, 190] width 22 height 22
click at [1355, 185] on span "Zoom in" at bounding box center [1351, 190] width 22 height 22
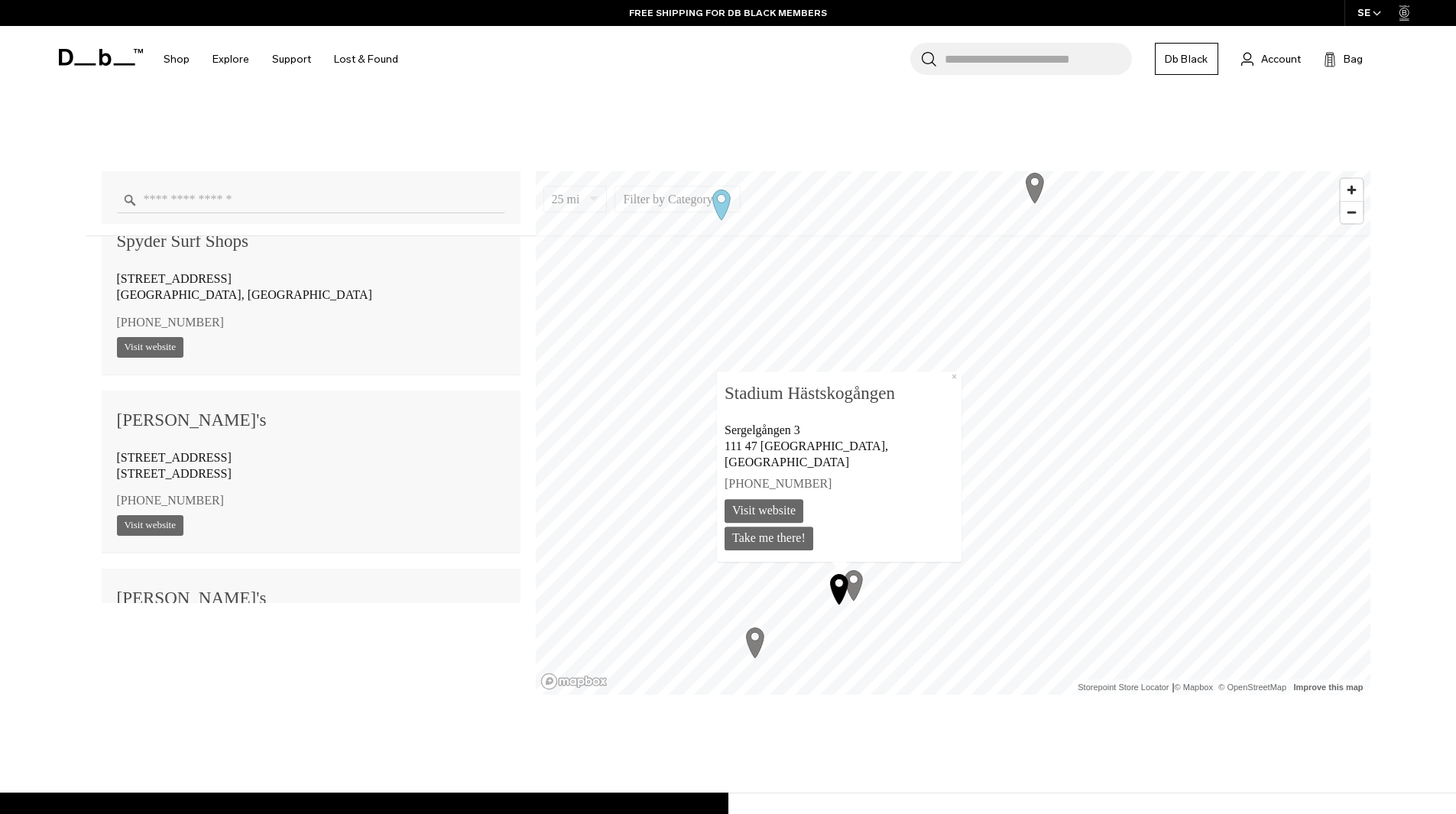
click at [862, 586] on icon "Map marker" at bounding box center [853, 584] width 38 height 38
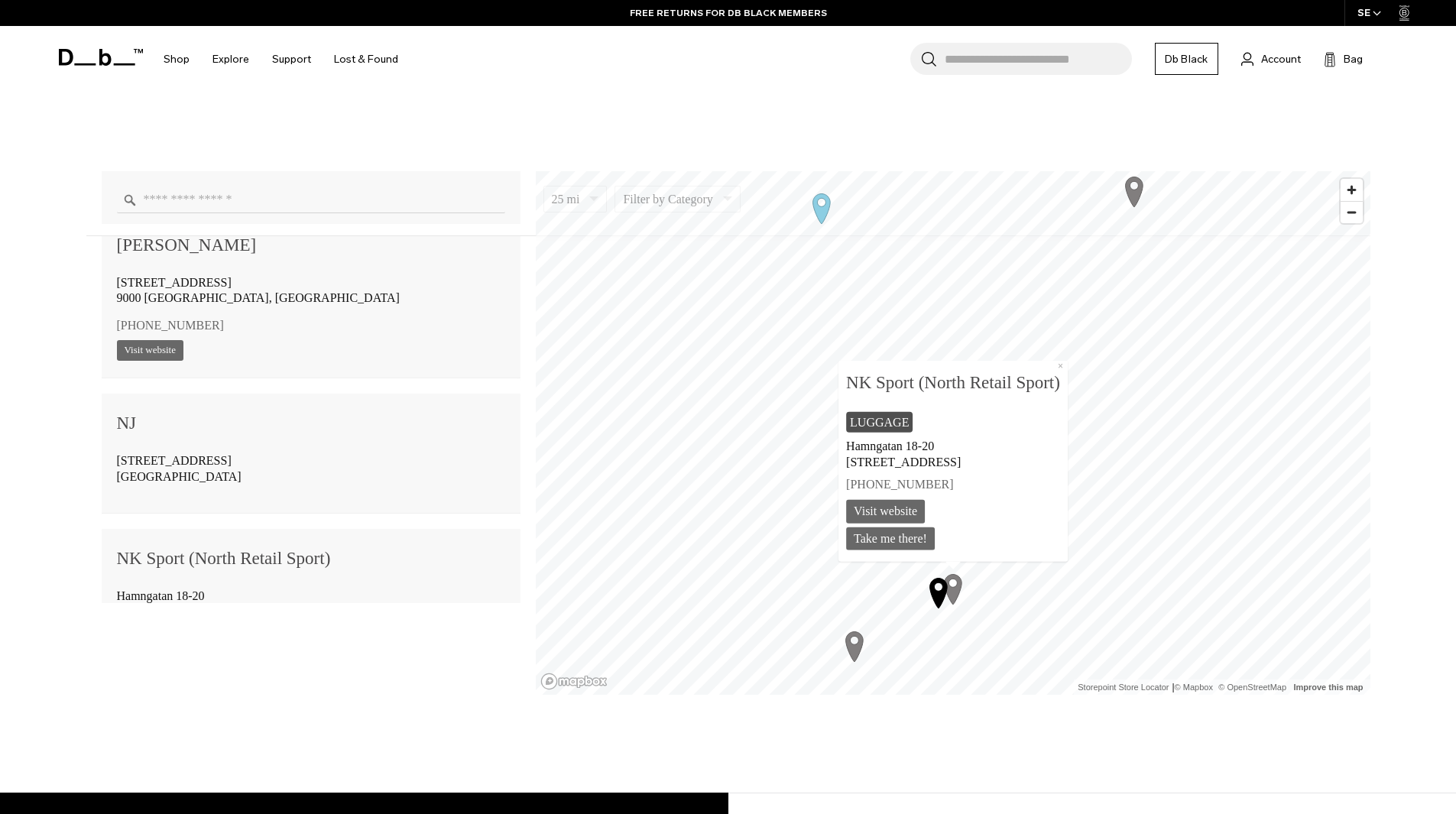
click at [938, 602] on icon "Map marker" at bounding box center [938, 593] width 18 height 30
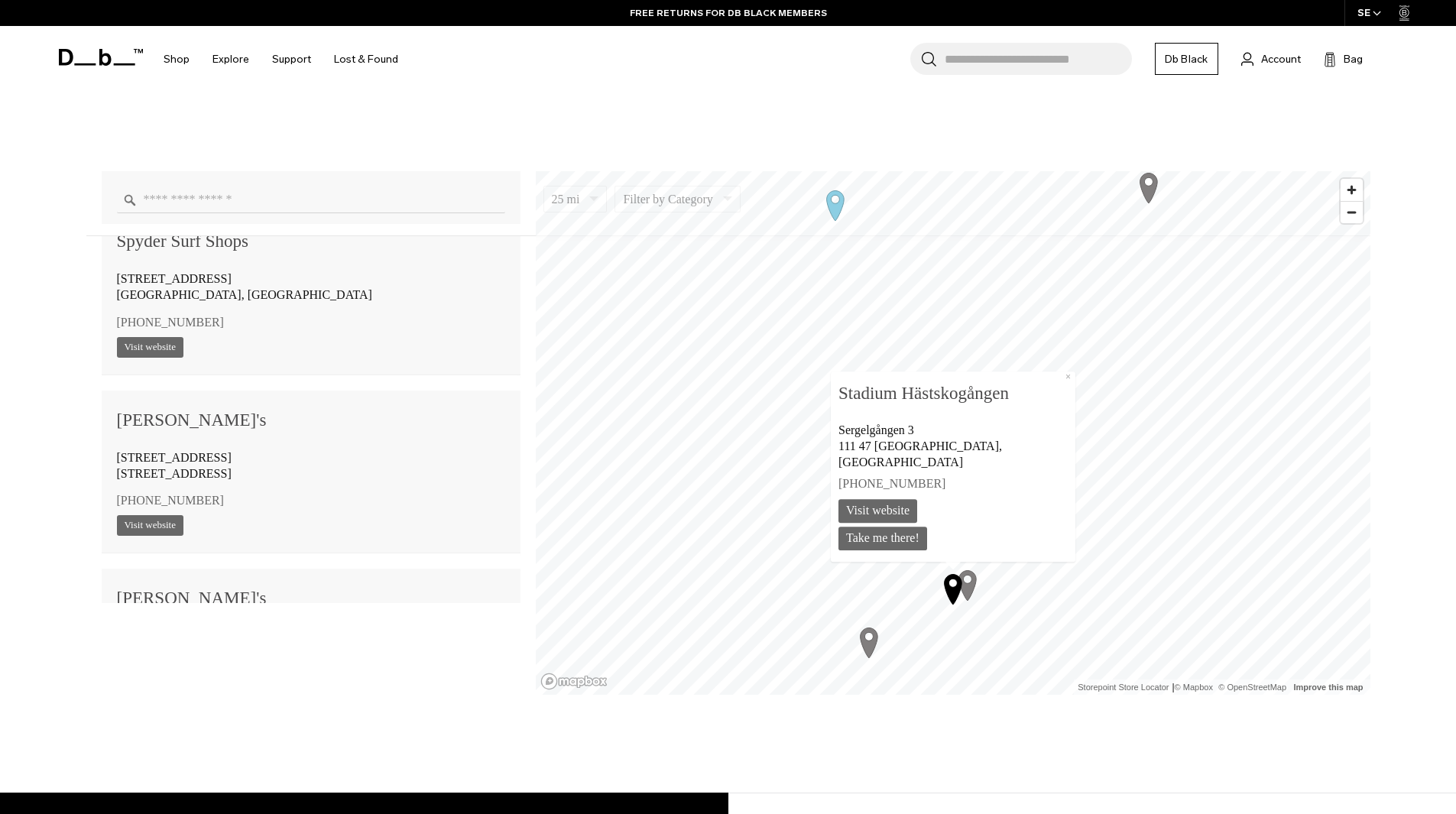
click at [840, 210] on icon "Map marker" at bounding box center [835, 206] width 18 height 30
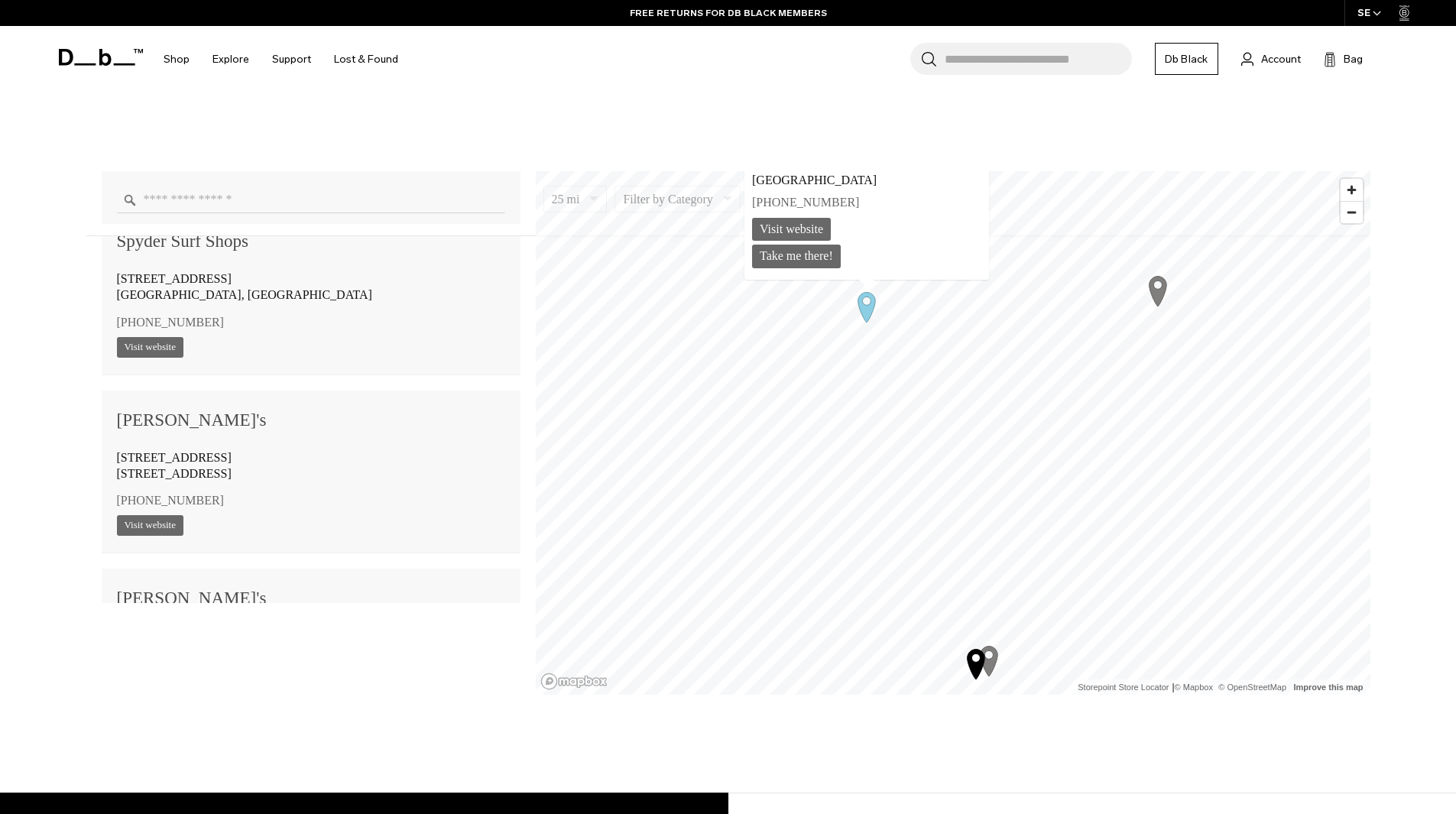
scroll to position [4892, 0]
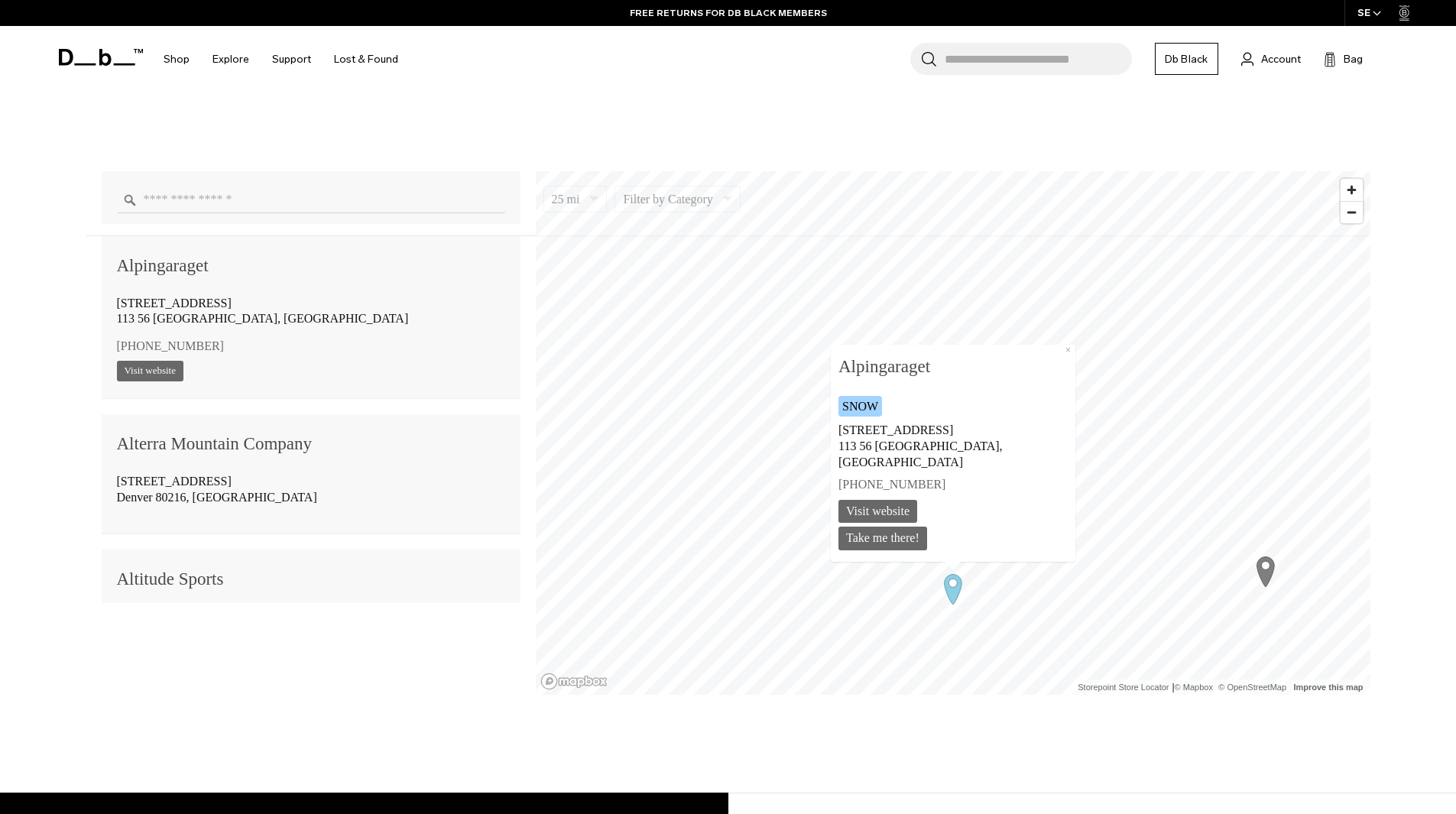
click at [1263, 579] on icon "Map marker" at bounding box center [1265, 572] width 18 height 30
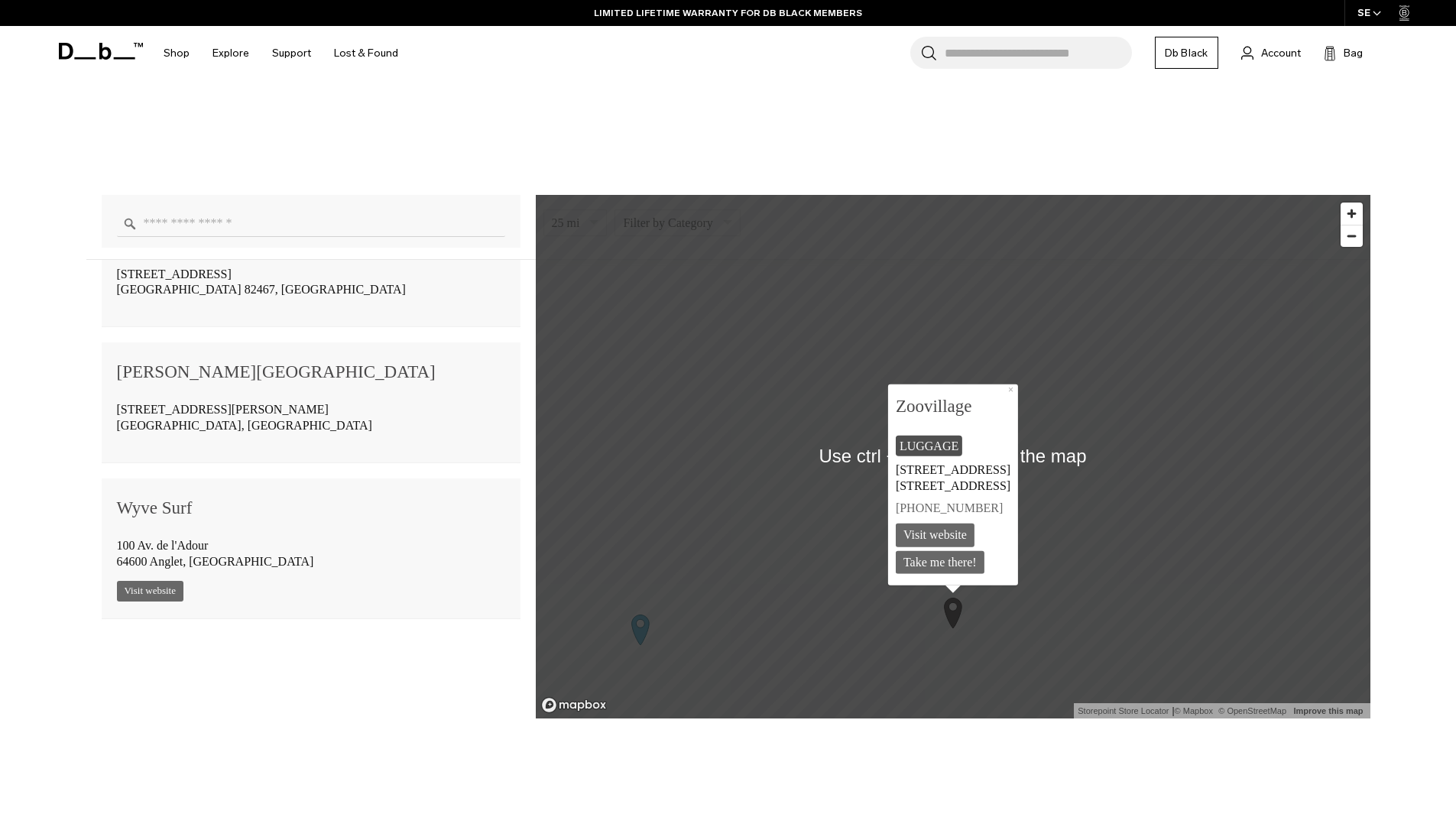
scroll to position [1122, 0]
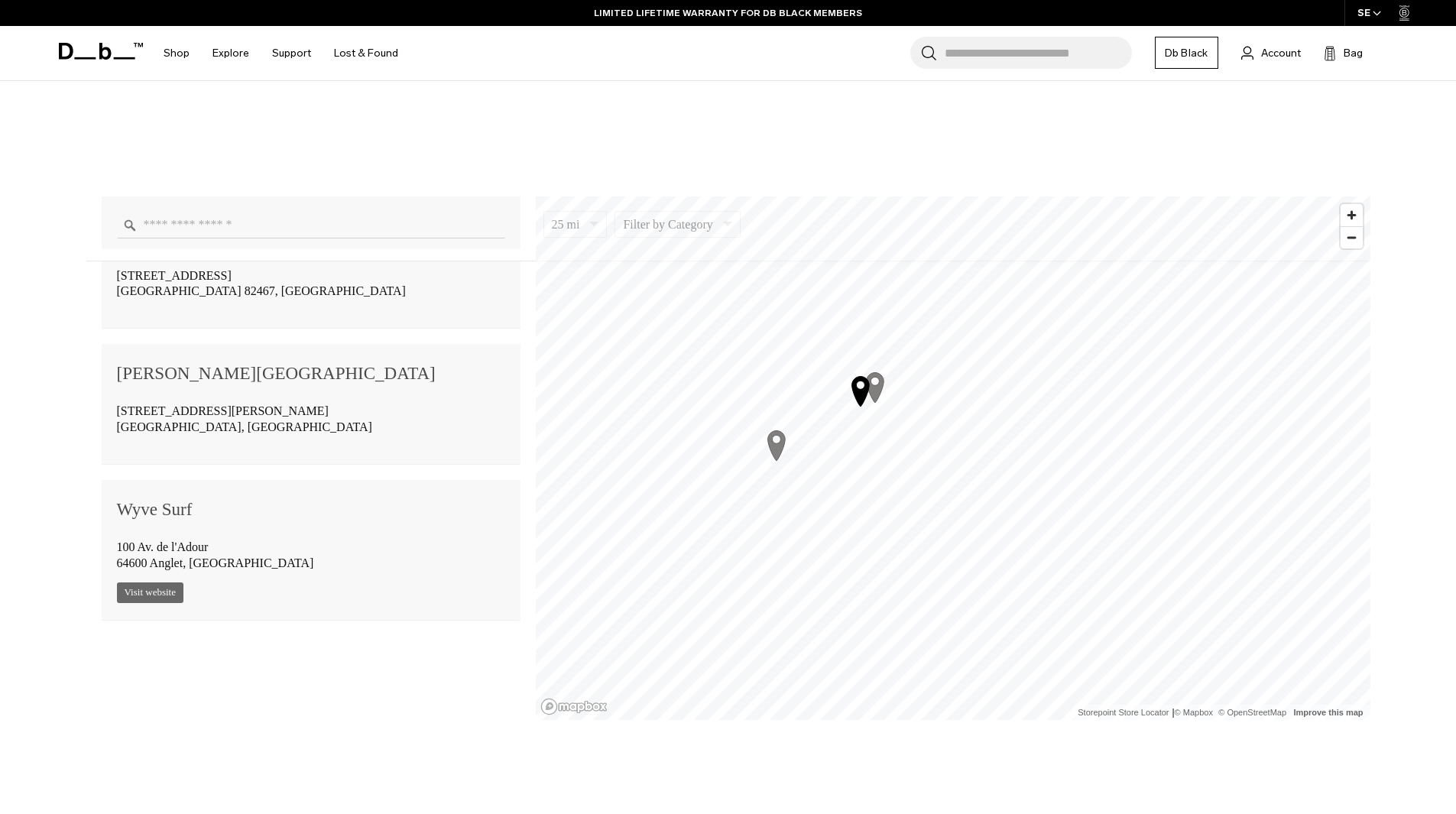
click at [785, 456] on icon "Map marker" at bounding box center [776, 444] width 38 height 38
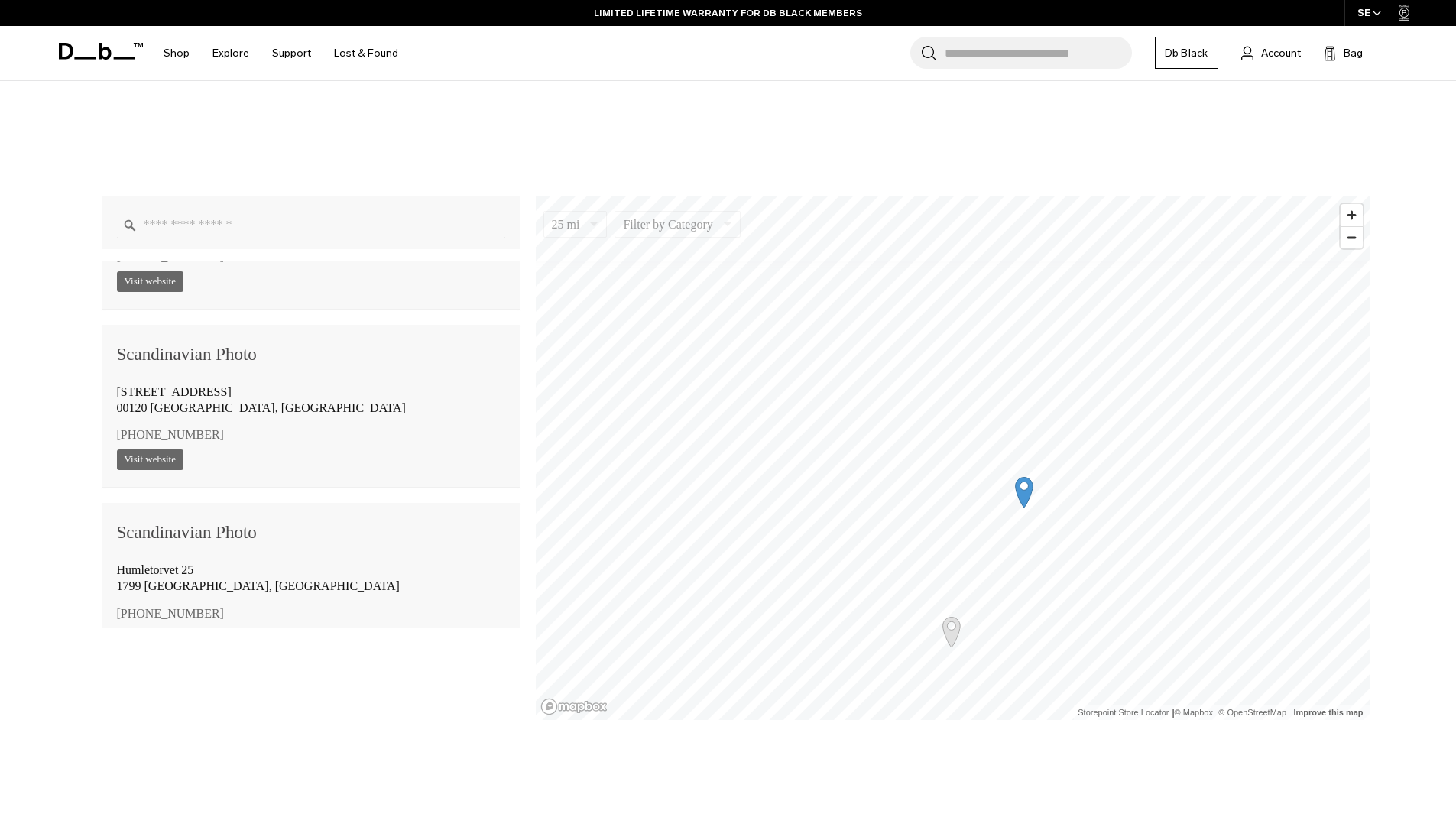
click at [854, 189] on div "25 mi 5 10 25 50 100 Filter by Category Photo Skate Snow Luggage Surf 15th stre…" at bounding box center [728, 452] width 1284 height 535
click at [841, 380] on icon "Map marker" at bounding box center [834, 365] width 38 height 38
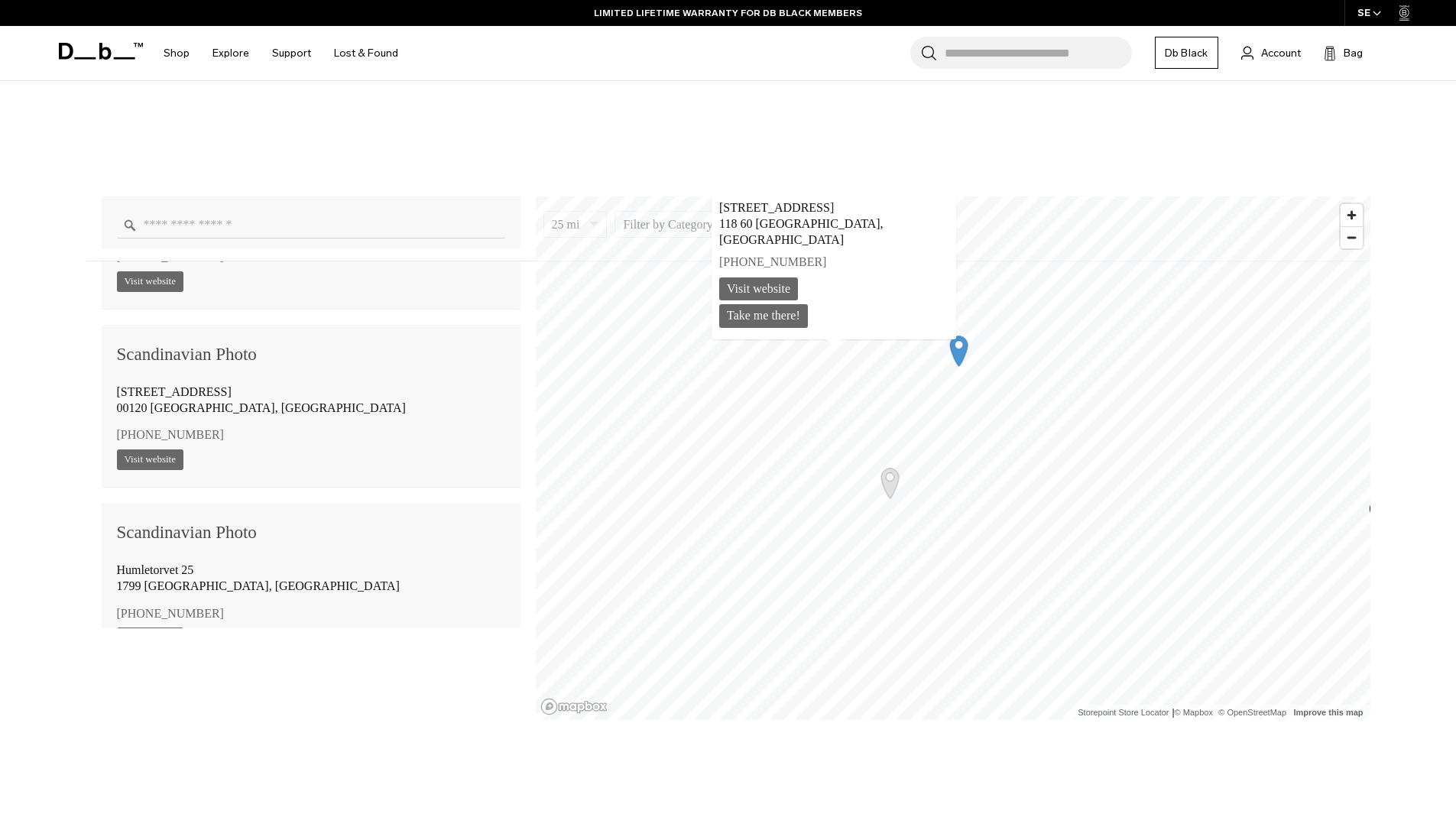
click at [832, 353] on div "1 2 3 4 5 6 7 8 9 10 11 12 13 14 15 16 17 18 19 20 21 22 23 24 25 26 27 28 29 3…" at bounding box center [952, 458] width 834 height 523
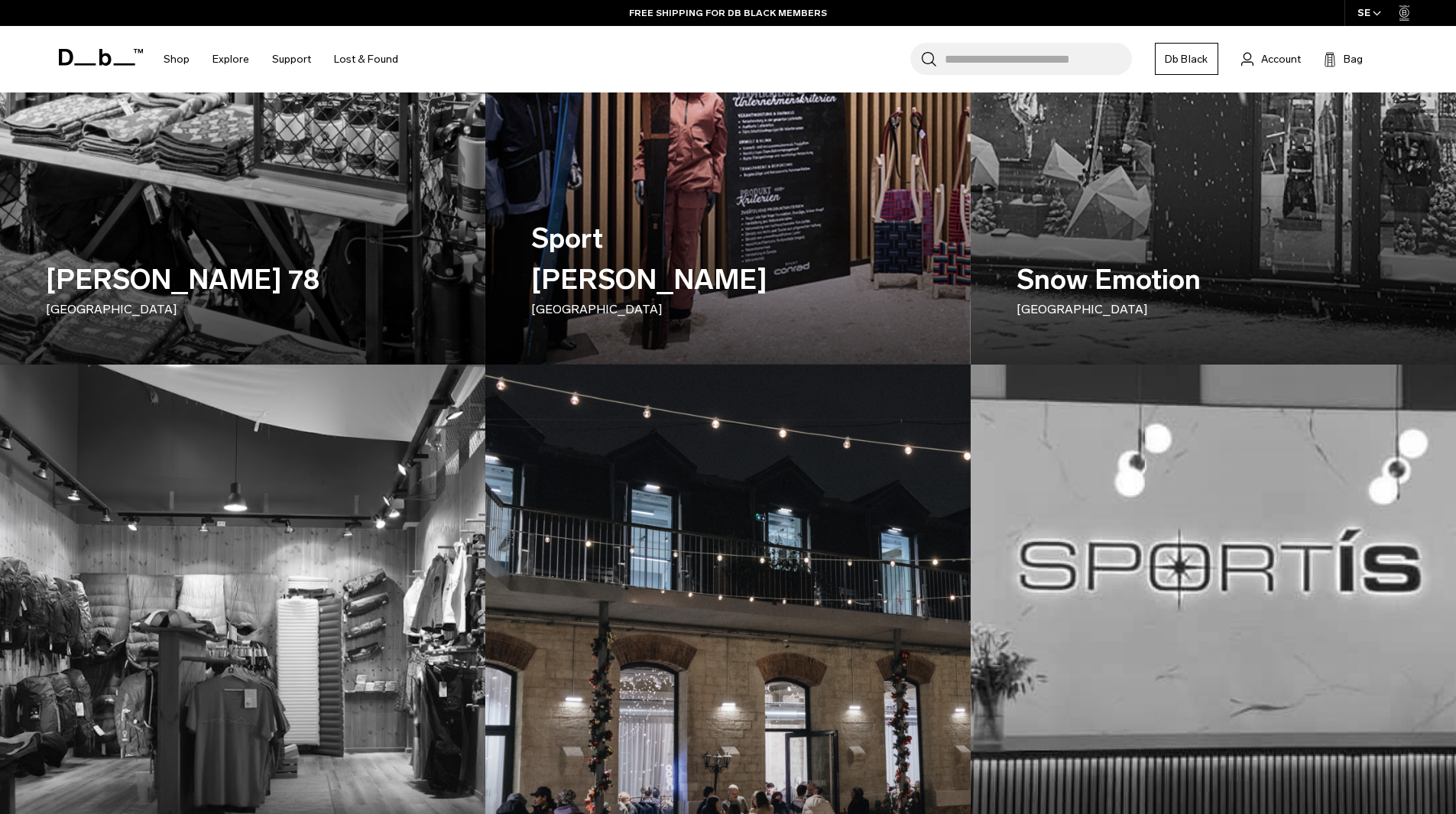
scroll to position [1198, 0]
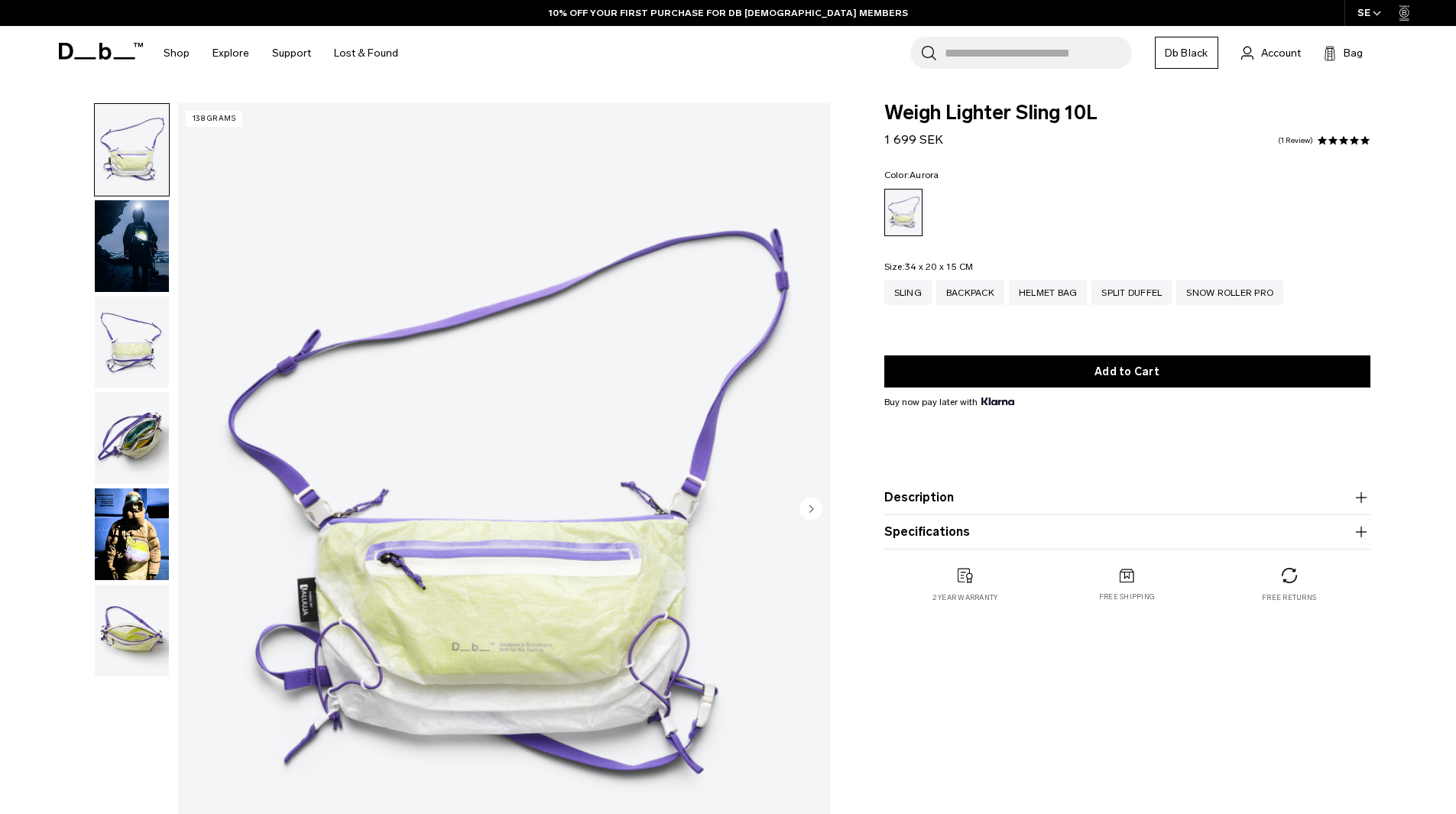
click at [396, 347] on img "1 / 6" at bounding box center [504, 510] width 652 height 814
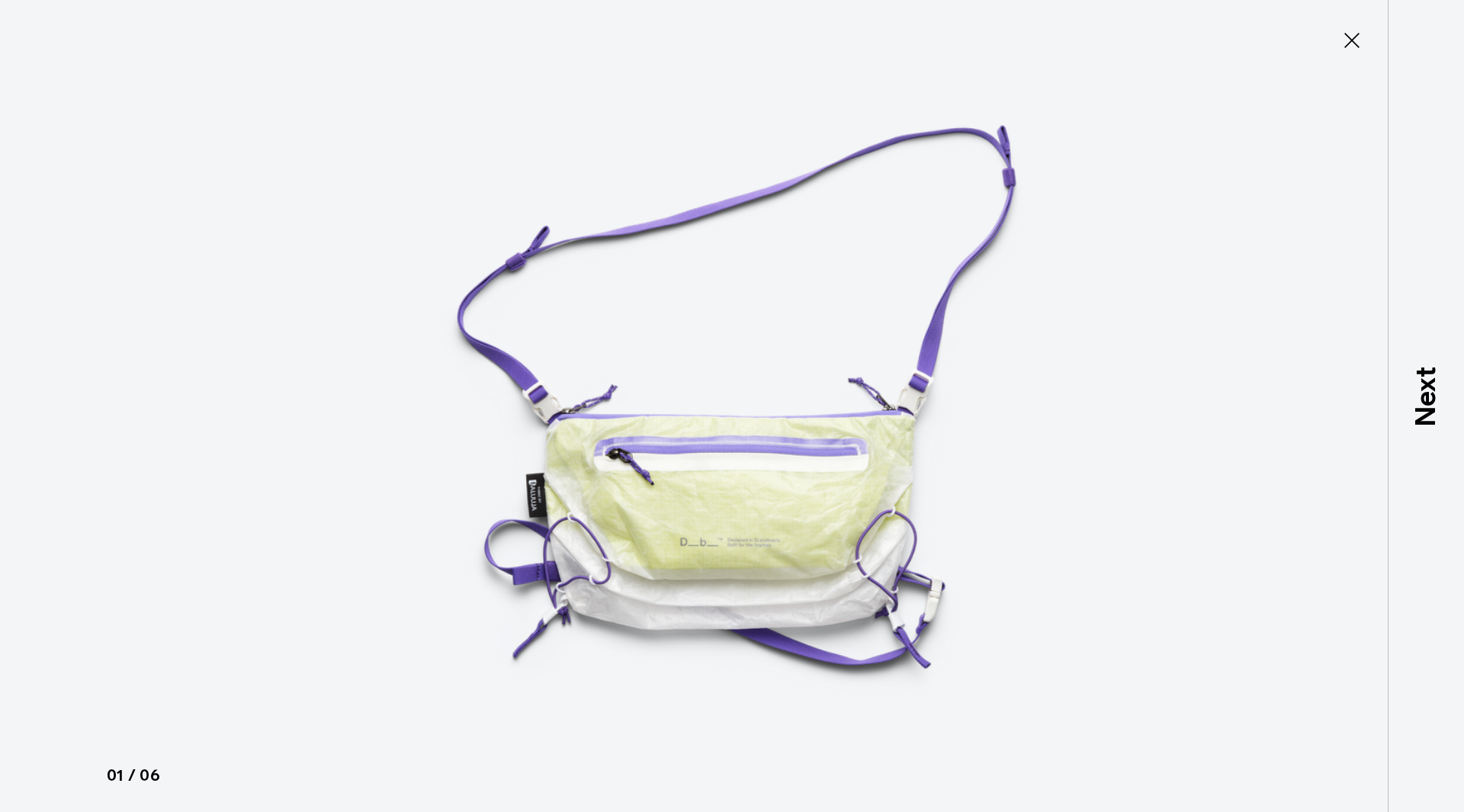
type button "Close"
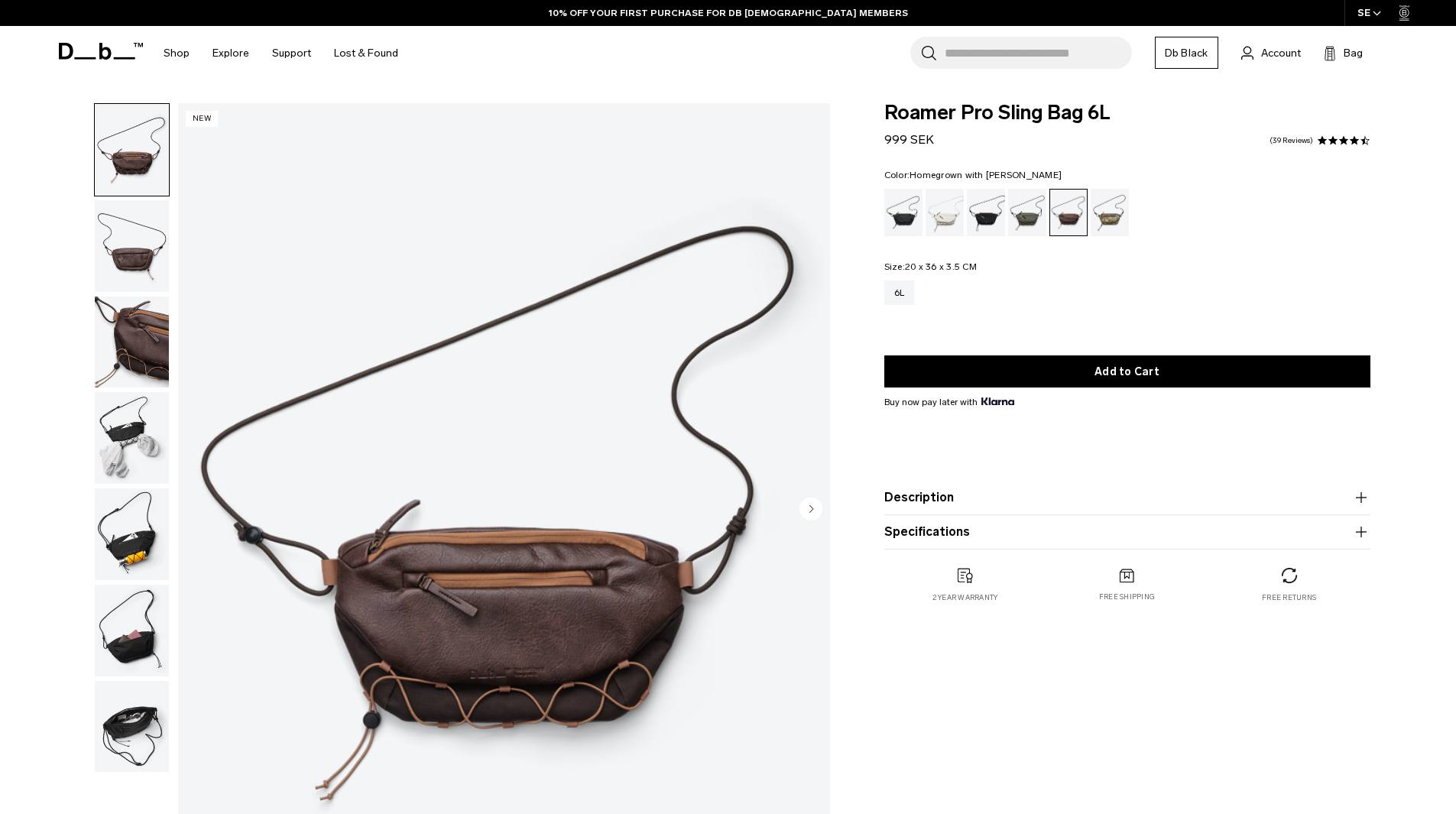
click at [130, 256] on img "button" at bounding box center [132, 246] width 74 height 91
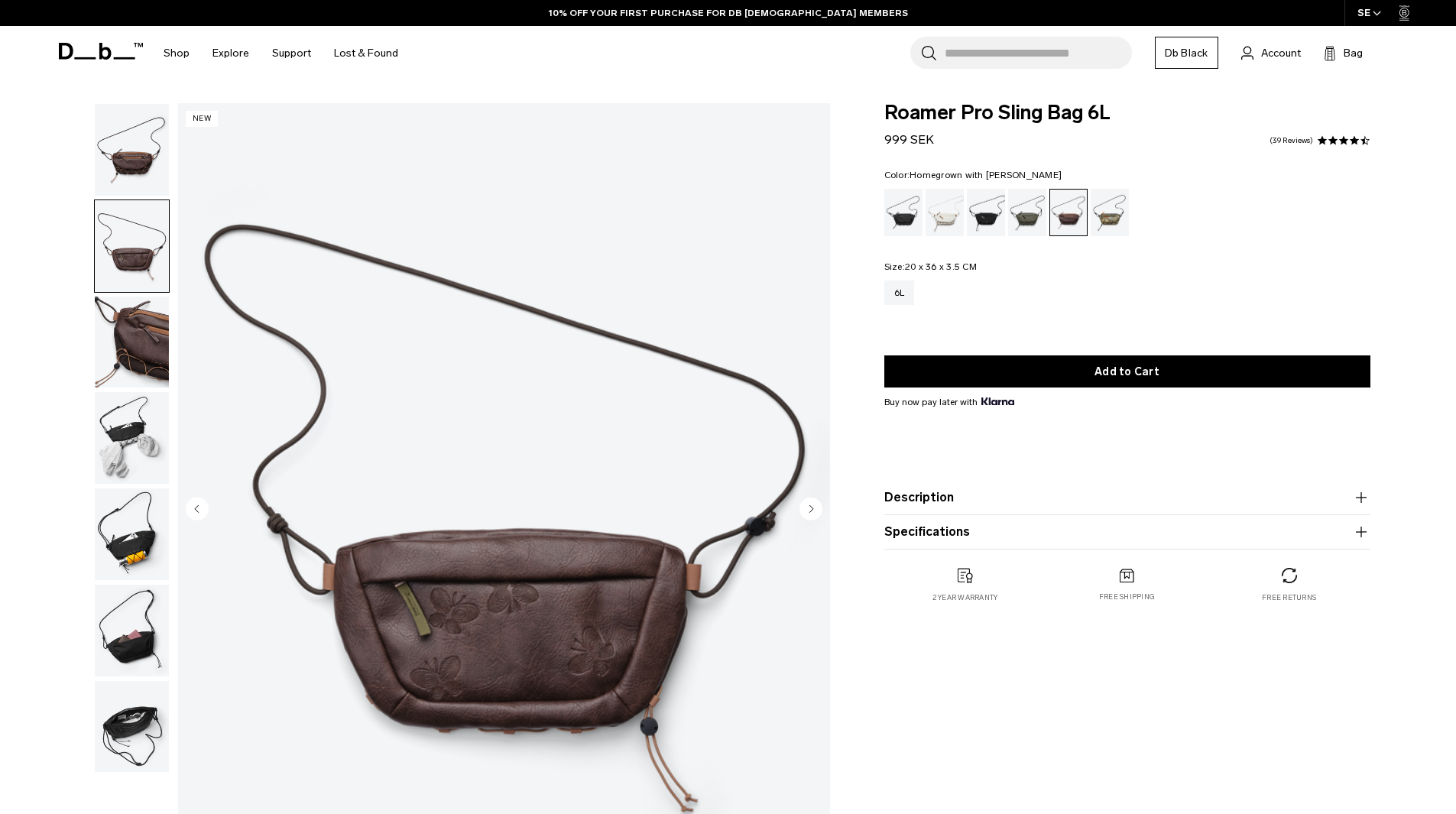
click at [142, 340] on img "button" at bounding box center [132, 341] width 74 height 91
